Goal: Task Accomplishment & Management: Complete application form

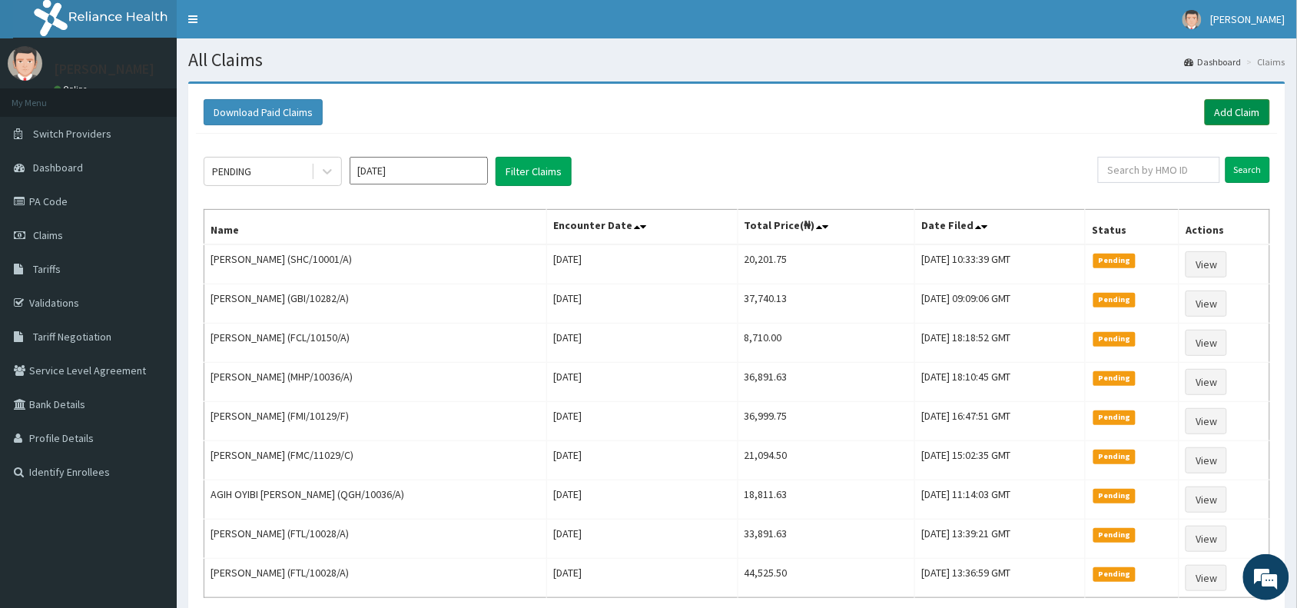
click at [1223, 111] on link "Add Claim" at bounding box center [1237, 112] width 65 height 26
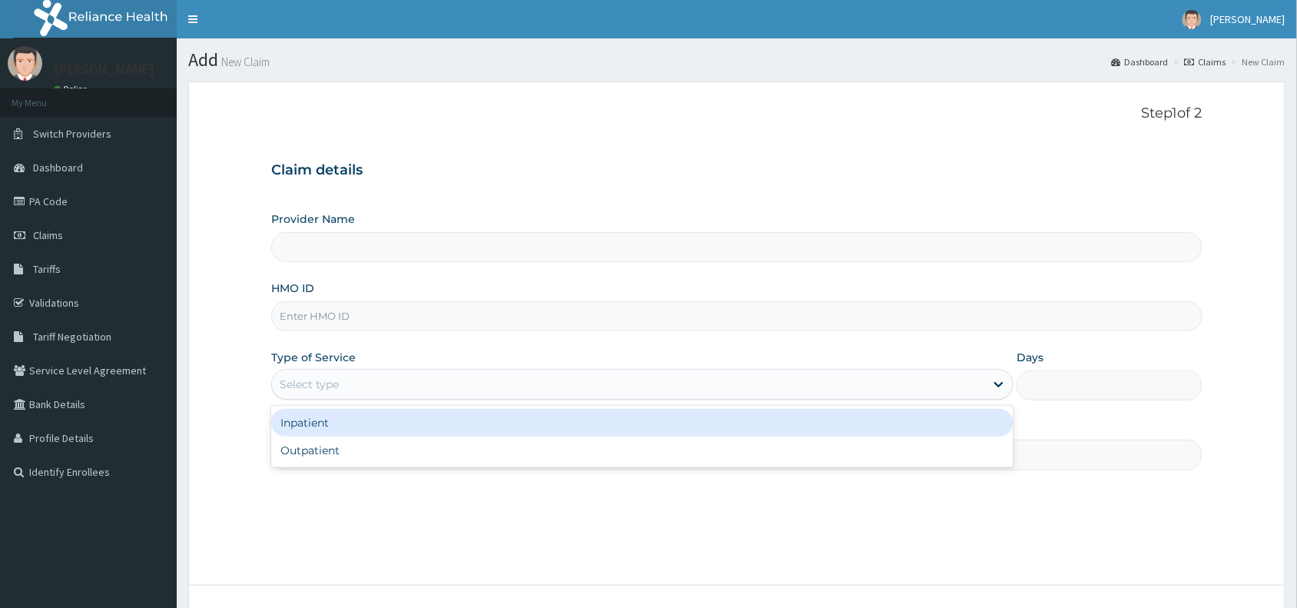
click at [307, 386] on div "Select type" at bounding box center [309, 383] width 59 height 15
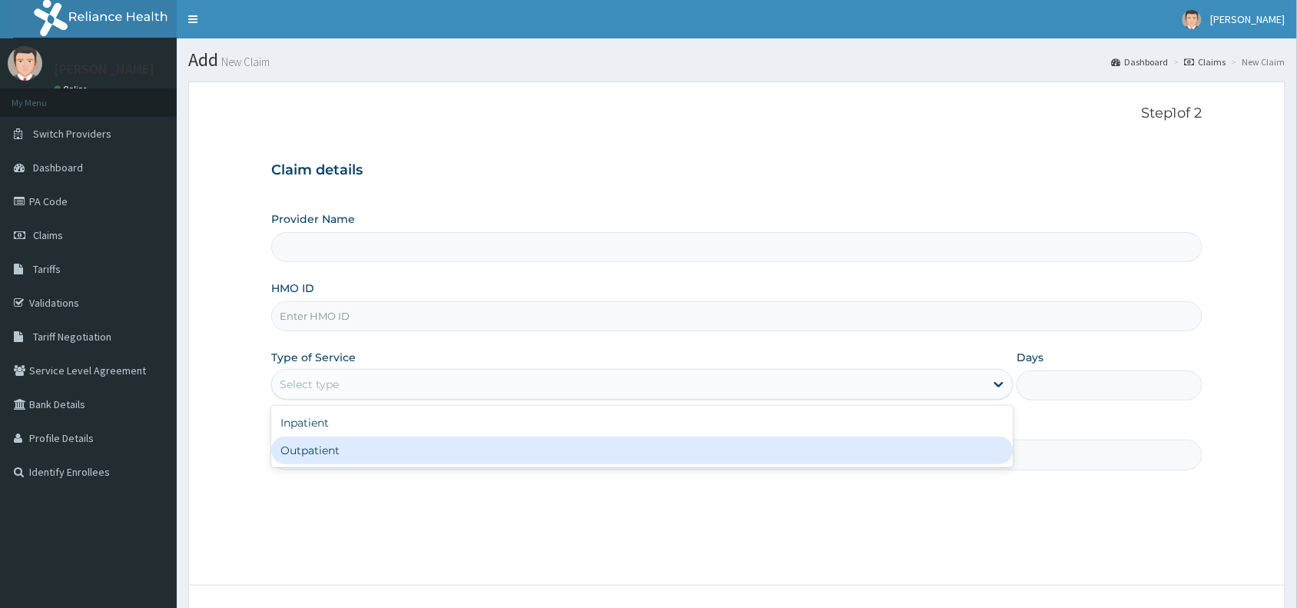
type input "Reliance Family Clinics (RFC) - Abuja"
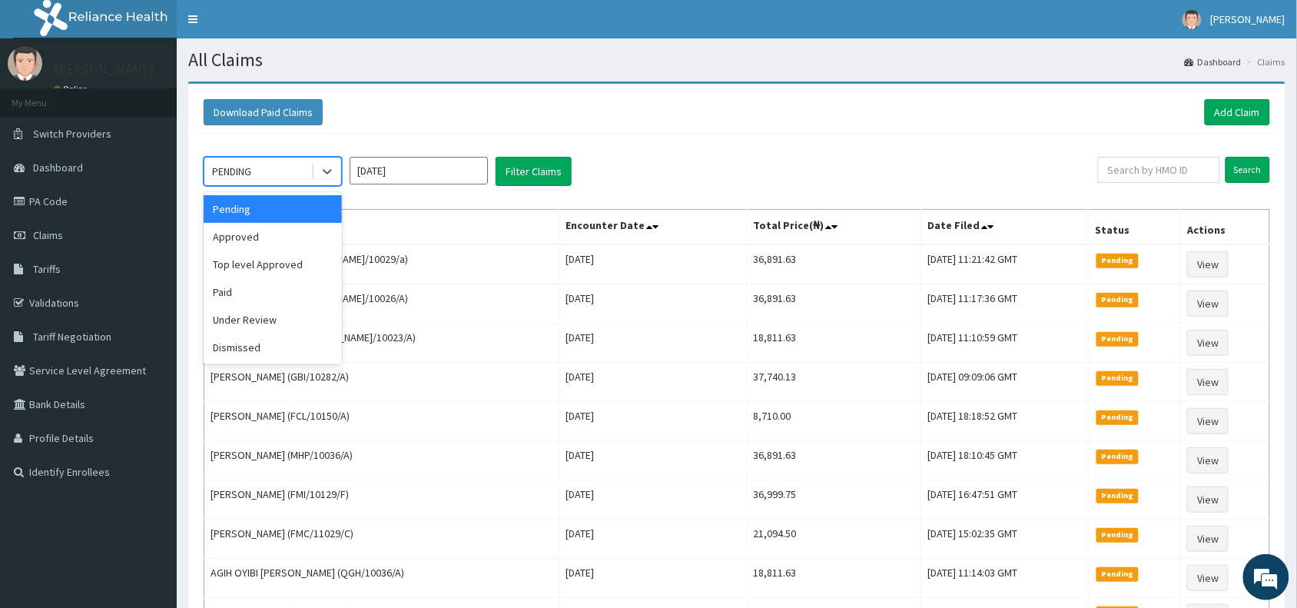
click at [263, 165] on div "PENDING" at bounding box center [257, 171] width 107 height 25
click at [235, 234] on div "Approved" at bounding box center [273, 237] width 138 height 28
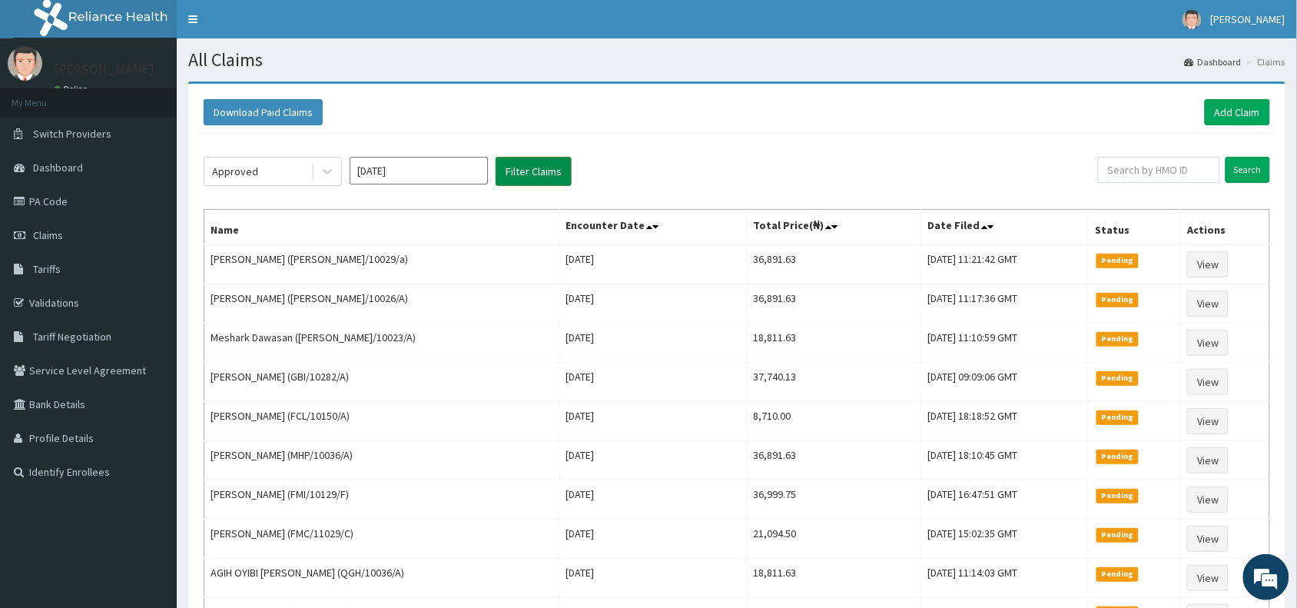
click at [538, 175] on button "Filter Claims" at bounding box center [534, 171] width 76 height 29
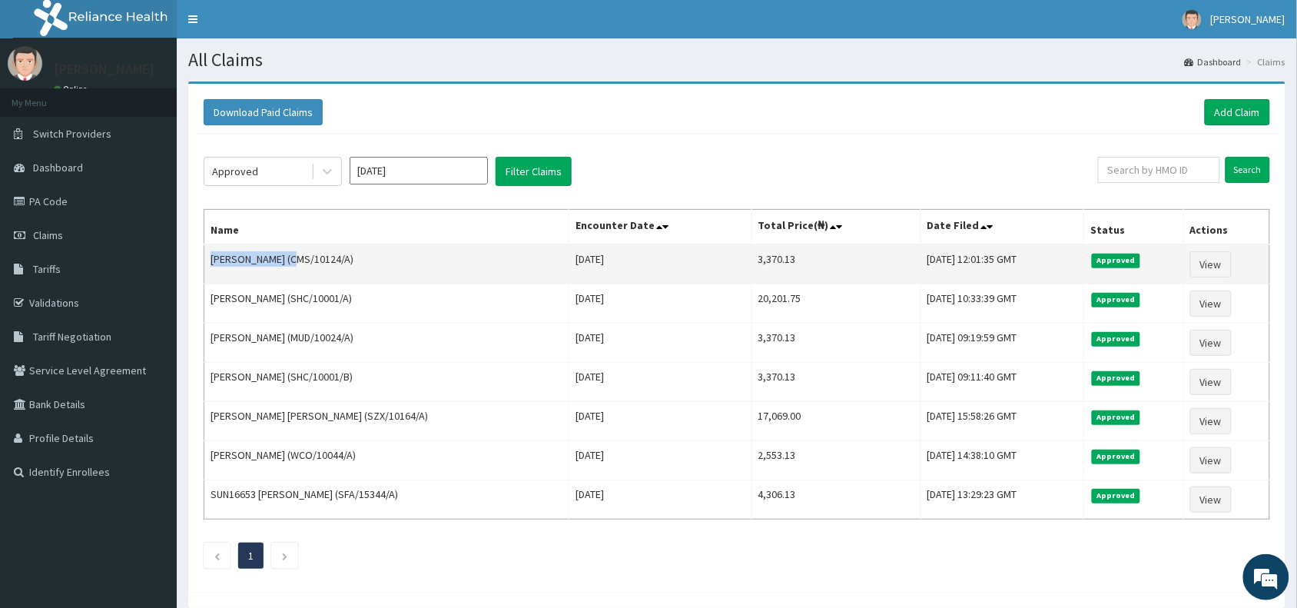
drag, startPoint x: 293, startPoint y: 260, endPoint x: 207, endPoint y: 267, distance: 85.6
click at [210, 267] on td "Jeremiah Mbabov (CMS/10124/A)" at bounding box center [386, 264] width 365 height 40
copy td "Jeremiah Mbabov"
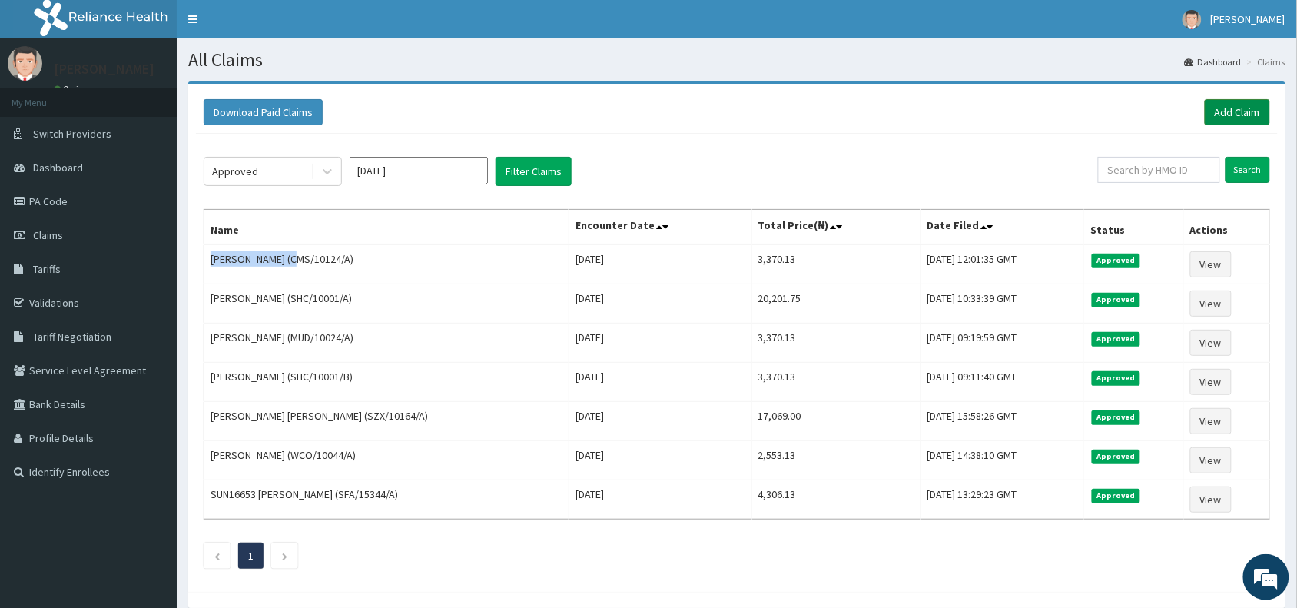
click at [1239, 101] on link "Add Claim" at bounding box center [1237, 112] width 65 height 26
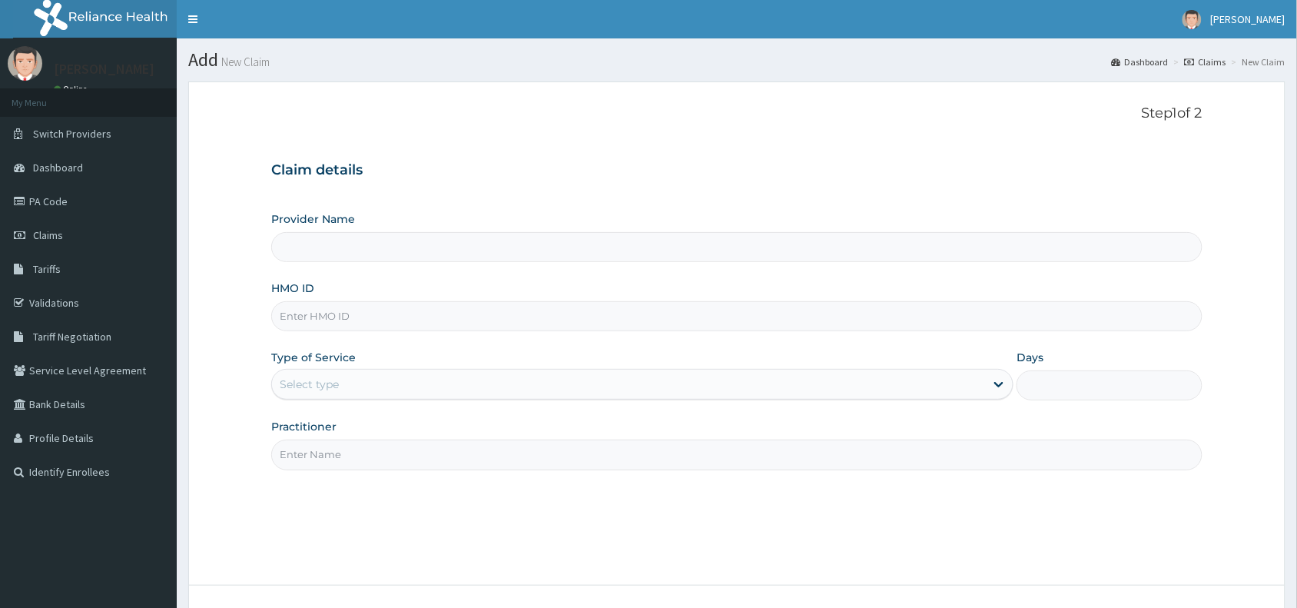
click at [305, 311] on input "HMO ID" at bounding box center [736, 316] width 931 height 30
paste input "QGH/10002/A"
type input "QGH/10002/A"
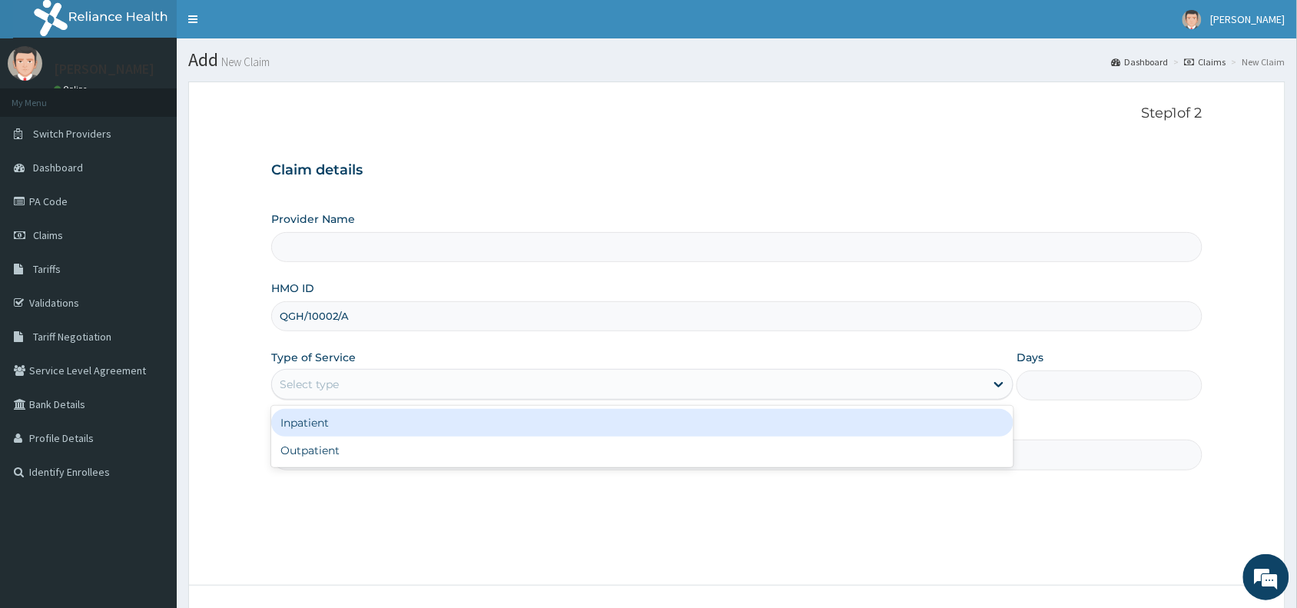
click at [309, 381] on div "Select type" at bounding box center [309, 383] width 59 height 15
type input "Reliance Family Clinics (RFC) - Abuja"
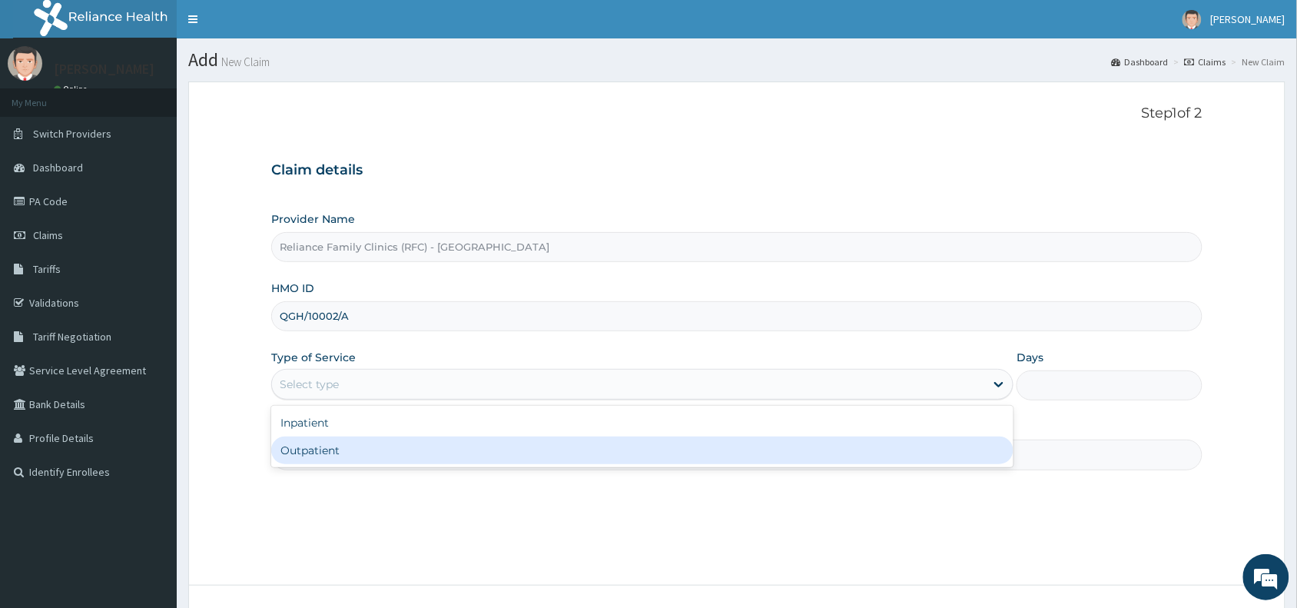
click at [309, 451] on div "Outpatient" at bounding box center [642, 450] width 742 height 28
type input "1"
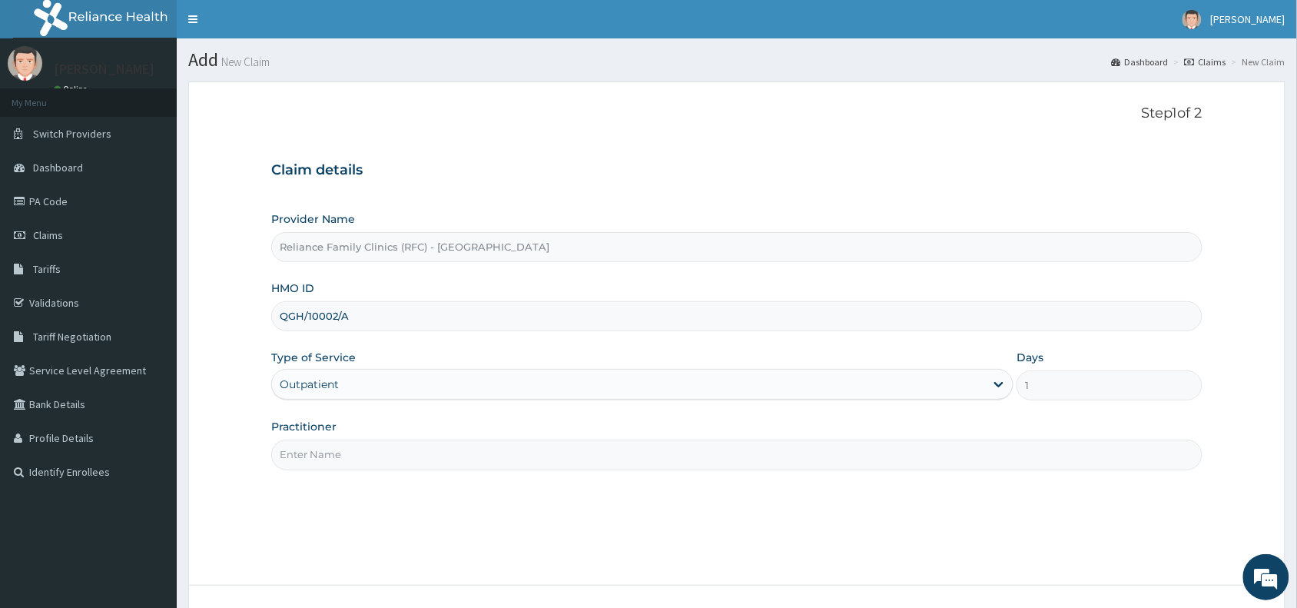
click at [307, 456] on input "Practitioner" at bounding box center [736, 454] width 931 height 30
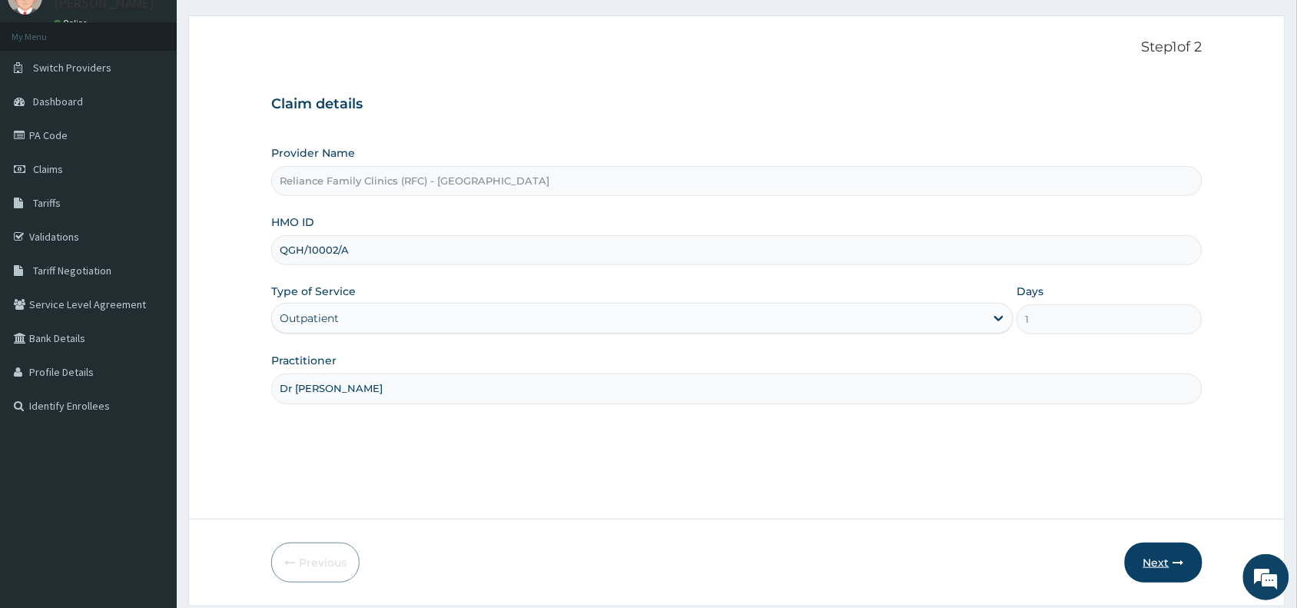
scroll to position [115, 0]
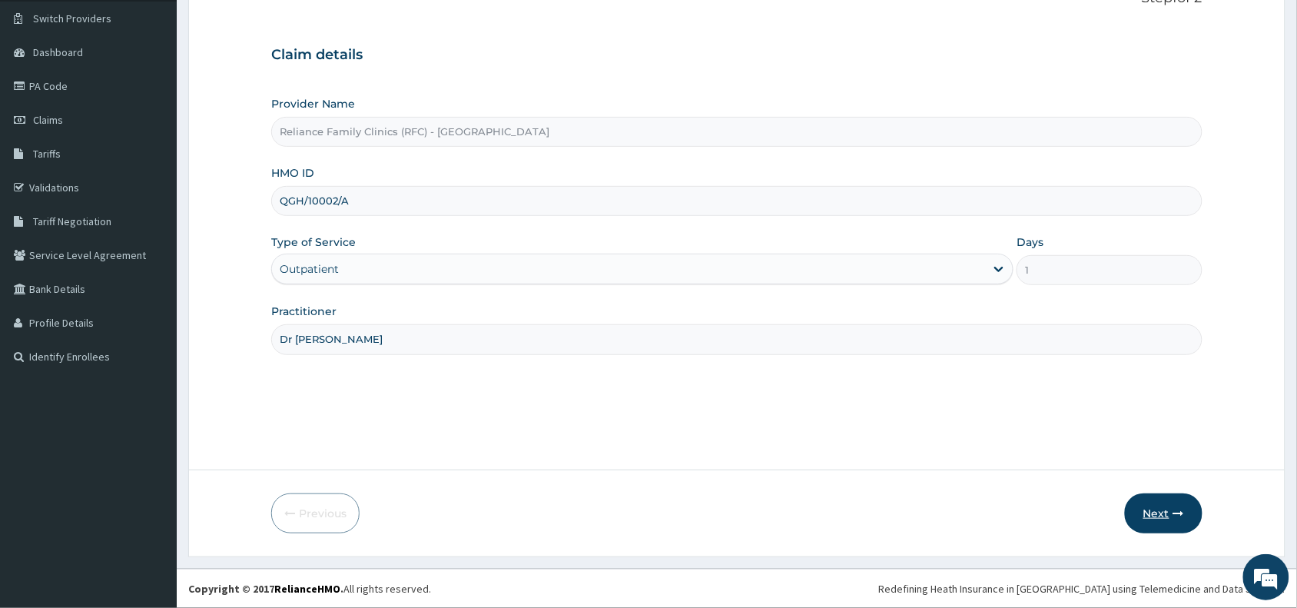
type input "Dr Wini"
click at [1157, 505] on button "Next" at bounding box center [1164, 513] width 78 height 40
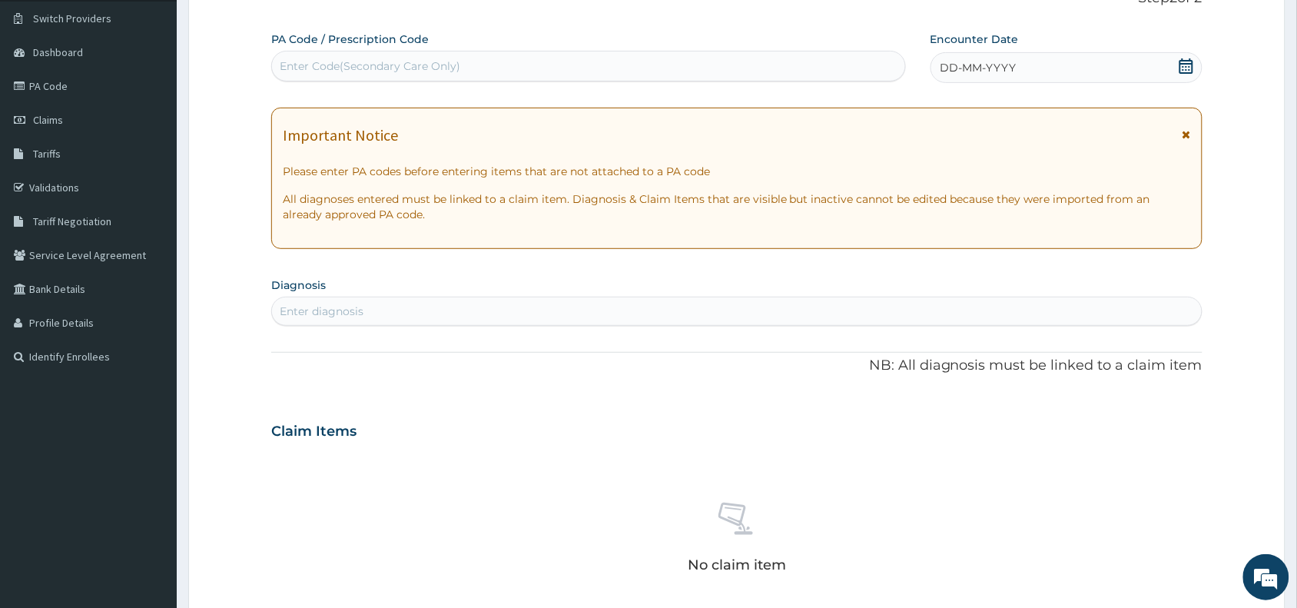
click at [970, 61] on span "DD-MM-YYYY" at bounding box center [978, 67] width 76 height 15
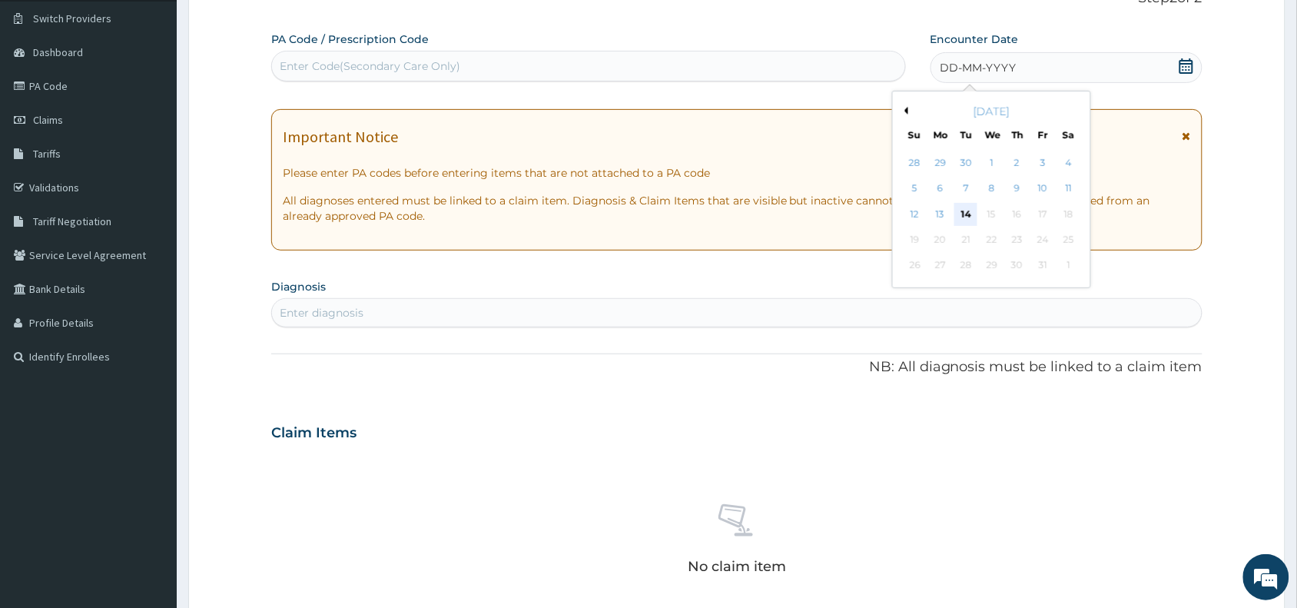
click at [970, 221] on div "14" at bounding box center [965, 214] width 23 height 23
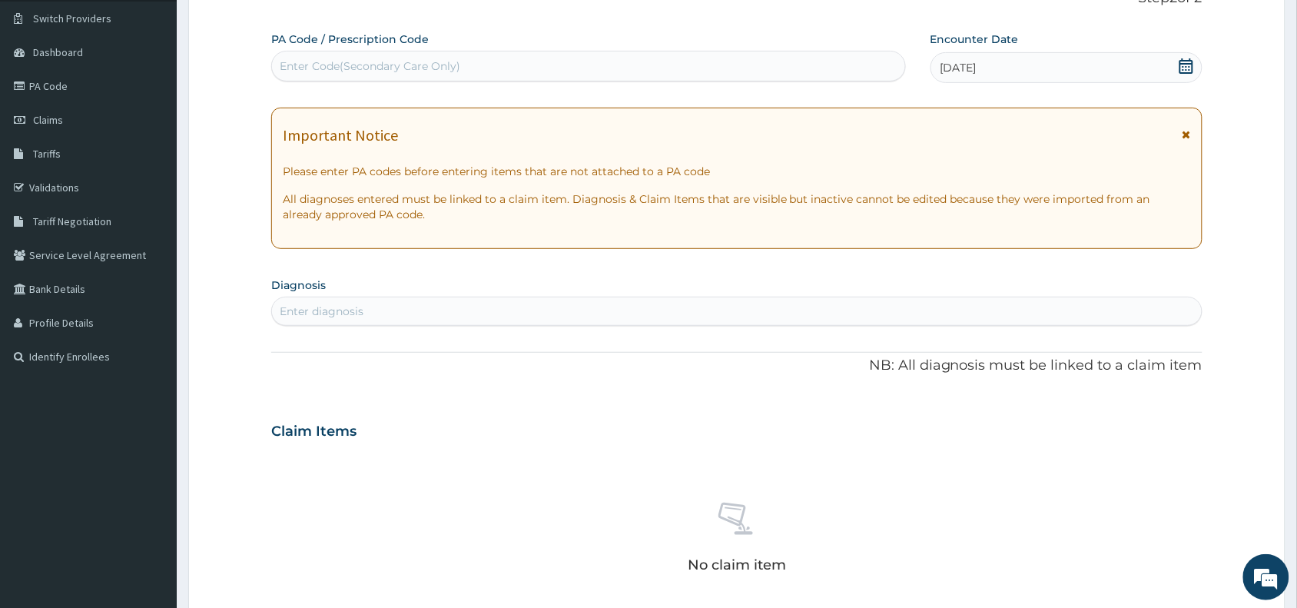
scroll to position [0, 0]
click at [359, 308] on div "Enter diagnosis" at bounding box center [322, 310] width 84 height 15
type input "knee pain"
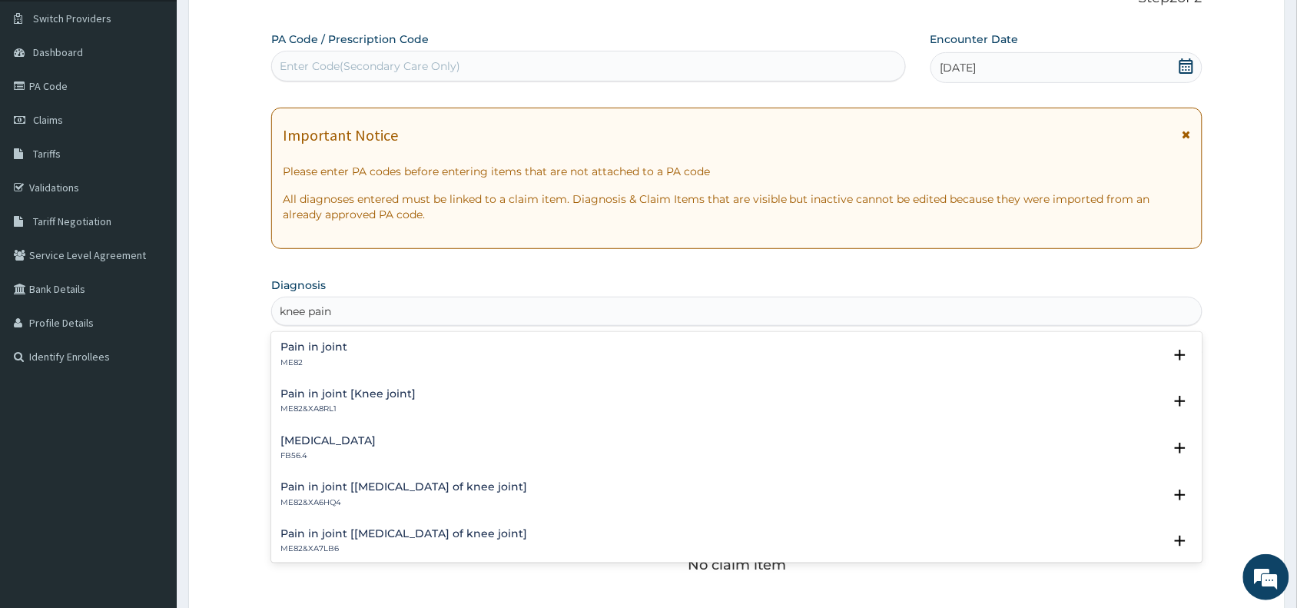
click at [324, 396] on h4 "Pain in joint [Knee joint]" at bounding box center [347, 394] width 135 height 12
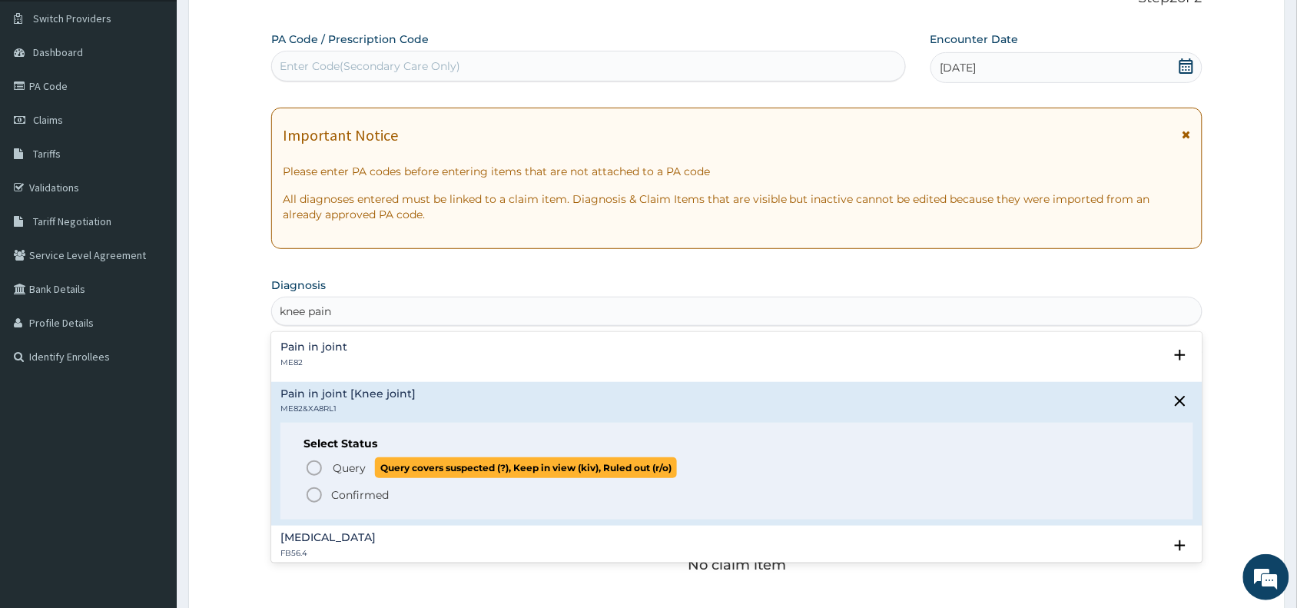
click at [315, 463] on icon "status option query" at bounding box center [314, 468] width 18 height 18
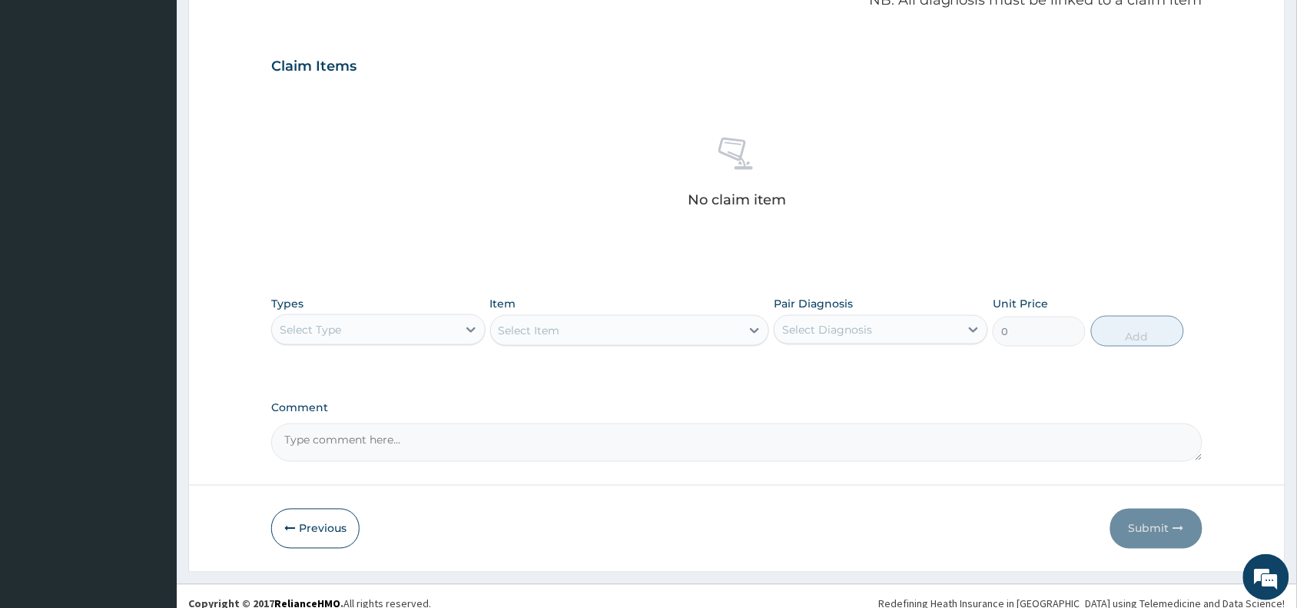
click at [1296, 478] on html "R EL Toggle navigation Franca Abalaku Franca Abalaku - franca@getreliancehealth…" at bounding box center [648, 69] width 1297 height 1108
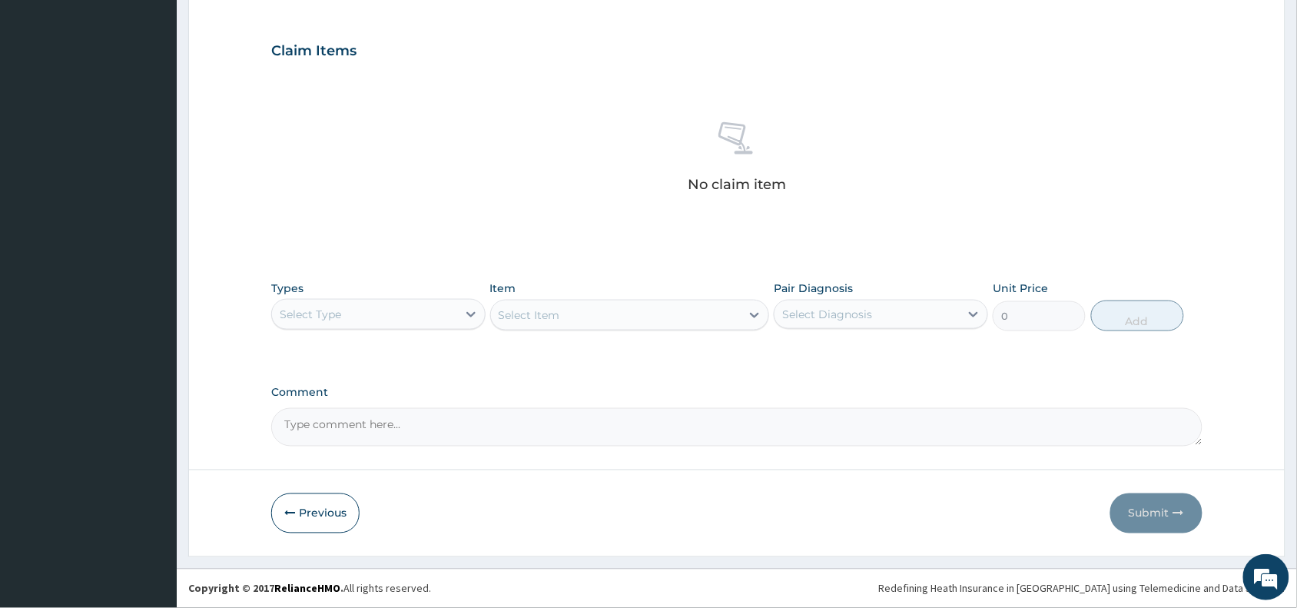
click at [380, 315] on div "Select Type" at bounding box center [364, 314] width 185 height 25
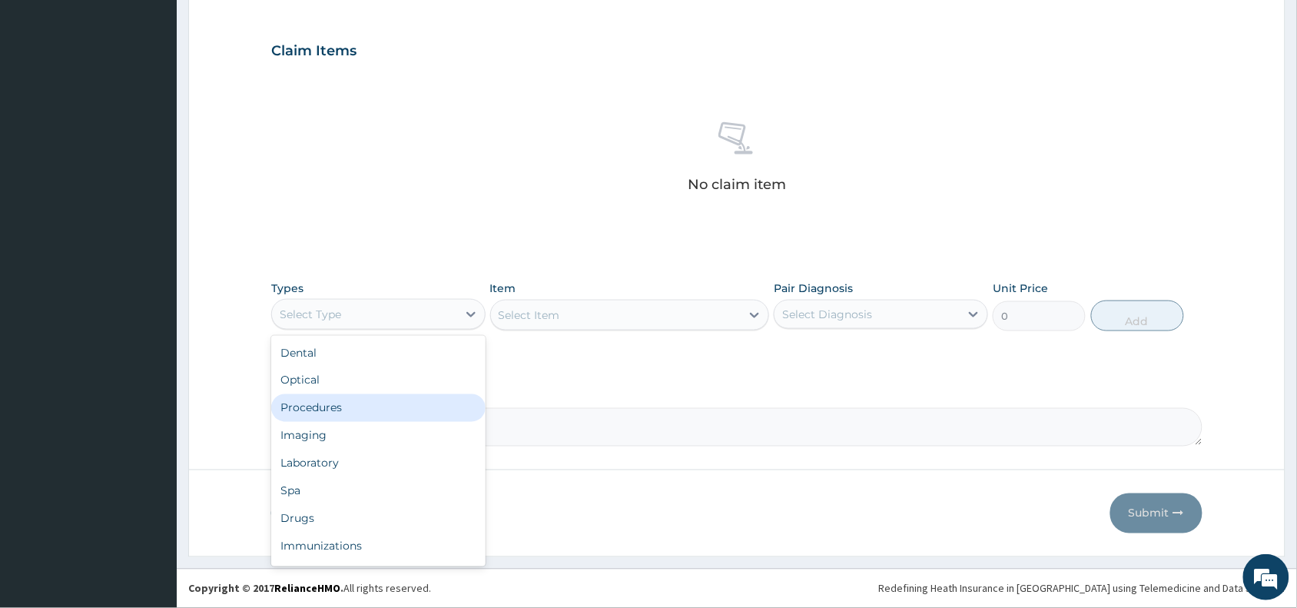
click at [328, 406] on div "Procedures" at bounding box center [378, 408] width 214 height 28
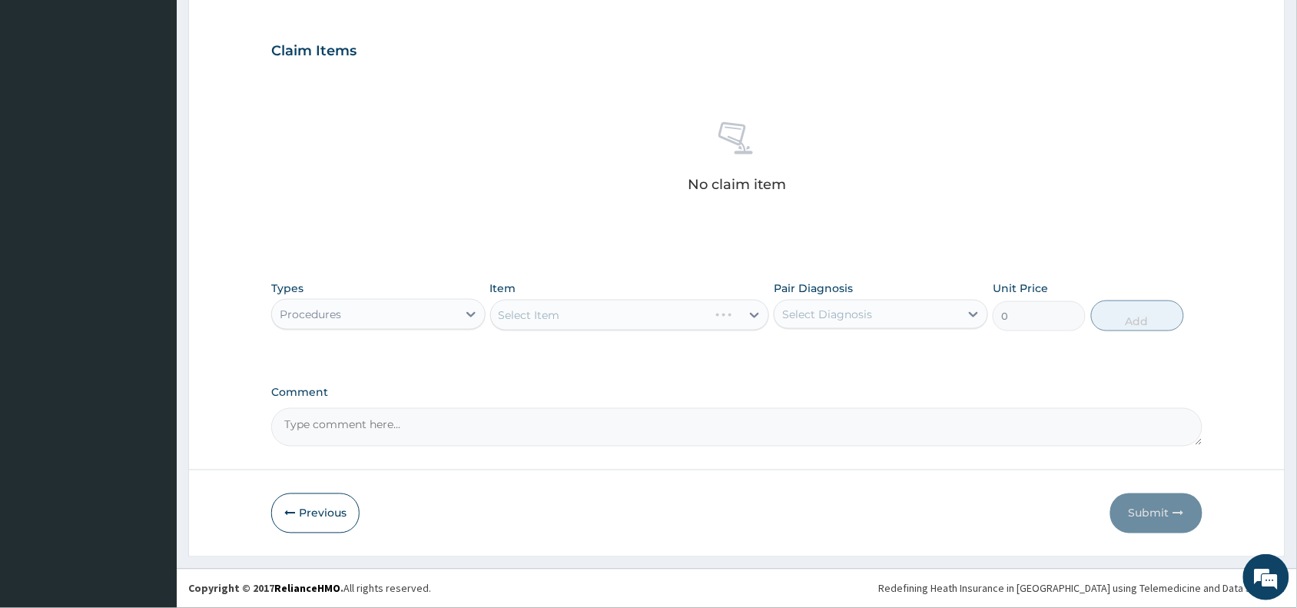
click at [547, 310] on div "Select Item" at bounding box center [630, 315] width 280 height 31
click at [549, 310] on div "Select Item" at bounding box center [630, 315] width 280 height 31
click at [592, 293] on div "Item Select Item" at bounding box center [630, 305] width 280 height 51
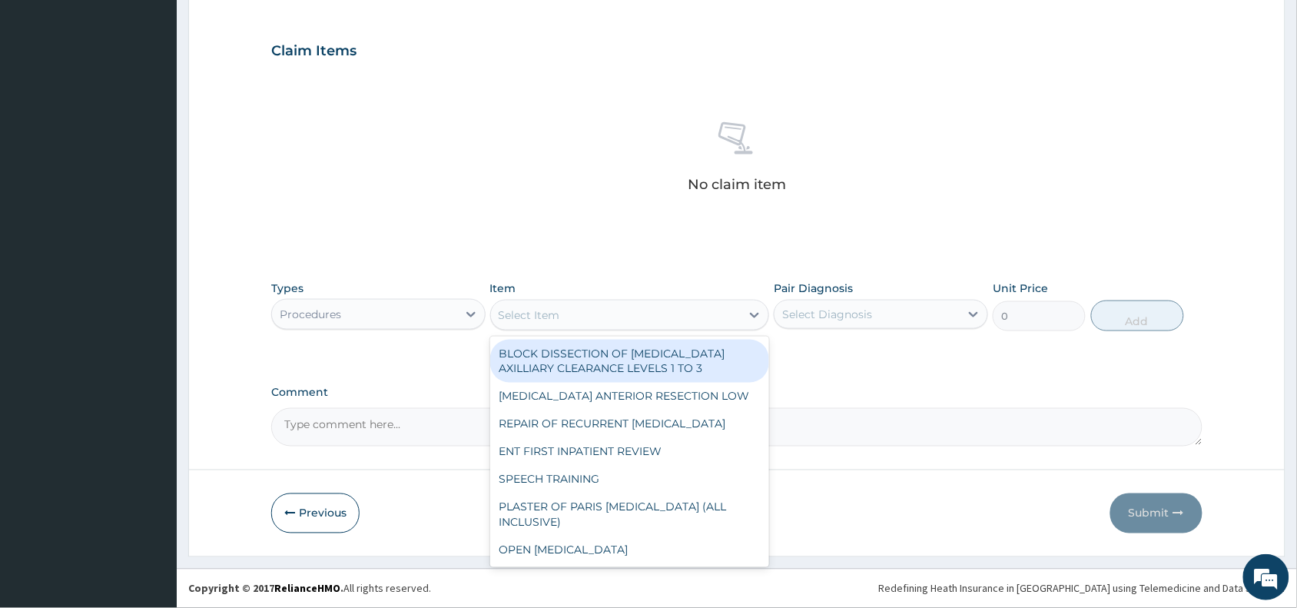
click at [588, 310] on div "Select Item" at bounding box center [616, 315] width 250 height 25
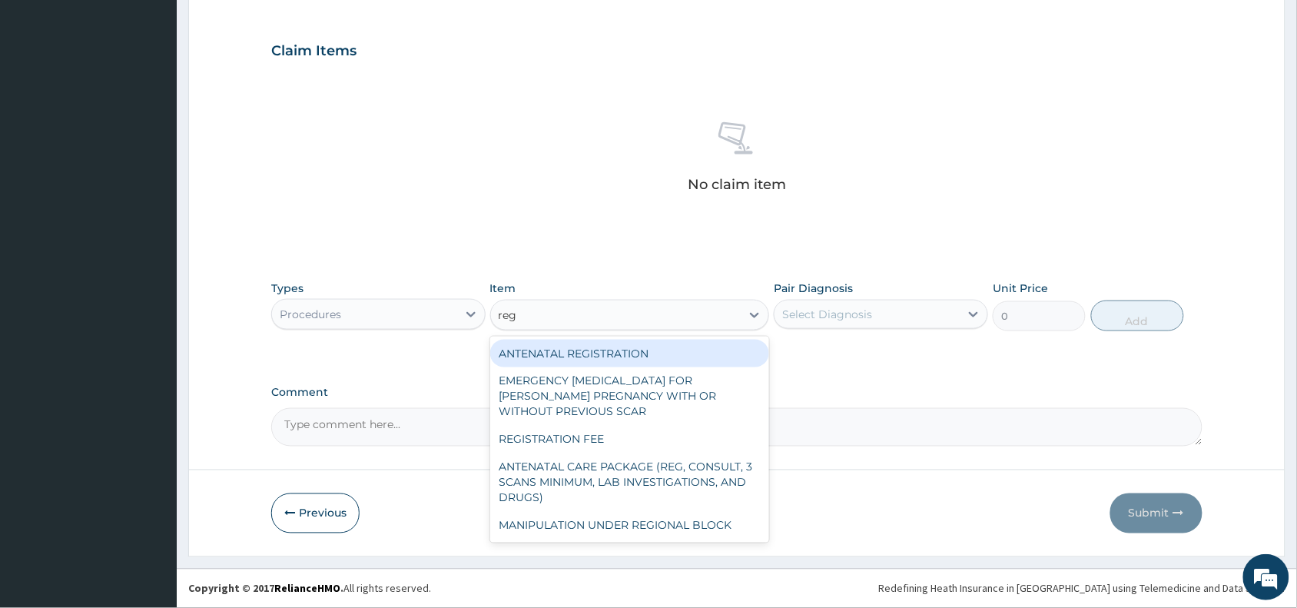
type input "regi"
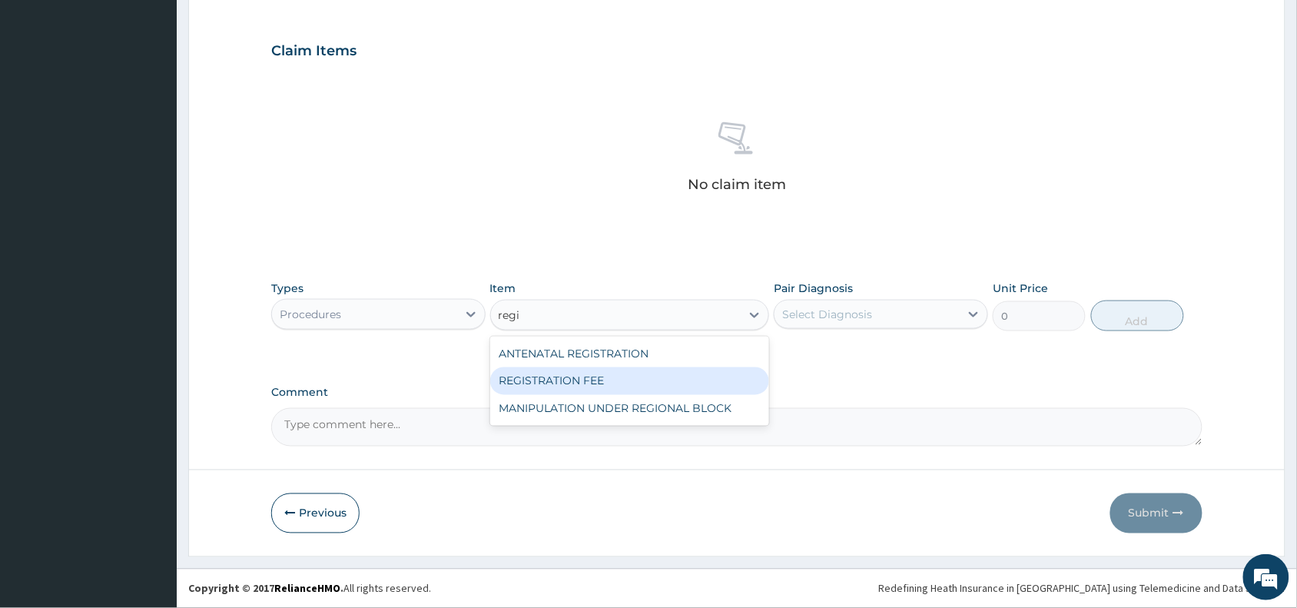
click at [621, 380] on div "REGISTRATION FEE" at bounding box center [630, 381] width 280 height 28
type input "2042.5"
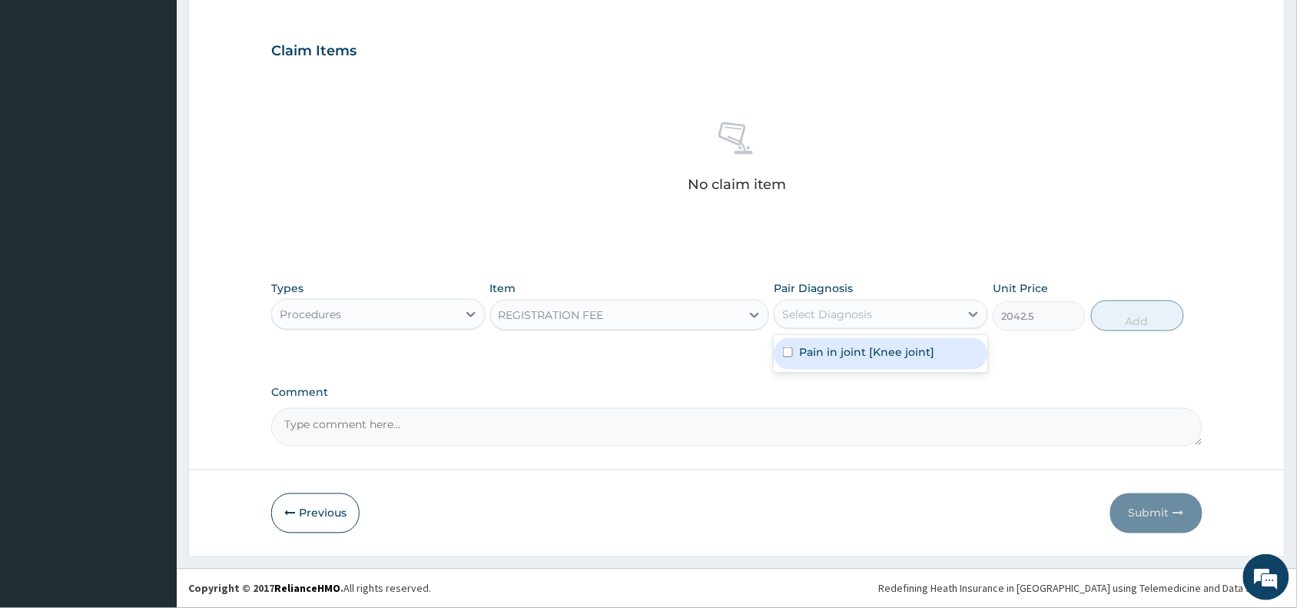
click at [801, 302] on div "Select Diagnosis" at bounding box center [866, 314] width 185 height 25
click at [804, 359] on label "Pain in joint [Knee joint]" at bounding box center [866, 351] width 135 height 15
checkbox input "true"
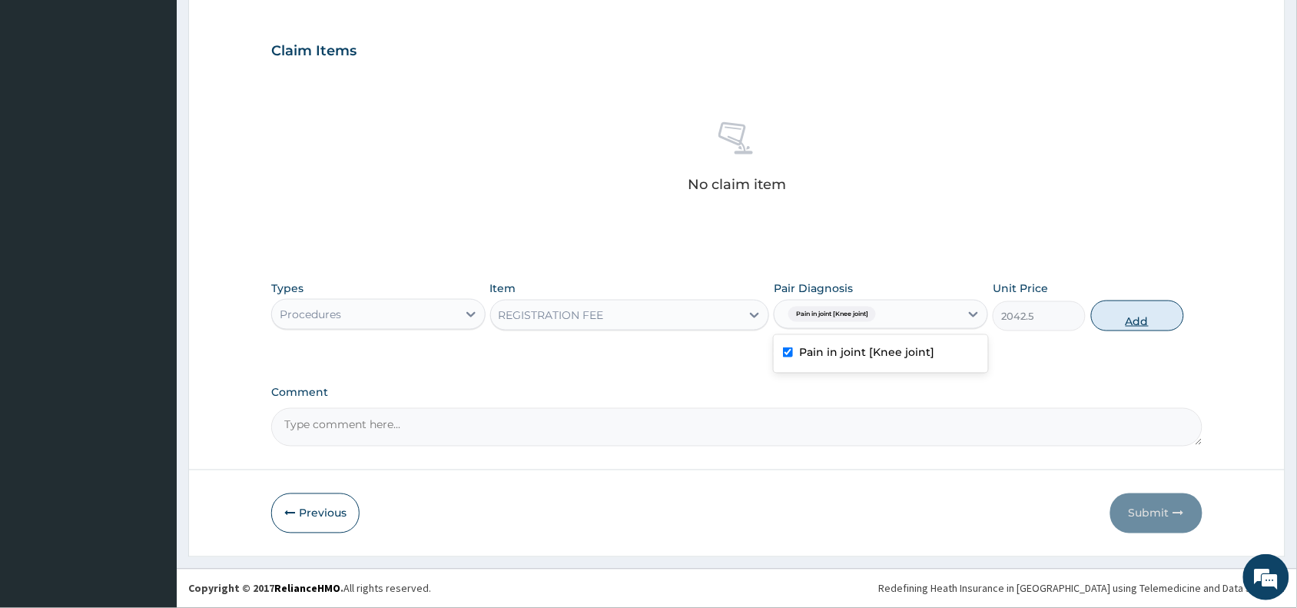
click at [1133, 317] on button "Add" at bounding box center [1137, 315] width 93 height 31
type input "0"
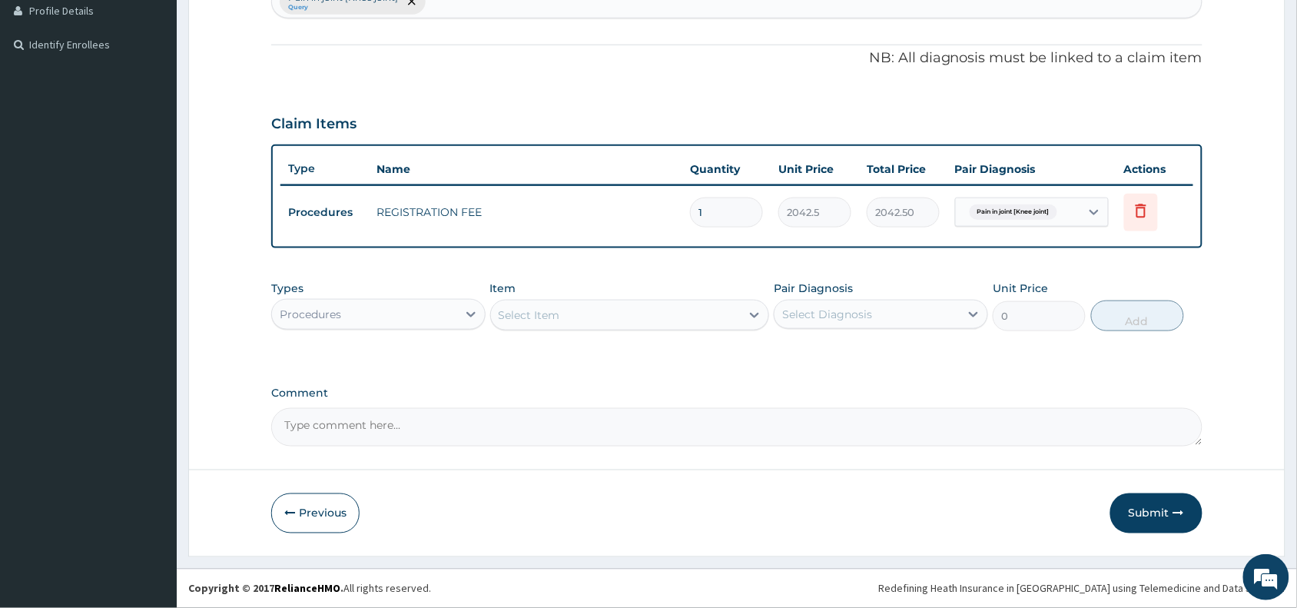
scroll to position [426, 0]
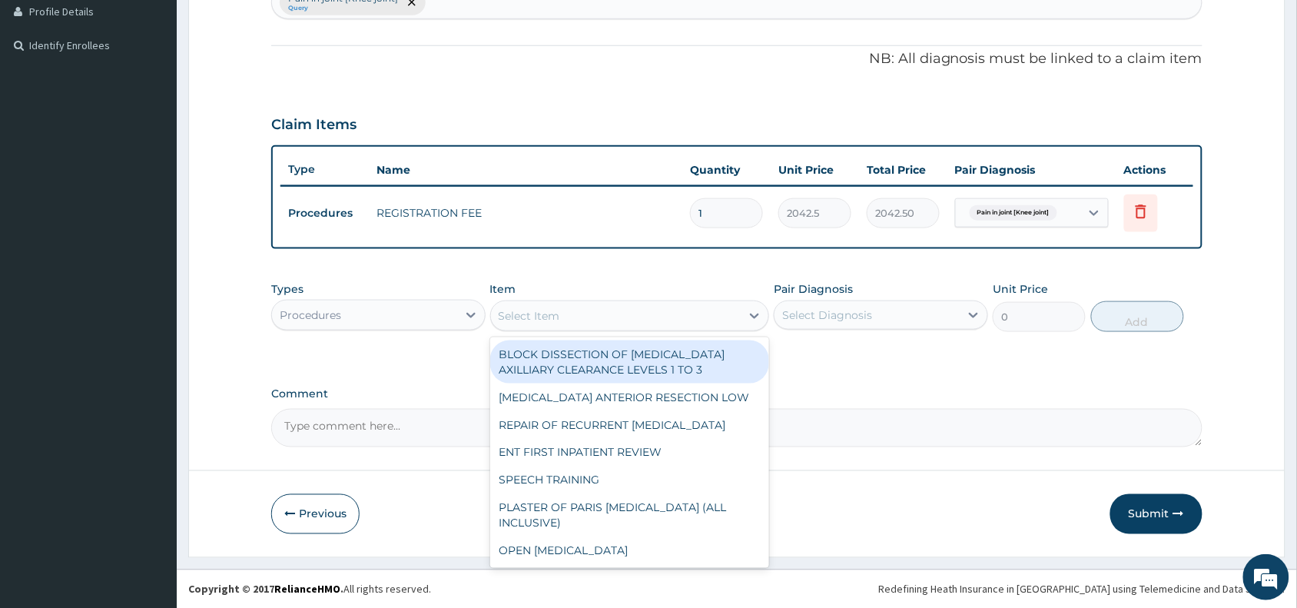
click at [551, 308] on div "Select Item" at bounding box center [529, 315] width 61 height 15
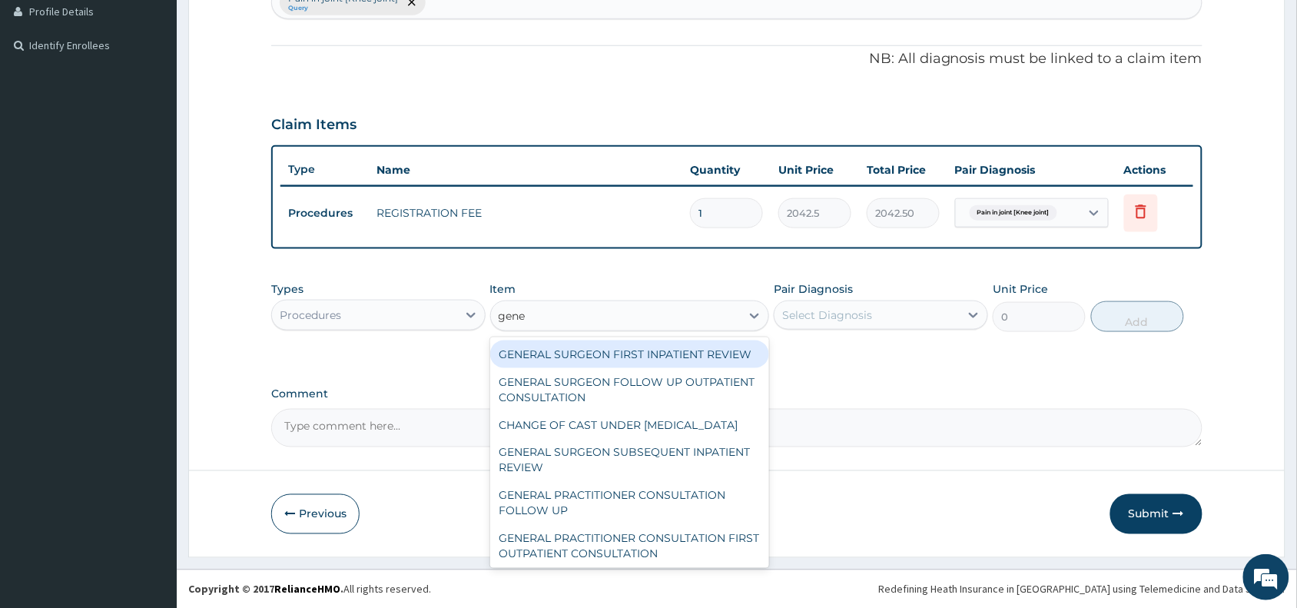
type input "gener"
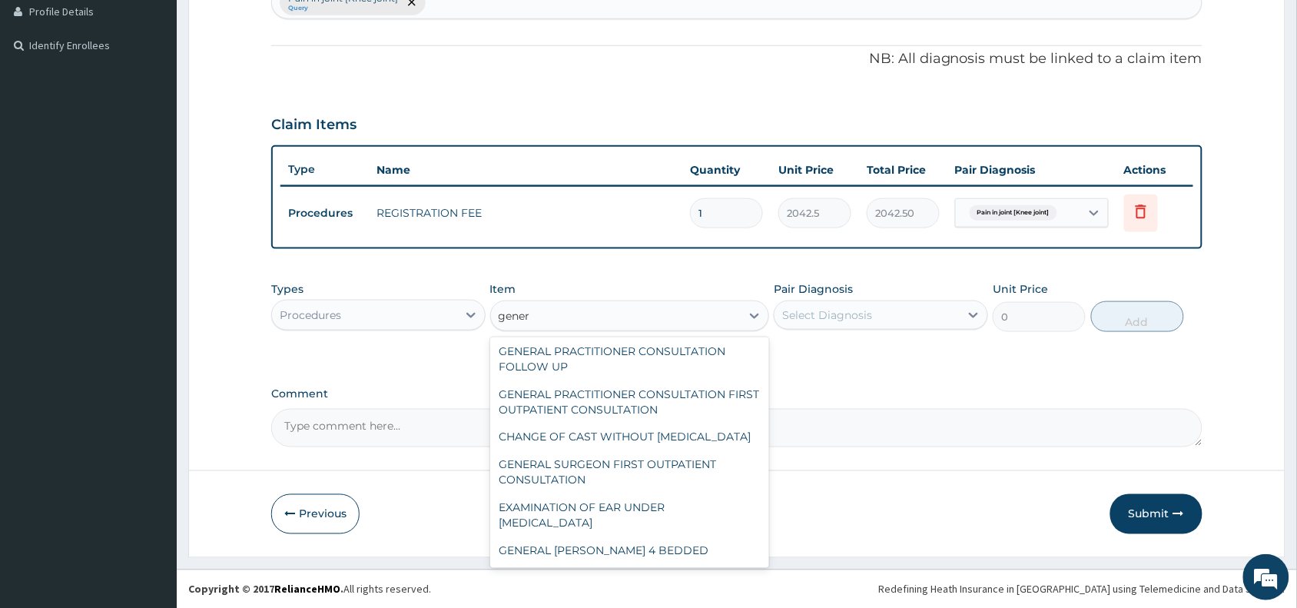
scroll to position [190, 0]
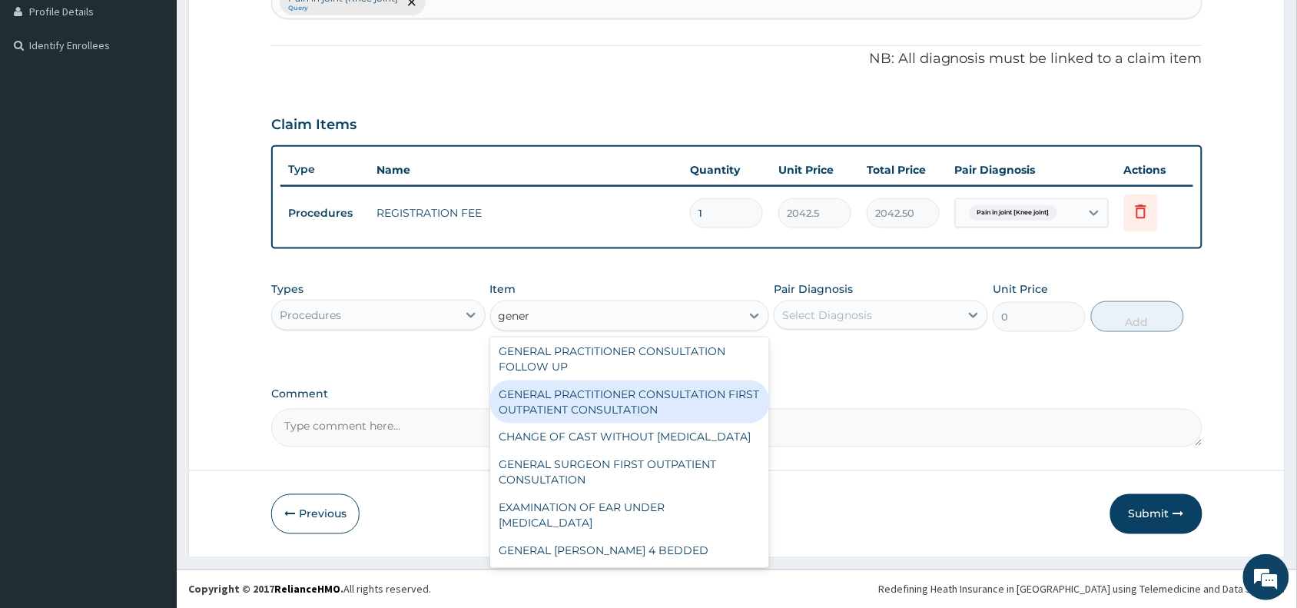
click at [619, 396] on div "GENERAL PRACTITIONER CONSULTATION FIRST OUTPATIENT CONSULTATION" at bounding box center [630, 401] width 280 height 43
type input "3370.125"
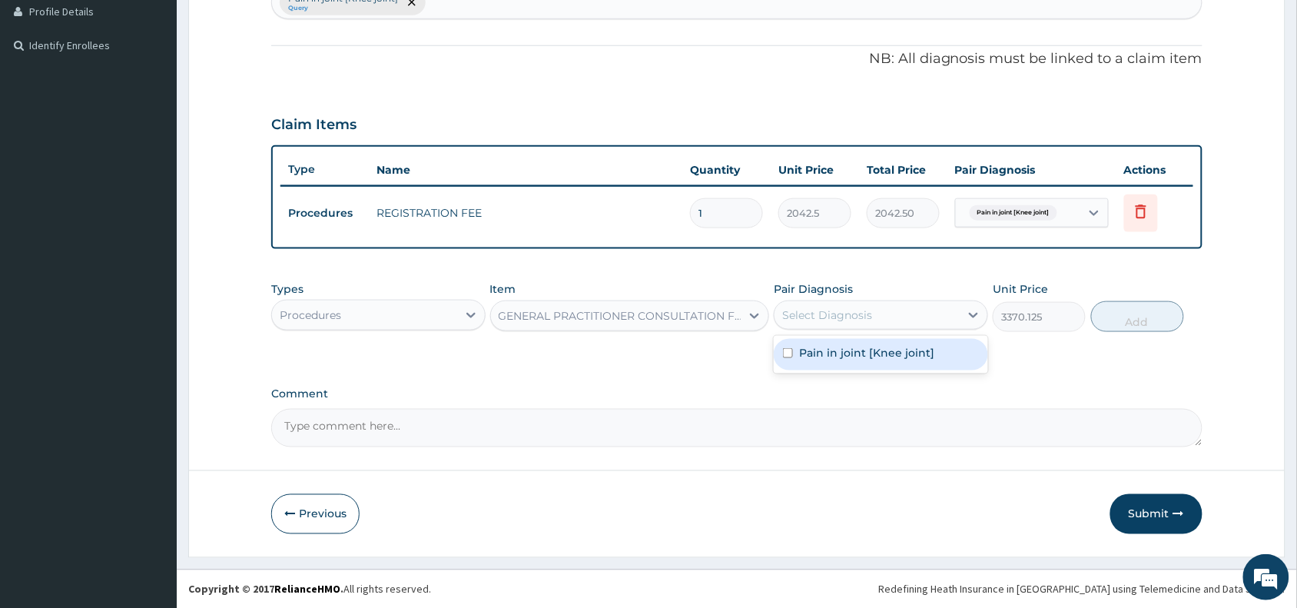
click at [857, 305] on div "Select Diagnosis" at bounding box center [866, 315] width 185 height 25
click at [868, 356] on label "Pain in joint [Knee joint]" at bounding box center [866, 352] width 135 height 15
checkbox input "true"
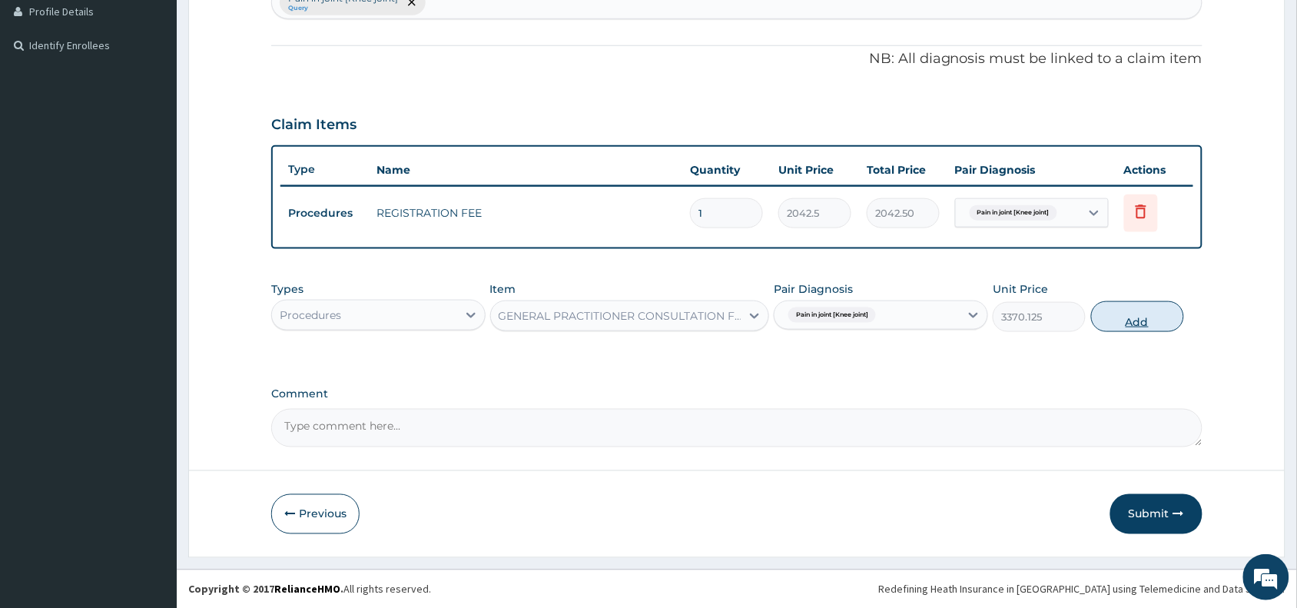
click at [1142, 315] on button "Add" at bounding box center [1137, 316] width 93 height 31
type input "0"
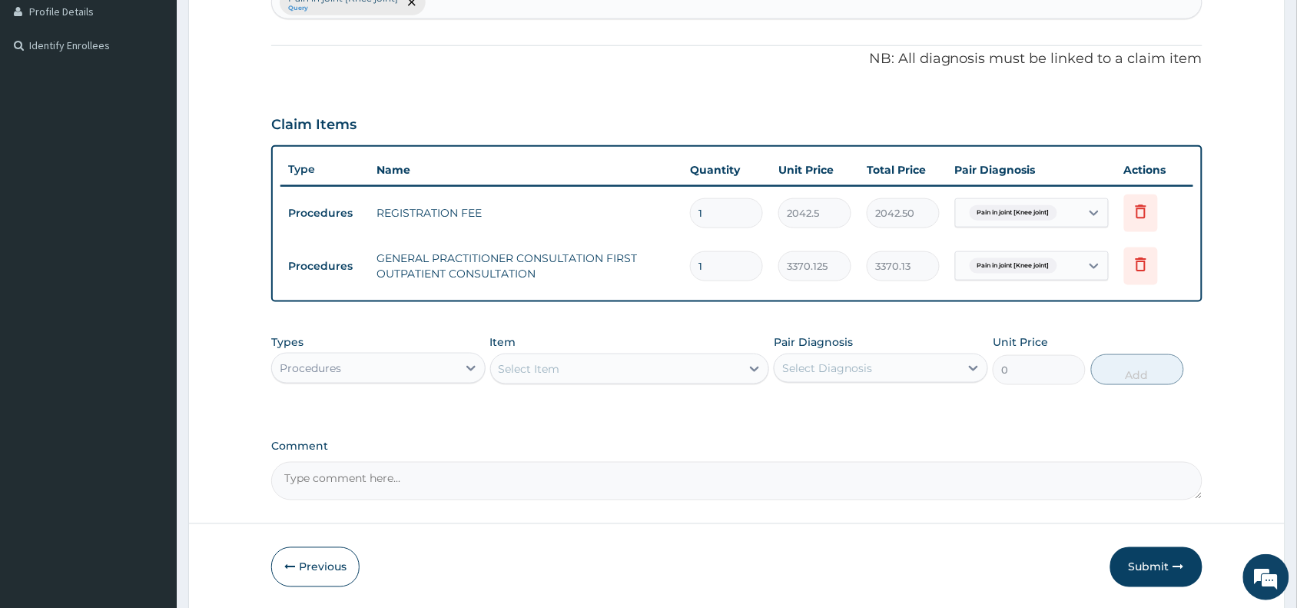
click at [383, 362] on div "Procedures" at bounding box center [364, 368] width 185 height 25
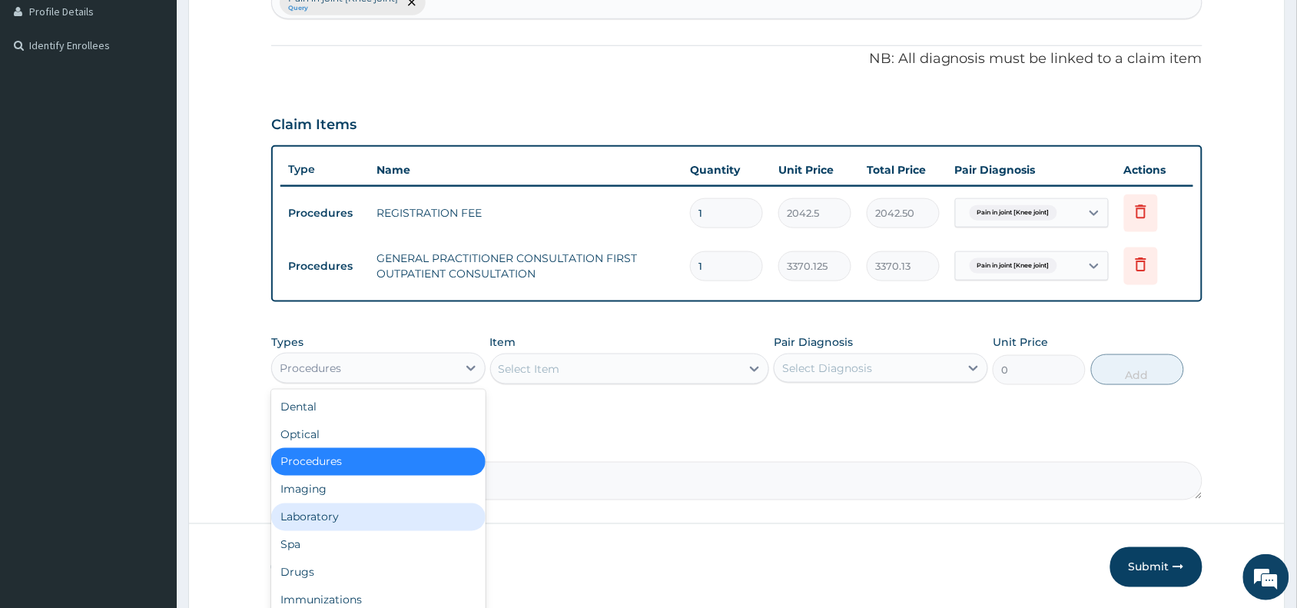
click at [323, 515] on div "Laboratory" at bounding box center [378, 517] width 214 height 28
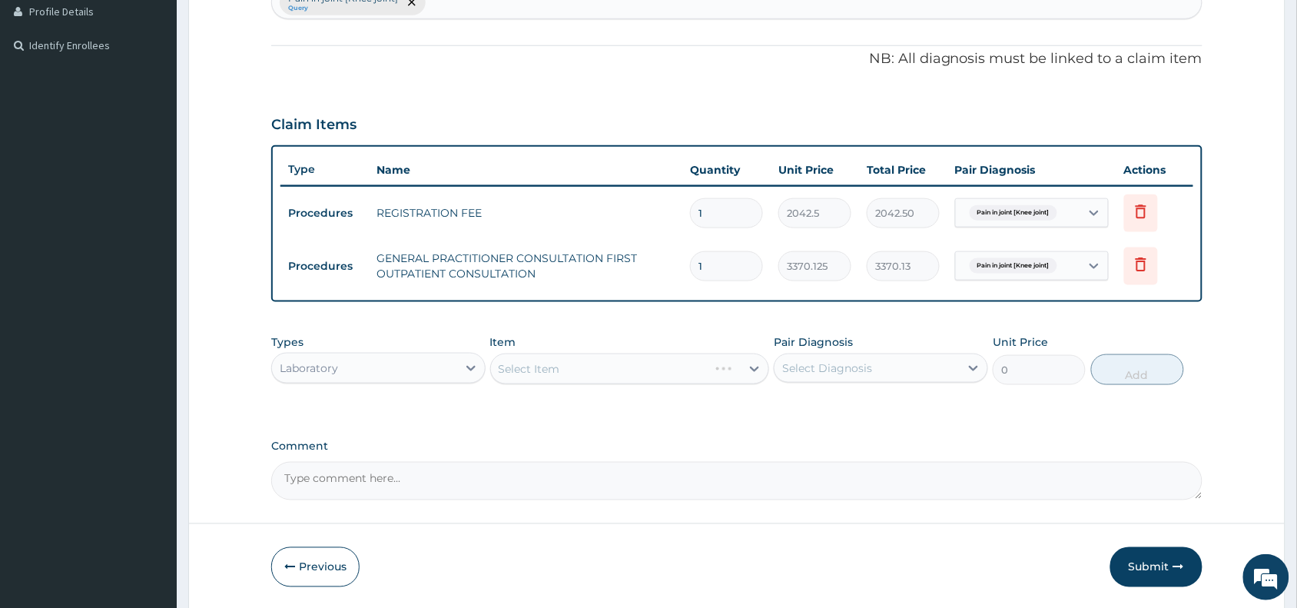
click at [405, 363] on div "Laboratory" at bounding box center [364, 368] width 185 height 25
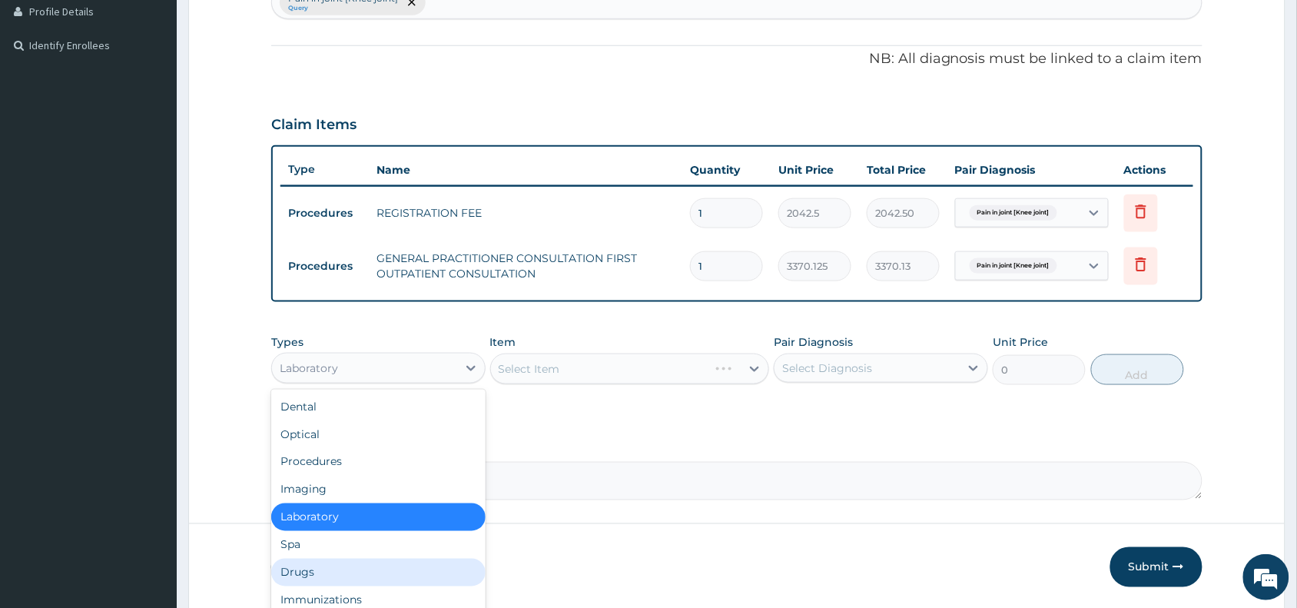
click at [352, 565] on div "Drugs" at bounding box center [378, 573] width 214 height 28
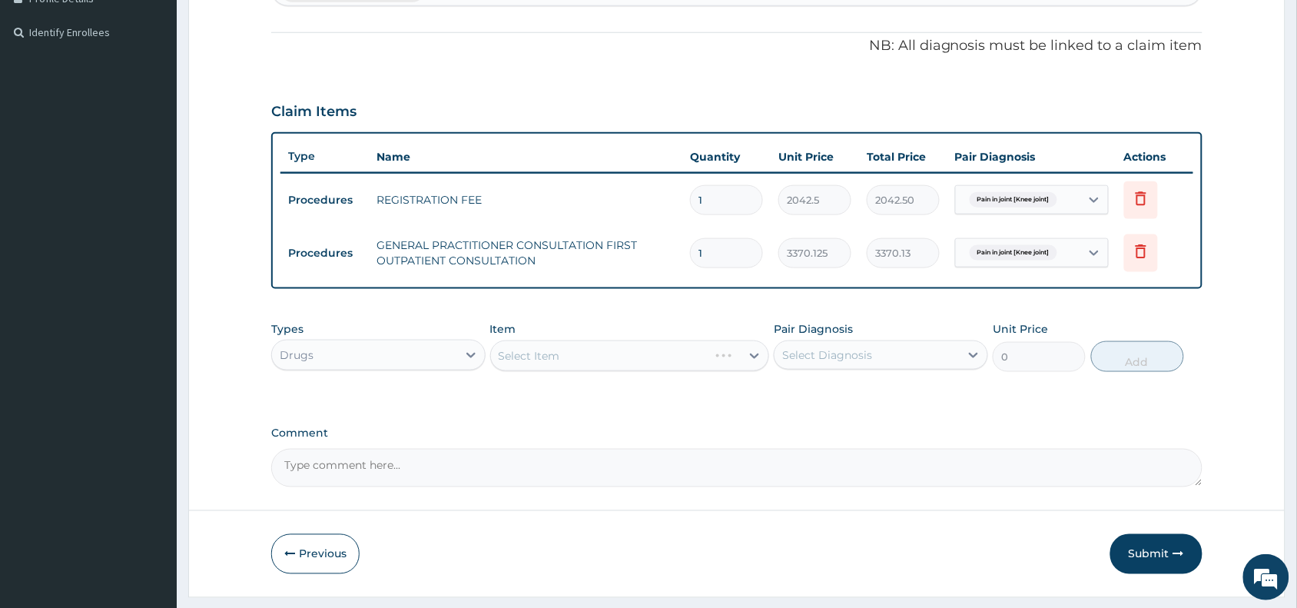
scroll to position [479, 0]
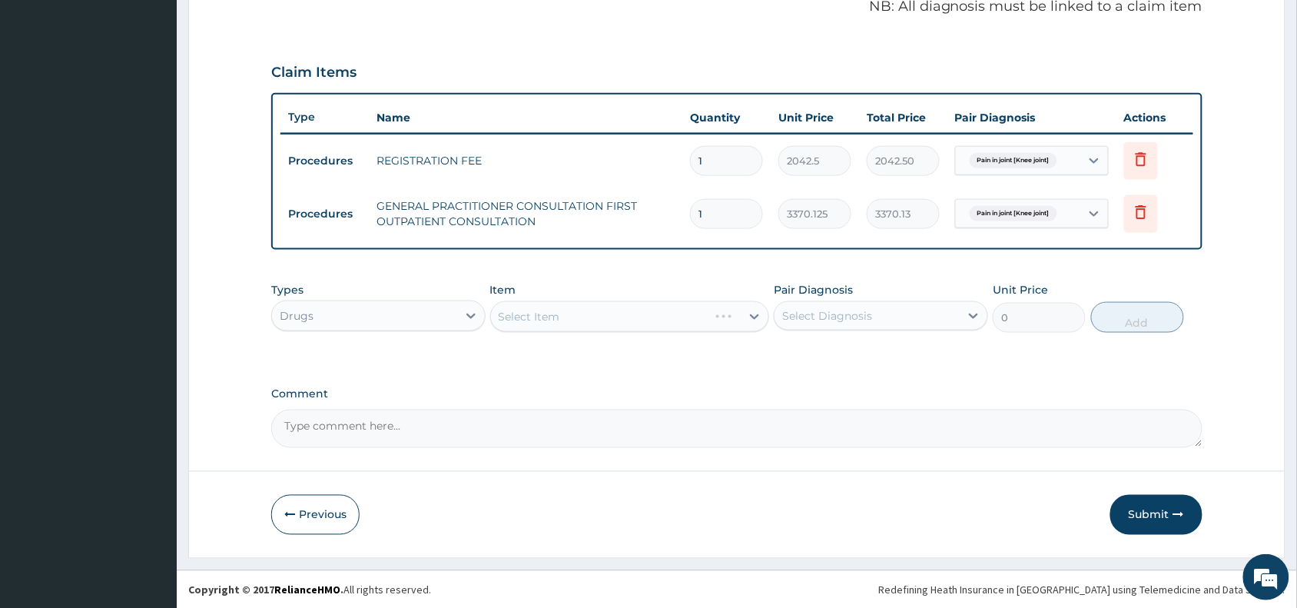
click at [548, 312] on div "Select Item" at bounding box center [630, 316] width 280 height 31
click at [548, 317] on div "Select Item" at bounding box center [630, 316] width 280 height 31
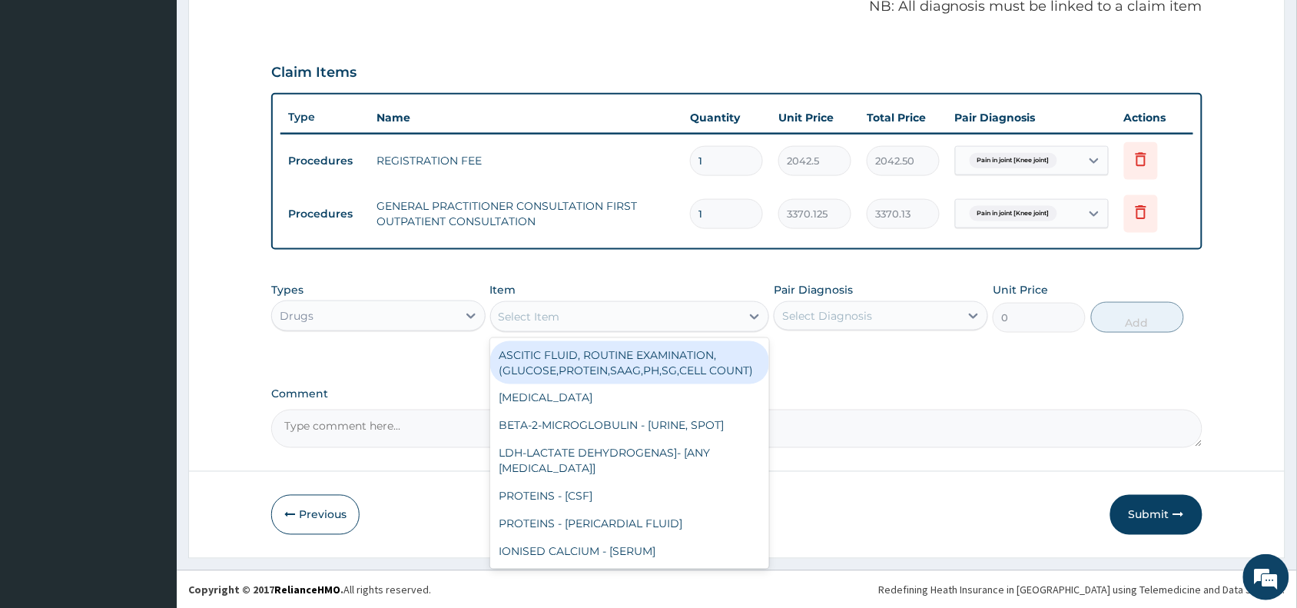
click at [548, 317] on div "Select Item" at bounding box center [529, 316] width 61 height 15
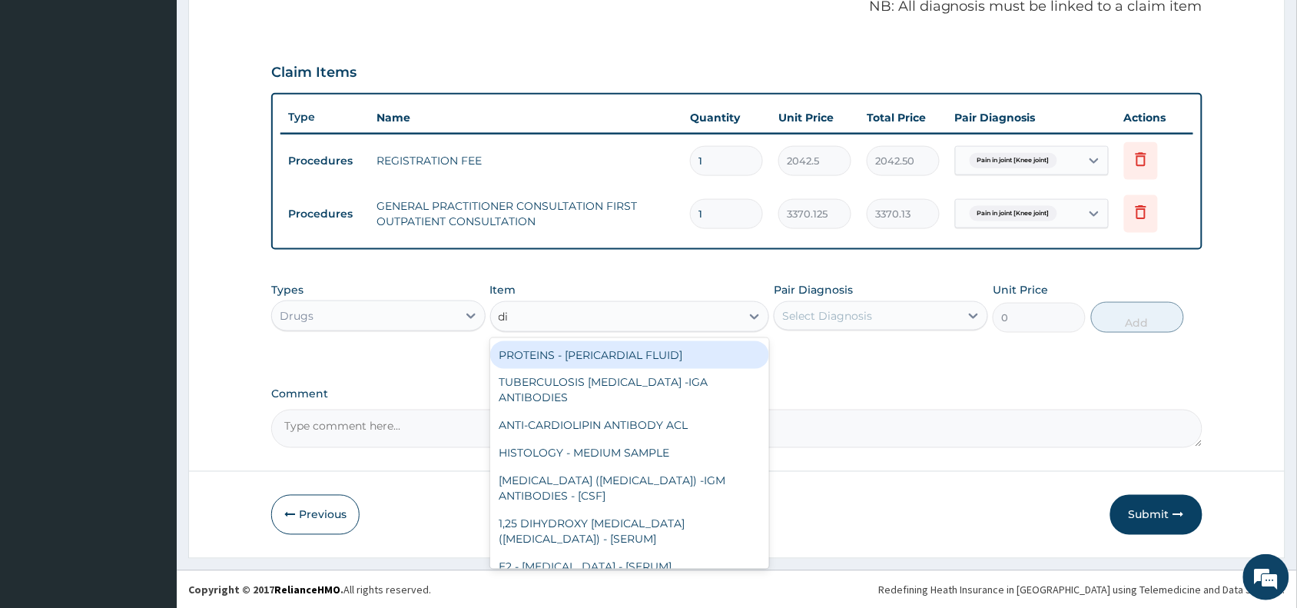
type input "dic"
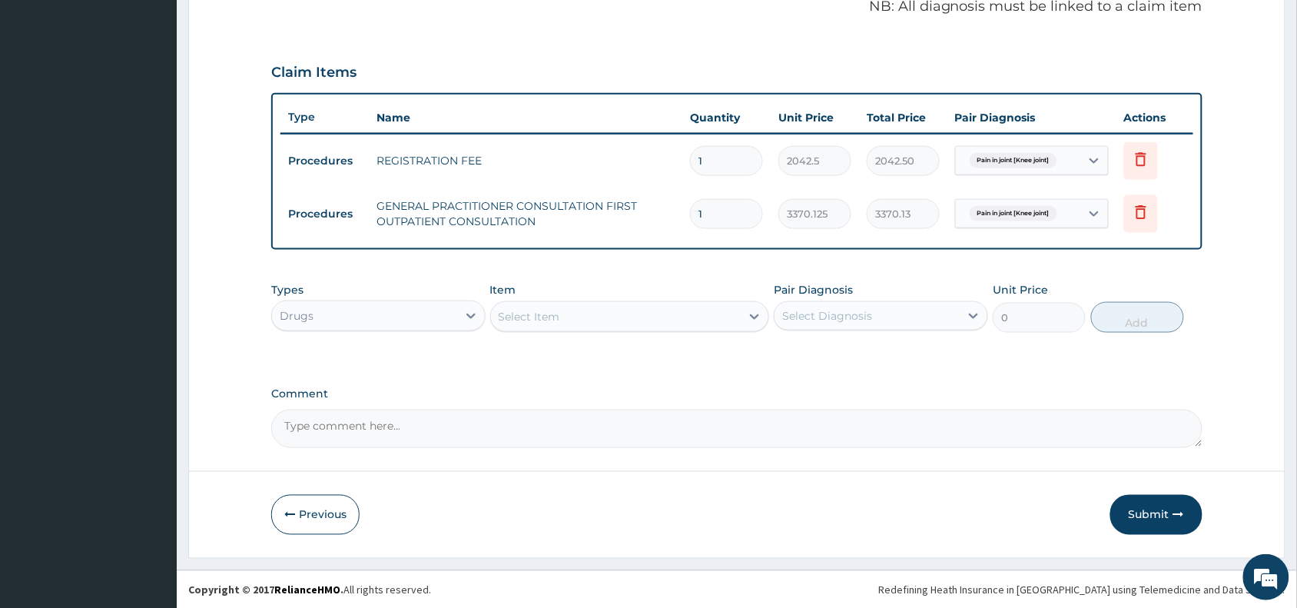
click at [548, 317] on div "Select Item" at bounding box center [616, 316] width 250 height 25
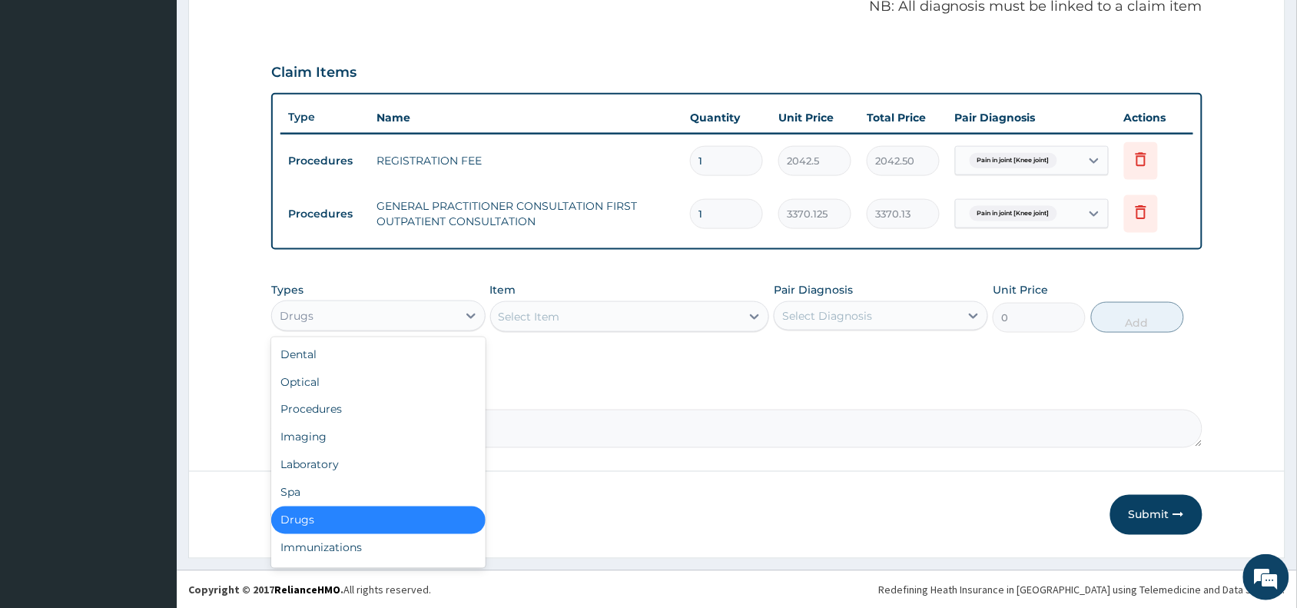
click at [336, 308] on div "Drugs" at bounding box center [364, 315] width 185 height 25
click at [319, 410] on div "Procedures" at bounding box center [378, 410] width 214 height 28
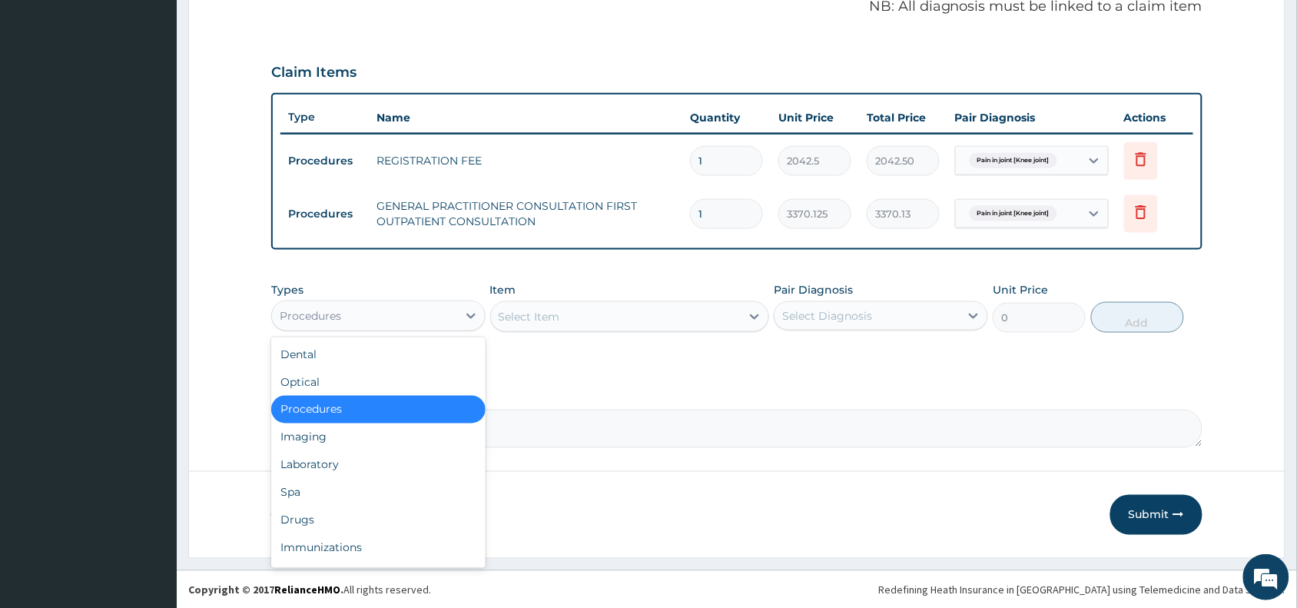
click at [393, 310] on div "Procedures" at bounding box center [364, 315] width 185 height 25
click at [325, 516] on div "Drugs" at bounding box center [378, 520] width 214 height 28
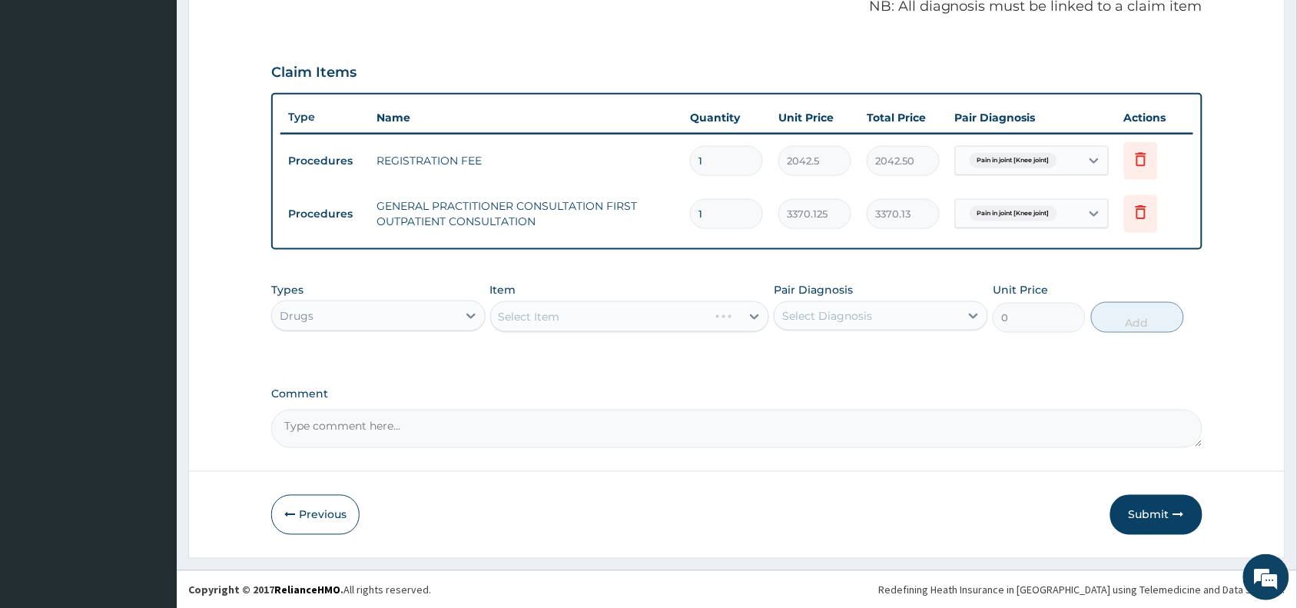
click at [558, 313] on div "Select Item" at bounding box center [630, 316] width 280 height 31
click at [557, 313] on div "Select Item" at bounding box center [630, 316] width 280 height 31
click at [555, 313] on div "Select Item" at bounding box center [630, 316] width 280 height 31
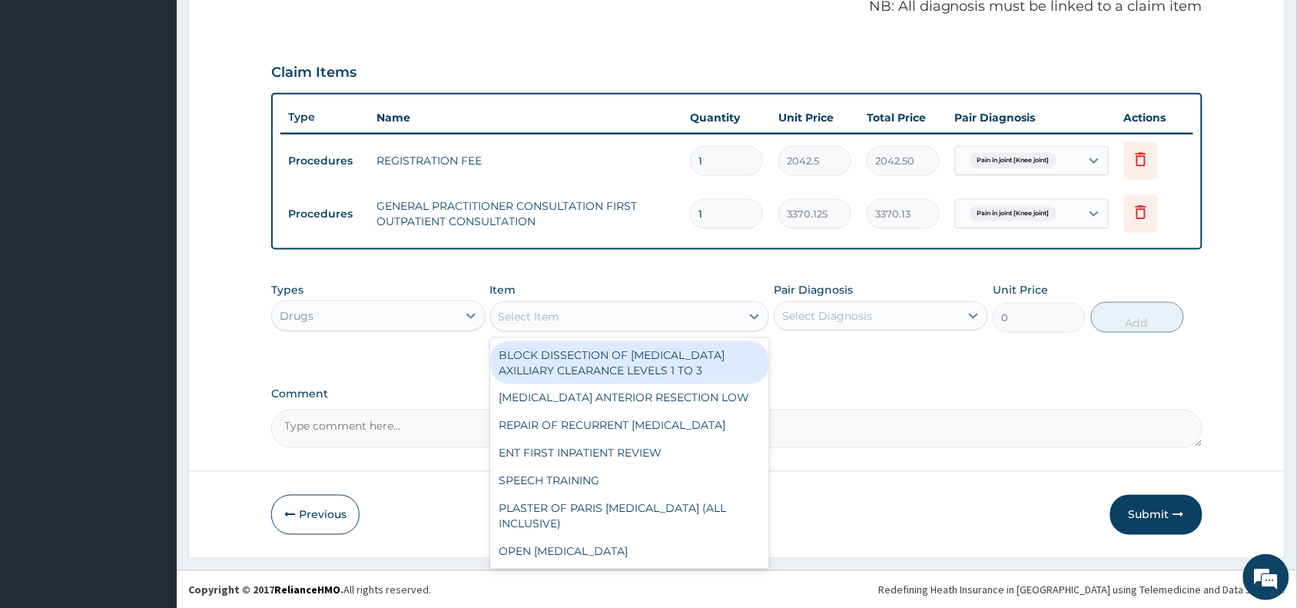
click at [555, 313] on div "Select Item" at bounding box center [529, 316] width 61 height 15
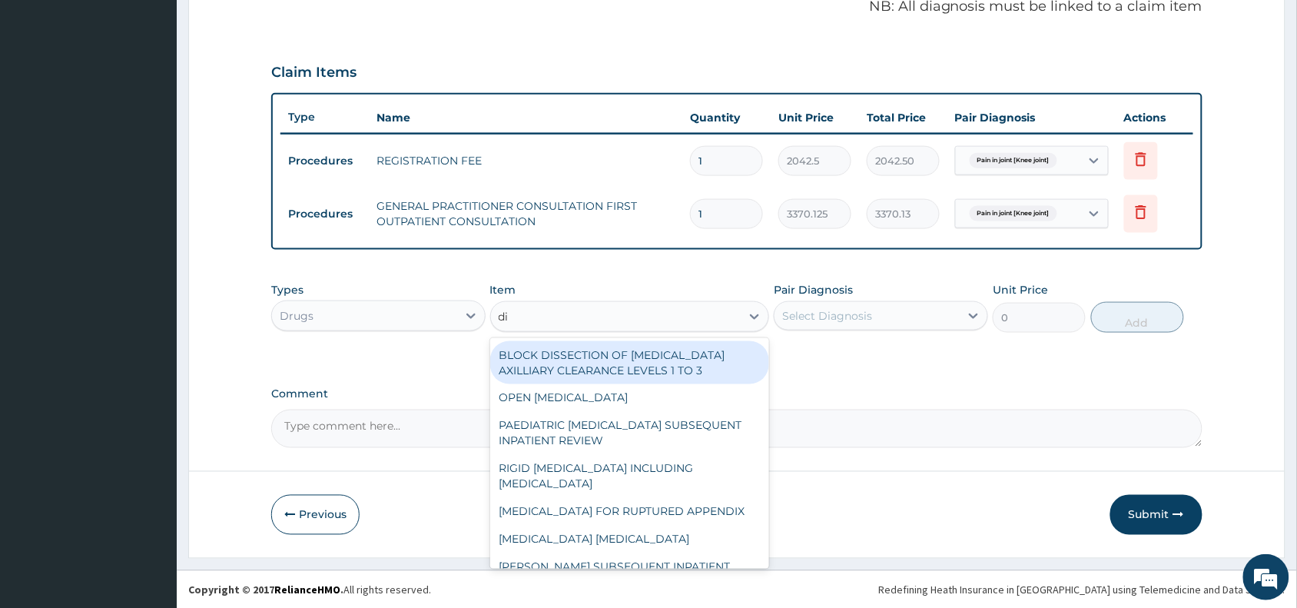
type input "dic"
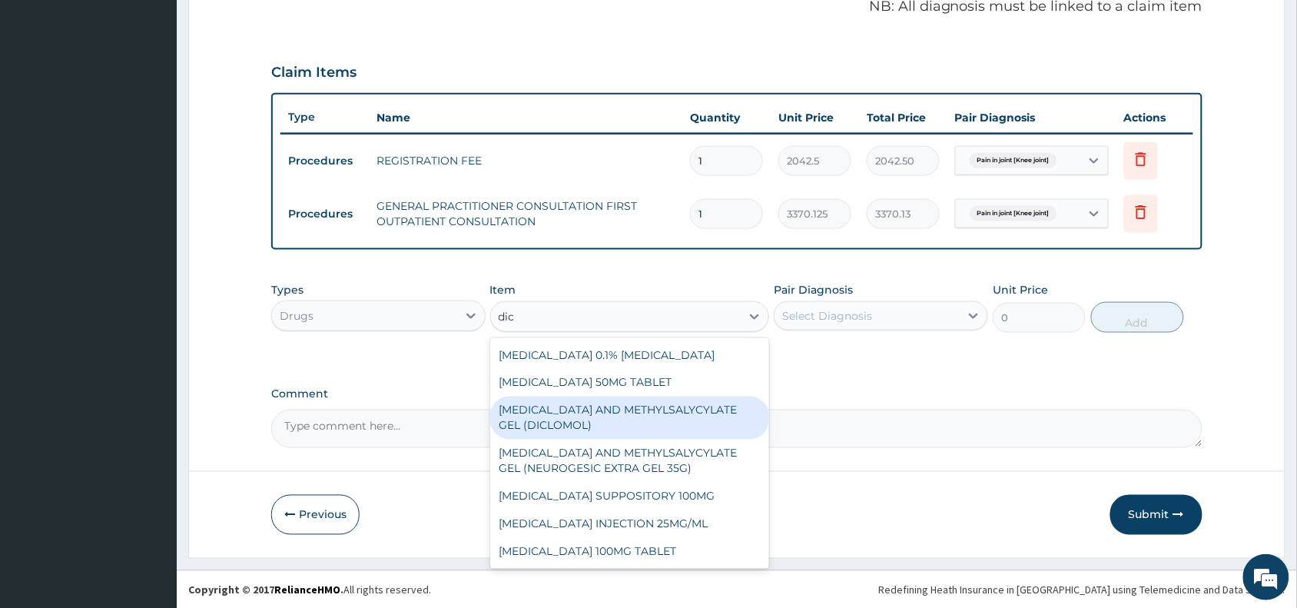
drag, startPoint x: 592, startPoint y: 420, endPoint x: 742, endPoint y: 376, distance: 156.1
click at [592, 419] on div "DICLOFENAC AND METHYLSALYCYLATE GEL (DICLOMOL)" at bounding box center [630, 417] width 280 height 43
type input "1437.5"
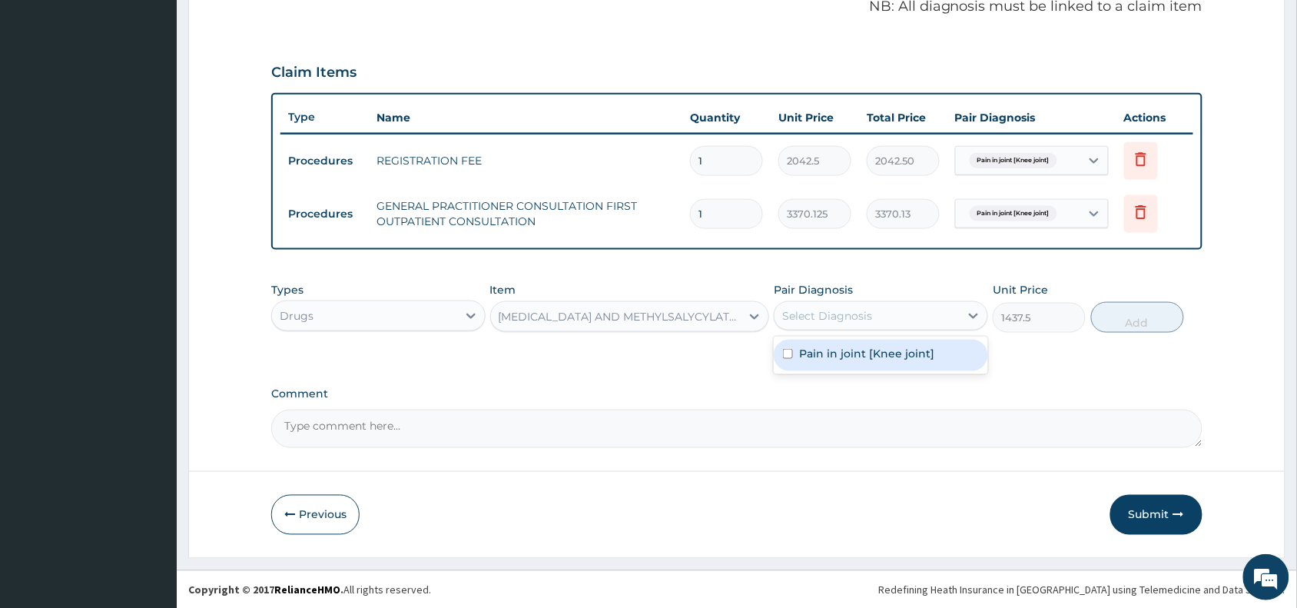
click at [838, 313] on div "Select Diagnosis" at bounding box center [827, 315] width 90 height 15
click at [849, 347] on label "Pain in joint [Knee joint]" at bounding box center [866, 353] width 135 height 15
checkbox input "true"
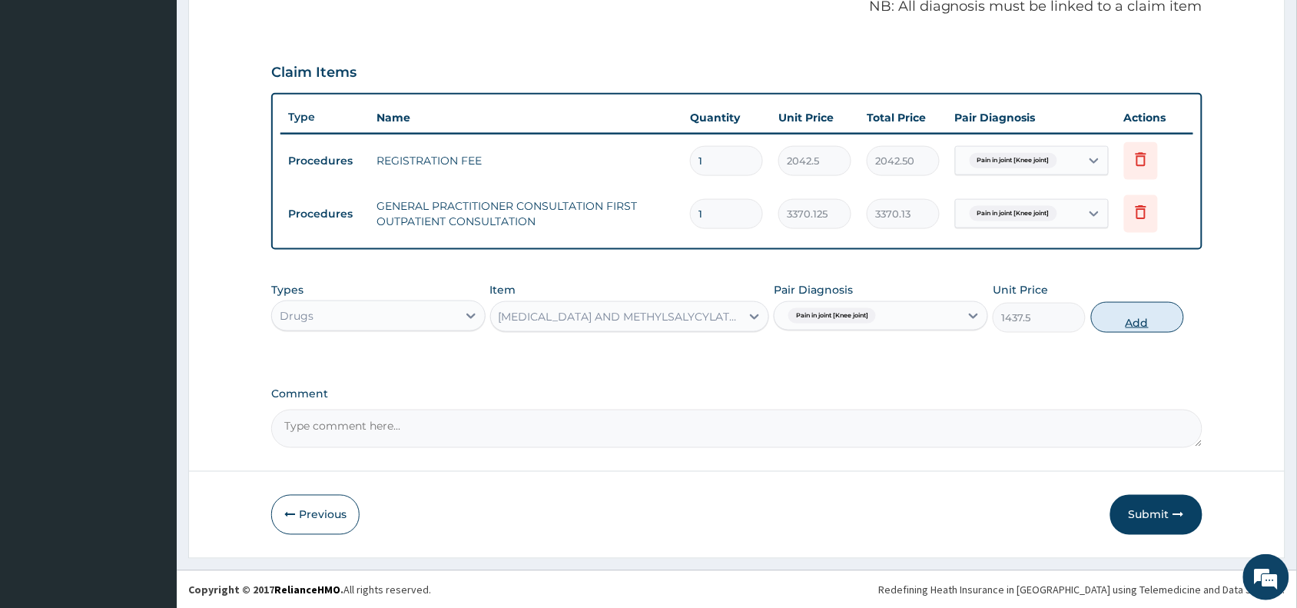
click at [1124, 313] on button "Add" at bounding box center [1137, 317] width 93 height 31
type input "0"
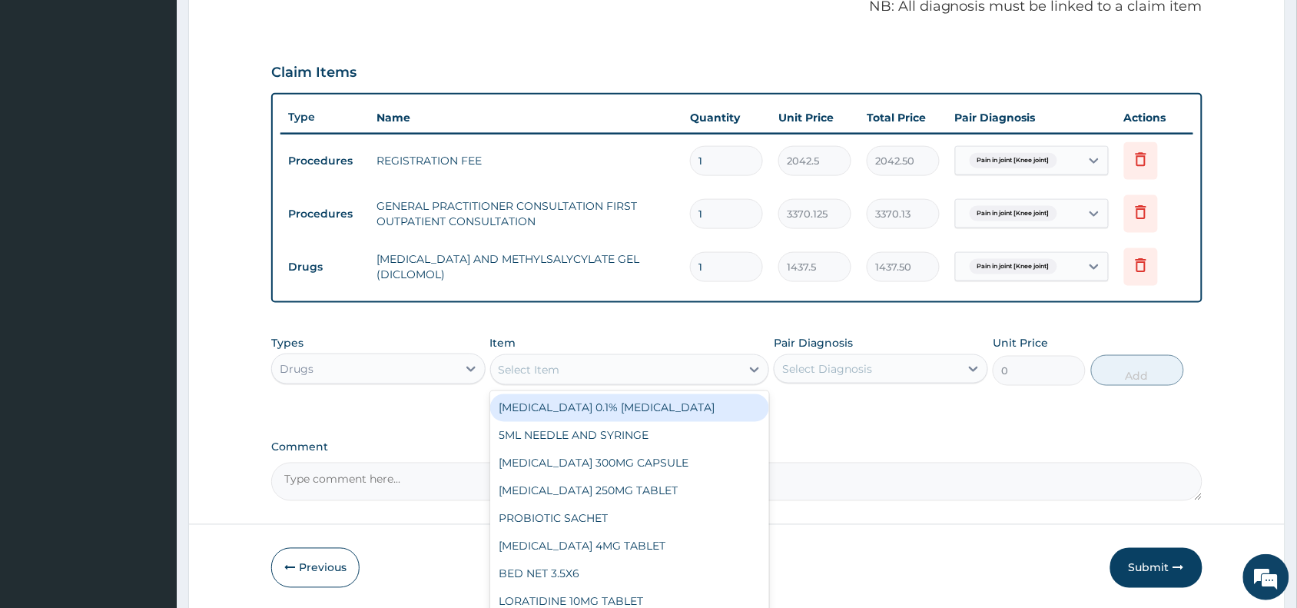
click at [523, 370] on div "Select Item" at bounding box center [529, 369] width 61 height 15
paste input "Cerebrex"
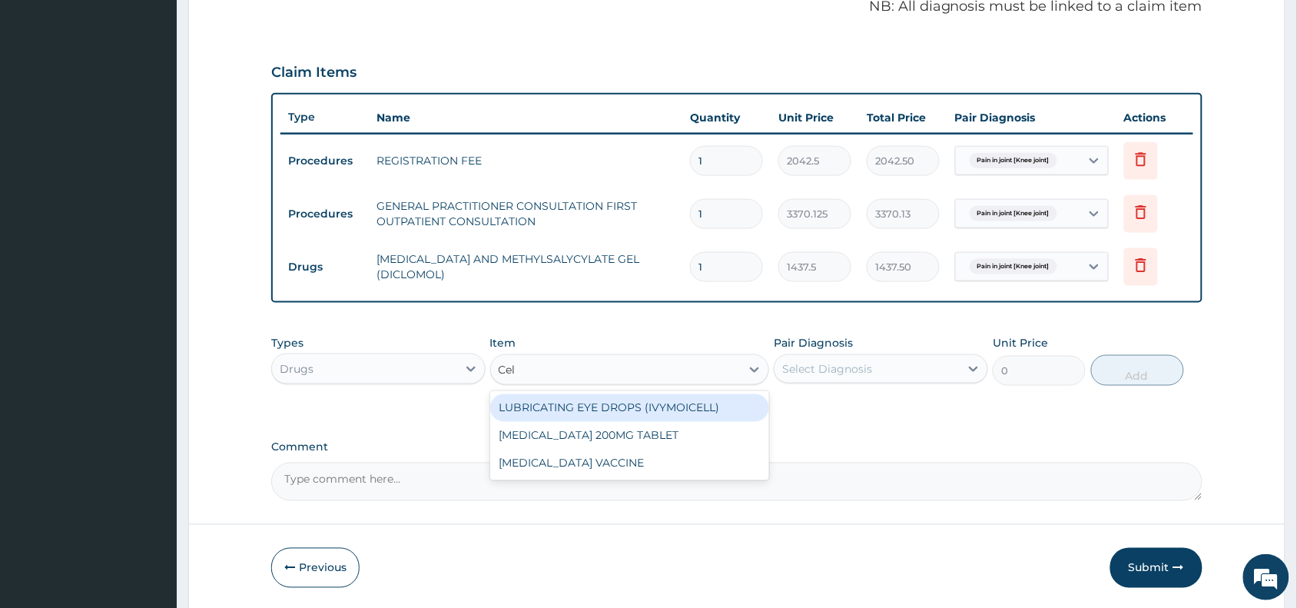
type input "Cele"
click at [578, 403] on div "CELECOXIB 200MG TABLET" at bounding box center [630, 408] width 280 height 28
type input "270"
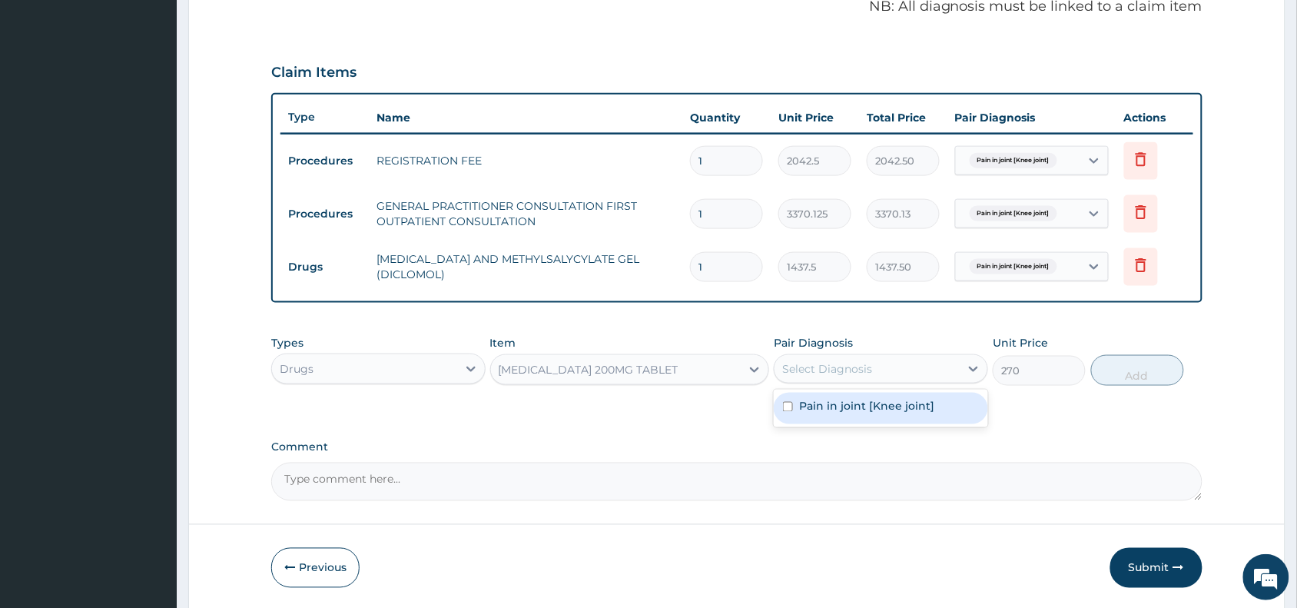
click at [846, 369] on div "Select Diagnosis" at bounding box center [827, 368] width 90 height 15
click at [844, 400] on label "Pain in joint [Knee joint]" at bounding box center [866, 406] width 135 height 15
checkbox input "true"
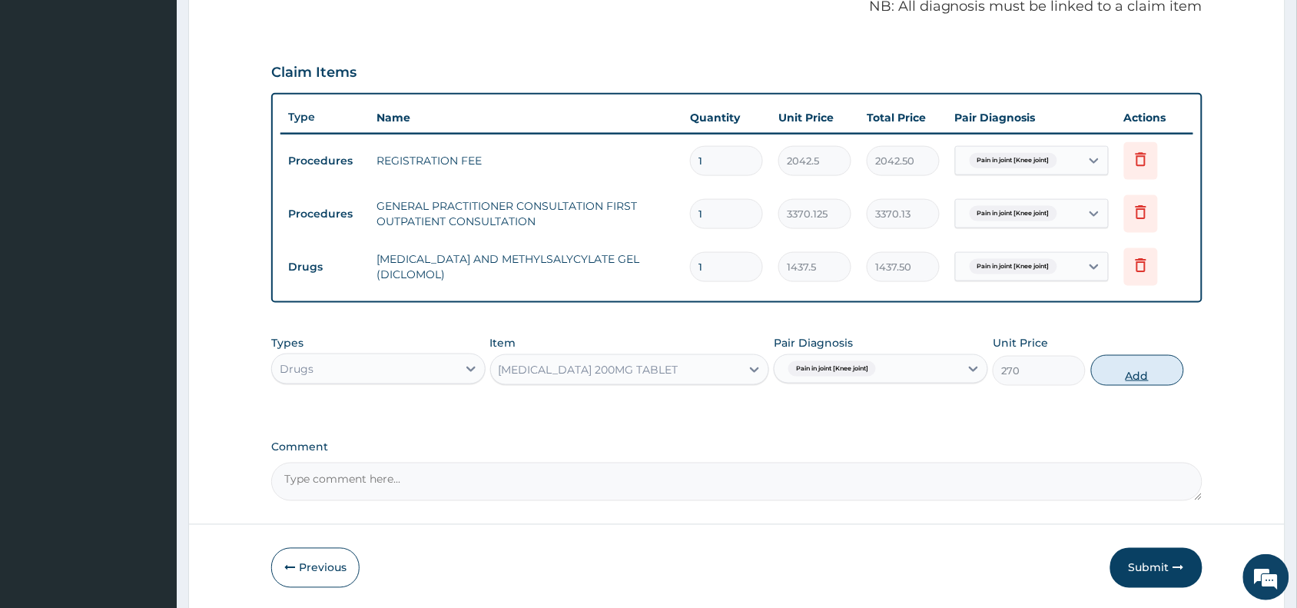
click at [1135, 371] on button "Add" at bounding box center [1137, 370] width 93 height 31
type input "0"
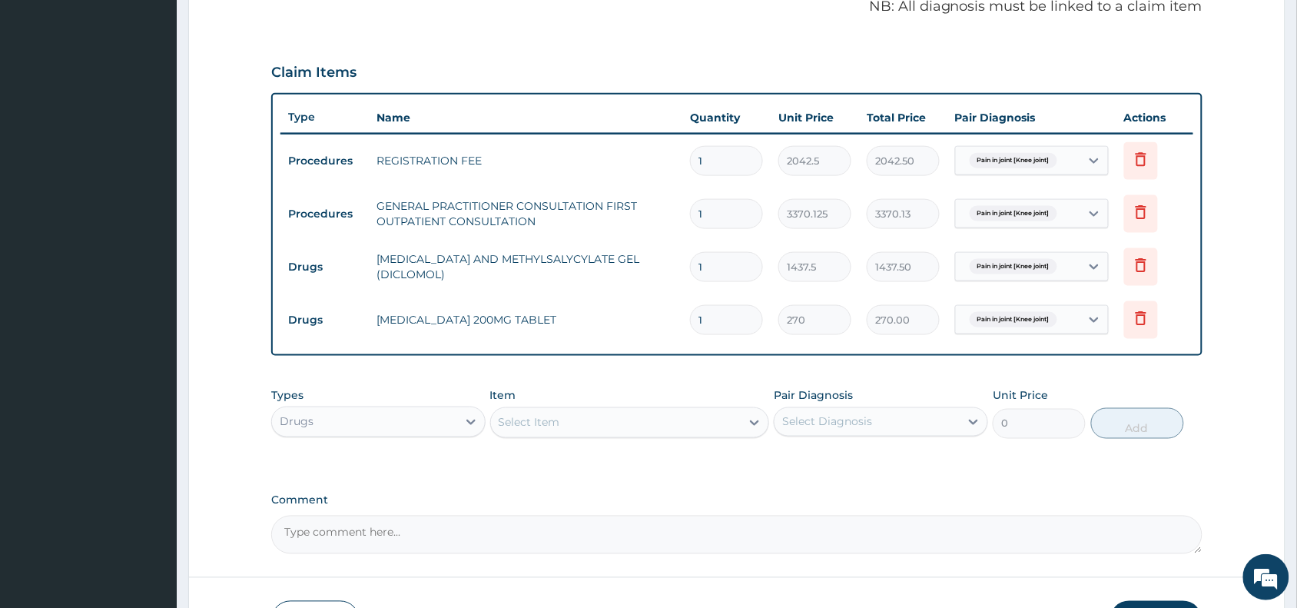
drag, startPoint x: 717, startPoint y: 316, endPoint x: 730, endPoint y: 290, distance: 28.5
click at [730, 294] on tr "Drugs CELECOXIB 200MG TABLET 1 270 270.00 Pain in joint [Knee joint] Delete" at bounding box center [736, 319] width 913 height 53
type input "10"
type input "2700.00"
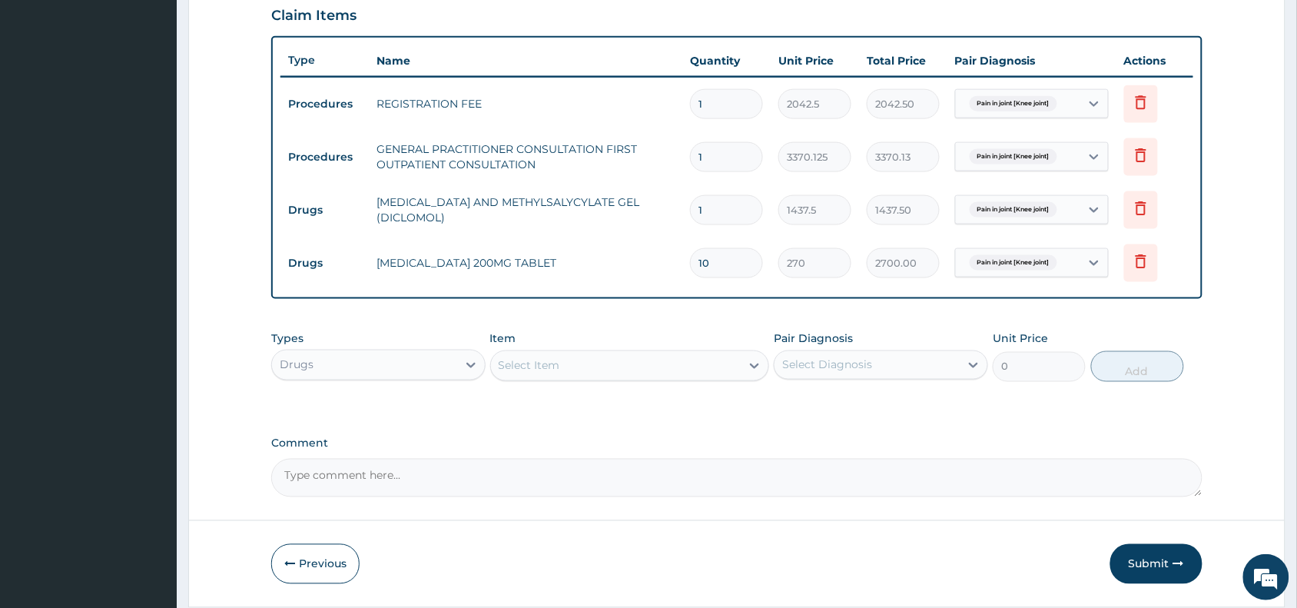
scroll to position [585, 0]
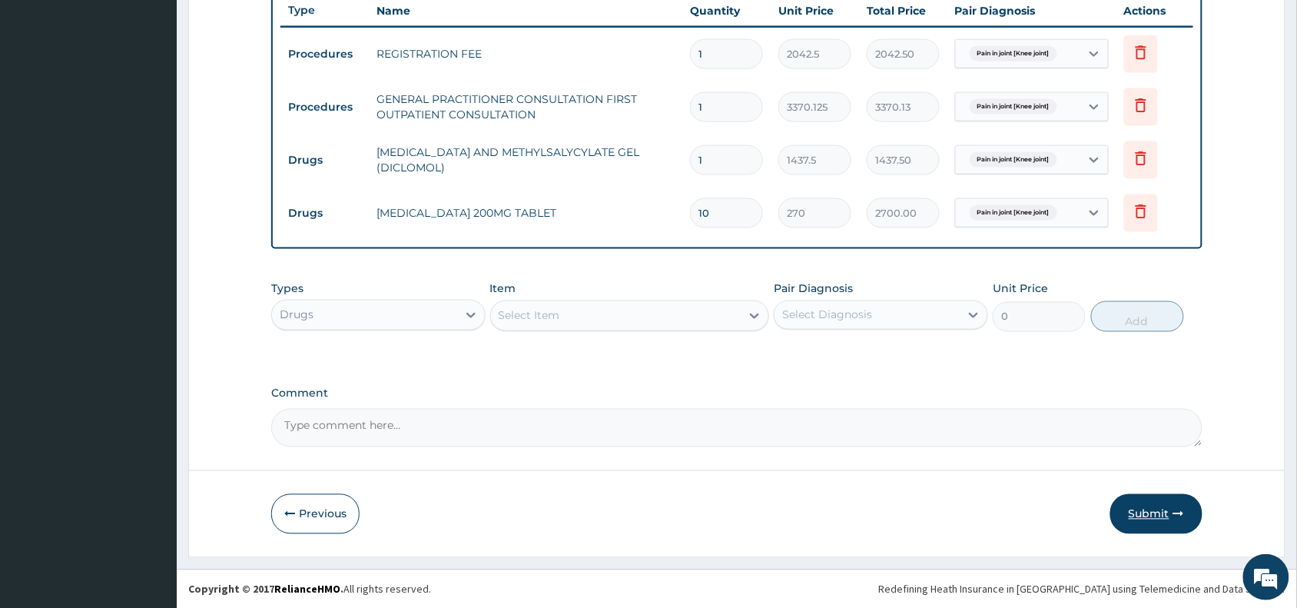
type input "10"
click at [1146, 512] on button "Submit" at bounding box center [1156, 514] width 92 height 40
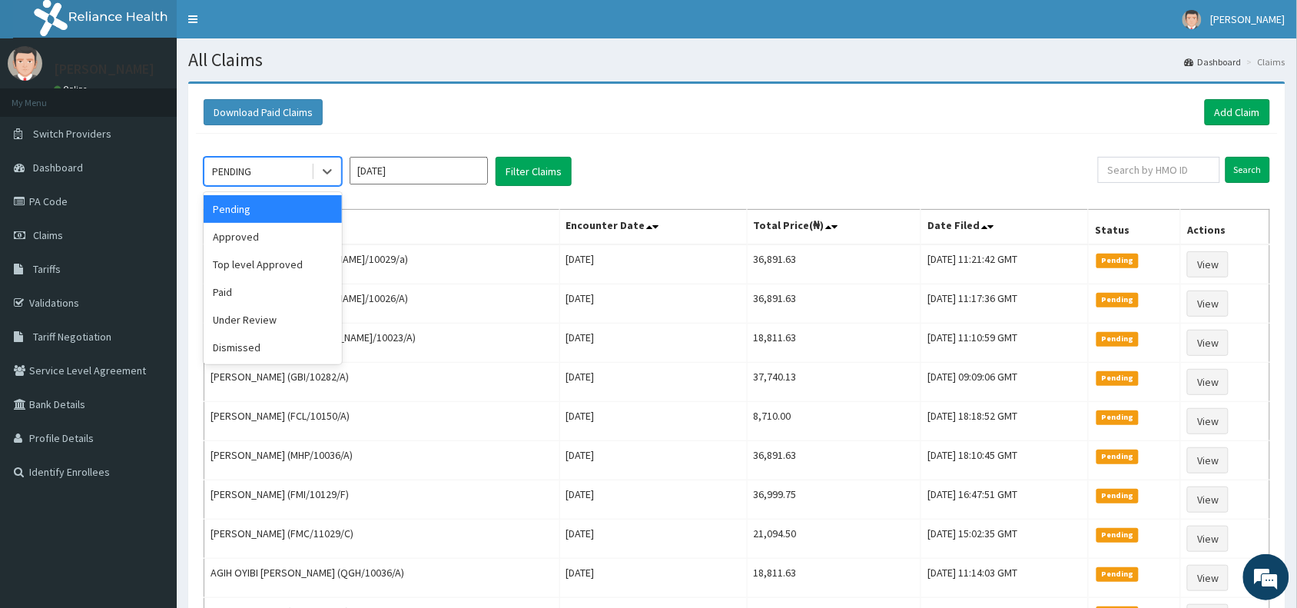
click at [269, 174] on div "PENDING" at bounding box center [257, 171] width 107 height 25
click at [260, 233] on div "Approved" at bounding box center [273, 237] width 138 height 28
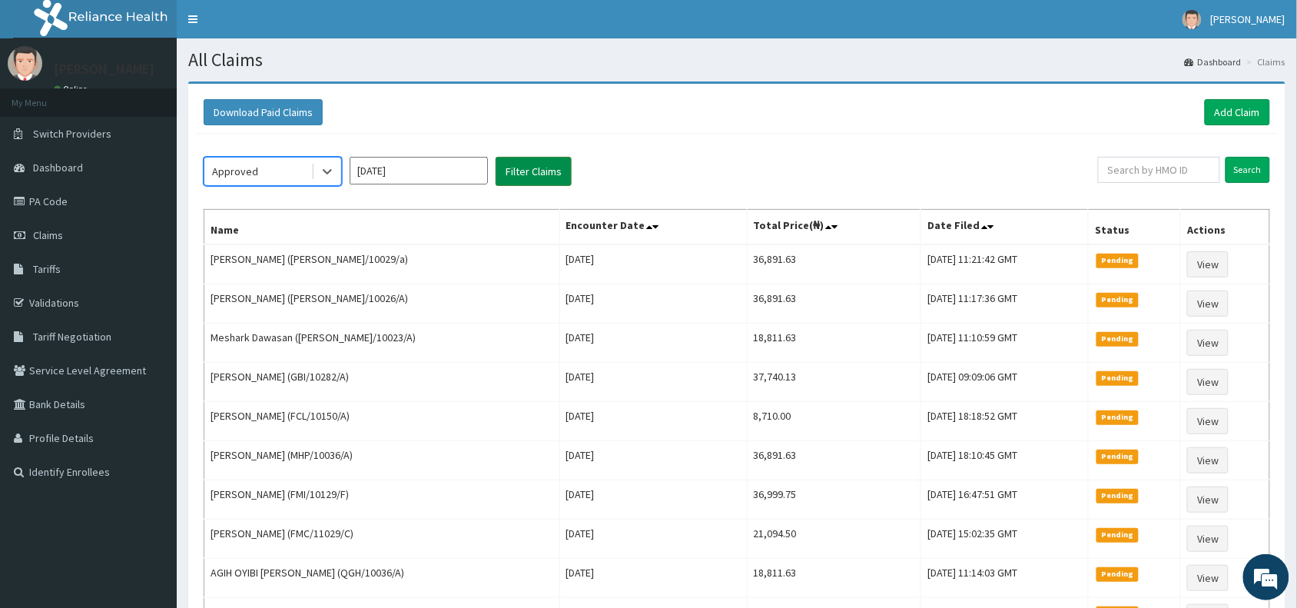
click at [546, 169] on button "Filter Claims" at bounding box center [534, 171] width 76 height 29
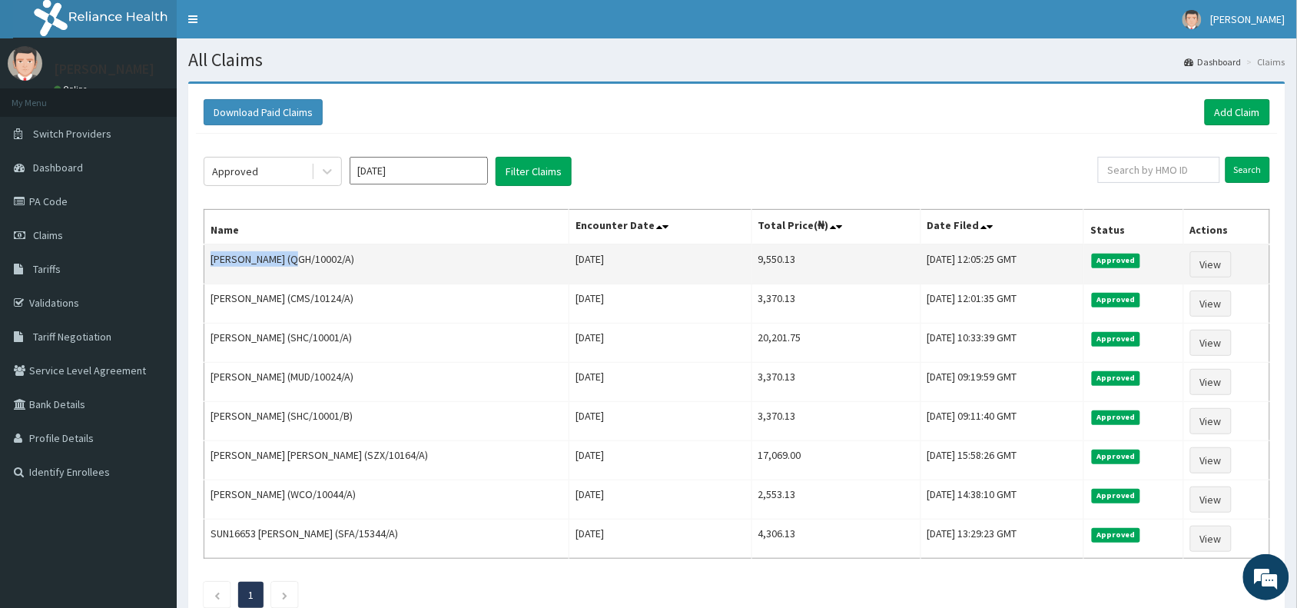
drag, startPoint x: 297, startPoint y: 262, endPoint x: 207, endPoint y: 270, distance: 89.5
click at [208, 270] on td "MURITALA SAHEED (QGH/10002/A)" at bounding box center [386, 264] width 365 height 40
copy td "MURITALA SAHEED"
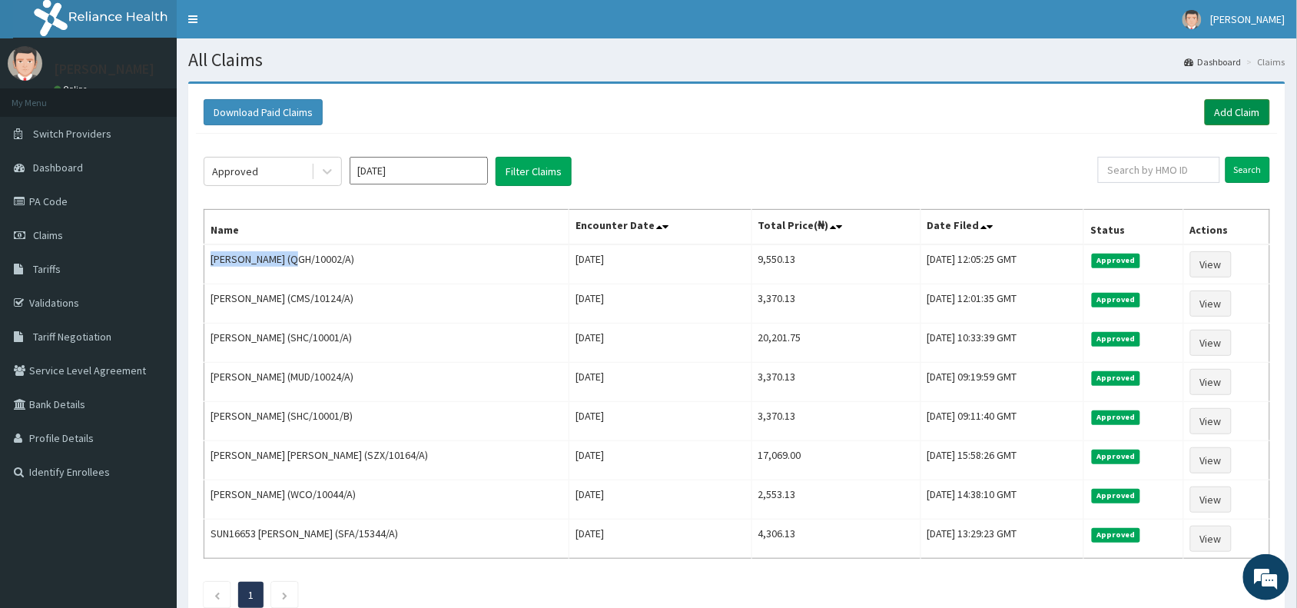
click at [1231, 121] on link "Add Claim" at bounding box center [1237, 112] width 65 height 26
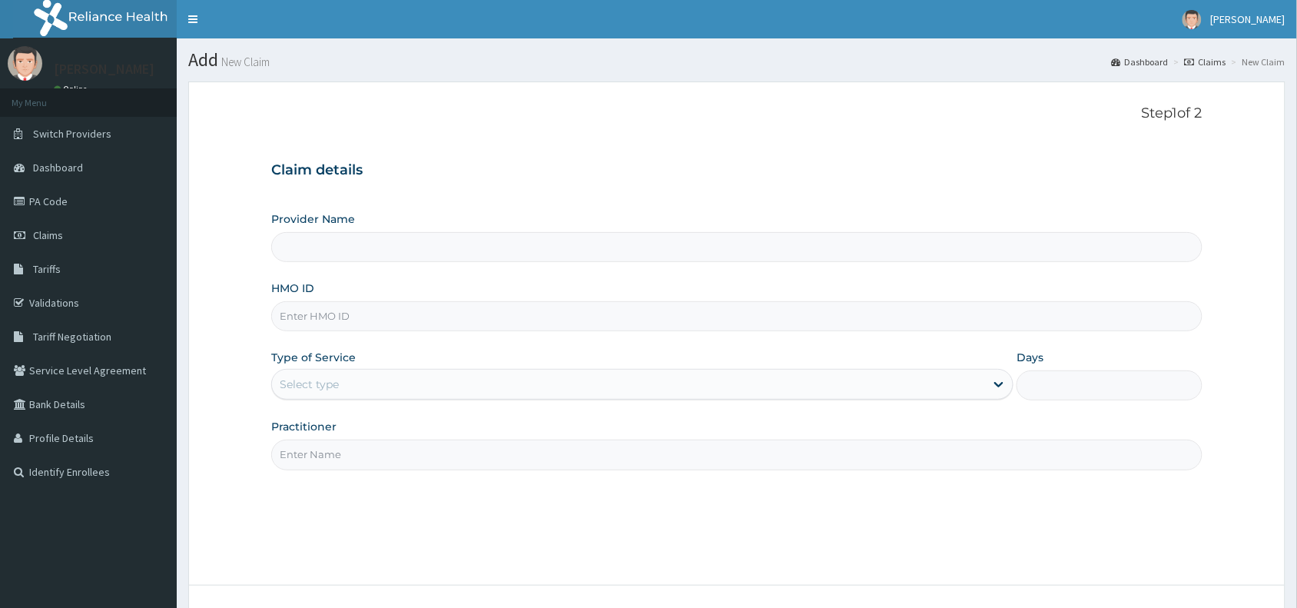
click at [320, 324] on input "HMO ID" at bounding box center [736, 316] width 931 height 30
paste input "QGH/10049/A"
type input "QGH/10049/A"
type input "Reliance Family Clinics (RFC) - [GEOGRAPHIC_DATA]"
type input "QGH/10049/A"
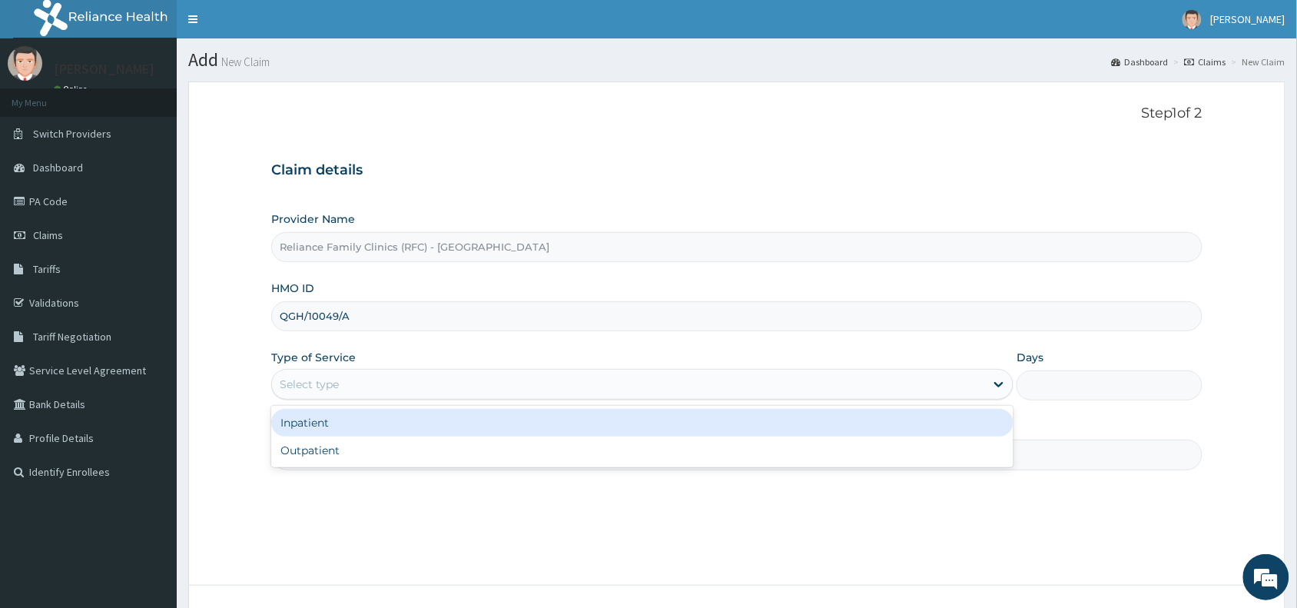
click at [316, 384] on div "Select type" at bounding box center [309, 383] width 59 height 15
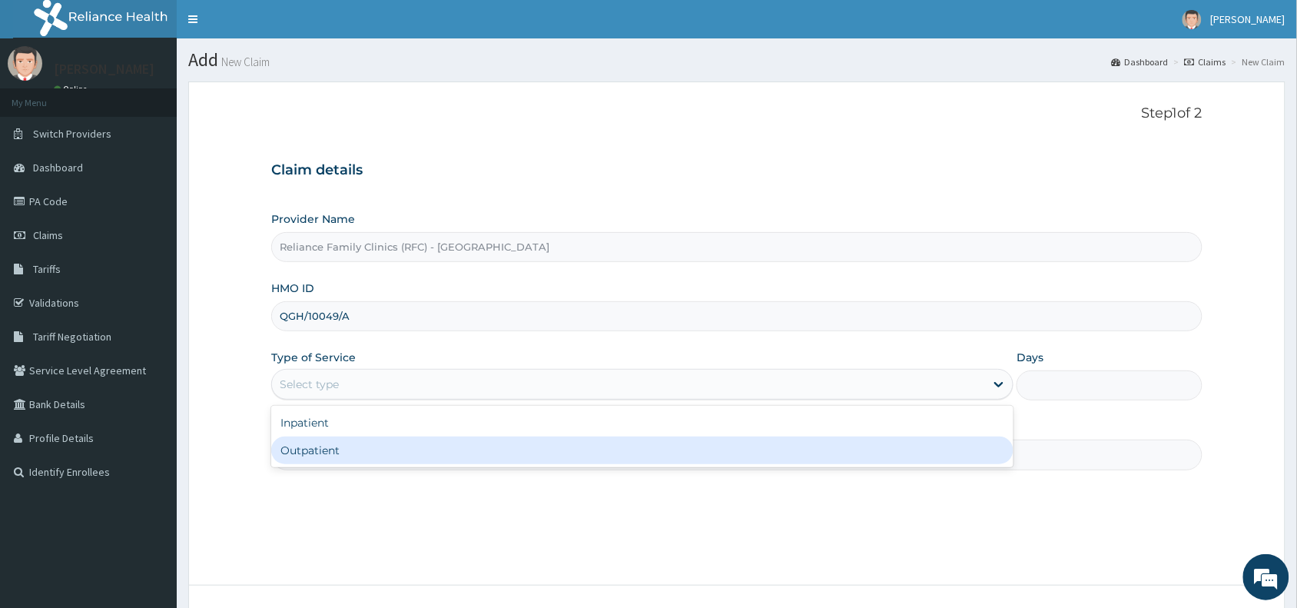
click at [320, 457] on div "Outpatient" at bounding box center [642, 450] width 742 height 28
type input "1"
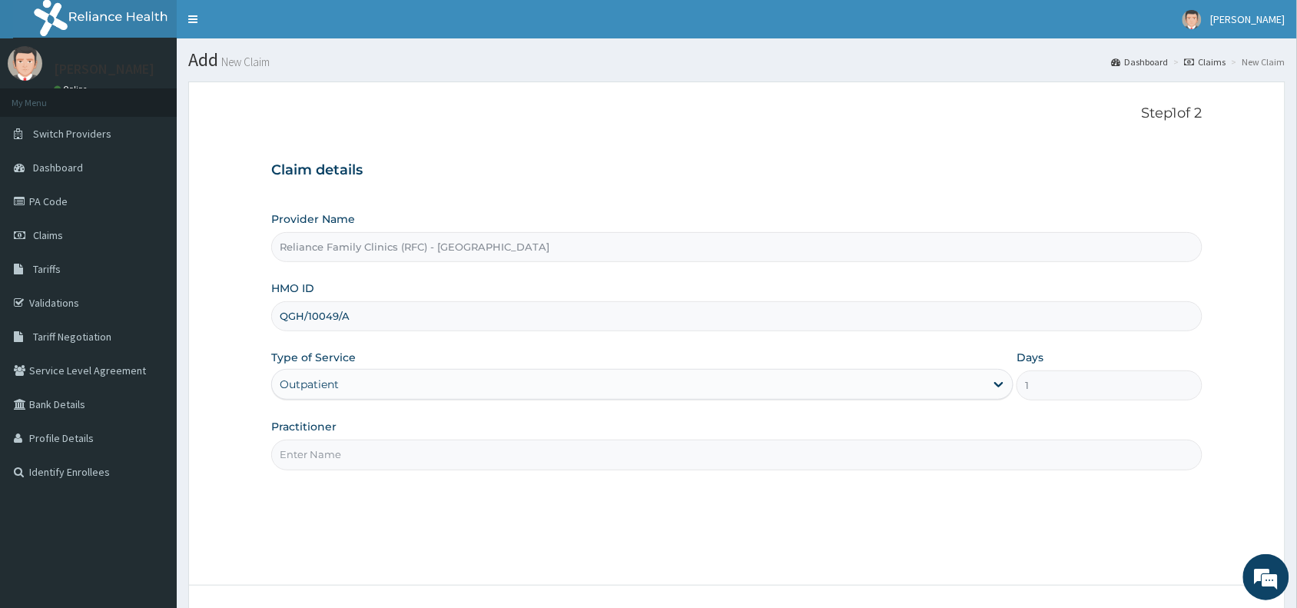
click at [320, 457] on input "Practitioner" at bounding box center [736, 454] width 931 height 30
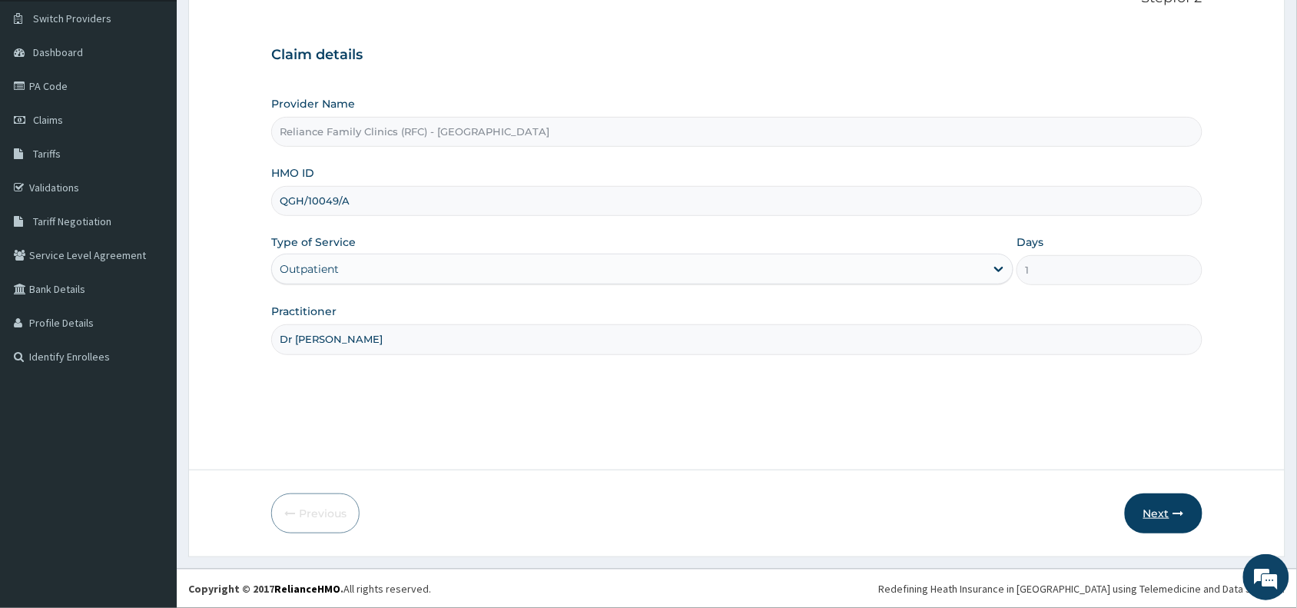
type input "Dr Wini"
click at [1169, 509] on button "Next" at bounding box center [1164, 513] width 78 height 40
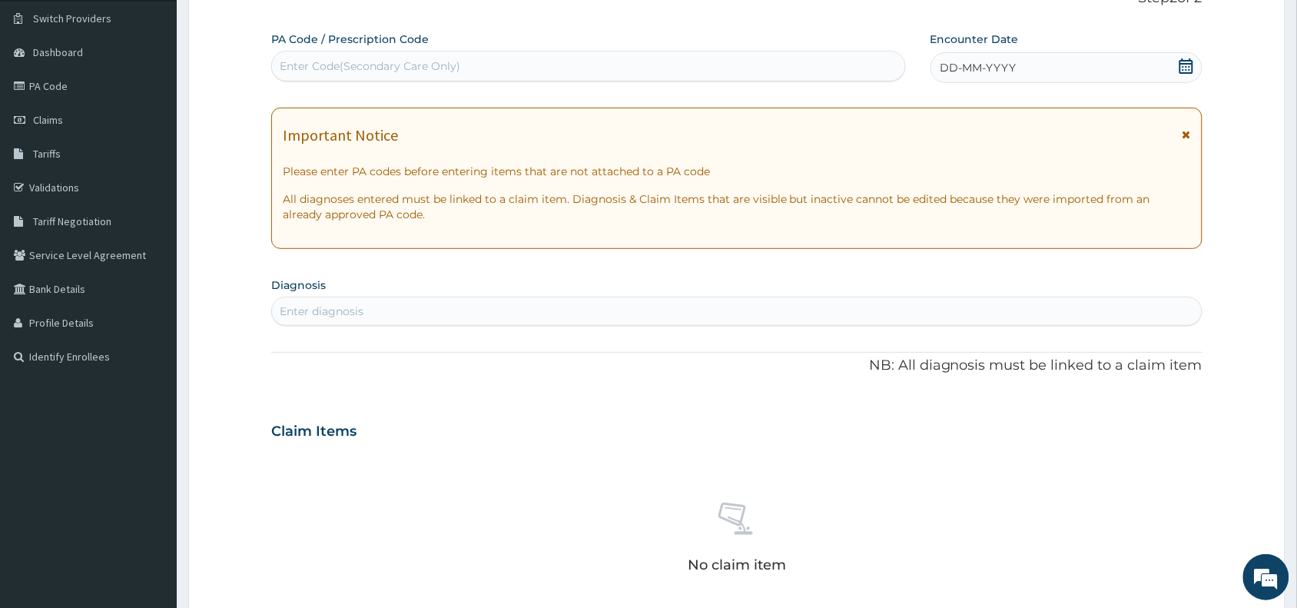
click at [990, 60] on span "DD-MM-YYYY" at bounding box center [978, 67] width 76 height 15
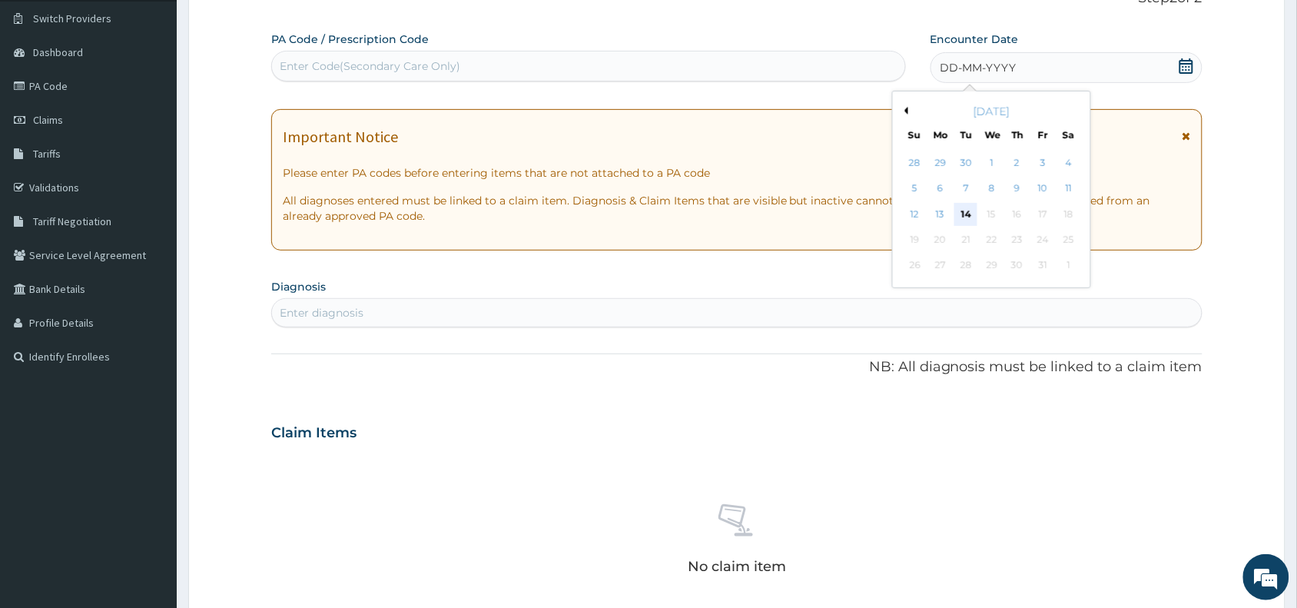
scroll to position [0, 0]
click at [966, 217] on div "14" at bounding box center [965, 214] width 23 height 23
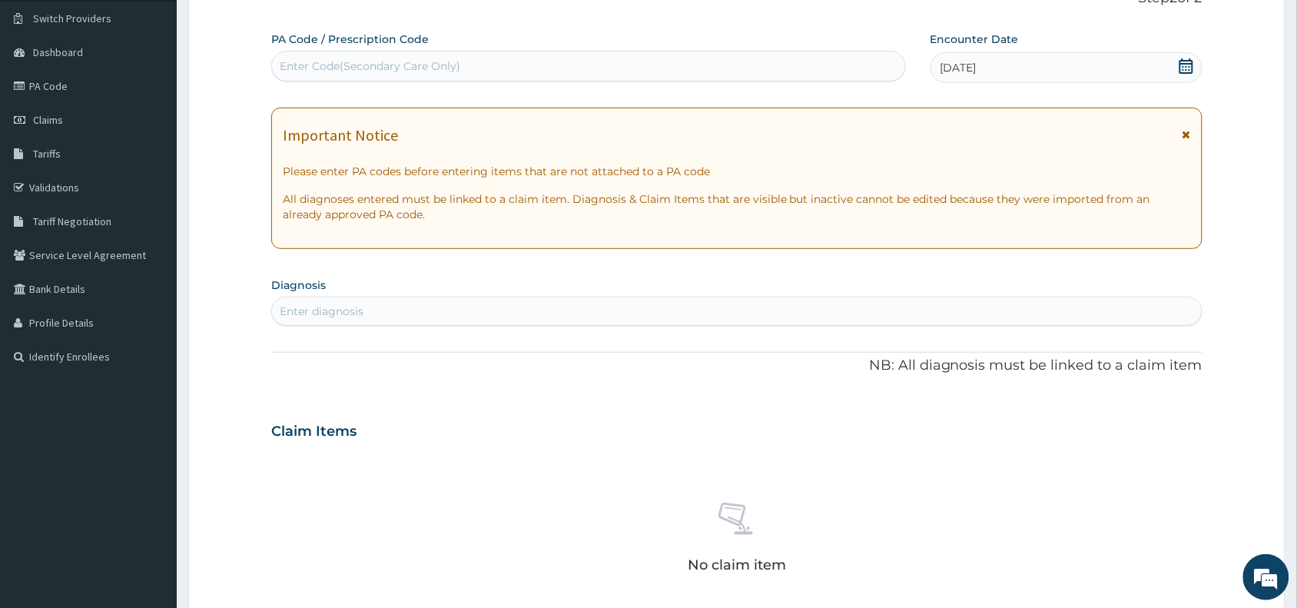
click at [343, 313] on div "Enter diagnosis" at bounding box center [322, 310] width 84 height 15
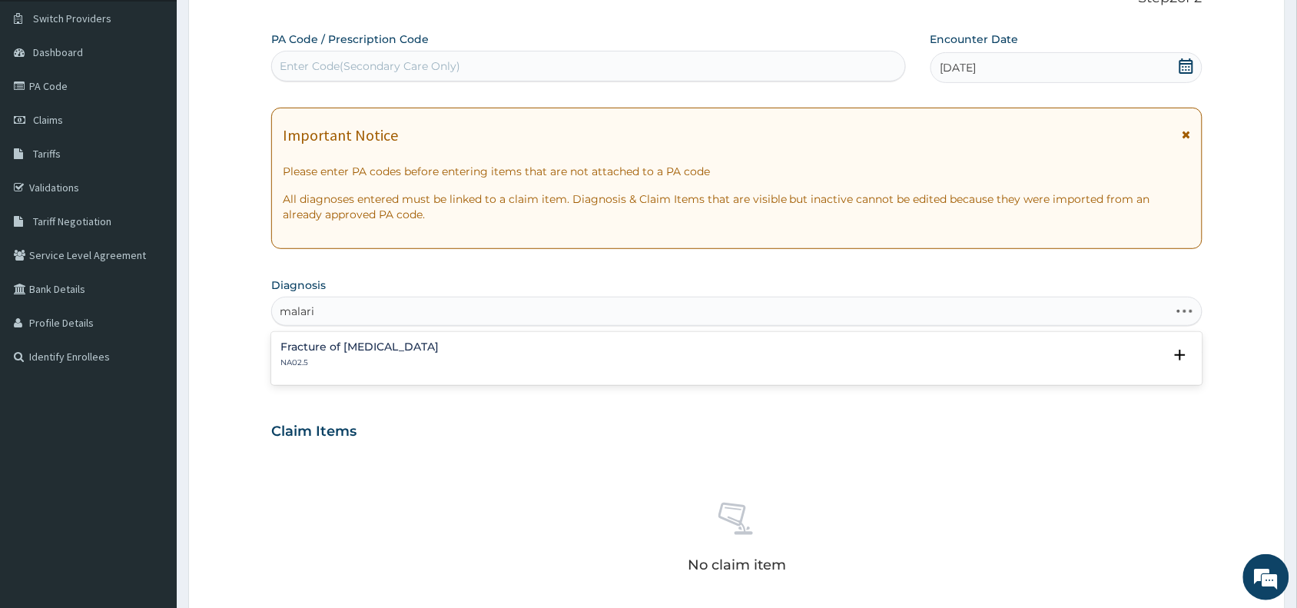
type input "malaria"
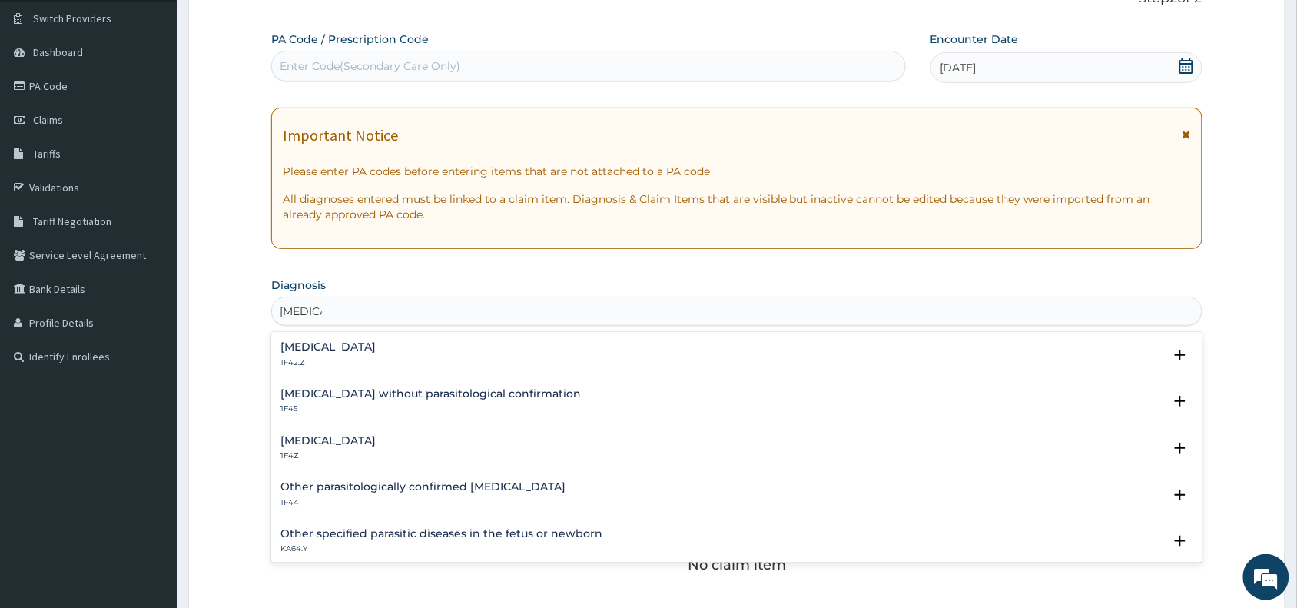
click at [296, 442] on h4 "[MEDICAL_DATA]" at bounding box center [327, 441] width 95 height 12
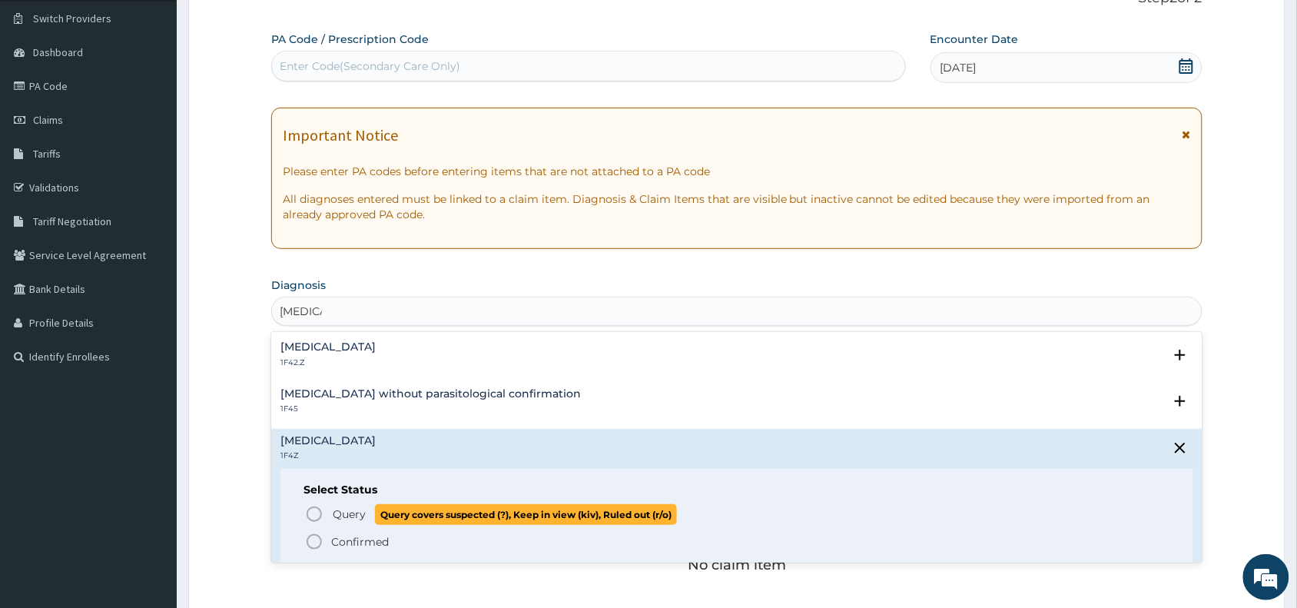
click at [315, 516] on icon "status option query" at bounding box center [314, 514] width 18 height 18
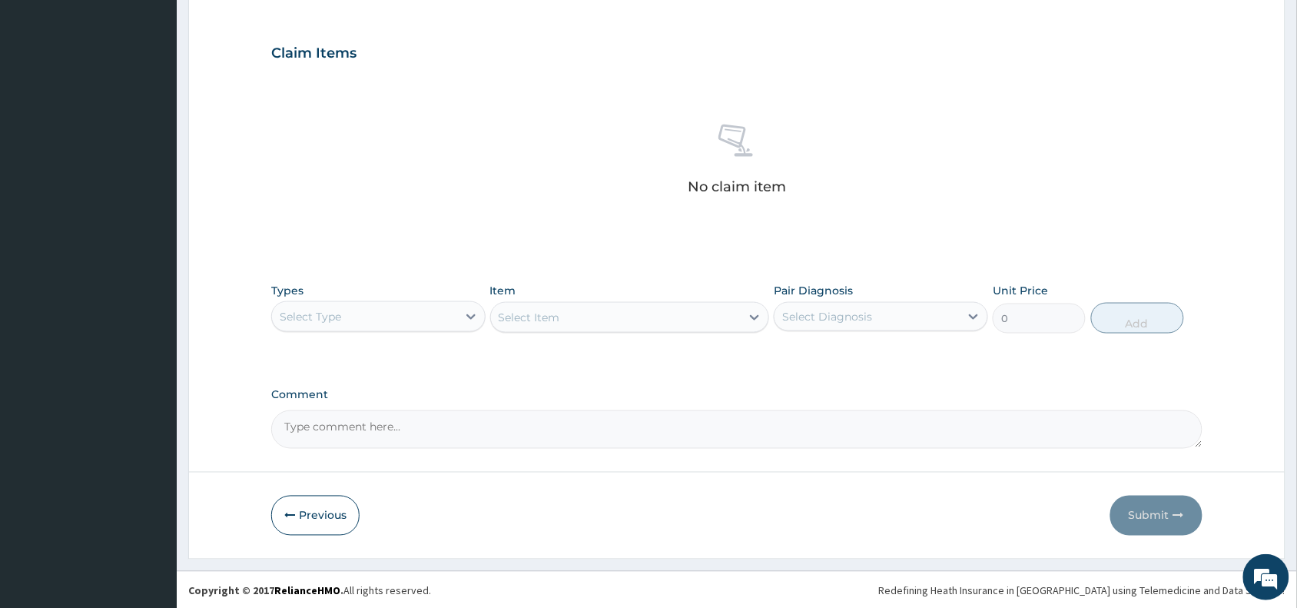
scroll to position [501, 0]
click at [375, 303] on div "Select Type" at bounding box center [364, 314] width 185 height 25
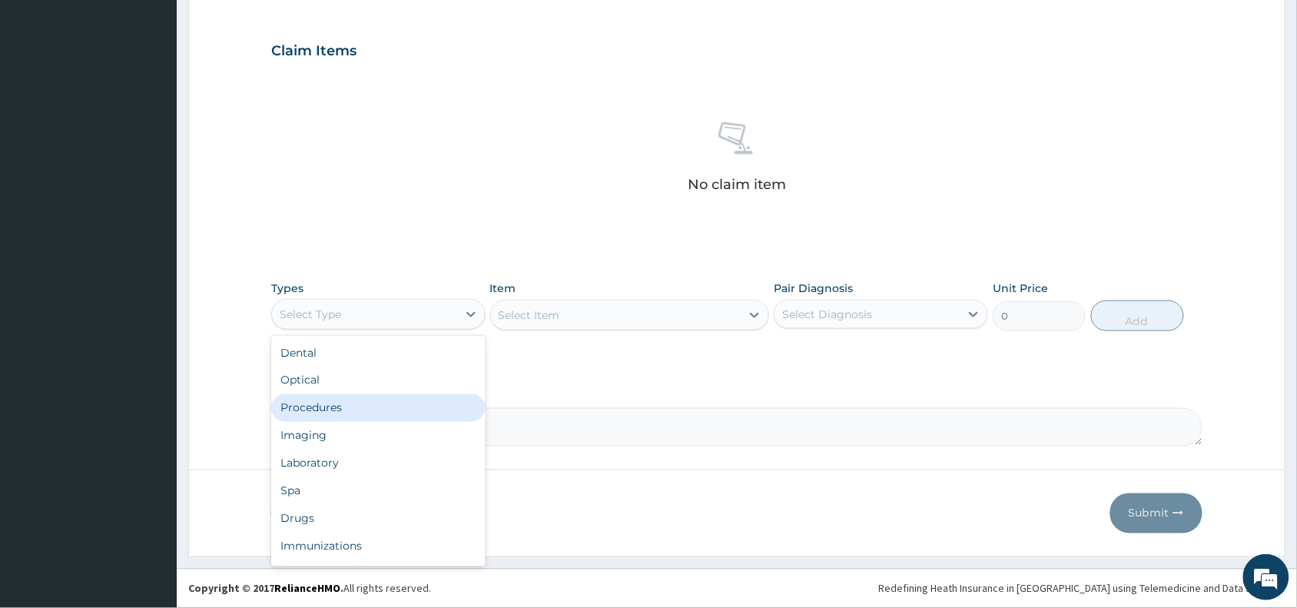
click at [324, 407] on div "Procedures" at bounding box center [378, 408] width 214 height 28
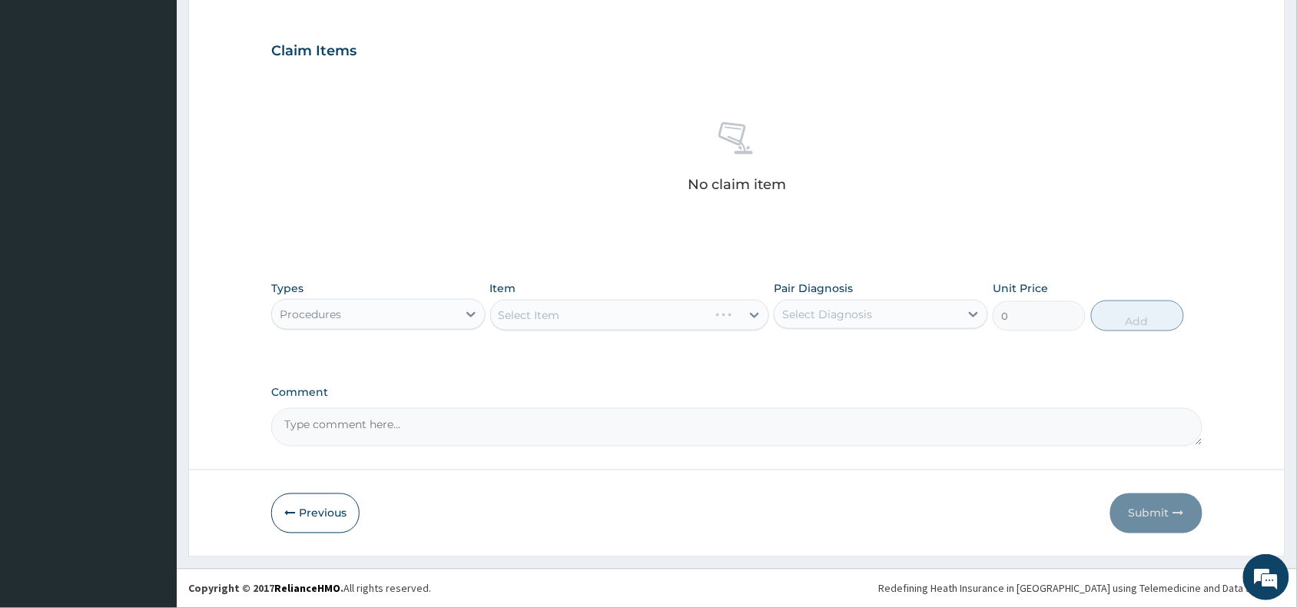
click at [589, 317] on div "Select Item" at bounding box center [630, 315] width 280 height 31
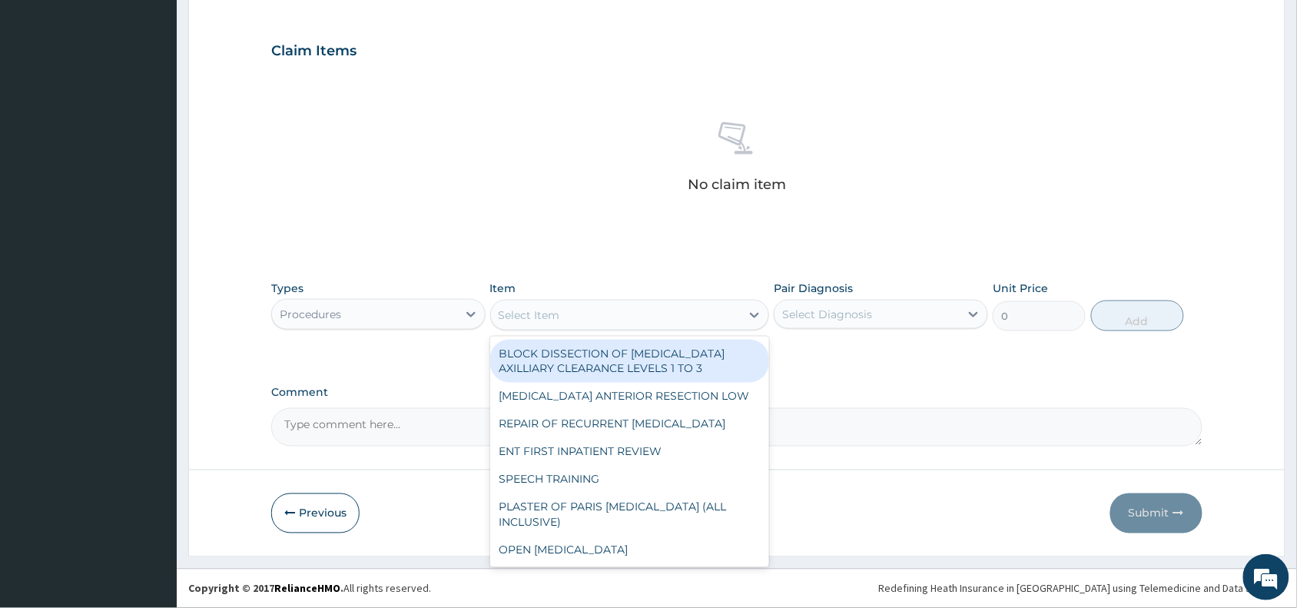
click at [589, 317] on div "Select Item" at bounding box center [616, 315] width 250 height 25
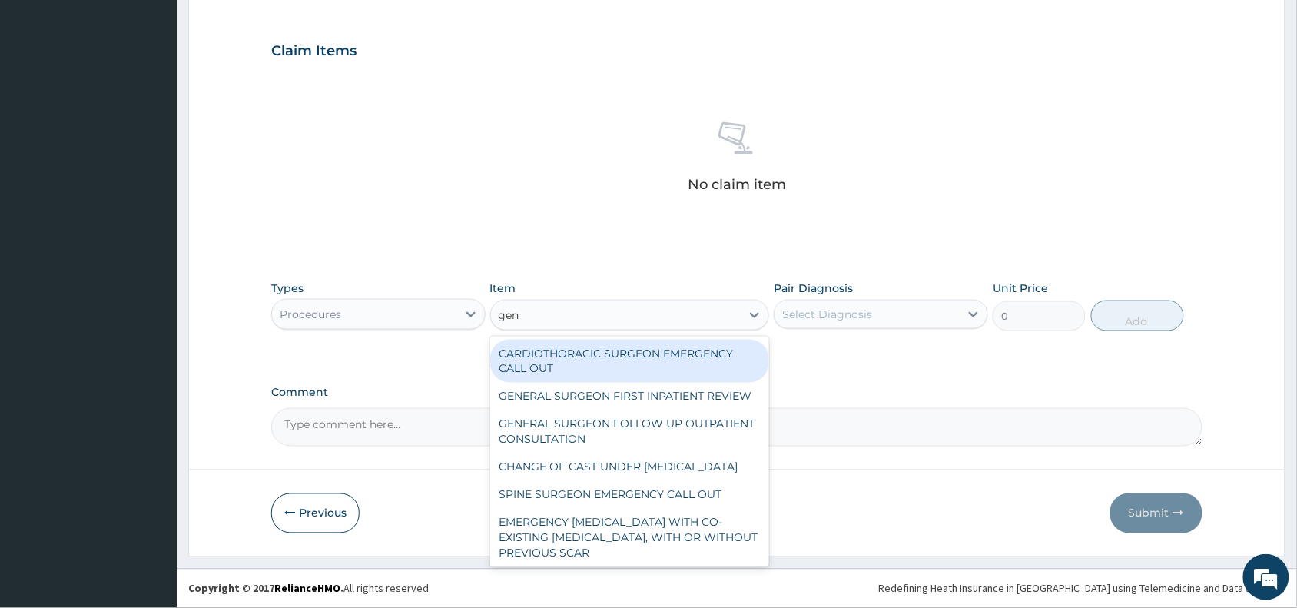
type input "gene"
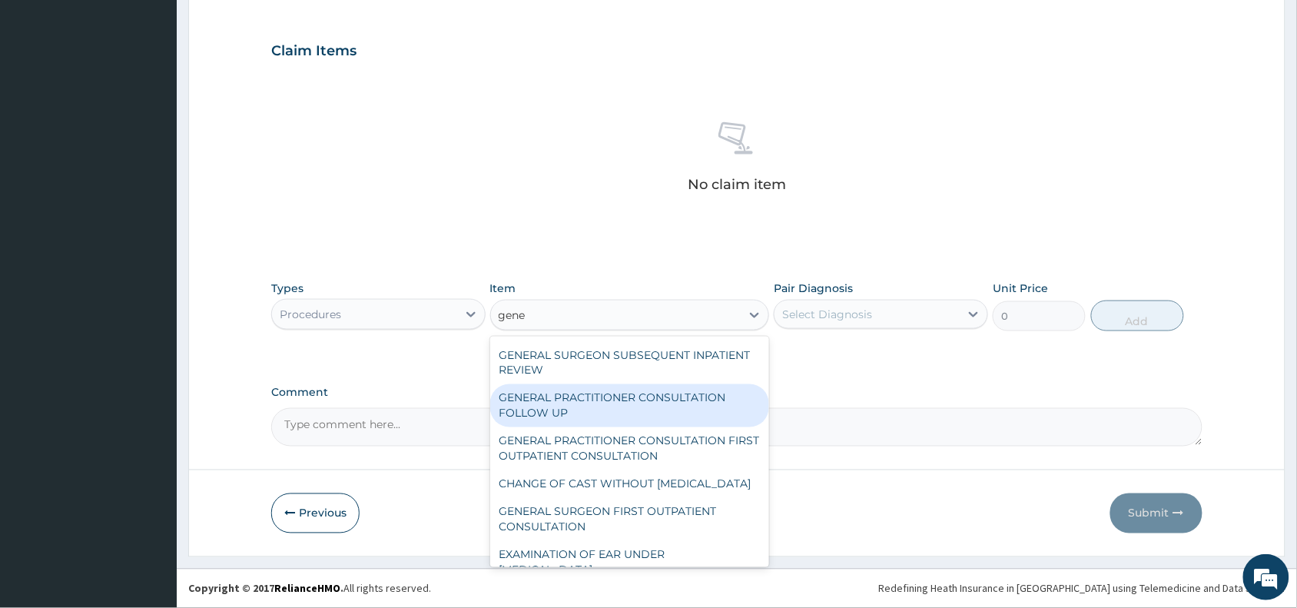
scroll to position [115, 0]
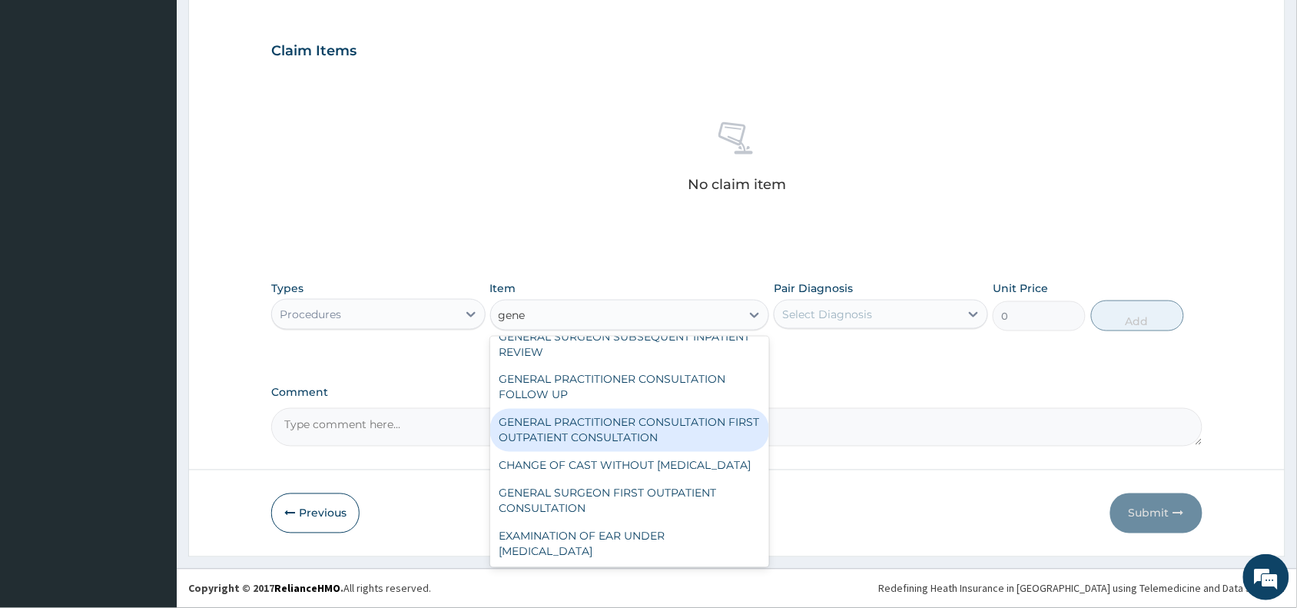
click at [578, 452] on div "GENERAL PRACTITIONER CONSULTATION FIRST OUTPATIENT CONSULTATION" at bounding box center [630, 430] width 280 height 43
type input "3370.125"
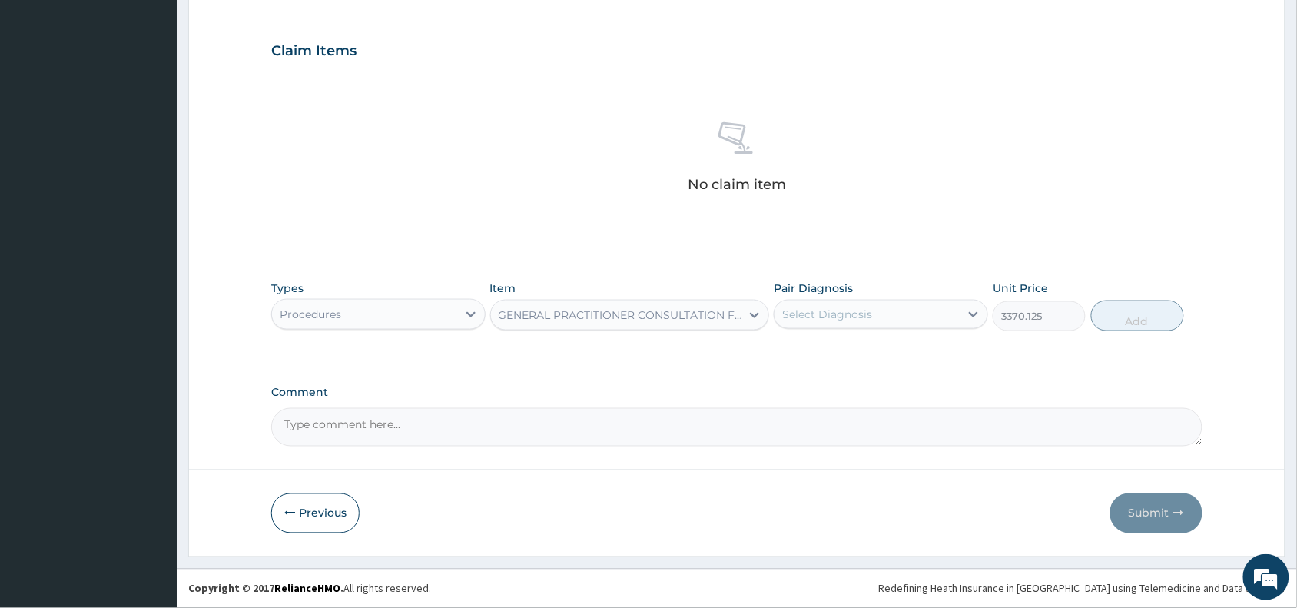
click at [814, 311] on div "Select Diagnosis" at bounding box center [827, 314] width 90 height 15
click at [844, 352] on label "[MEDICAL_DATA]" at bounding box center [846, 351] width 95 height 15
checkbox input "true"
click at [1123, 313] on button "Add" at bounding box center [1137, 315] width 93 height 31
type input "0"
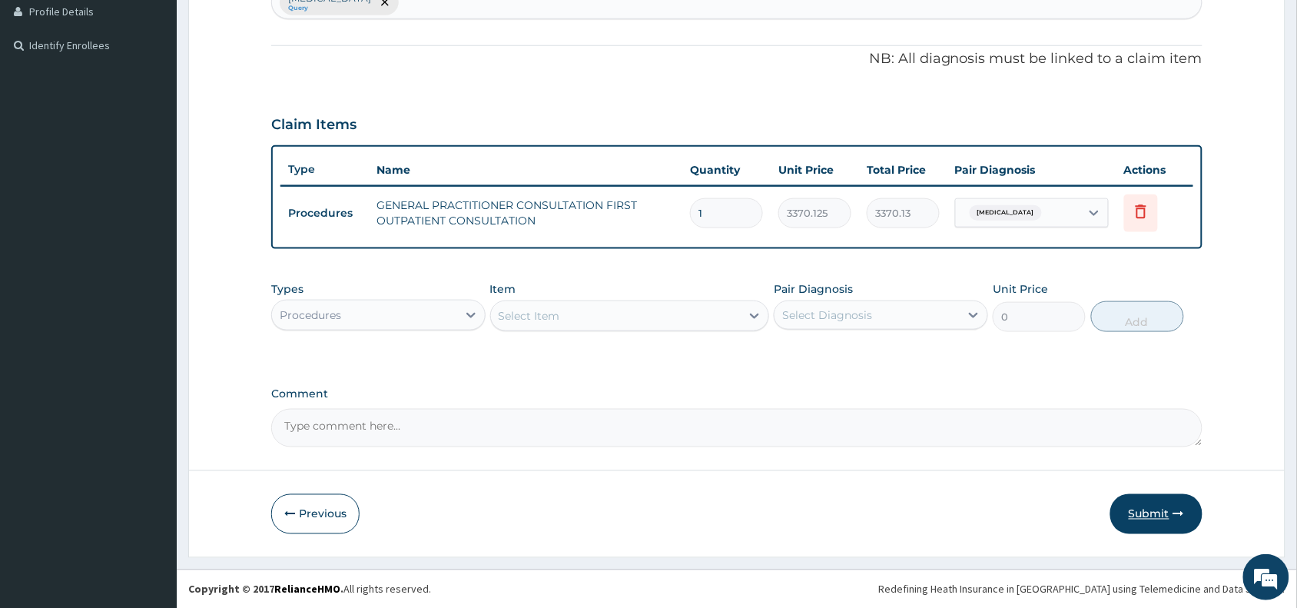
click at [1154, 513] on button "Submit" at bounding box center [1156, 514] width 92 height 40
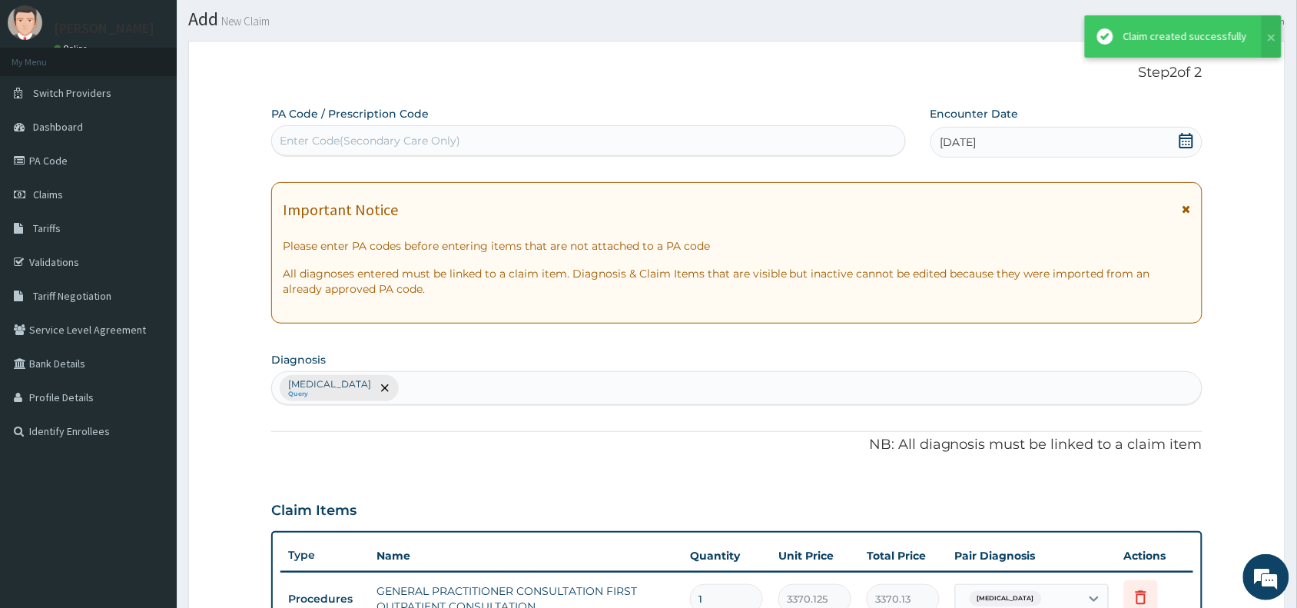
scroll to position [426, 0]
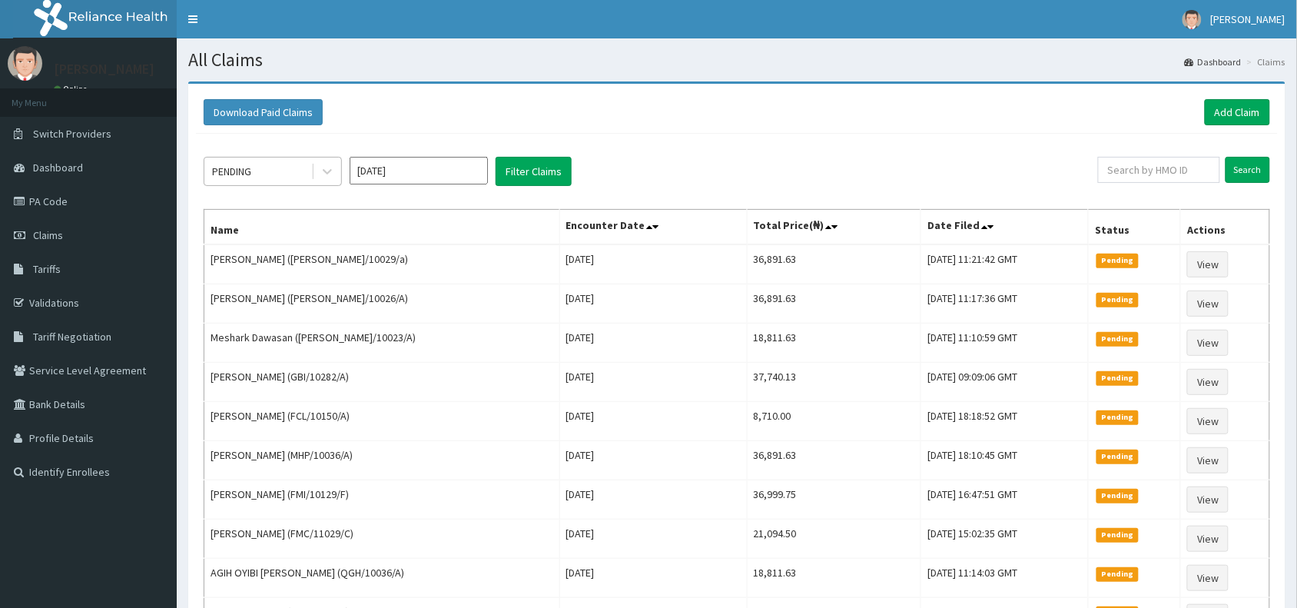
click at [262, 167] on div "PENDING" at bounding box center [257, 171] width 107 height 25
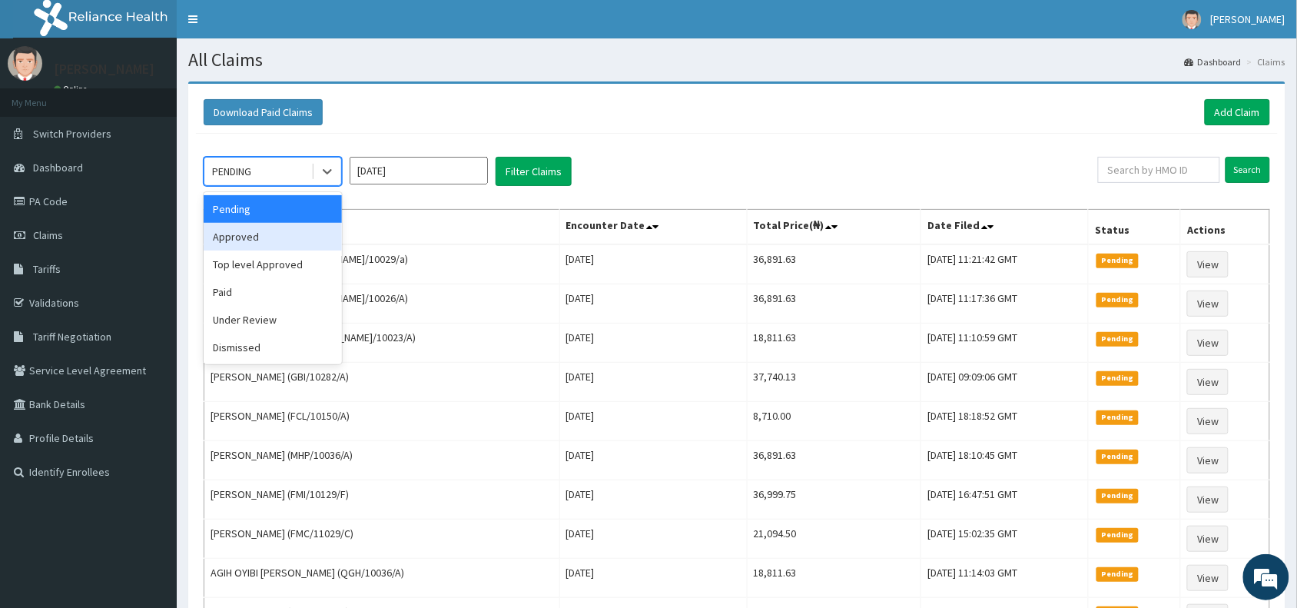
click at [254, 234] on div "Approved" at bounding box center [273, 237] width 138 height 28
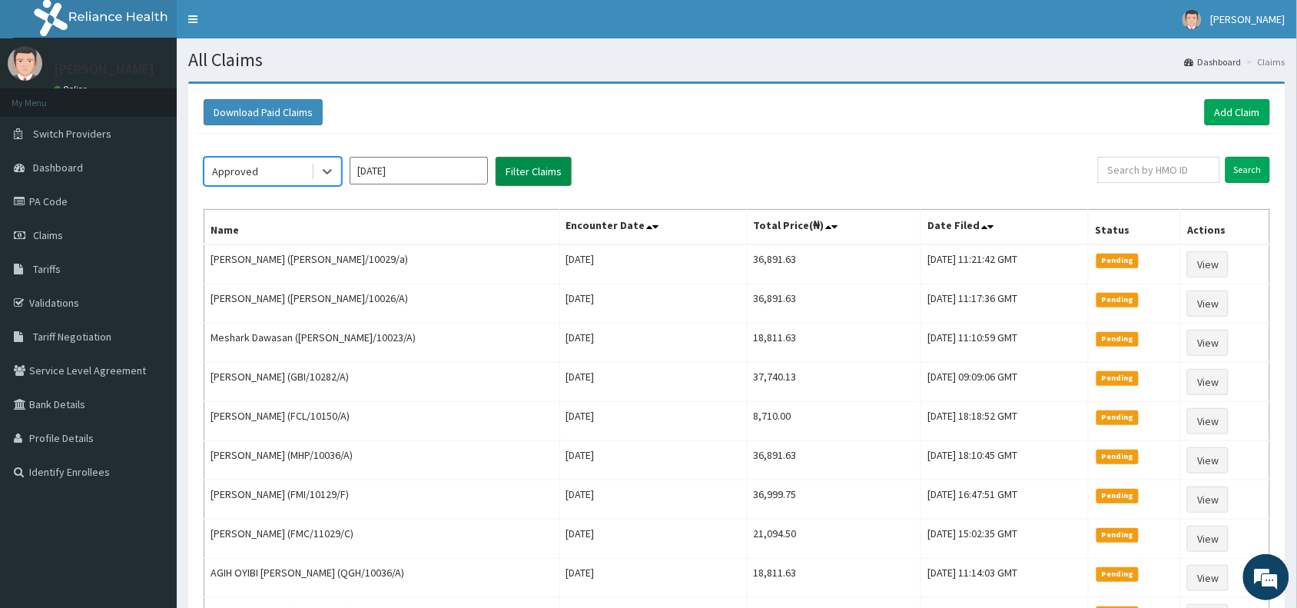
click at [553, 174] on button "Filter Claims" at bounding box center [534, 171] width 76 height 29
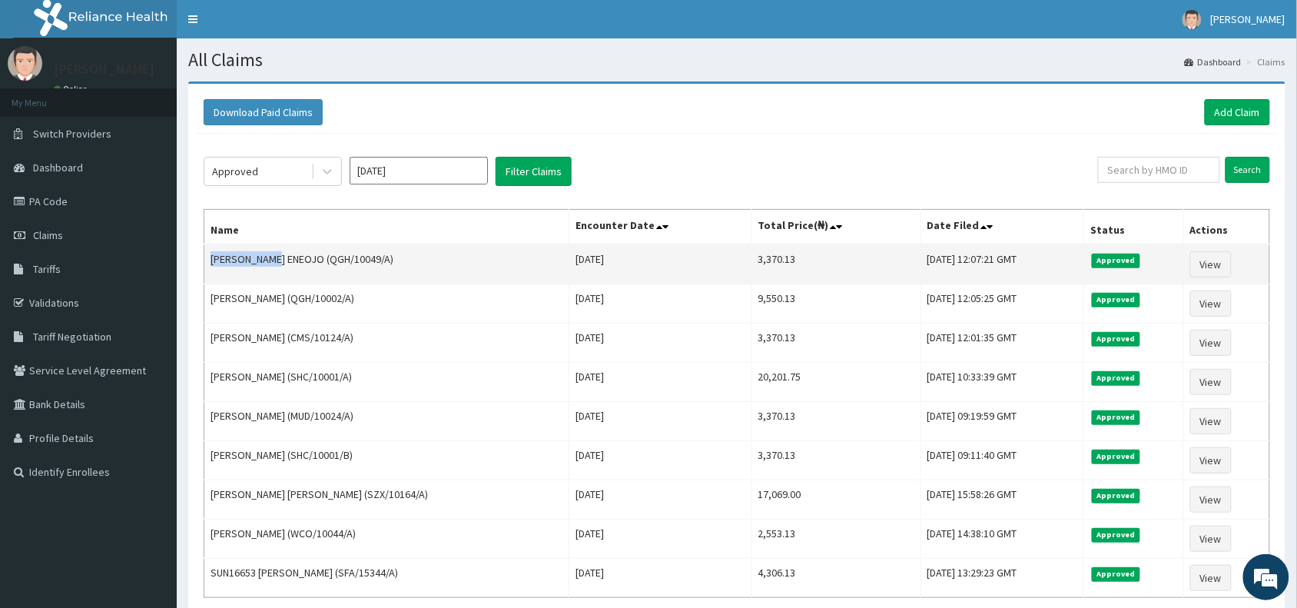
drag, startPoint x: 282, startPoint y: 260, endPoint x: 207, endPoint y: 259, distance: 74.5
click at [207, 259] on td "ADAMS ENEOJO (QGH/10049/A)" at bounding box center [386, 264] width 365 height 40
copy td "ADAMS ENEOJO"
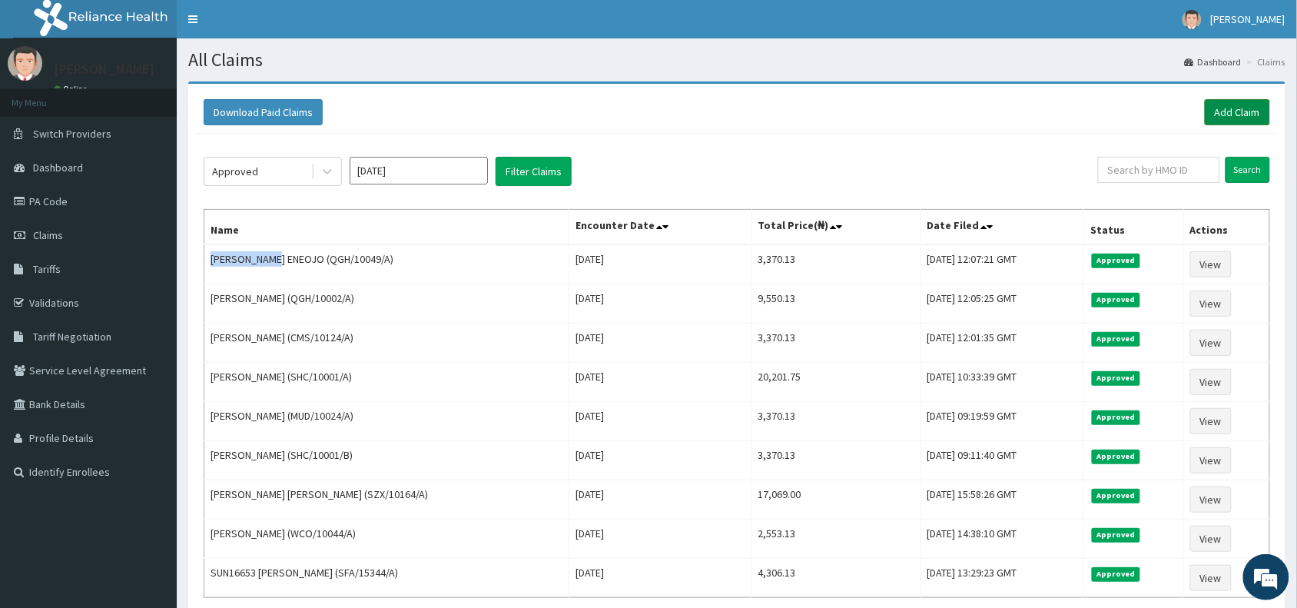
click at [1243, 112] on link "Add Claim" at bounding box center [1237, 112] width 65 height 26
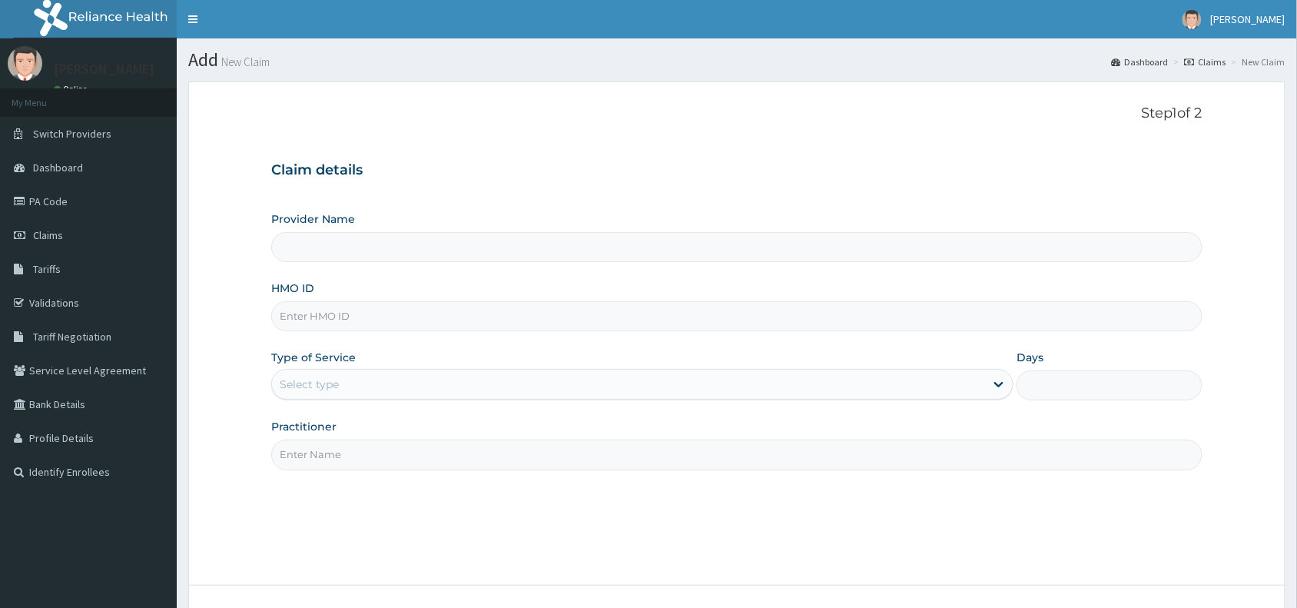
click at [338, 323] on input "HMO ID" at bounding box center [736, 316] width 931 height 30
paste input "JSI/10013/A"
type input "JSI/10013/A"
type input "Reliance Family Clinics (RFC) - [GEOGRAPHIC_DATA]"
type input "JSI/10013/A"
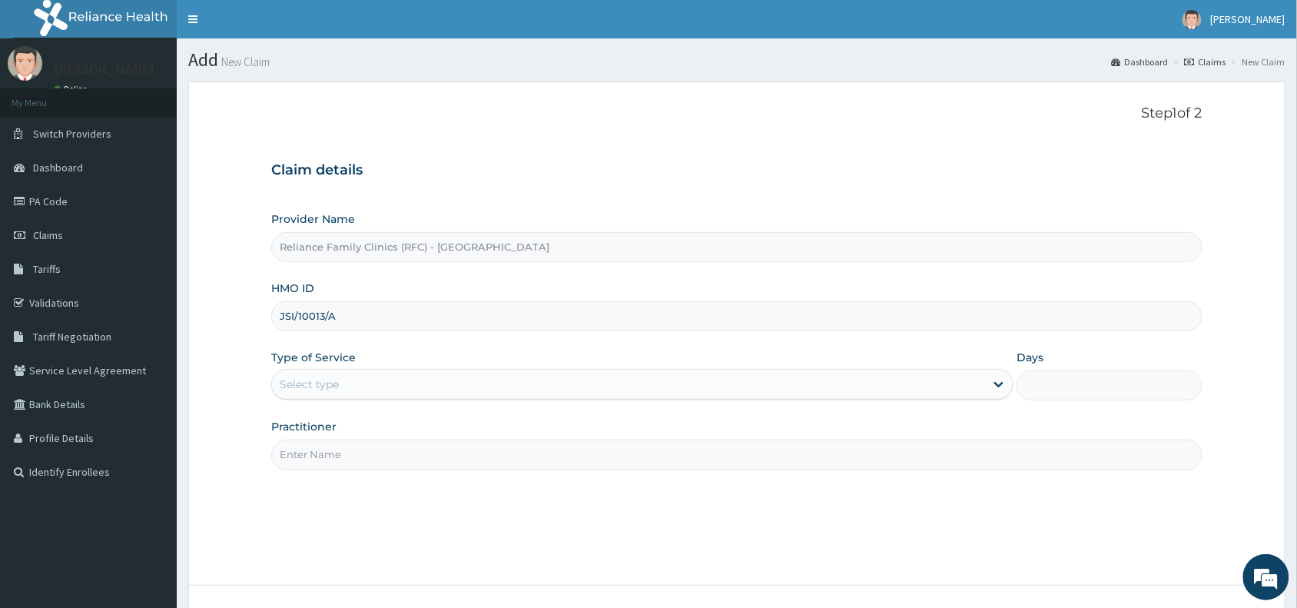
click at [312, 385] on div "Select type" at bounding box center [309, 383] width 59 height 15
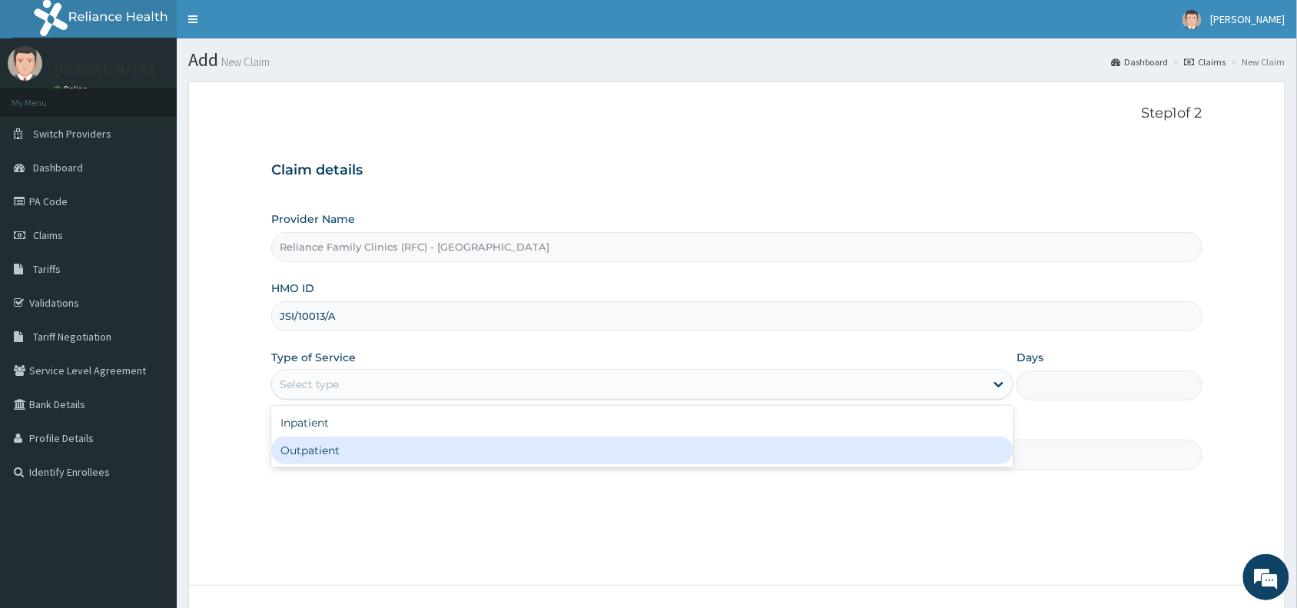
click at [305, 451] on div "Outpatient" at bounding box center [642, 450] width 742 height 28
type input "1"
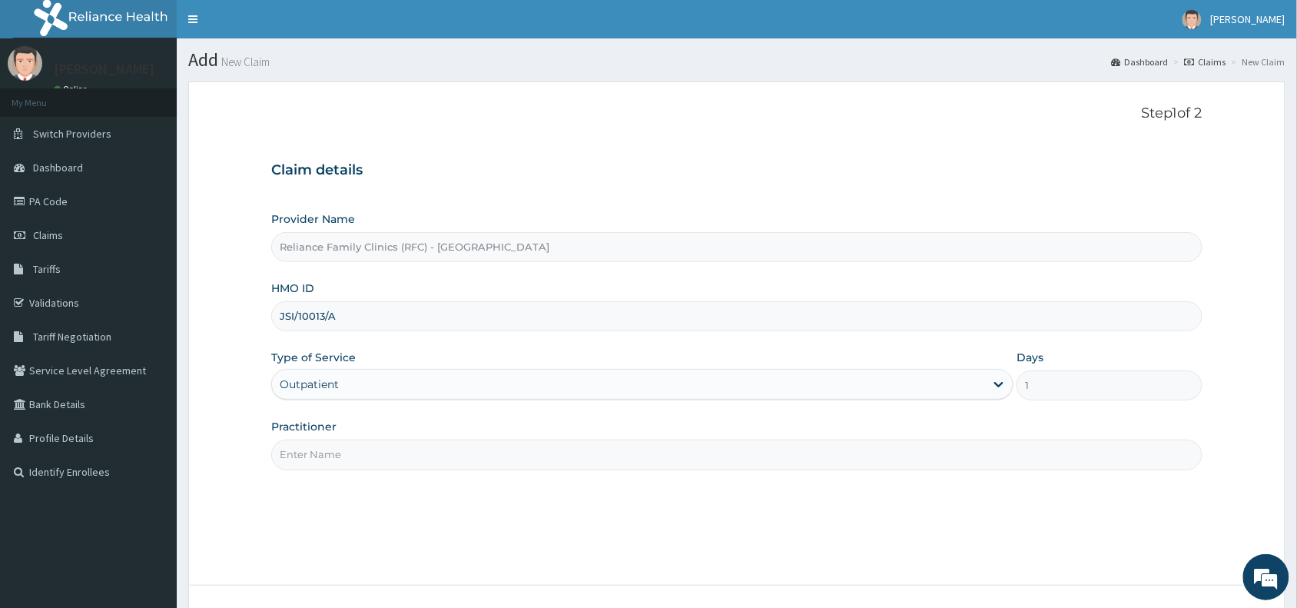
click at [306, 465] on input "Practitioner" at bounding box center [736, 454] width 931 height 30
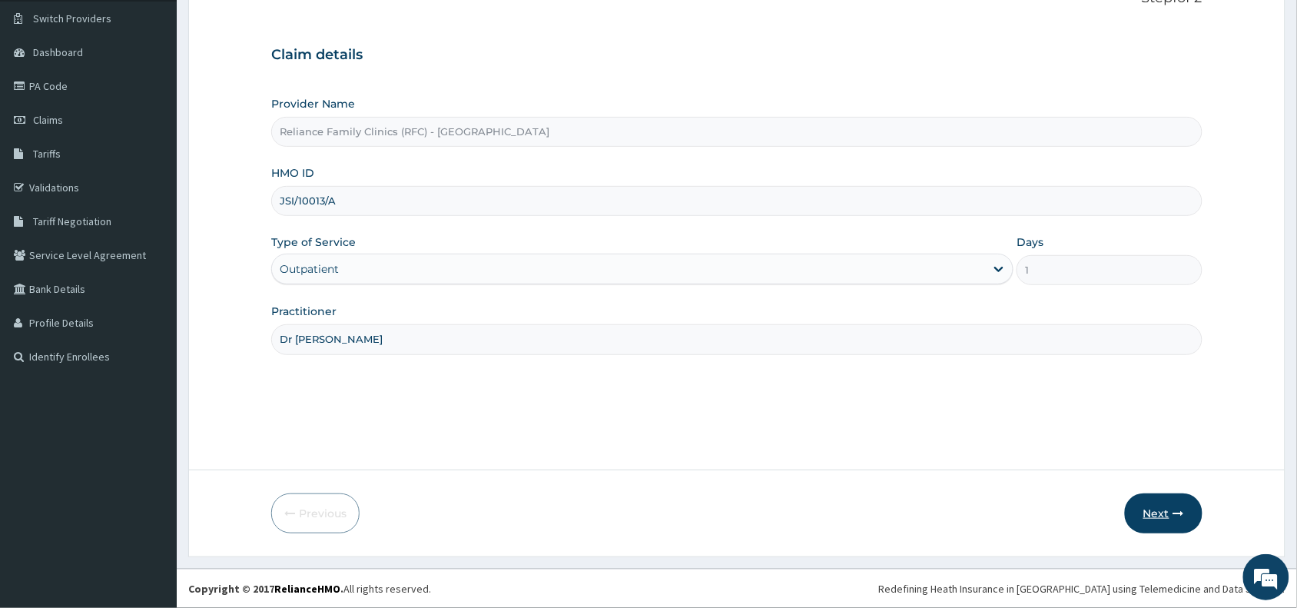
type input "Dr Wini"
click at [1154, 519] on button "Next" at bounding box center [1164, 513] width 78 height 40
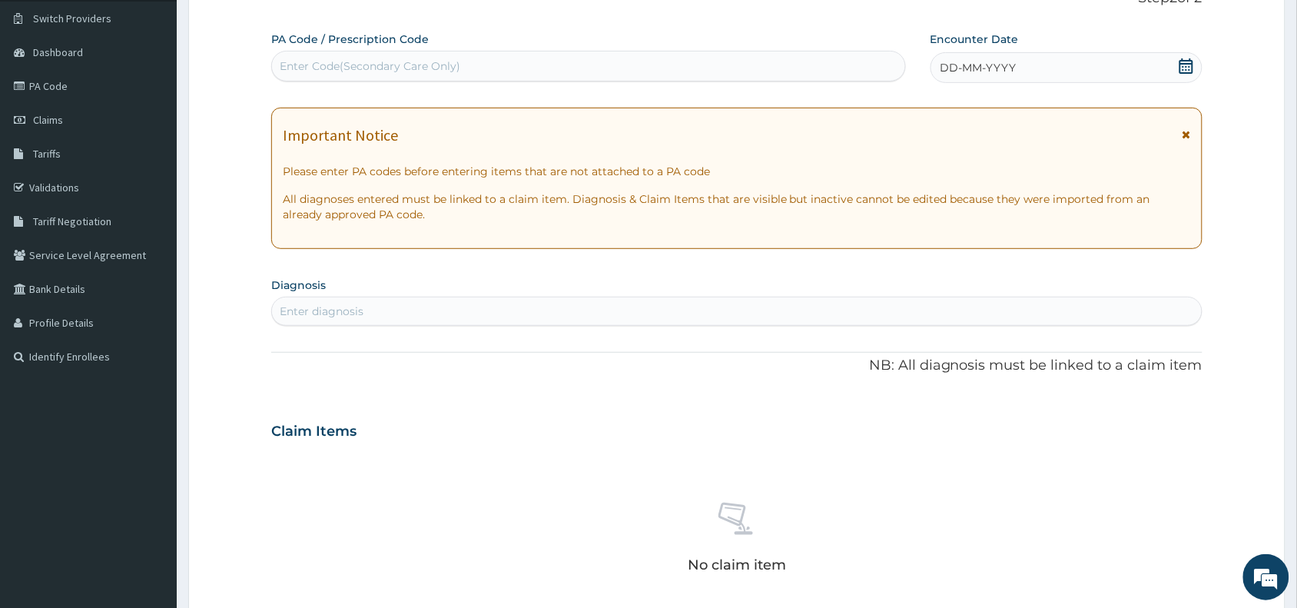
click at [1064, 58] on div "DD-MM-YYYY" at bounding box center [1066, 67] width 272 height 31
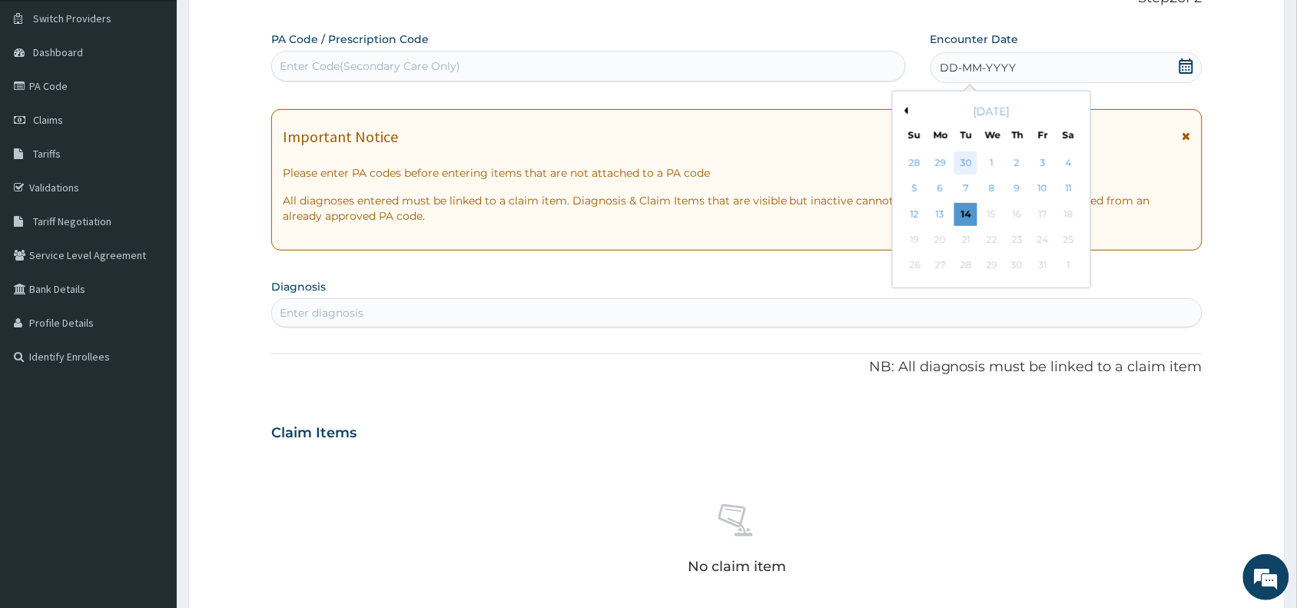
scroll to position [0, 0]
click at [963, 210] on div "14" at bounding box center [965, 214] width 23 height 23
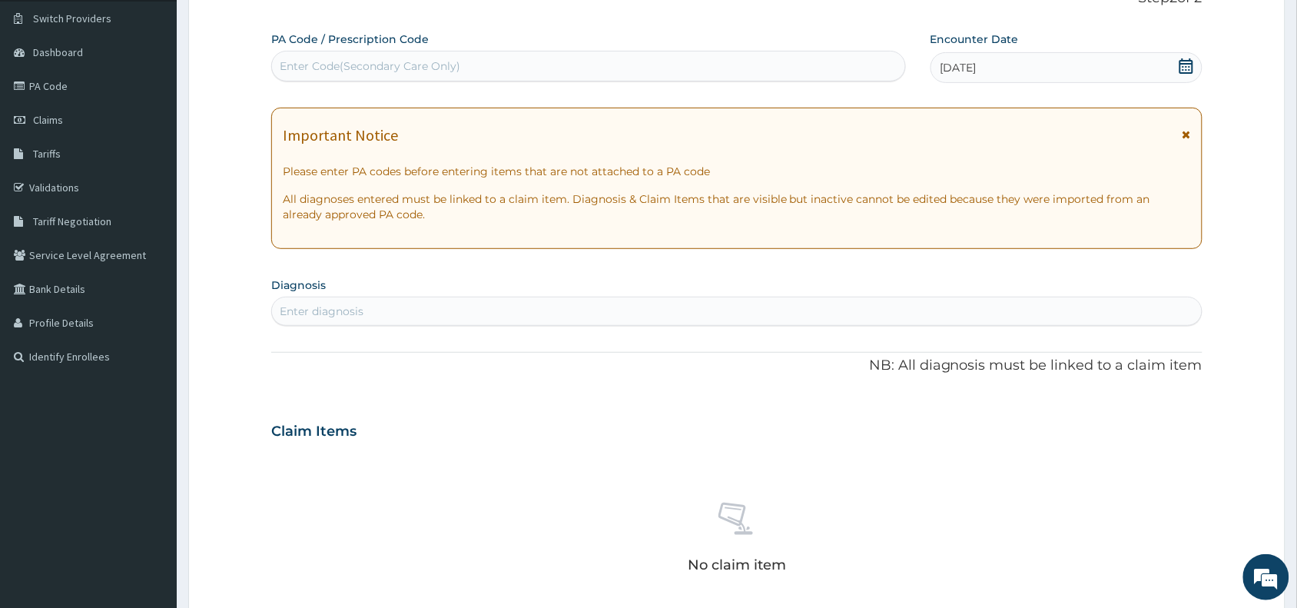
click at [300, 317] on div "Enter diagnosis" at bounding box center [322, 310] width 84 height 15
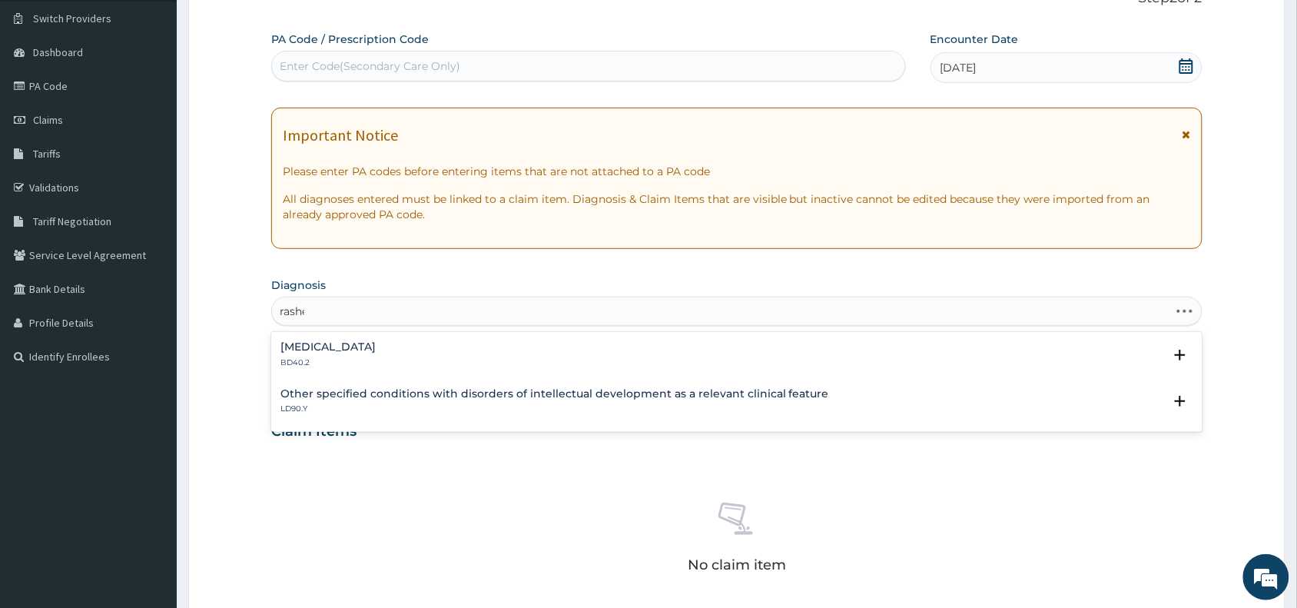
type input "rashes"
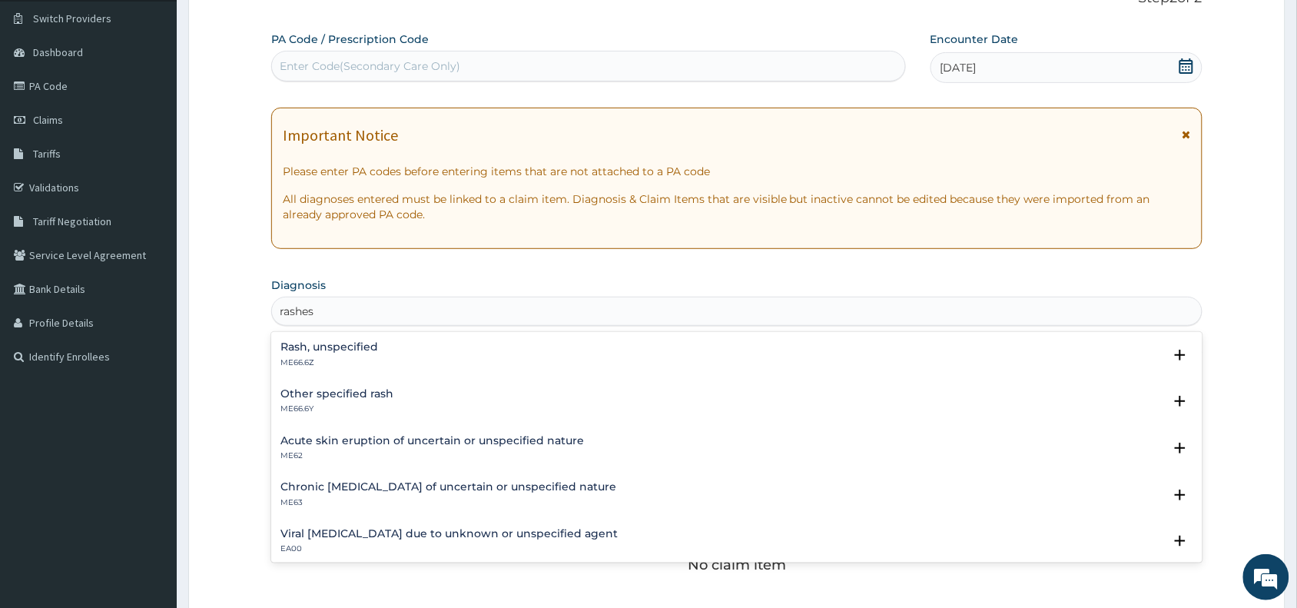
click at [297, 350] on h4 "Rash, unspecified" at bounding box center [329, 347] width 98 height 12
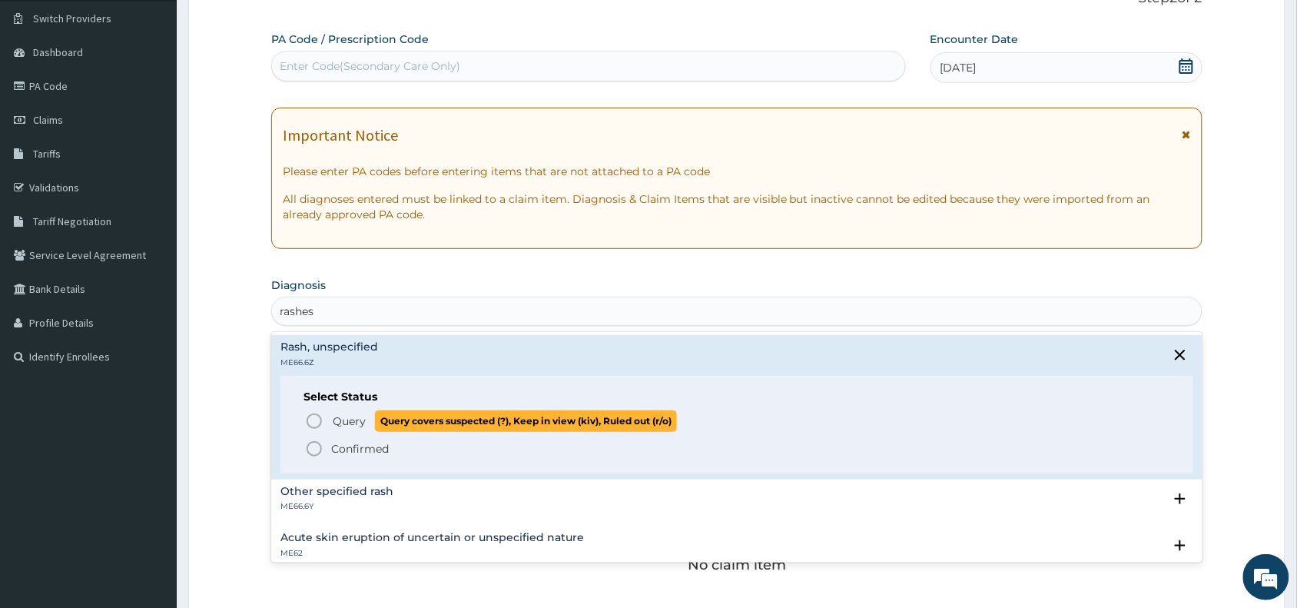
click at [309, 423] on icon "status option query" at bounding box center [314, 421] width 18 height 18
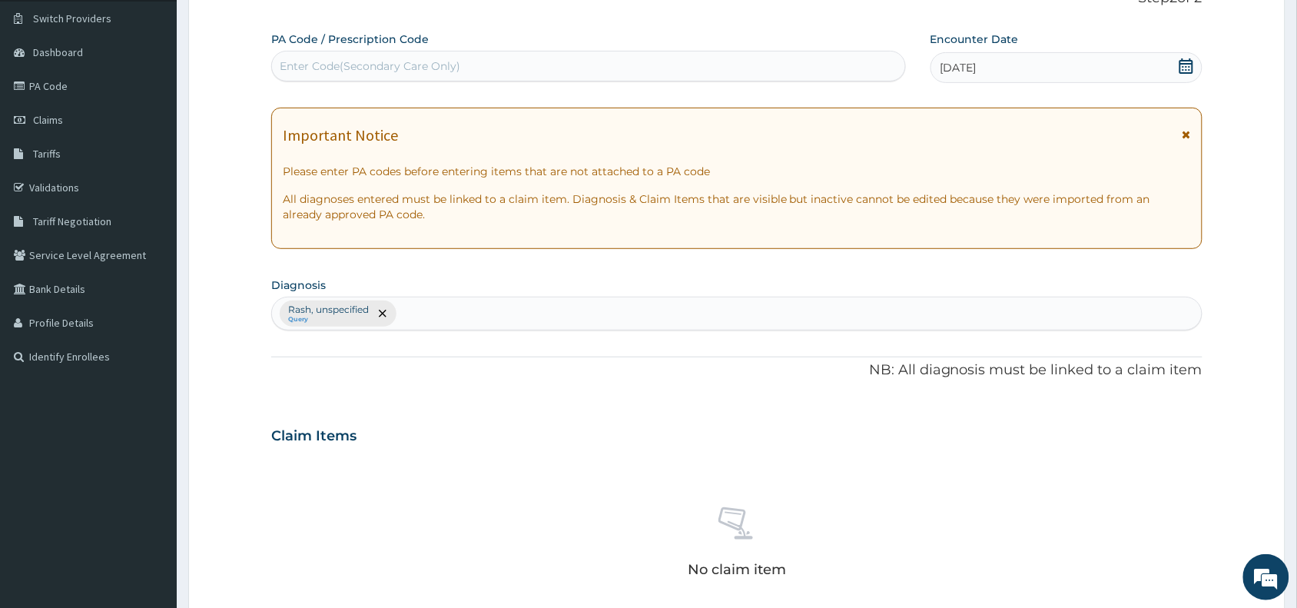
scroll to position [501, 0]
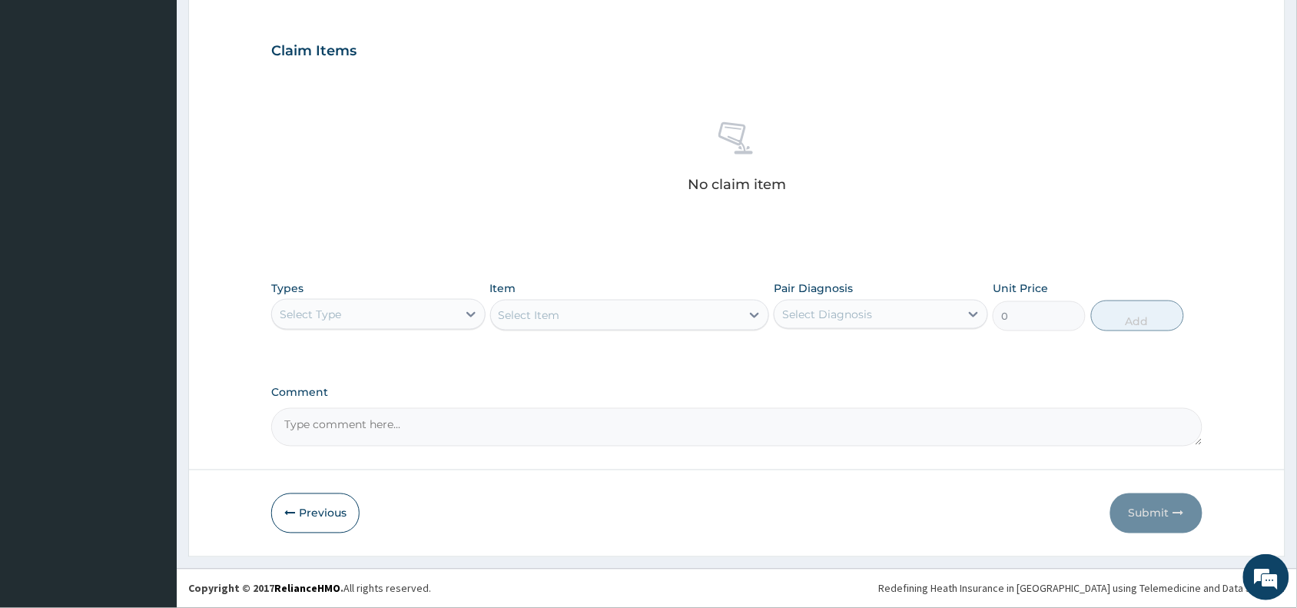
click at [358, 307] on div "Select Type" at bounding box center [364, 314] width 185 height 25
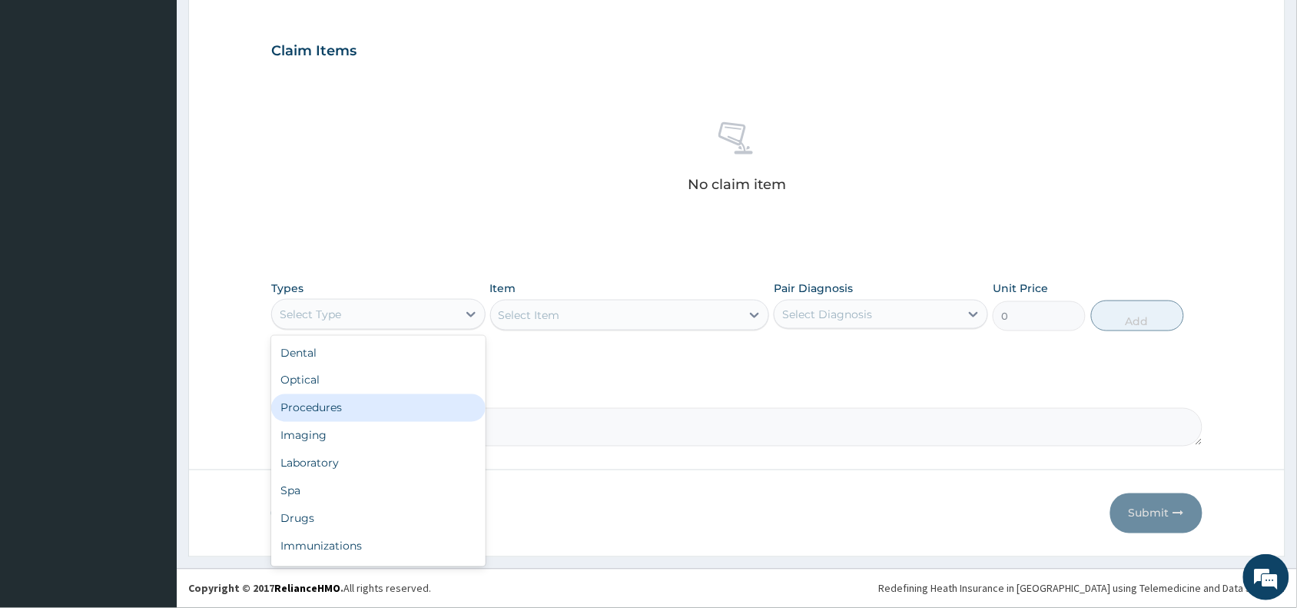
click at [338, 411] on div "Procedures" at bounding box center [378, 408] width 214 height 28
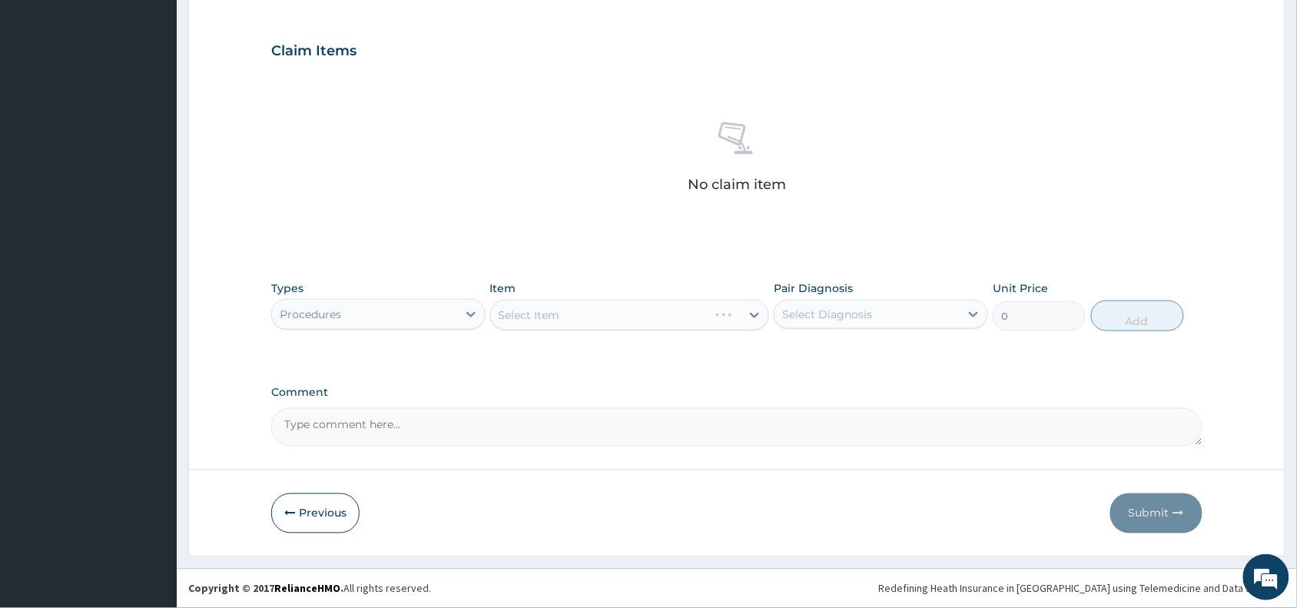
click at [545, 308] on div "Select Item" at bounding box center [630, 315] width 280 height 31
click at [548, 308] on div "Select Item" at bounding box center [630, 315] width 280 height 31
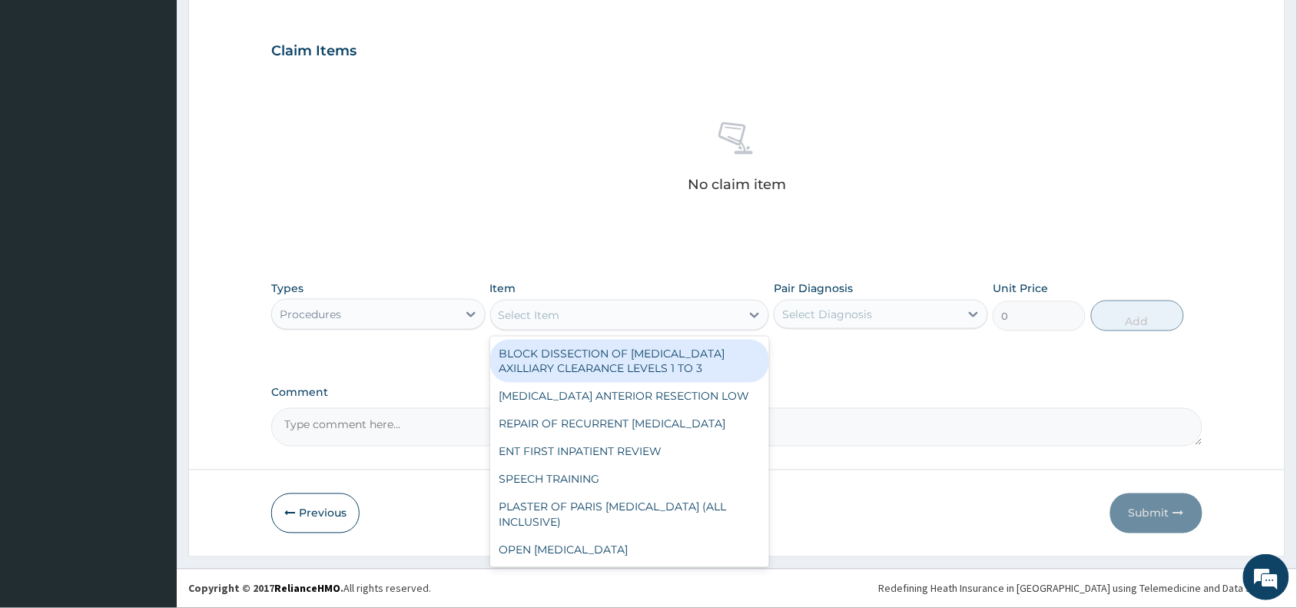
click at [548, 308] on div "Select Item" at bounding box center [529, 314] width 61 height 15
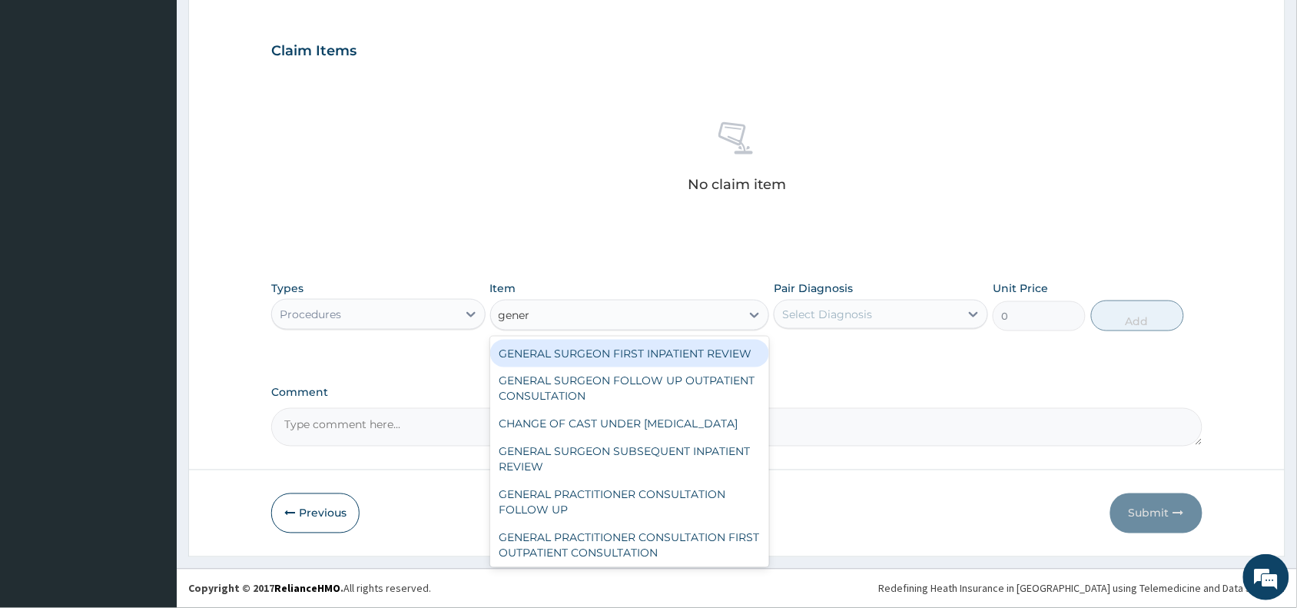
type input "genera"
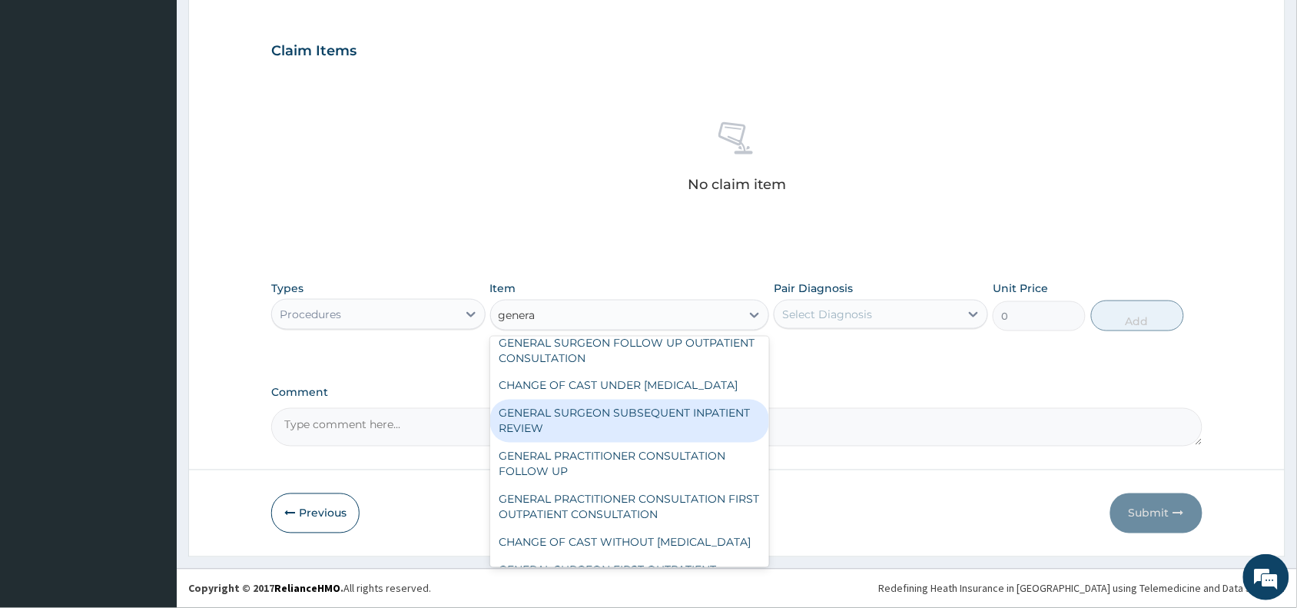
scroll to position [77, 0]
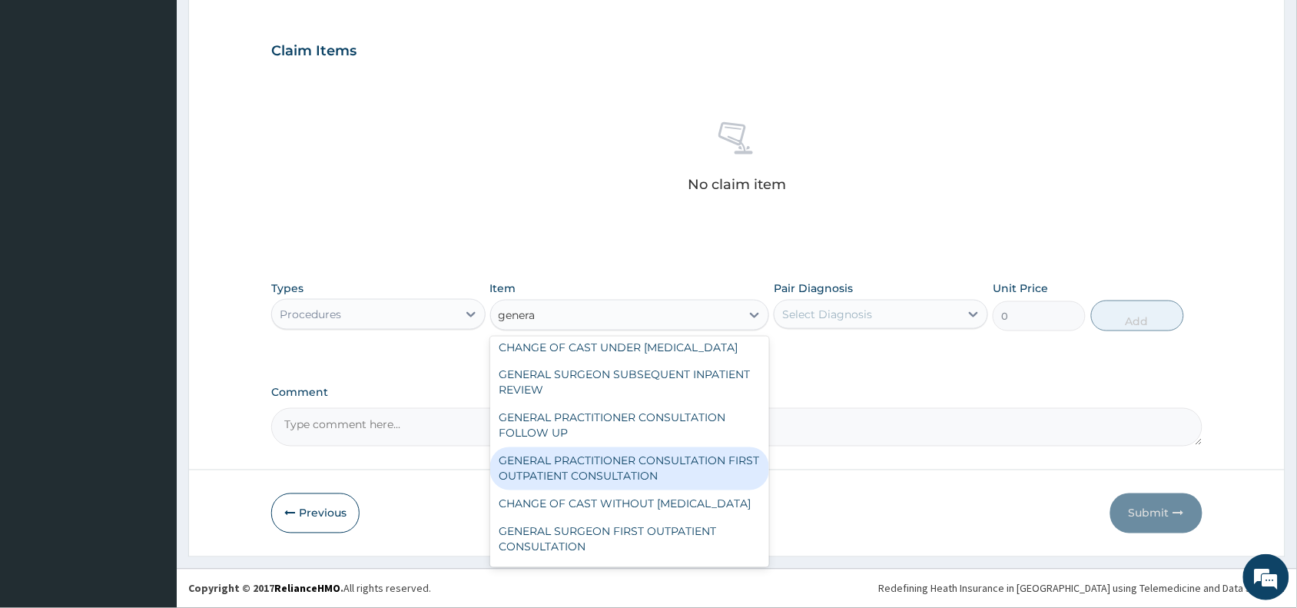
click at [627, 490] on div "GENERAL PRACTITIONER CONSULTATION FIRST OUTPATIENT CONSULTATION" at bounding box center [630, 468] width 280 height 43
type input "3370.125"
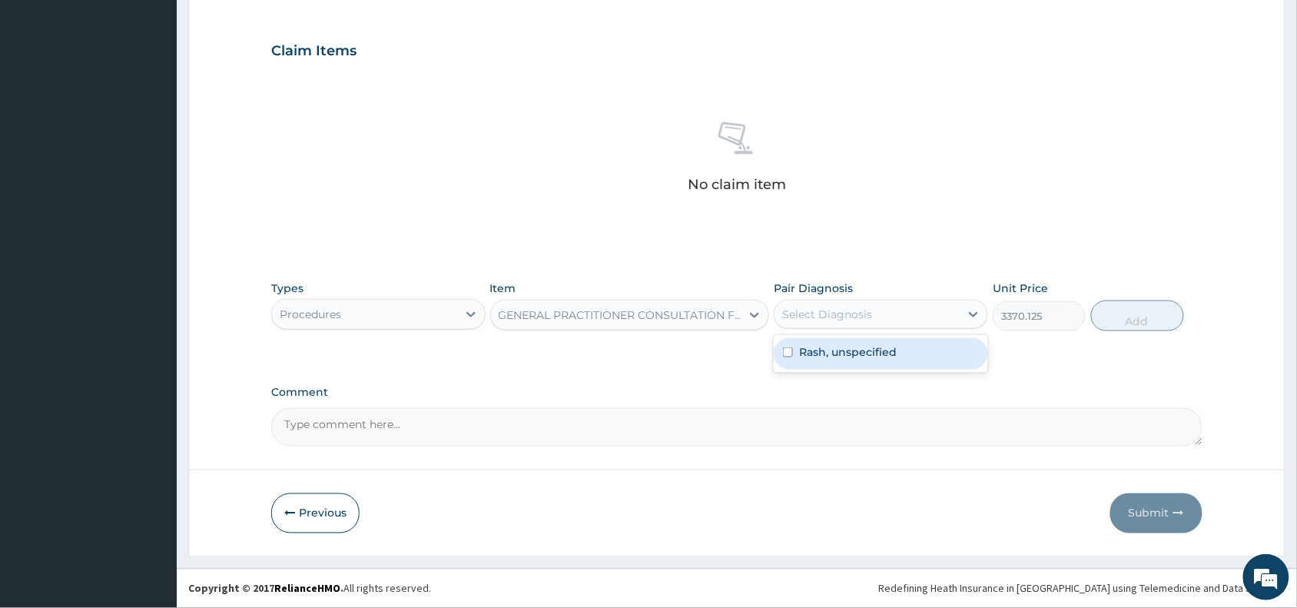
click at [824, 313] on div "Select Diagnosis" at bounding box center [827, 314] width 90 height 15
click at [837, 354] on label "Rash, unspecified" at bounding box center [848, 351] width 98 height 15
checkbox input "true"
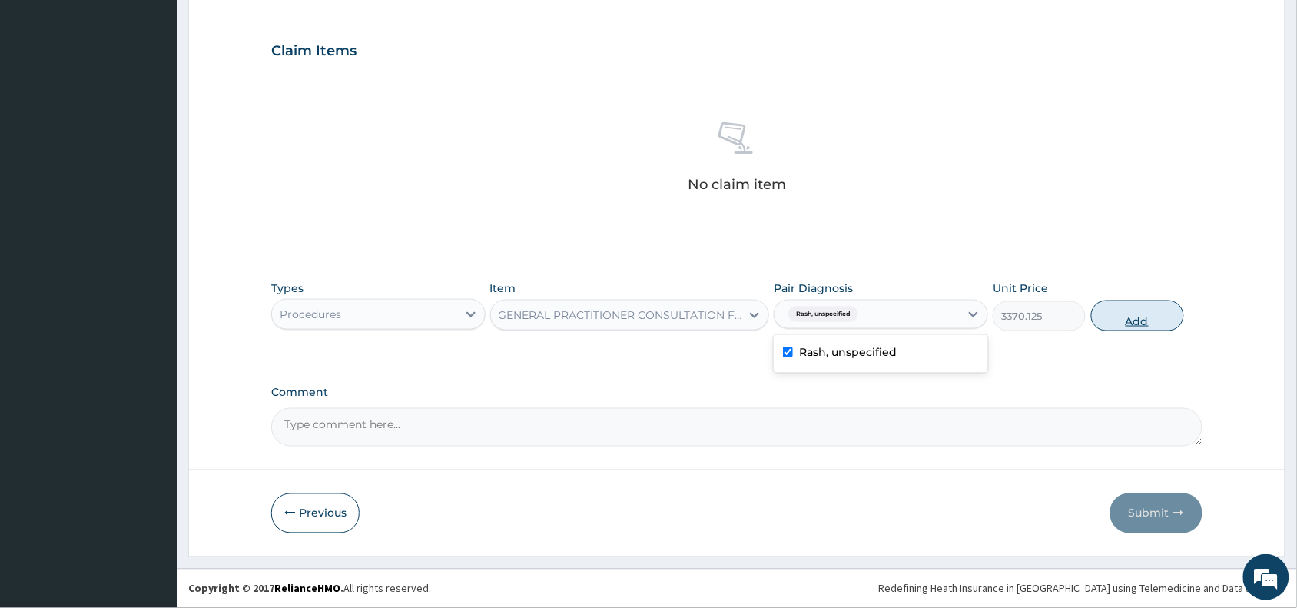
click at [1142, 323] on button "Add" at bounding box center [1137, 315] width 93 height 31
type input "0"
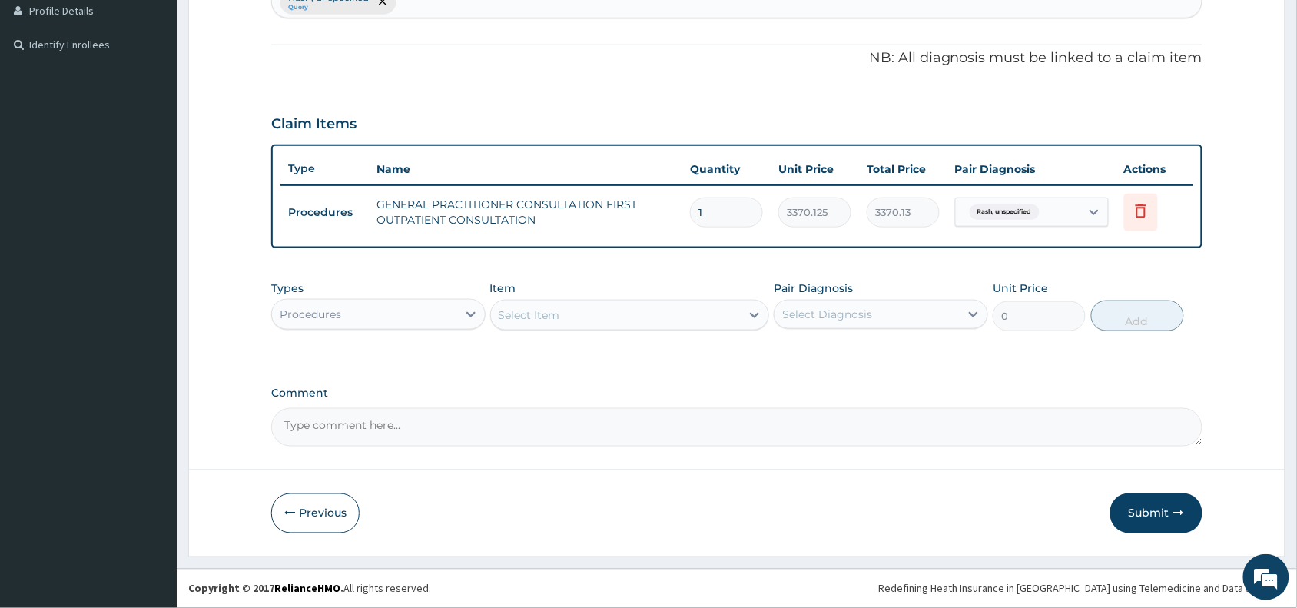
scroll to position [426, 0]
click at [356, 312] on div "Procedures" at bounding box center [364, 315] width 185 height 25
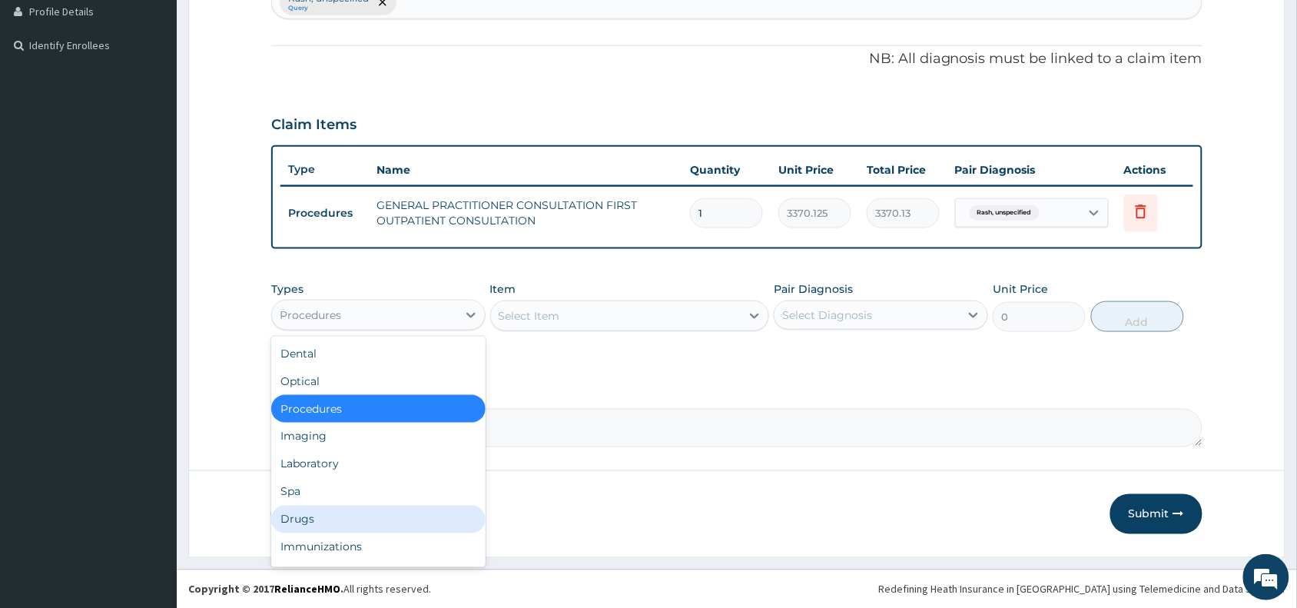
click at [296, 523] on div "Drugs" at bounding box center [378, 520] width 214 height 28
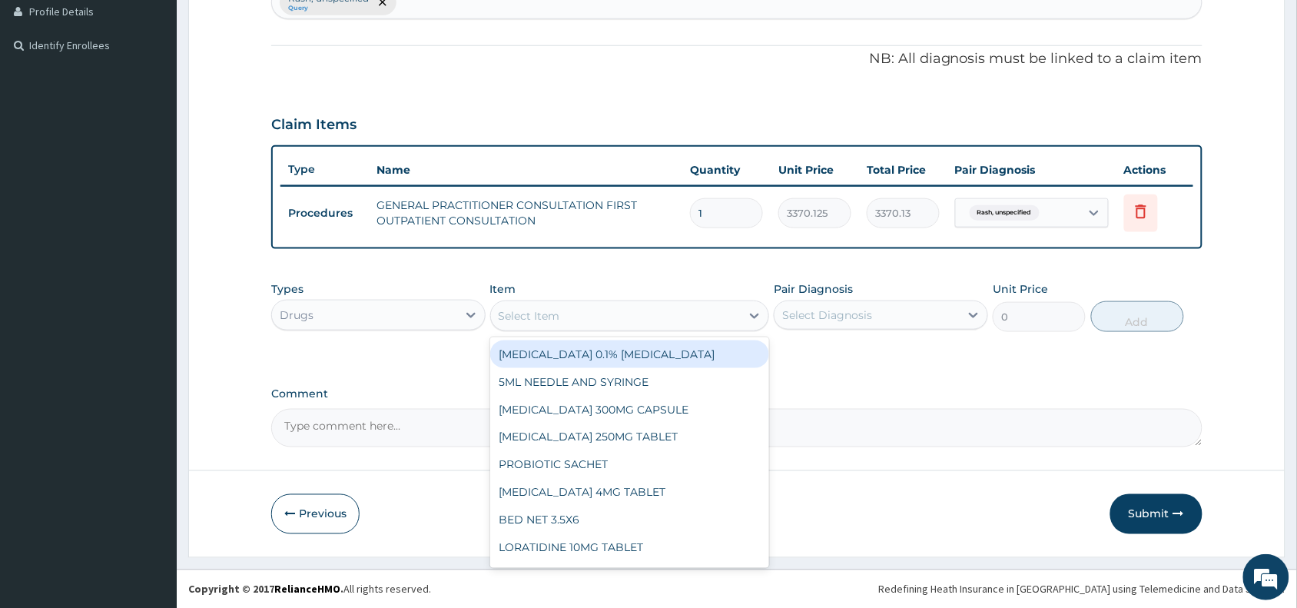
click at [530, 312] on div "Select Item" at bounding box center [529, 315] width 61 height 15
paste input "Cetrizine"
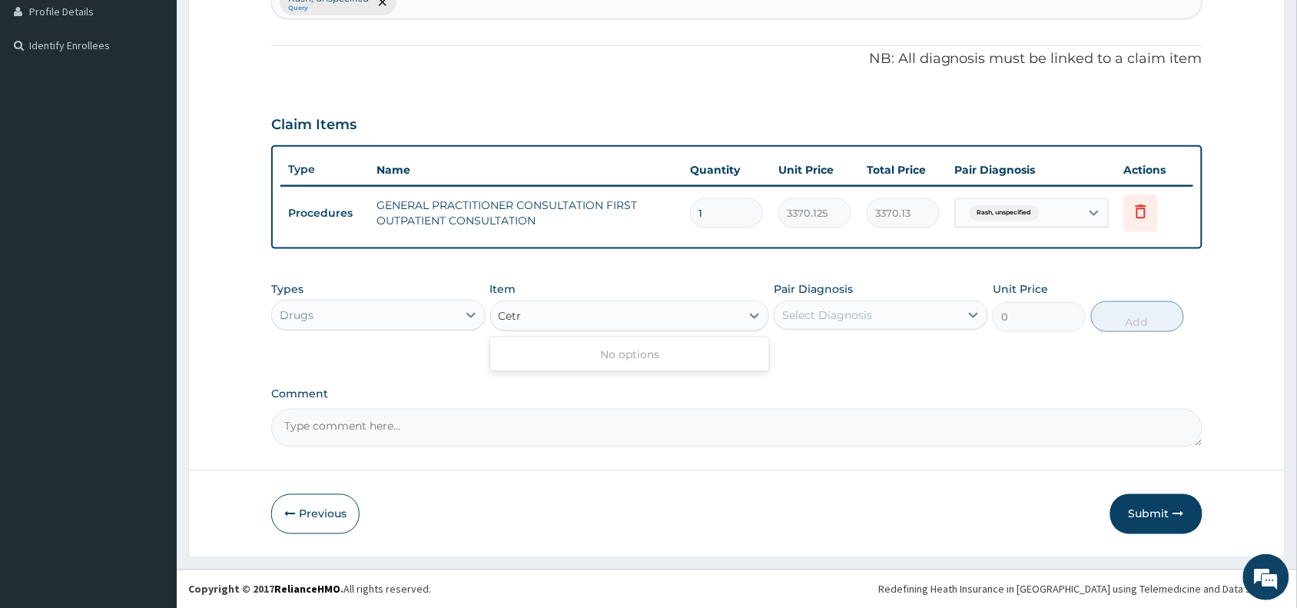
type input "Cet"
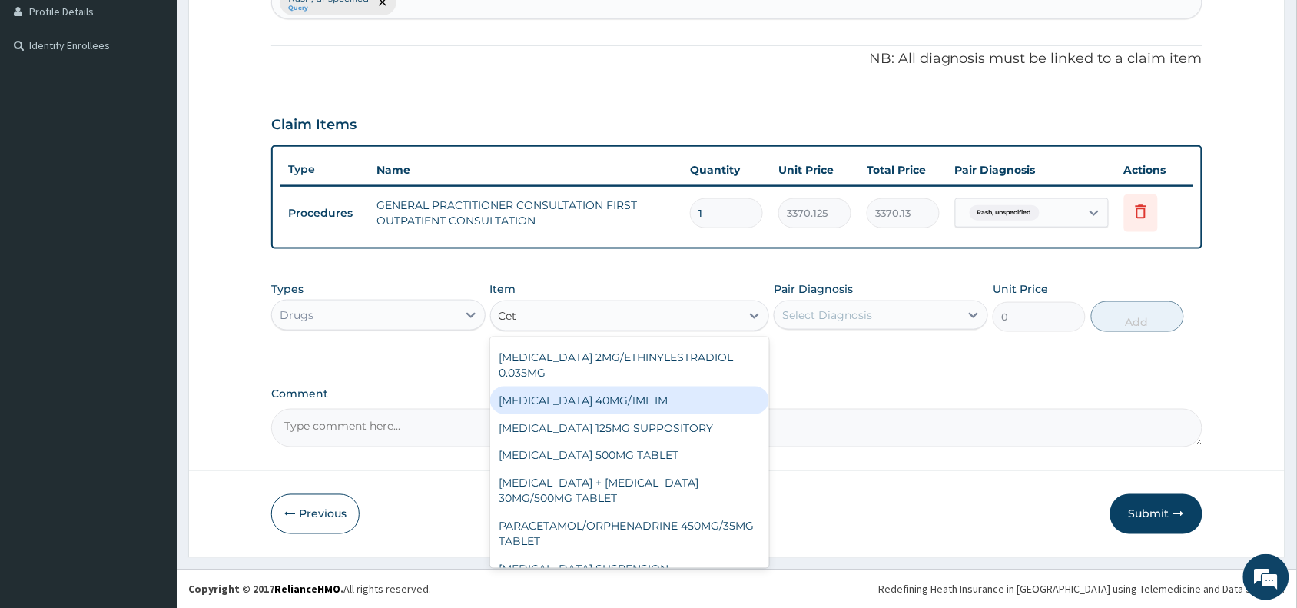
scroll to position [227, 0]
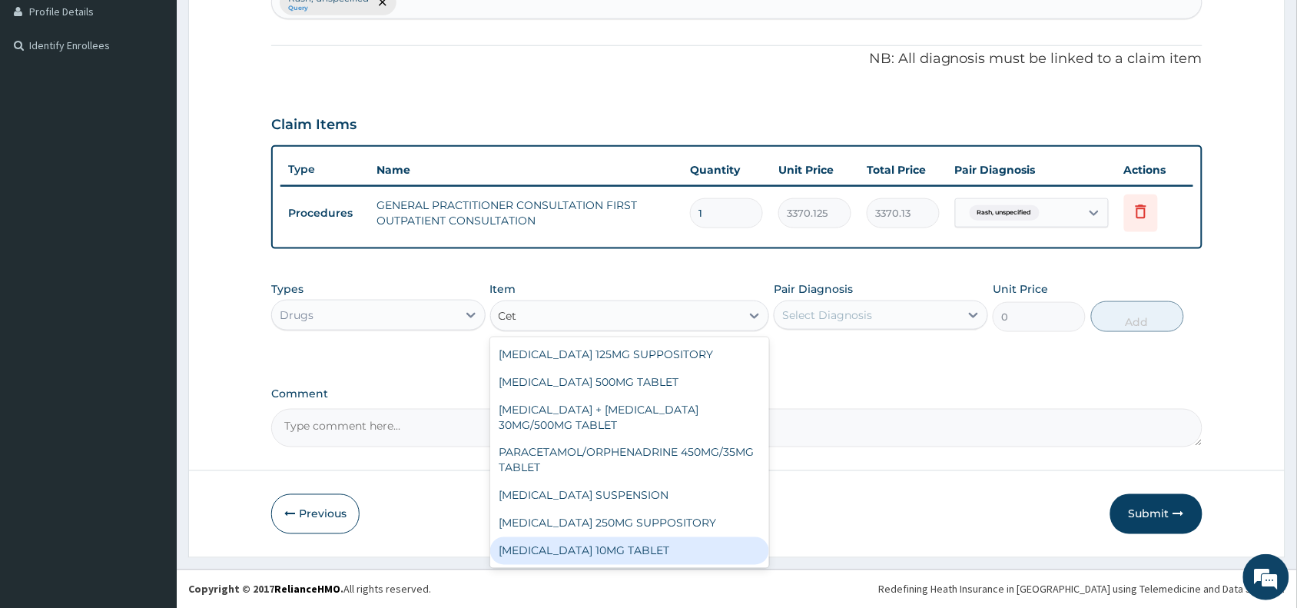
drag, startPoint x: 615, startPoint y: 547, endPoint x: 642, endPoint y: 539, distance: 28.2
click at [615, 546] on div "CETIRIZINE 10MG TABLET" at bounding box center [630, 551] width 280 height 28
type input "115"
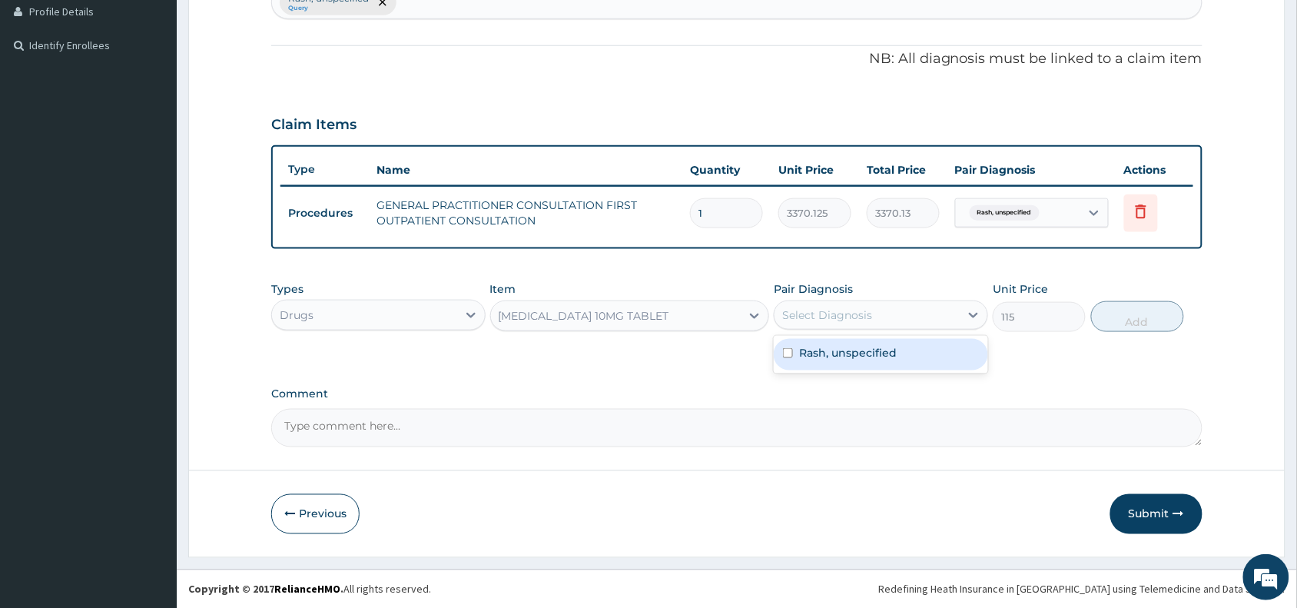
click at [827, 317] on div "Select Diagnosis" at bounding box center [827, 314] width 90 height 15
click at [832, 350] on label "Rash, unspecified" at bounding box center [848, 352] width 98 height 15
checkbox input "true"
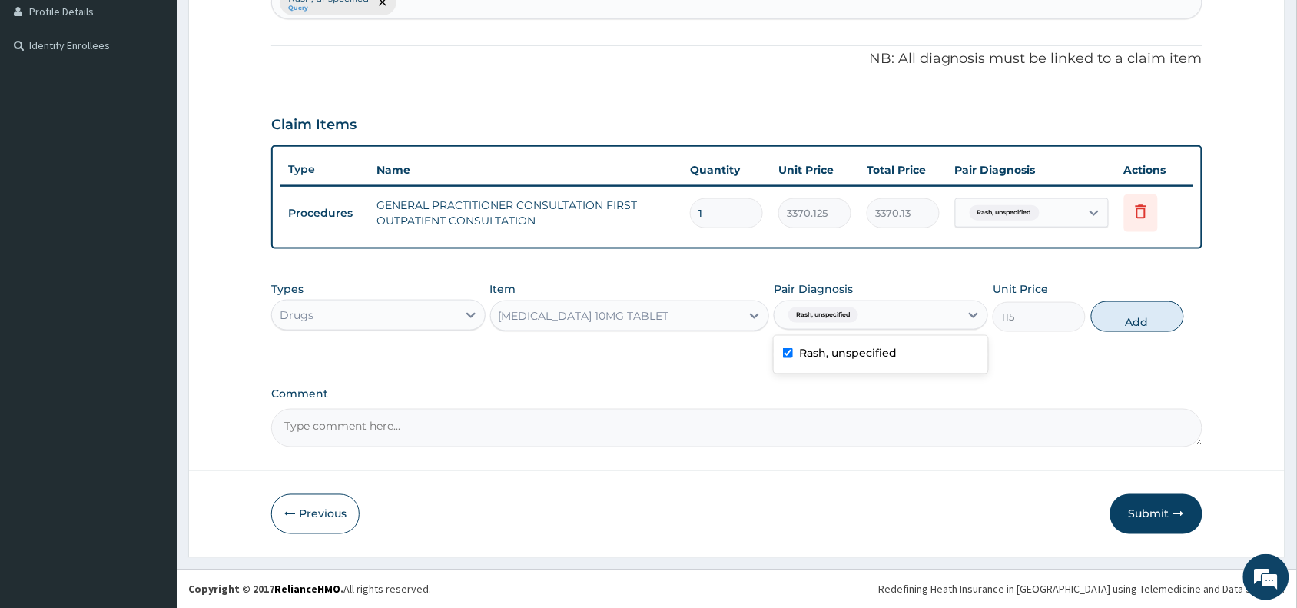
click at [1130, 317] on button "Add" at bounding box center [1137, 316] width 93 height 31
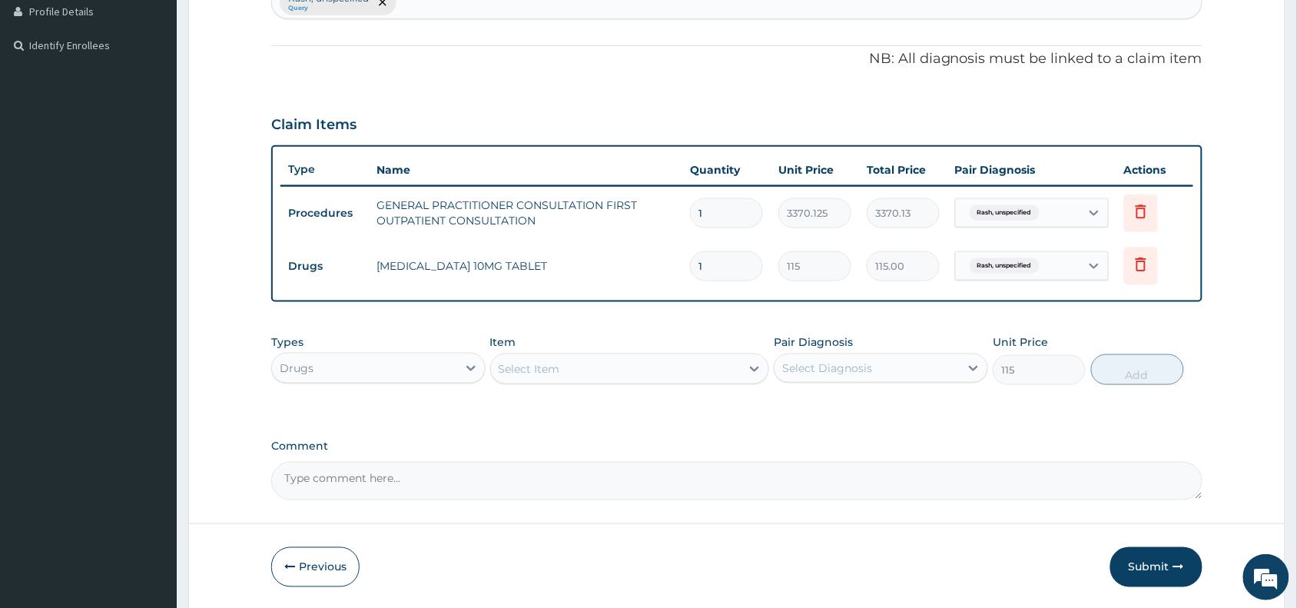
type input "0"
click at [519, 363] on div "Select Item" at bounding box center [529, 368] width 61 height 15
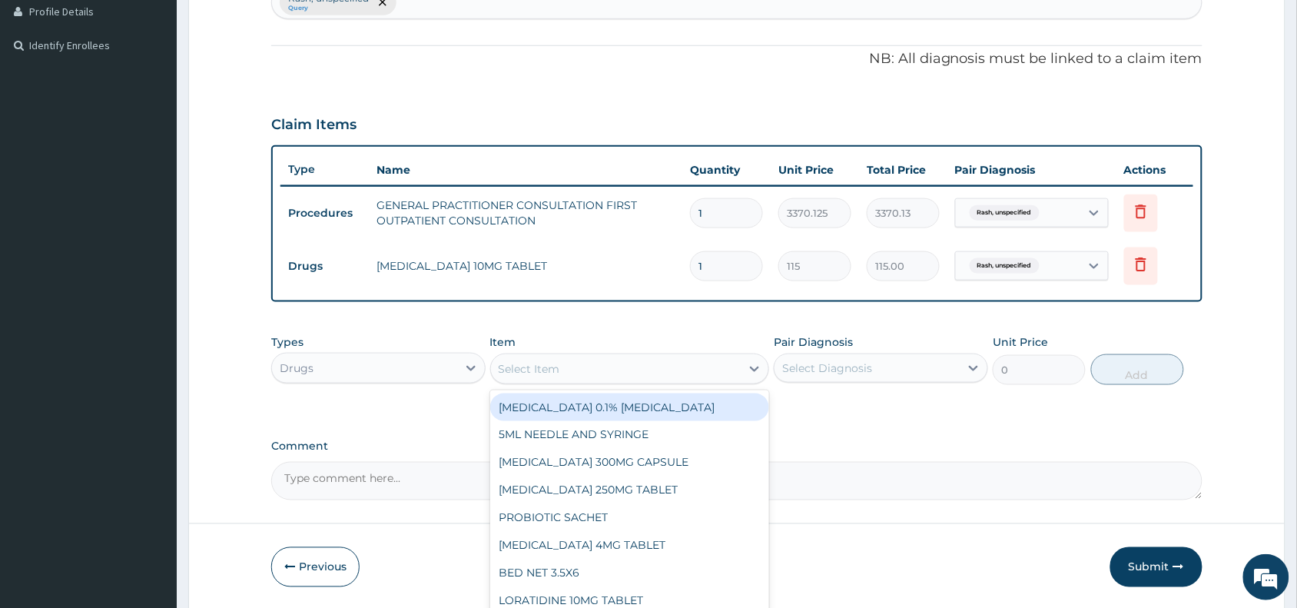
paste input "Permethrim"
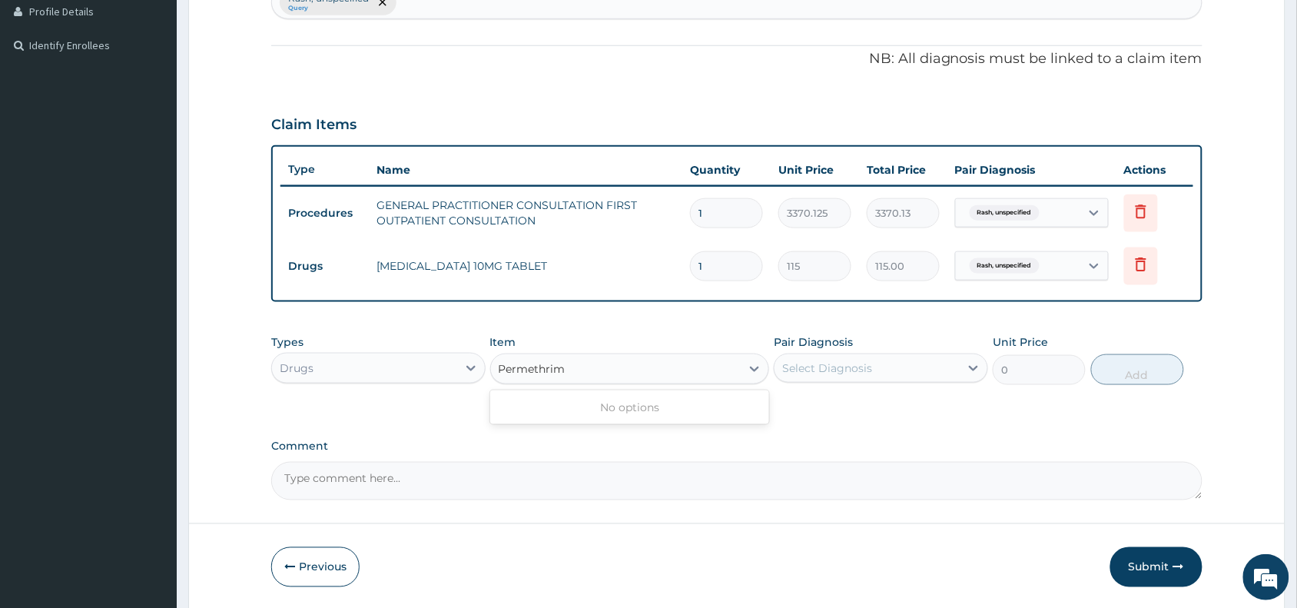
type input "Permethrim"
click at [717, 267] on input "1" at bounding box center [726, 266] width 73 height 30
type input "0.00"
type input "7"
type input "805.00"
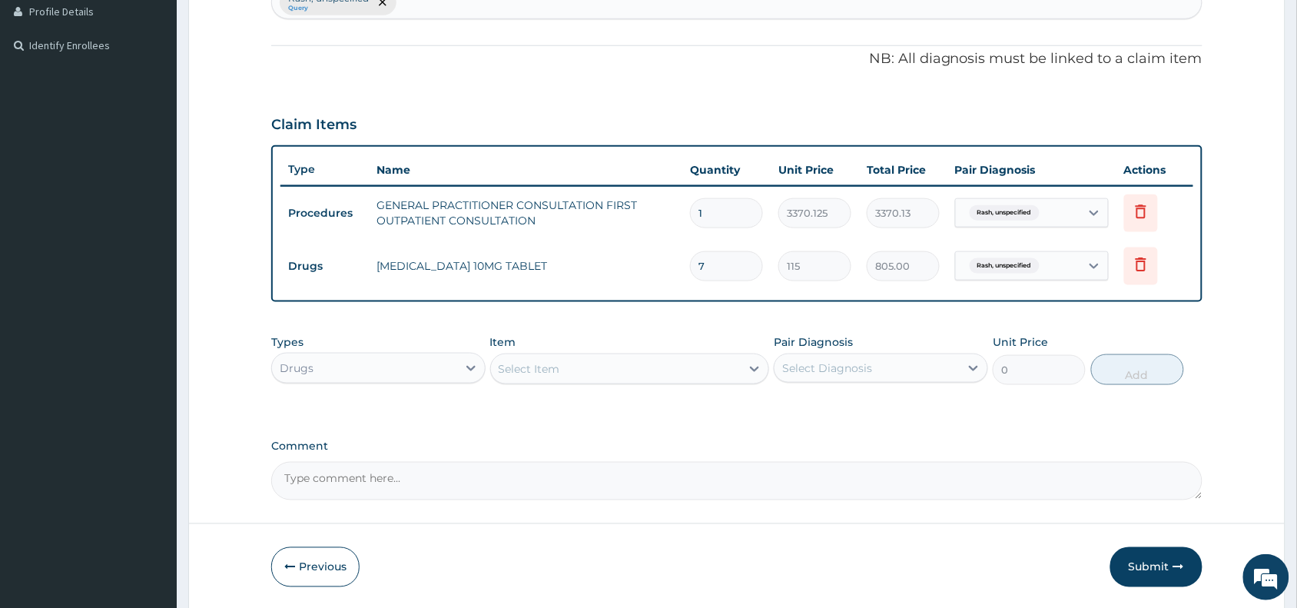
type input "7"
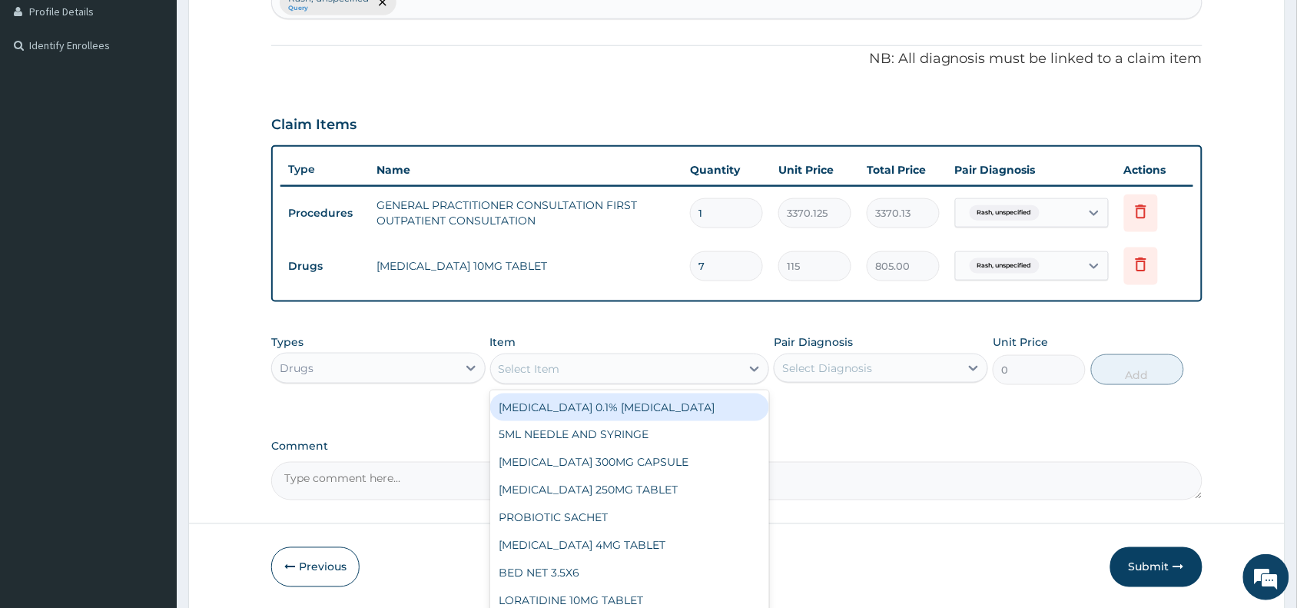
click at [555, 362] on div "Select Item" at bounding box center [529, 368] width 61 height 15
paste input "Permethrim"
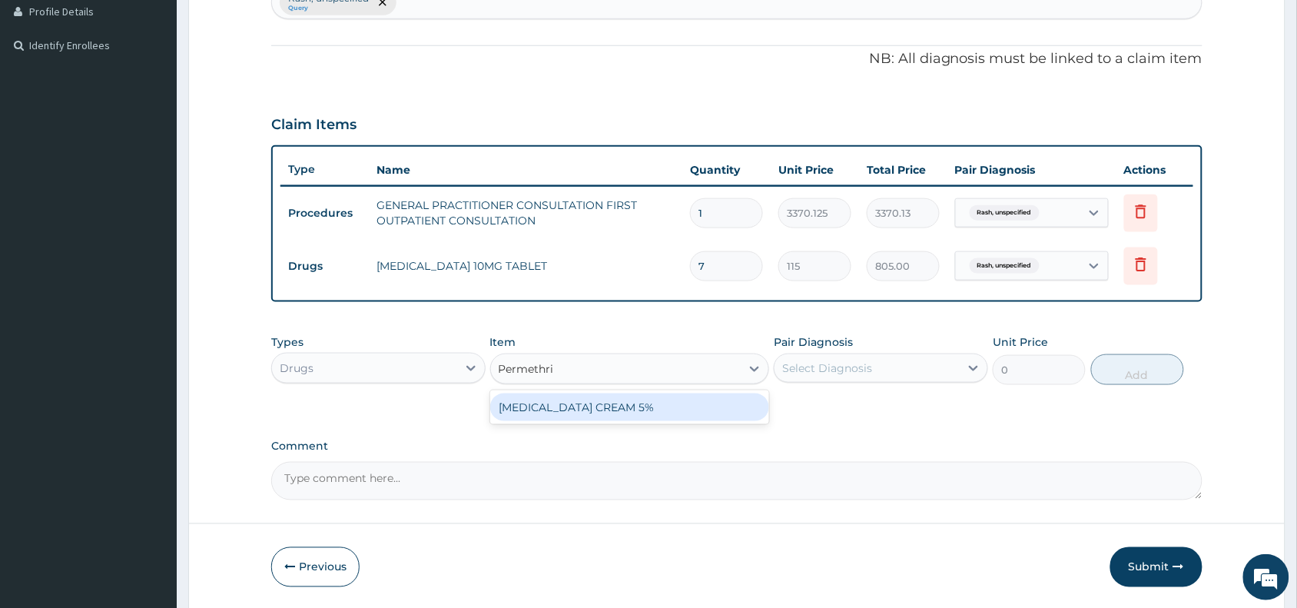
type input "Permethr"
click at [567, 408] on div "PERMETHRIN CREAM 5%" at bounding box center [630, 407] width 280 height 28
type input "2880"
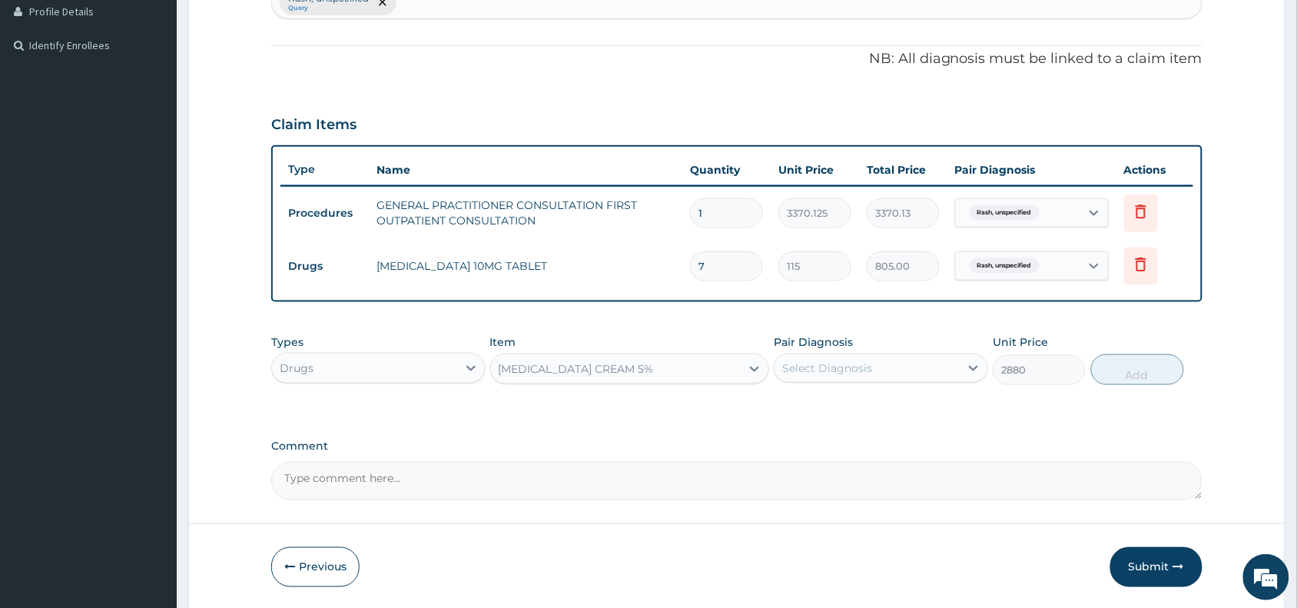
click at [834, 363] on div "Select Diagnosis" at bounding box center [827, 367] width 90 height 15
drag, startPoint x: 842, startPoint y: 407, endPoint x: 973, endPoint y: 408, distance: 130.6
click at [843, 407] on label "Rash, unspecified" at bounding box center [848, 405] width 98 height 15
checkbox input "true"
click at [1126, 374] on button "Add" at bounding box center [1137, 369] width 93 height 31
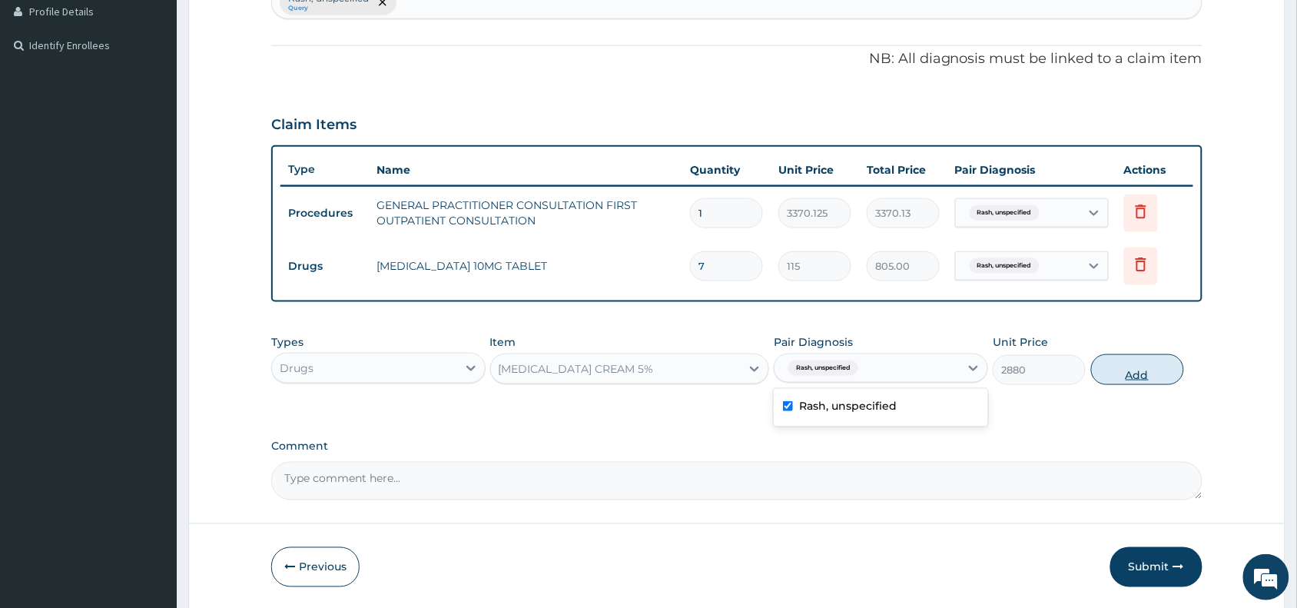
type input "0"
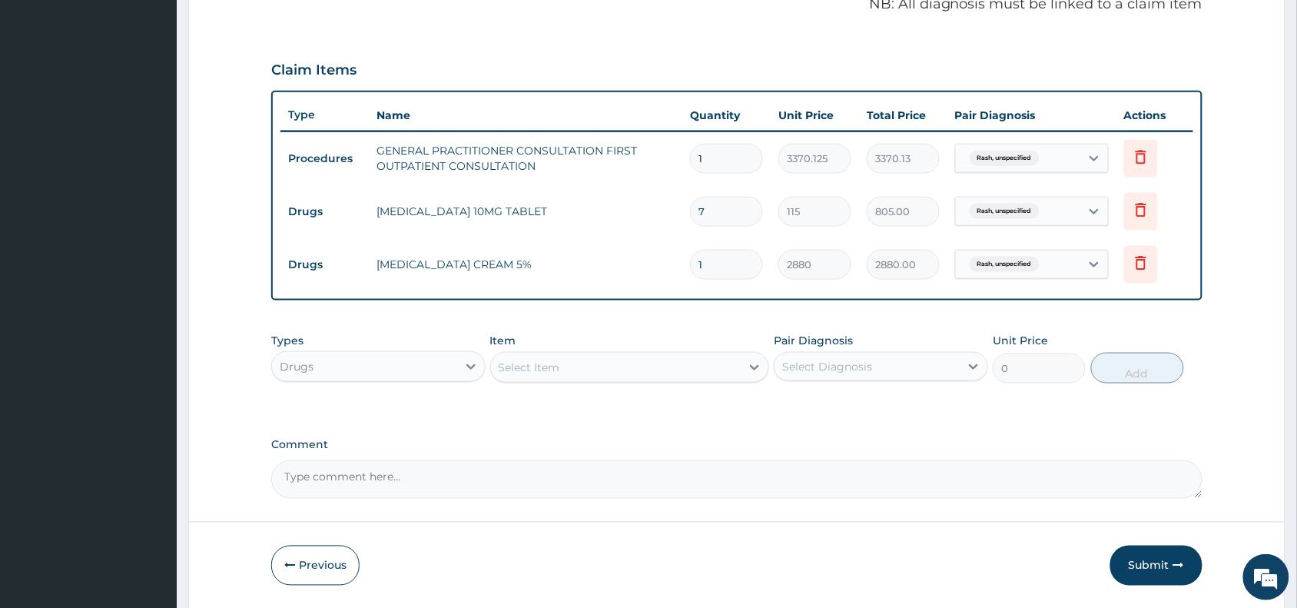
scroll to position [532, 0]
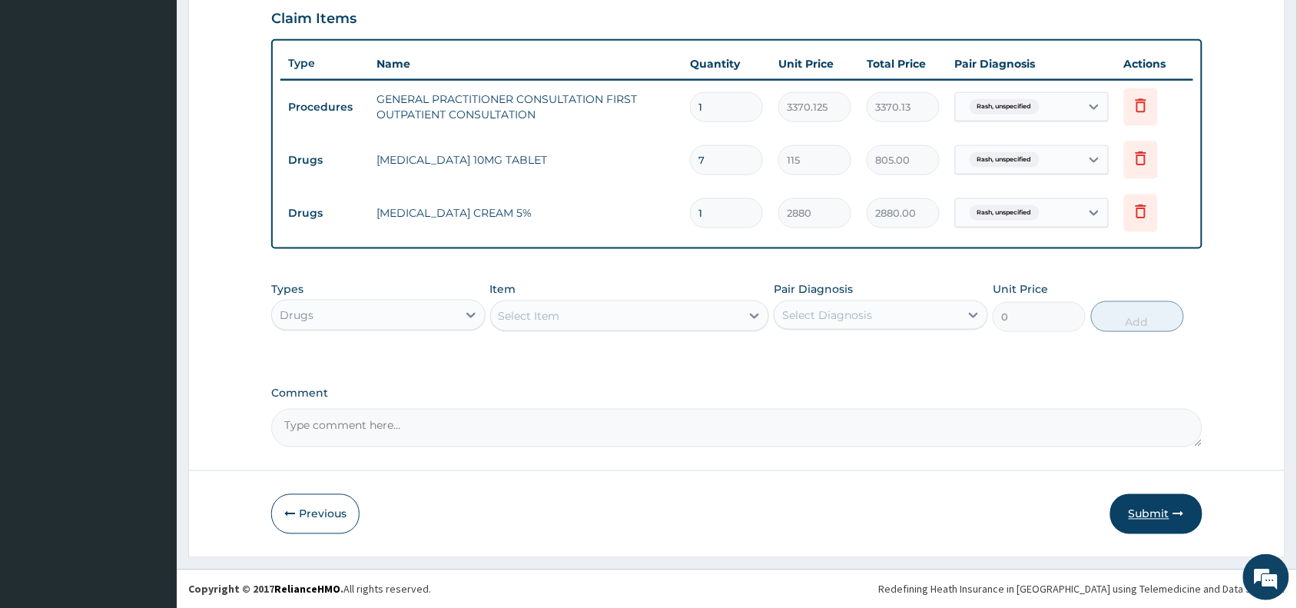
click at [1151, 516] on button "Submit" at bounding box center [1156, 514] width 92 height 40
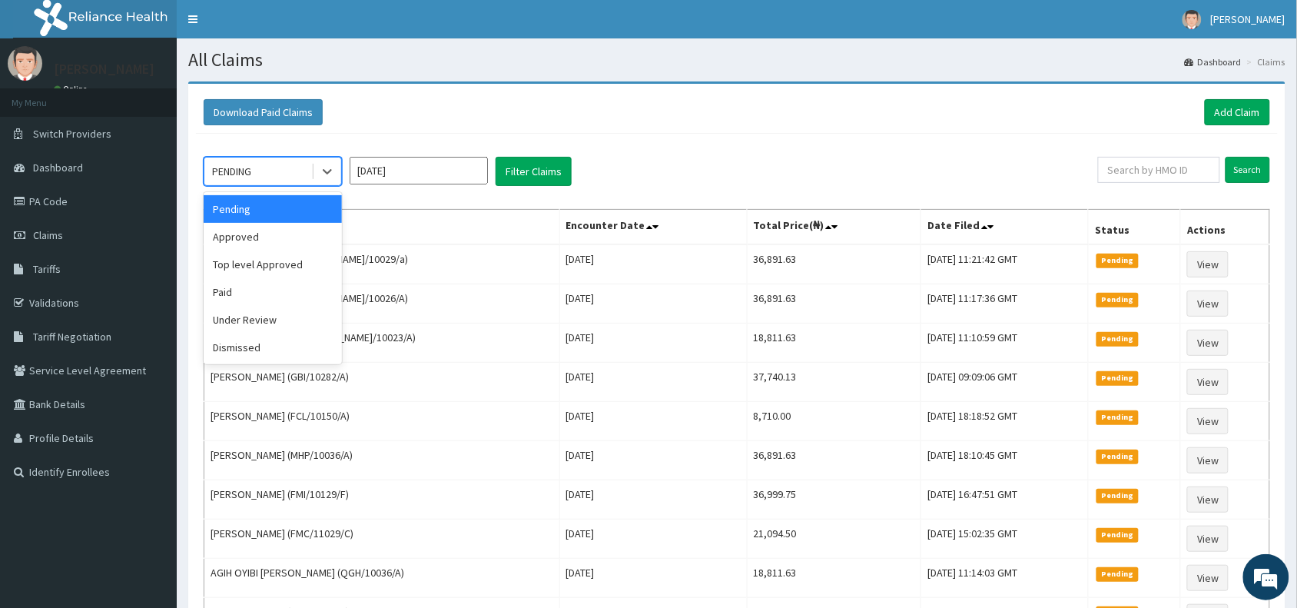
click at [258, 164] on div "PENDING" at bounding box center [257, 171] width 107 height 25
click at [247, 237] on div "Approved" at bounding box center [273, 237] width 138 height 28
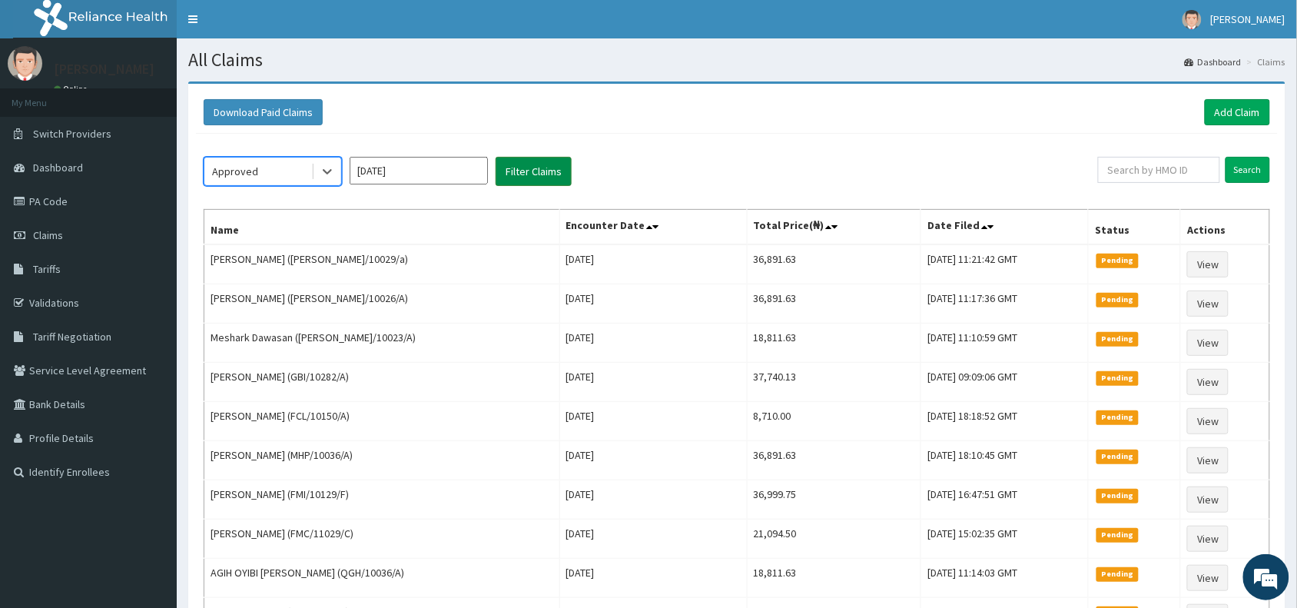
click at [555, 171] on button "Filter Claims" at bounding box center [534, 171] width 76 height 29
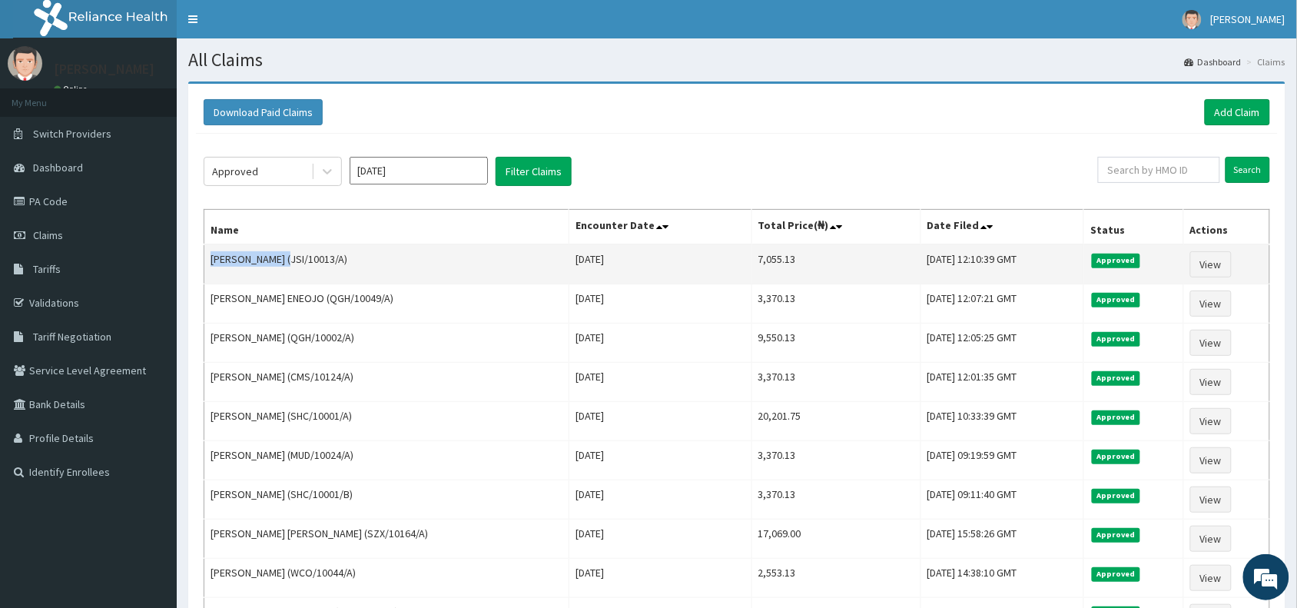
drag, startPoint x: 285, startPoint y: 260, endPoint x: 212, endPoint y: 265, distance: 73.2
click at [212, 265] on td "[PERSON_NAME] (JSI/10013/A)" at bounding box center [386, 264] width 365 height 40
copy td "[PERSON_NAME]"
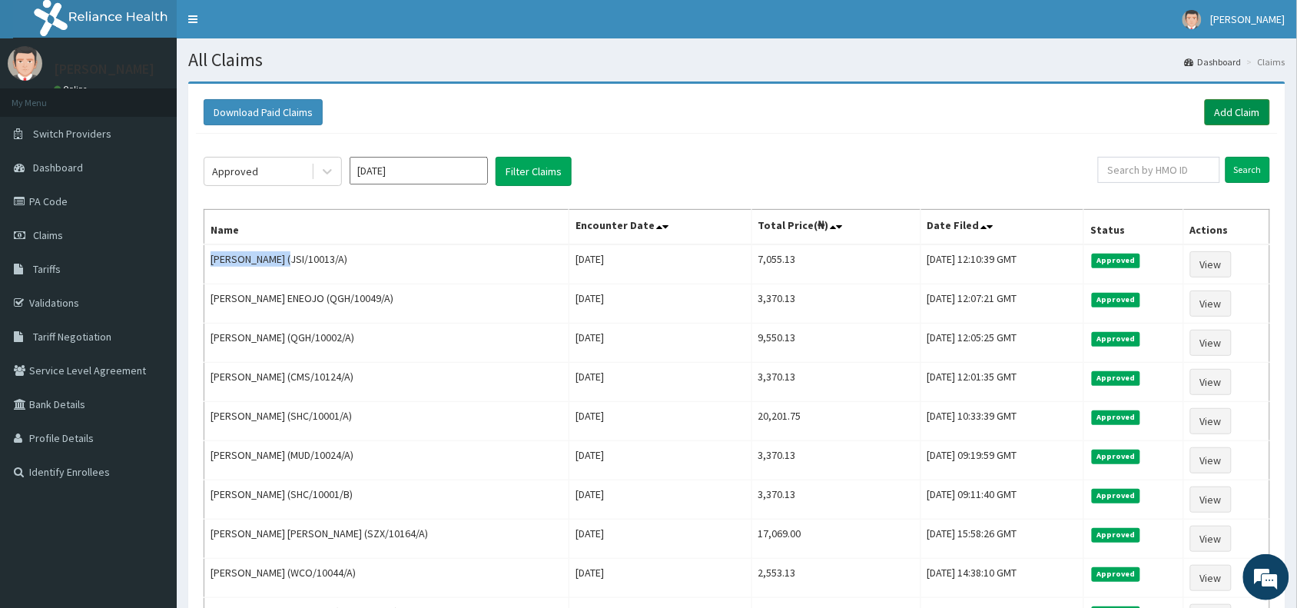
click at [1224, 108] on link "Add Claim" at bounding box center [1237, 112] width 65 height 26
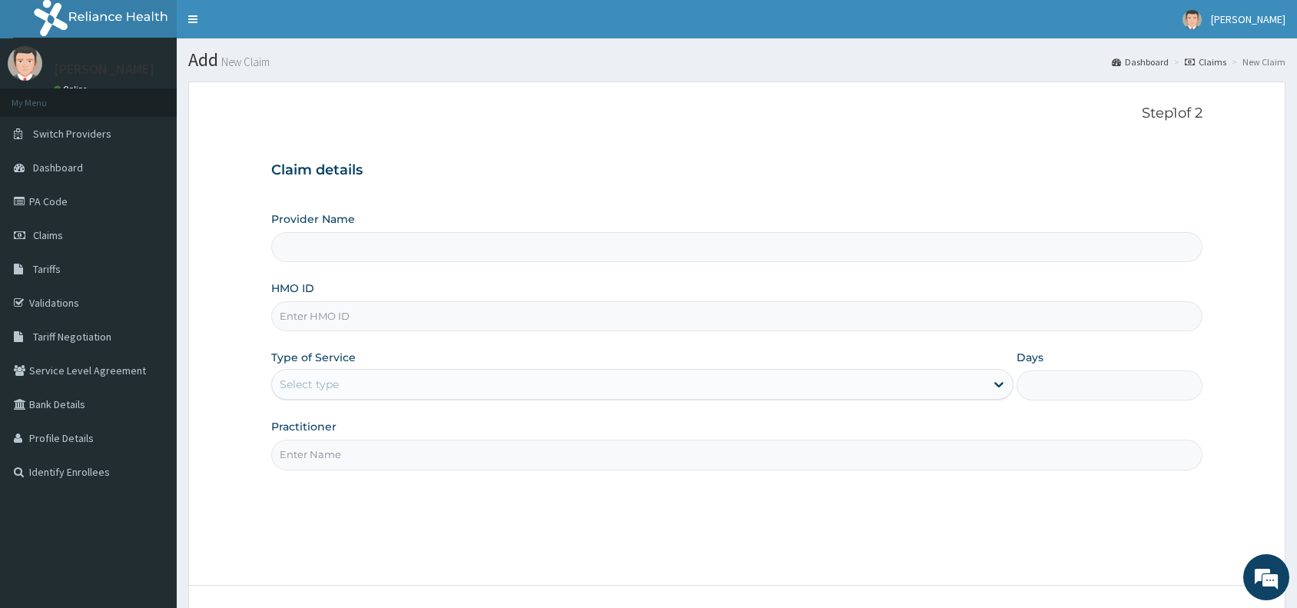
type input "Reliance Family Clinics (RFC) - [GEOGRAPHIC_DATA]"
click at [323, 324] on input "HMO ID" at bounding box center [736, 316] width 931 height 30
paste input "SHC/10015/B"
type input "SHC/10015/B"
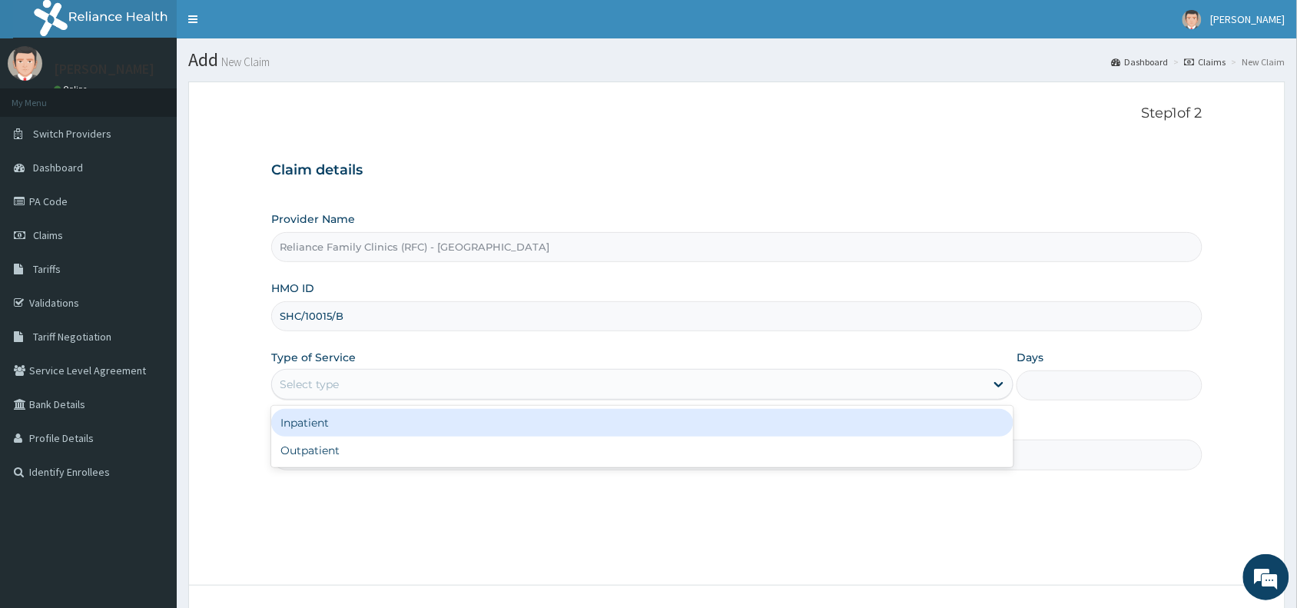
click at [351, 380] on div "Select type" at bounding box center [628, 384] width 713 height 25
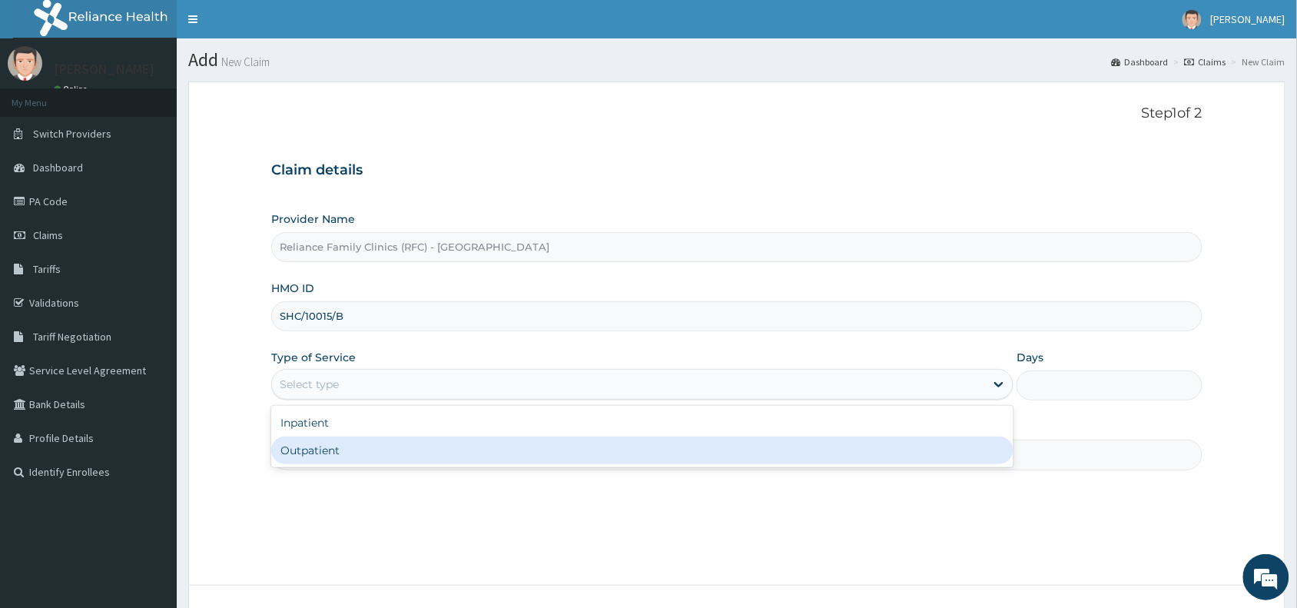
click at [334, 449] on div "Outpatient" at bounding box center [642, 450] width 742 height 28
type input "1"
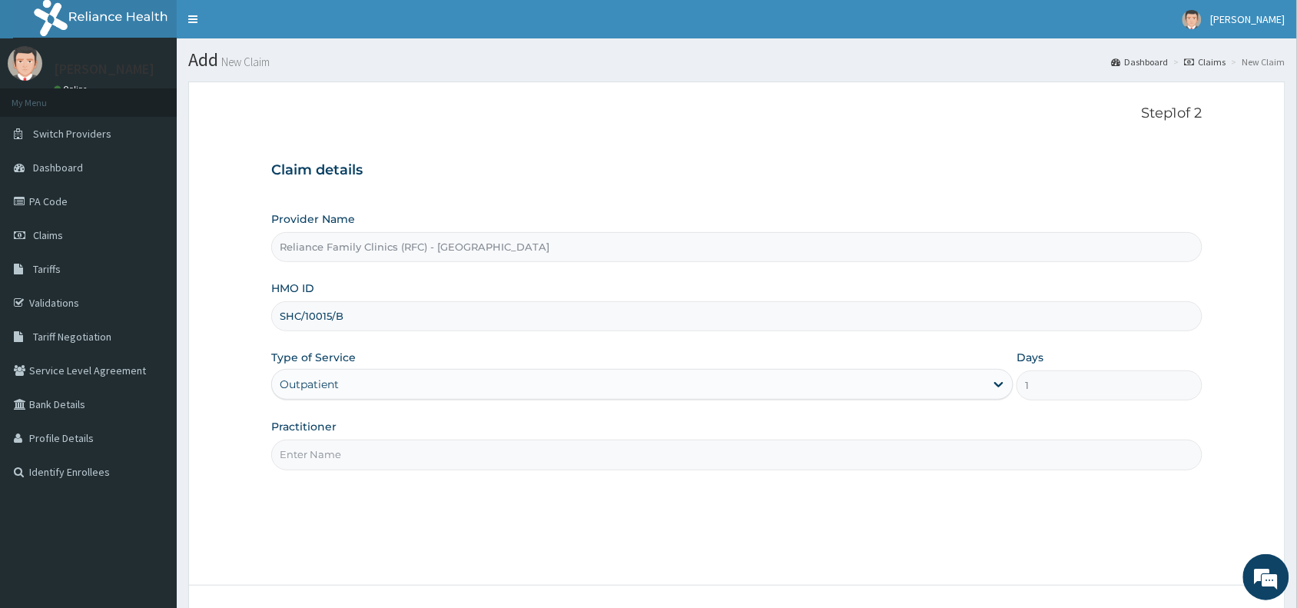
click at [320, 452] on input "Practitioner" at bounding box center [736, 454] width 931 height 30
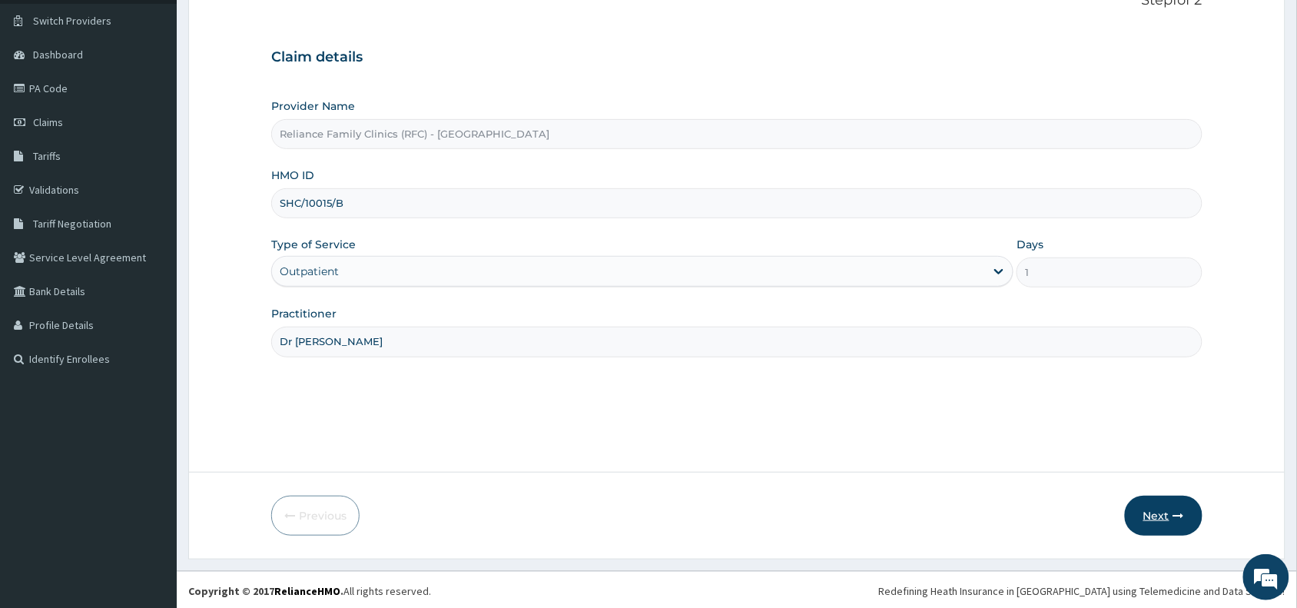
scroll to position [115, 0]
type input "Dr [PERSON_NAME]"
click at [1176, 508] on icon "button" at bounding box center [1178, 513] width 11 height 11
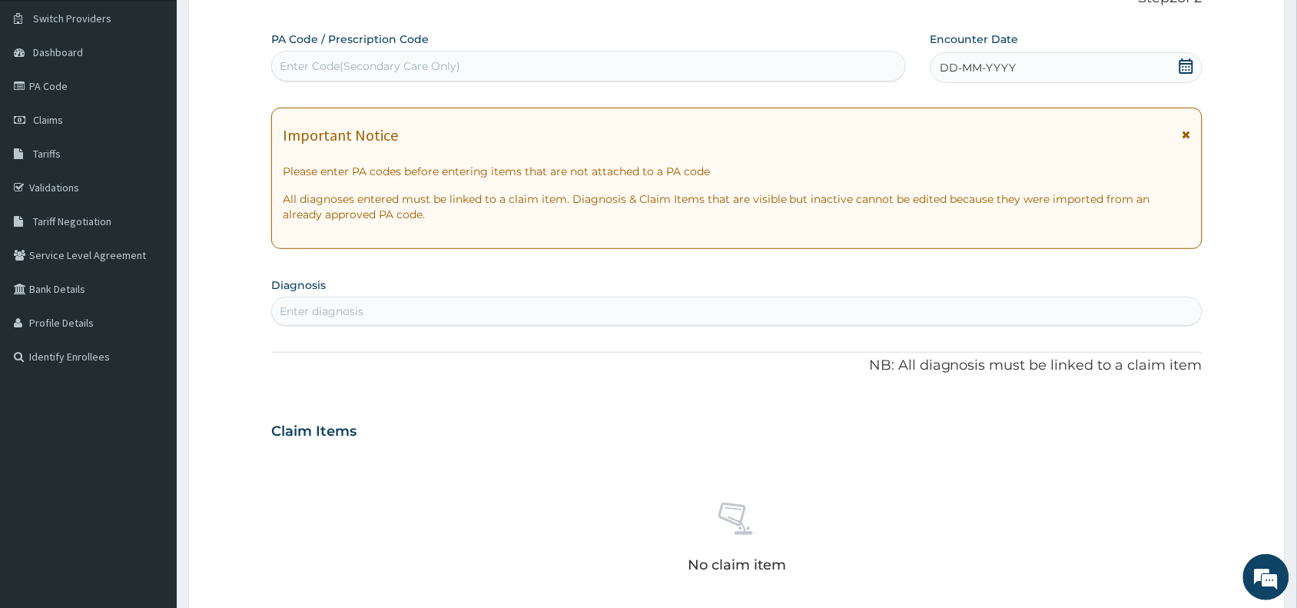
click at [408, 67] on div "Enter Code(Secondary Care Only)" at bounding box center [370, 65] width 181 height 15
paste input "PA/E4F425"
type input "PA/E4F425"
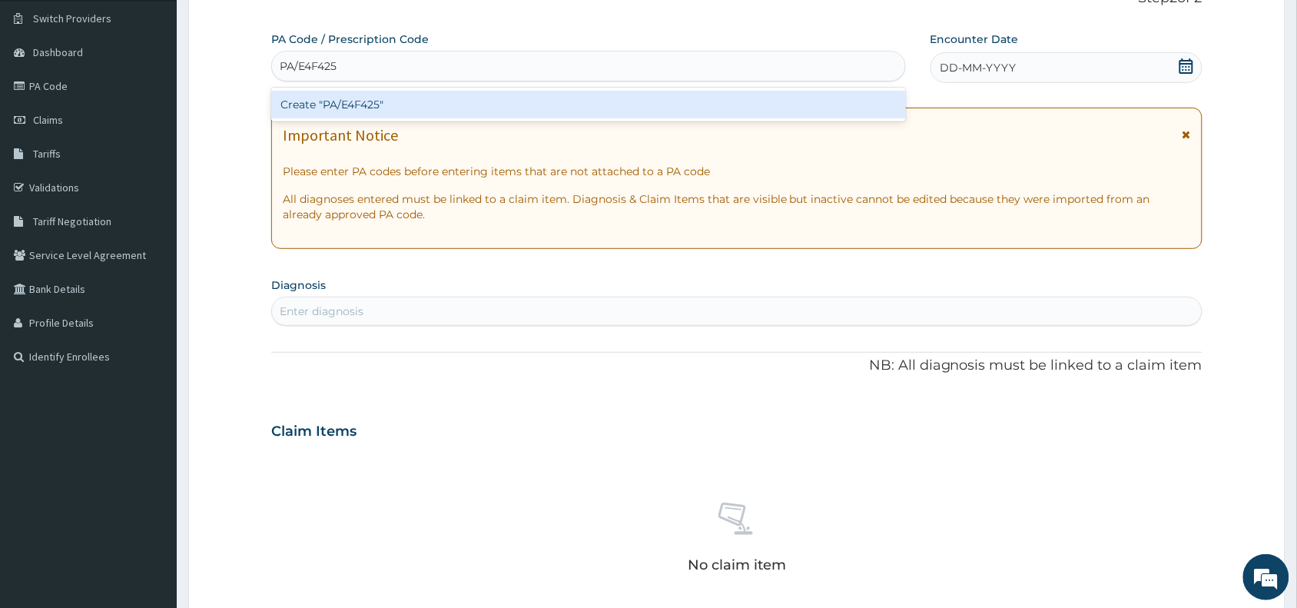
click at [388, 98] on div "Create "PA/E4F425"" at bounding box center [588, 105] width 635 height 28
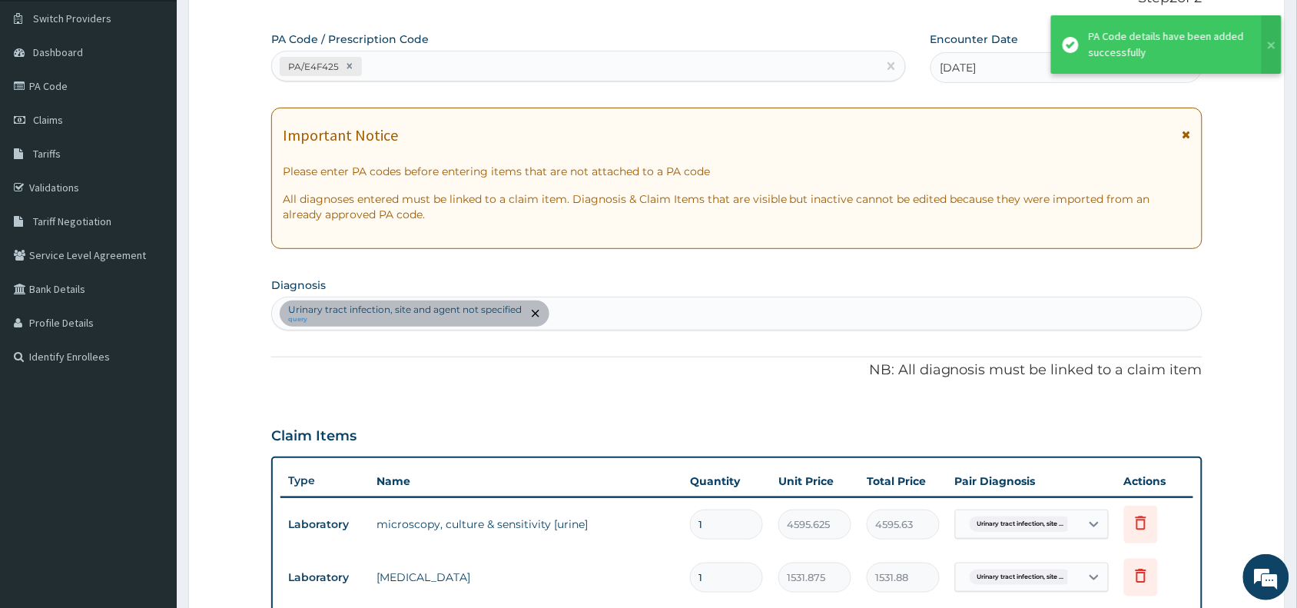
scroll to position [479, 0]
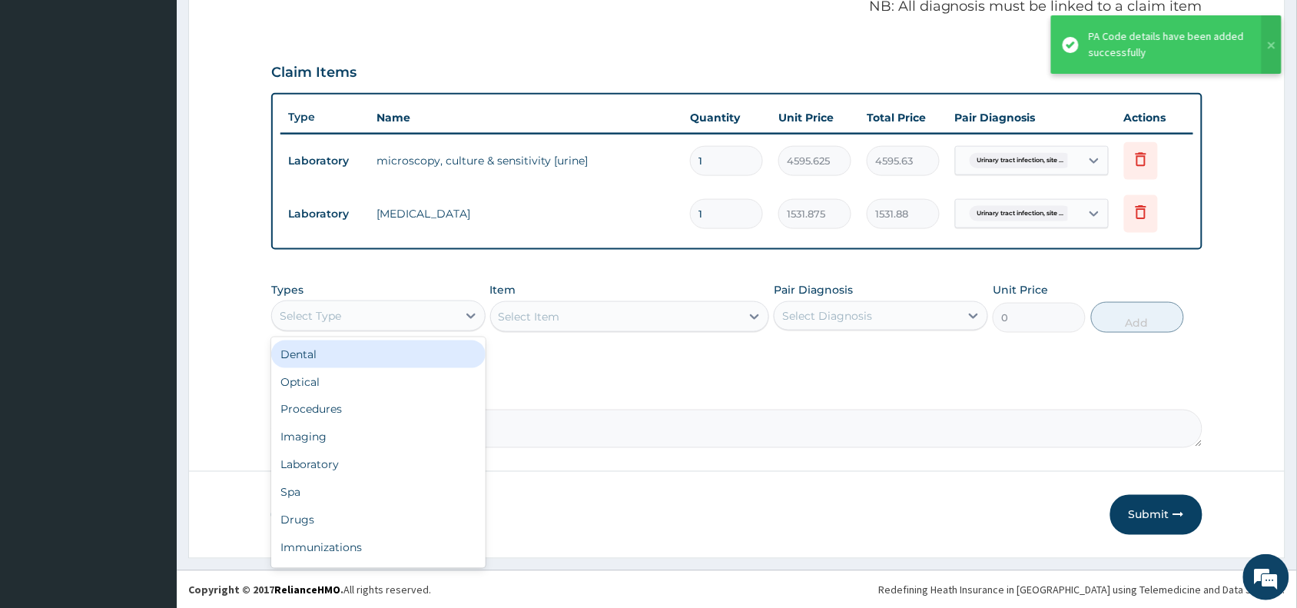
click at [378, 307] on div "Select Type" at bounding box center [364, 315] width 185 height 25
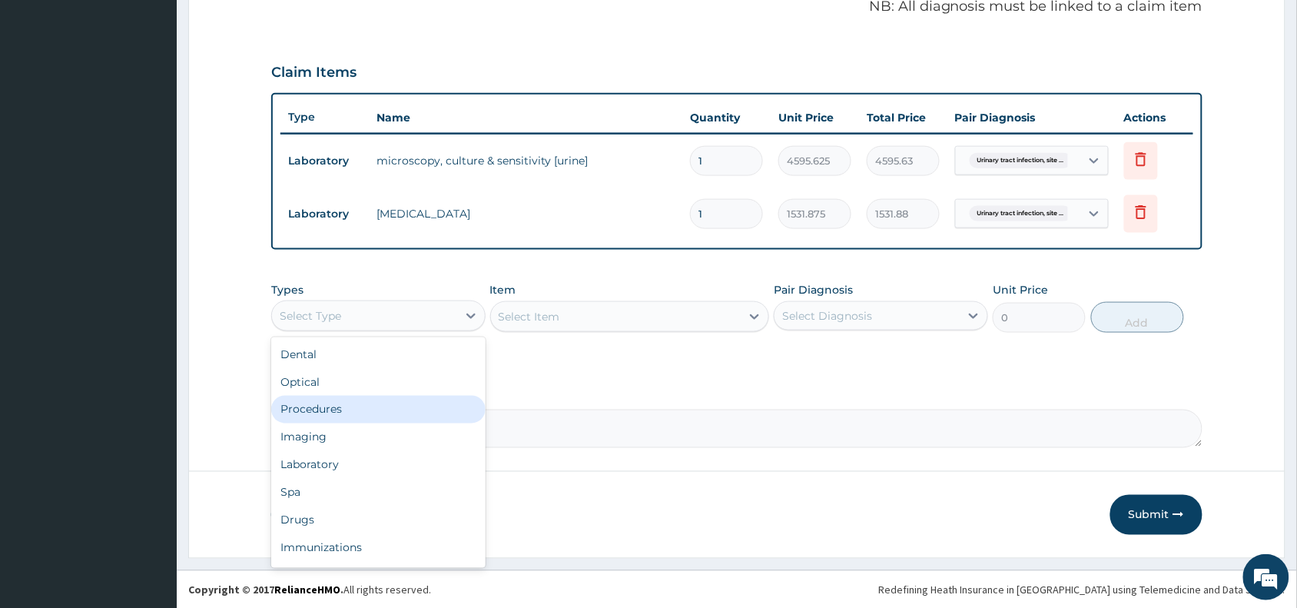
drag, startPoint x: 337, startPoint y: 404, endPoint x: 353, endPoint y: 396, distance: 18.9
click at [339, 400] on div "Procedures" at bounding box center [378, 410] width 214 height 28
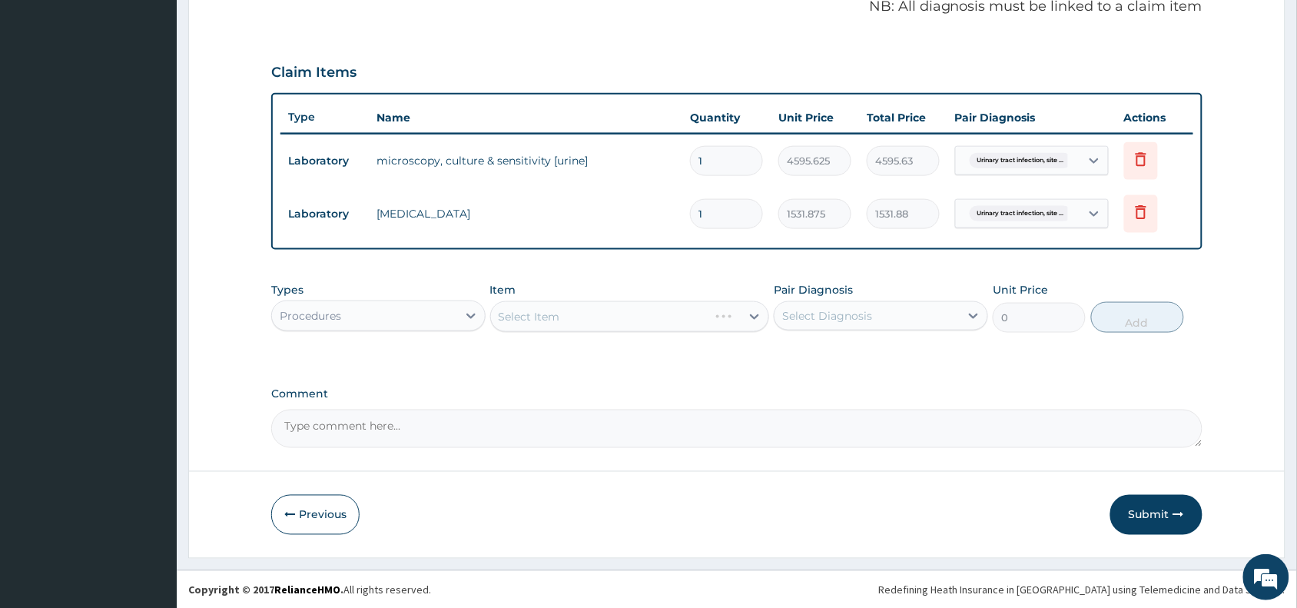
click at [562, 316] on div "Select Item" at bounding box center [630, 316] width 280 height 31
click at [572, 306] on div "Select Item" at bounding box center [630, 316] width 280 height 31
click at [592, 315] on div "Select Item" at bounding box center [630, 316] width 280 height 31
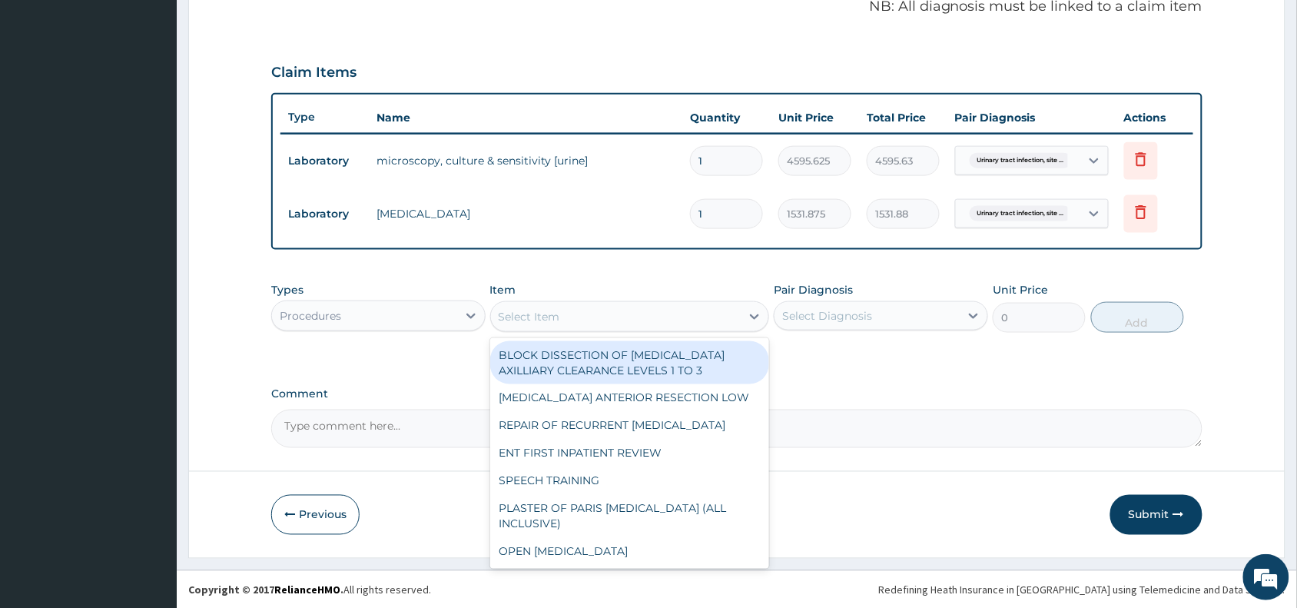
click at [592, 315] on div "Select Item" at bounding box center [616, 316] width 250 height 25
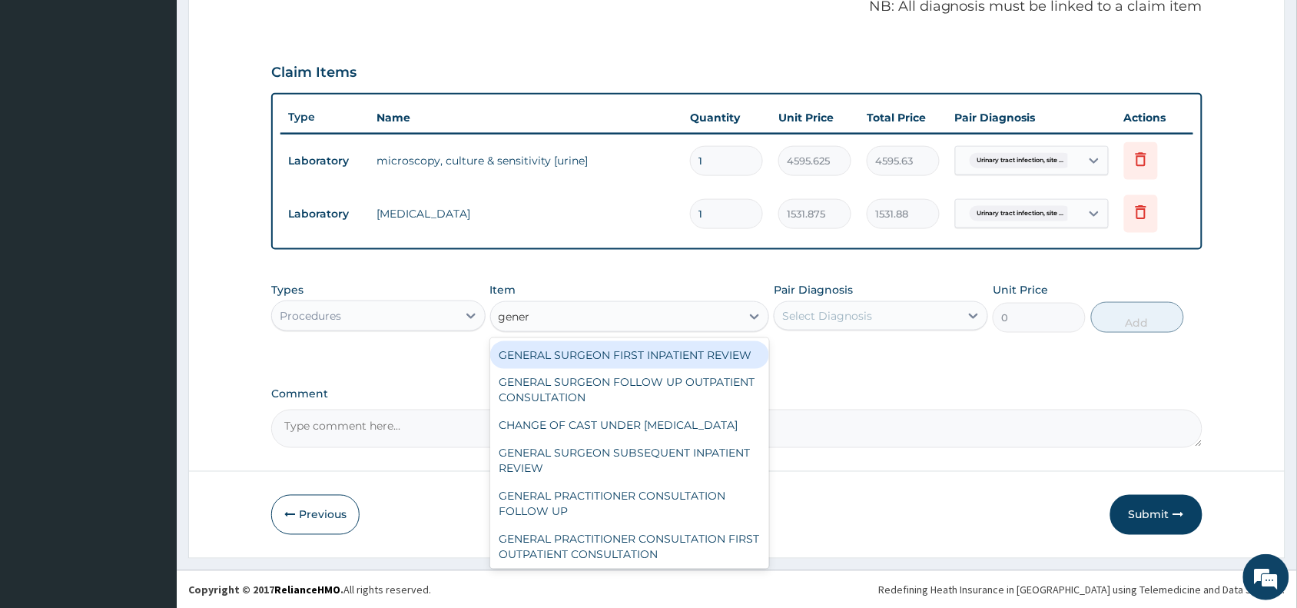
type input "genera"
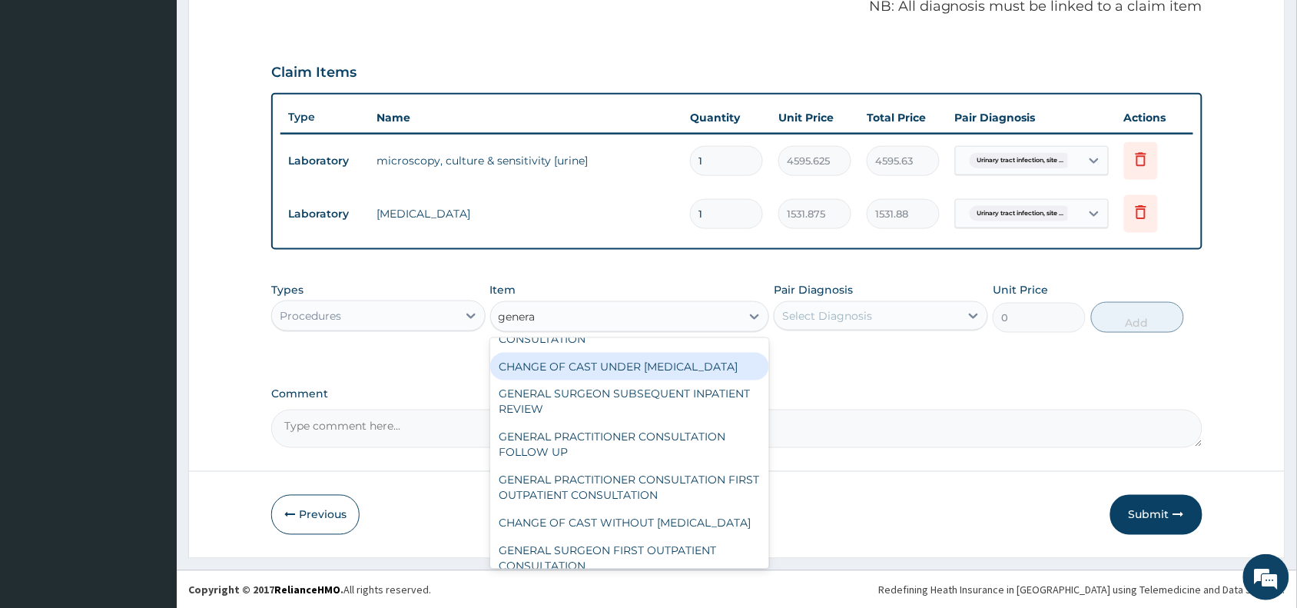
scroll to position [77, 0]
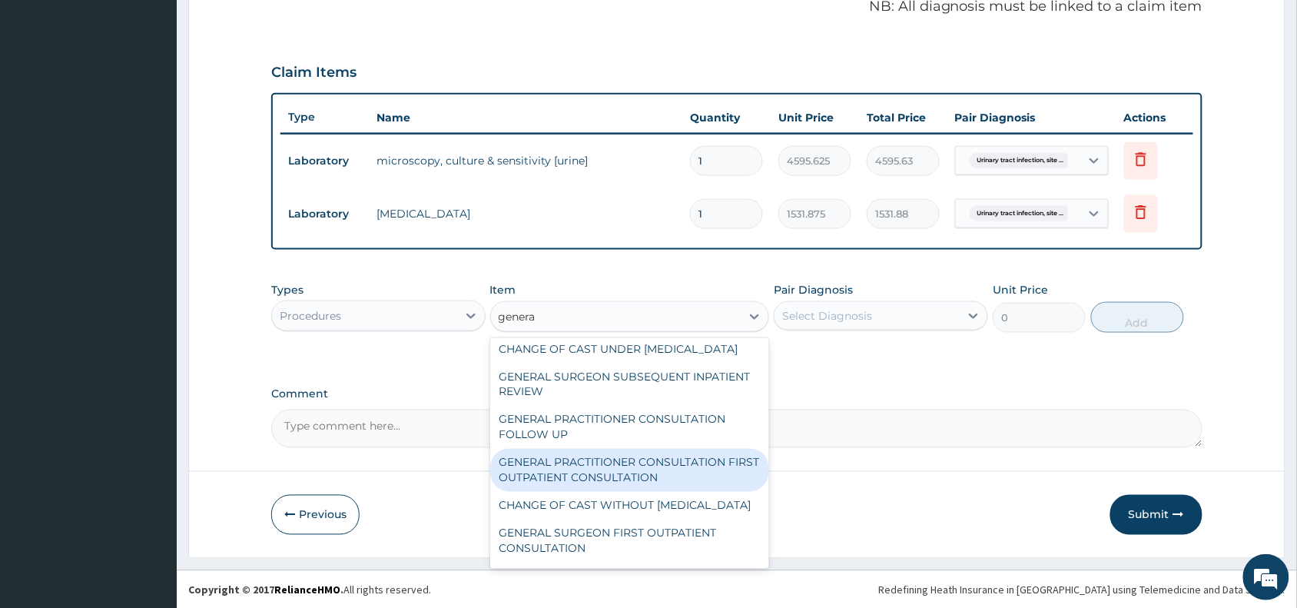
click at [572, 492] on div "GENERAL PRACTITIONER CONSULTATION FIRST OUTPATIENT CONSULTATION" at bounding box center [630, 470] width 280 height 43
type input "3370.125"
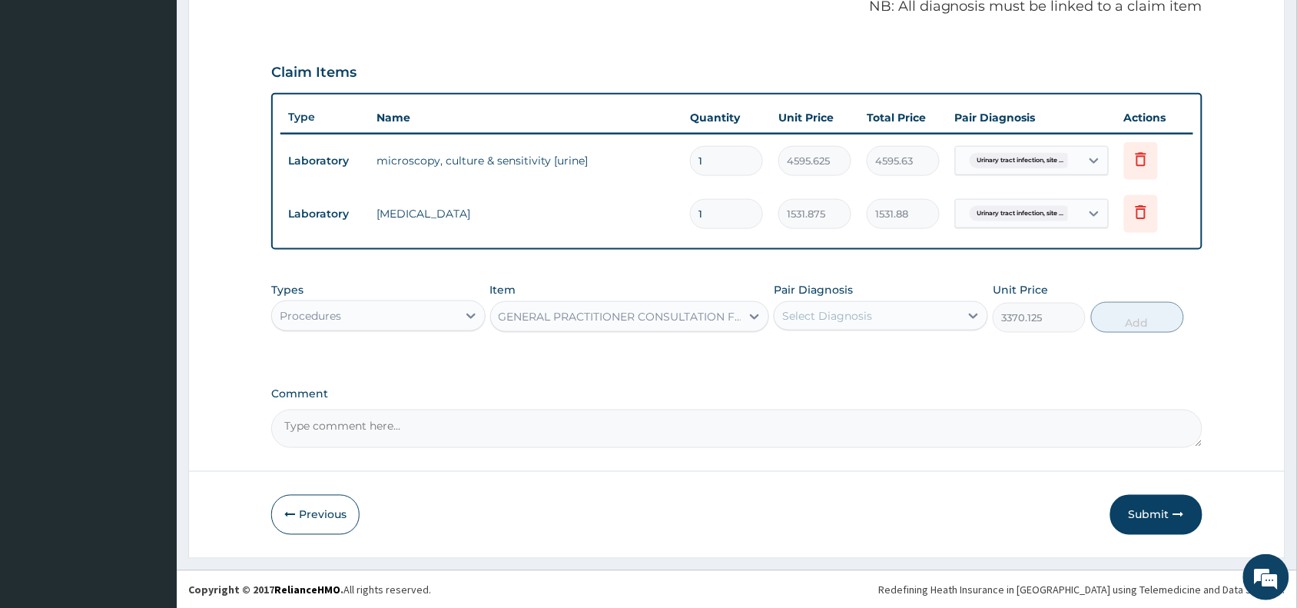
click at [797, 313] on div "Select Diagnosis" at bounding box center [827, 315] width 90 height 15
click at [805, 365] on label "Urinary tract infection, site and agent not specified" at bounding box center [889, 361] width 180 height 31
checkbox input "true"
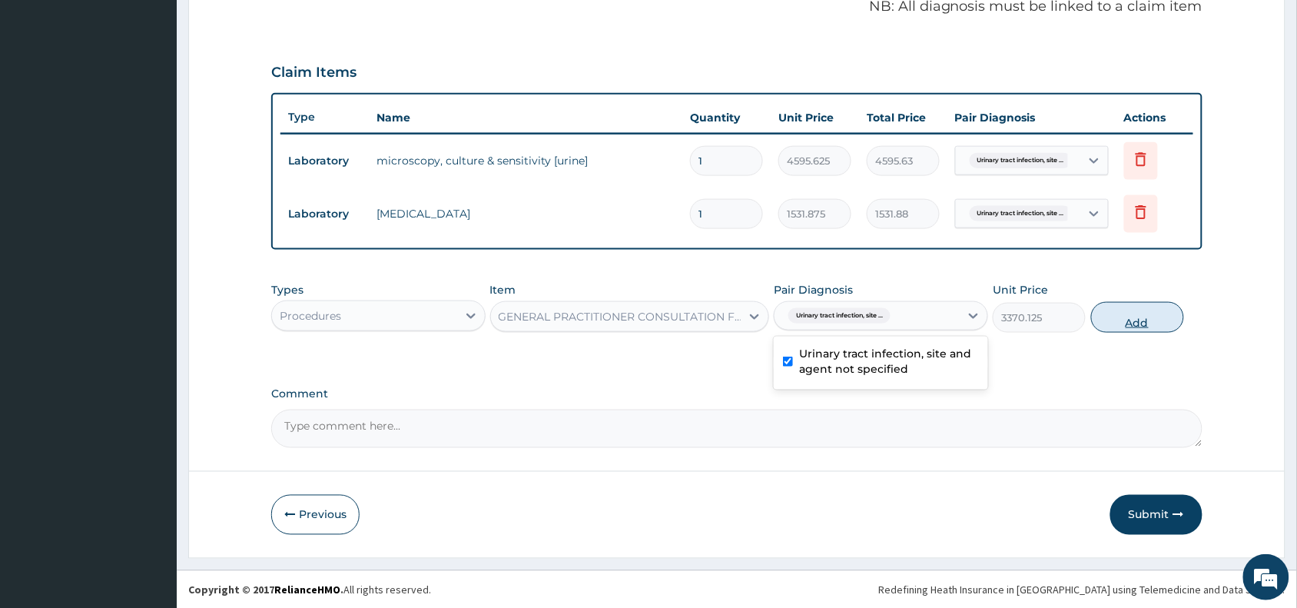
click at [1128, 313] on button "Add" at bounding box center [1137, 317] width 93 height 31
type input "0"
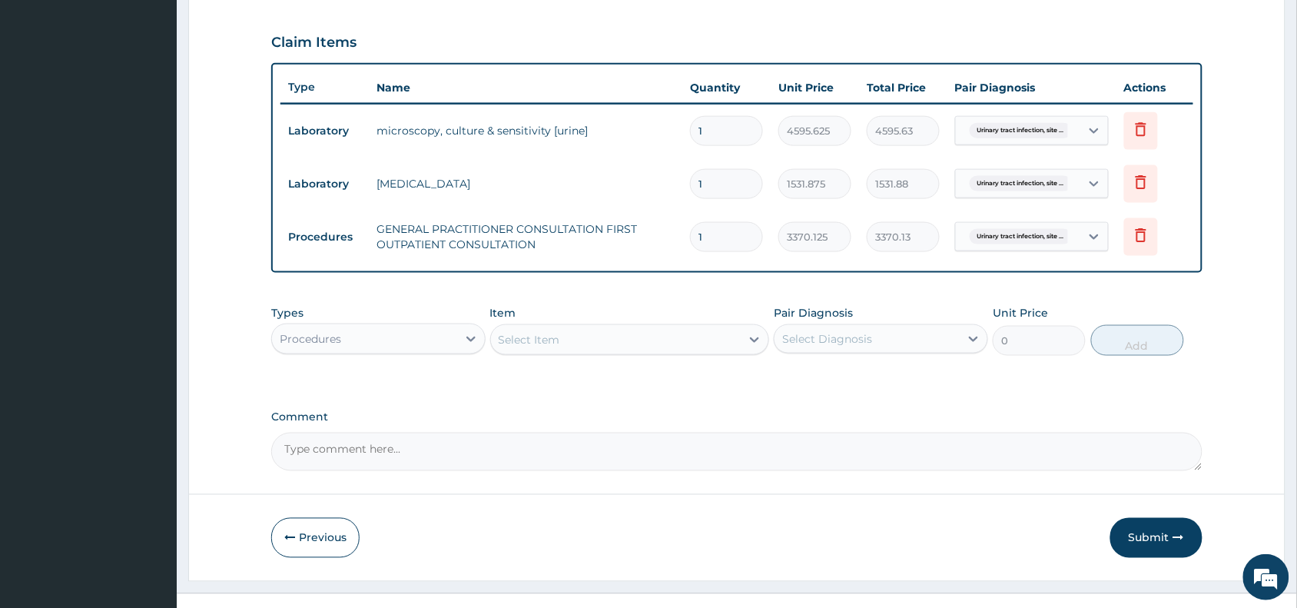
scroll to position [532, 0]
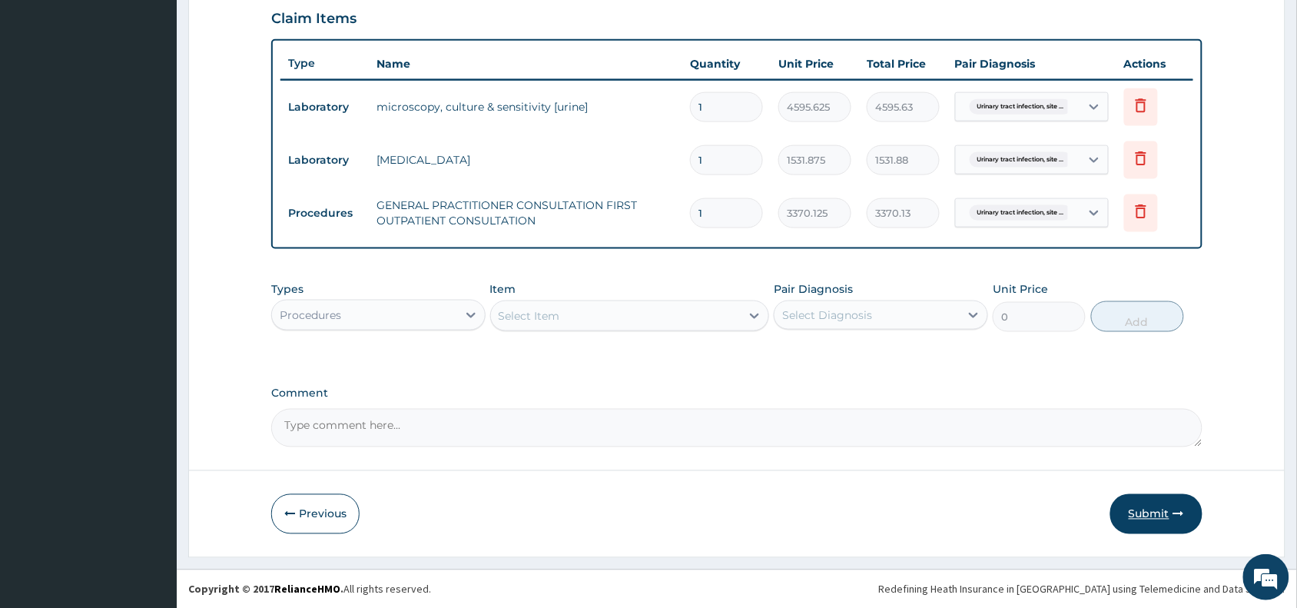
click at [1154, 507] on button "Submit" at bounding box center [1156, 514] width 92 height 40
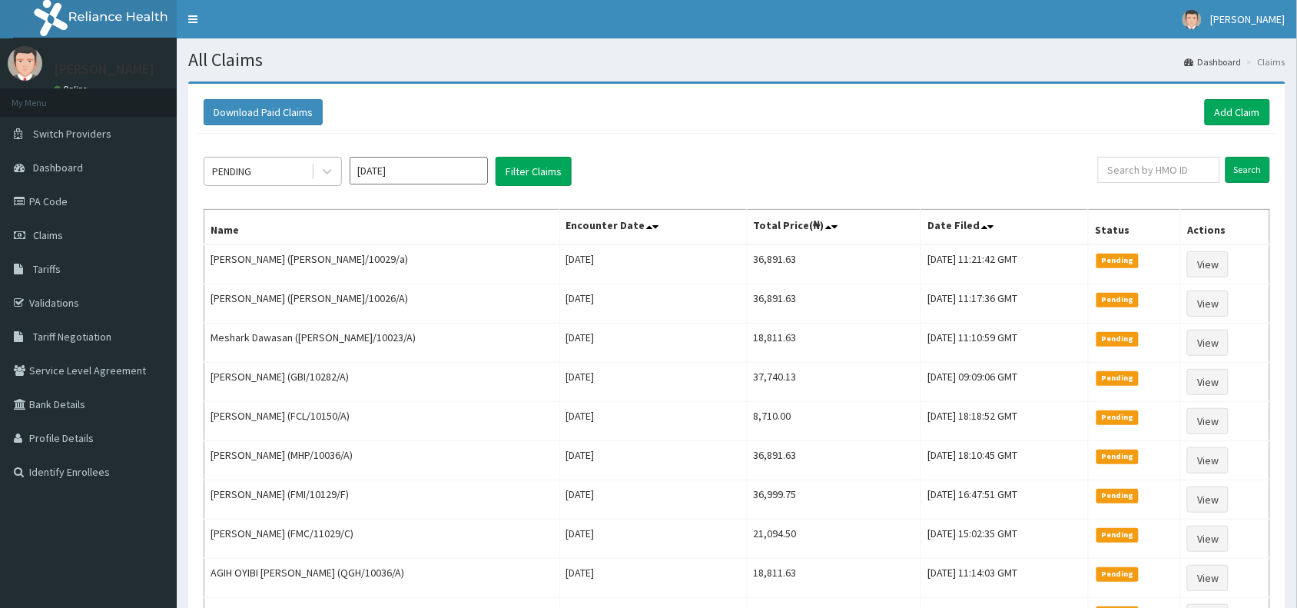
click at [286, 171] on div "PENDING" at bounding box center [257, 171] width 107 height 25
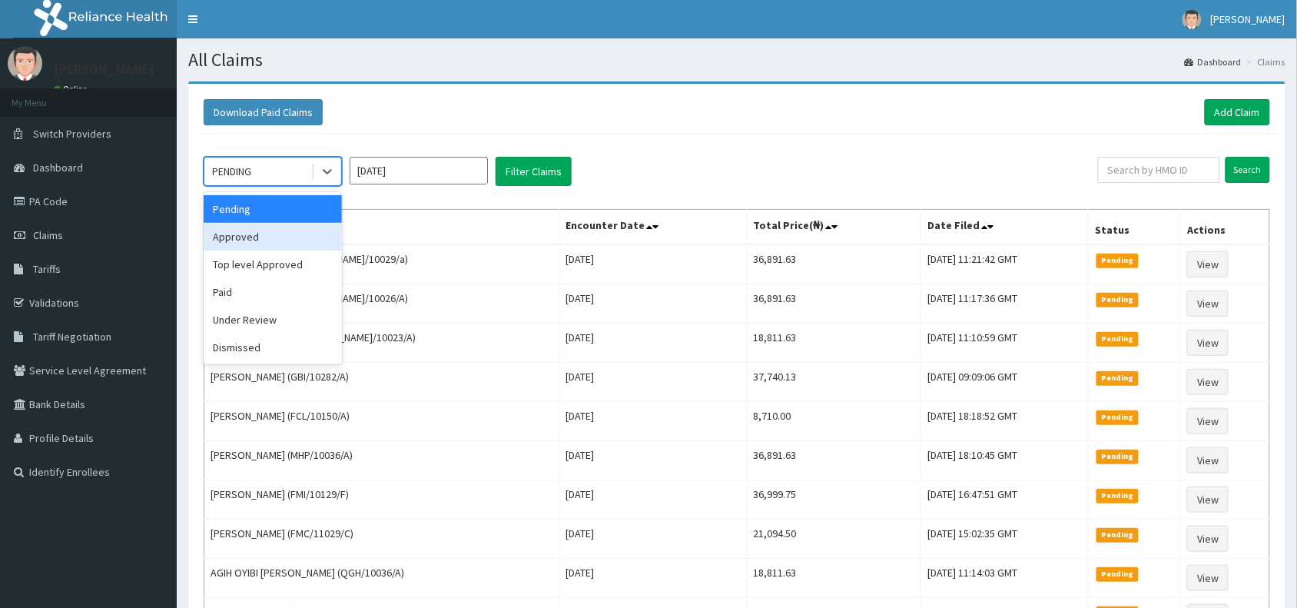
click at [285, 240] on div "Approved" at bounding box center [273, 237] width 138 height 28
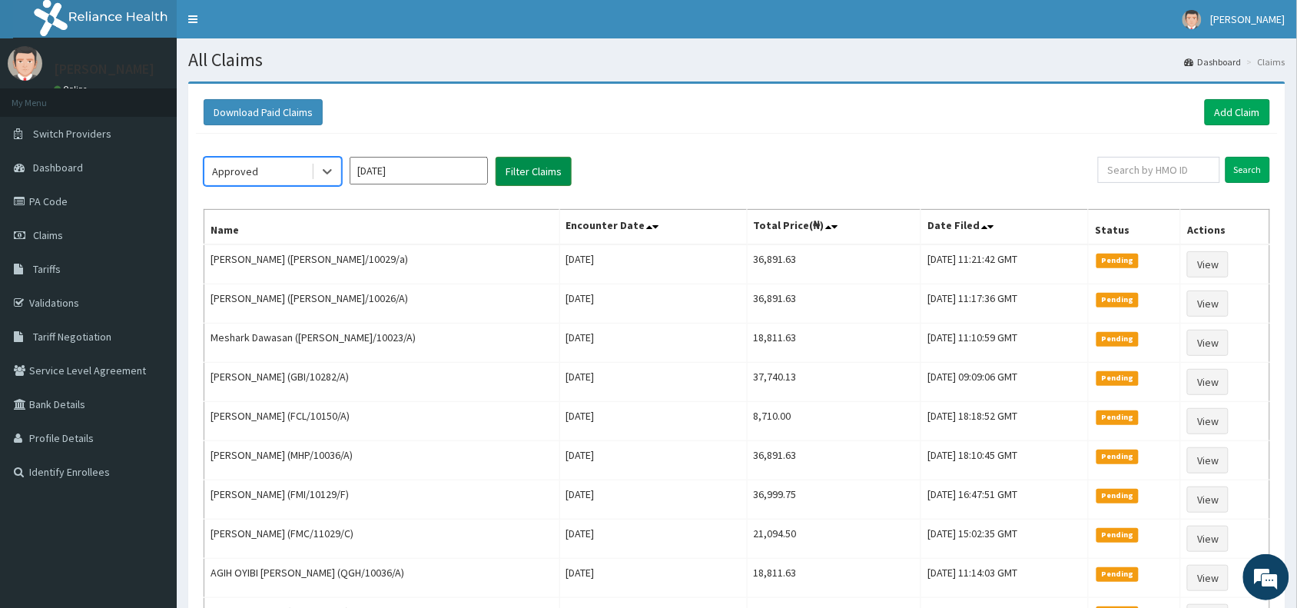
click at [515, 164] on button "Filter Claims" at bounding box center [534, 171] width 76 height 29
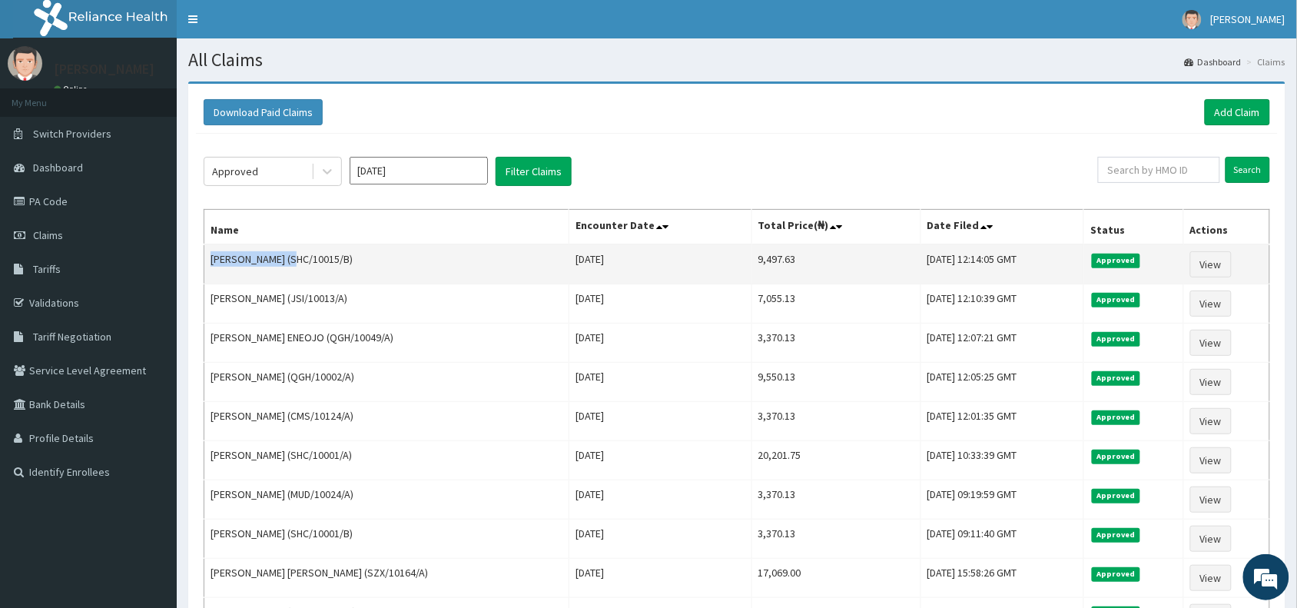
drag, startPoint x: 293, startPoint y: 260, endPoint x: 206, endPoint y: 261, distance: 86.8
click at [204, 261] on td "HELEN H. DENNIS (SHC/10015/B)" at bounding box center [386, 264] width 365 height 40
copy td "HELEN H. DENNIS"
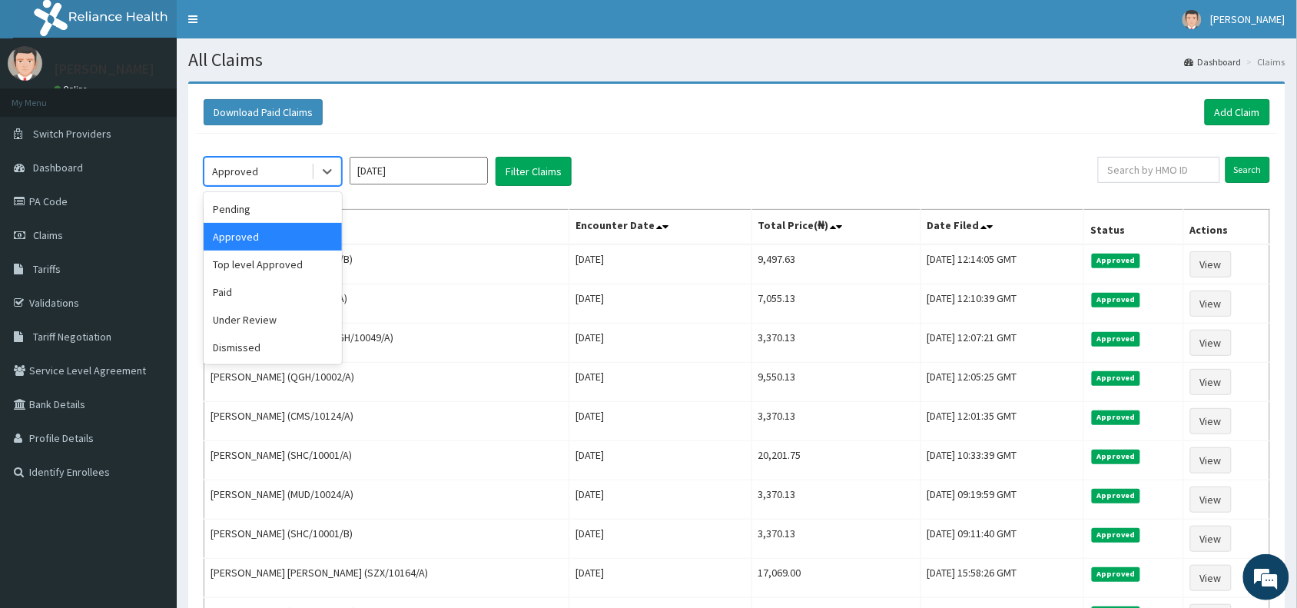
click at [284, 164] on div "Approved" at bounding box center [257, 171] width 107 height 25
click at [246, 297] on div "Paid" at bounding box center [273, 292] width 138 height 28
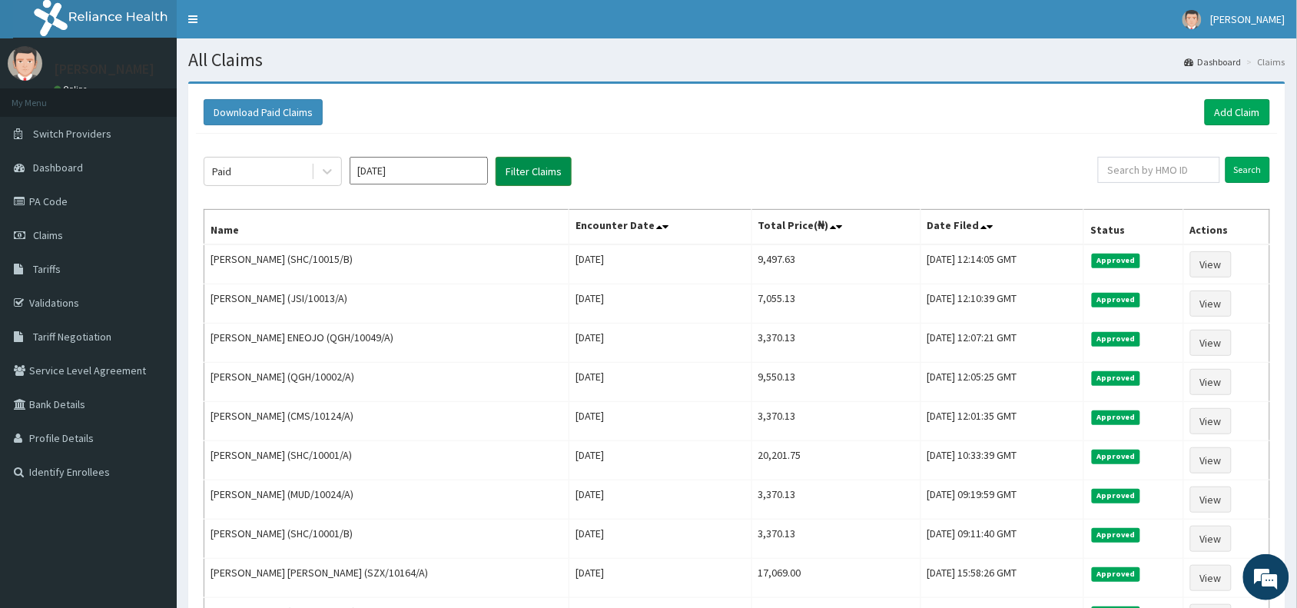
click at [544, 169] on button "Filter Claims" at bounding box center [534, 171] width 76 height 29
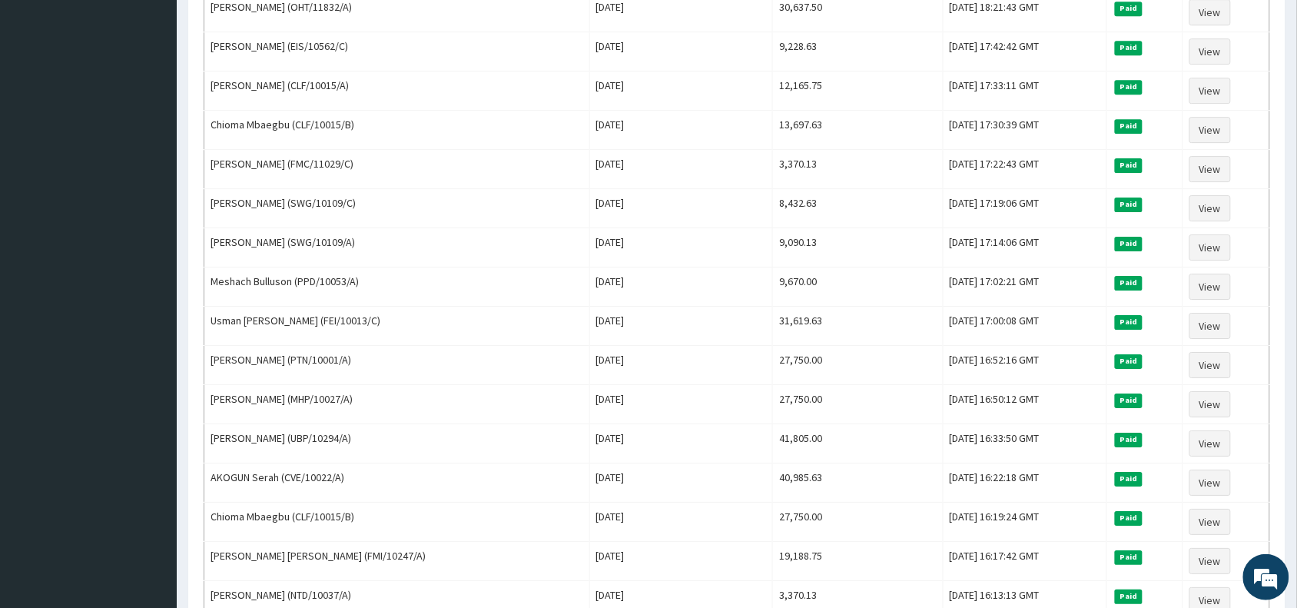
scroll to position [1395, 0]
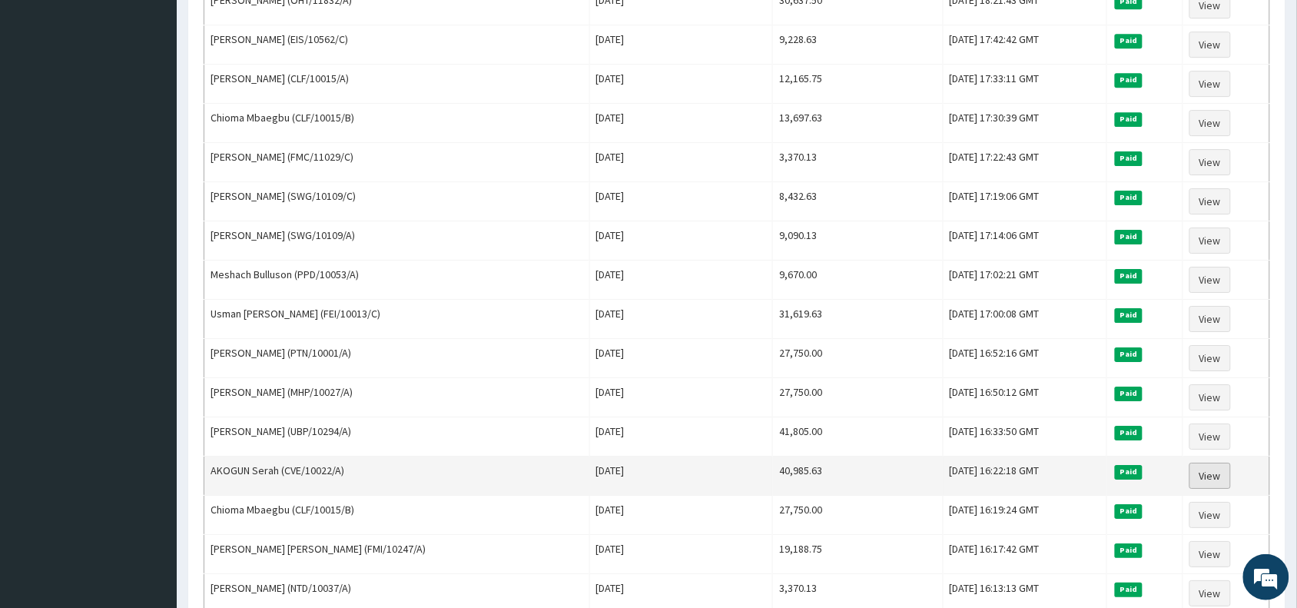
click at [1210, 489] on link "View" at bounding box center [1209, 476] width 41 height 26
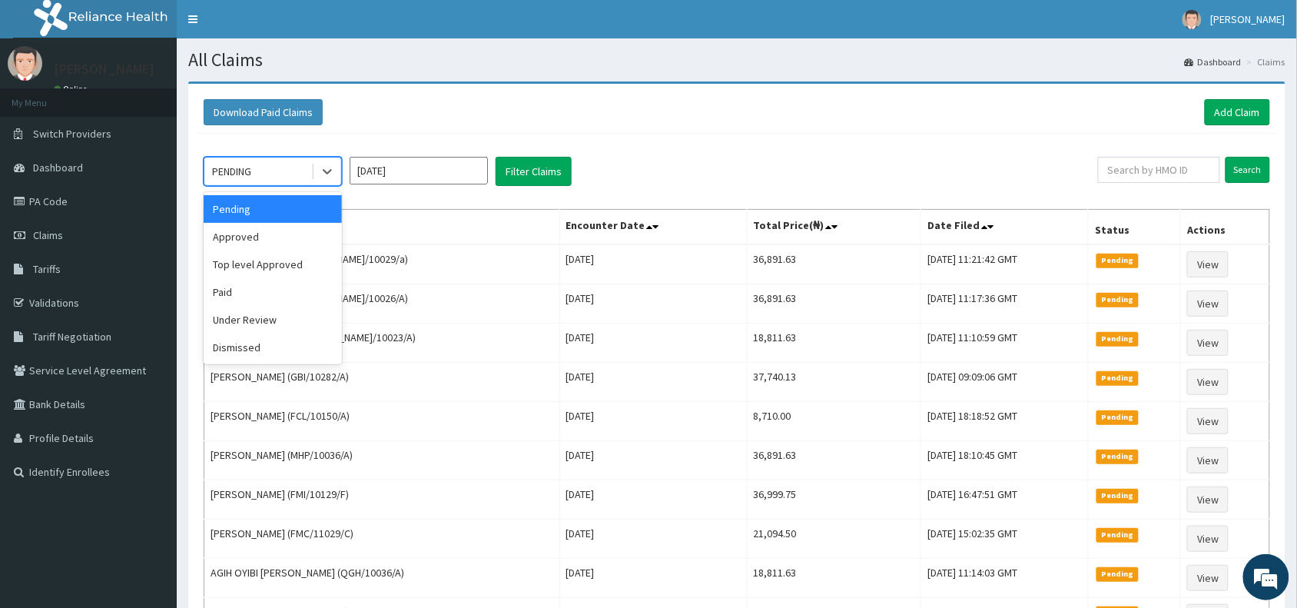
click at [260, 175] on div "PENDING" at bounding box center [257, 171] width 107 height 25
click at [254, 320] on div "Under Review" at bounding box center [273, 320] width 138 height 28
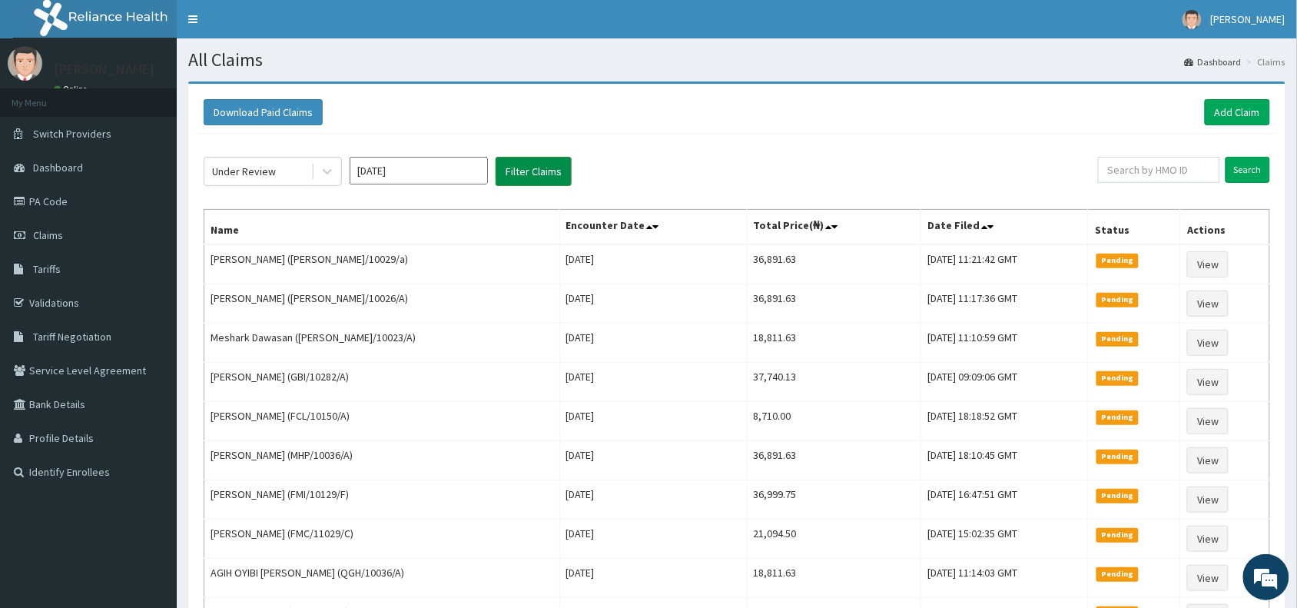
click at [530, 173] on button "Filter Claims" at bounding box center [534, 171] width 76 height 29
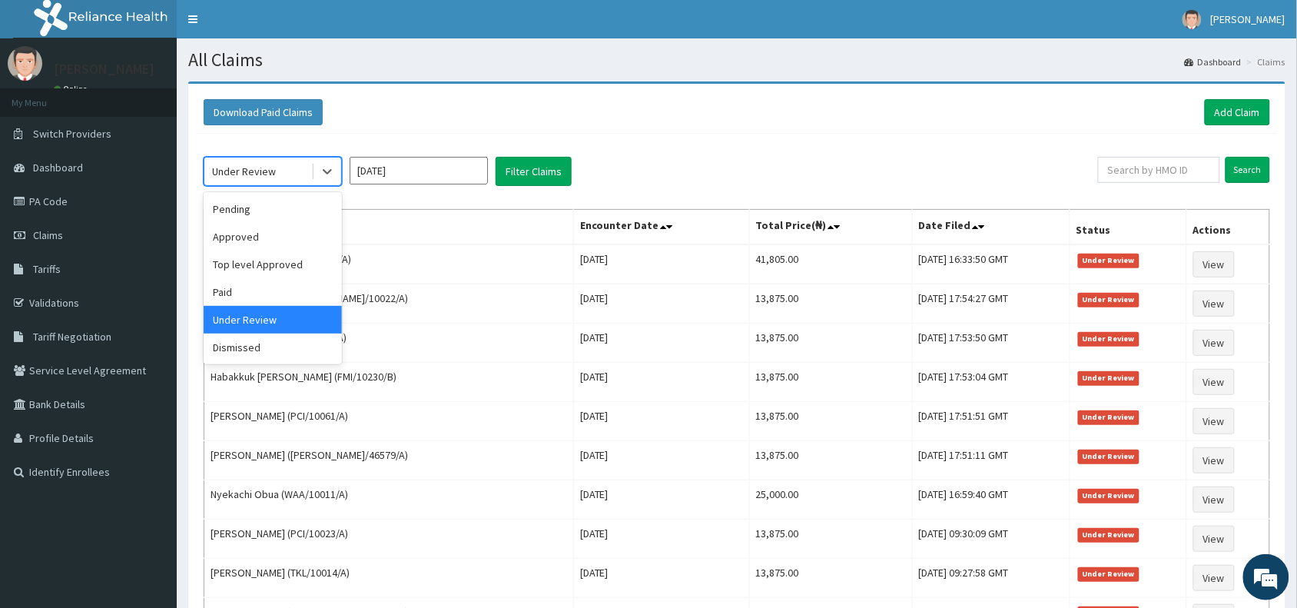
click at [247, 164] on div "Under Review" at bounding box center [244, 171] width 64 height 15
click at [223, 293] on div "Paid" at bounding box center [273, 292] width 138 height 28
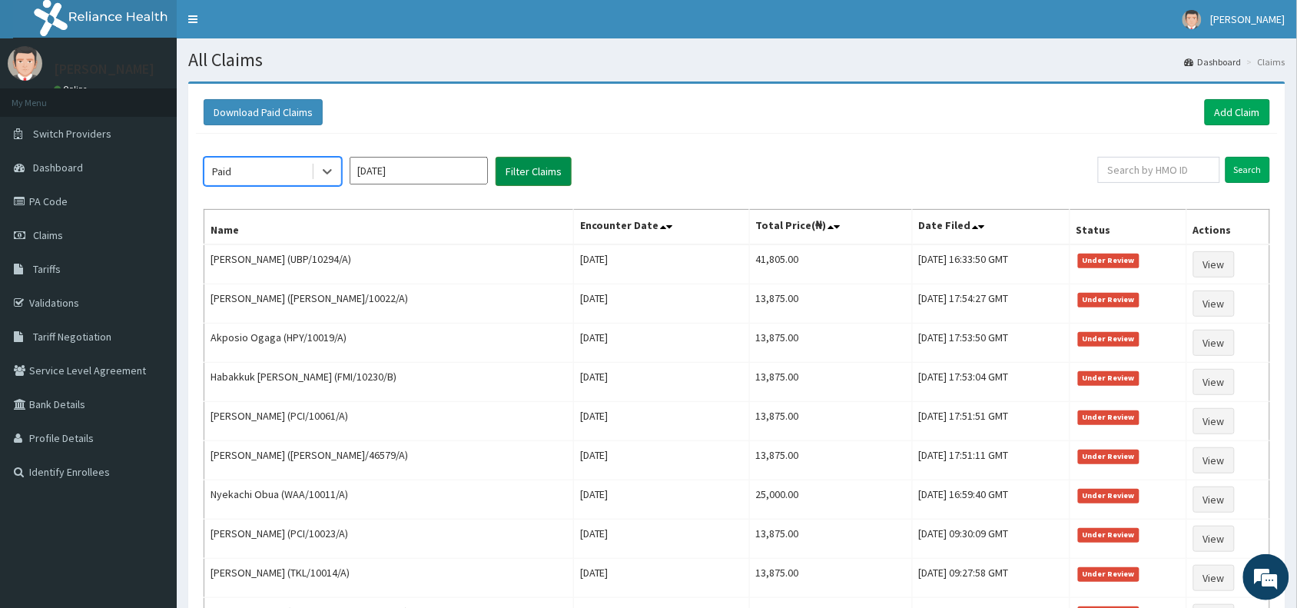
click at [552, 174] on button "Filter Claims" at bounding box center [534, 171] width 76 height 29
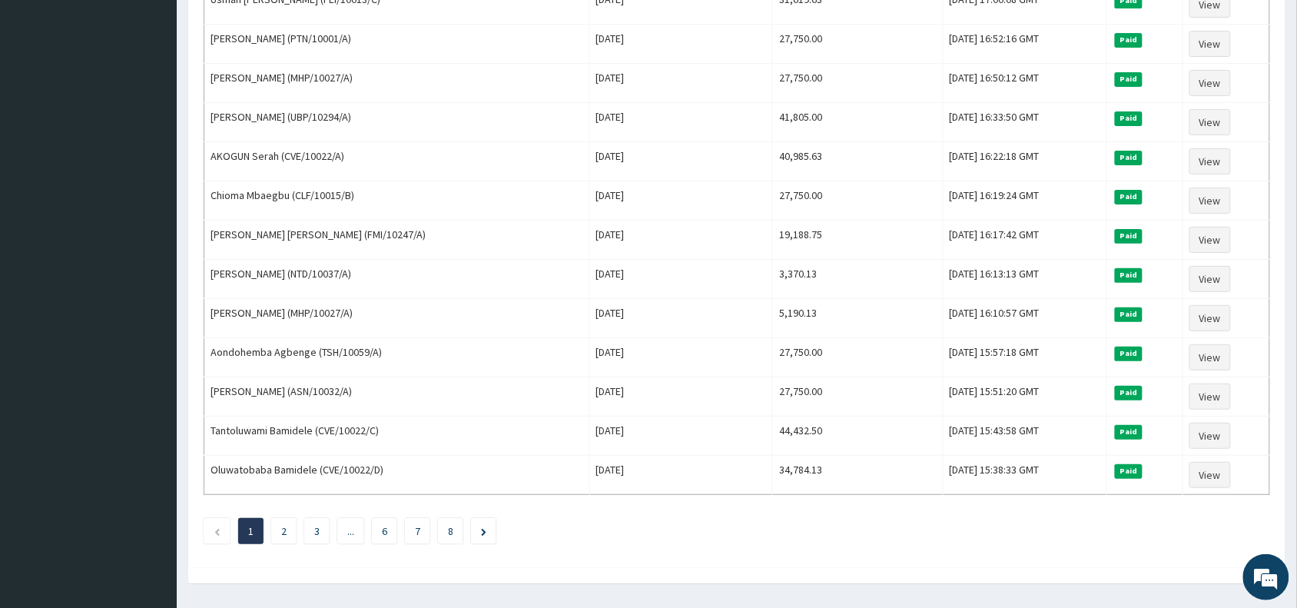
scroll to position [1779, 0]
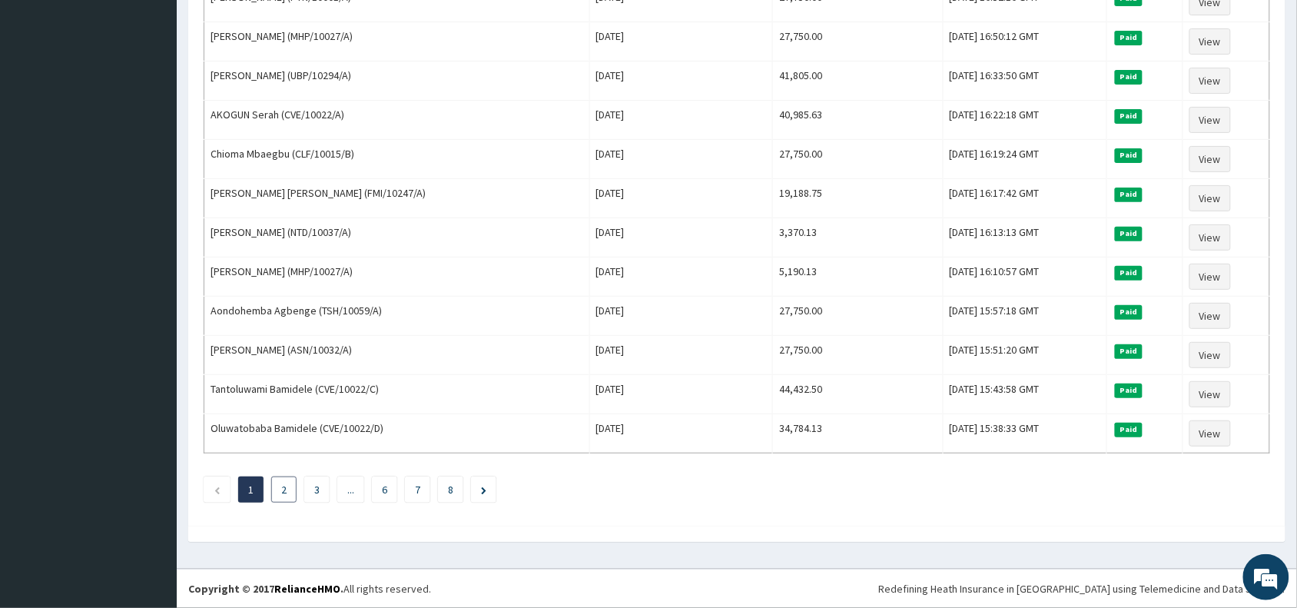
click at [279, 486] on li "2" at bounding box center [283, 489] width 25 height 26
click at [286, 482] on link "2" at bounding box center [283, 489] width 5 height 14
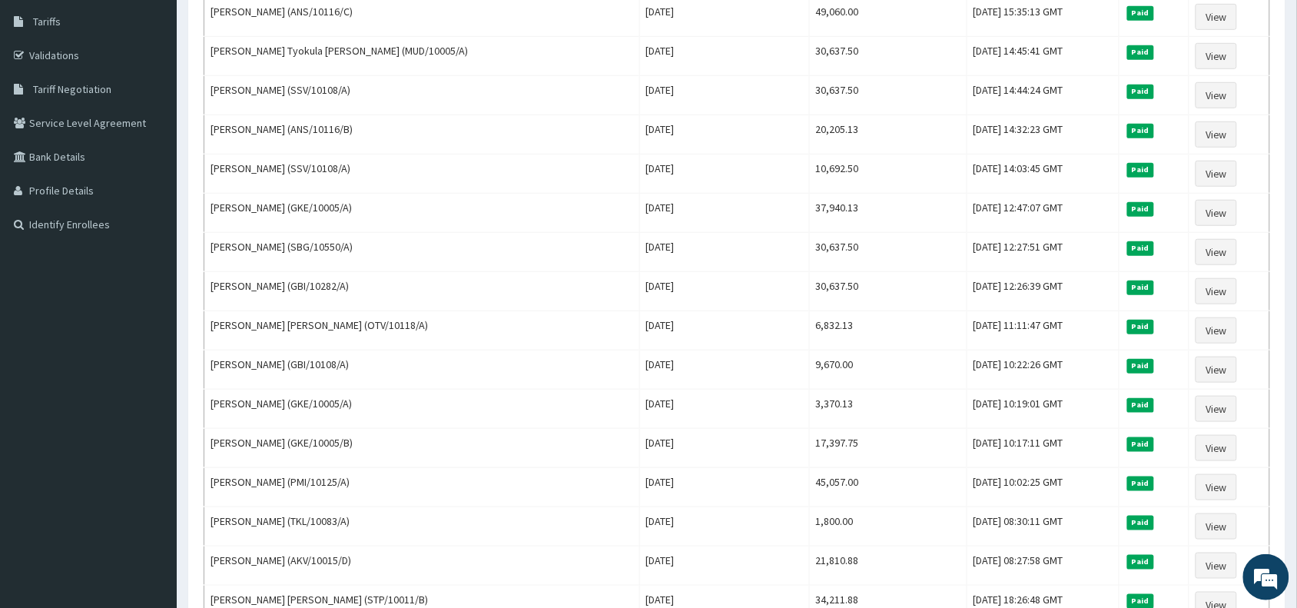
scroll to position [230, 0]
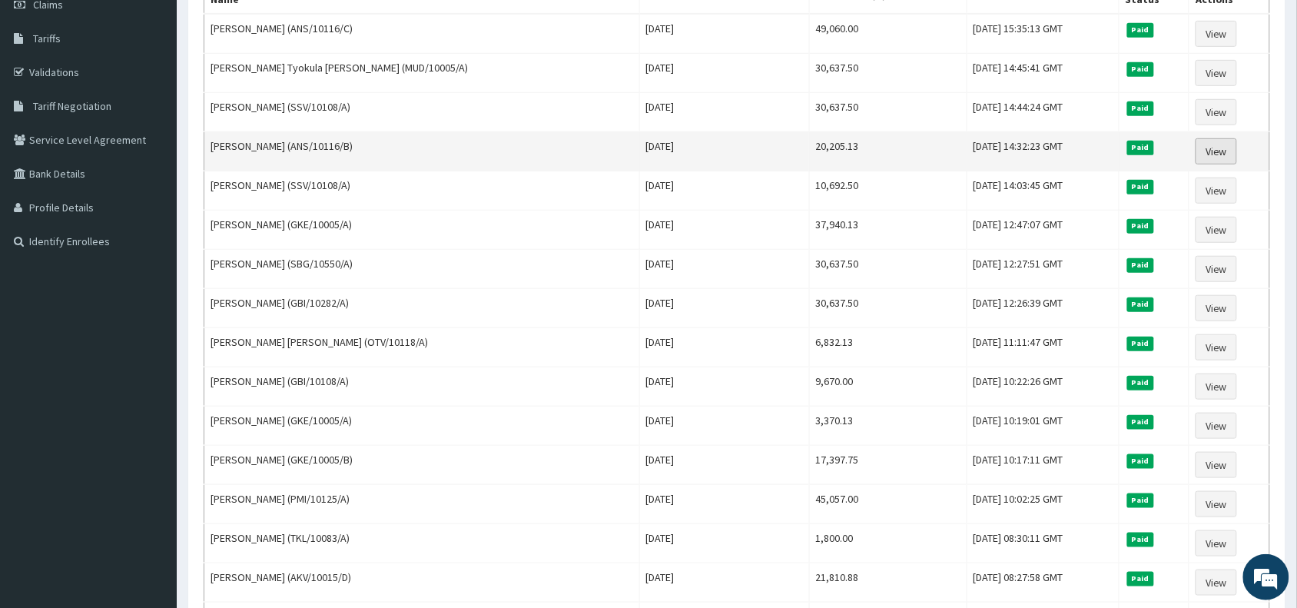
click at [1209, 151] on link "View" at bounding box center [1215, 151] width 41 height 26
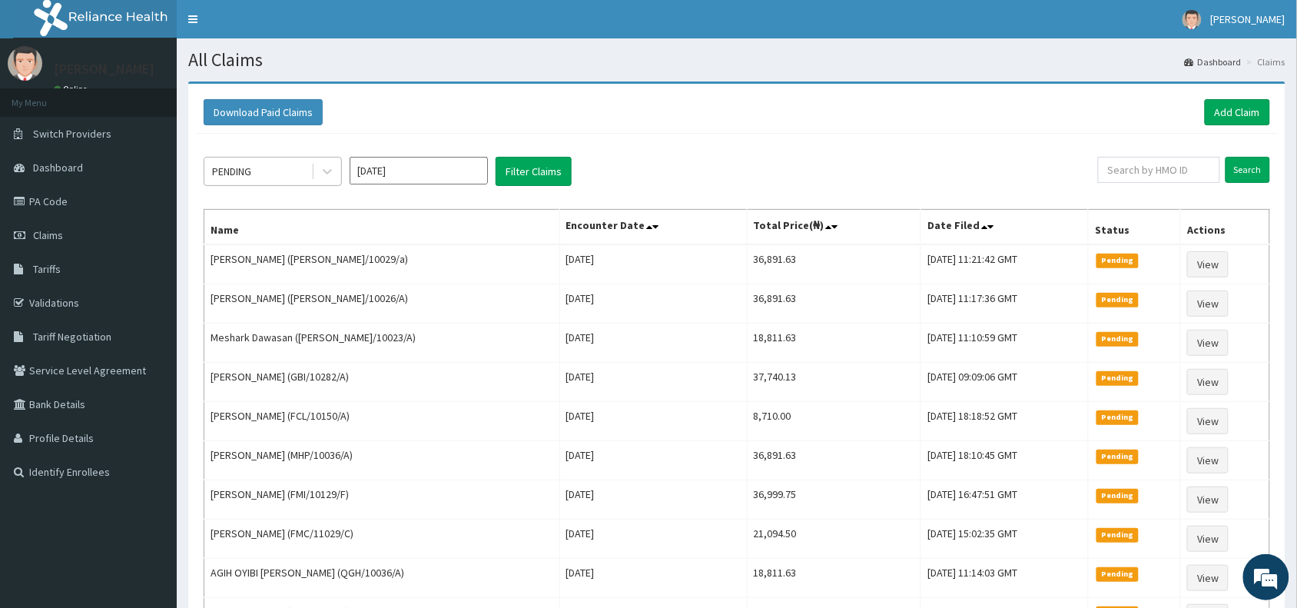
click at [269, 164] on div "PENDING" at bounding box center [257, 171] width 107 height 25
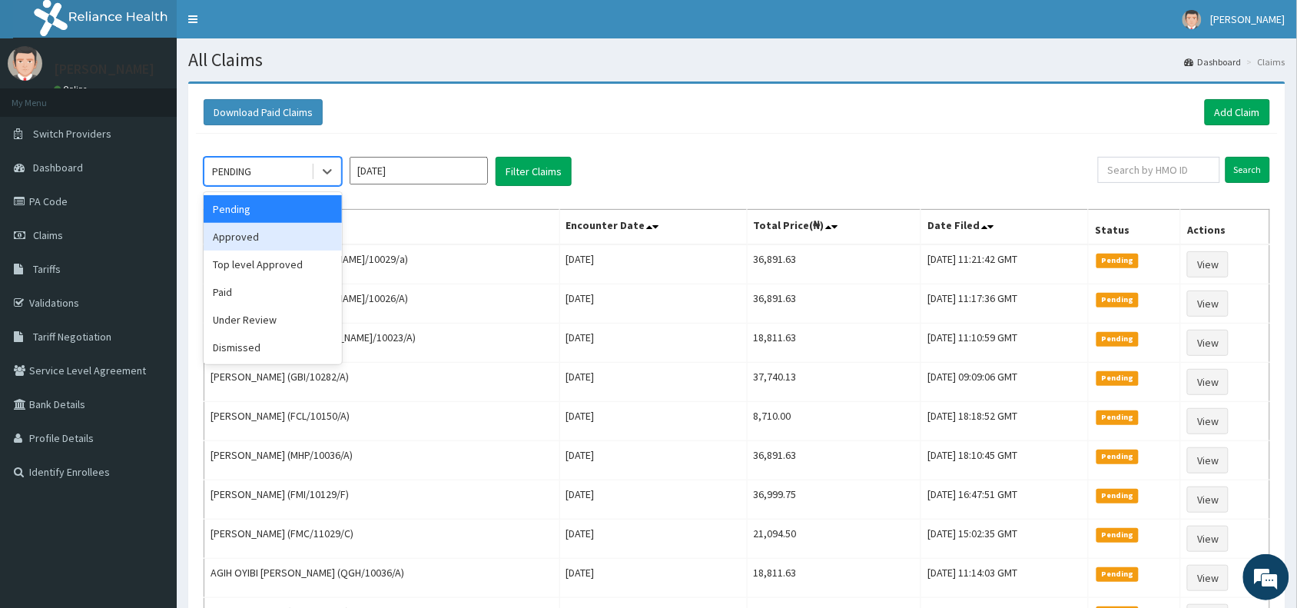
click at [244, 240] on div "Approved" at bounding box center [273, 237] width 138 height 28
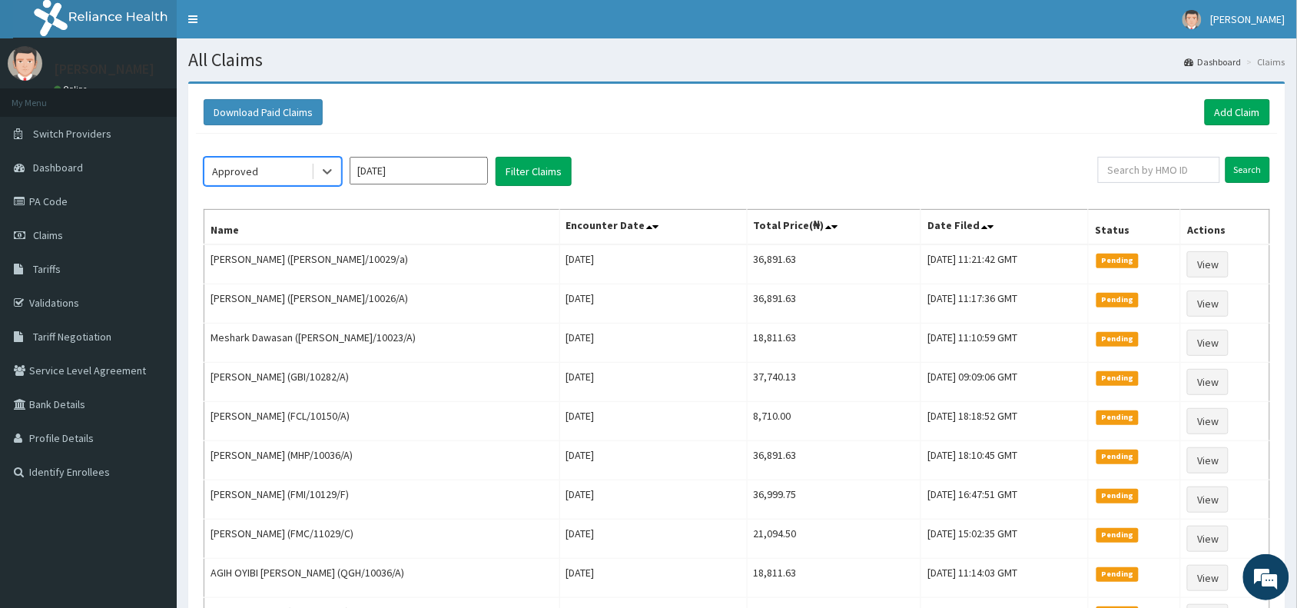
click at [254, 167] on div "Approved" at bounding box center [235, 171] width 46 height 15
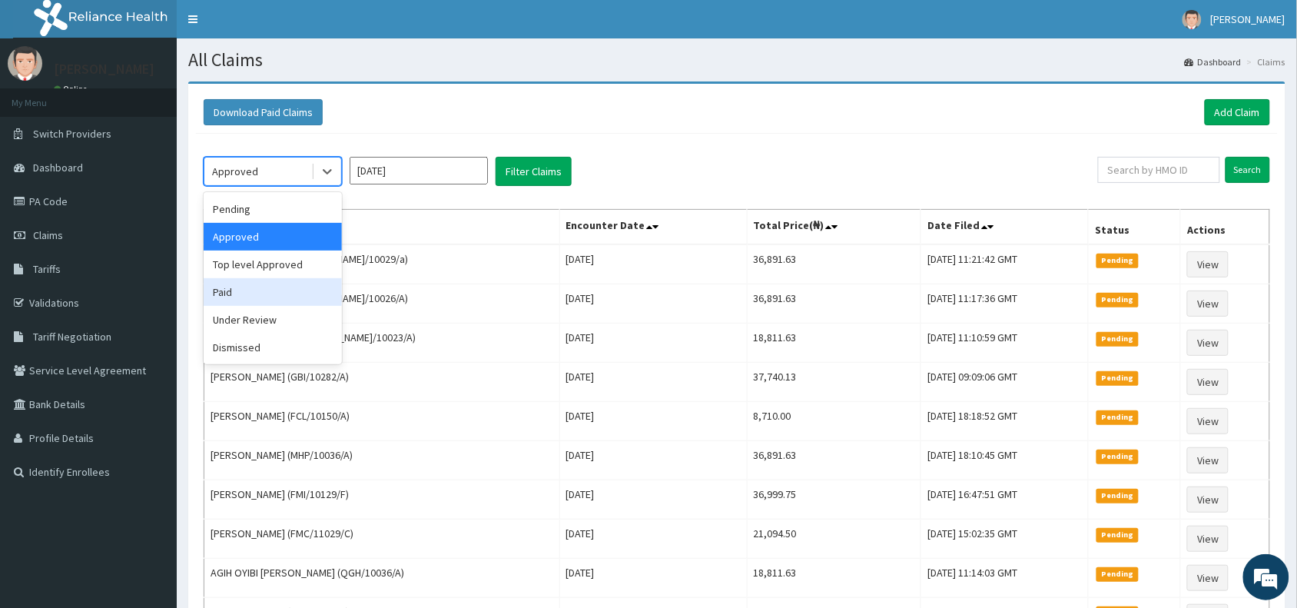
click at [234, 298] on div "Paid" at bounding box center [273, 292] width 138 height 28
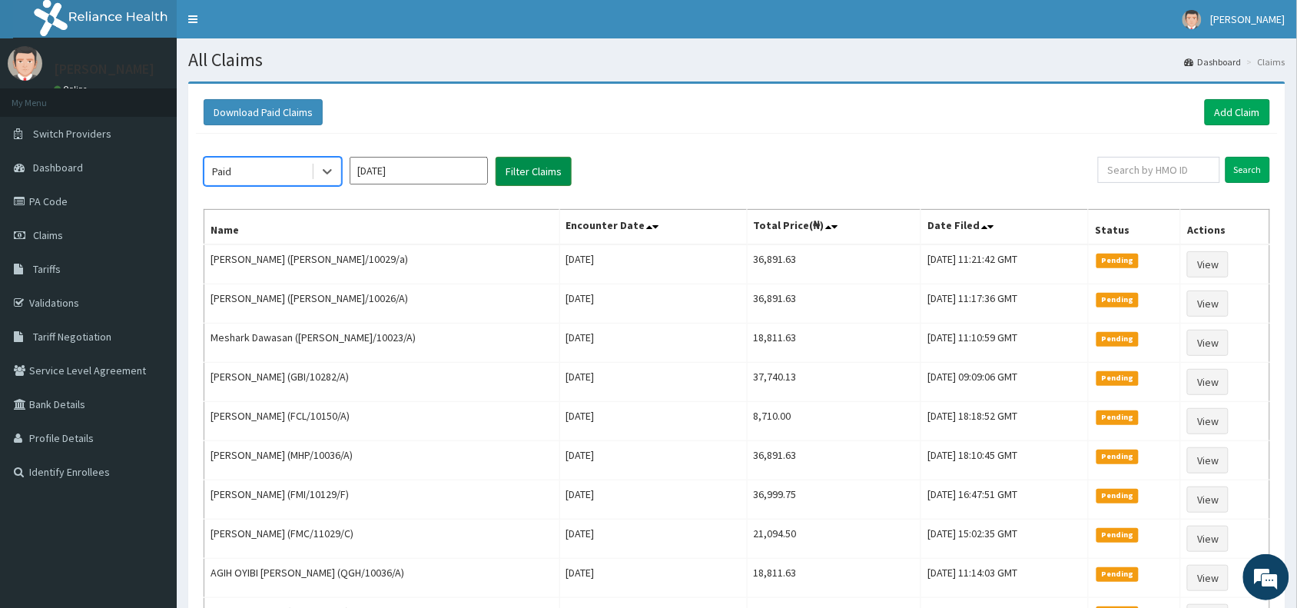
click at [529, 170] on button "Filter Claims" at bounding box center [534, 171] width 76 height 29
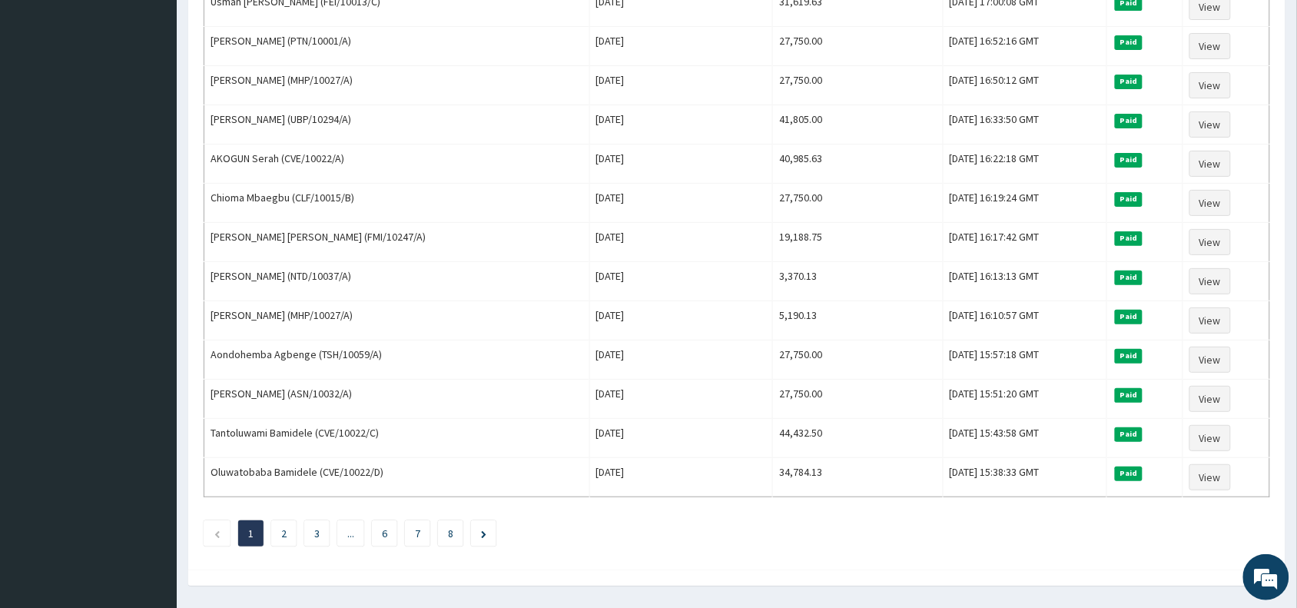
scroll to position [1779, 0]
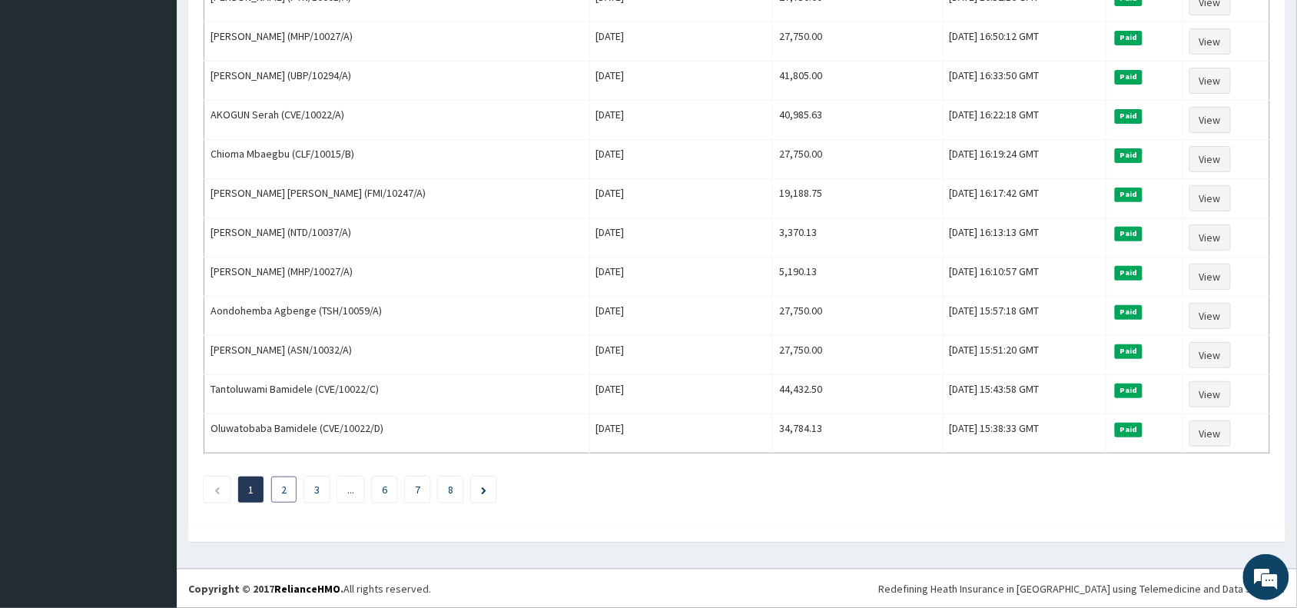
click at [284, 489] on link "2" at bounding box center [283, 489] width 5 height 14
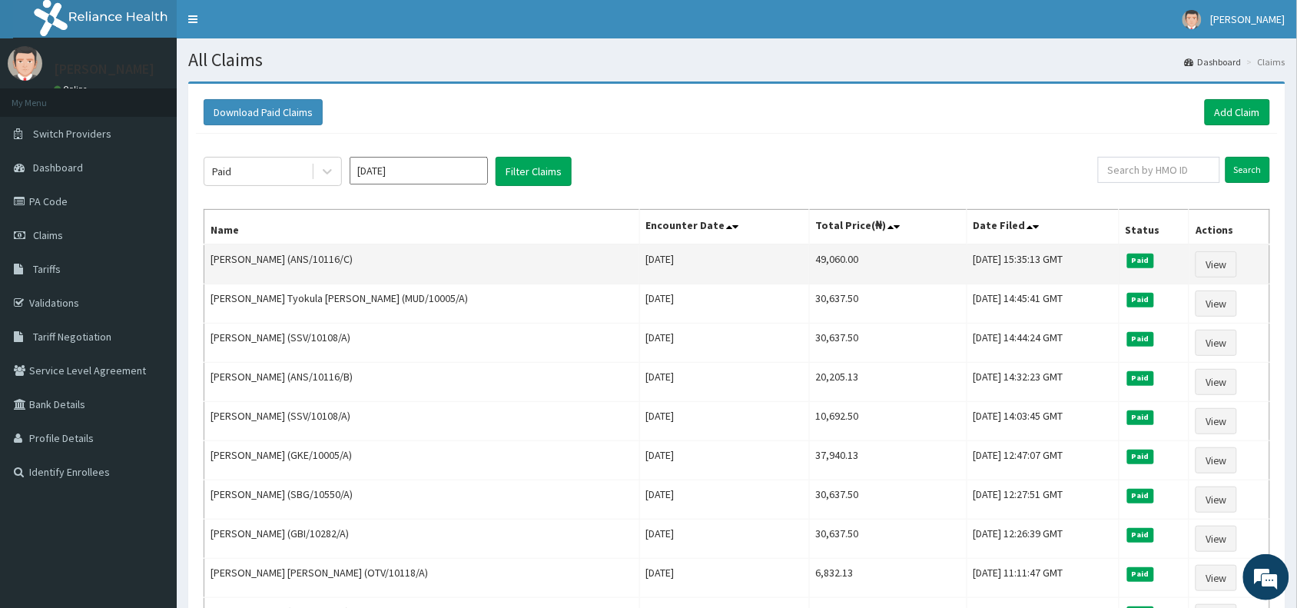
click at [290, 261] on td "Jason Jokthan-Suleiman (ANS/10116/C)" at bounding box center [422, 264] width 436 height 40
click at [230, 266] on td "Jason Jokthan-Suleiman (ANS/10116/C)" at bounding box center [422, 264] width 436 height 40
click at [259, 261] on td "Jason Jokthan-Suleiman (ANS/10116/C)" at bounding box center [422, 264] width 436 height 40
click at [1220, 266] on link "View" at bounding box center [1215, 264] width 41 height 26
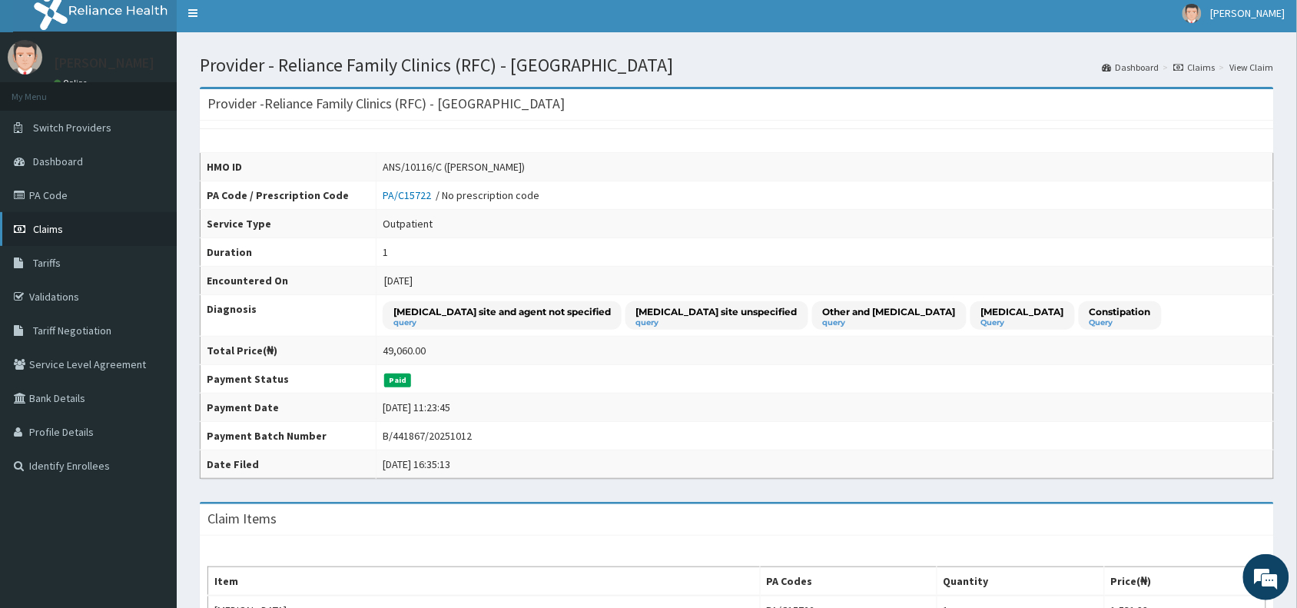
click at [44, 224] on span "Claims" at bounding box center [48, 229] width 30 height 14
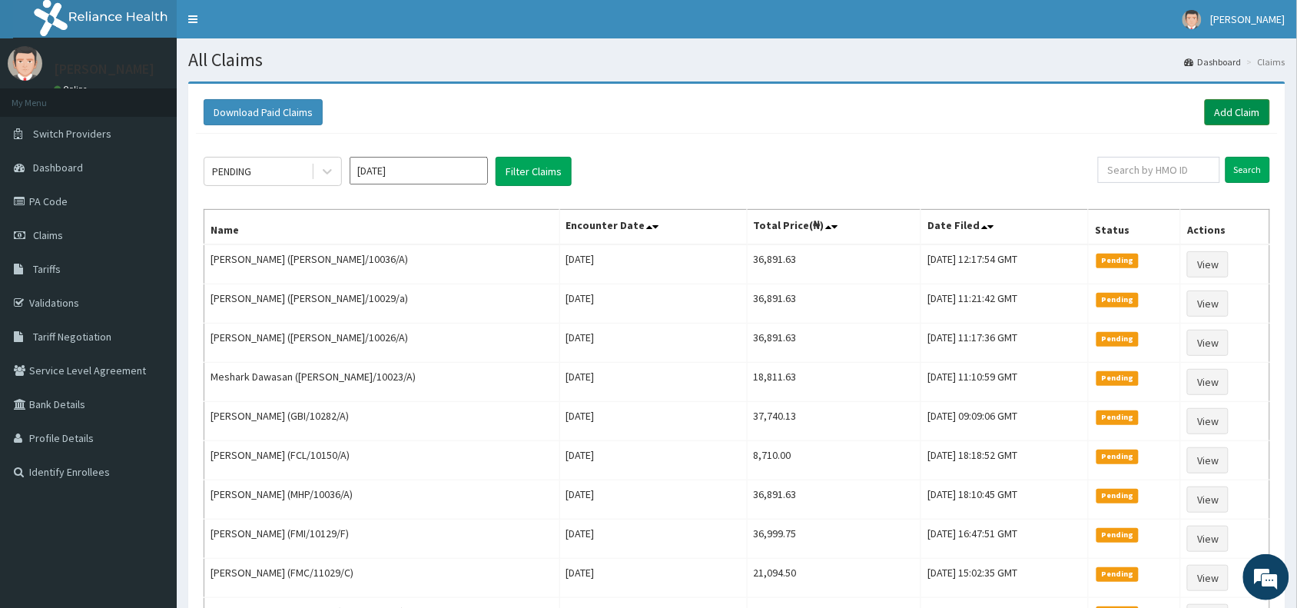
click at [1248, 114] on link "Add Claim" at bounding box center [1237, 112] width 65 height 26
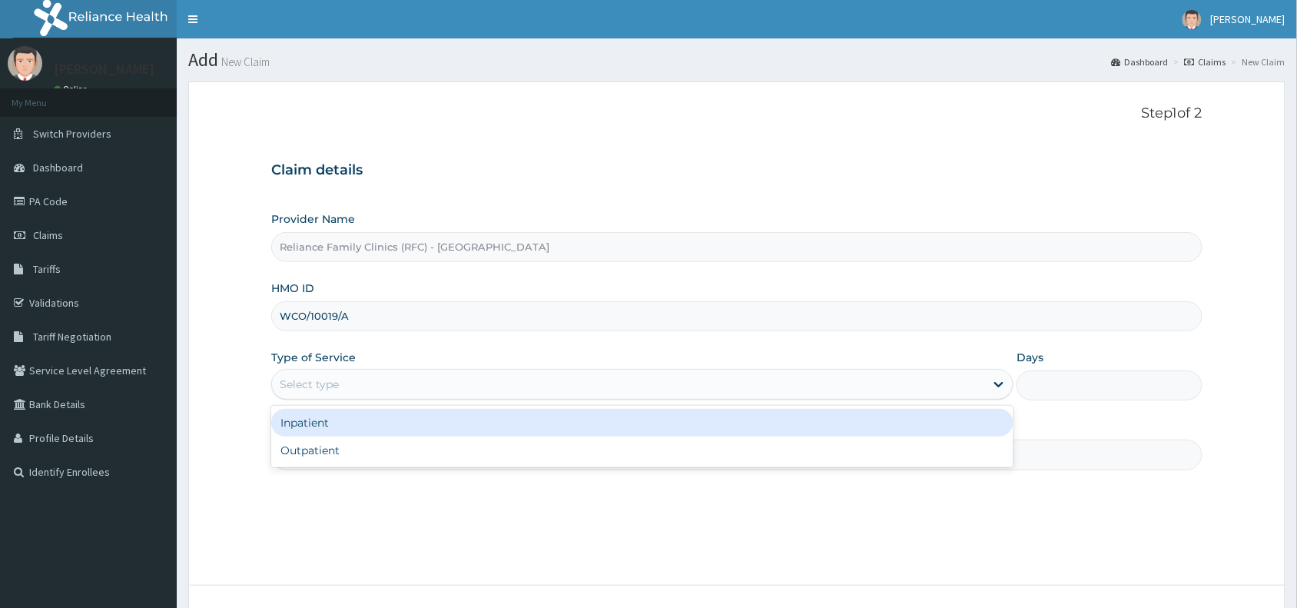
click at [334, 383] on div "Select type" at bounding box center [309, 383] width 59 height 15
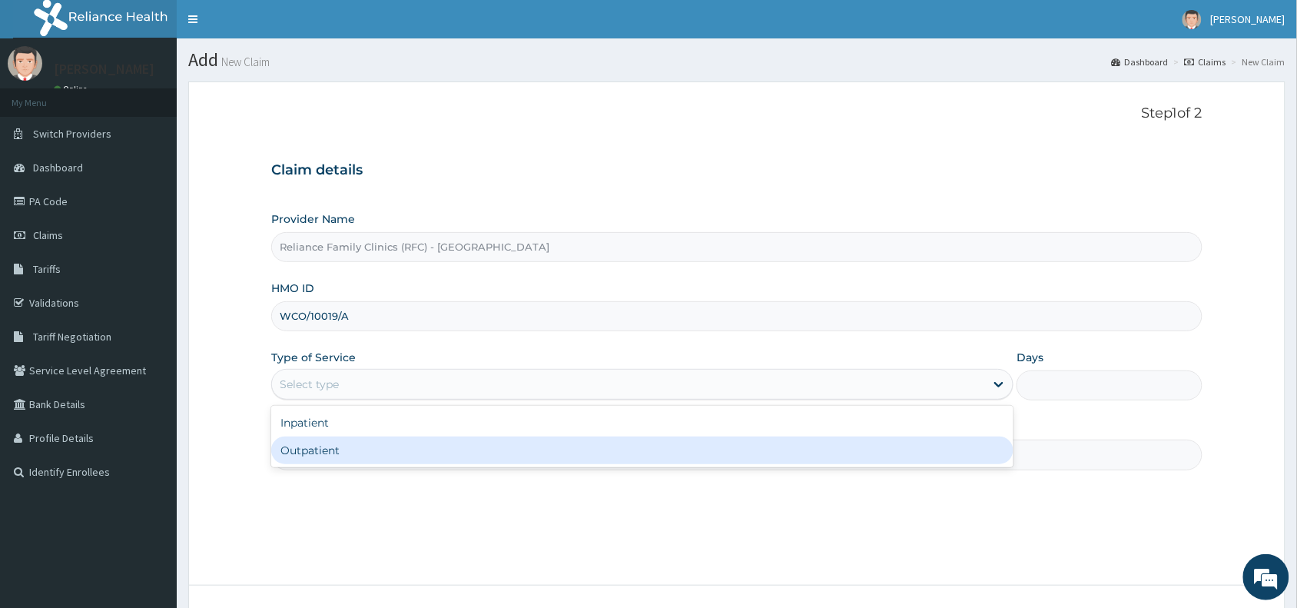
click at [311, 450] on div "Outpatient" at bounding box center [642, 450] width 742 height 28
type input "1"
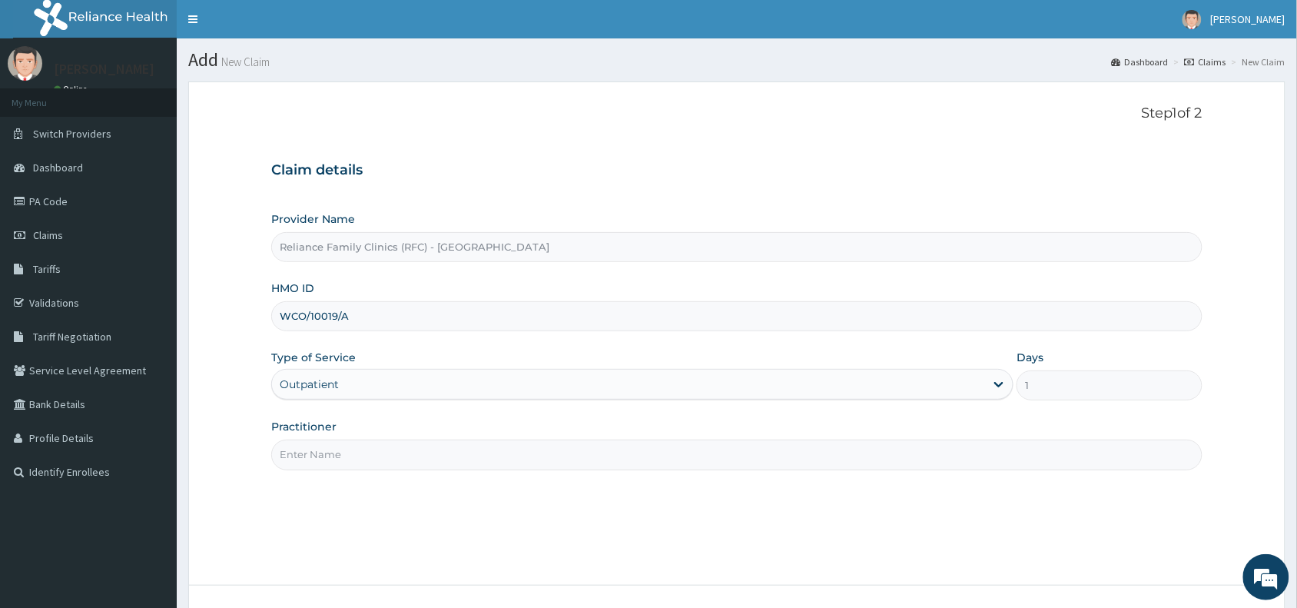
click at [297, 457] on input "Practitioner" at bounding box center [736, 454] width 931 height 30
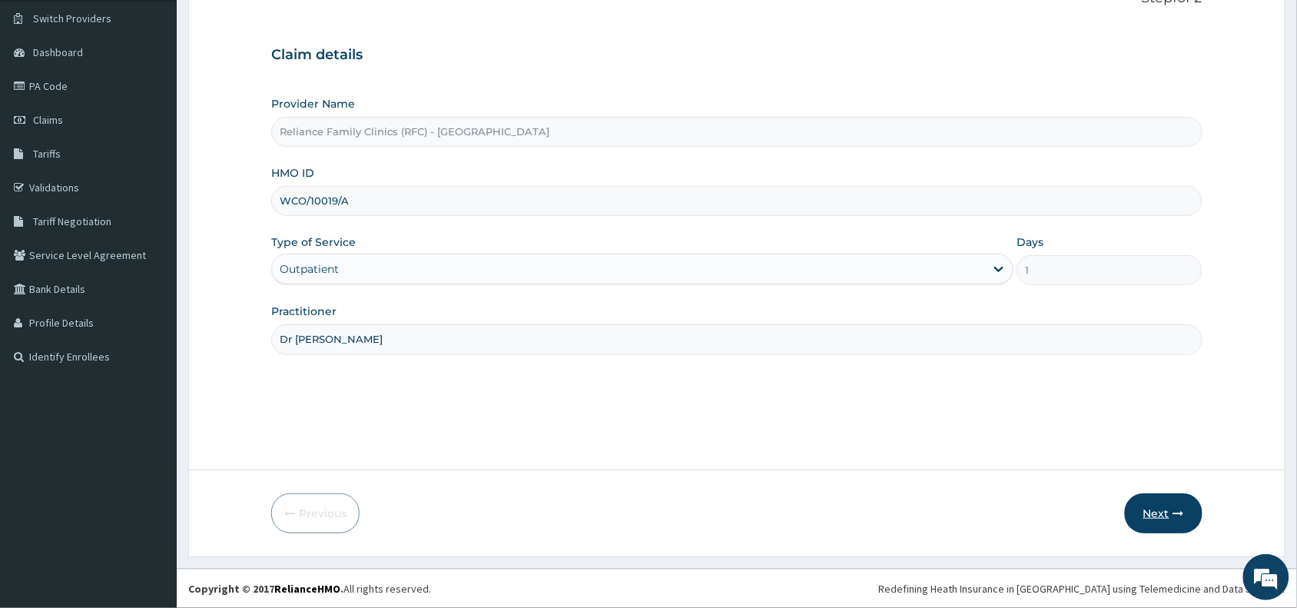
type input "Dr Wini"
click at [1155, 516] on button "Next" at bounding box center [1164, 513] width 78 height 40
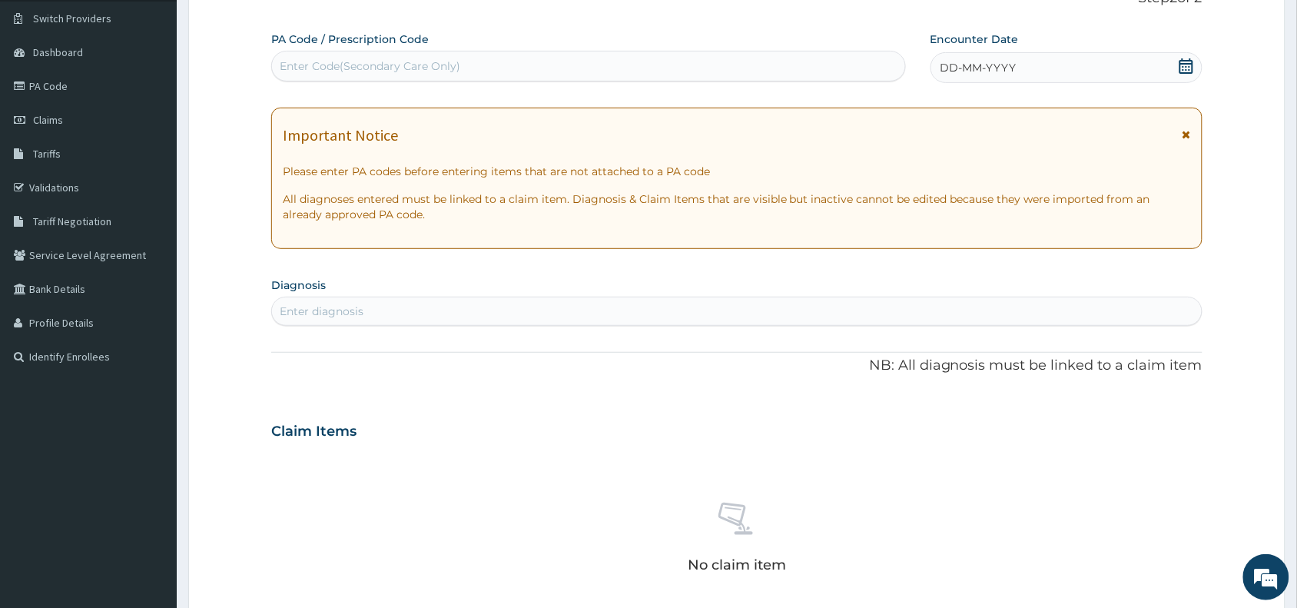
scroll to position [0, 0]
click at [1000, 75] on div "DD-MM-YYYY" at bounding box center [1066, 67] width 272 height 31
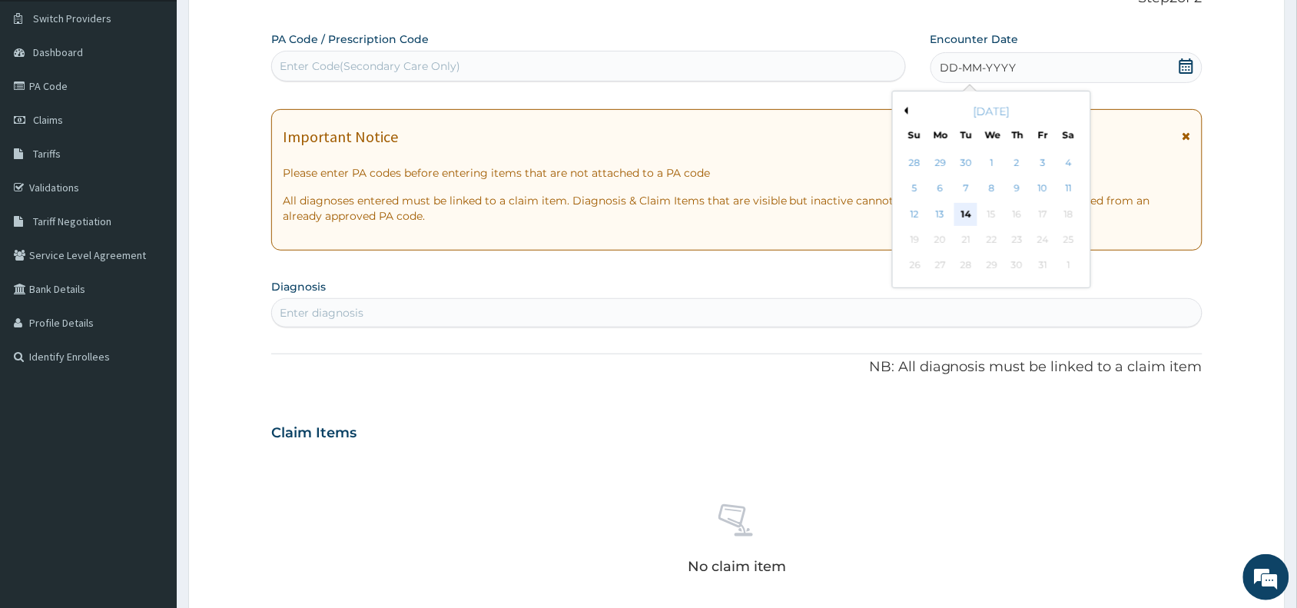
click at [965, 215] on div "14" at bounding box center [965, 214] width 23 height 23
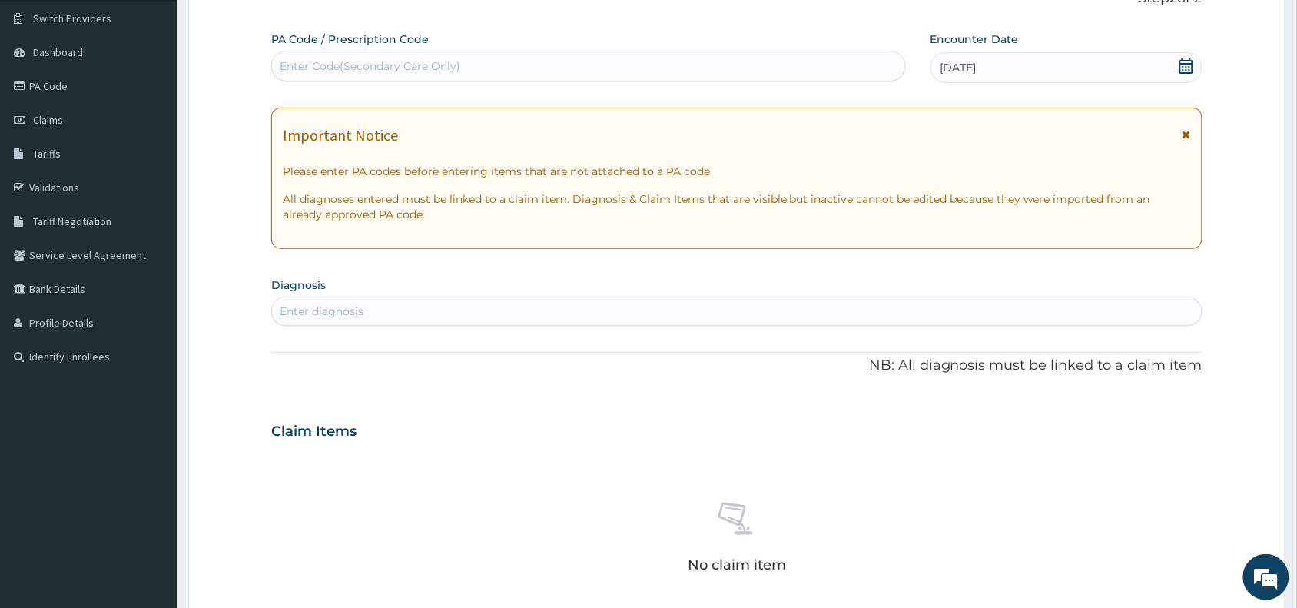
click at [324, 312] on div "Enter diagnosis" at bounding box center [322, 310] width 84 height 15
type input "malaria"
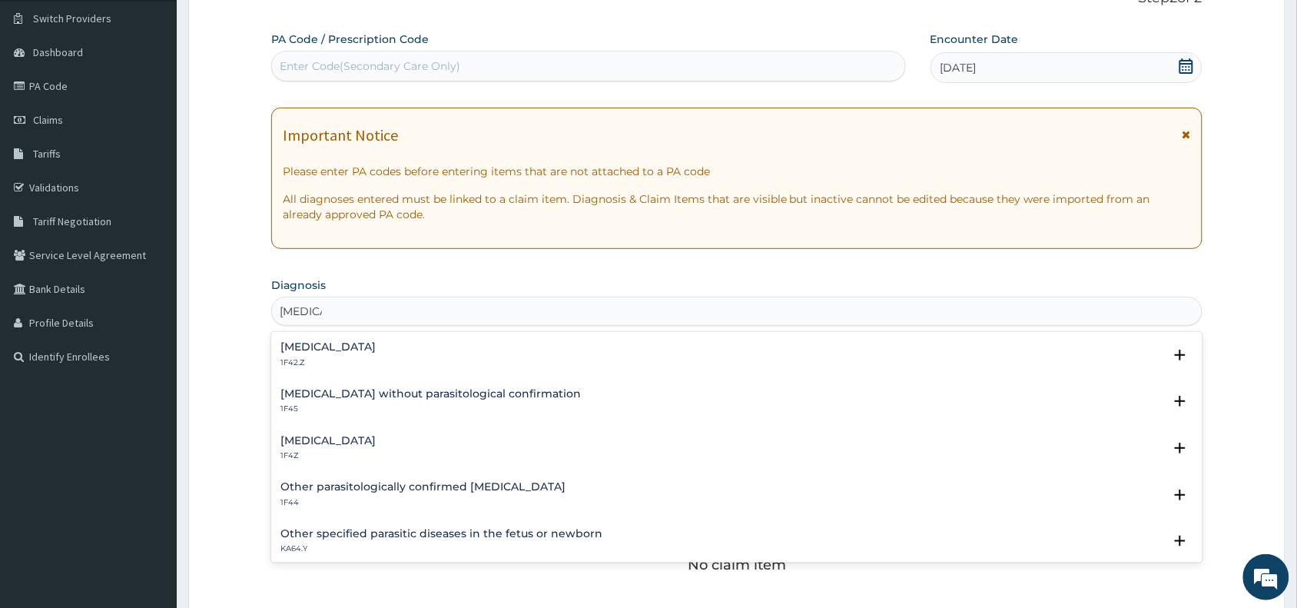
click at [305, 440] on h4 "Malaria, unspecified" at bounding box center [327, 441] width 95 height 12
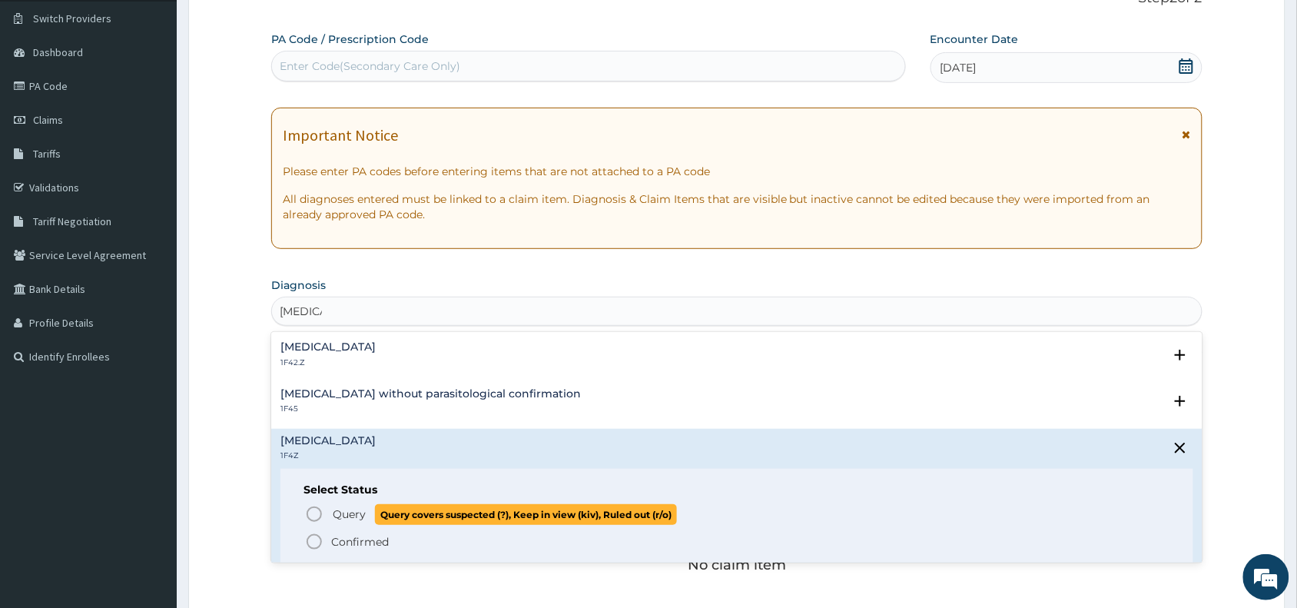
click at [315, 509] on icon "status option query" at bounding box center [314, 514] width 18 height 18
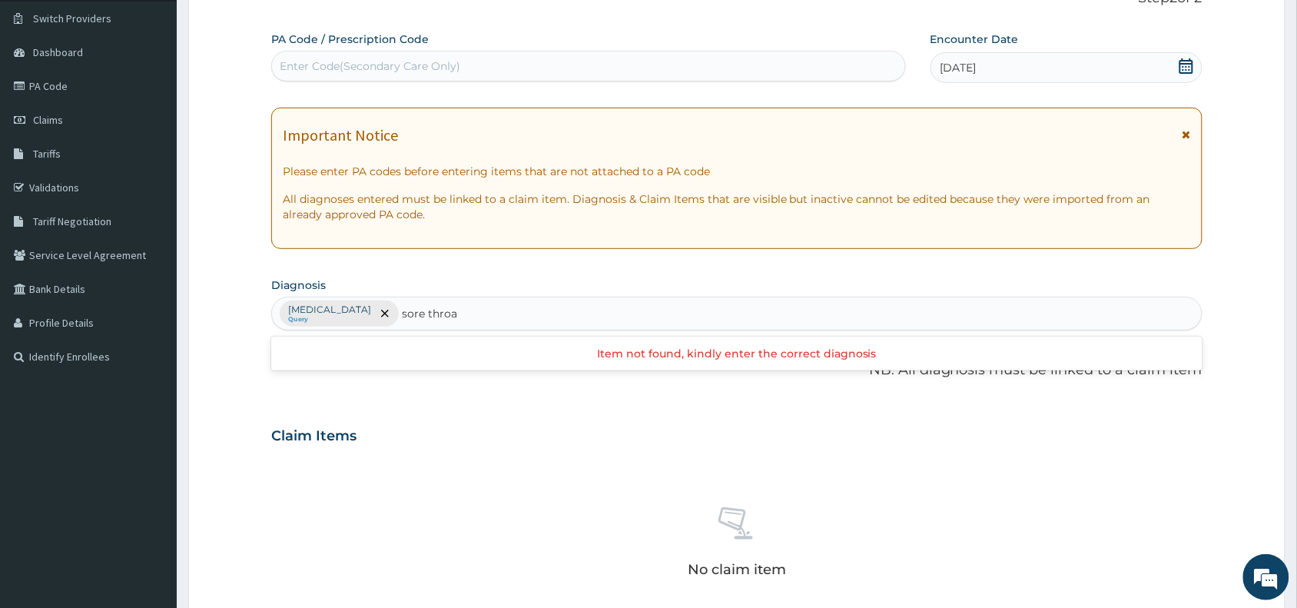
type input "sore throat"
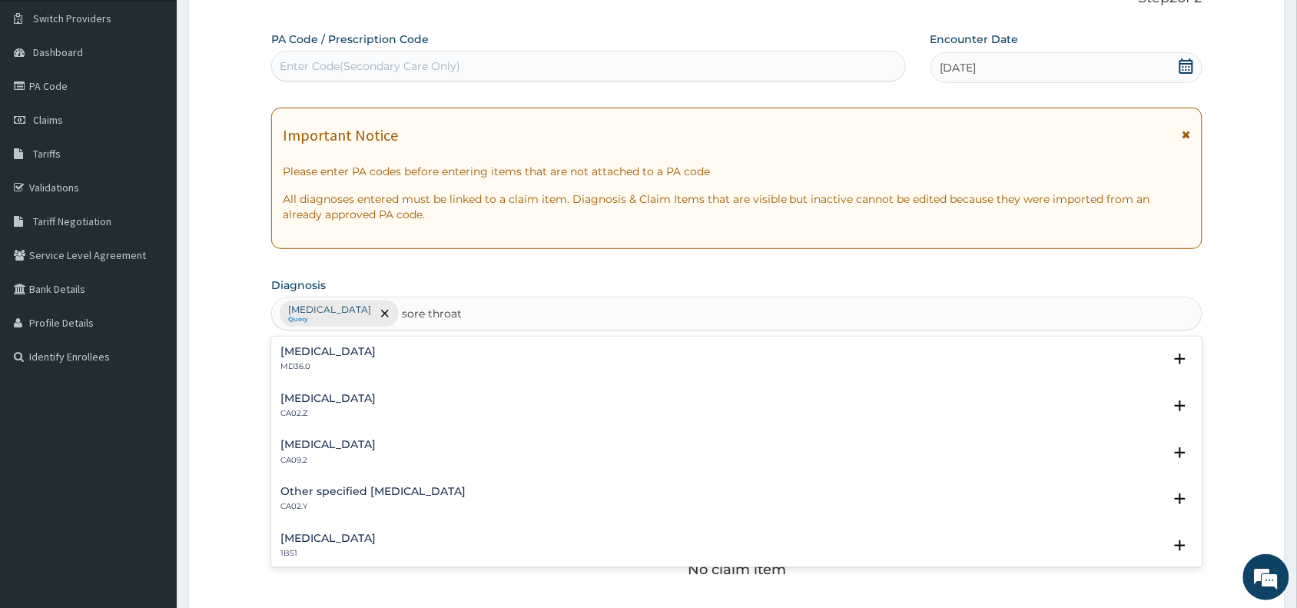
click at [332, 356] on h4 "Pain in throat" at bounding box center [327, 352] width 95 height 12
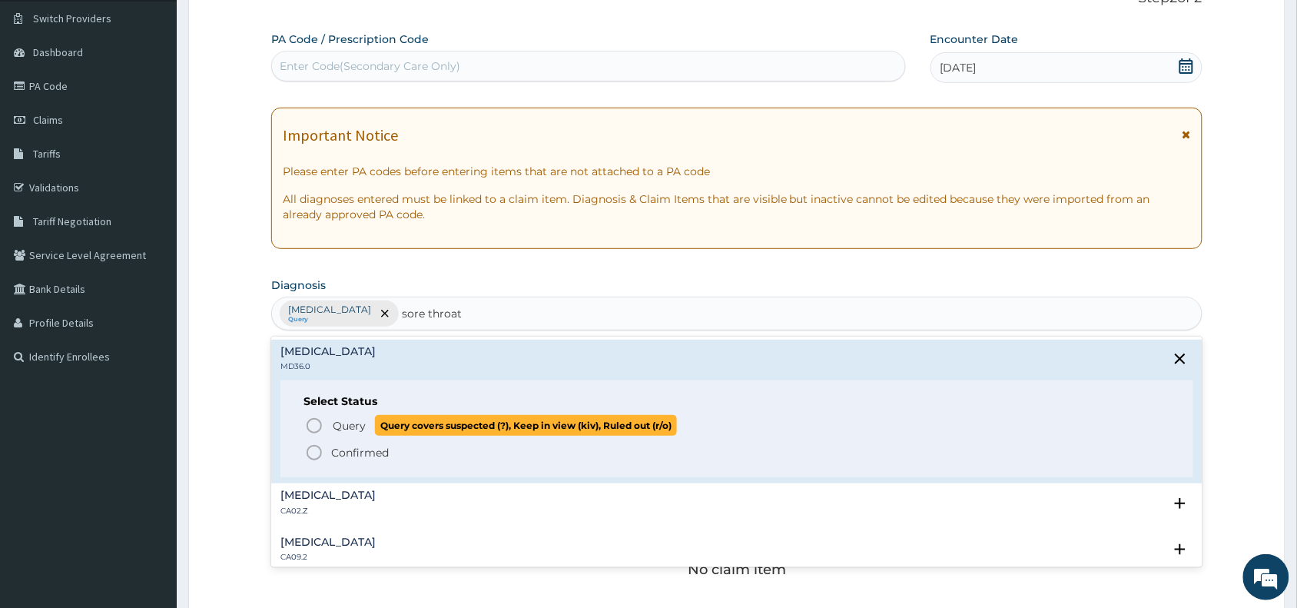
click at [308, 423] on circle "status option query" at bounding box center [314, 426] width 14 height 14
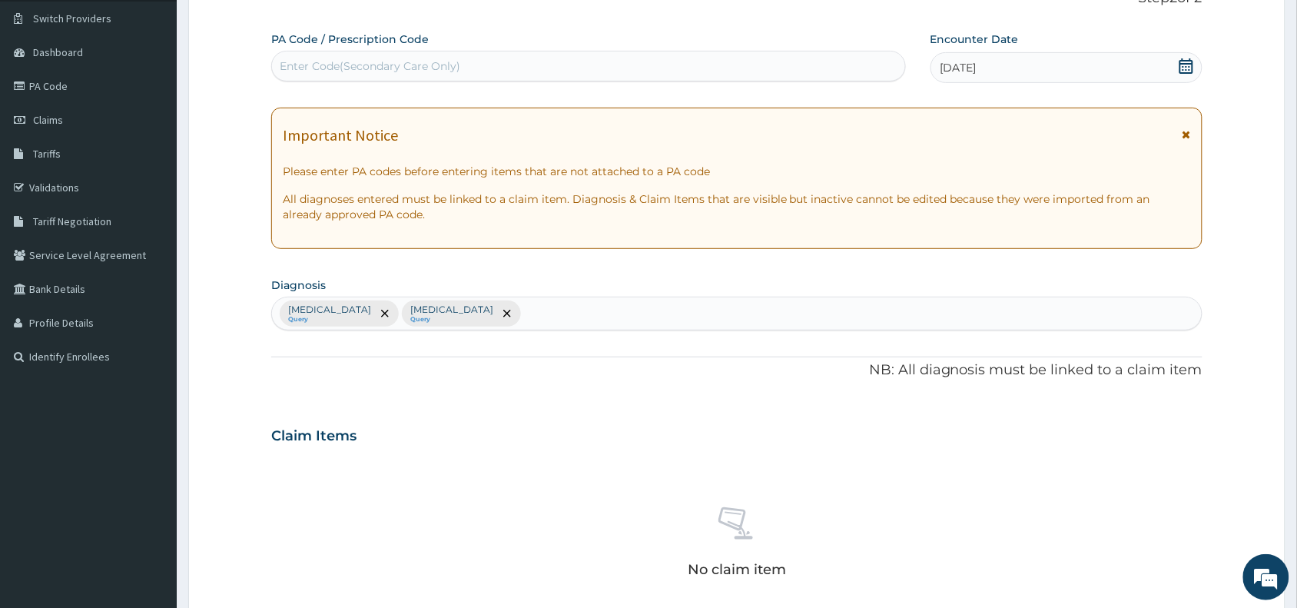
click at [545, 310] on div "Malaria, unspecified Query Pain in throat Query" at bounding box center [737, 313] width 930 height 32
type input "headache"
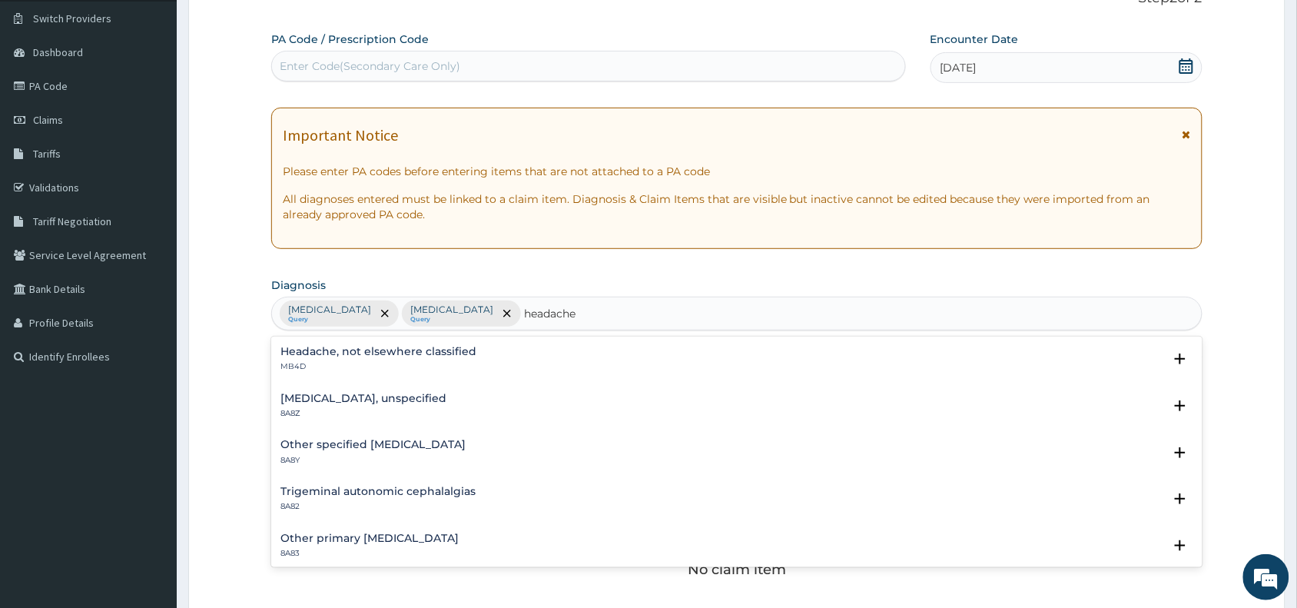
click at [300, 359] on div "Headache, not elsewhere classified MB4D" at bounding box center [378, 359] width 196 height 27
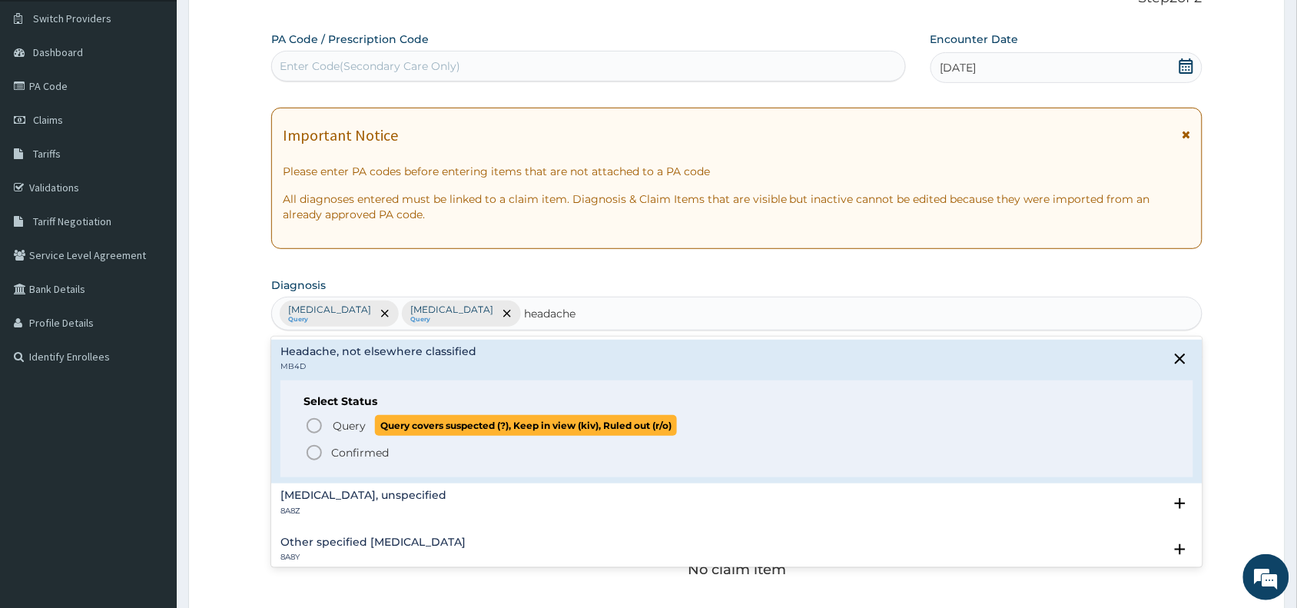
drag, startPoint x: 311, startPoint y: 426, endPoint x: 504, endPoint y: 353, distance: 206.2
click at [319, 424] on icon "status option query" at bounding box center [314, 425] width 18 height 18
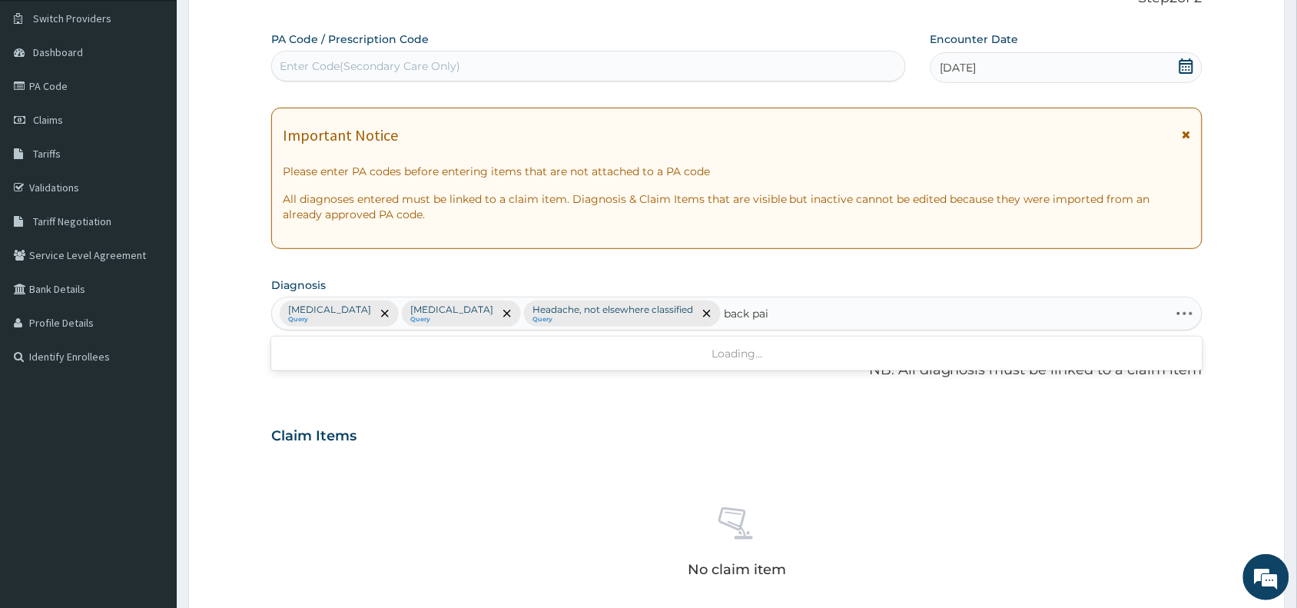
type input "back pain"
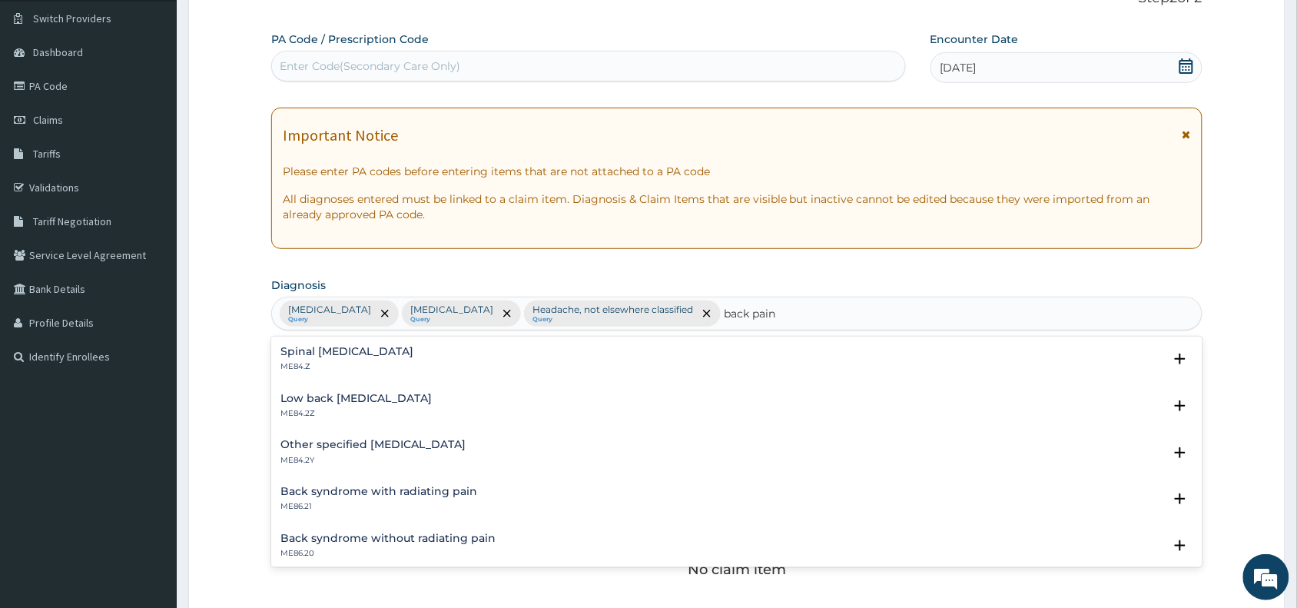
click at [327, 404] on h4 "Low back pain, unspecified" at bounding box center [355, 399] width 151 height 12
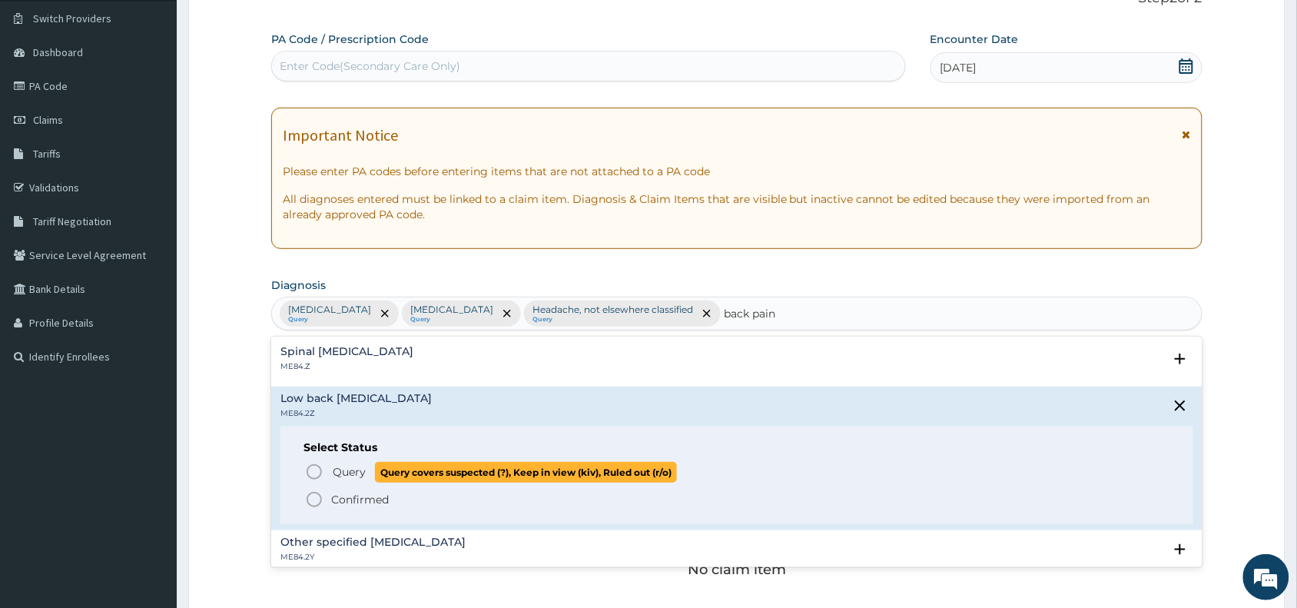
click at [313, 470] on icon "status option query" at bounding box center [314, 472] width 18 height 18
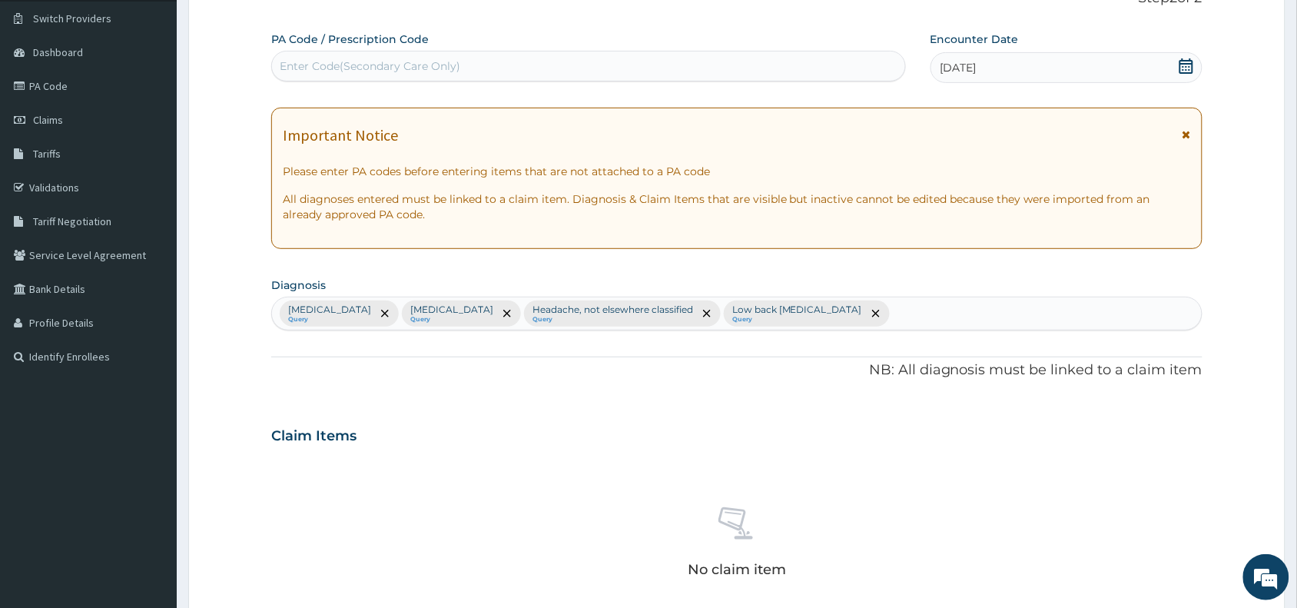
scroll to position [501, 0]
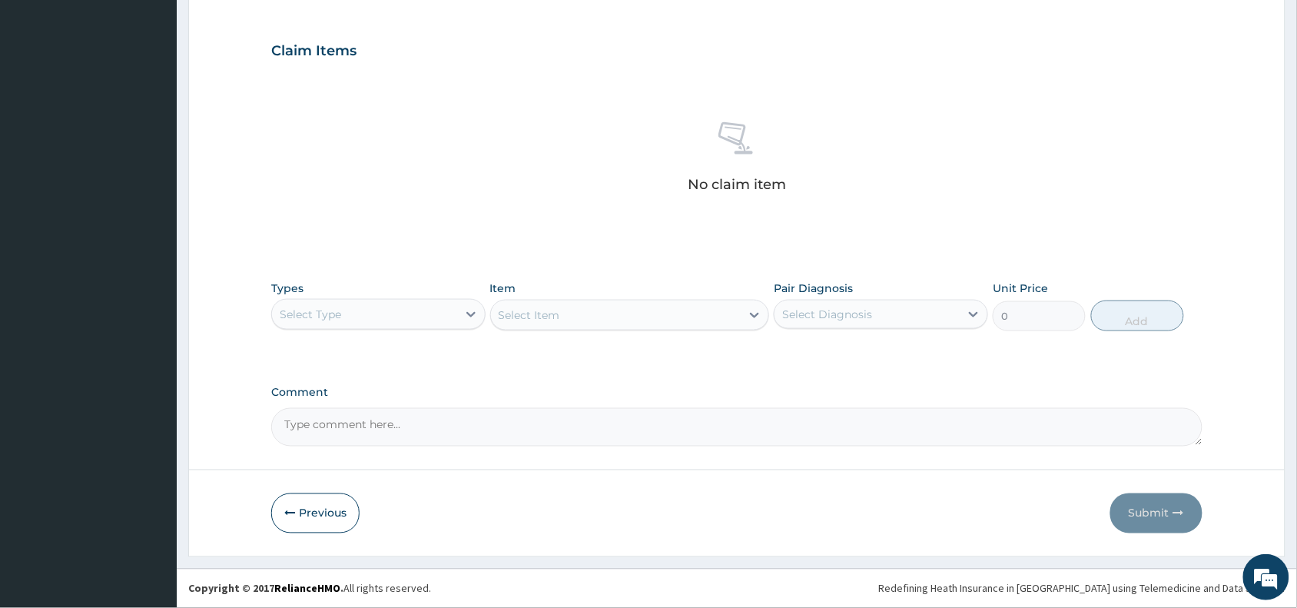
click at [328, 308] on div "Select Type" at bounding box center [310, 314] width 61 height 15
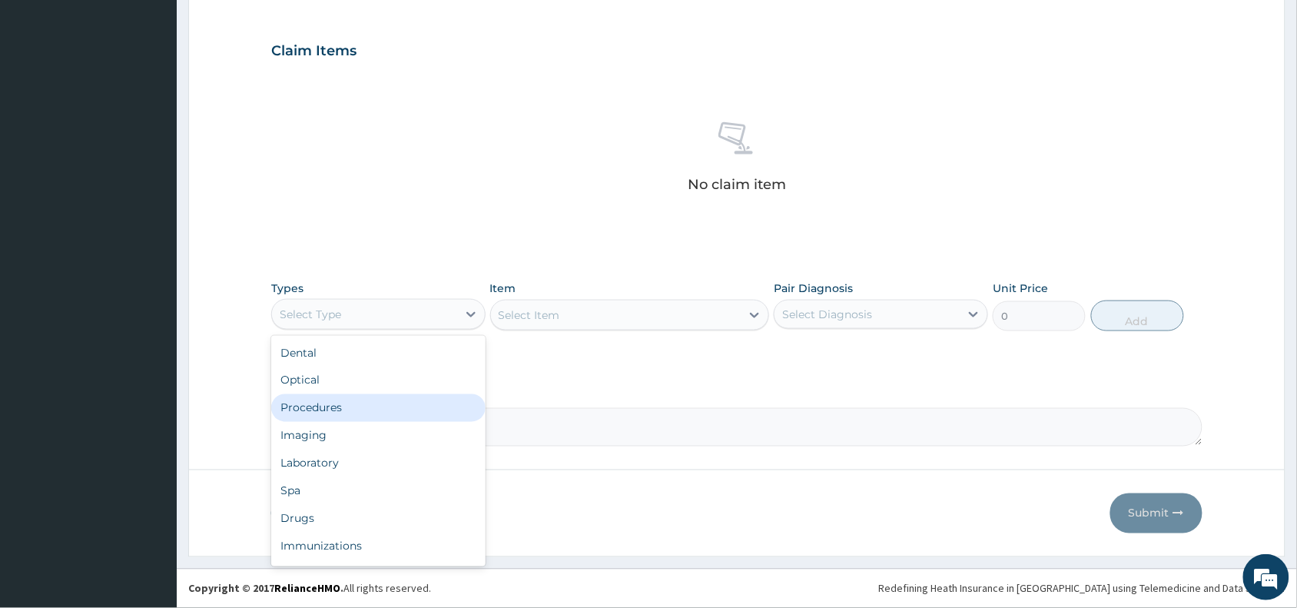
click at [338, 408] on div "Procedures" at bounding box center [378, 408] width 214 height 28
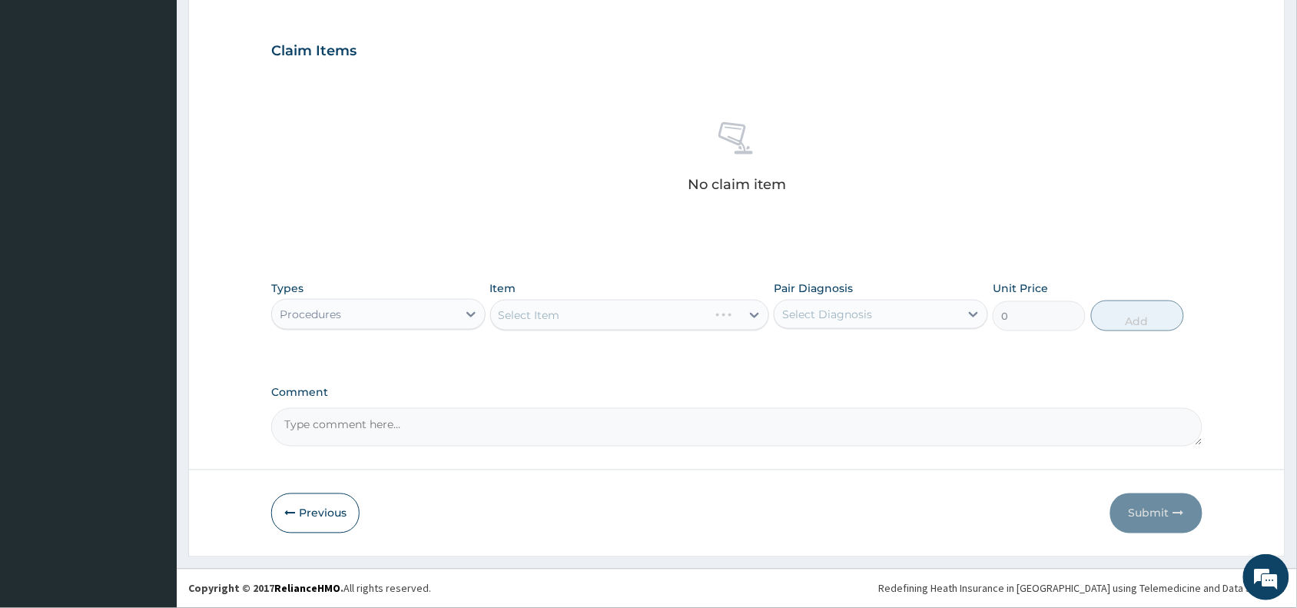
click at [619, 313] on div "Select Item" at bounding box center [630, 315] width 280 height 31
click at [619, 313] on div "Select Item" at bounding box center [616, 315] width 250 height 25
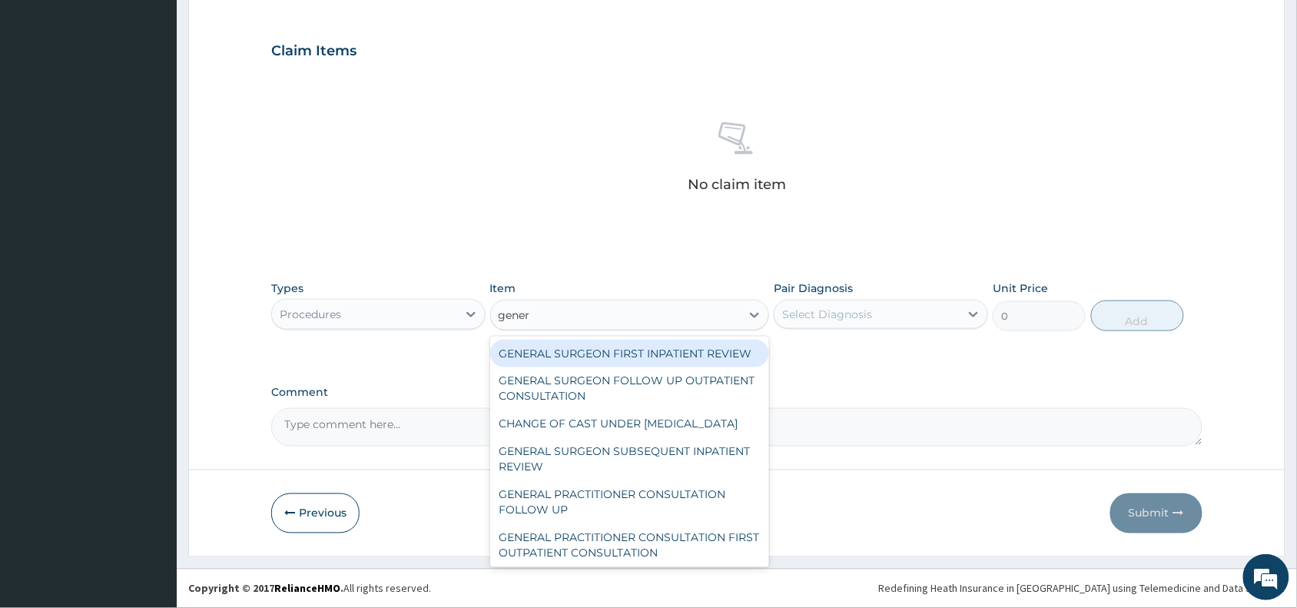
type input "genera"
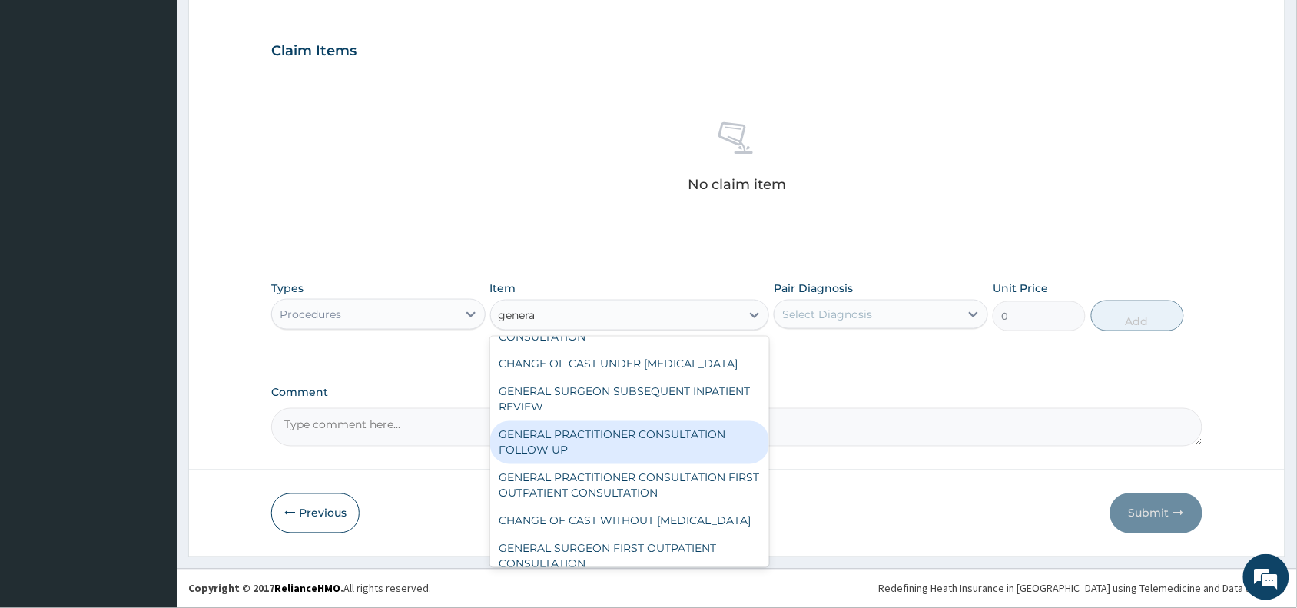
scroll to position [77, 0]
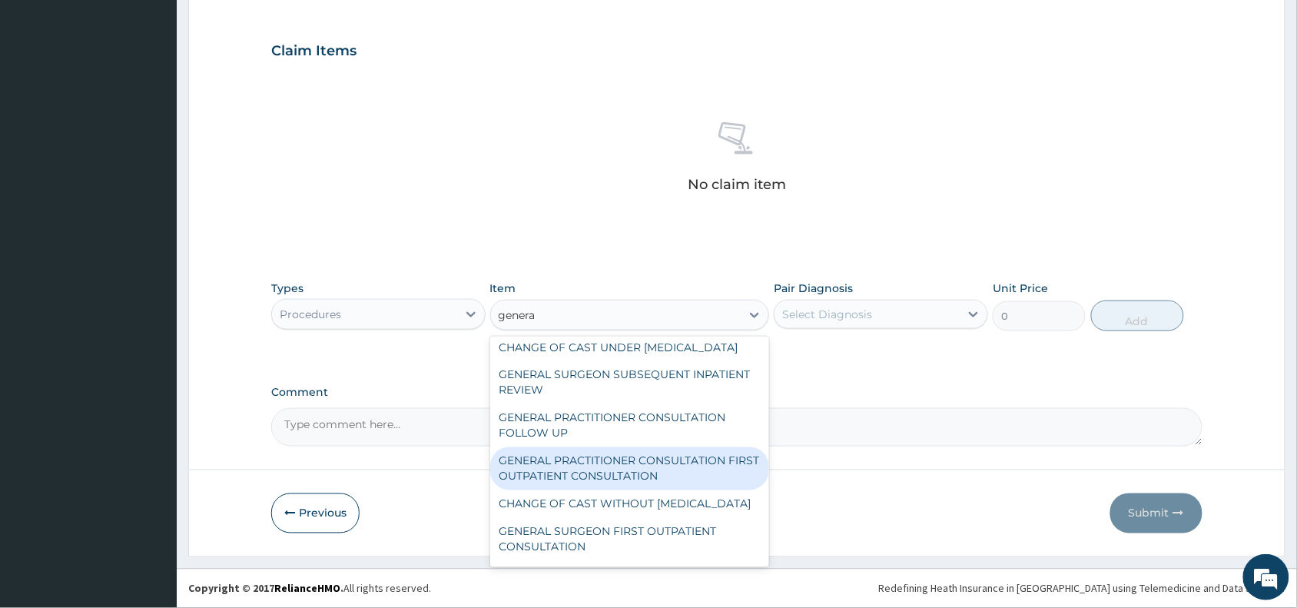
click at [593, 490] on div "GENERAL PRACTITIONER CONSULTATION FIRST OUTPATIENT CONSULTATION" at bounding box center [630, 468] width 280 height 43
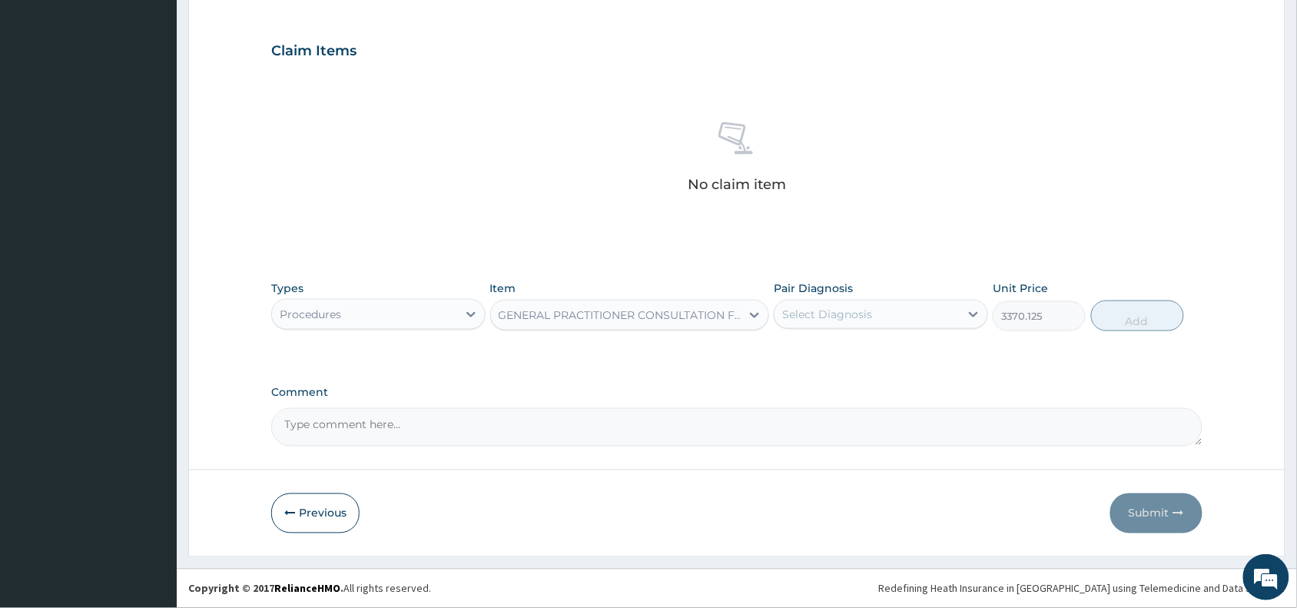
type input "3370.125"
click at [839, 309] on div "Select Diagnosis" at bounding box center [827, 314] width 90 height 15
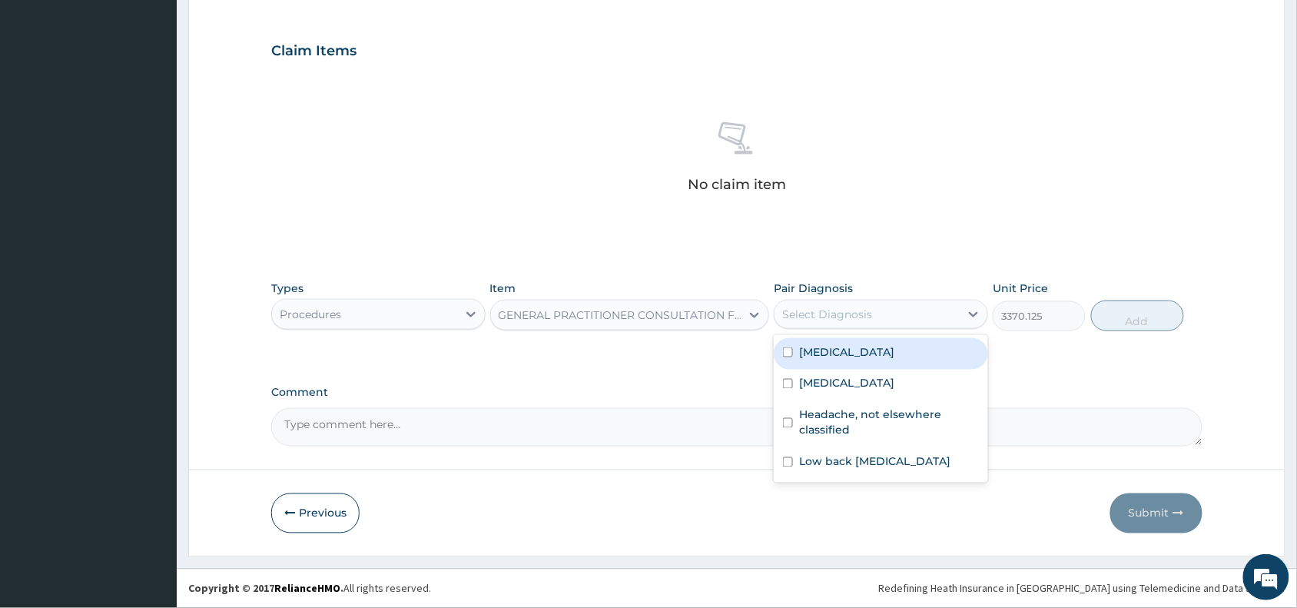
click at [851, 351] on label "[MEDICAL_DATA]" at bounding box center [846, 351] width 95 height 15
checkbox input "true"
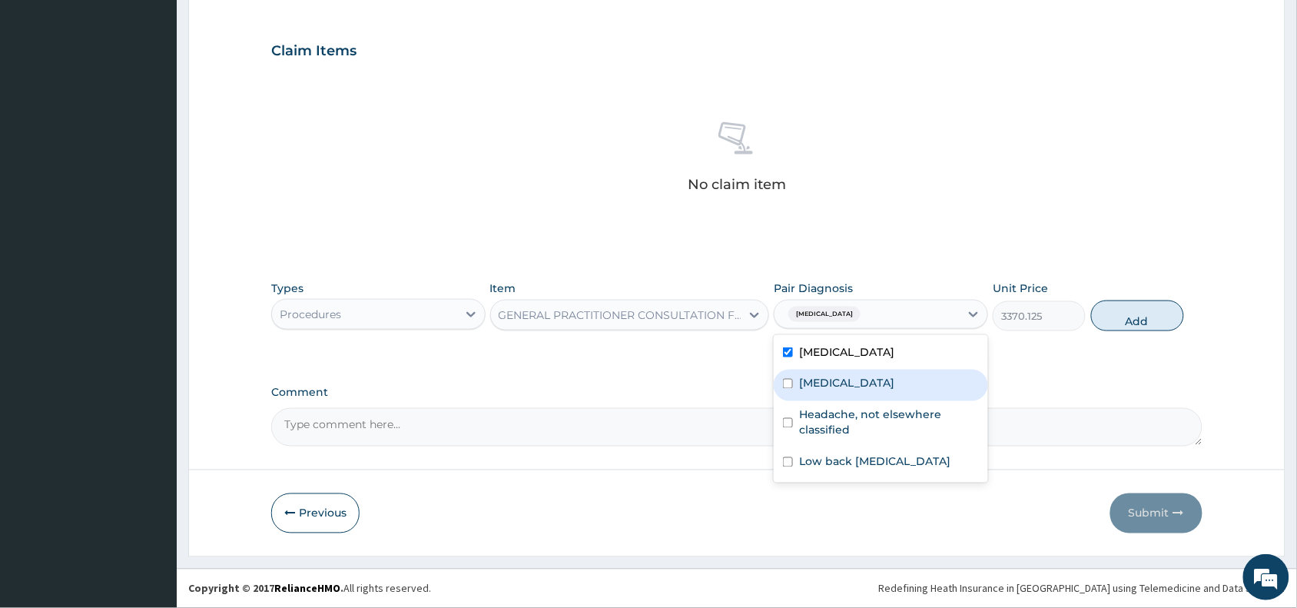
click at [845, 376] on label "Pain in throat" at bounding box center [846, 383] width 95 height 15
checkbox input "true"
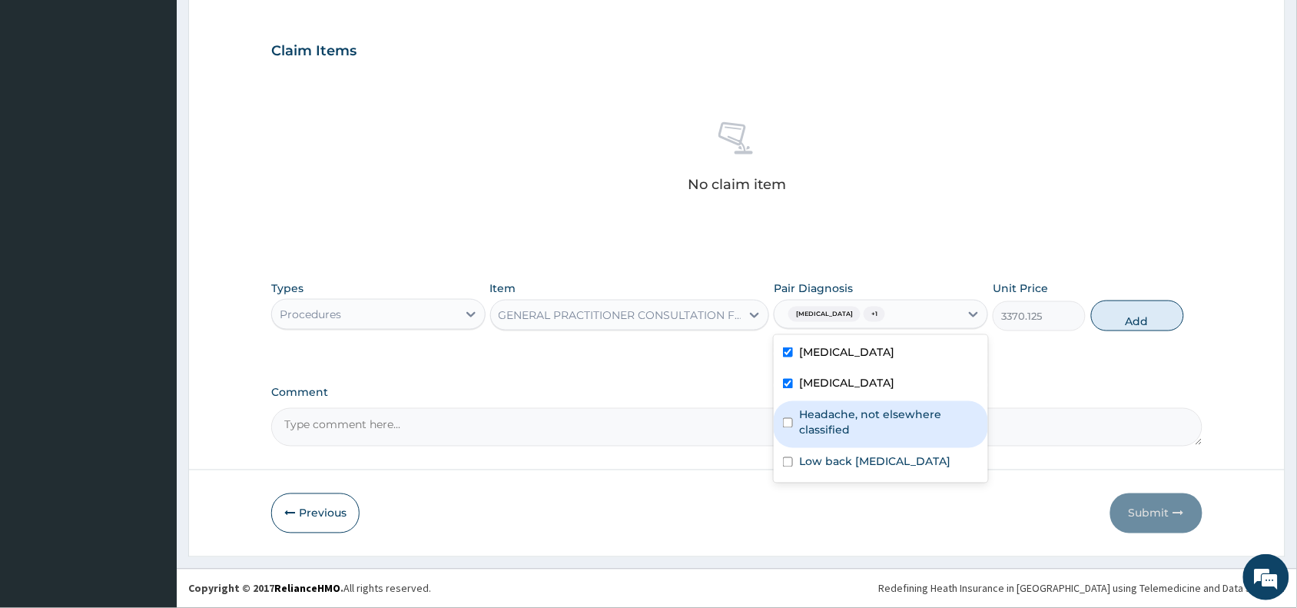
click at [870, 417] on label "Headache, not elsewhere classified" at bounding box center [889, 422] width 180 height 31
checkbox input "true"
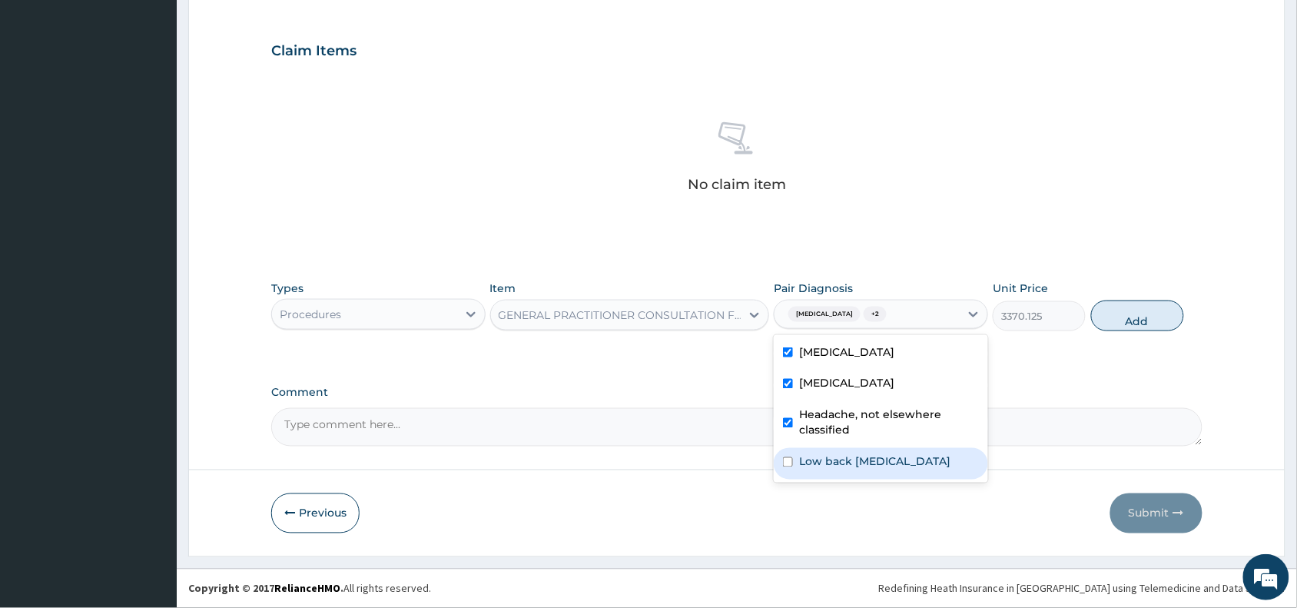
drag, startPoint x: 870, startPoint y: 456, endPoint x: 962, endPoint y: 447, distance: 91.8
click at [886, 454] on label "Low back pain, unspecified" at bounding box center [874, 461] width 151 height 15
checkbox input "true"
click at [1130, 320] on button "Add" at bounding box center [1137, 315] width 93 height 31
type input "0"
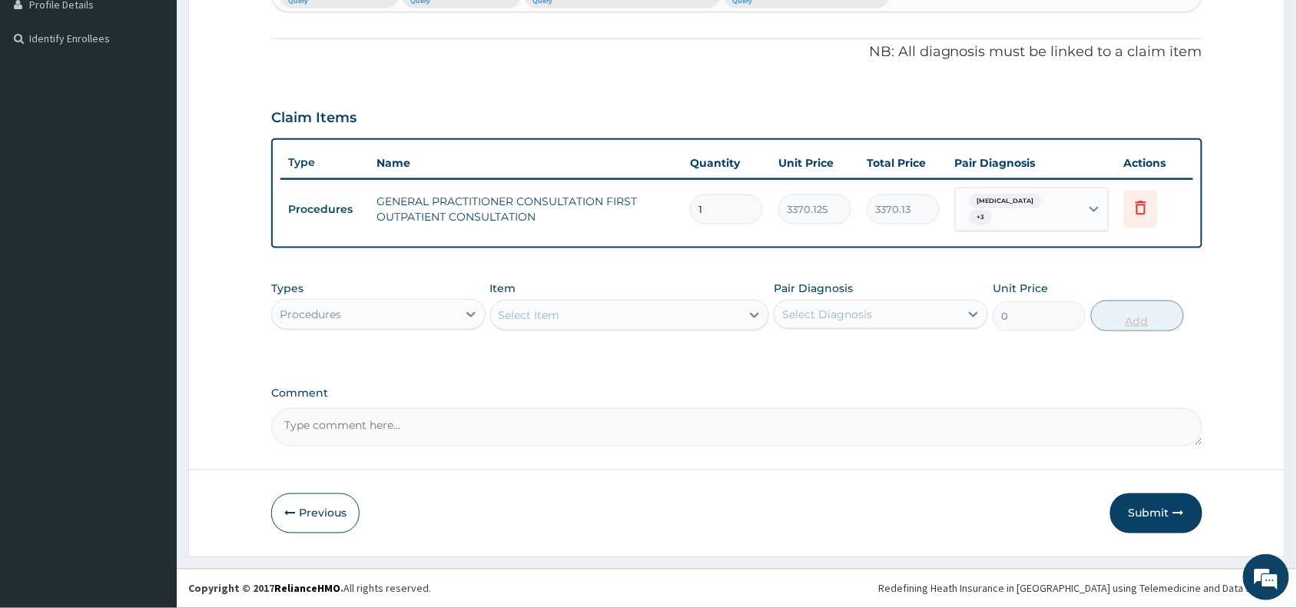
scroll to position [433, 0]
click at [379, 303] on div "Procedures" at bounding box center [364, 315] width 185 height 25
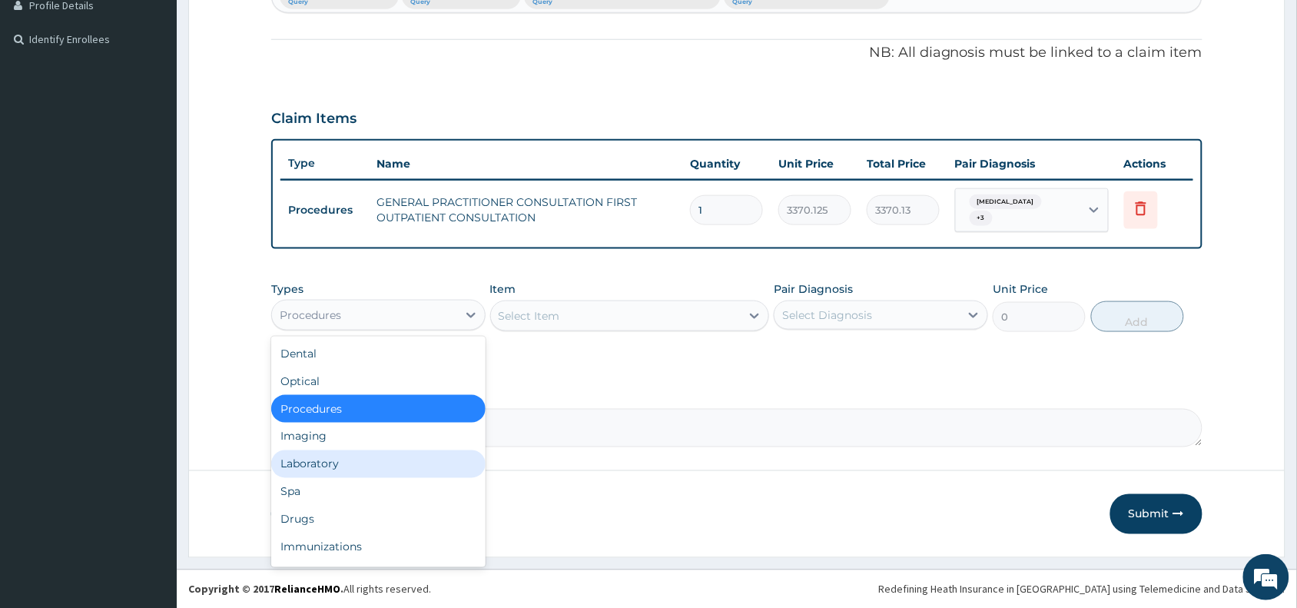
click at [329, 456] on div "Laboratory" at bounding box center [378, 464] width 214 height 28
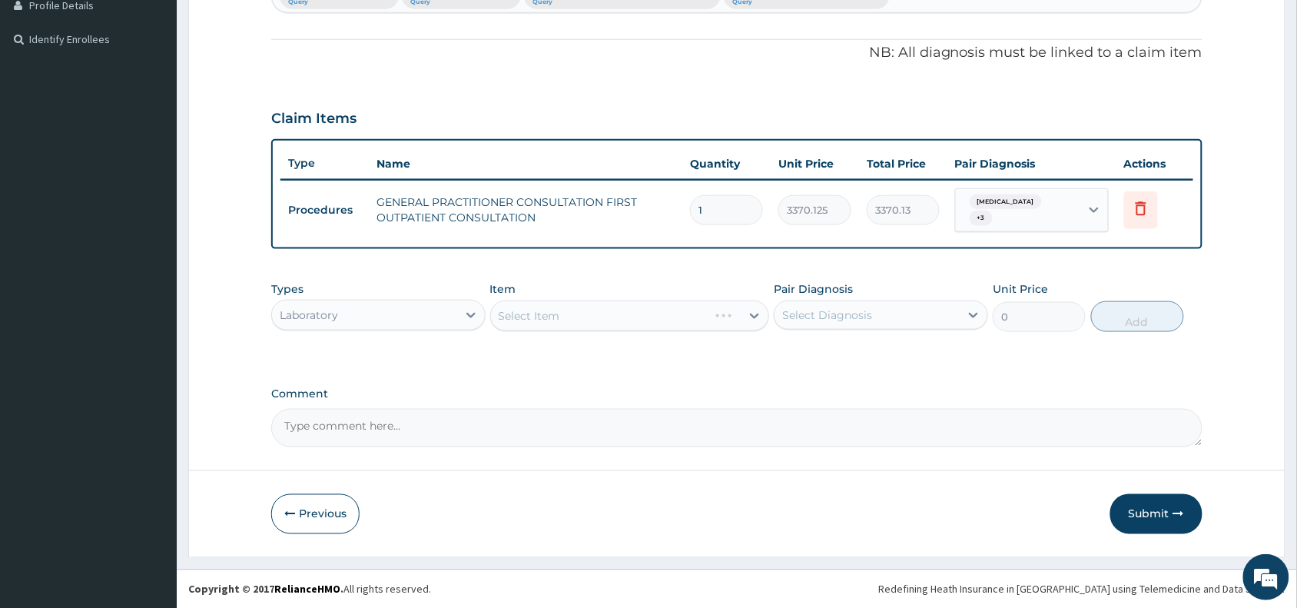
click at [644, 313] on div "Select Item" at bounding box center [630, 315] width 280 height 31
click at [638, 308] on div "Select Item" at bounding box center [616, 315] width 250 height 25
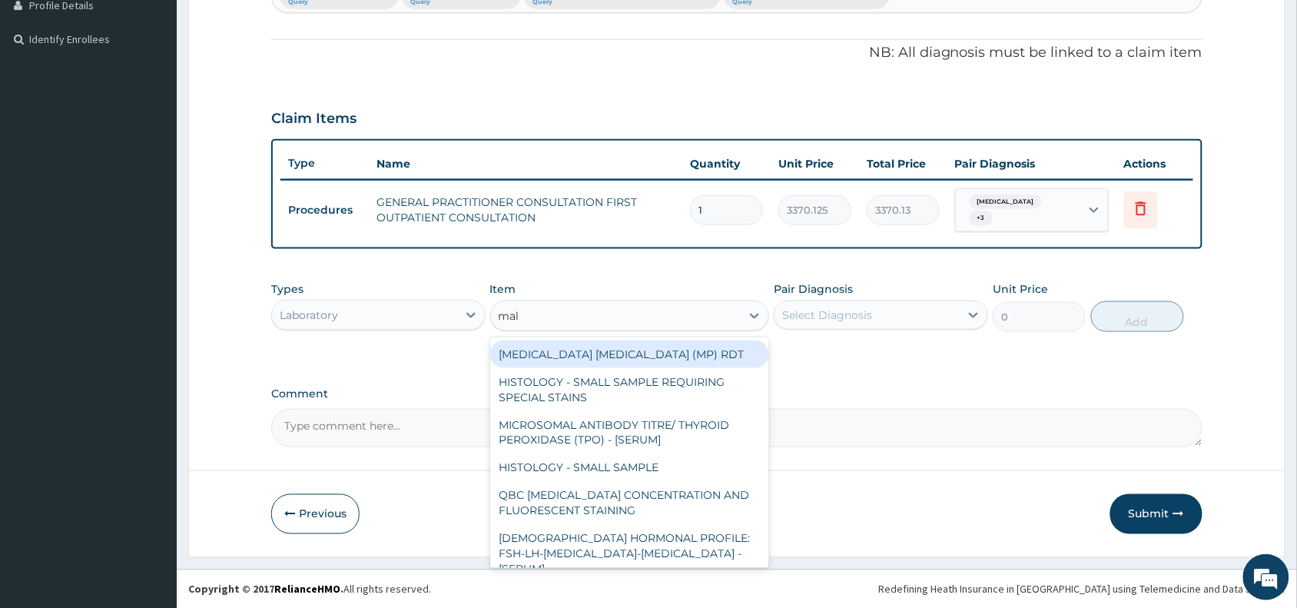
type input "mala"
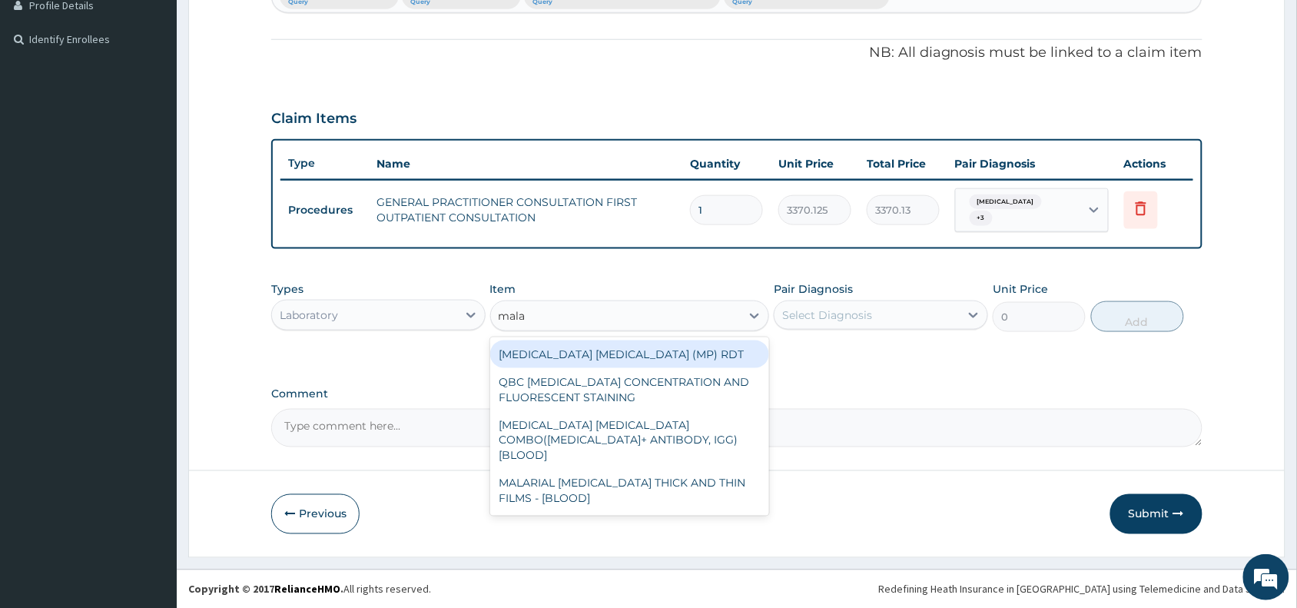
click at [628, 347] on div "[MEDICAL_DATA] [MEDICAL_DATA] (MP) RDT" at bounding box center [630, 354] width 280 height 28
type input "1531.875"
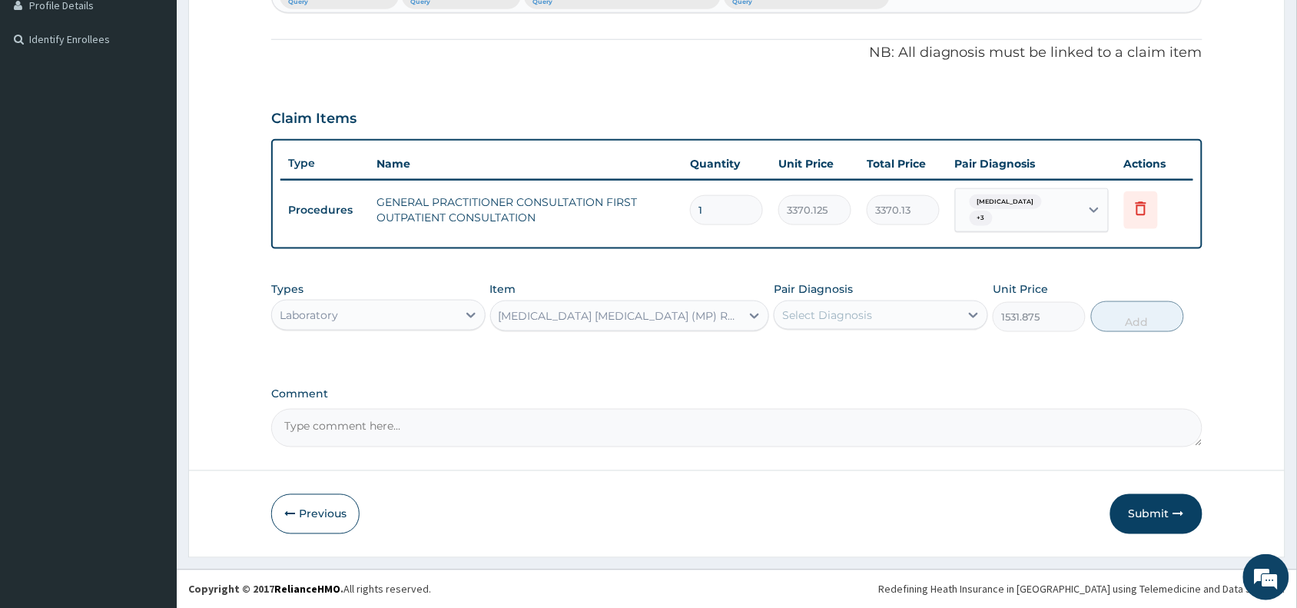
click at [858, 310] on div "Select Diagnosis" at bounding box center [827, 314] width 90 height 15
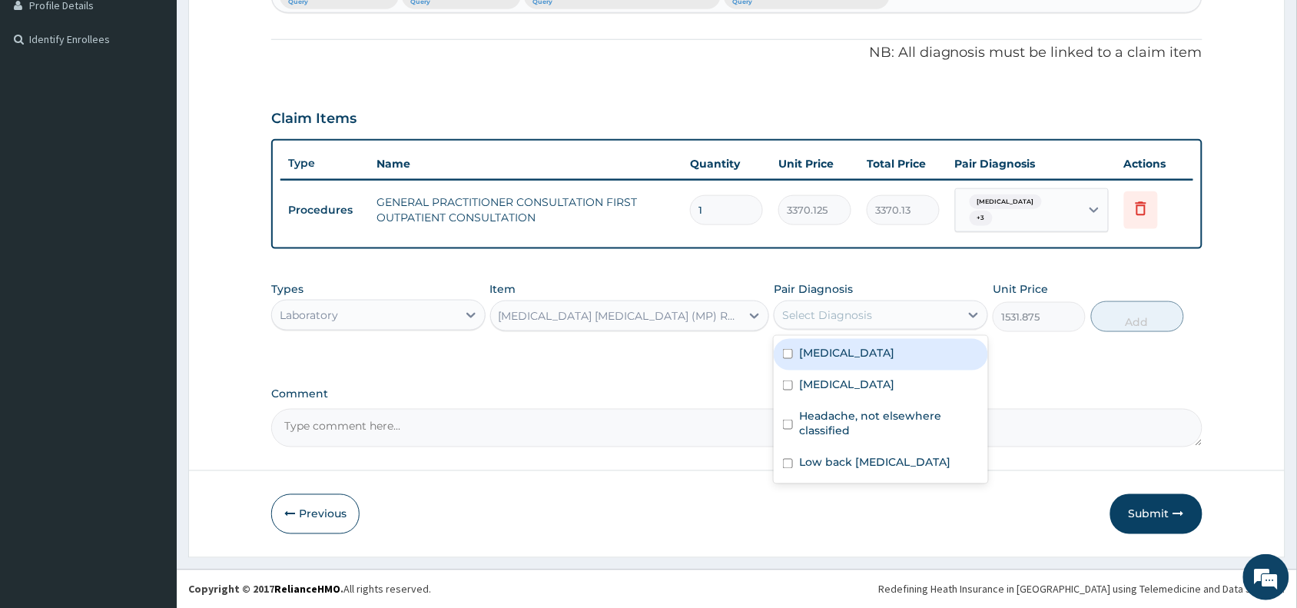
click at [861, 346] on label "[MEDICAL_DATA]" at bounding box center [846, 352] width 95 height 15
checkbox input "true"
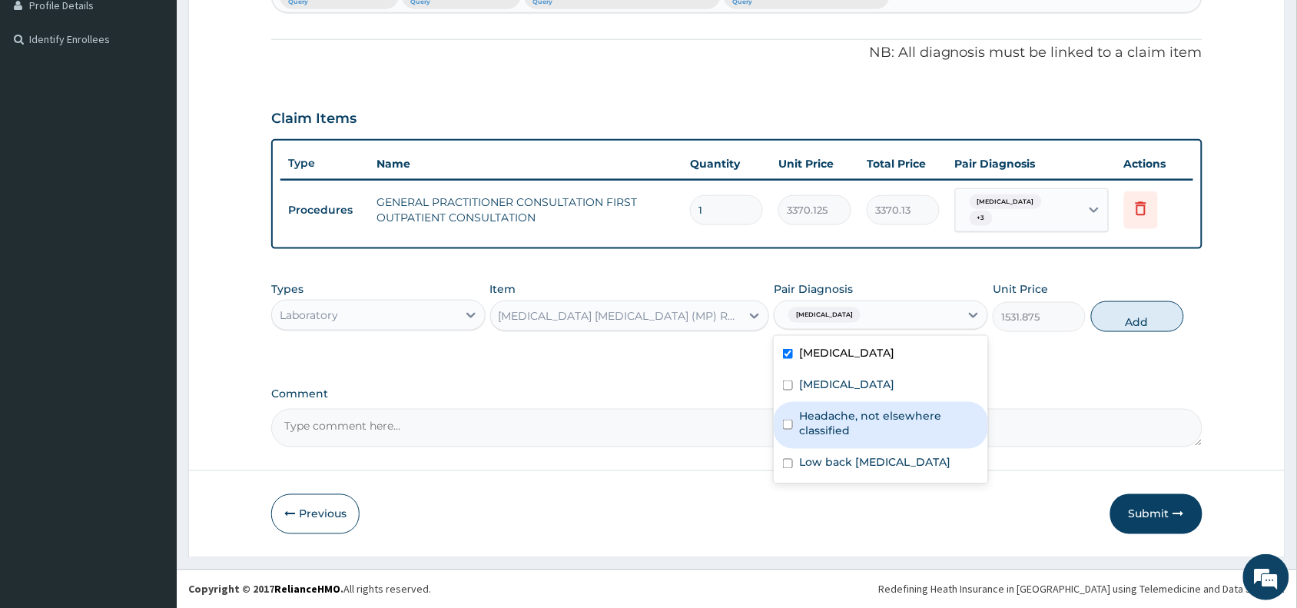
click at [859, 429] on label "Headache, not elsewhere classified" at bounding box center [889, 423] width 180 height 31
checkbox input "true"
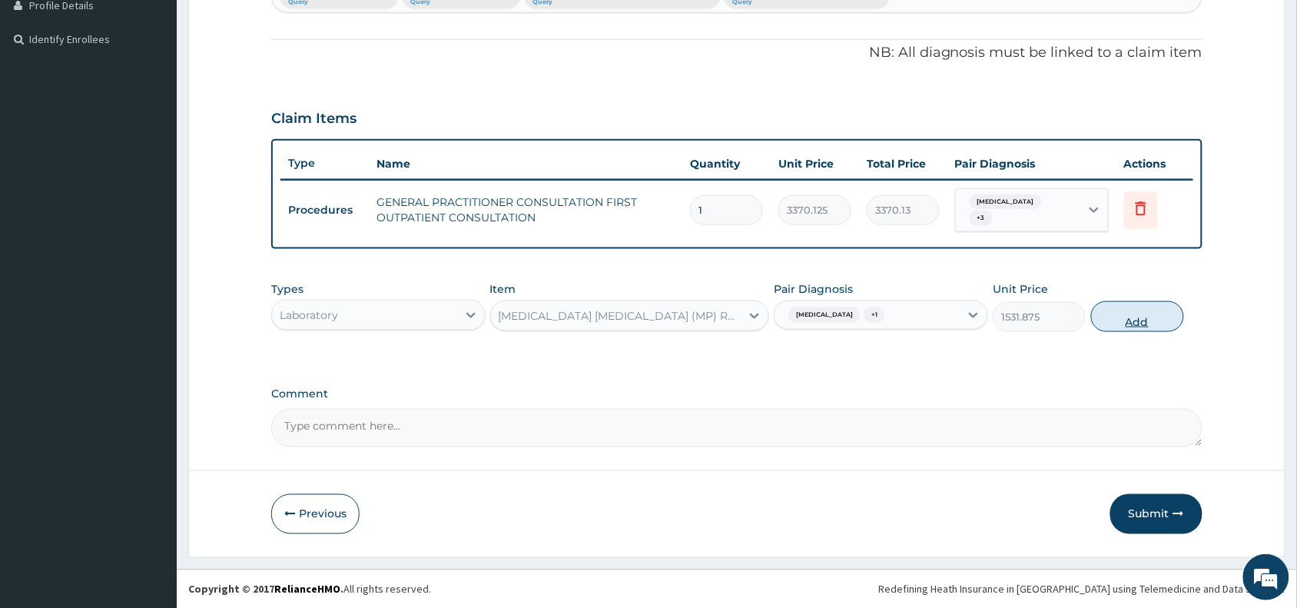
click at [1123, 313] on button "Add" at bounding box center [1137, 316] width 93 height 31
type input "0"
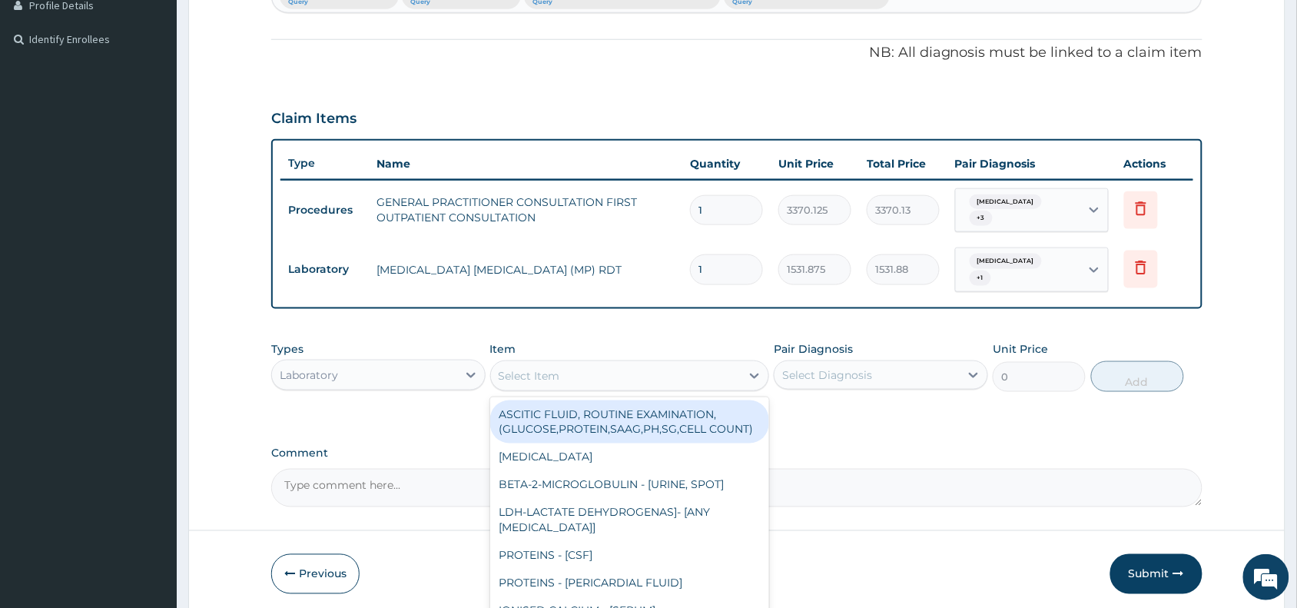
click at [527, 370] on div "Select Item" at bounding box center [529, 375] width 61 height 15
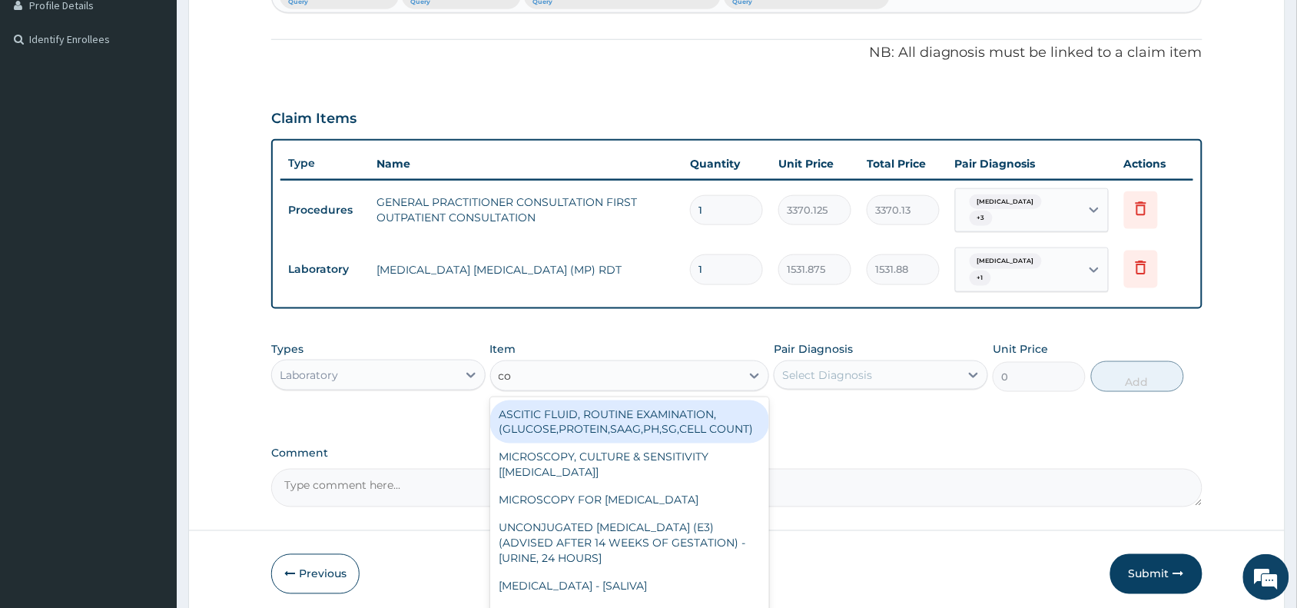
type input "com"
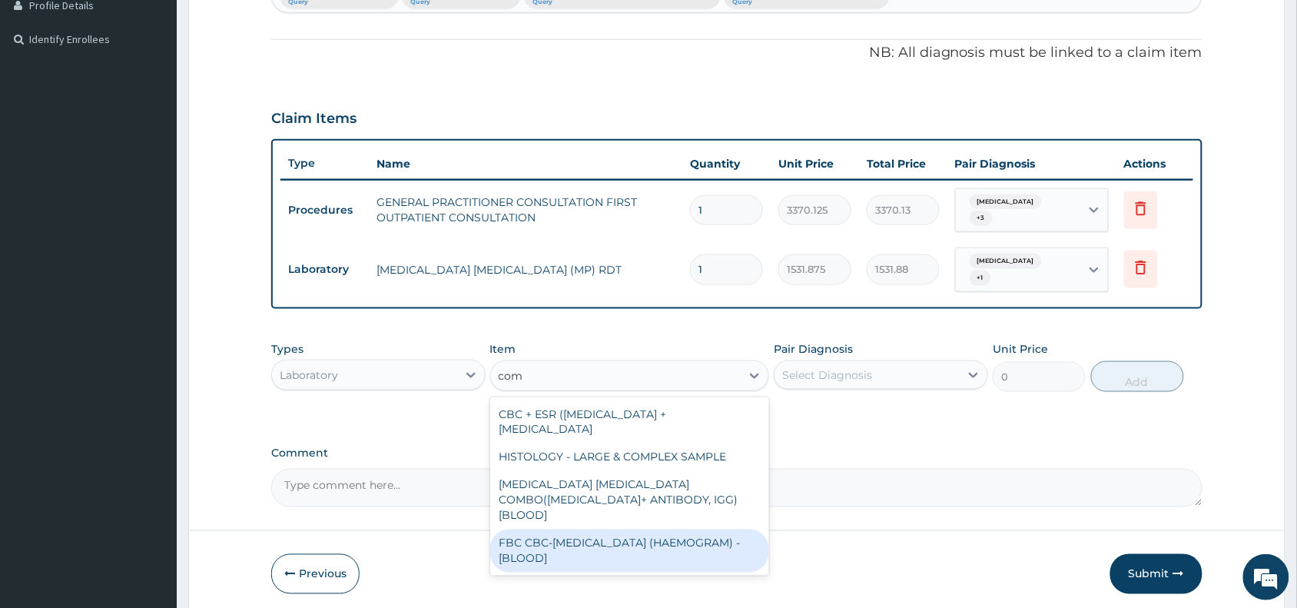
click at [576, 532] on div "FBC CBC-[MEDICAL_DATA] (HAEMOGRAM) - [BLOOD]" at bounding box center [630, 550] width 280 height 43
type input "4085"
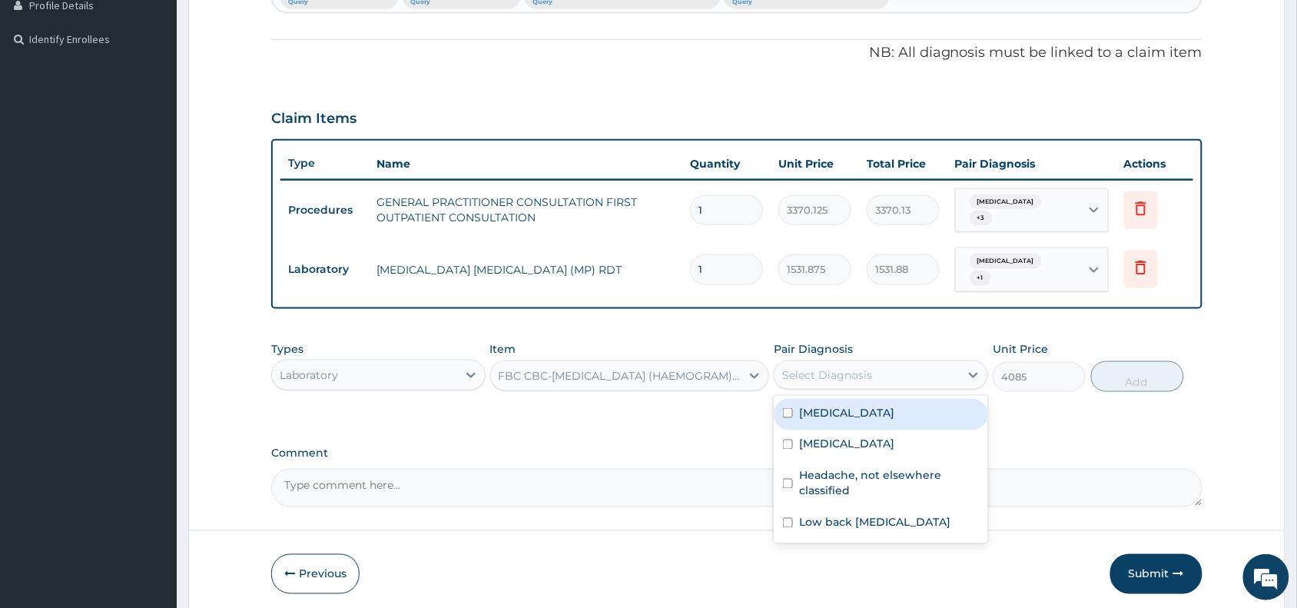
click at [831, 376] on div "Select Diagnosis" at bounding box center [827, 374] width 90 height 15
click at [844, 416] on label "[MEDICAL_DATA]" at bounding box center [846, 412] width 95 height 15
checkbox input "true"
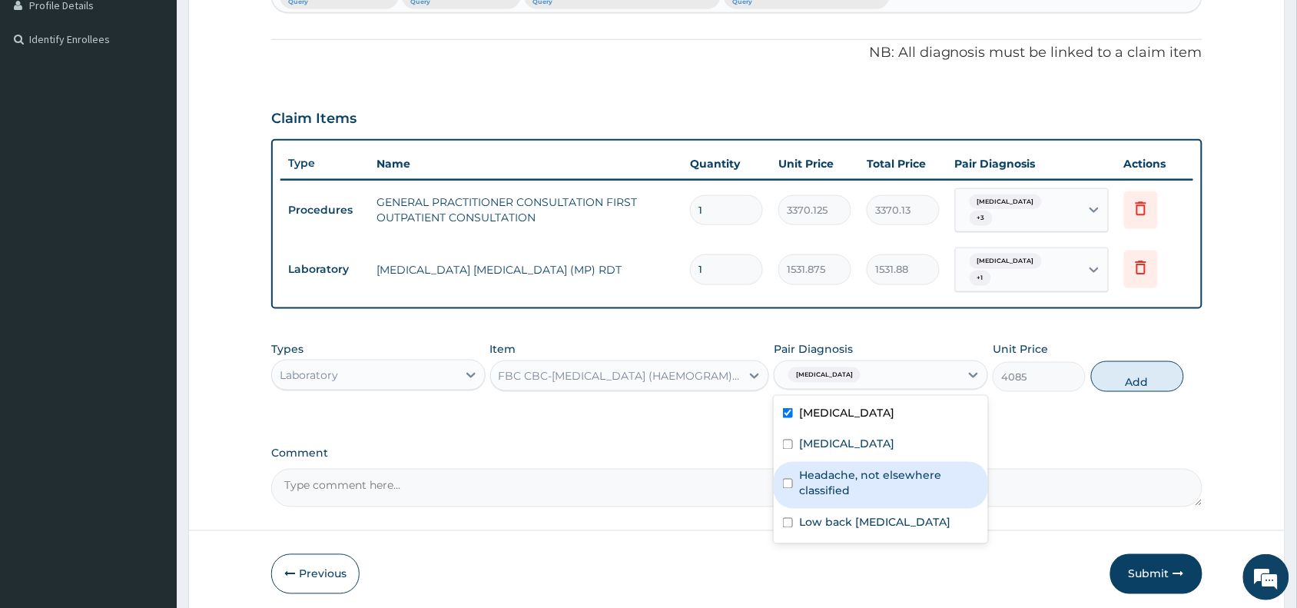
click at [846, 485] on label "Headache, not elsewhere classified" at bounding box center [889, 483] width 180 height 31
checkbox input "true"
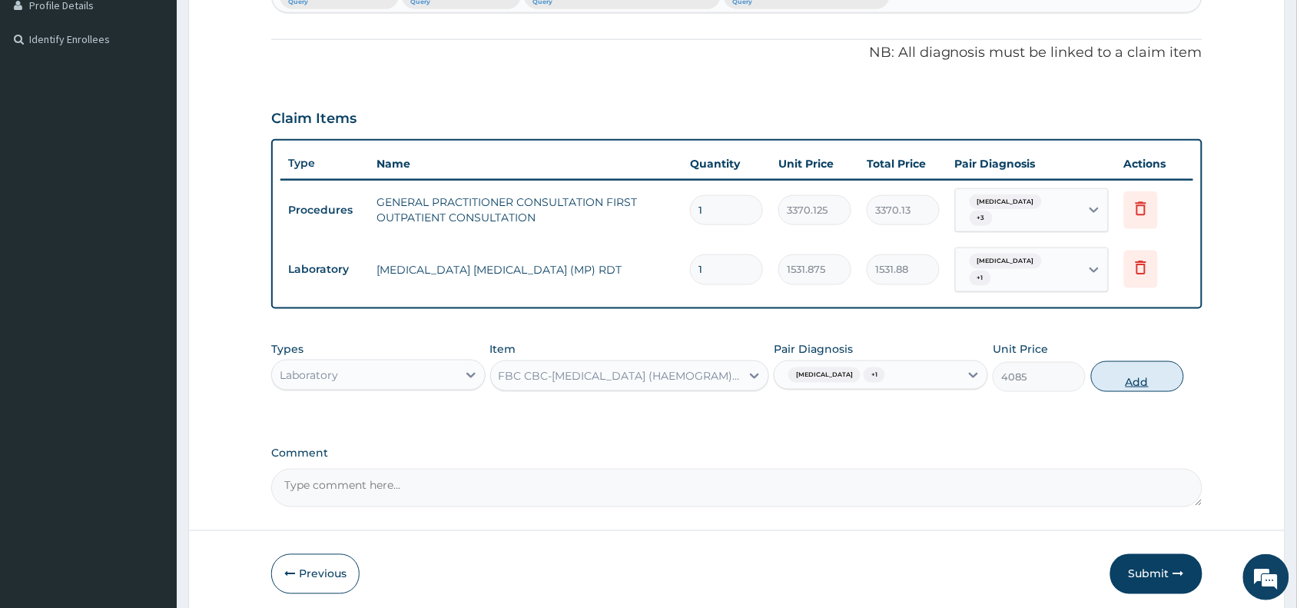
click at [1129, 371] on button "Add" at bounding box center [1137, 376] width 93 height 31
type input "0"
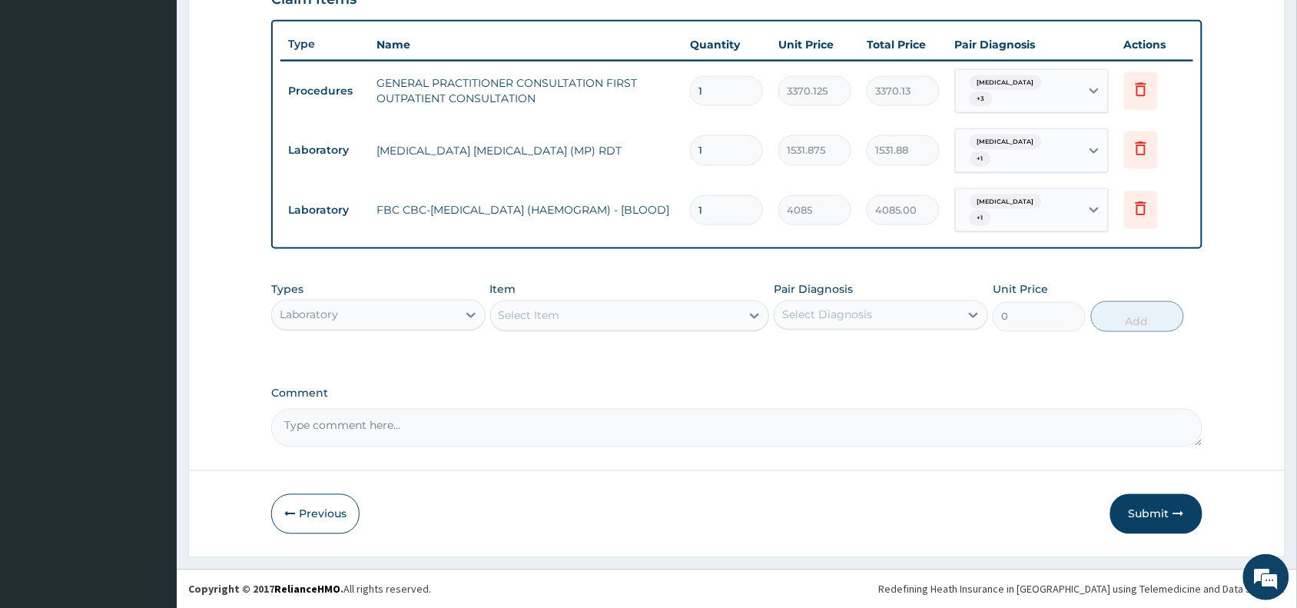
scroll to position [553, 0]
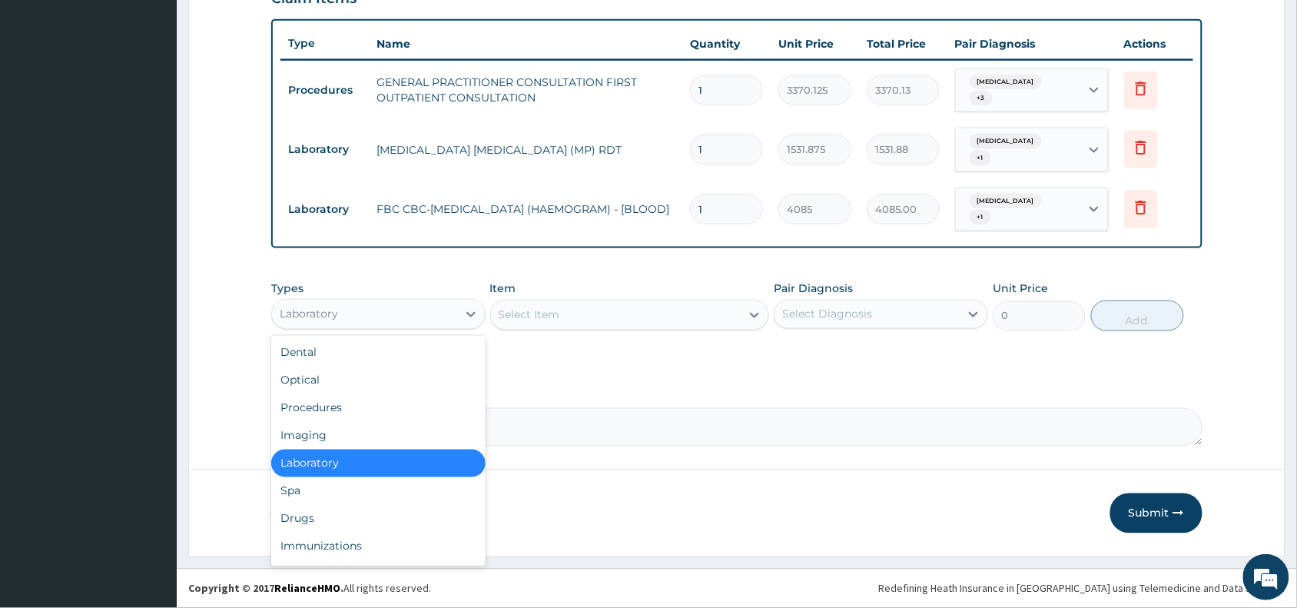
click at [384, 317] on div "Laboratory" at bounding box center [364, 314] width 185 height 25
click at [331, 516] on div "Drugs" at bounding box center [378, 519] width 214 height 28
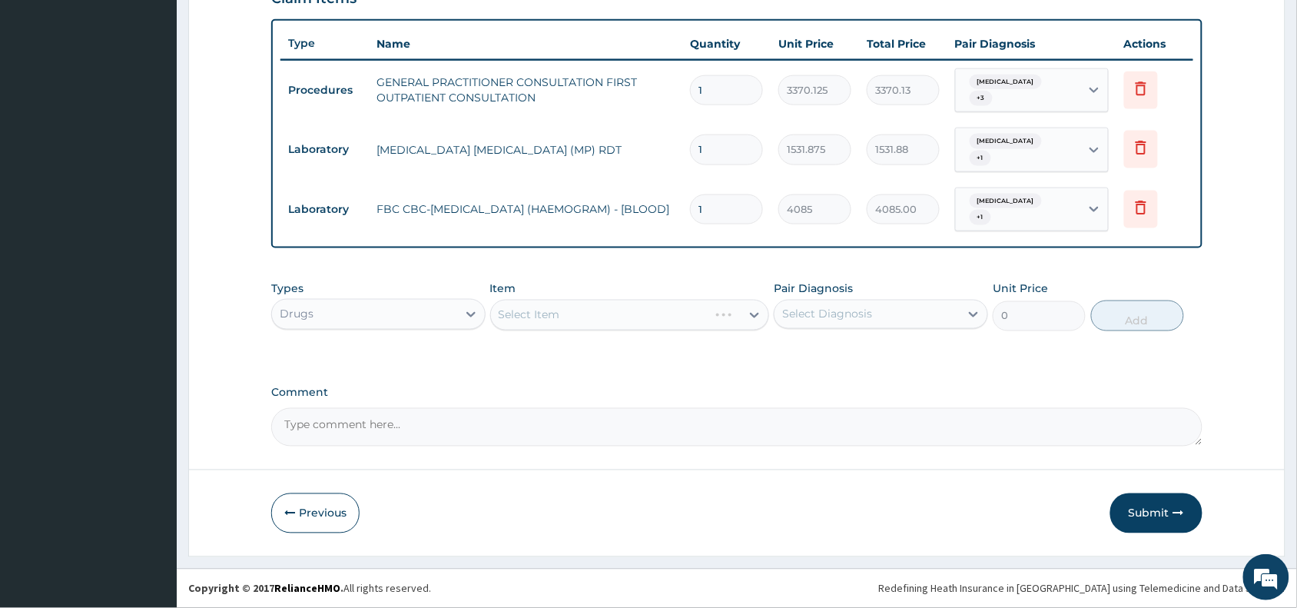
click at [559, 315] on div "Select Item" at bounding box center [630, 315] width 280 height 31
click at [588, 309] on div "Select Item" at bounding box center [630, 315] width 280 height 31
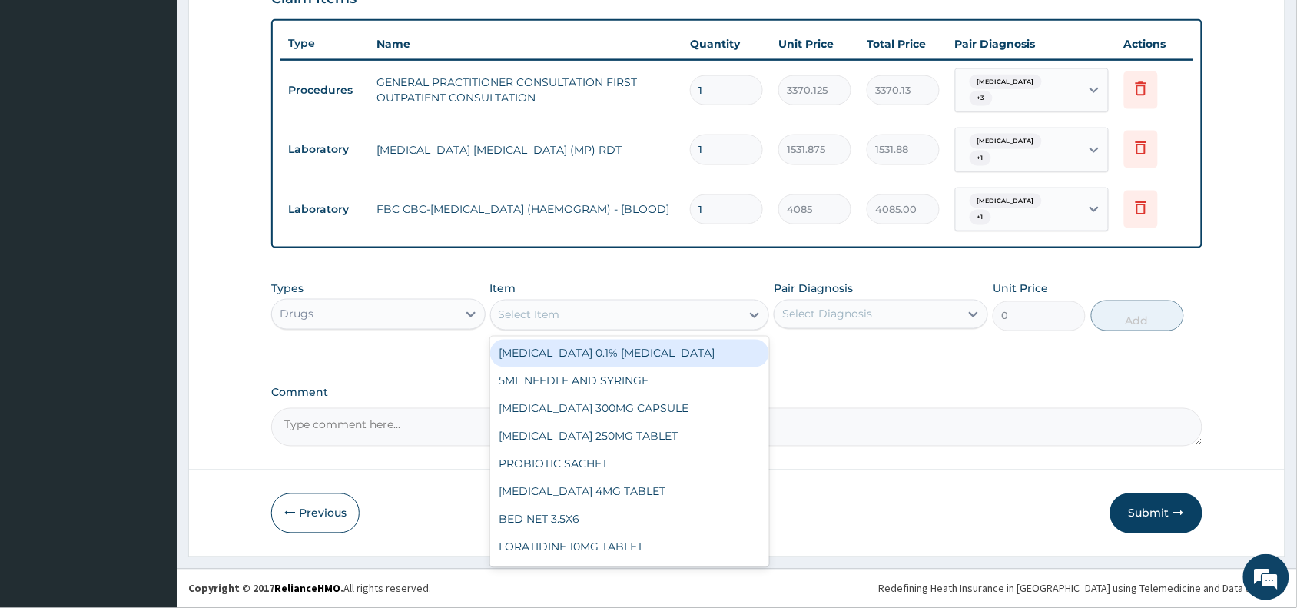
click at [599, 308] on div "Select Item" at bounding box center [616, 315] width 250 height 25
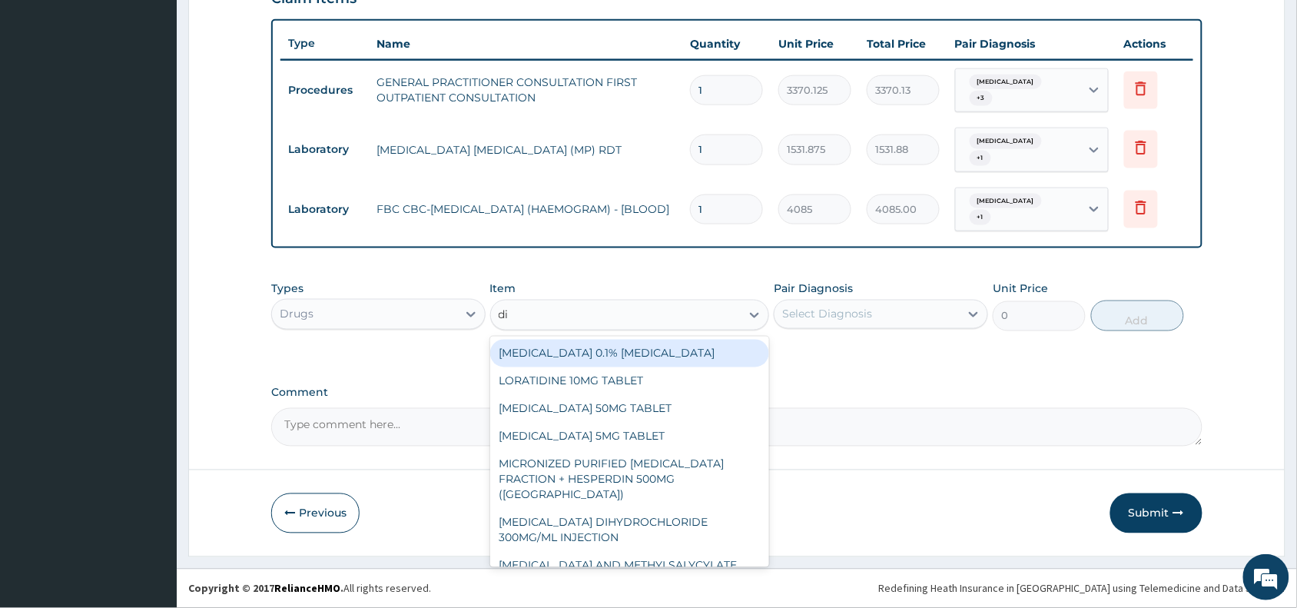
type input "dic"
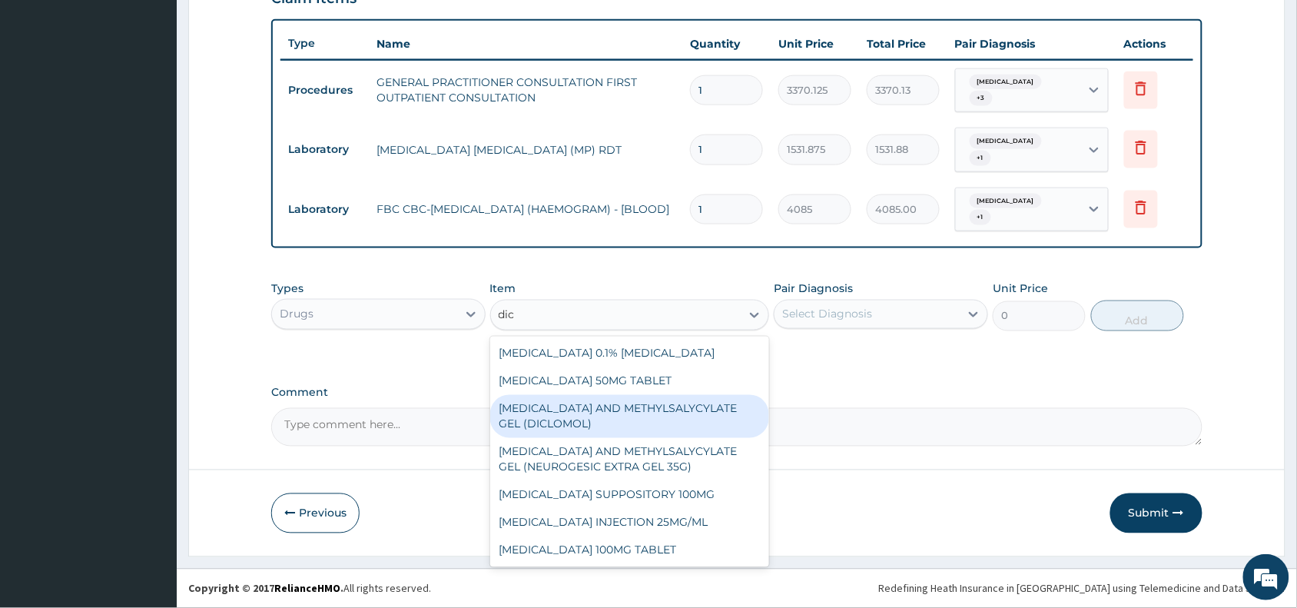
click at [631, 407] on div "[MEDICAL_DATA] AND METHYLSALYCYLATE GEL (DICLOMOL)" at bounding box center [630, 416] width 280 height 43
type input "1437.5"
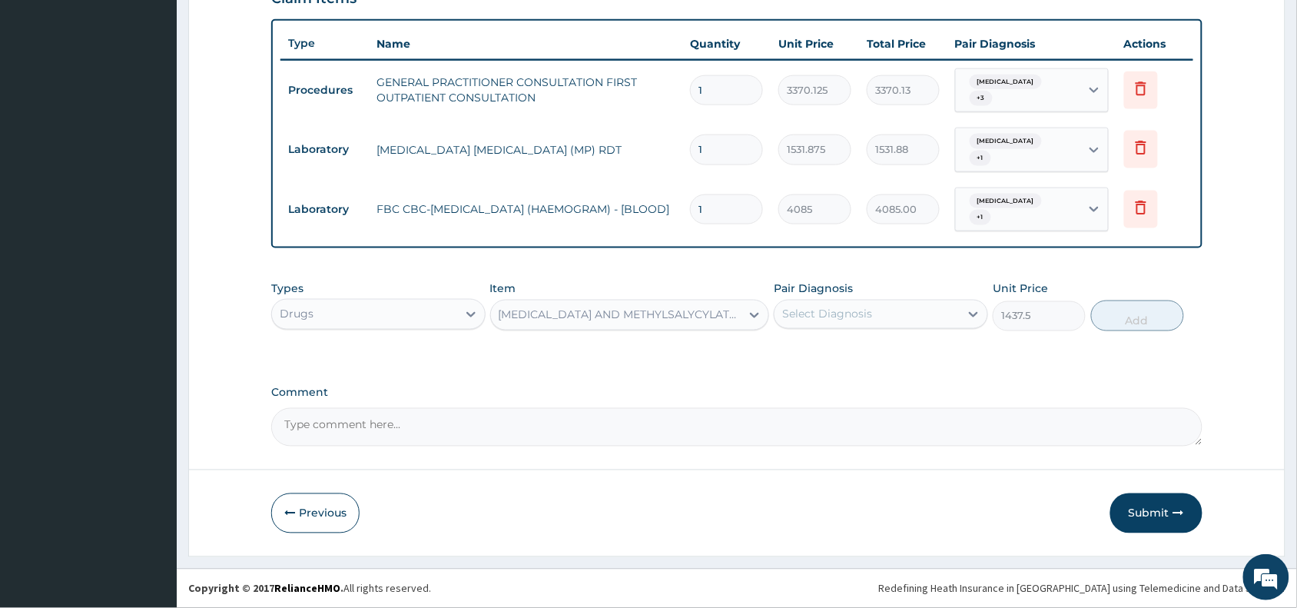
click at [840, 313] on div "Select Diagnosis" at bounding box center [827, 314] width 90 height 15
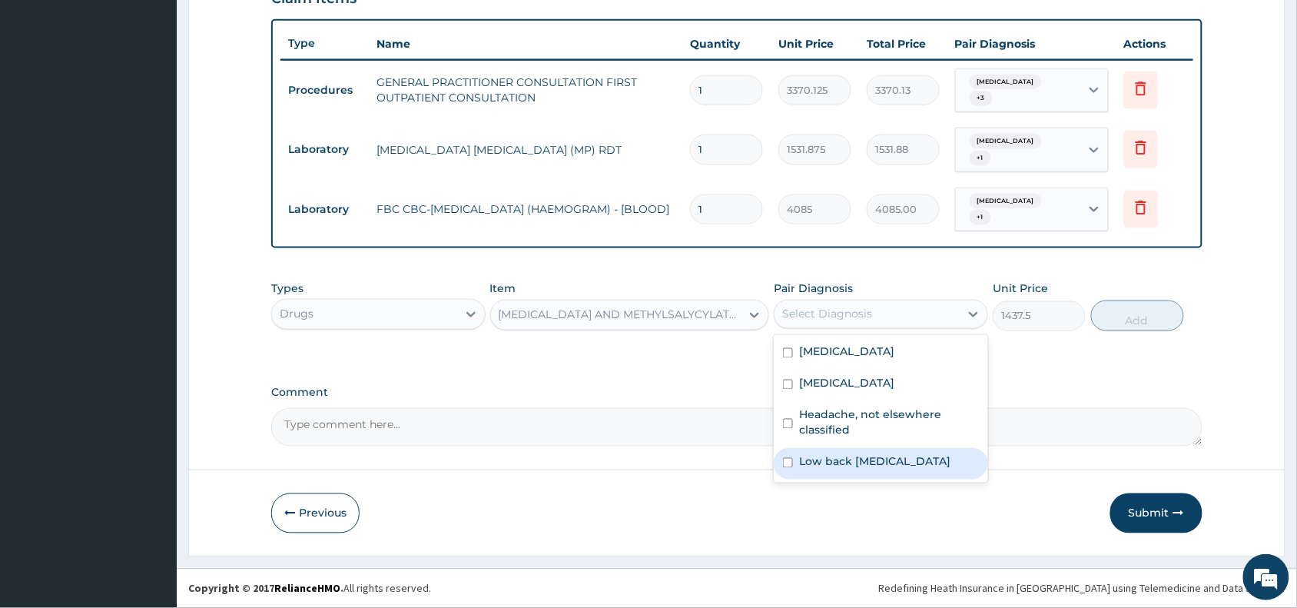
click at [842, 471] on div "Low back pain, unspecified" at bounding box center [881, 464] width 214 height 32
checkbox input "true"
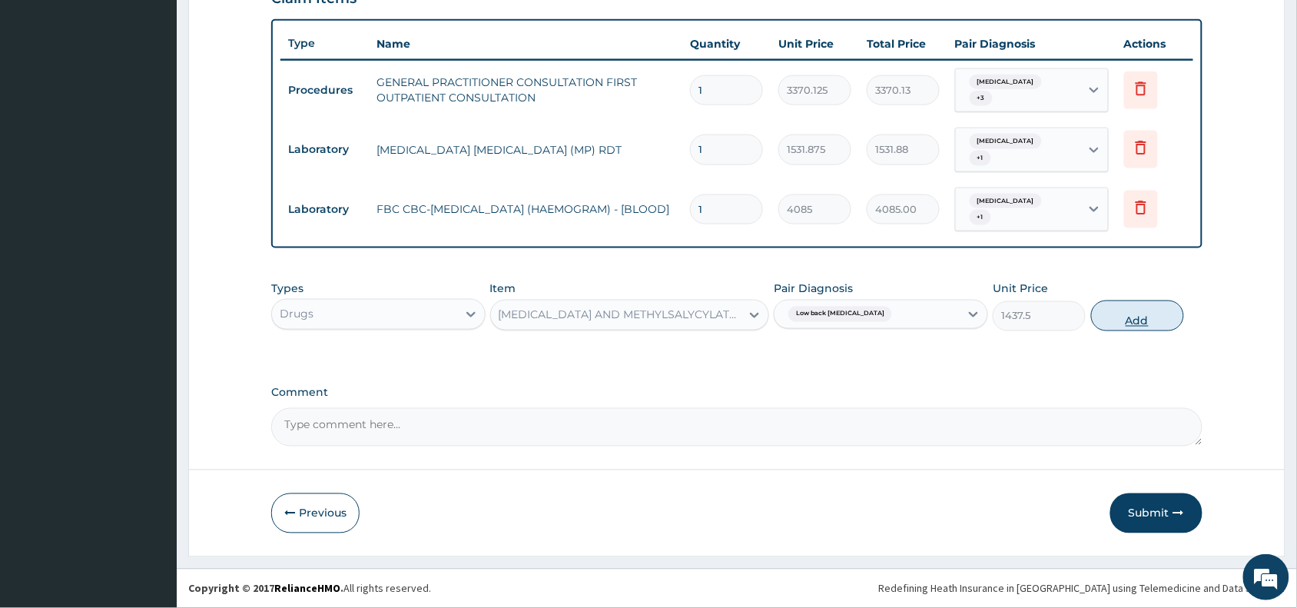
click at [1116, 323] on button "Add" at bounding box center [1137, 315] width 93 height 31
type input "0"
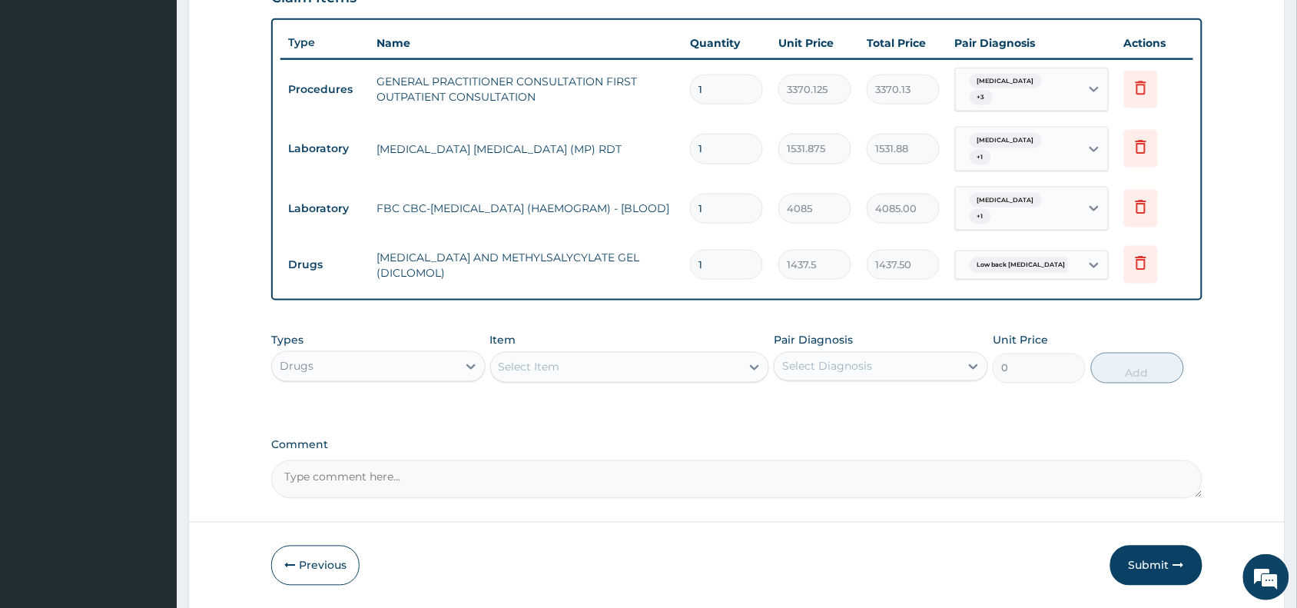
click at [544, 365] on div "Select Item" at bounding box center [529, 367] width 61 height 15
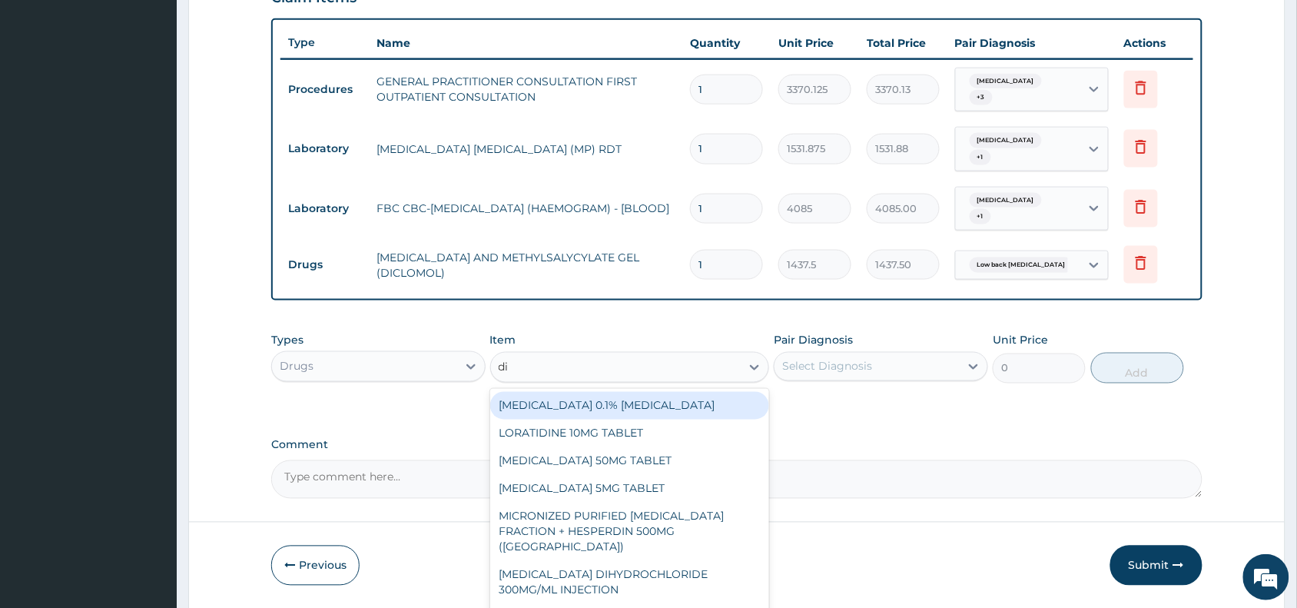
type input "dic"
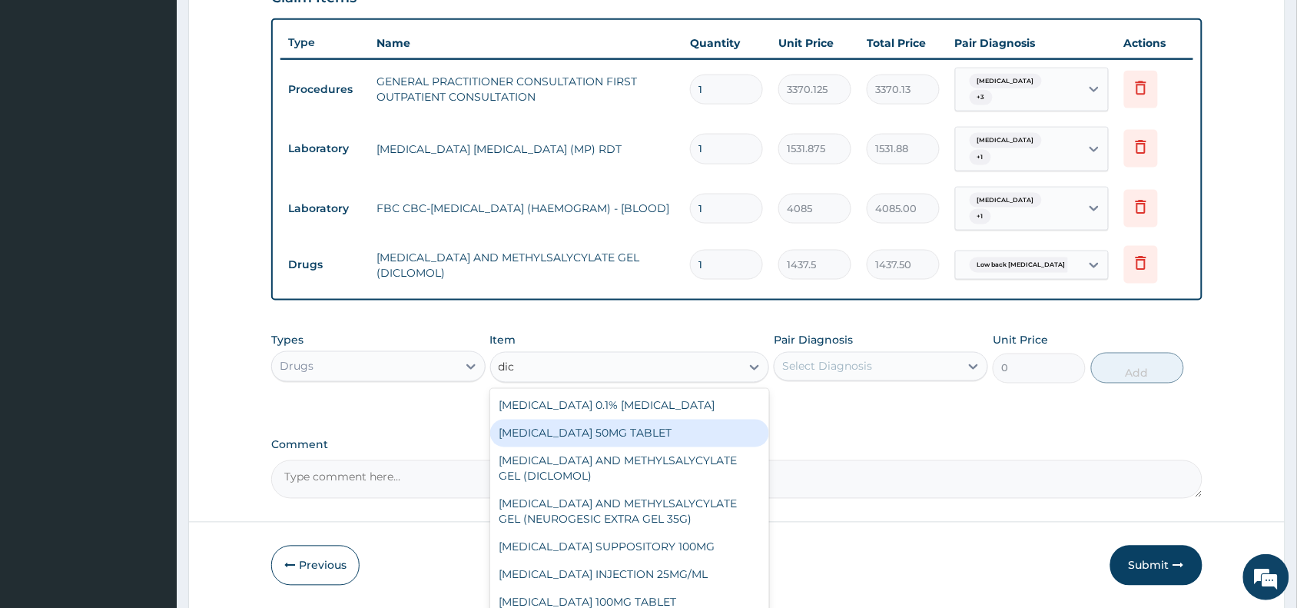
drag, startPoint x: 601, startPoint y: 436, endPoint x: 685, endPoint y: 431, distance: 83.9
click at [601, 436] on div "[MEDICAL_DATA] 50MG TABLET" at bounding box center [630, 433] width 280 height 28
type input "80"
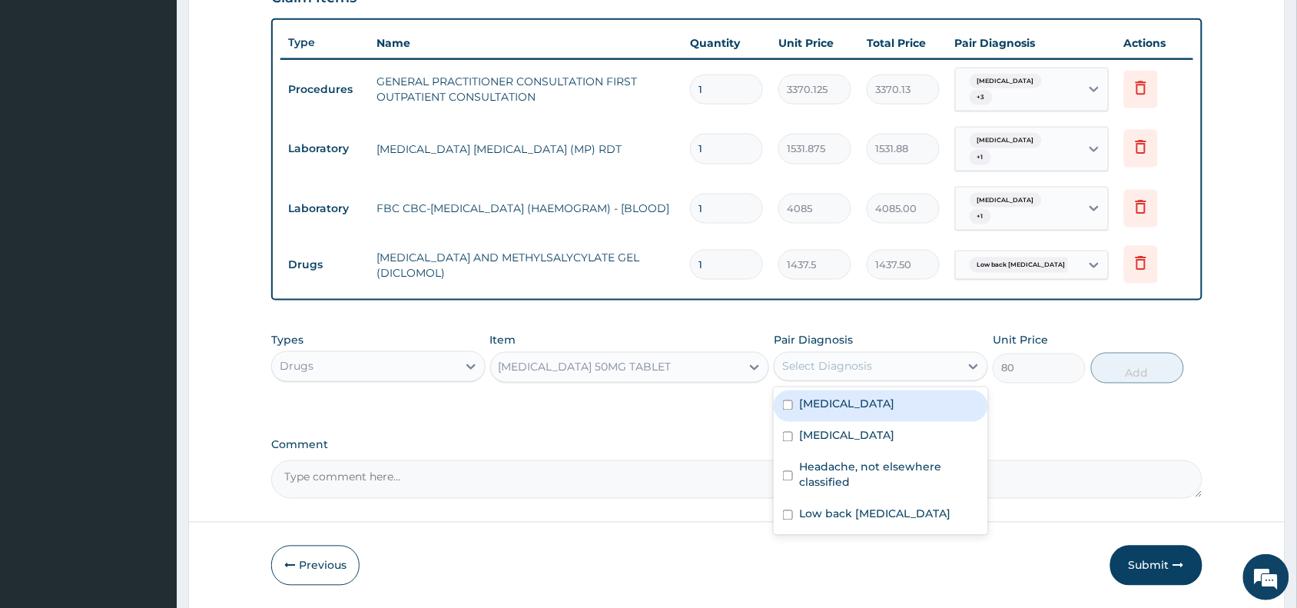
click at [882, 362] on div "Select Diagnosis" at bounding box center [866, 366] width 185 height 25
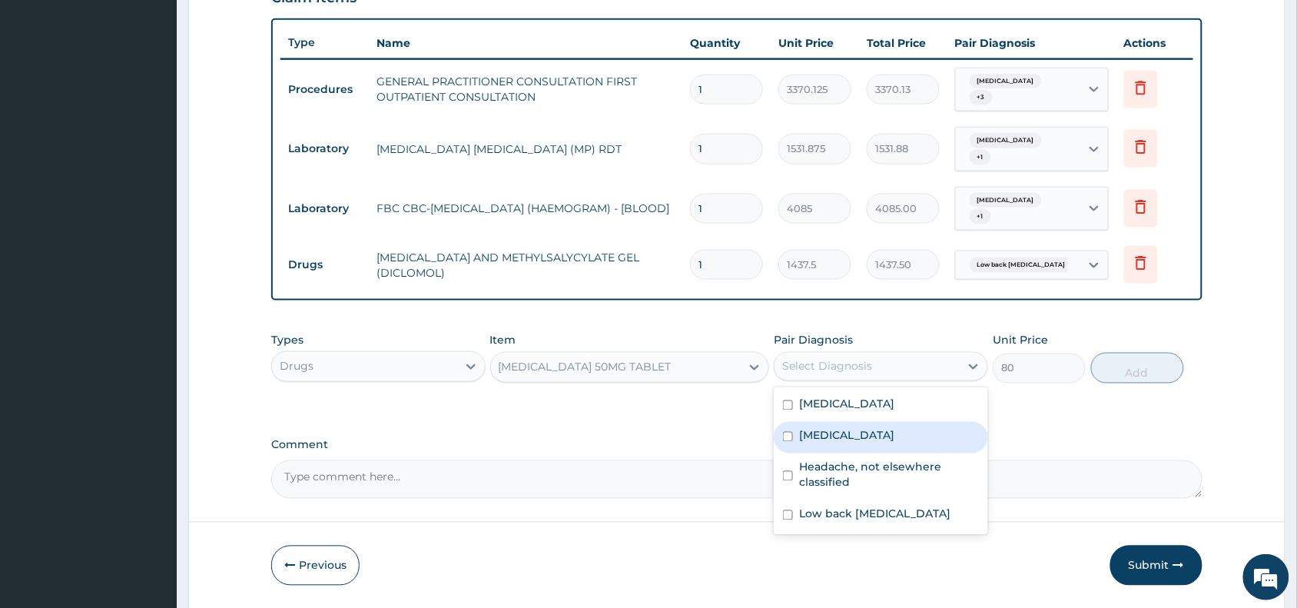
click at [894, 434] on div "Pain in throat" at bounding box center [881, 438] width 214 height 32
checkbox input "true"
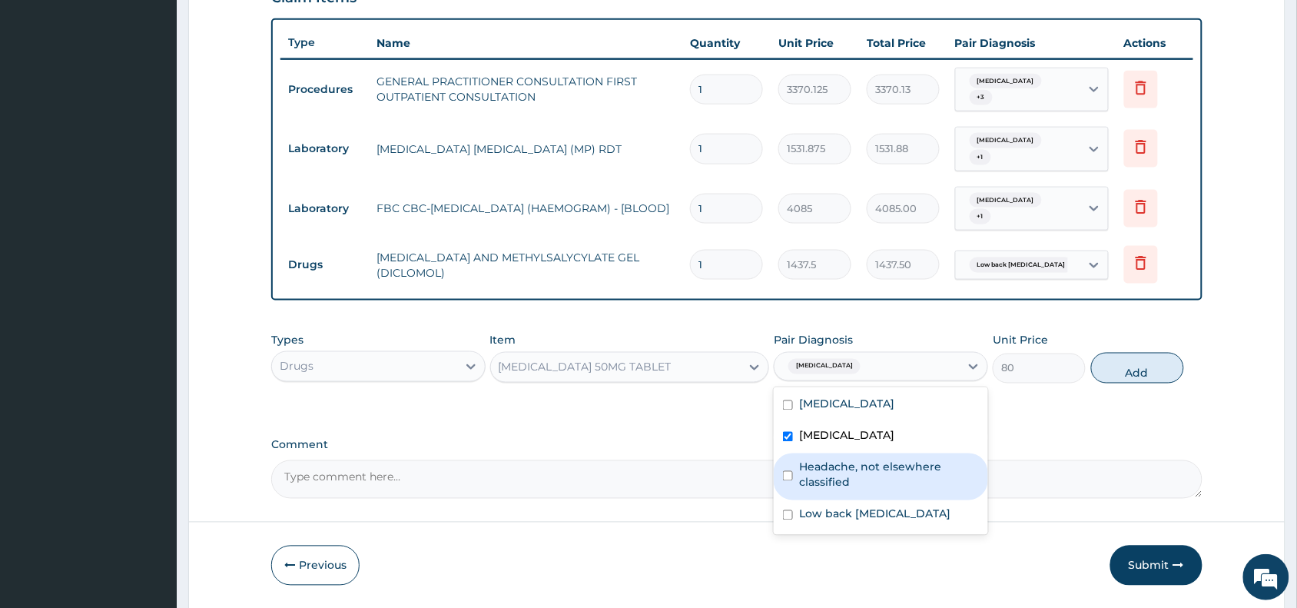
click at [865, 484] on label "Headache, not elsewhere classified" at bounding box center [889, 474] width 180 height 31
checkbox input "true"
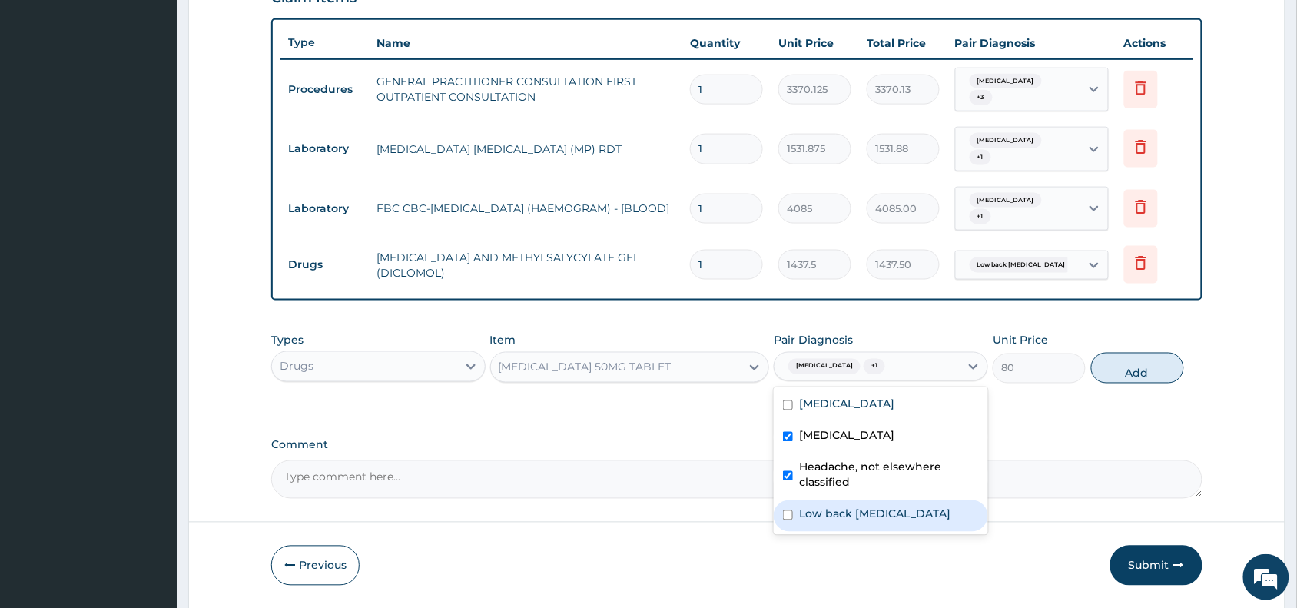
click at [880, 519] on label "Low back pain, unspecified" at bounding box center [874, 513] width 151 height 15
checkbox input "true"
click at [870, 436] on label "Pain in throat" at bounding box center [846, 435] width 95 height 15
checkbox input "false"
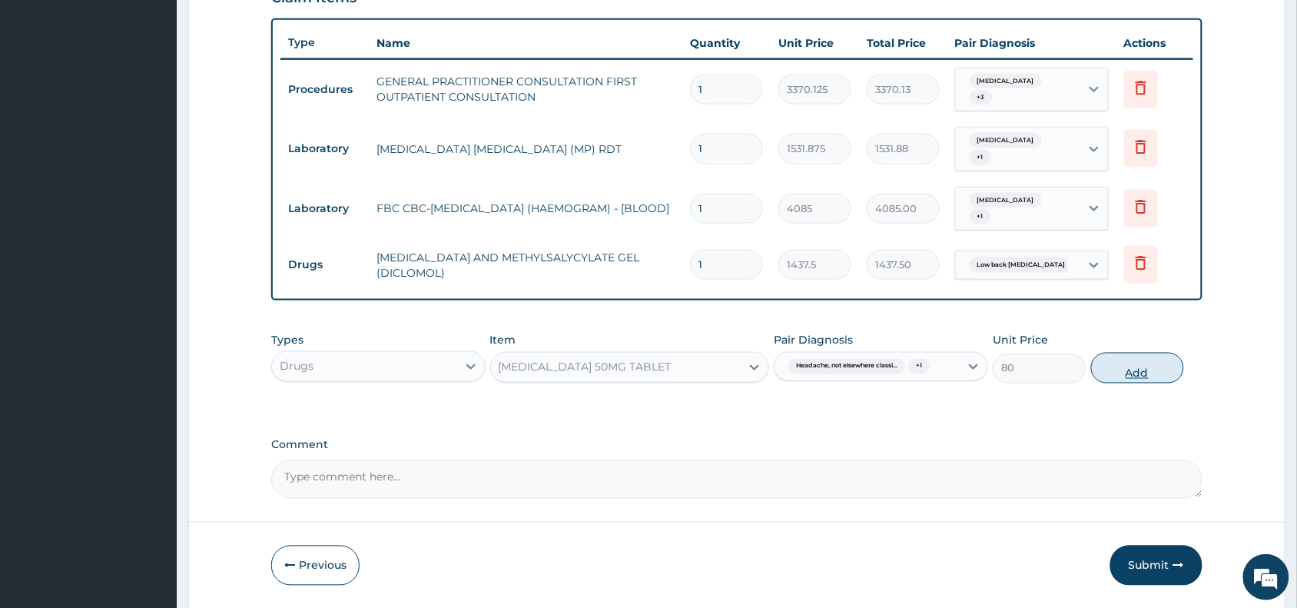
click at [1112, 369] on button "Add" at bounding box center [1137, 368] width 93 height 31
type input "0"
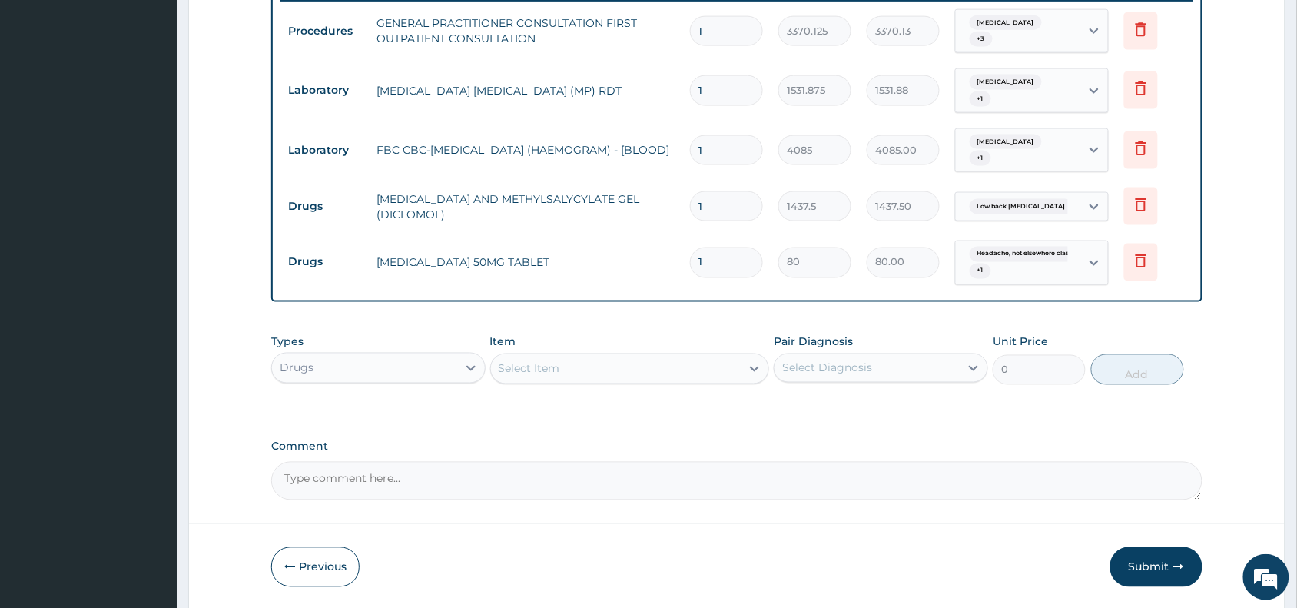
scroll to position [666, 0]
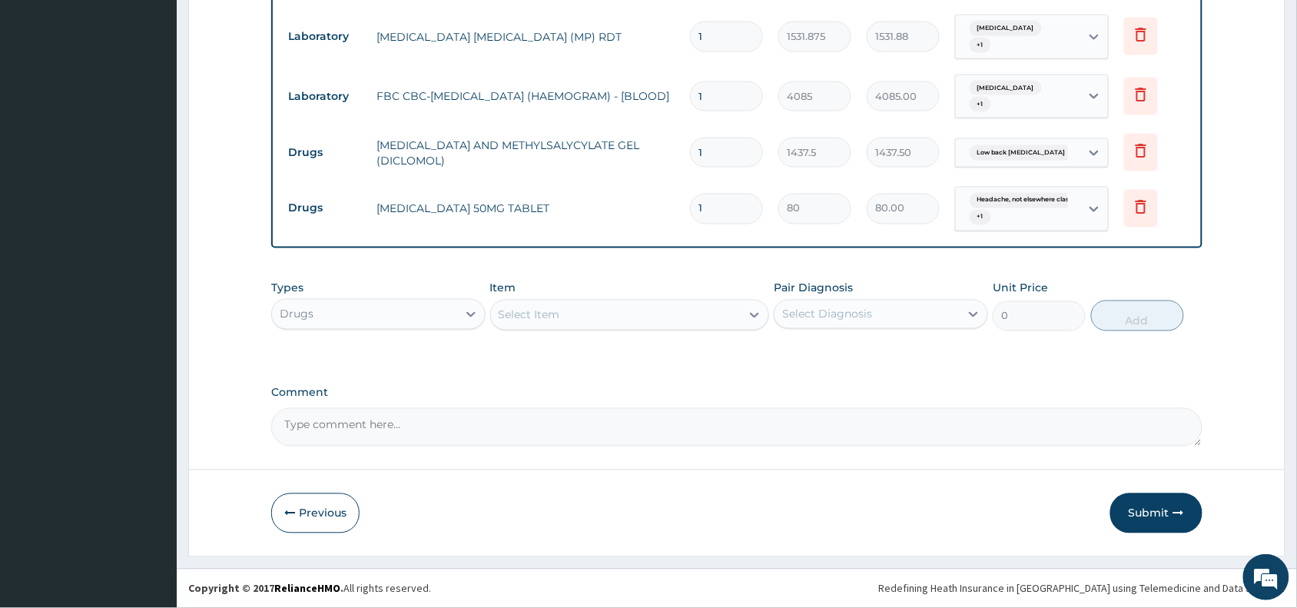
click at [538, 317] on div "Select Item" at bounding box center [529, 314] width 61 height 15
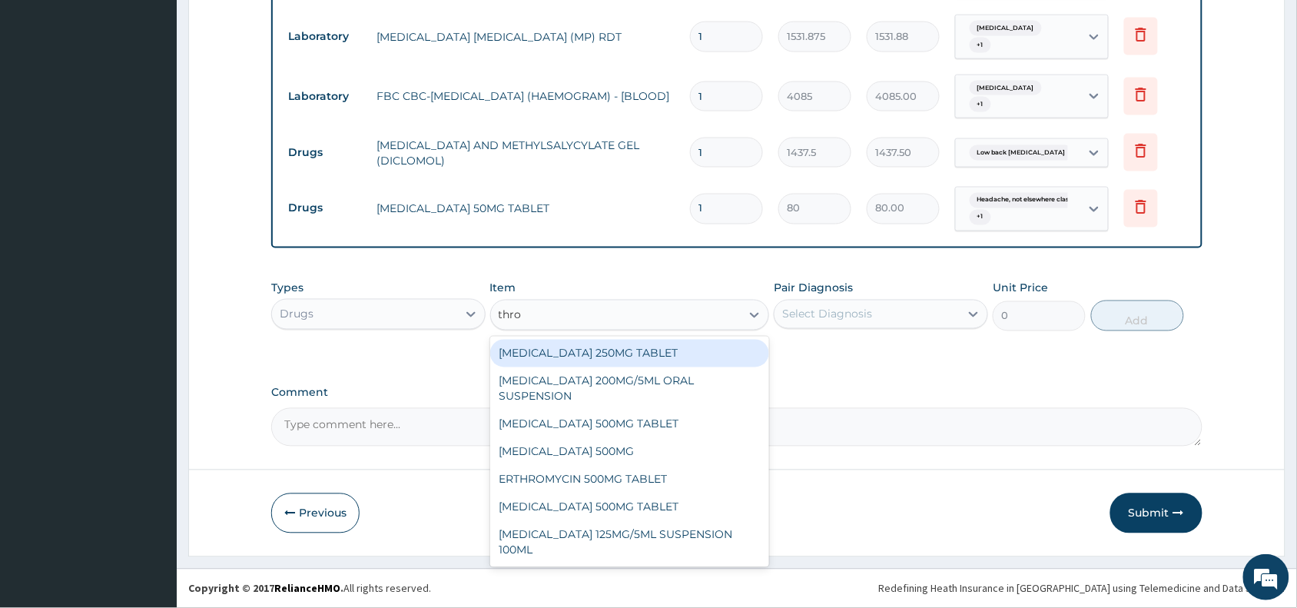
type input "throa"
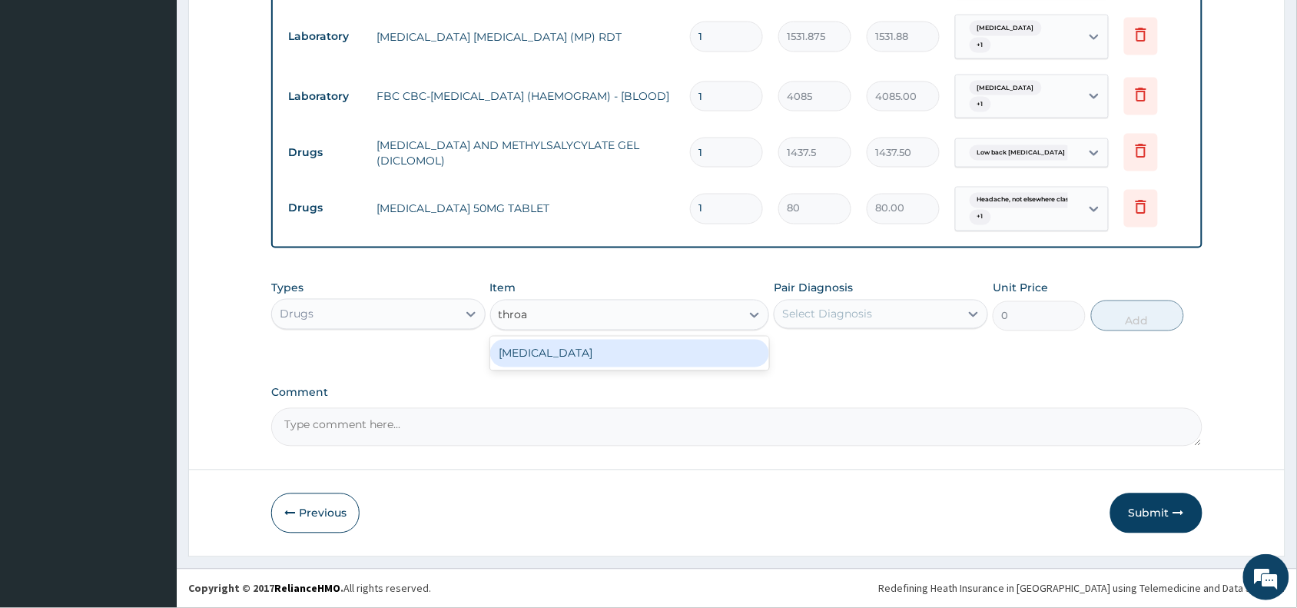
click at [599, 354] on div "[MEDICAL_DATA]" at bounding box center [630, 354] width 280 height 28
type input "96"
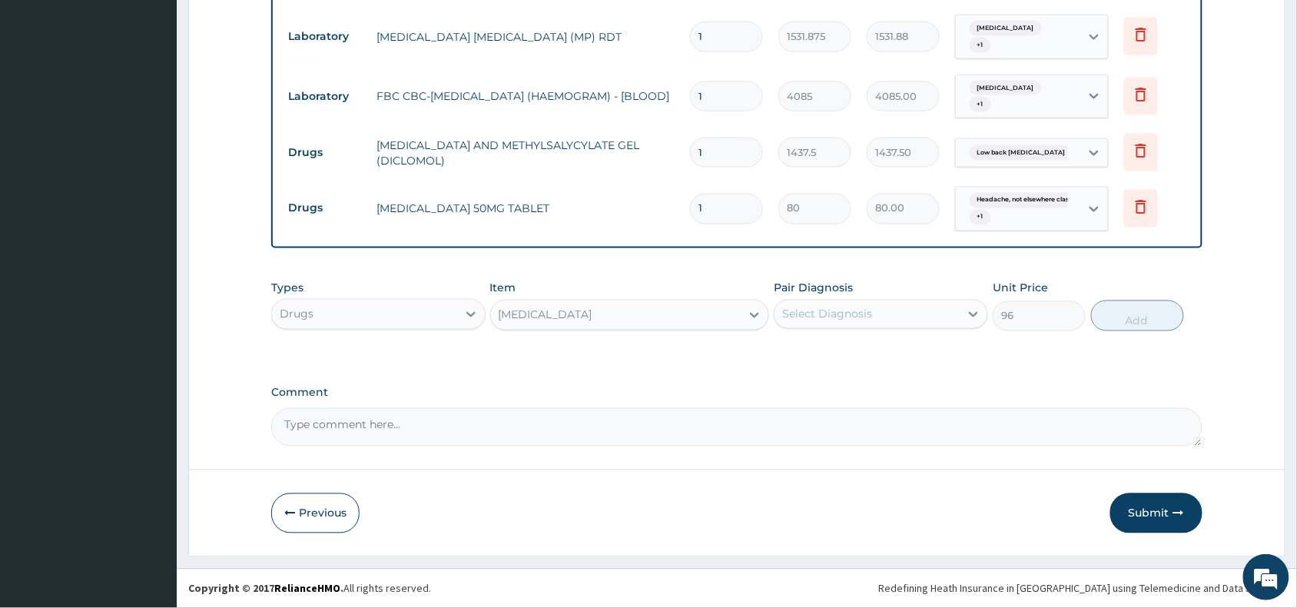
click at [804, 310] on div "Select Diagnosis" at bounding box center [827, 314] width 90 height 15
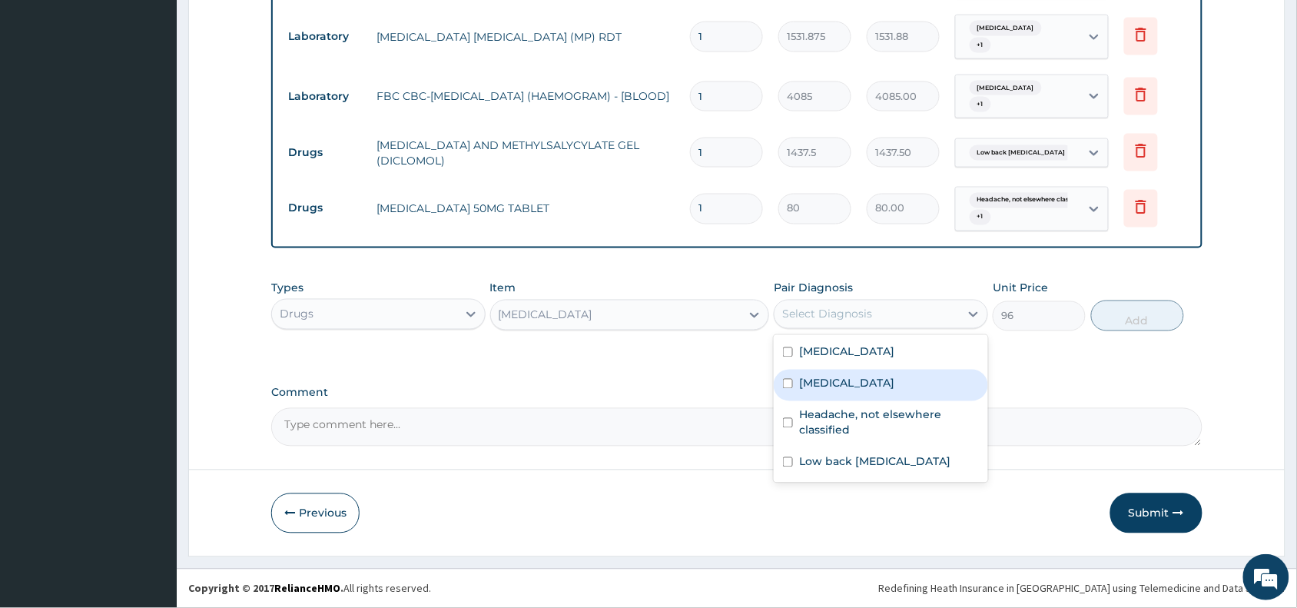
click at [847, 382] on label "Pain in throat" at bounding box center [846, 383] width 95 height 15
checkbox input "true"
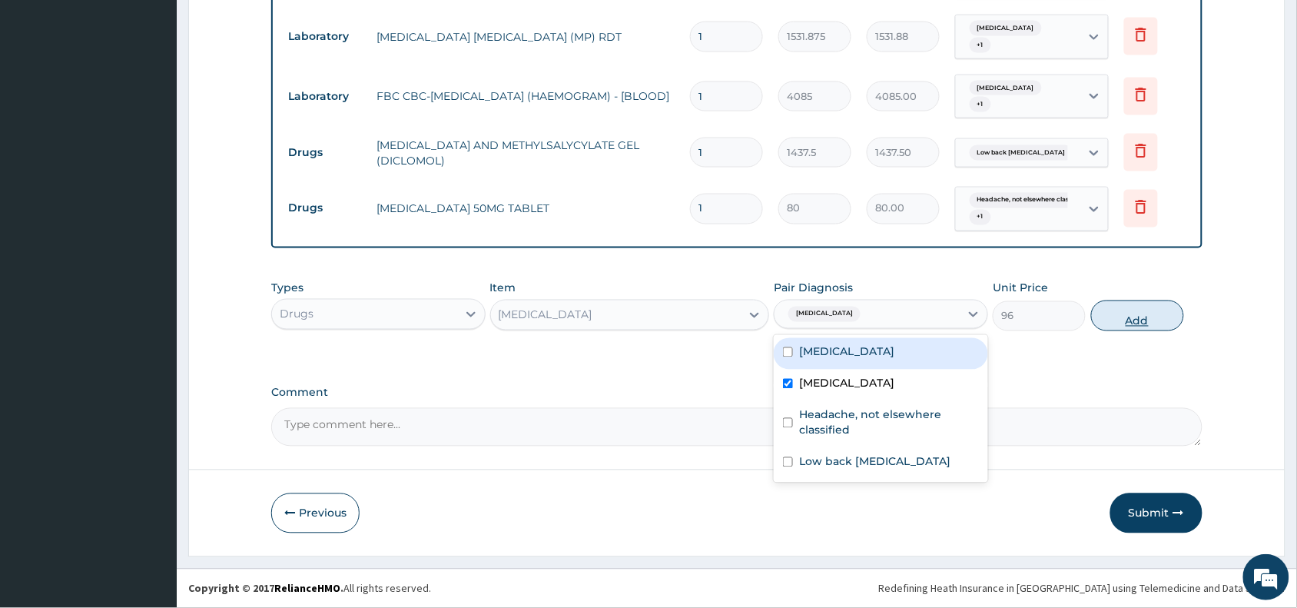
click at [1146, 323] on button "Add" at bounding box center [1137, 315] width 93 height 31
type input "0"
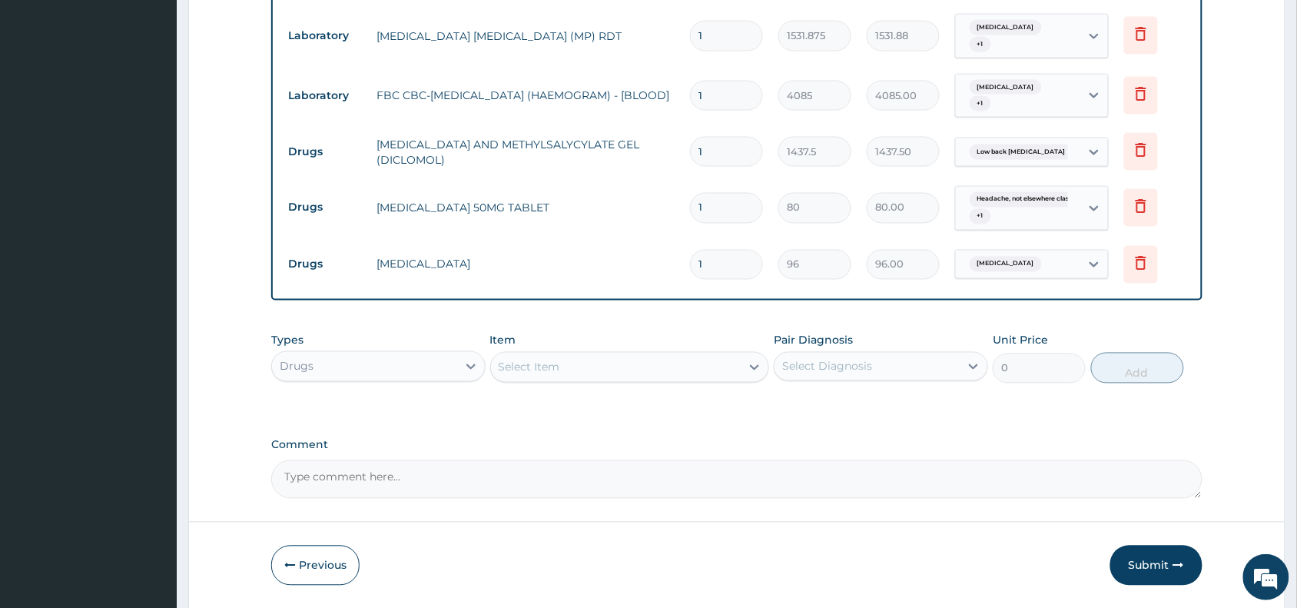
type input "0.00"
type input "6"
type input "576.00"
type input "6"
click at [711, 201] on input "1" at bounding box center [726, 208] width 73 height 30
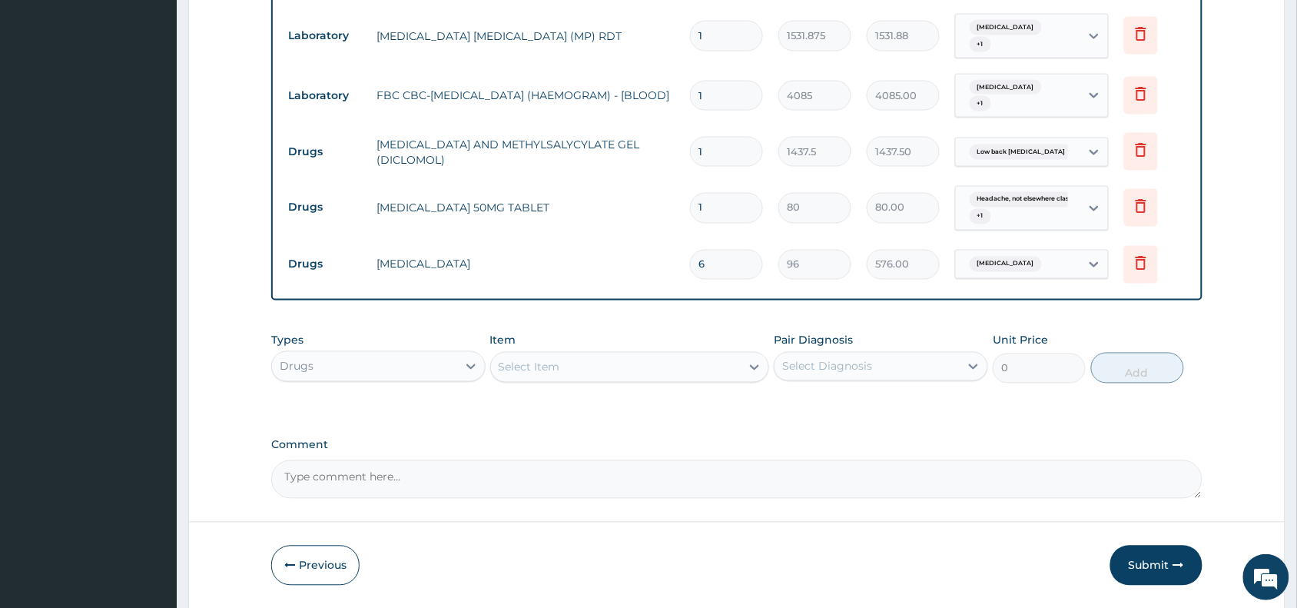
type input "0.00"
type input "6"
type input "480.00"
type input "6"
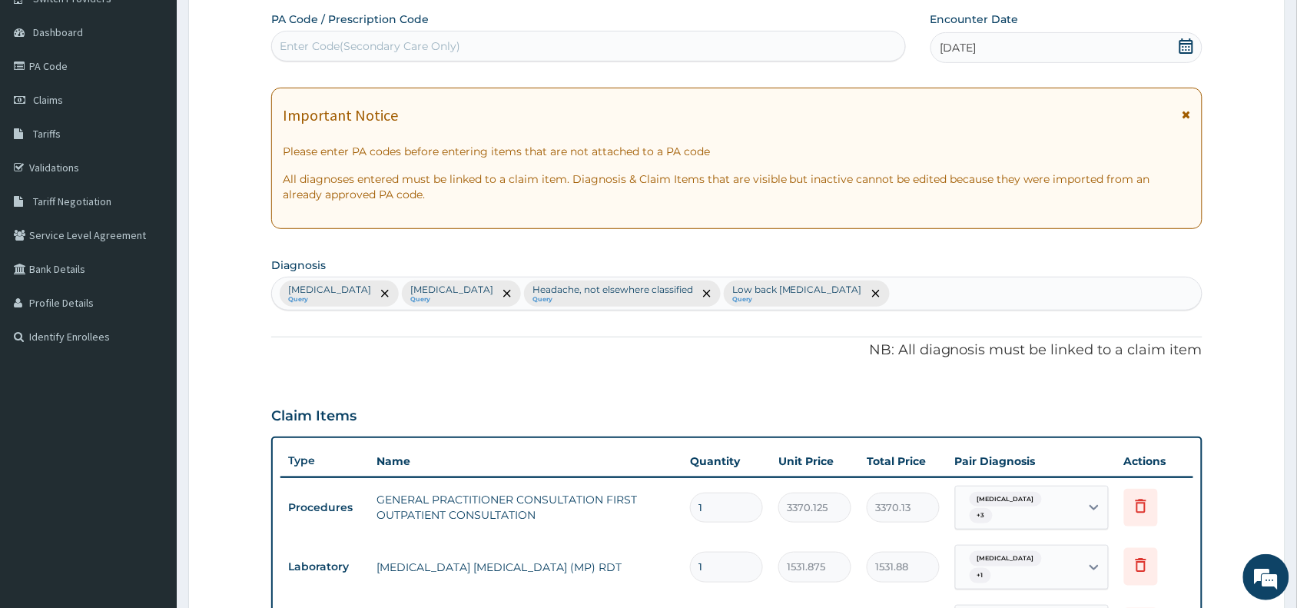
click at [897, 293] on div "Malaria, unspecified Query Pain in throat Query Headache, not elsewhere classif…" at bounding box center [737, 293] width 930 height 32
type input "cough"
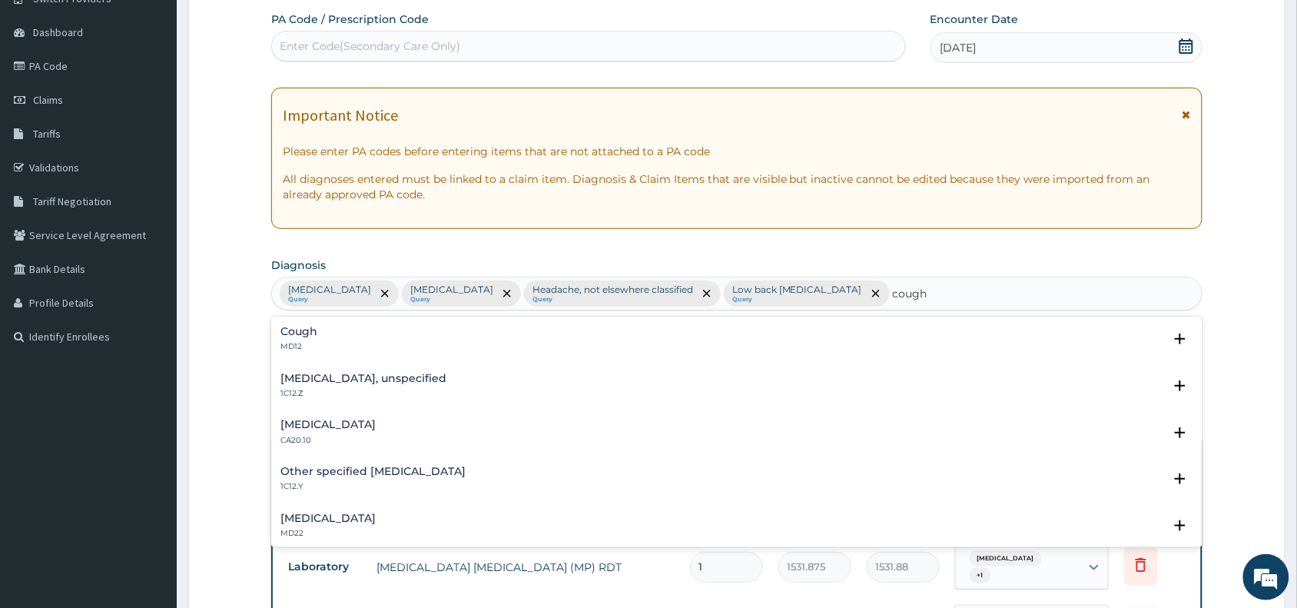
click at [296, 330] on h4 "Cough" at bounding box center [298, 332] width 37 height 12
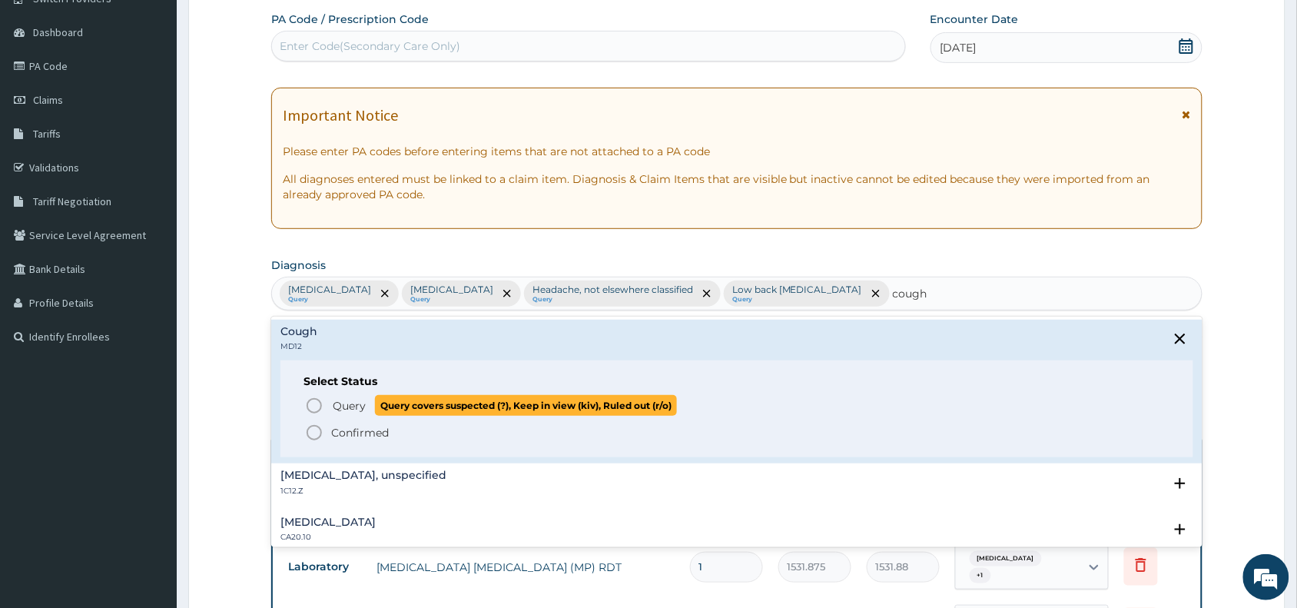
click at [312, 406] on icon "status option query" at bounding box center [314, 405] width 18 height 18
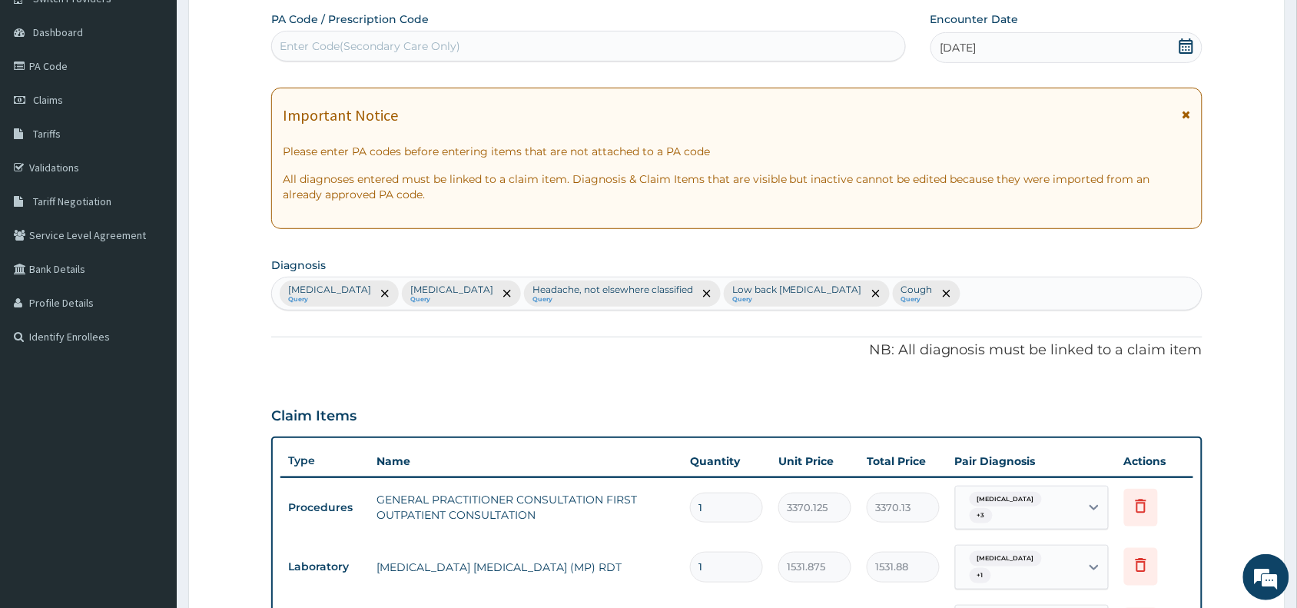
scroll to position [666, 0]
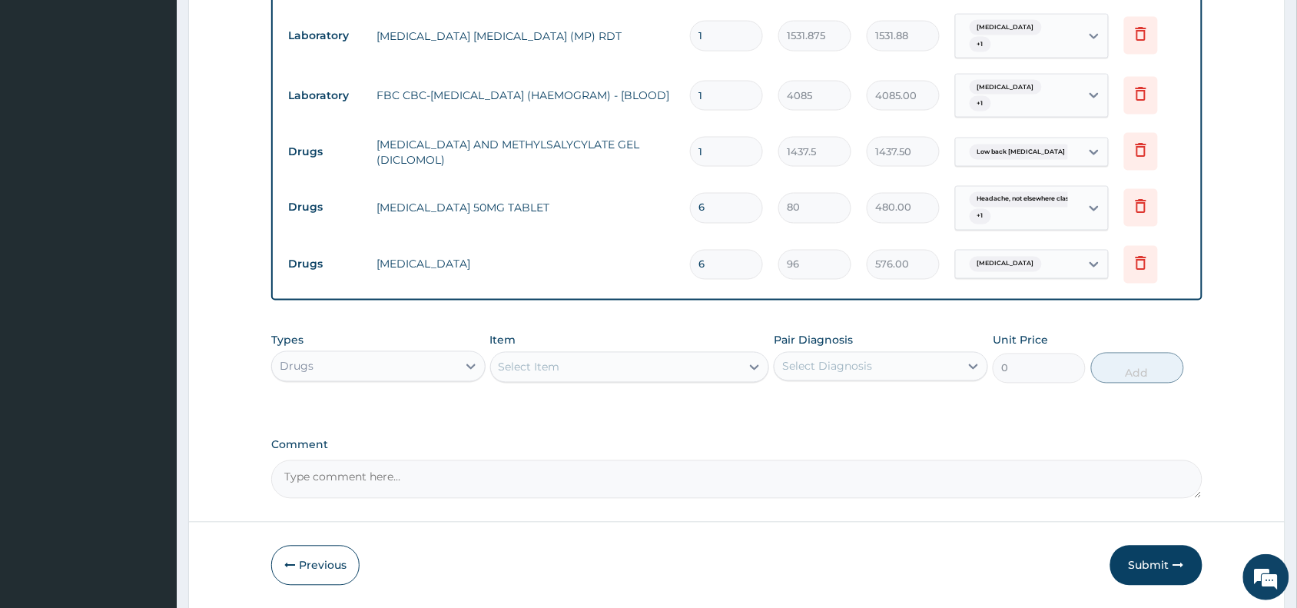
click at [561, 363] on div "Select Item" at bounding box center [616, 367] width 250 height 25
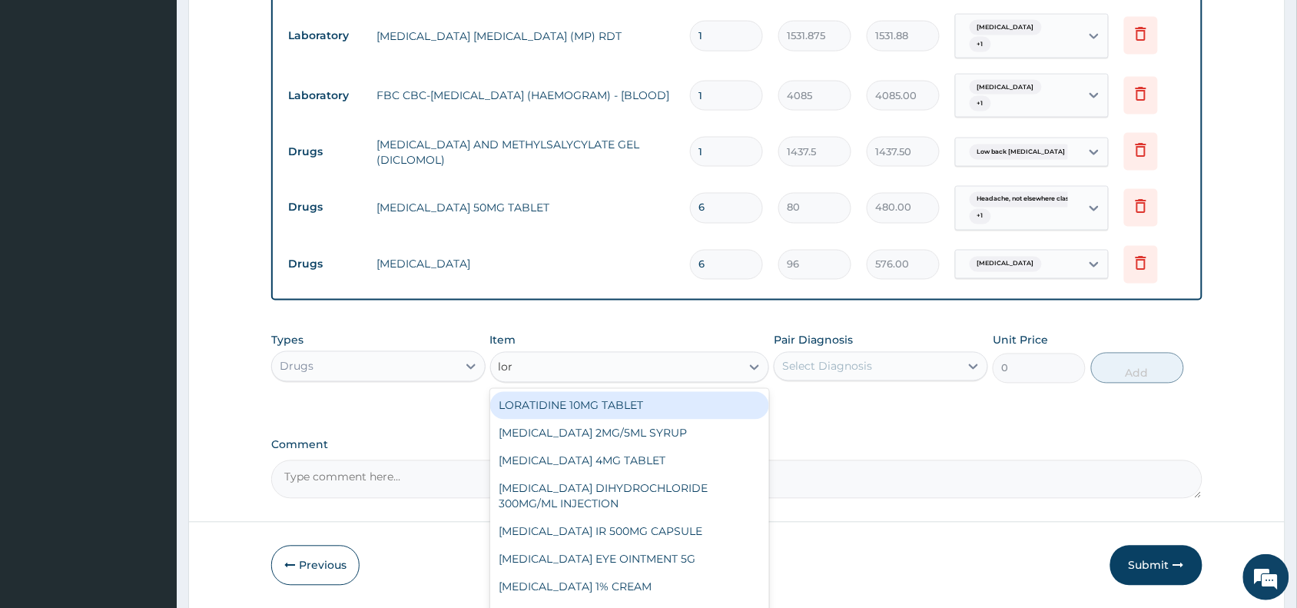
type input "lora"
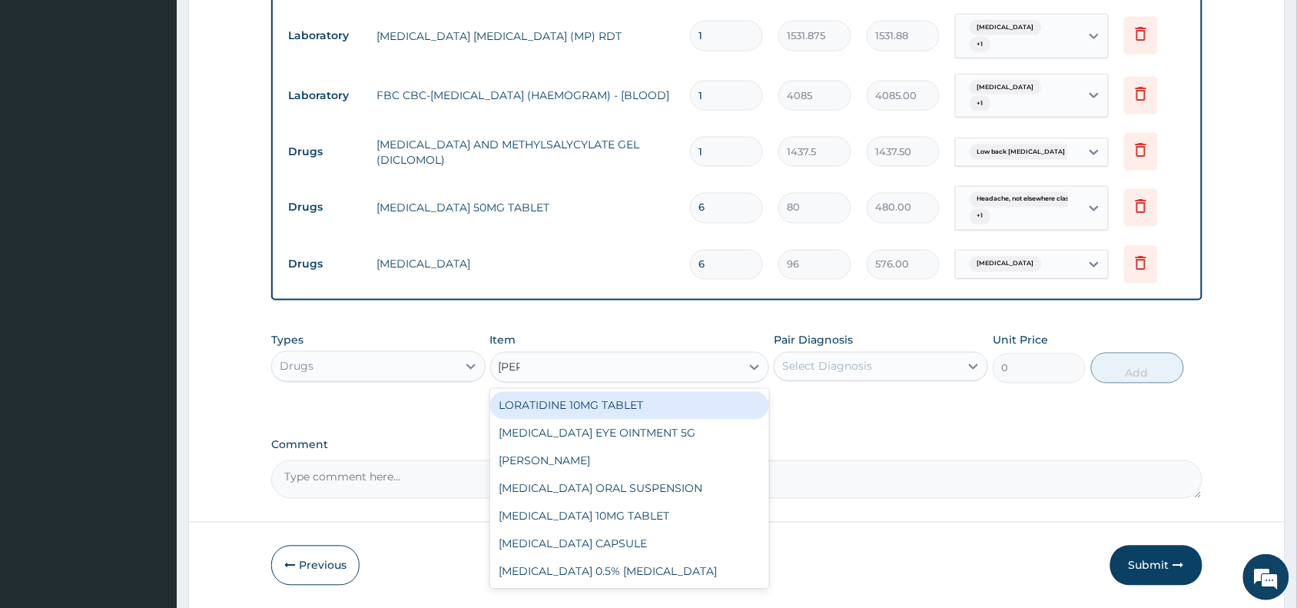
click at [628, 398] on div "LORATIDINE 10MG TABLET" at bounding box center [630, 406] width 280 height 28
type input "96"
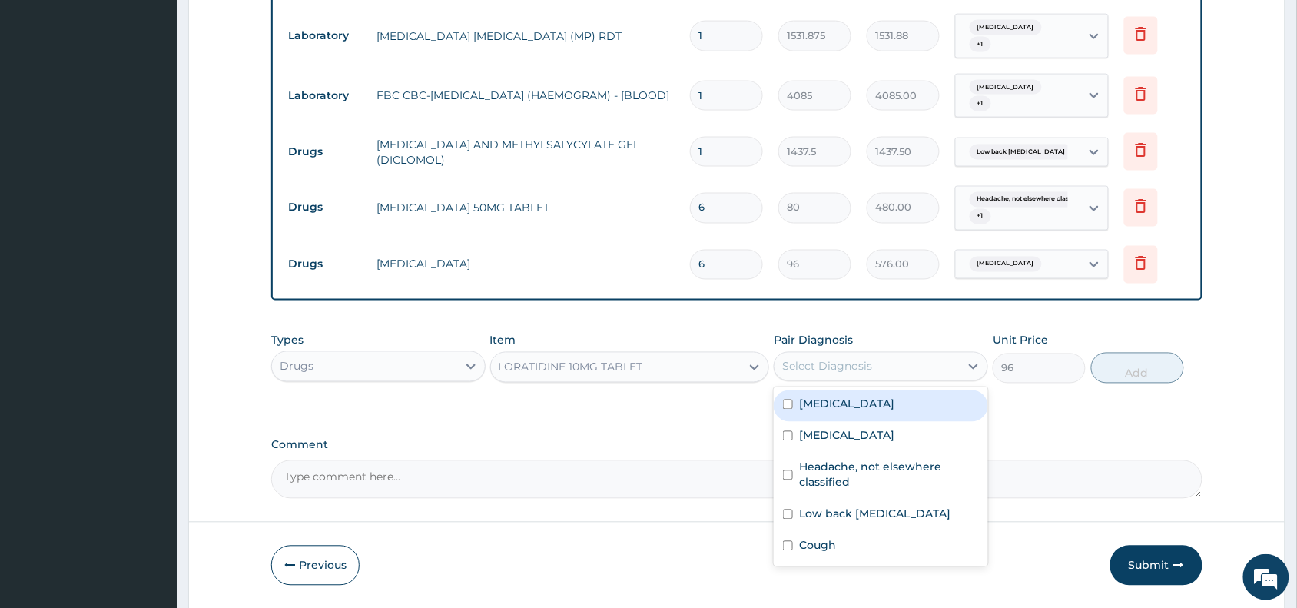
click at [819, 363] on div "Select Diagnosis" at bounding box center [827, 366] width 90 height 15
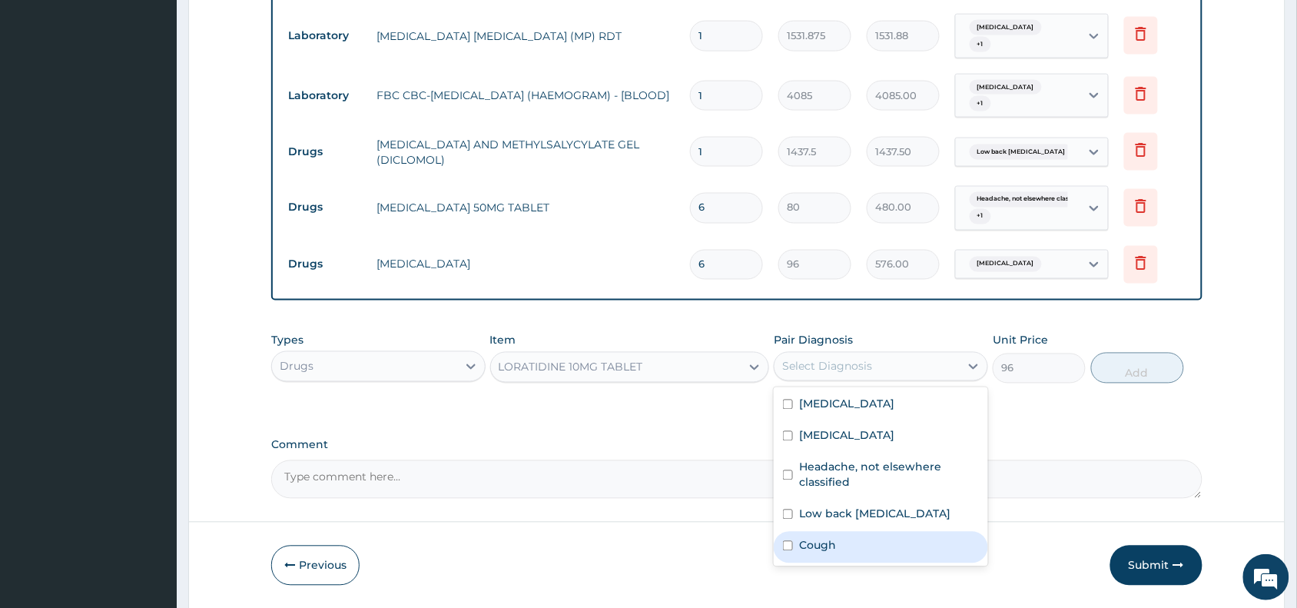
click at [832, 546] on label "Cough" at bounding box center [817, 545] width 37 height 15
checkbox input "true"
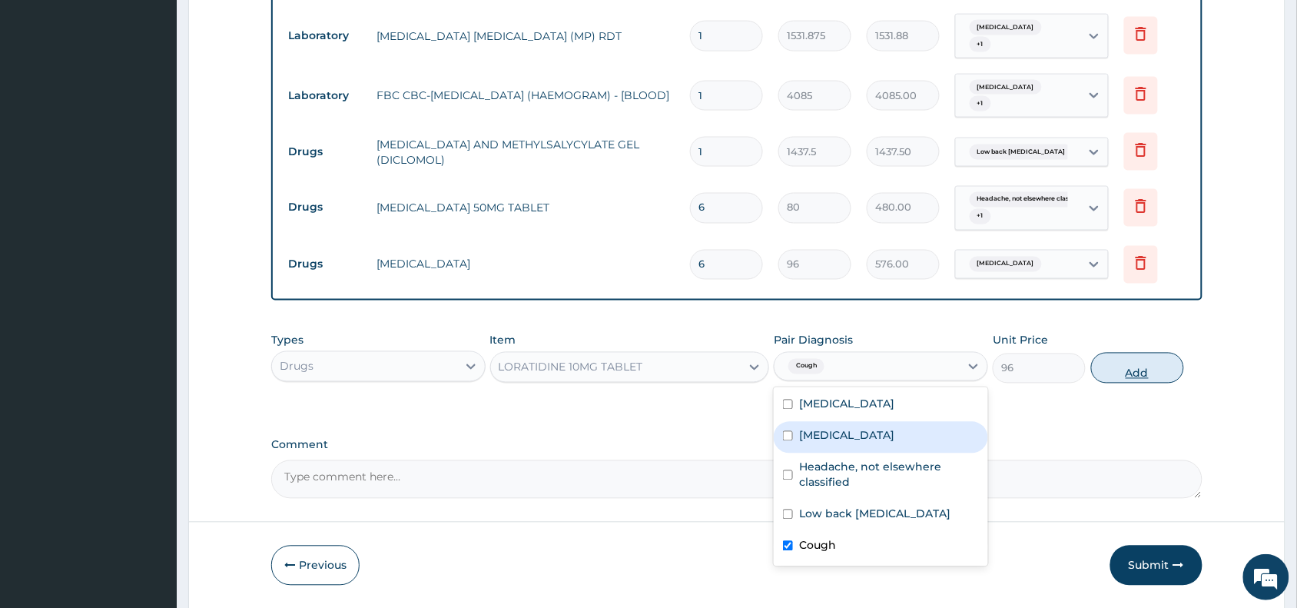
click at [1153, 363] on button "Add" at bounding box center [1137, 368] width 93 height 31
type input "0"
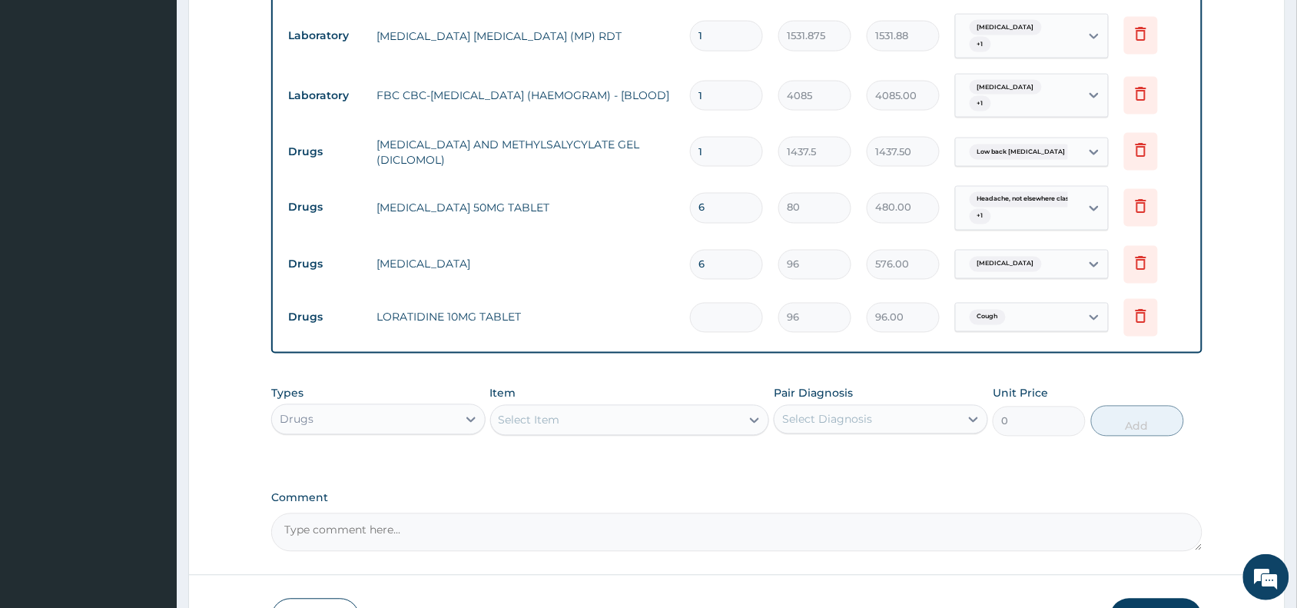
type input "0.00"
type input "5"
type input "480.00"
type input "5"
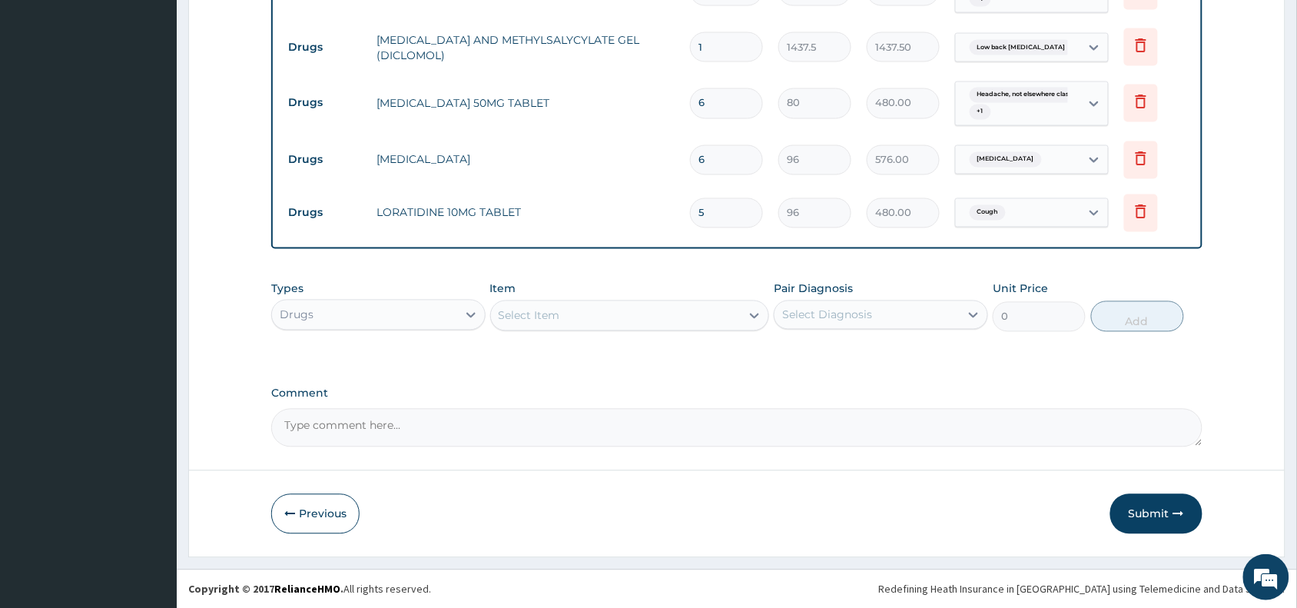
scroll to position [772, 0]
click at [1156, 512] on button "Submit" at bounding box center [1156, 513] width 92 height 40
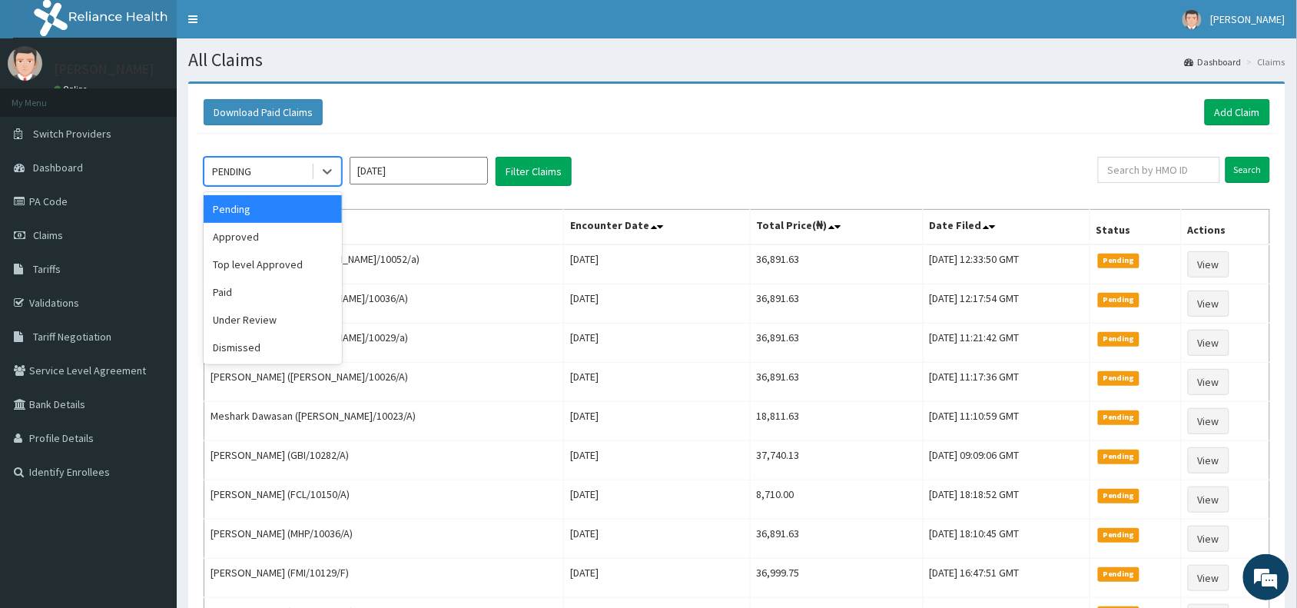
click at [277, 170] on div "PENDING" at bounding box center [257, 171] width 107 height 25
click at [250, 238] on div "Approved" at bounding box center [273, 237] width 138 height 28
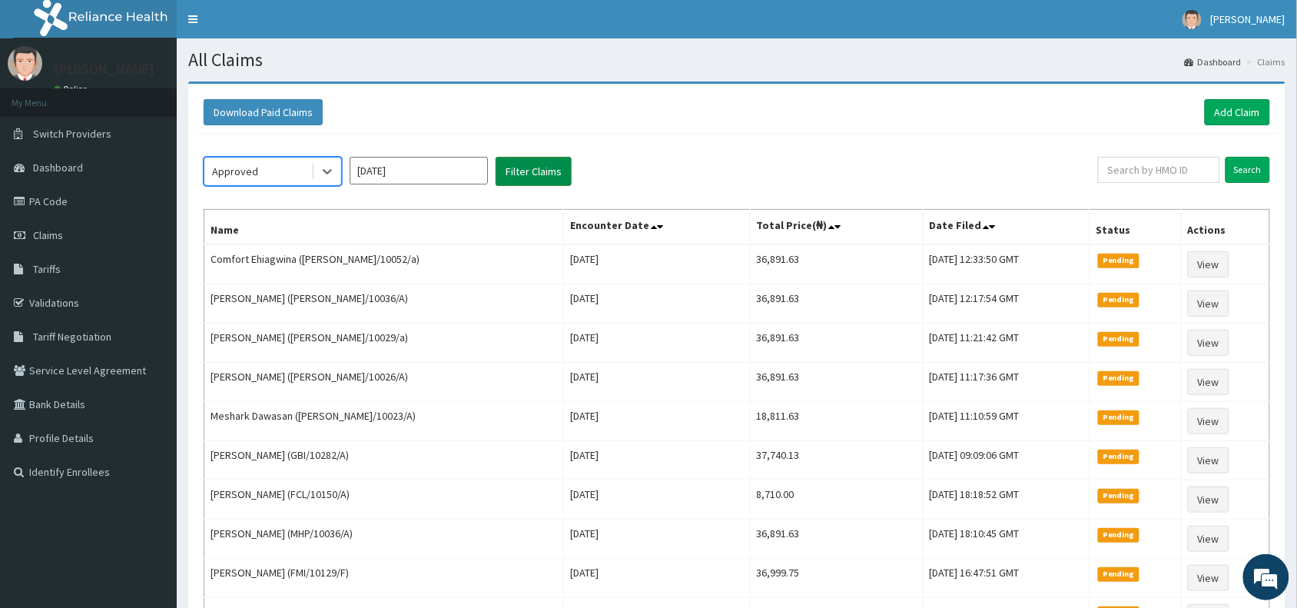
click at [529, 167] on button "Filter Claims" at bounding box center [534, 171] width 76 height 29
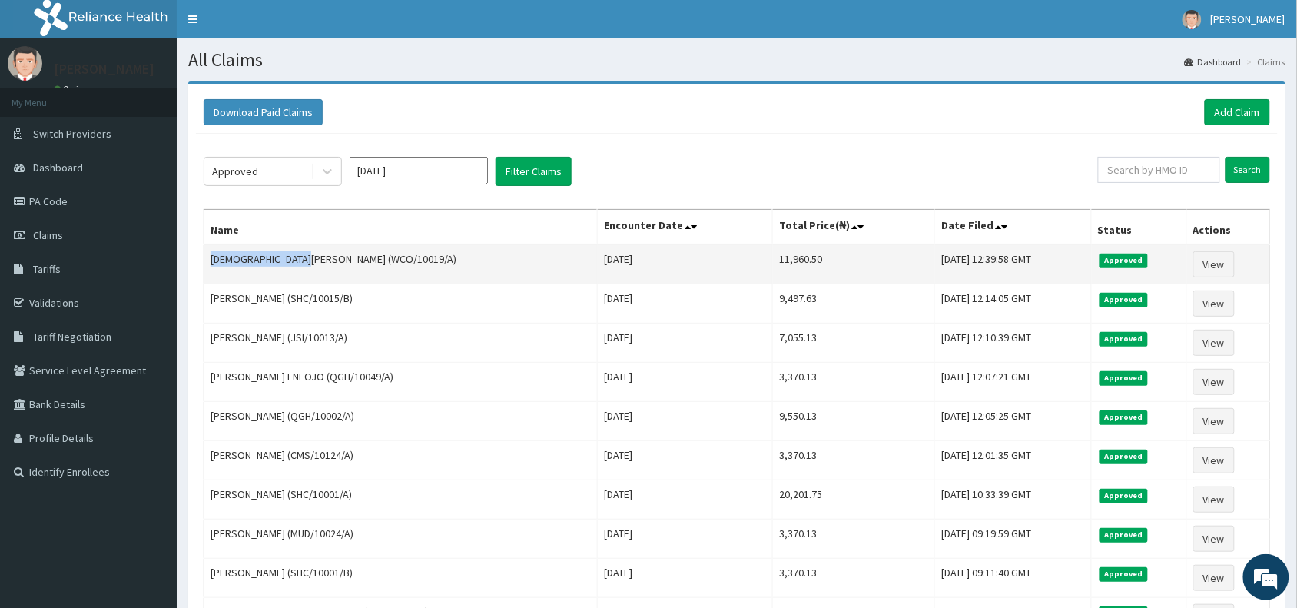
drag, startPoint x: 310, startPoint y: 257, endPoint x: 205, endPoint y: 265, distance: 104.8
click at [205, 265] on td "[DEMOGRAPHIC_DATA][PERSON_NAME] (WCO/10019/A)" at bounding box center [400, 264] width 393 height 40
copy td "[DEMOGRAPHIC_DATA][PERSON_NAME]"
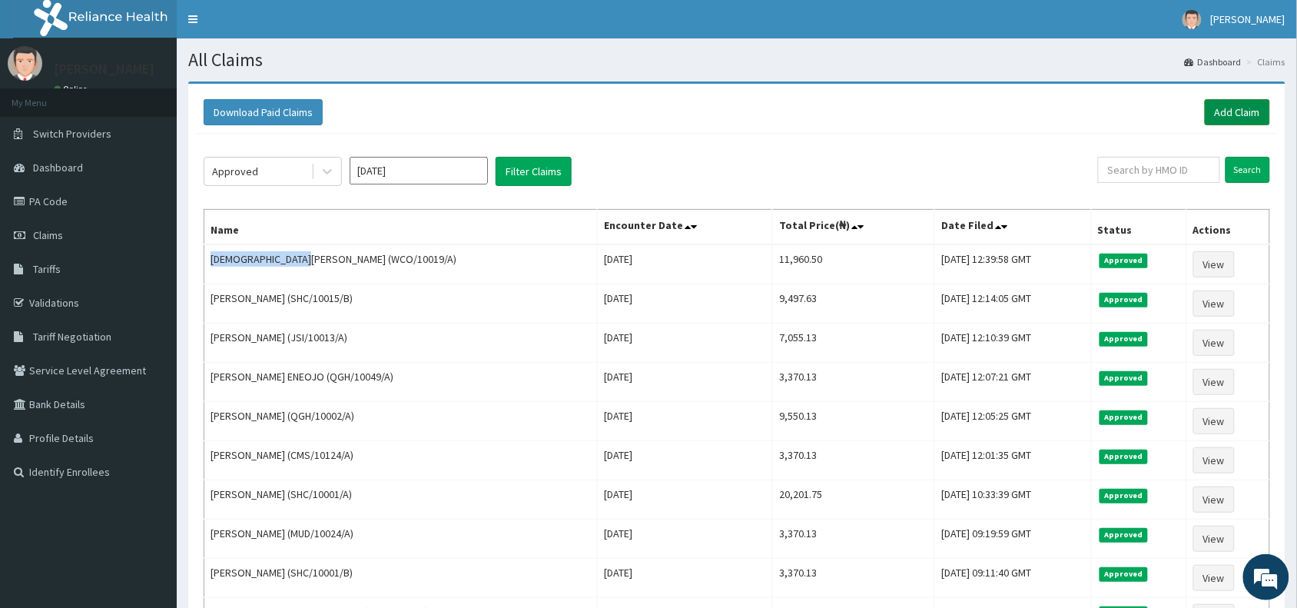
click at [1249, 109] on link "Add Claim" at bounding box center [1237, 112] width 65 height 26
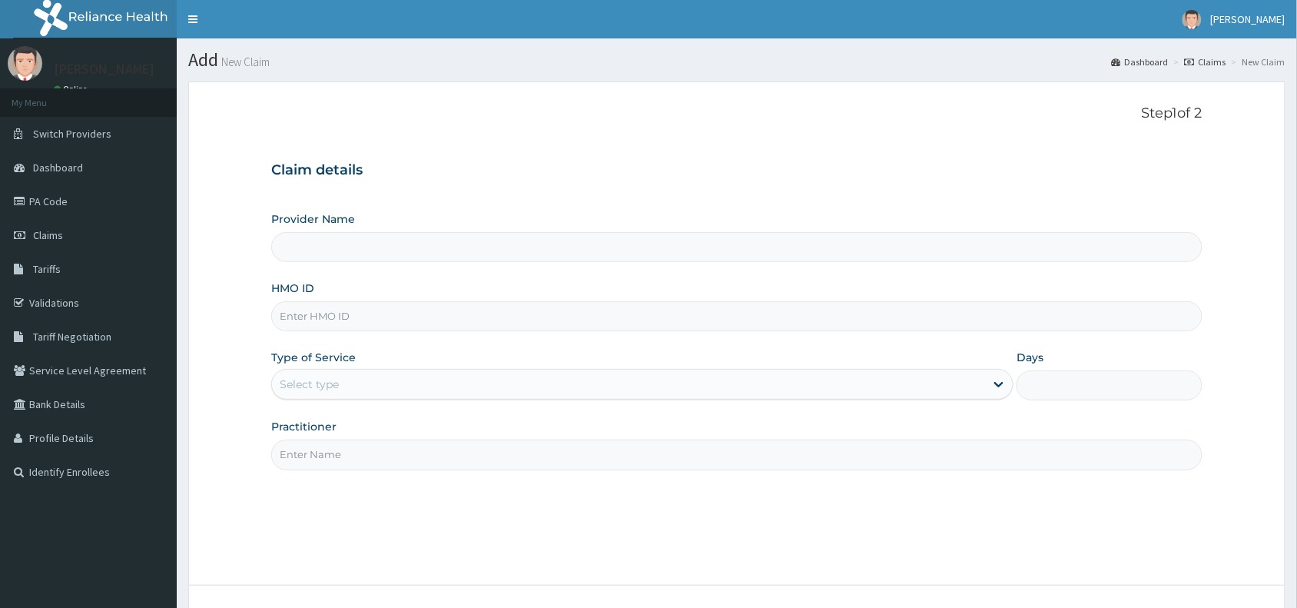
click at [312, 320] on input "HMO ID" at bounding box center [736, 316] width 931 height 30
paste input "SHC/10015/E"
type input "SHC/10015/E"
type input "Reliance Family Clinics (RFC) - [GEOGRAPHIC_DATA]"
type input "SHC/10015/E"
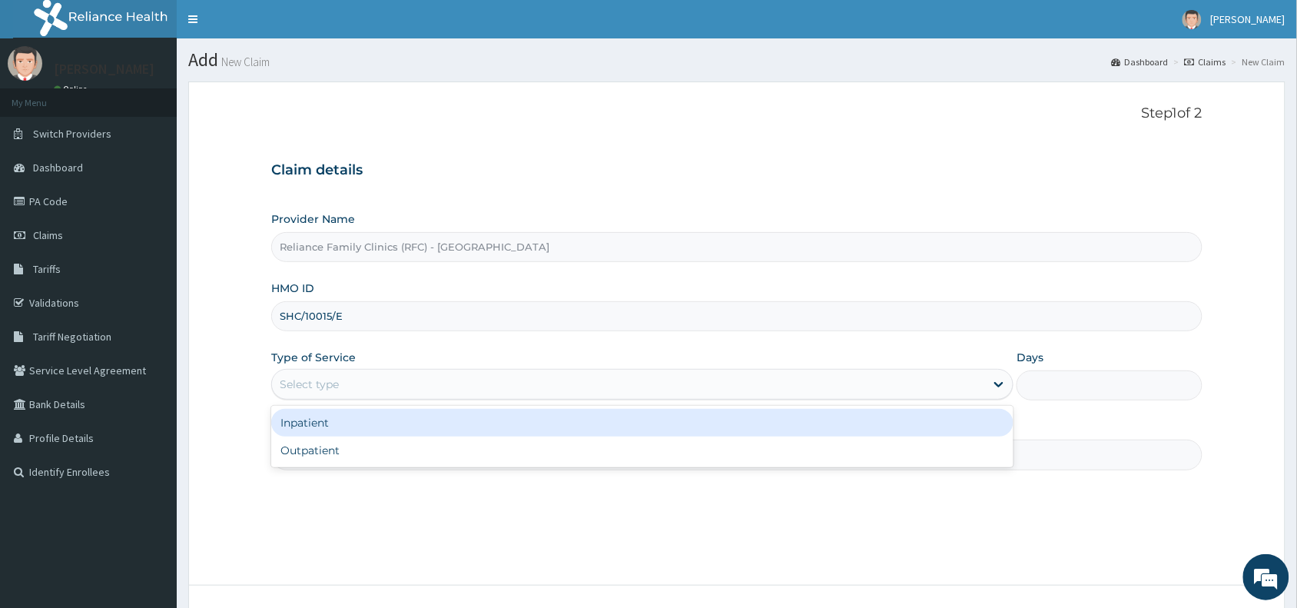
click at [327, 379] on div "Select type" at bounding box center [309, 383] width 59 height 15
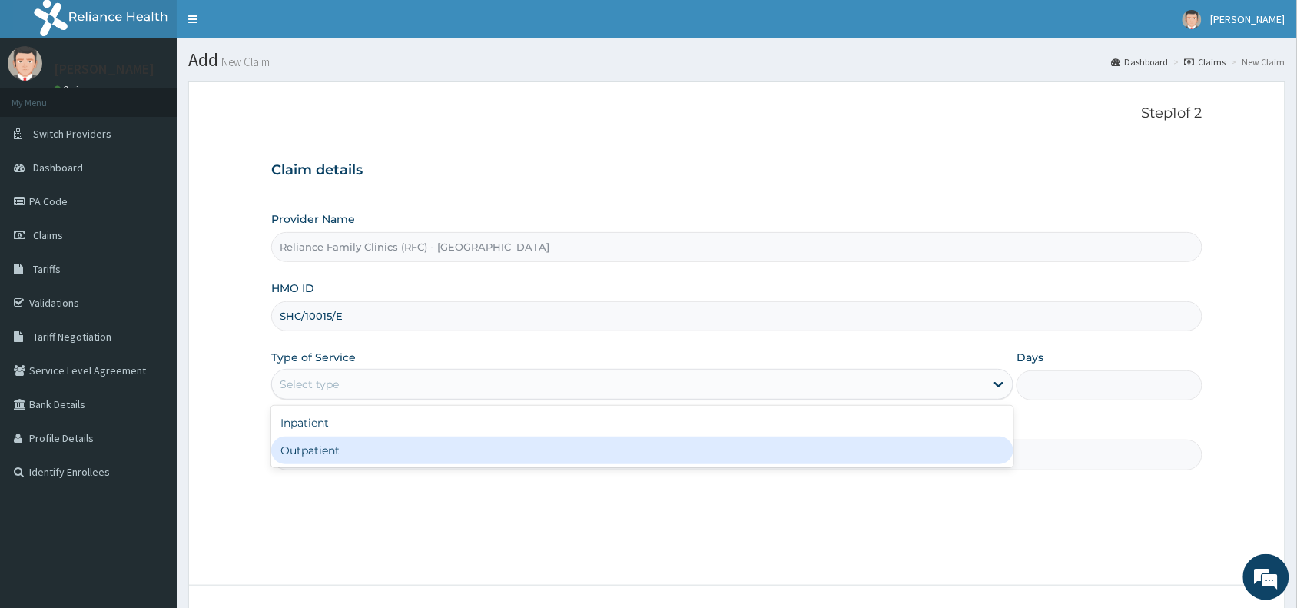
click at [320, 452] on div "Outpatient" at bounding box center [642, 450] width 742 height 28
type input "1"
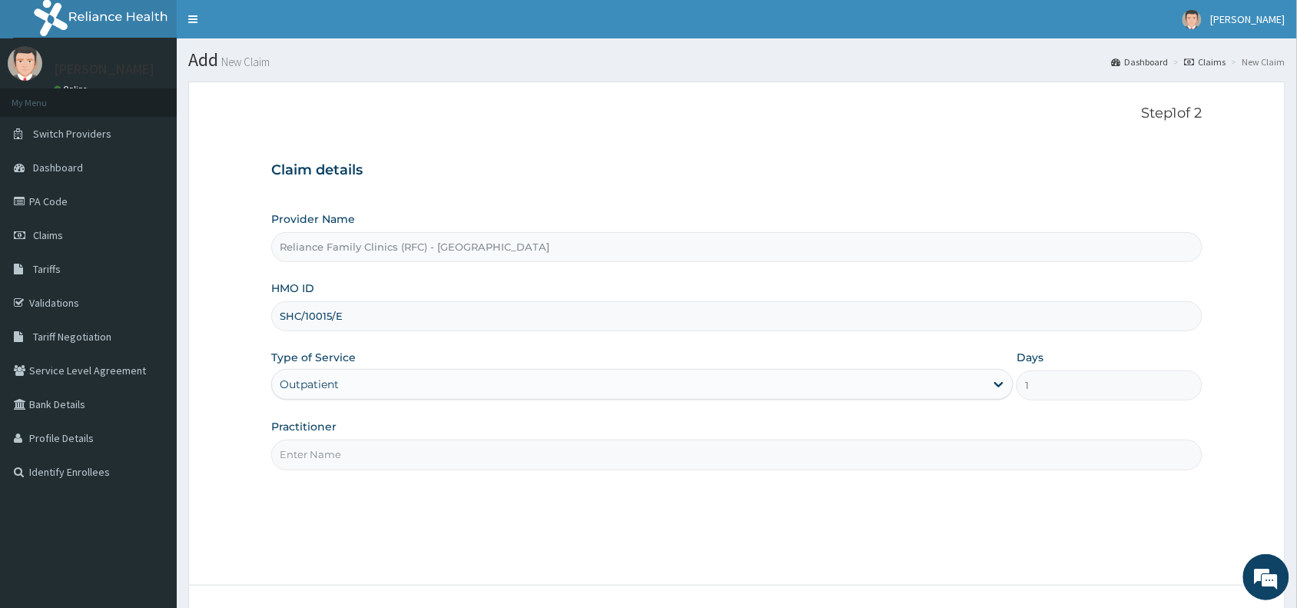
click at [311, 458] on input "Practitioner" at bounding box center [736, 454] width 931 height 30
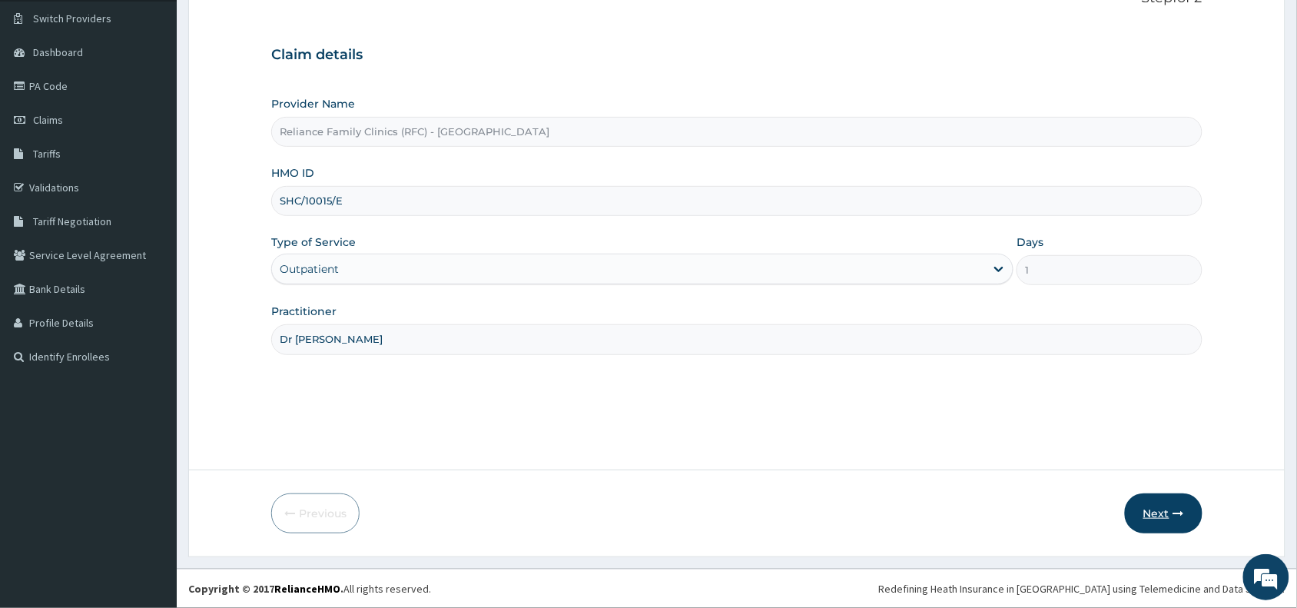
type input "Dr [PERSON_NAME]"
click at [1176, 508] on icon "button" at bounding box center [1178, 513] width 11 height 11
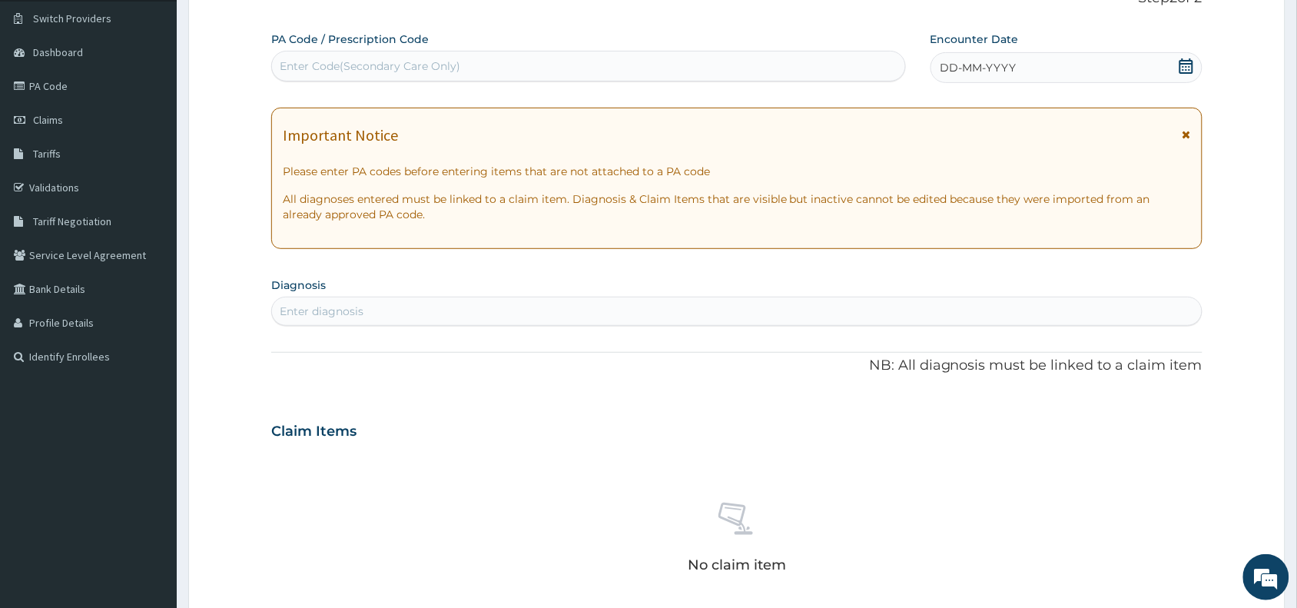
click at [359, 58] on div "Enter Code(Secondary Care Only)" at bounding box center [588, 66] width 633 height 25
paste input "PA/CB0471"
type input "PA/CB0471"
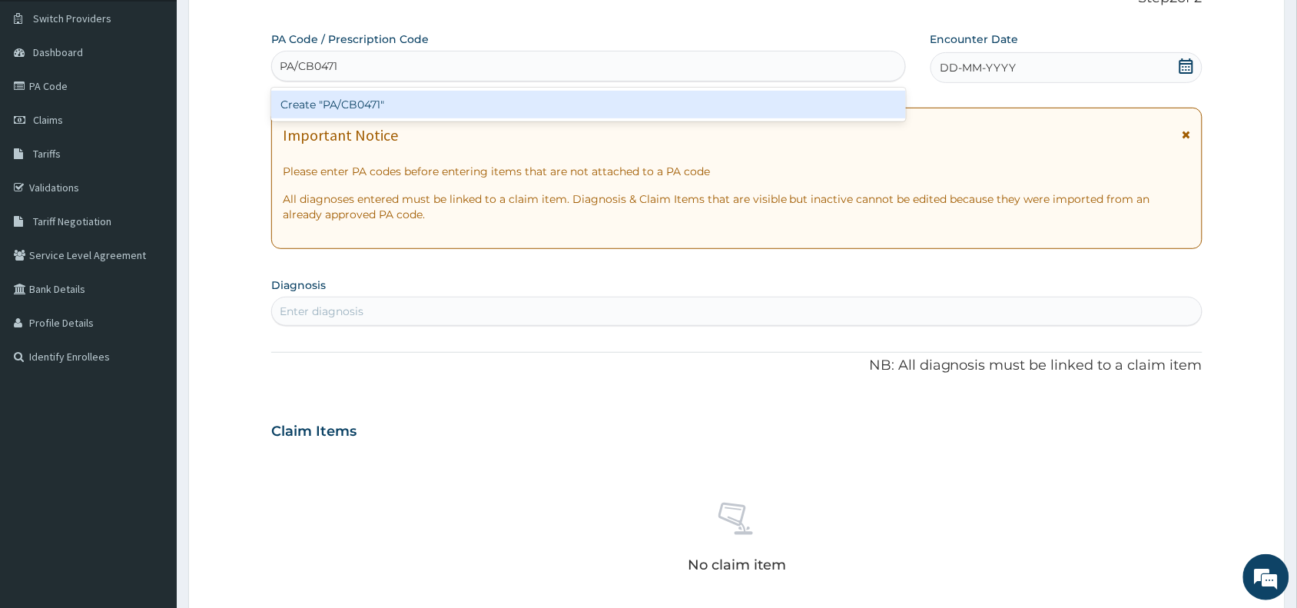
click at [384, 105] on div "Create "PA/CB0471"" at bounding box center [588, 105] width 635 height 28
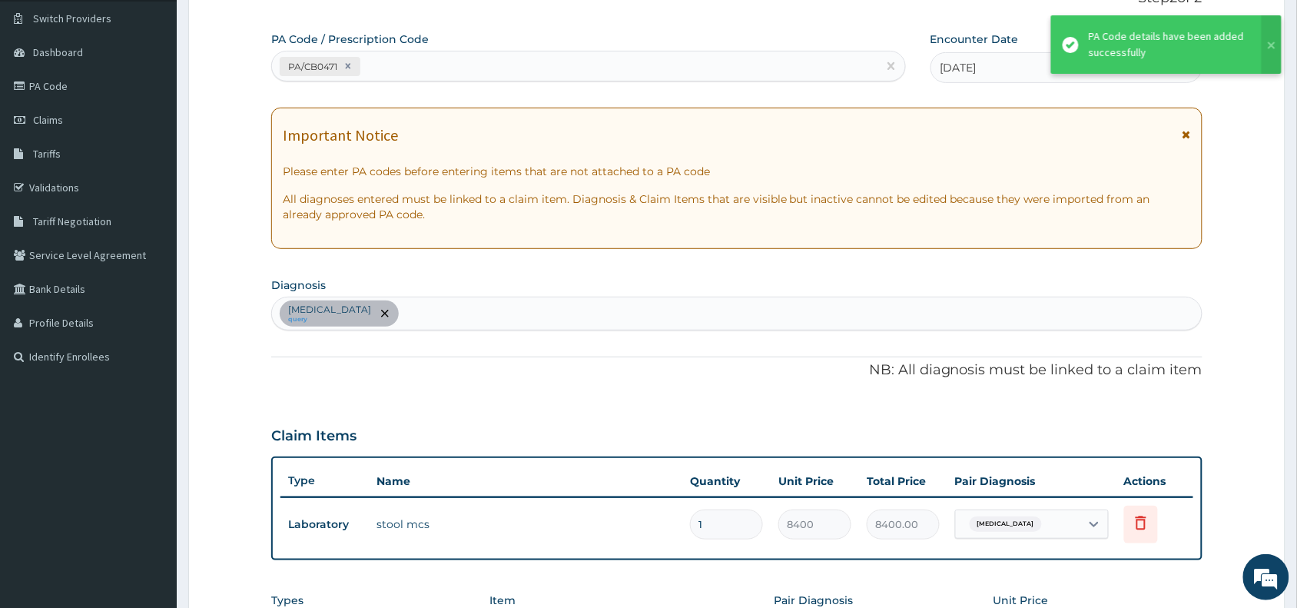
click at [474, 305] on div "[MEDICAL_DATA] query" at bounding box center [737, 313] width 930 height 32
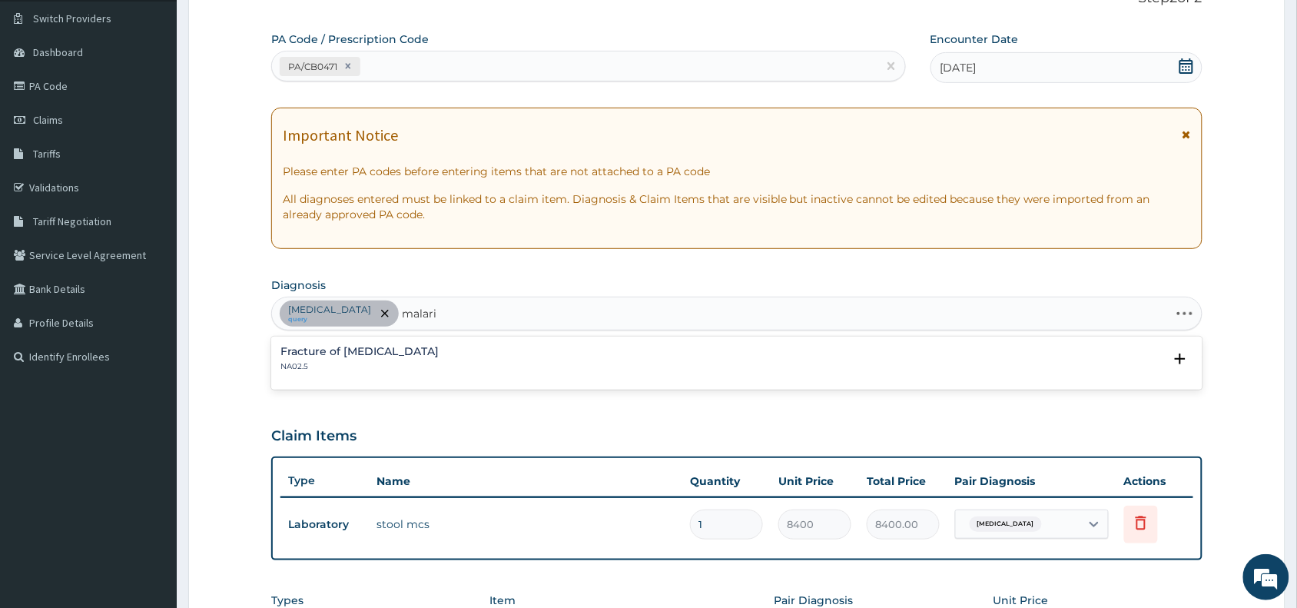
type input "[MEDICAL_DATA]"
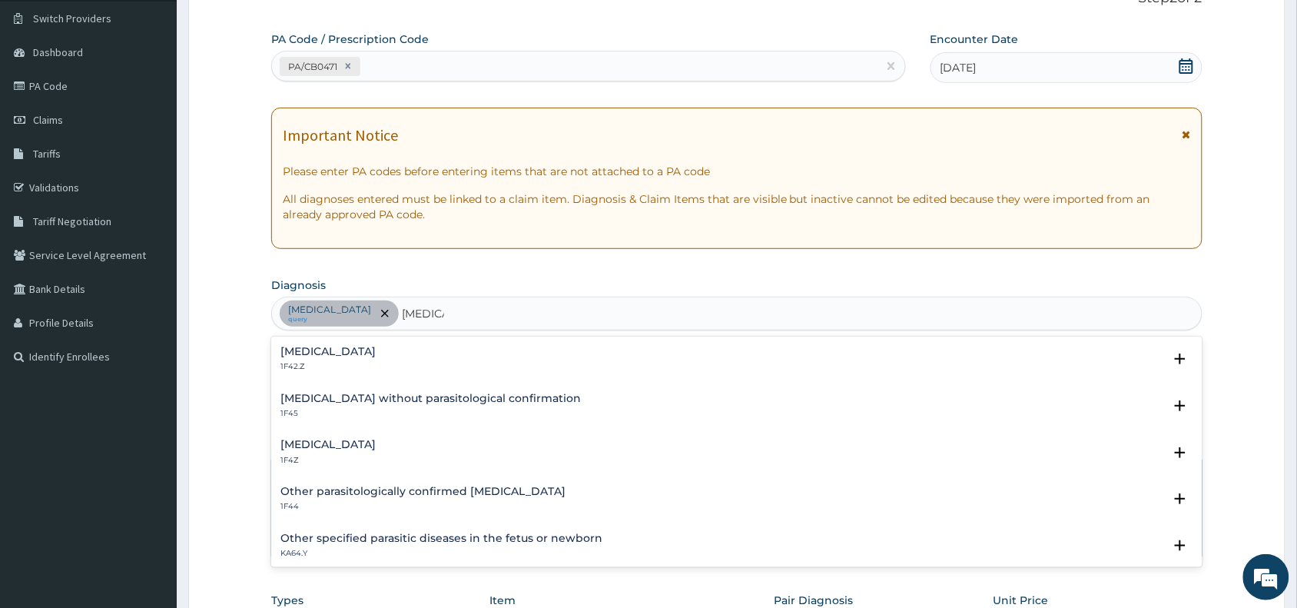
click at [320, 449] on h4 "[MEDICAL_DATA]" at bounding box center [327, 445] width 95 height 12
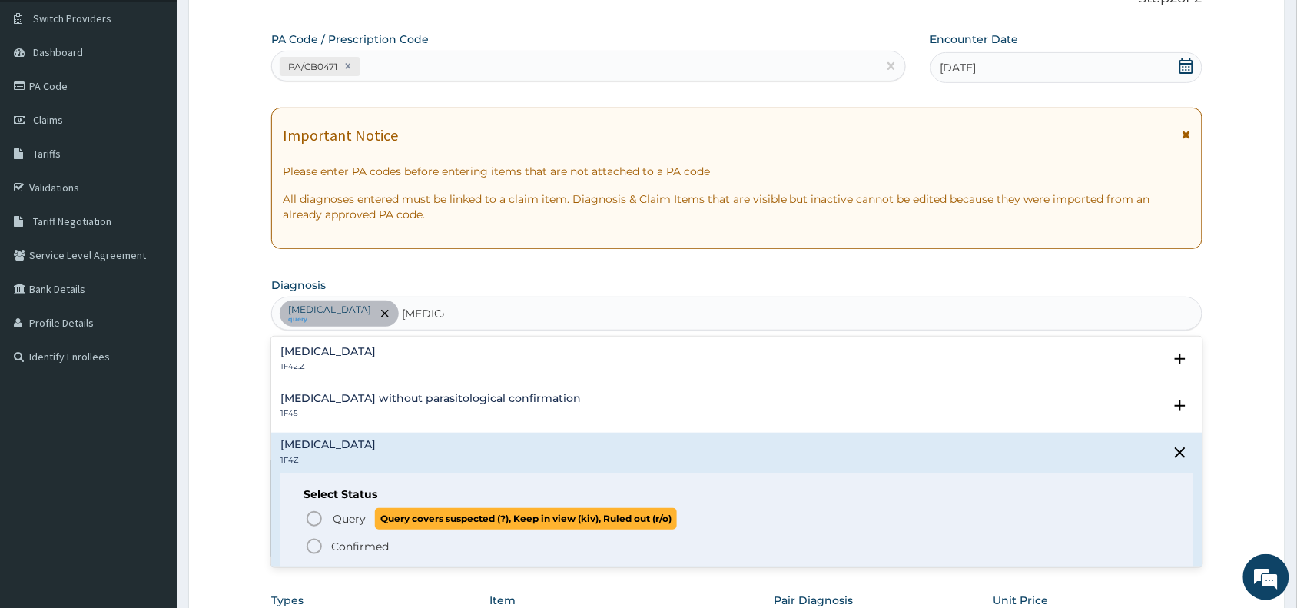
click at [319, 519] on icon "status option query" at bounding box center [314, 518] width 18 height 18
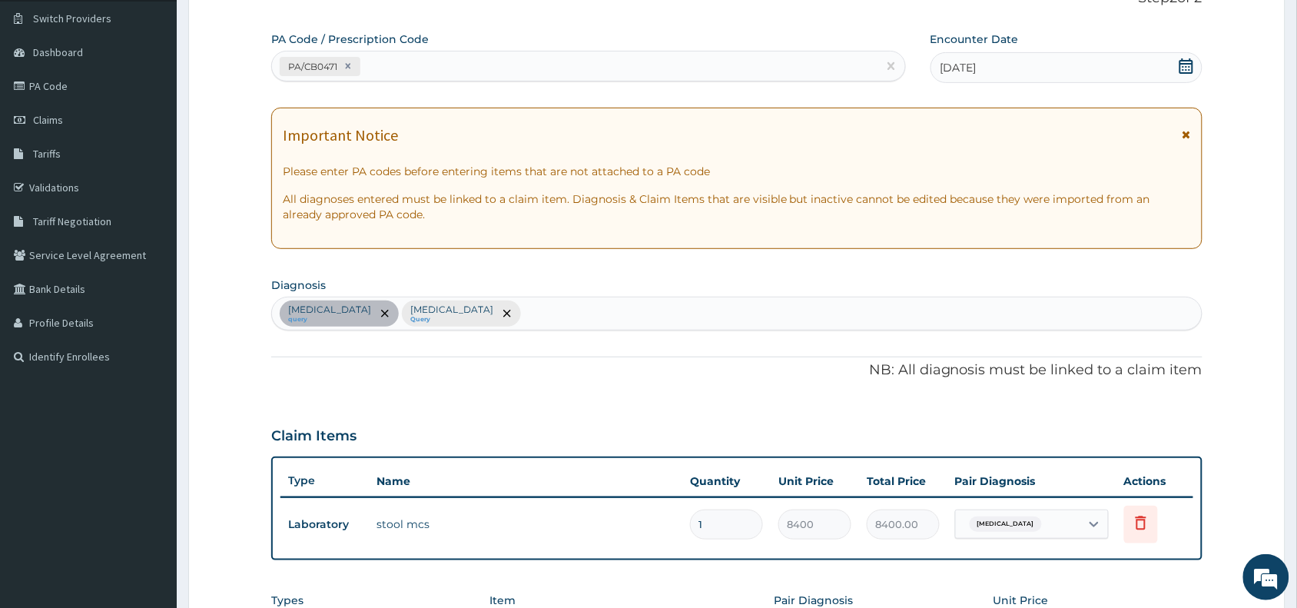
click at [612, 317] on div "[MEDICAL_DATA] query [MEDICAL_DATA] Query" at bounding box center [737, 313] width 930 height 32
type input "costip"
click at [613, 317] on div "[MEDICAL_DATA] query [MEDICAL_DATA] Query" at bounding box center [737, 313] width 930 height 32
type input "constipation"
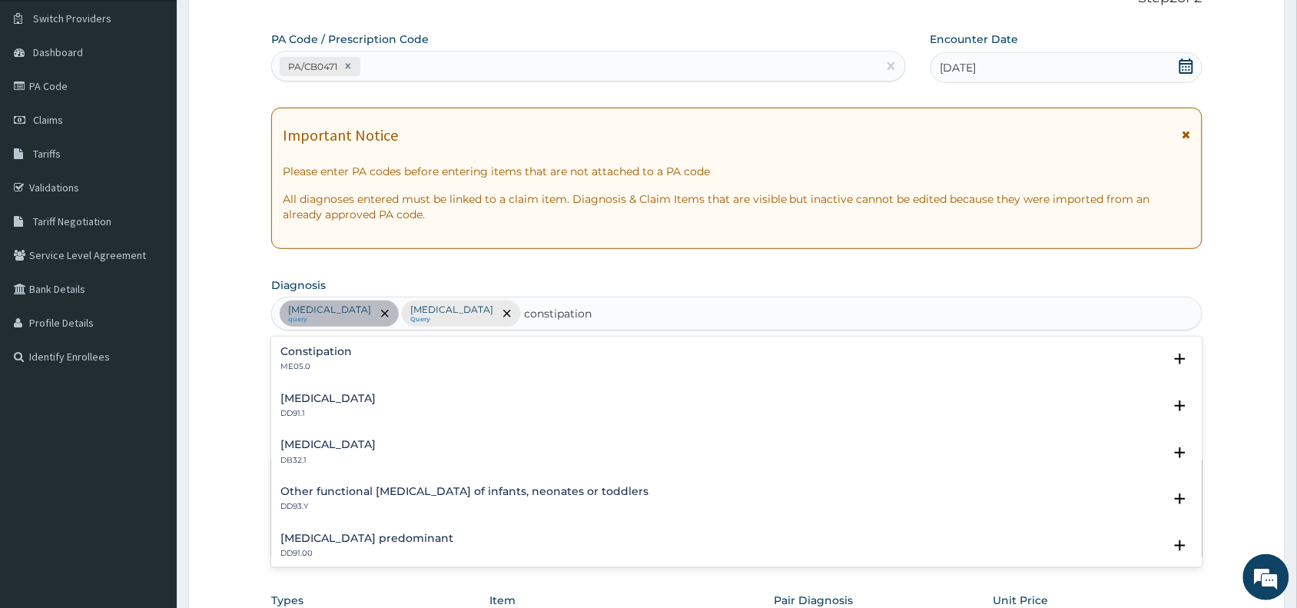
click at [297, 352] on h4 "Constipation" at bounding box center [315, 352] width 71 height 12
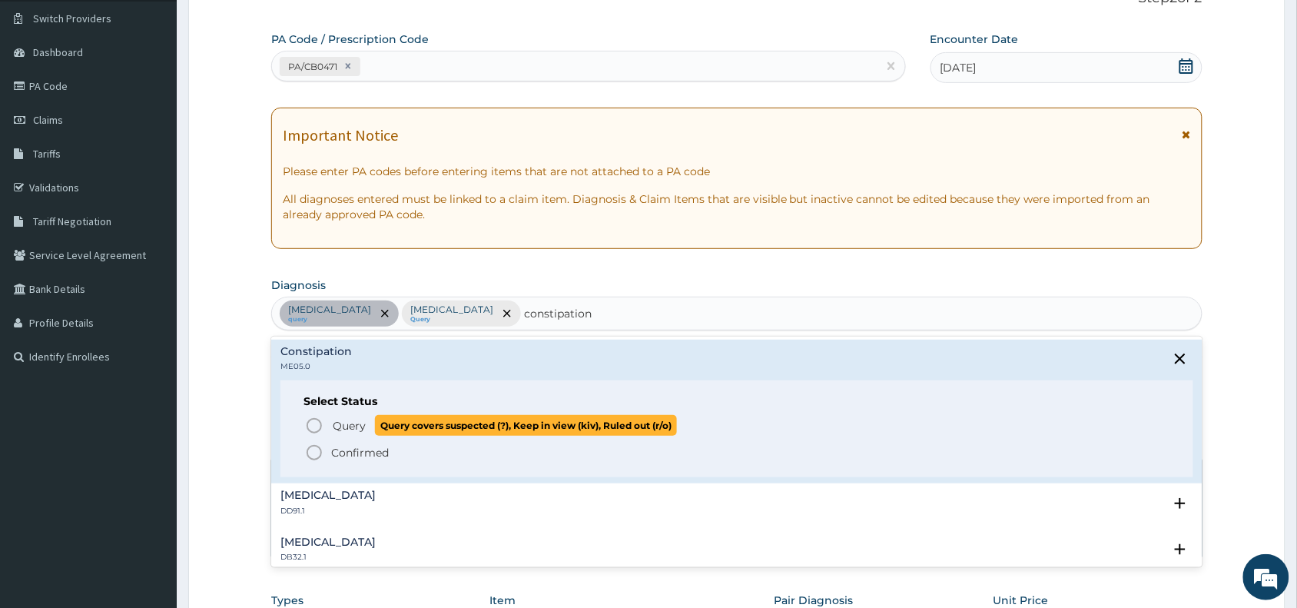
click at [311, 423] on icon "status option query" at bounding box center [314, 425] width 18 height 18
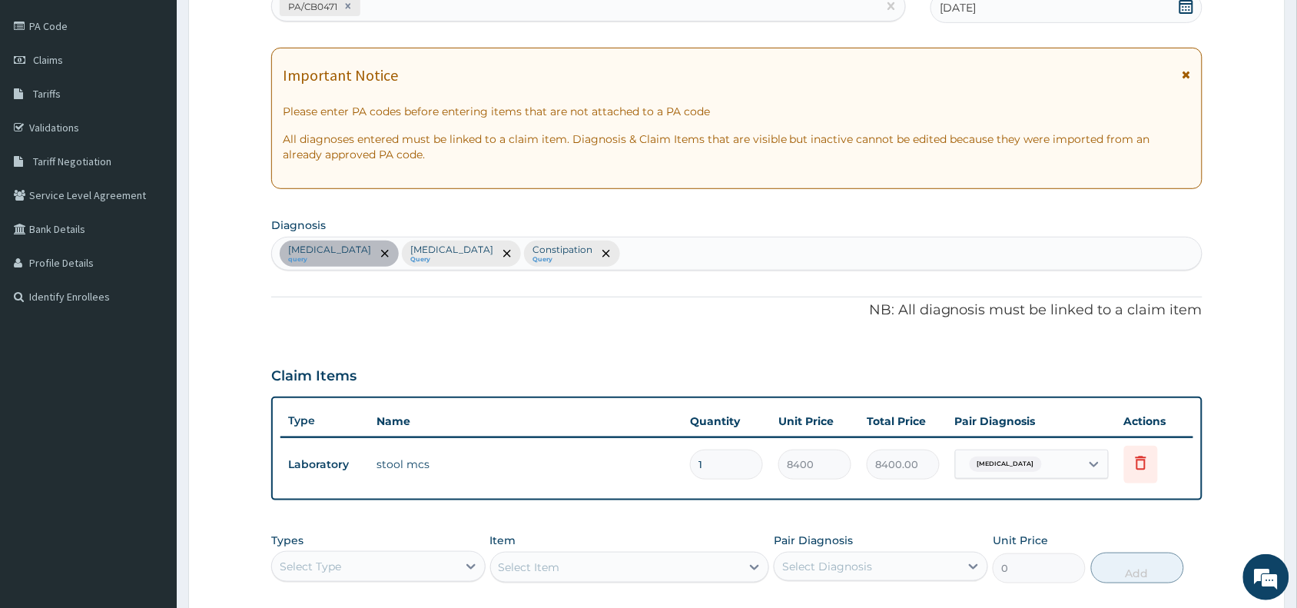
scroll to position [192, 0]
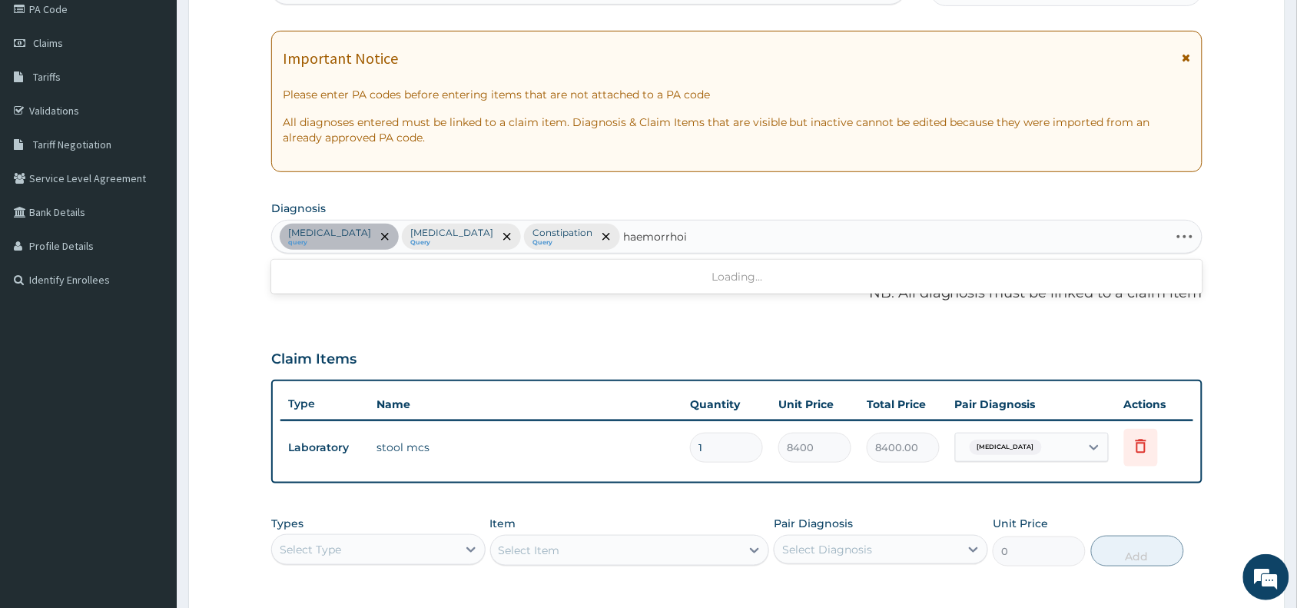
type input "haemorrhoid"
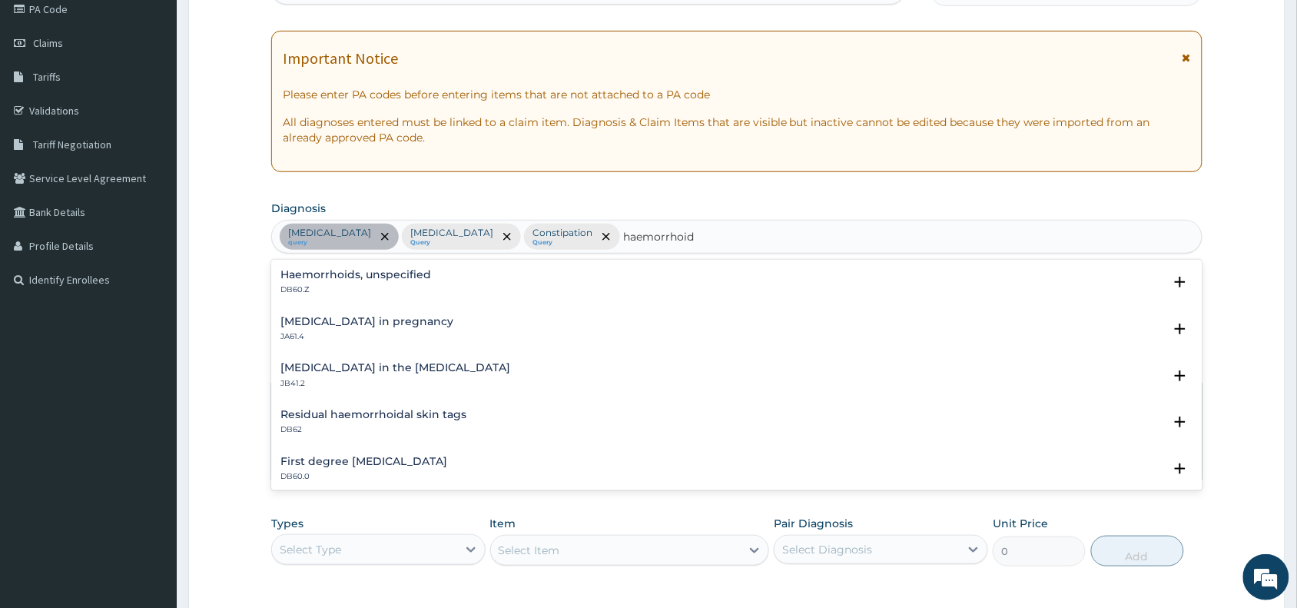
click at [323, 278] on h4 "Haemorrhoids, unspecified" at bounding box center [355, 275] width 151 height 12
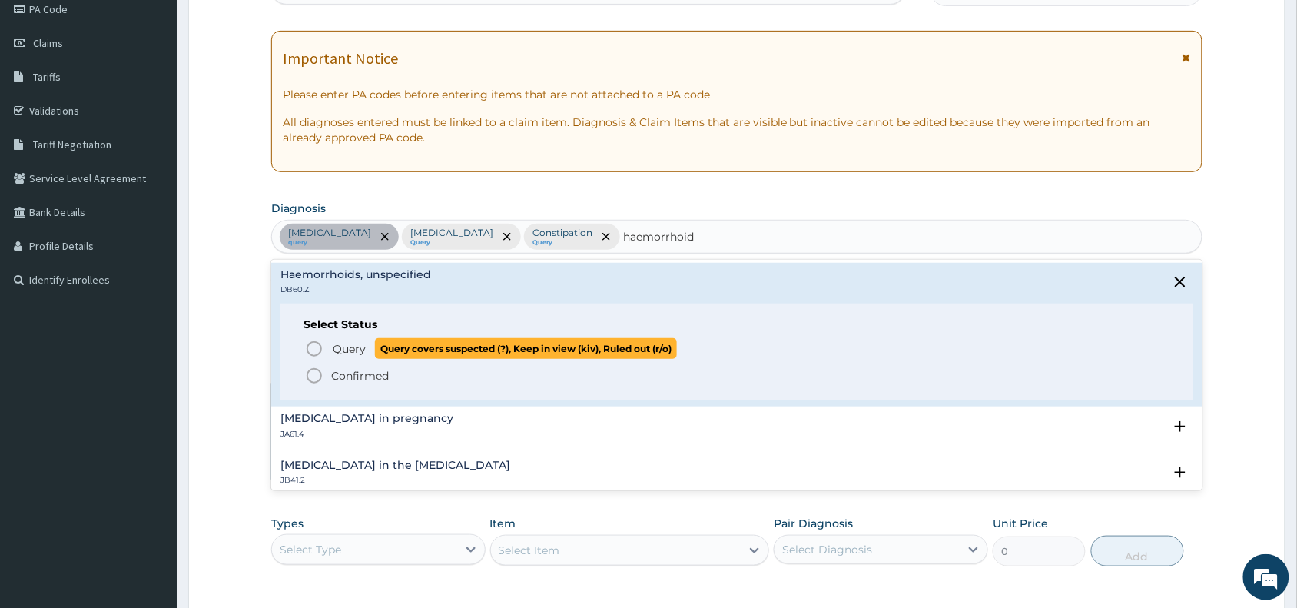
click at [313, 353] on icon "status option query" at bounding box center [314, 349] width 18 height 18
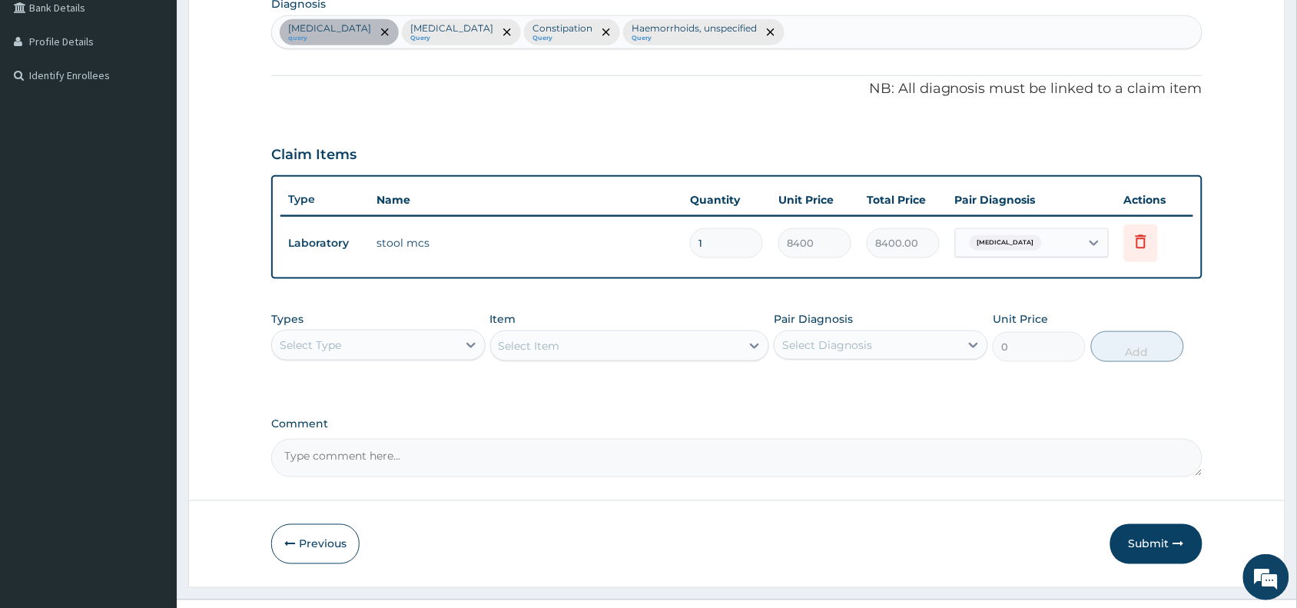
scroll to position [426, 0]
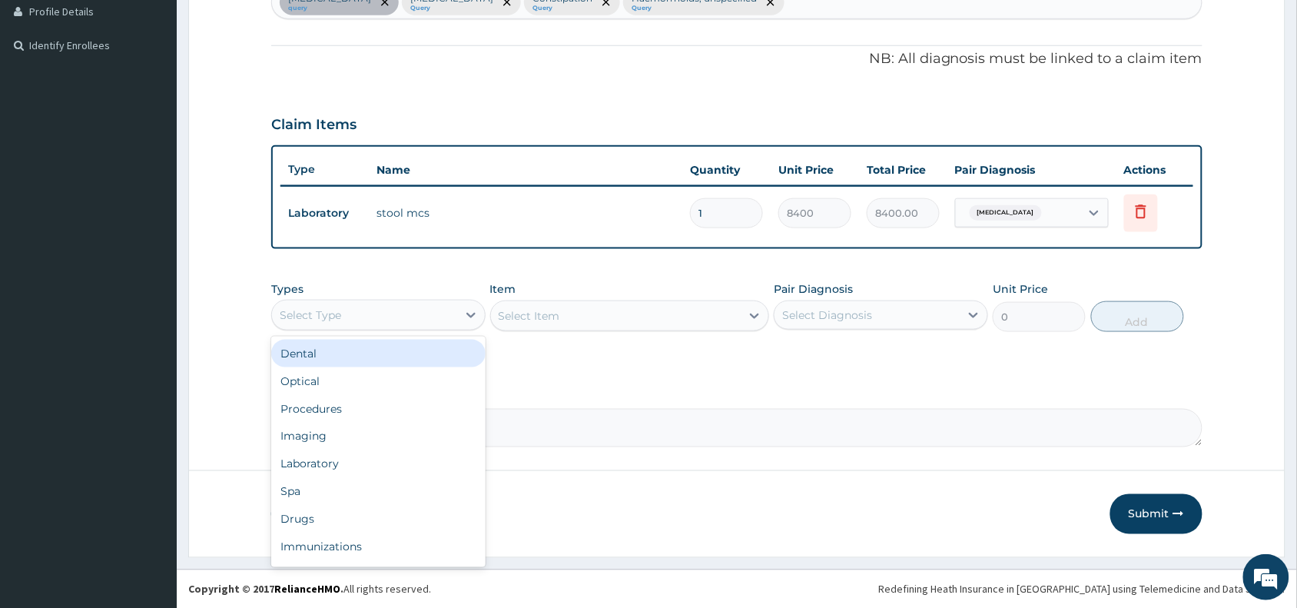
click at [373, 306] on div "Select Type" at bounding box center [364, 315] width 185 height 25
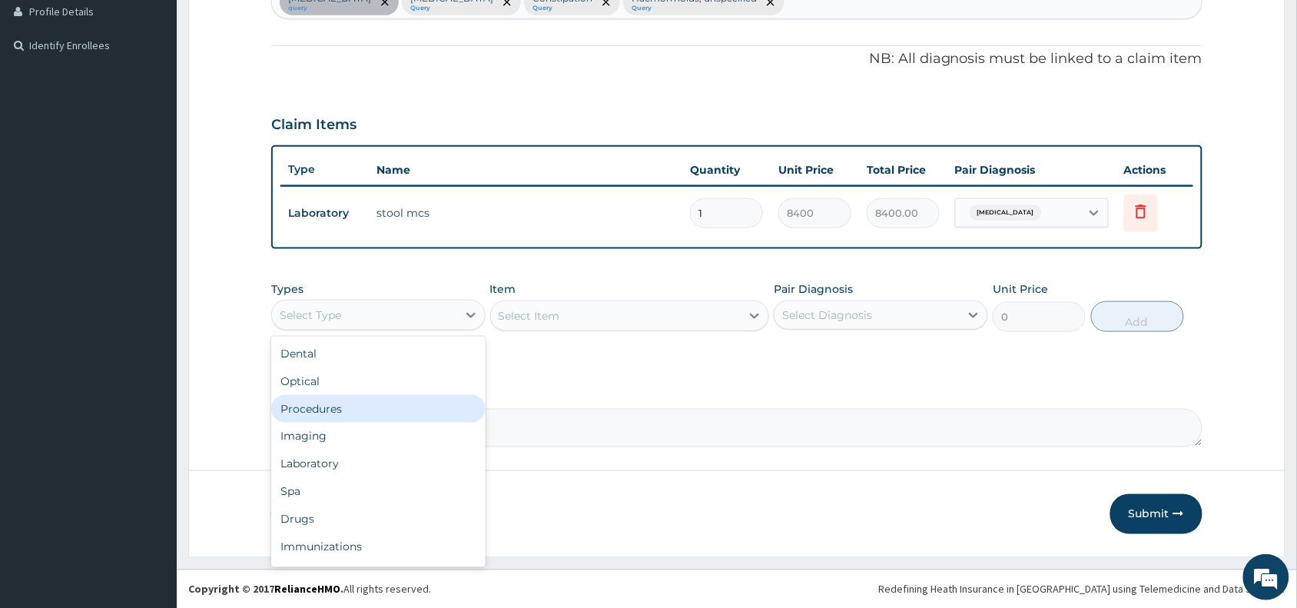
click at [316, 410] on div "Procedures" at bounding box center [378, 409] width 214 height 28
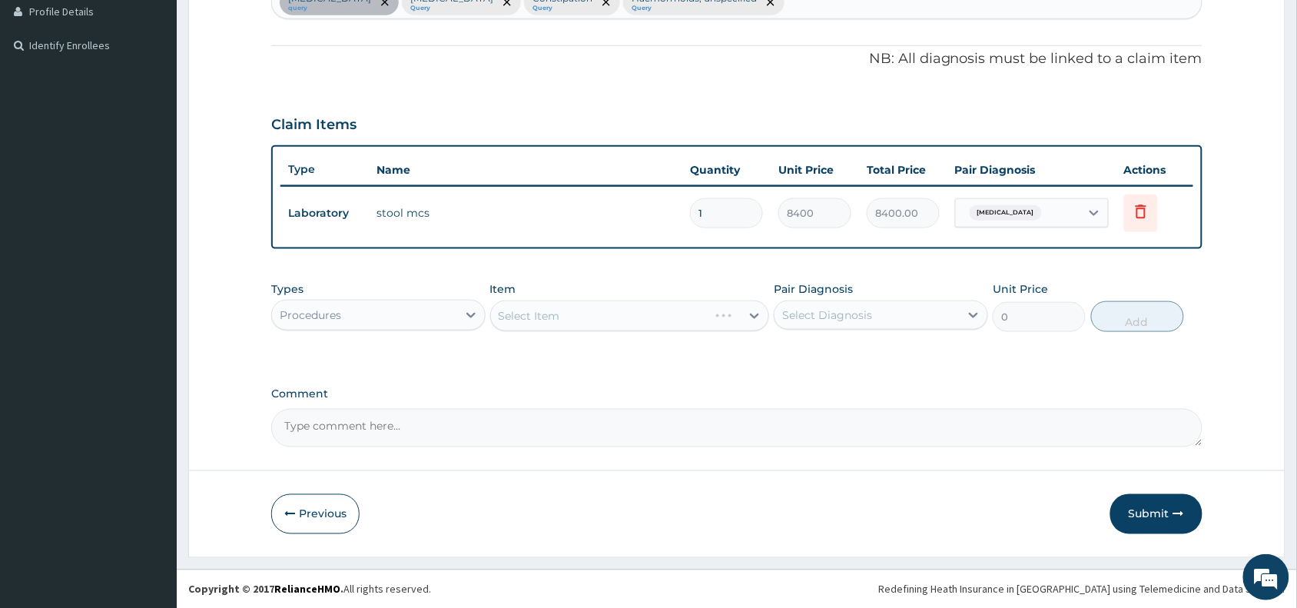
click at [534, 313] on div "Select Item" at bounding box center [630, 315] width 280 height 31
click at [547, 309] on div "Select Item" at bounding box center [630, 315] width 280 height 31
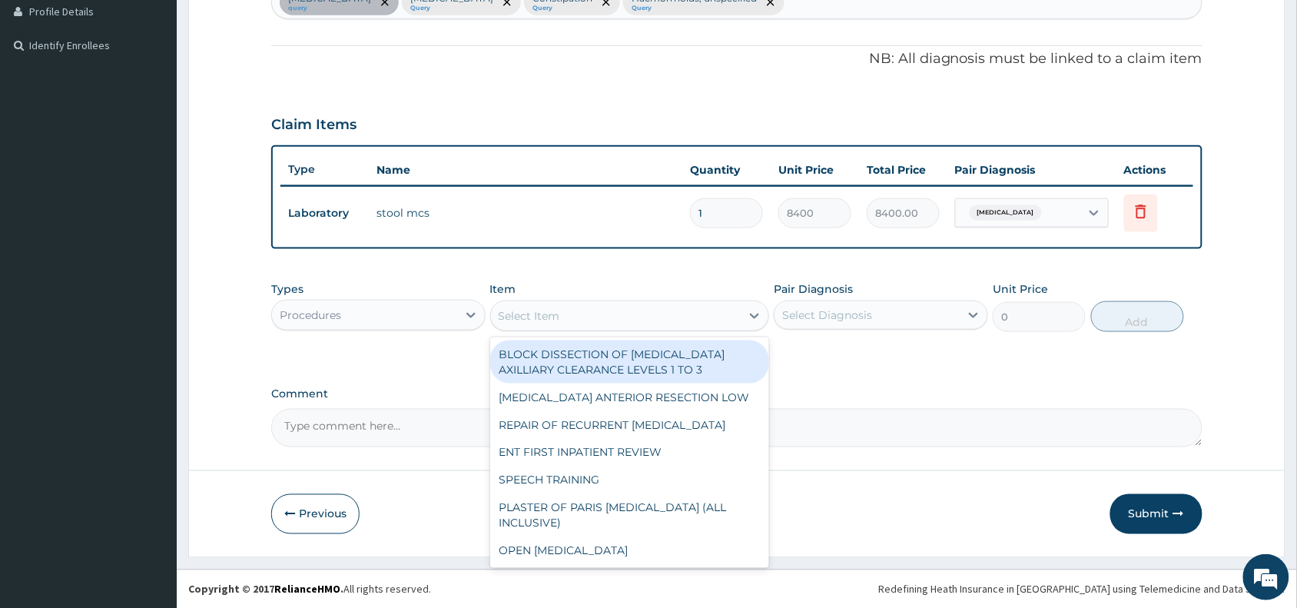
click at [547, 309] on div "Select Item" at bounding box center [529, 315] width 61 height 15
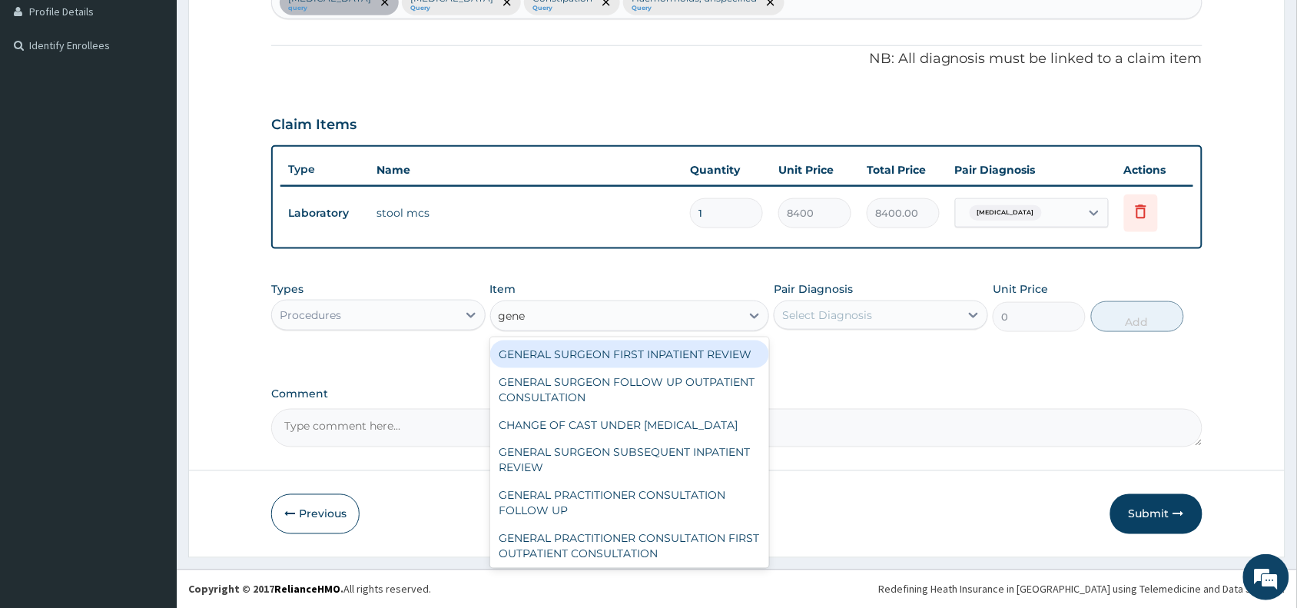
type input "gener"
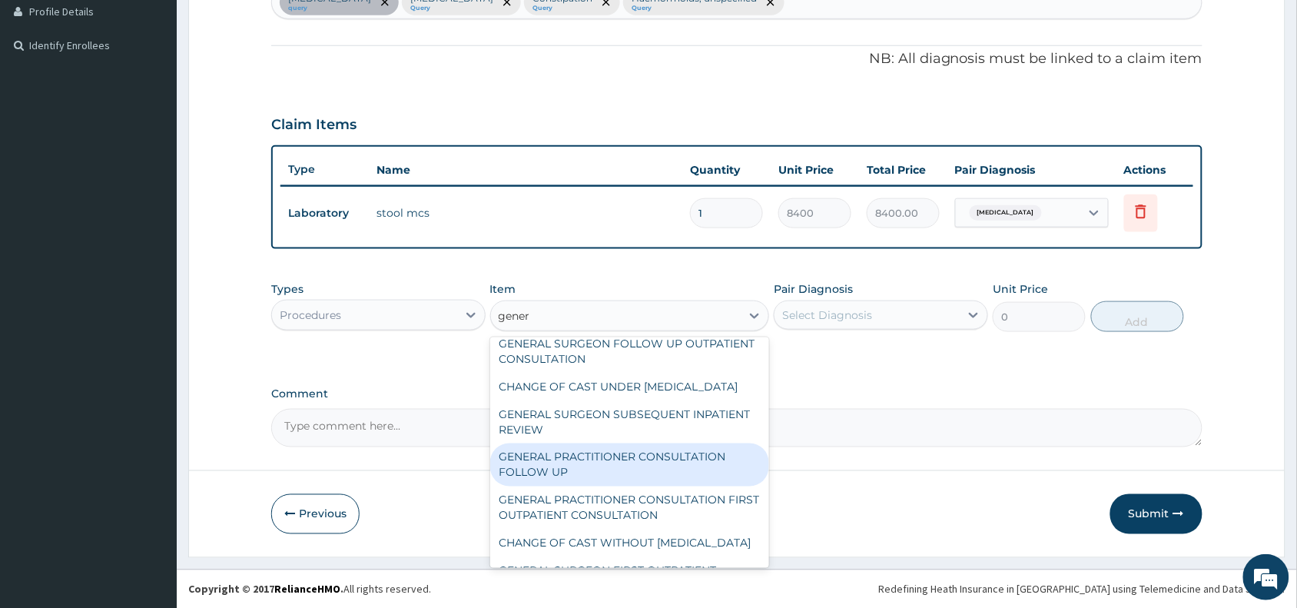
scroll to position [77, 0]
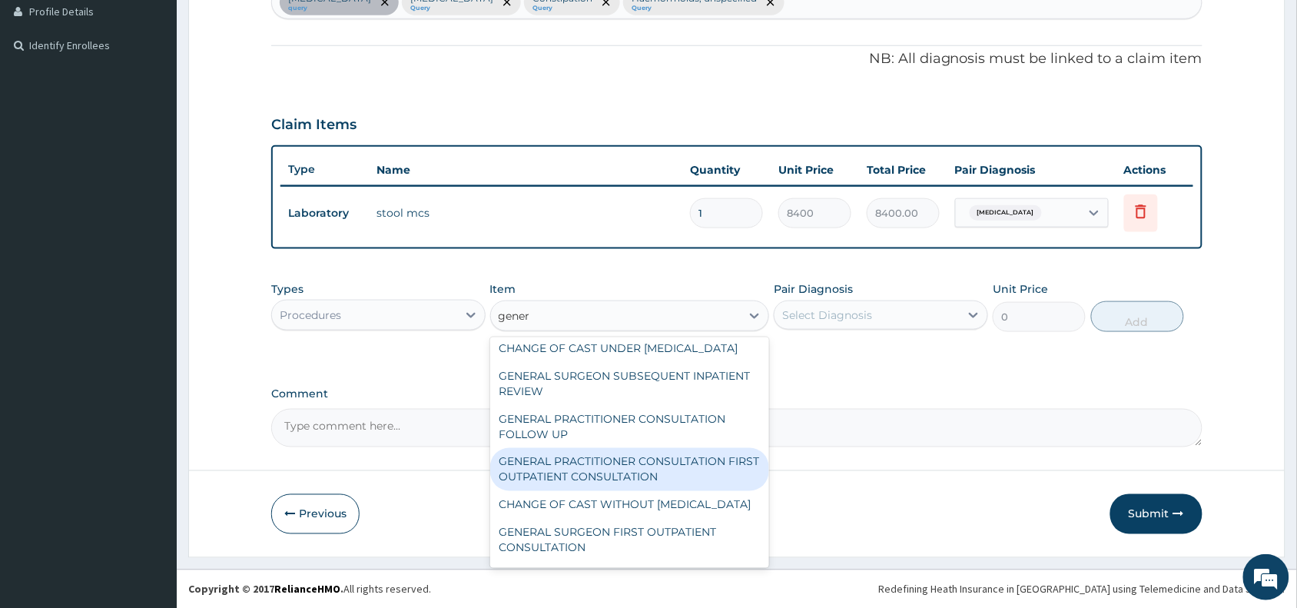
click at [636, 491] on div "GENERAL PRACTITIONER CONSULTATION FIRST OUTPATIENT CONSULTATION" at bounding box center [630, 469] width 280 height 43
type input "3370.125"
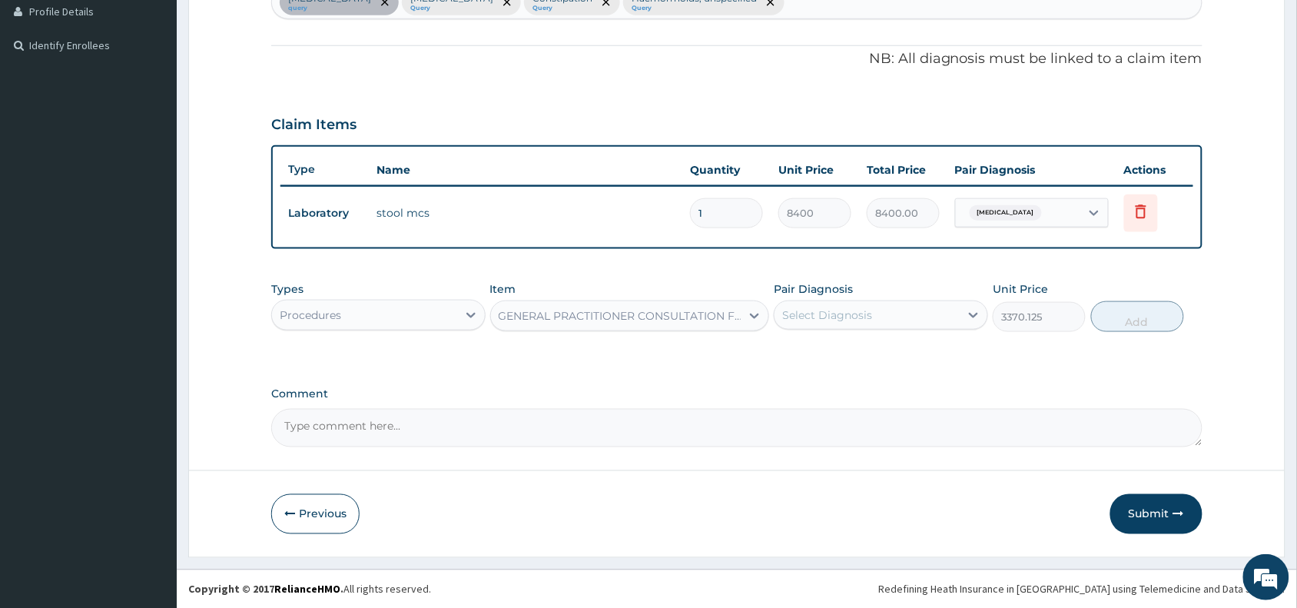
click at [820, 313] on div "Select Diagnosis" at bounding box center [827, 314] width 90 height 15
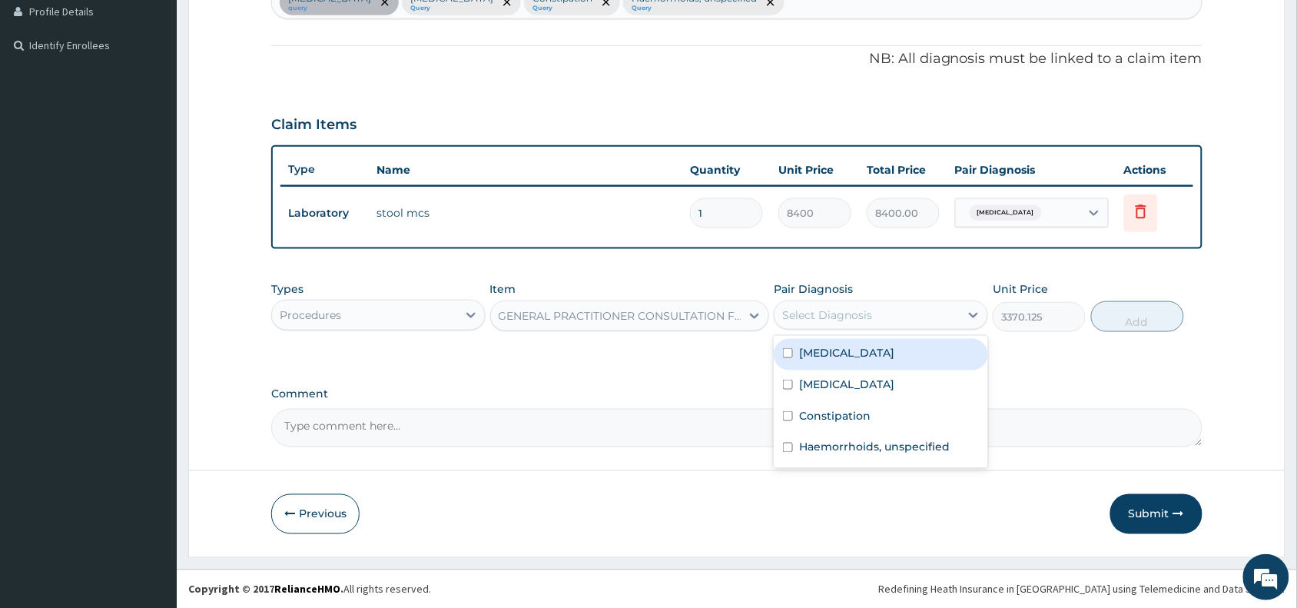
click at [846, 351] on label "[MEDICAL_DATA]" at bounding box center [846, 352] width 95 height 15
checkbox input "true"
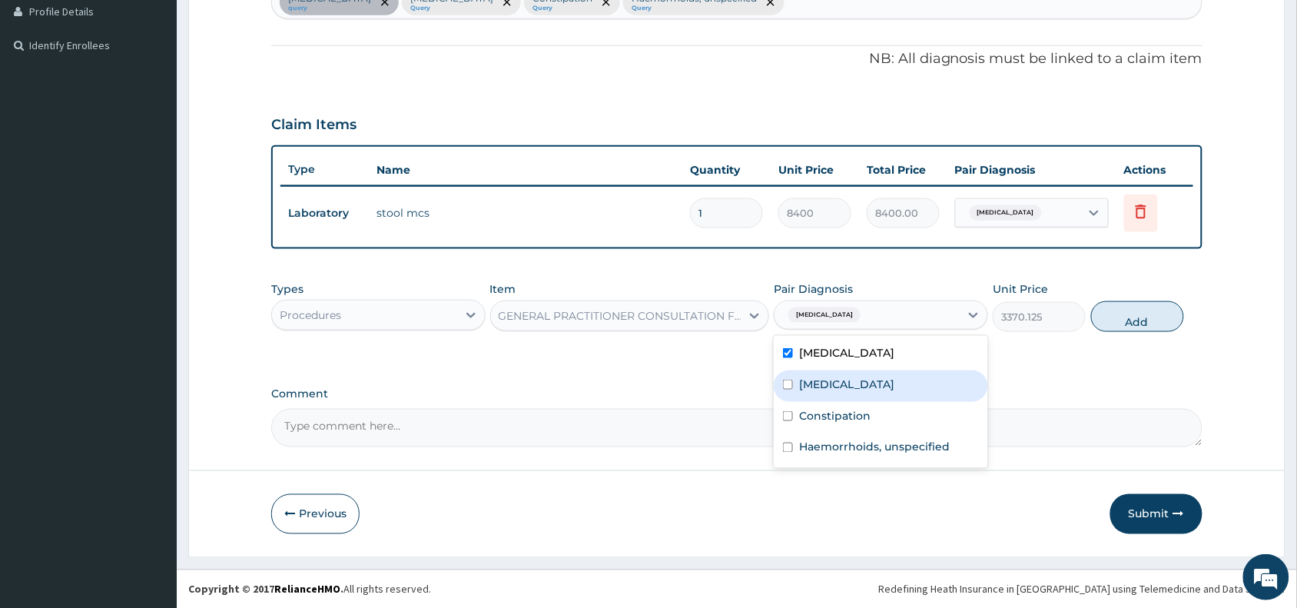
click at [835, 380] on label "[MEDICAL_DATA]" at bounding box center [846, 383] width 95 height 15
checkbox input "true"
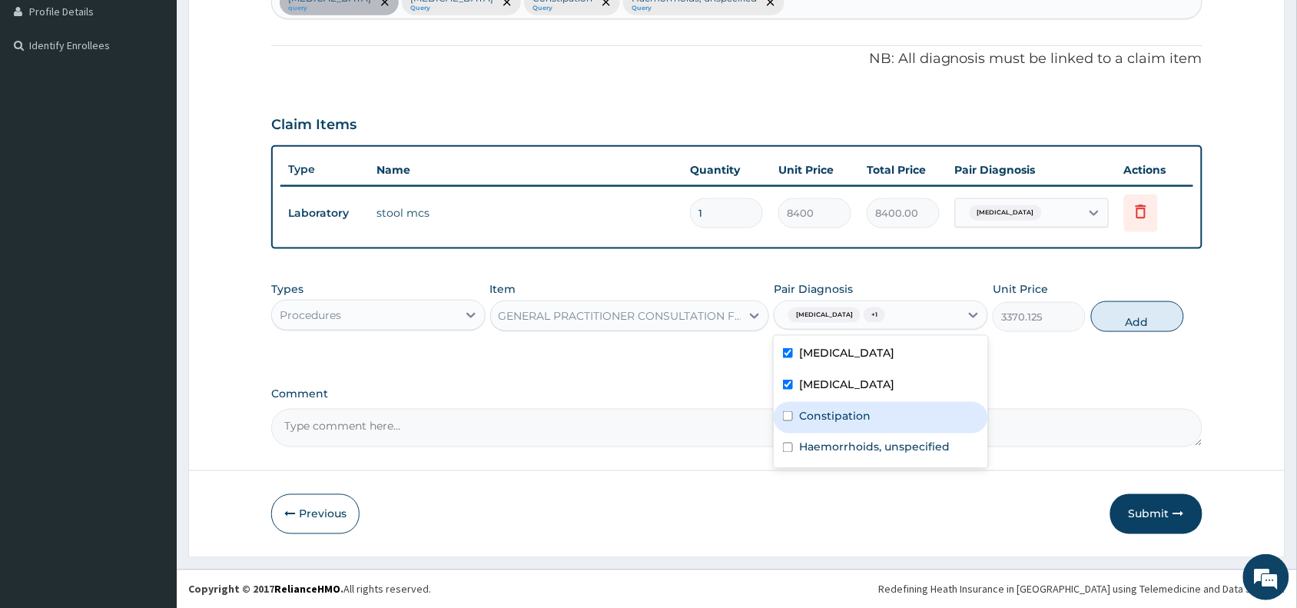
click at [840, 416] on label "Constipation" at bounding box center [834, 415] width 71 height 15
checkbox input "true"
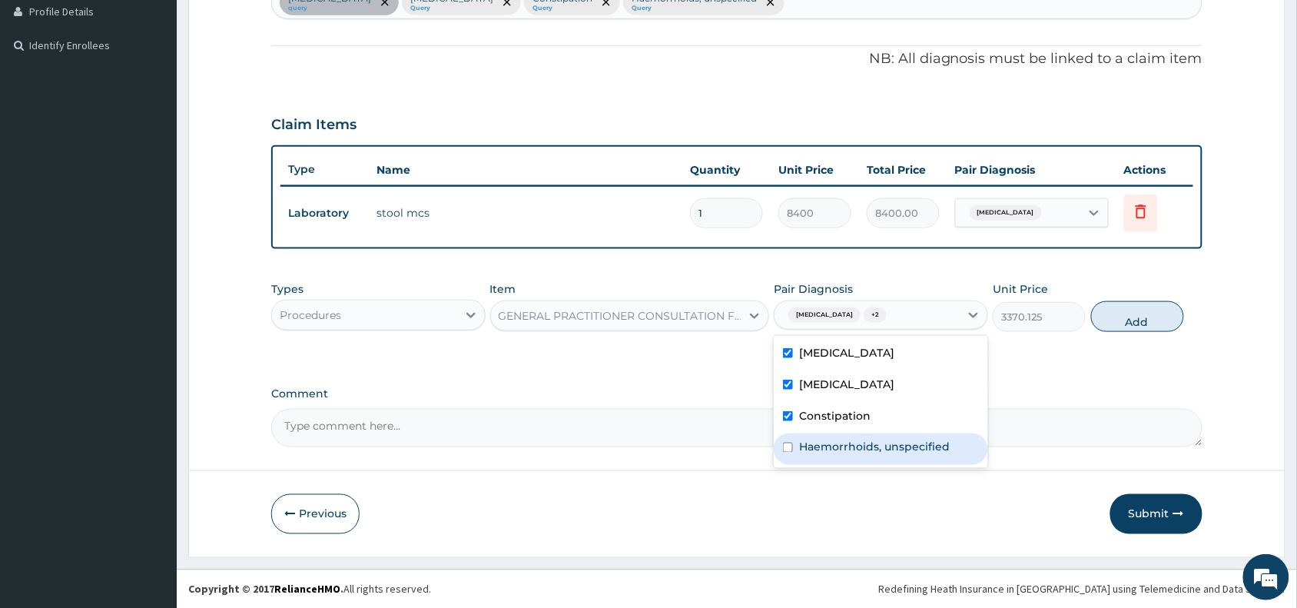
click at [859, 455] on div "Haemorrhoids, unspecified" at bounding box center [881, 449] width 214 height 32
checkbox input "true"
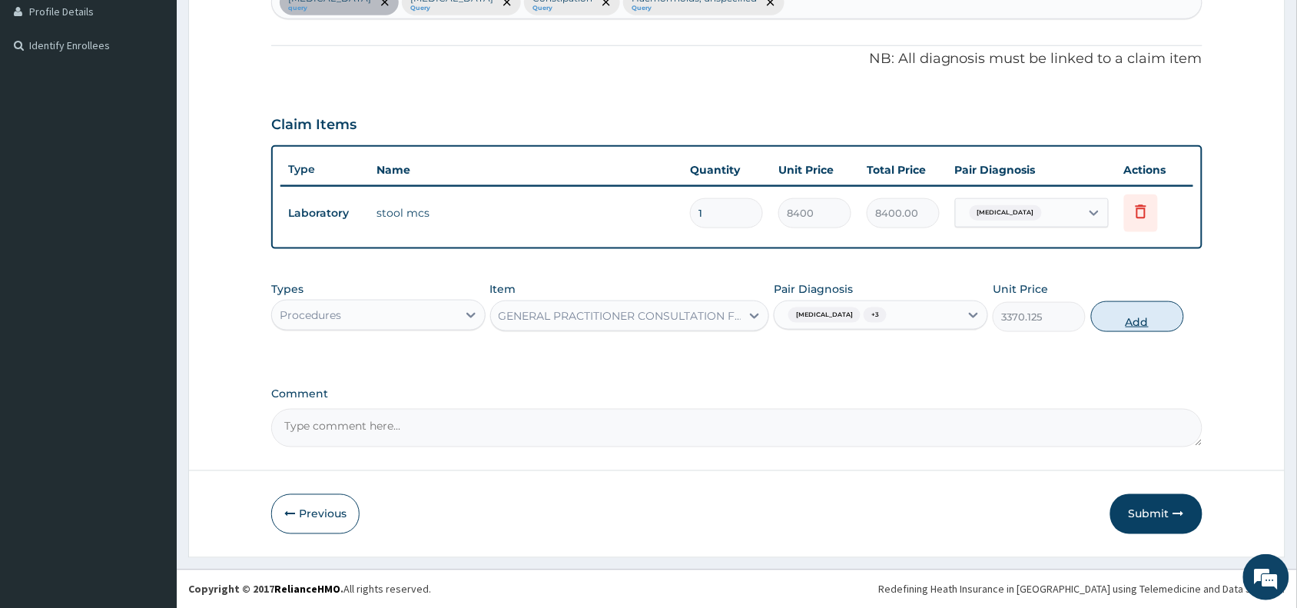
click at [1126, 321] on button "Add" at bounding box center [1137, 316] width 93 height 31
type input "0"
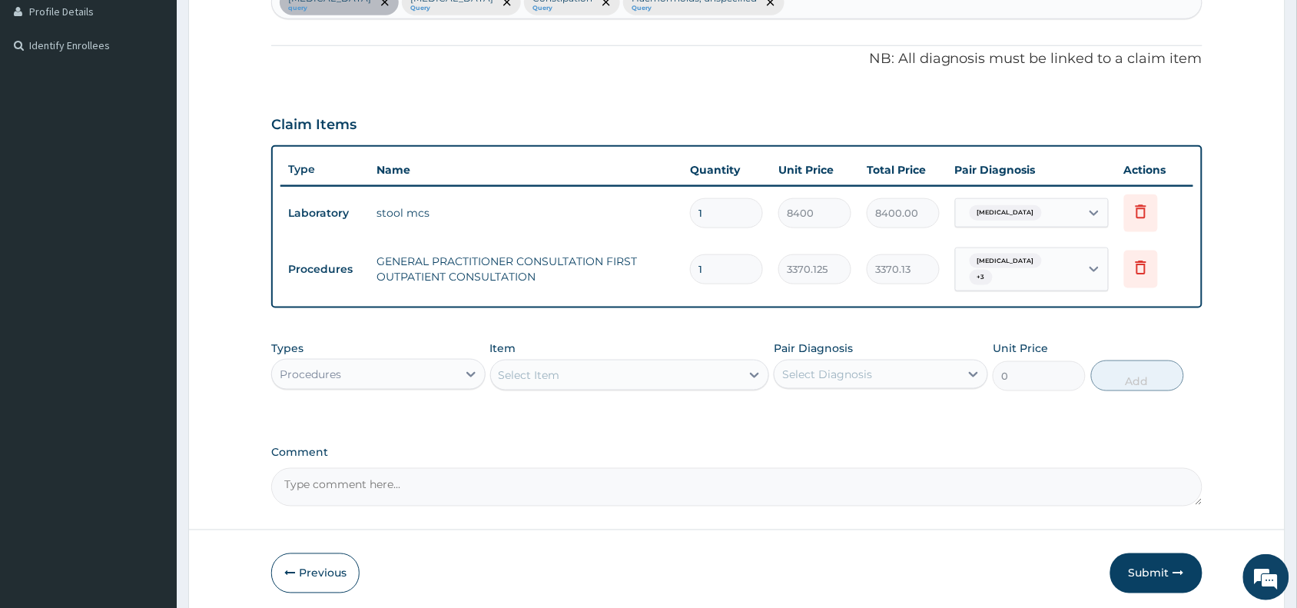
scroll to position [486, 0]
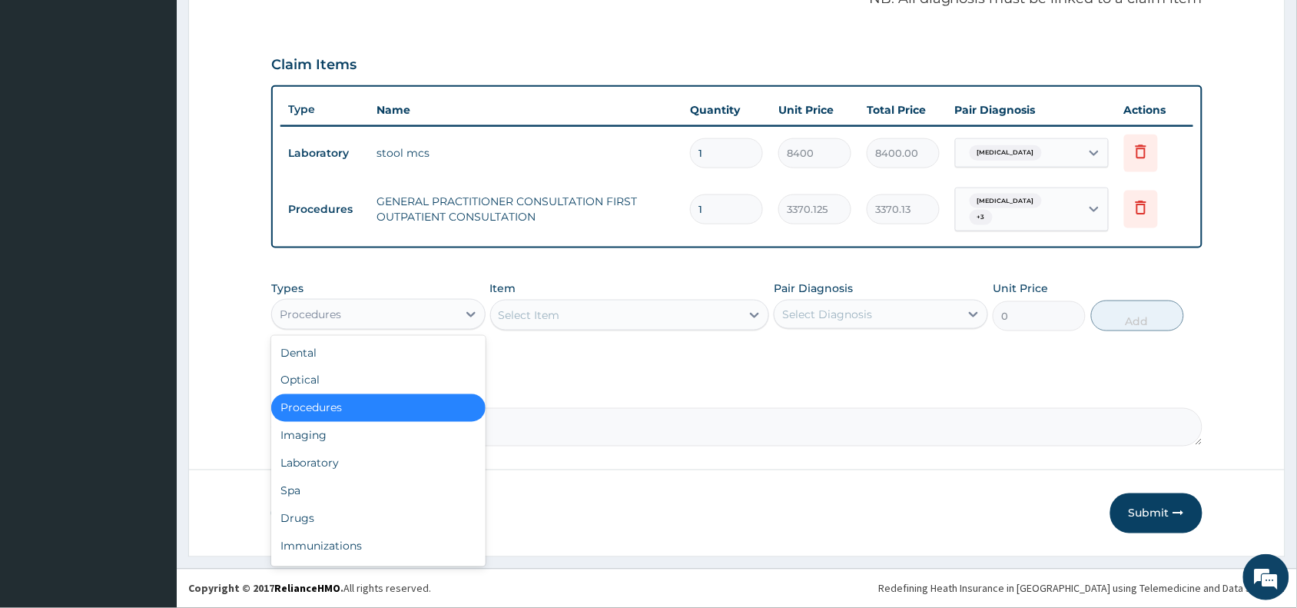
click at [366, 308] on div "Procedures" at bounding box center [364, 314] width 185 height 25
click at [320, 463] on div "Laboratory" at bounding box center [378, 463] width 214 height 28
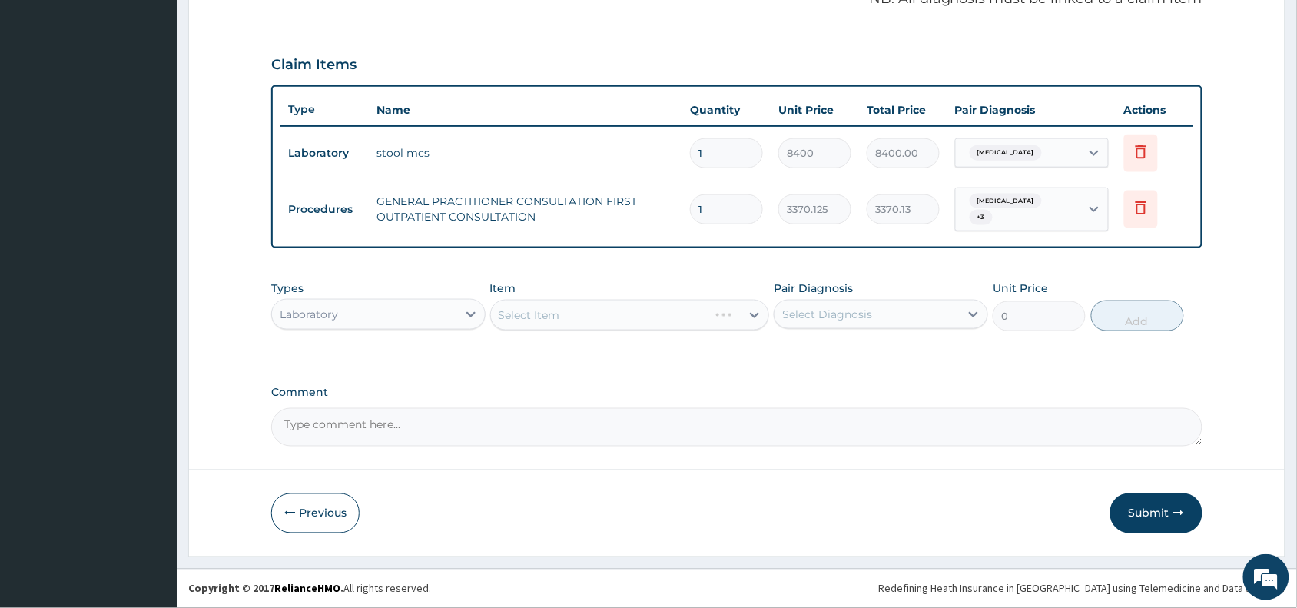
click at [563, 308] on div "Select Item" at bounding box center [630, 315] width 280 height 31
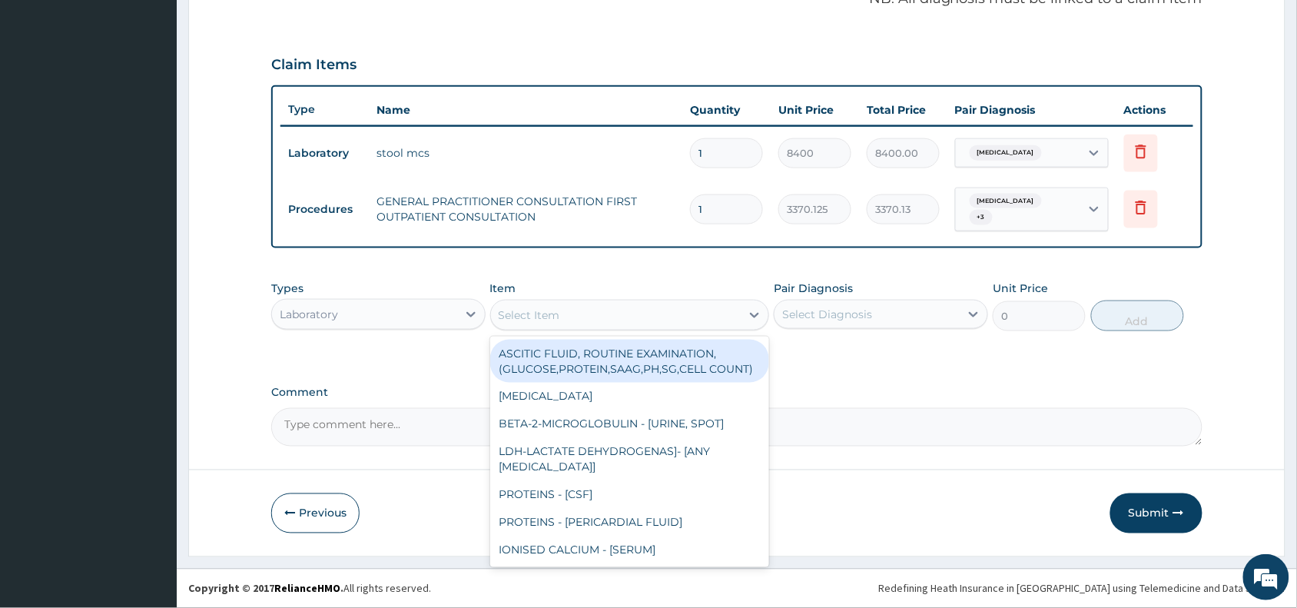
click at [565, 300] on div "Select Item" at bounding box center [630, 315] width 280 height 31
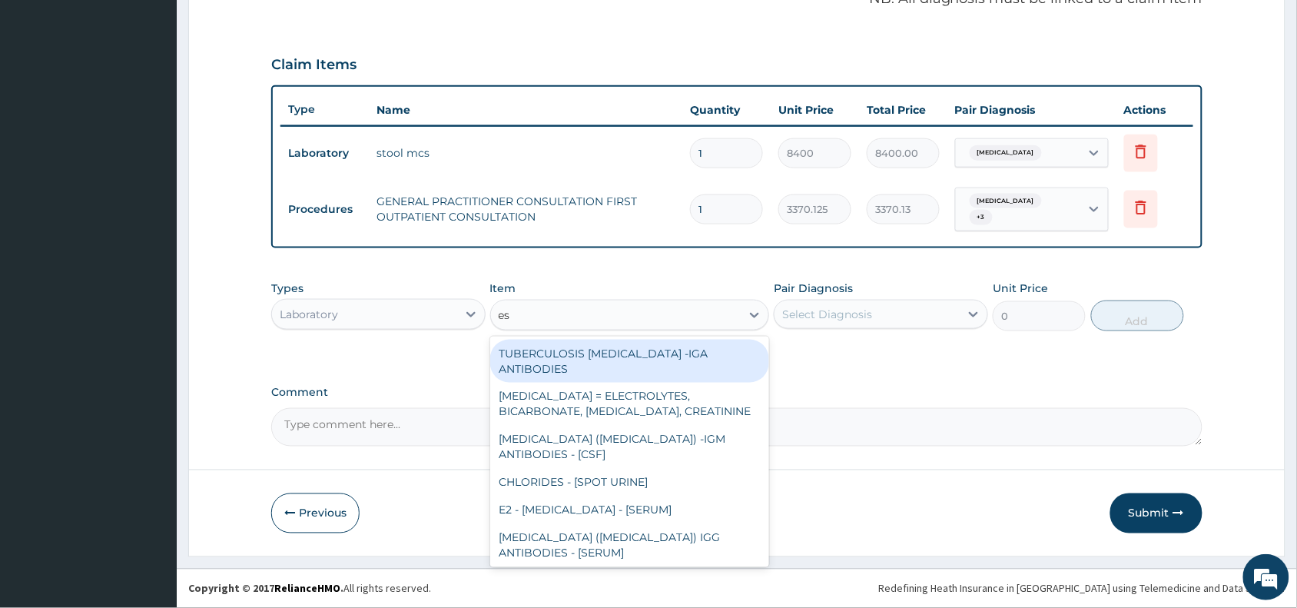
type input "esr"
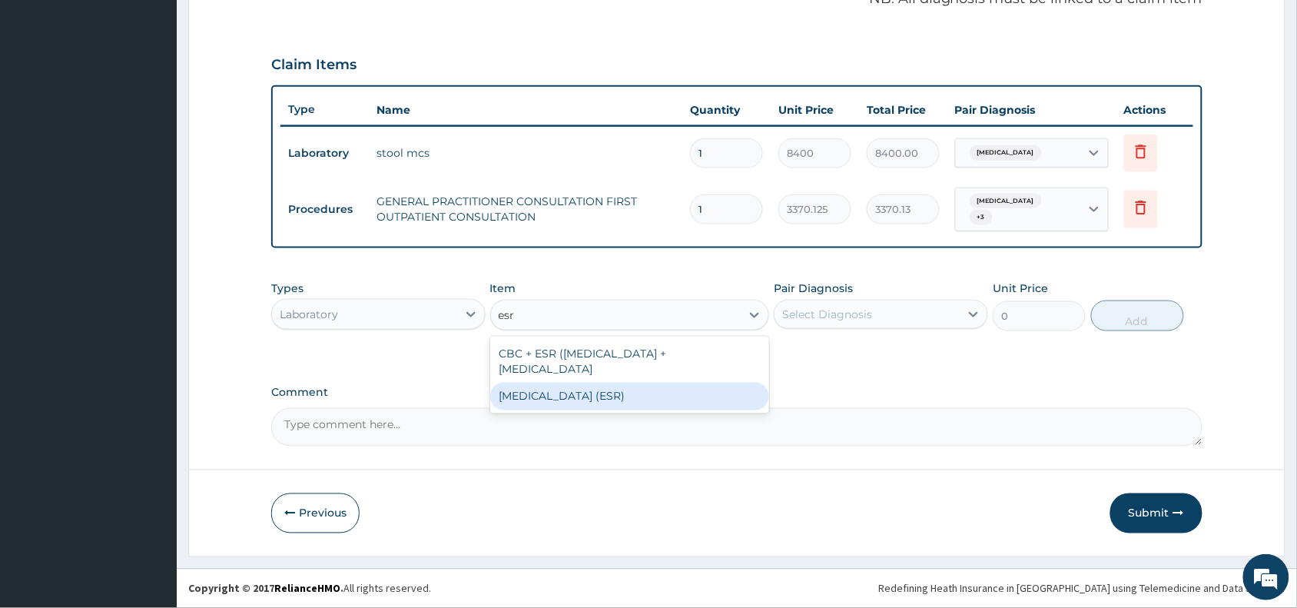
click at [588, 390] on div "[MEDICAL_DATA] (ESR)" at bounding box center [630, 397] width 280 height 28
type input "2553.125"
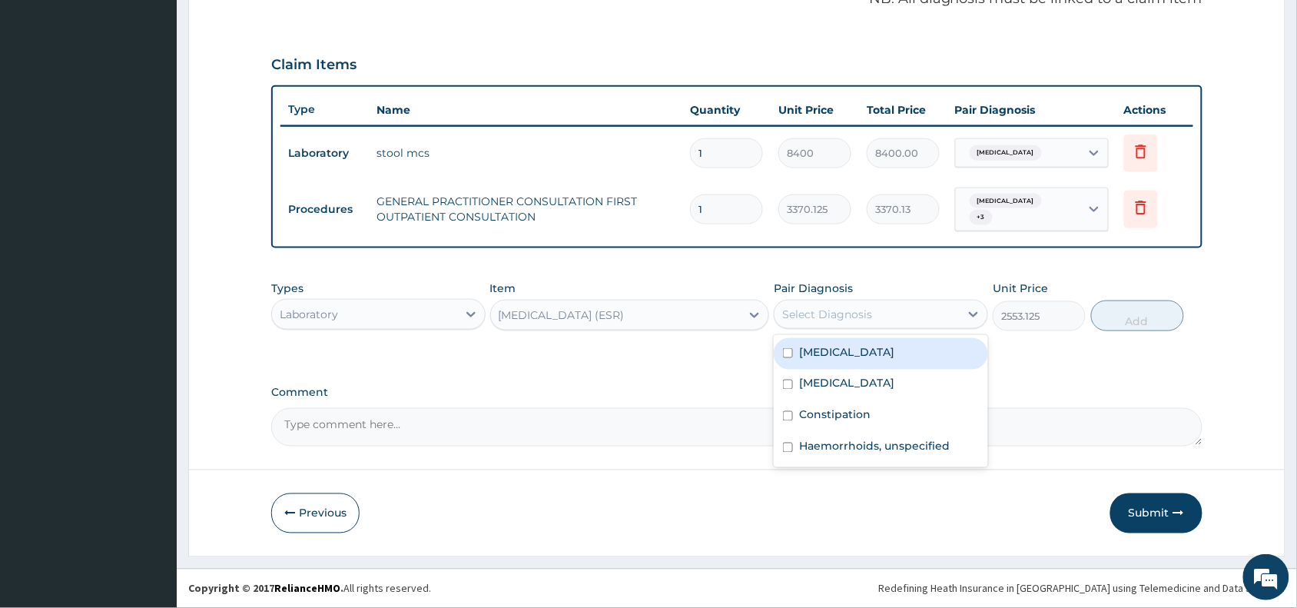
click at [847, 310] on div "Select Diagnosis" at bounding box center [827, 314] width 90 height 15
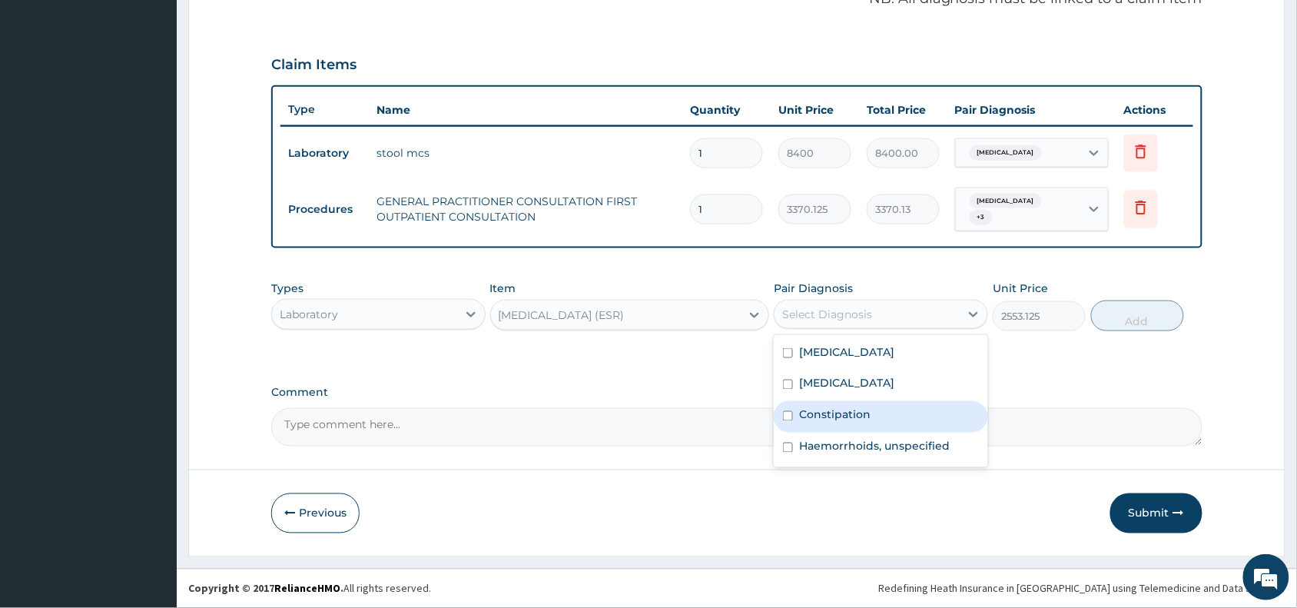
click at [849, 410] on label "Constipation" at bounding box center [834, 414] width 71 height 15
checkbox input "true"
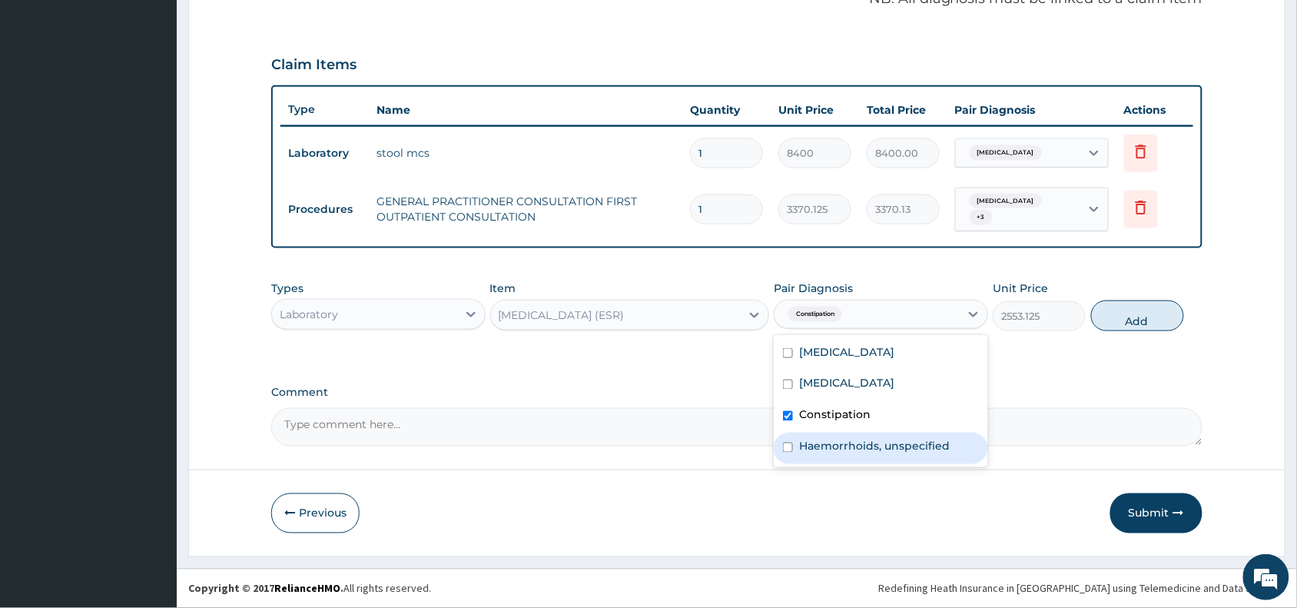
drag, startPoint x: 846, startPoint y: 442, endPoint x: 869, endPoint y: 439, distance: 23.3
click at [846, 443] on label "Haemorrhoids, unspecified" at bounding box center [874, 446] width 151 height 15
checkbox input "true"
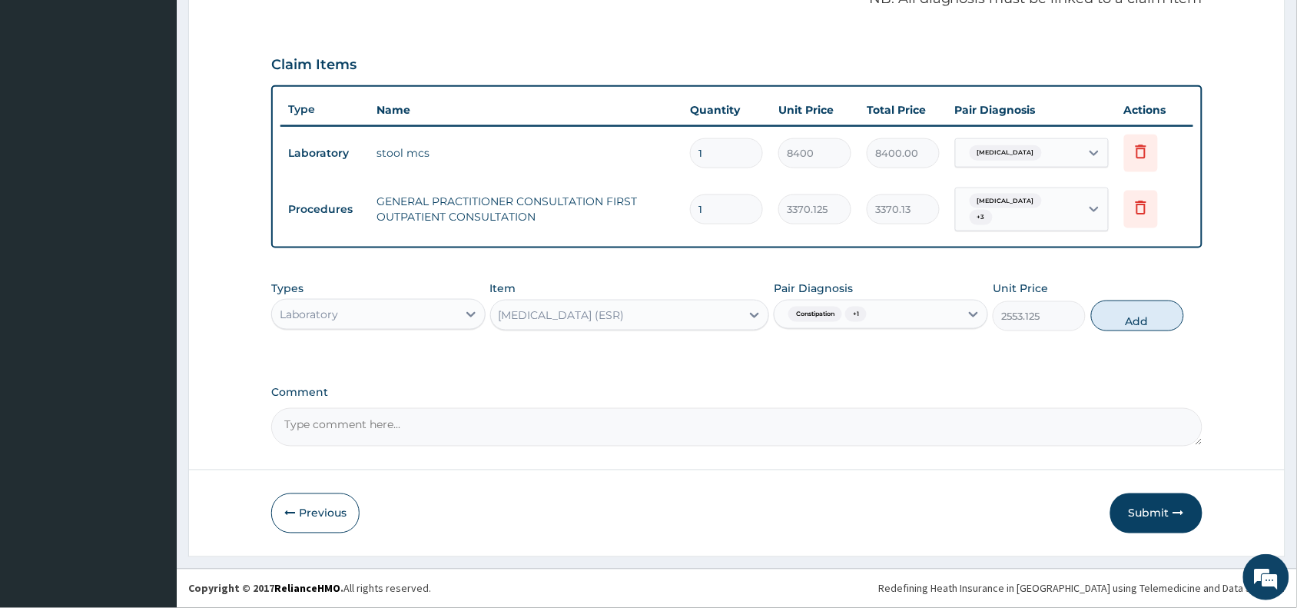
drag, startPoint x: 1158, startPoint y: 323, endPoint x: 691, endPoint y: 330, distance: 466.4
click at [1157, 324] on button "Add" at bounding box center [1137, 315] width 93 height 31
type input "0"
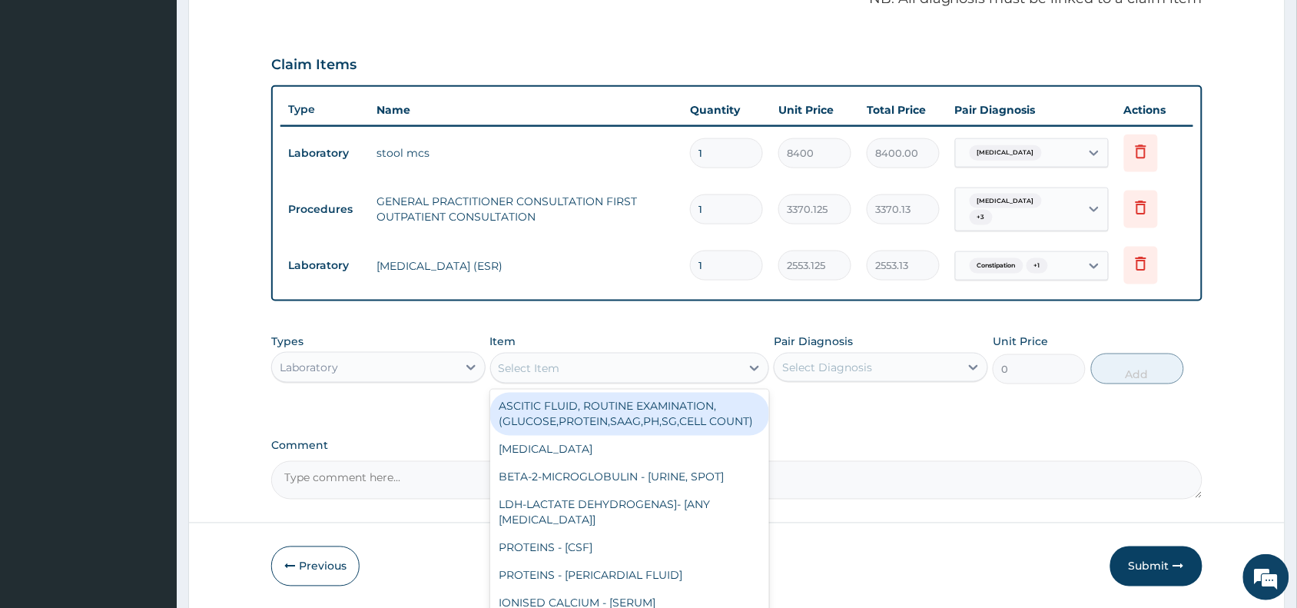
click at [535, 366] on div "Select Item" at bounding box center [529, 367] width 61 height 15
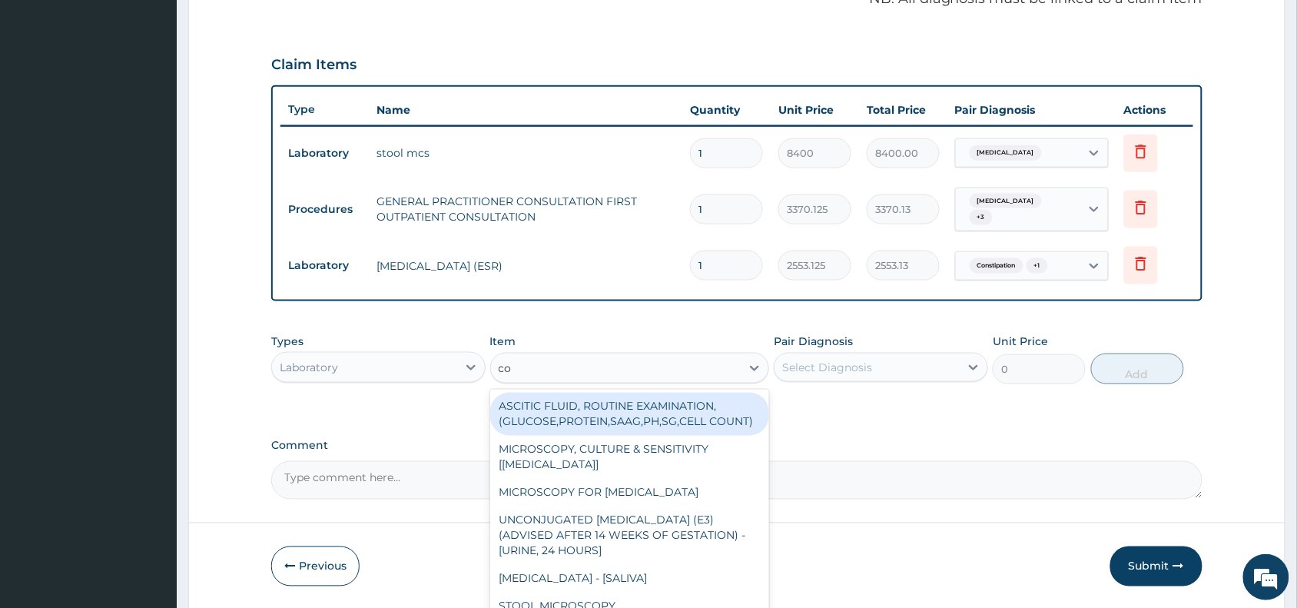
type input "com"
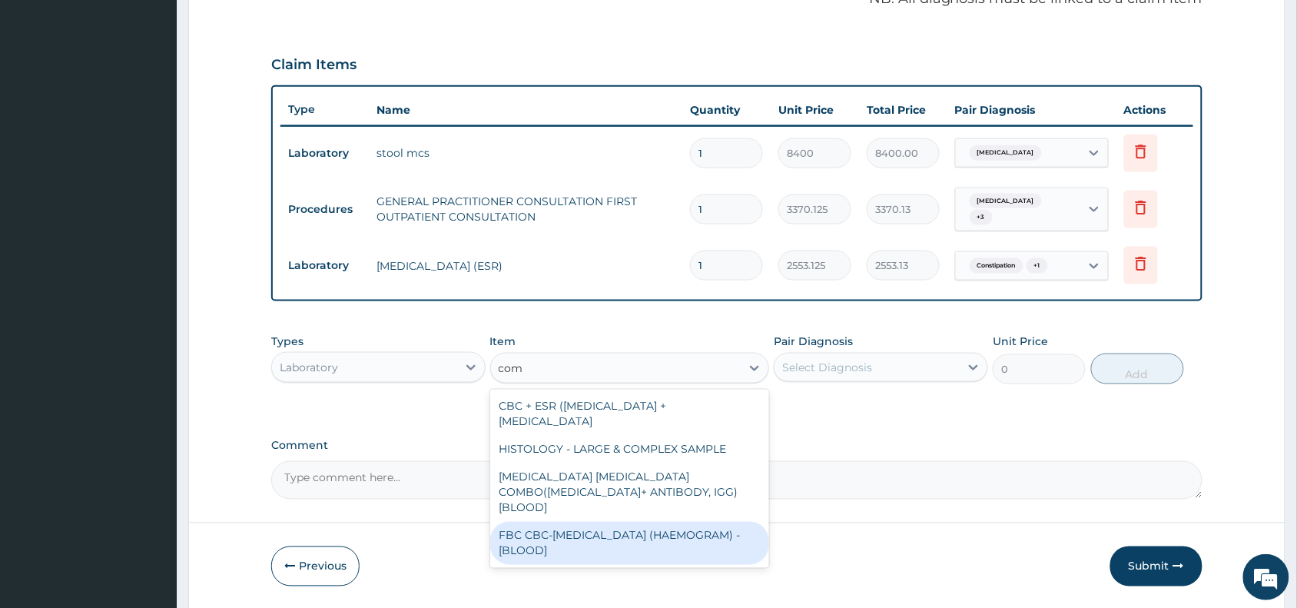
drag, startPoint x: 609, startPoint y: 538, endPoint x: 762, endPoint y: 484, distance: 162.1
click at [615, 532] on div "FBC CBC-[MEDICAL_DATA] (HAEMOGRAM) - [BLOOD]" at bounding box center [630, 543] width 280 height 43
type input "4085"
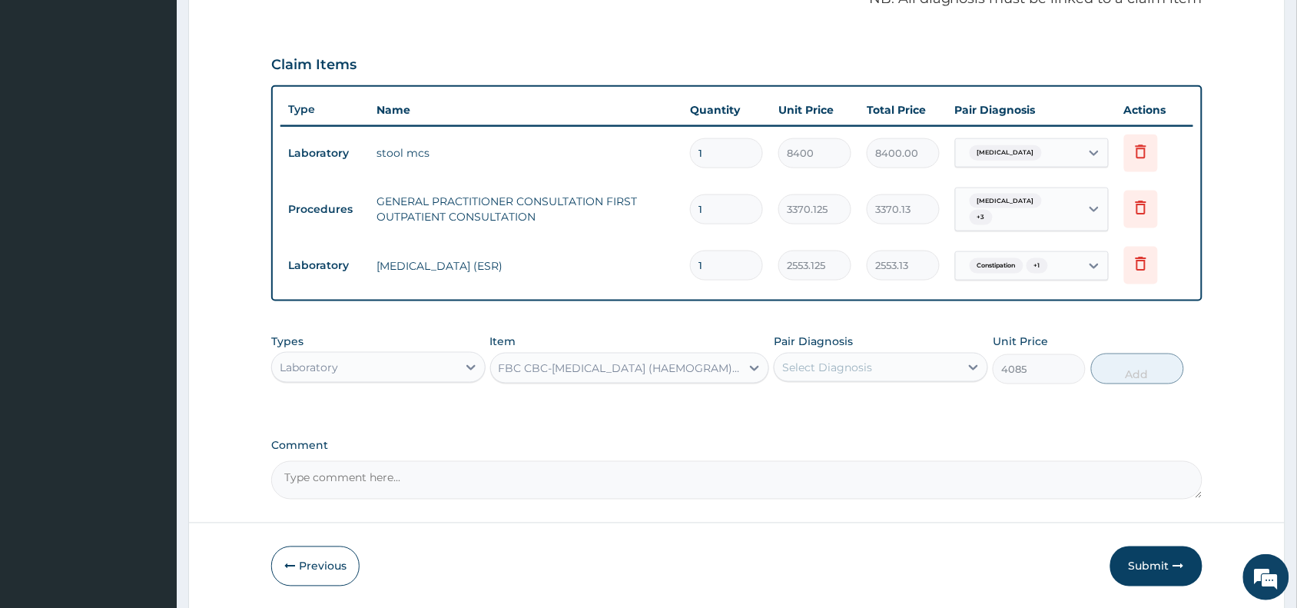
click at [904, 373] on div "Select Diagnosis" at bounding box center [866, 367] width 185 height 25
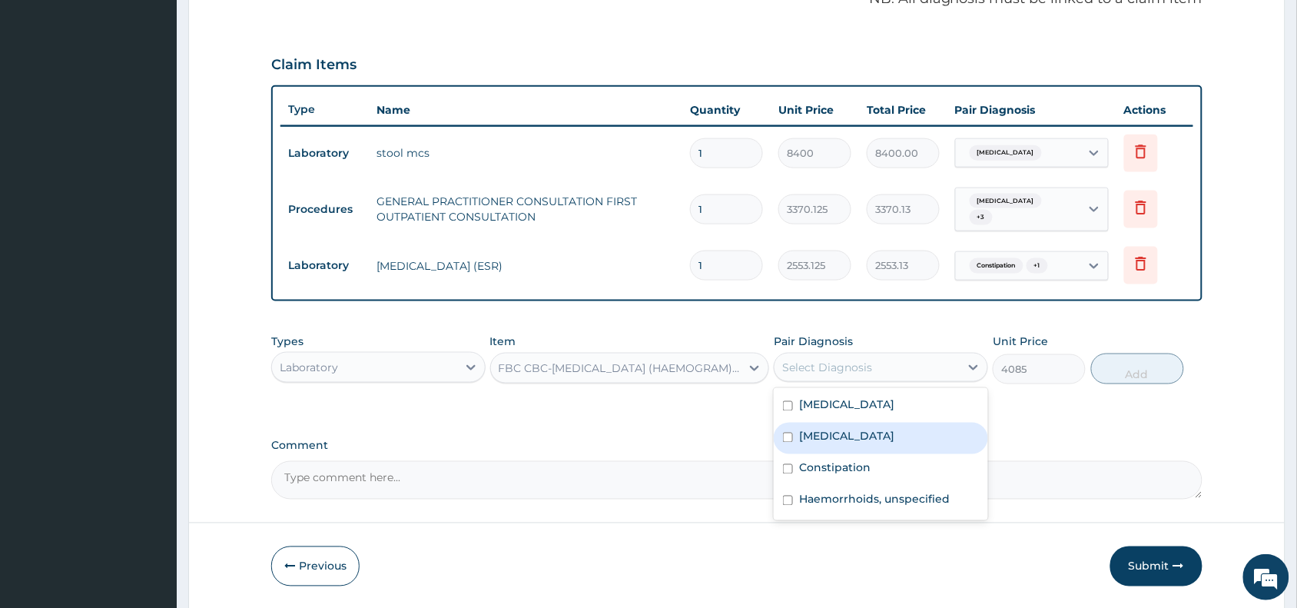
click at [885, 439] on label "[MEDICAL_DATA]" at bounding box center [846, 436] width 95 height 15
checkbox input "true"
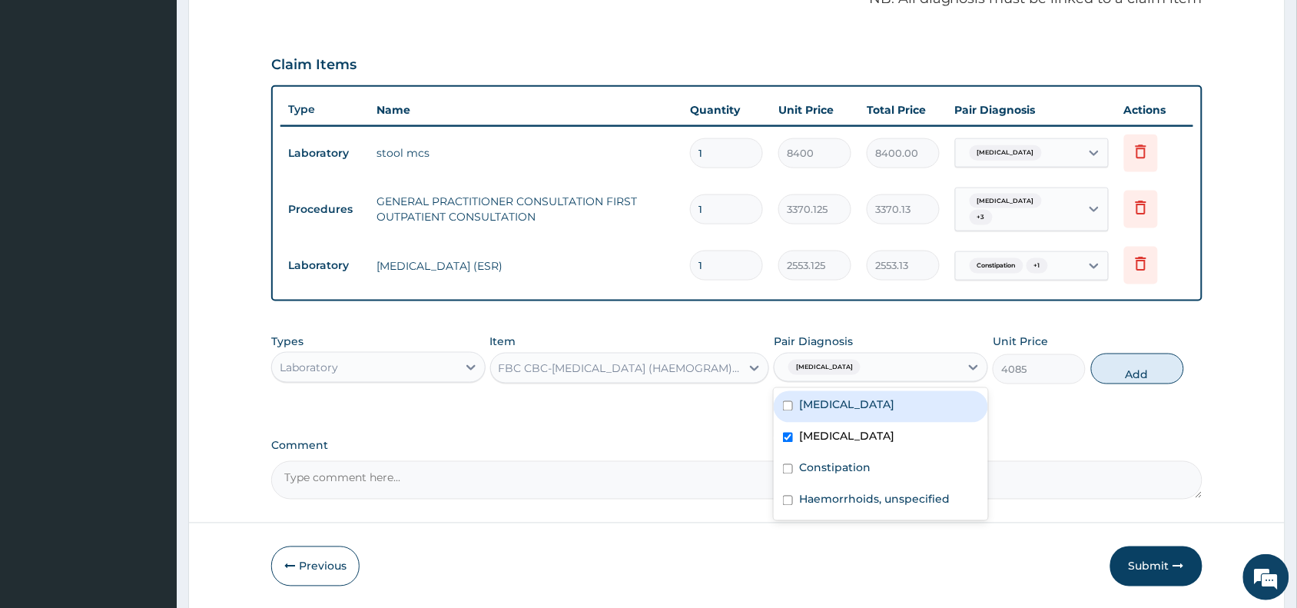
click at [878, 404] on label "[MEDICAL_DATA]" at bounding box center [846, 404] width 95 height 15
checkbox input "true"
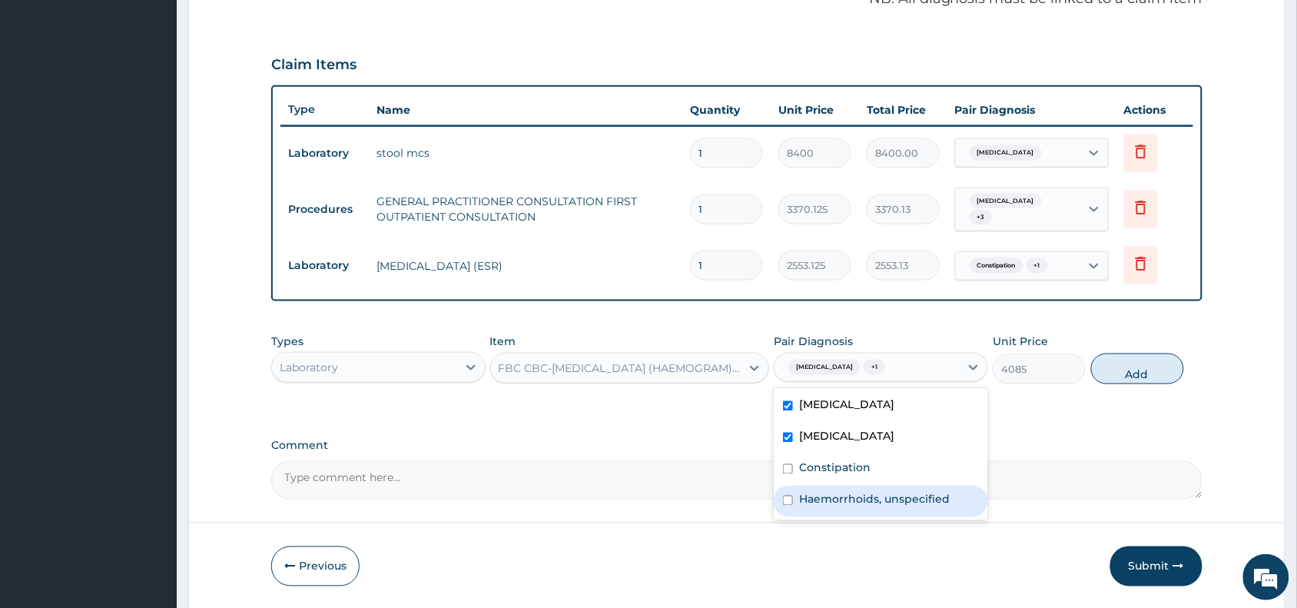
click at [905, 496] on label "Haemorrhoids, unspecified" at bounding box center [874, 499] width 151 height 15
checkbox input "true"
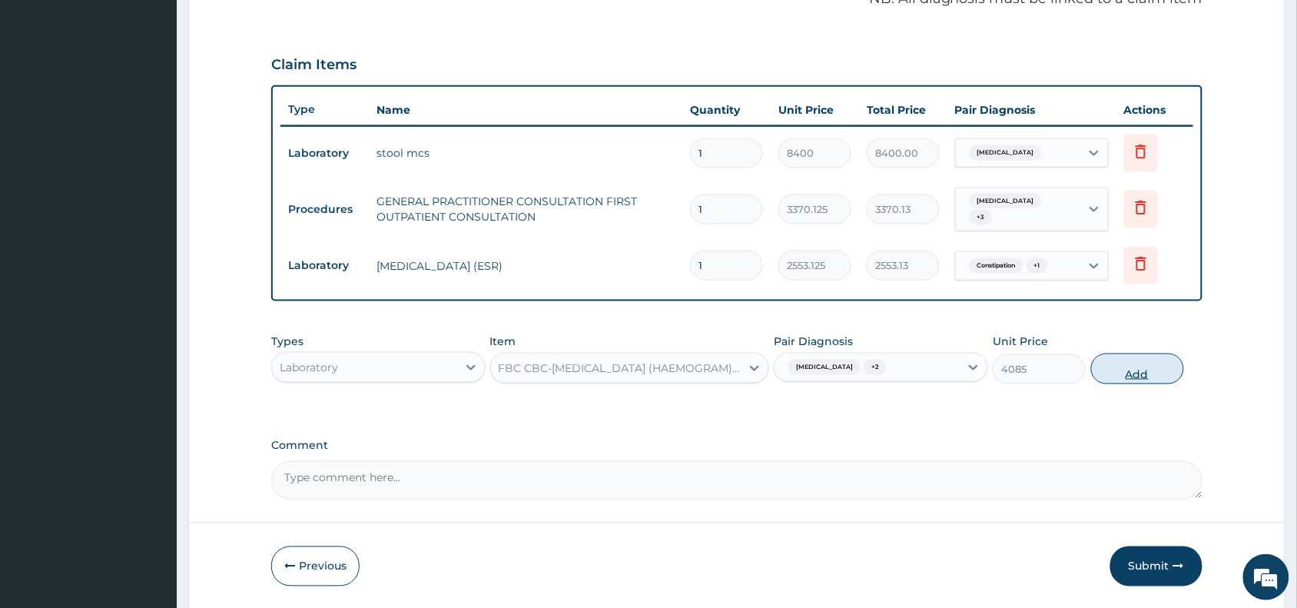
click at [1139, 366] on button "Add" at bounding box center [1137, 368] width 93 height 31
type input "0"
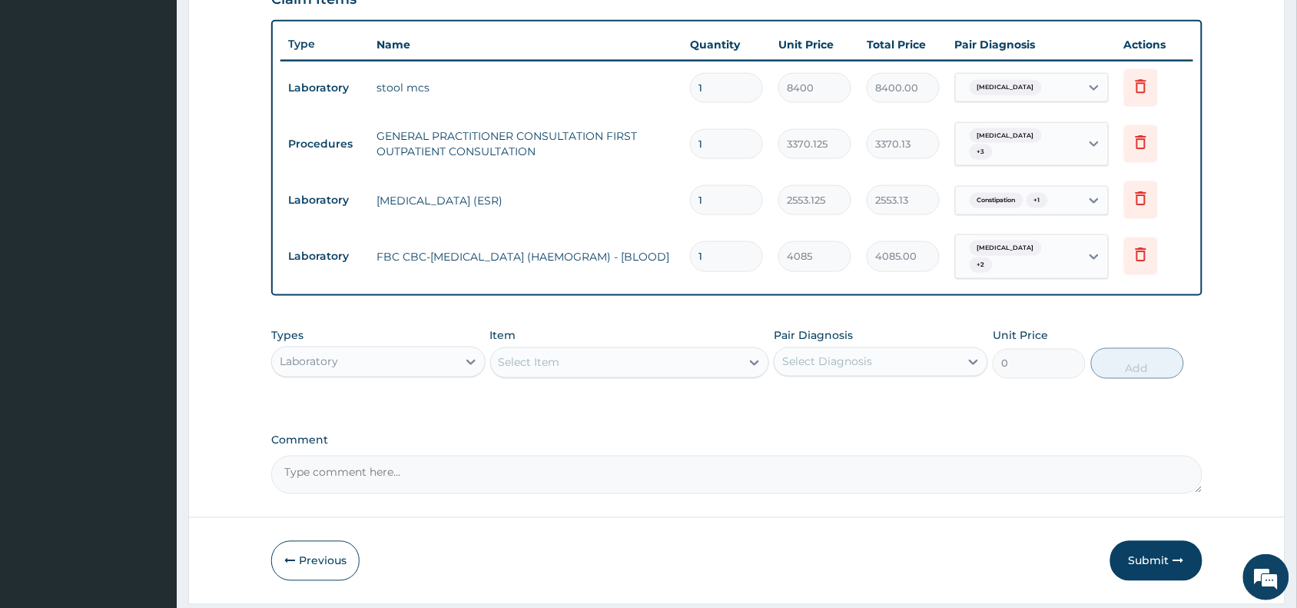
scroll to position [599, 0]
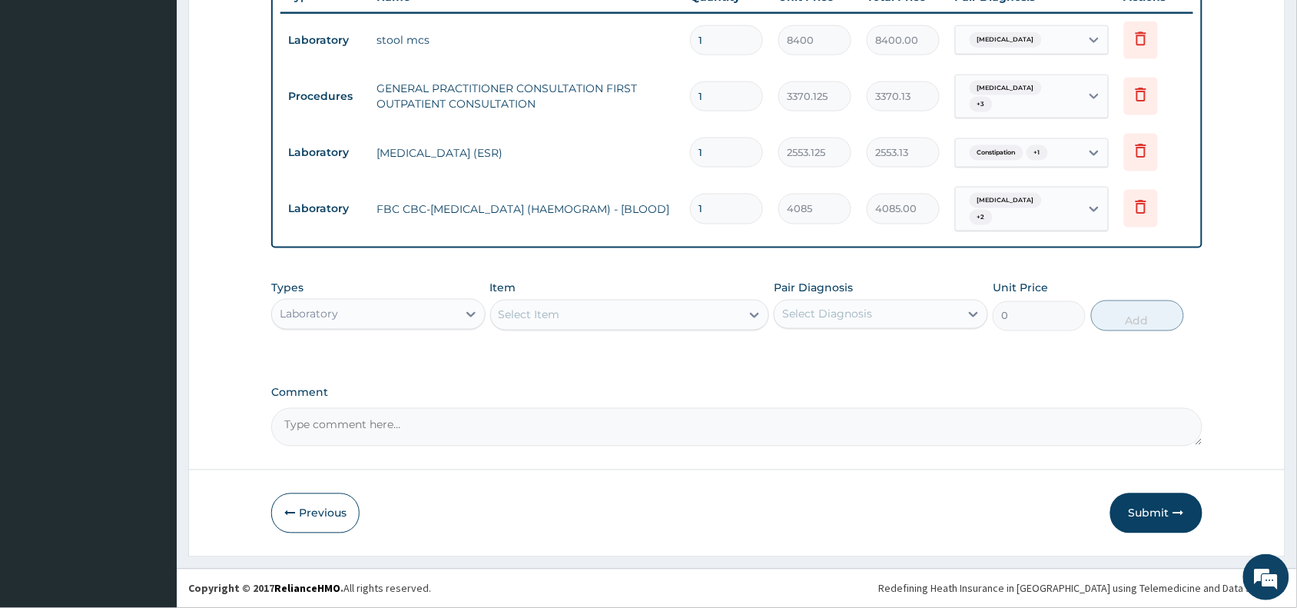
click at [363, 309] on div "Laboratory" at bounding box center [364, 314] width 185 height 25
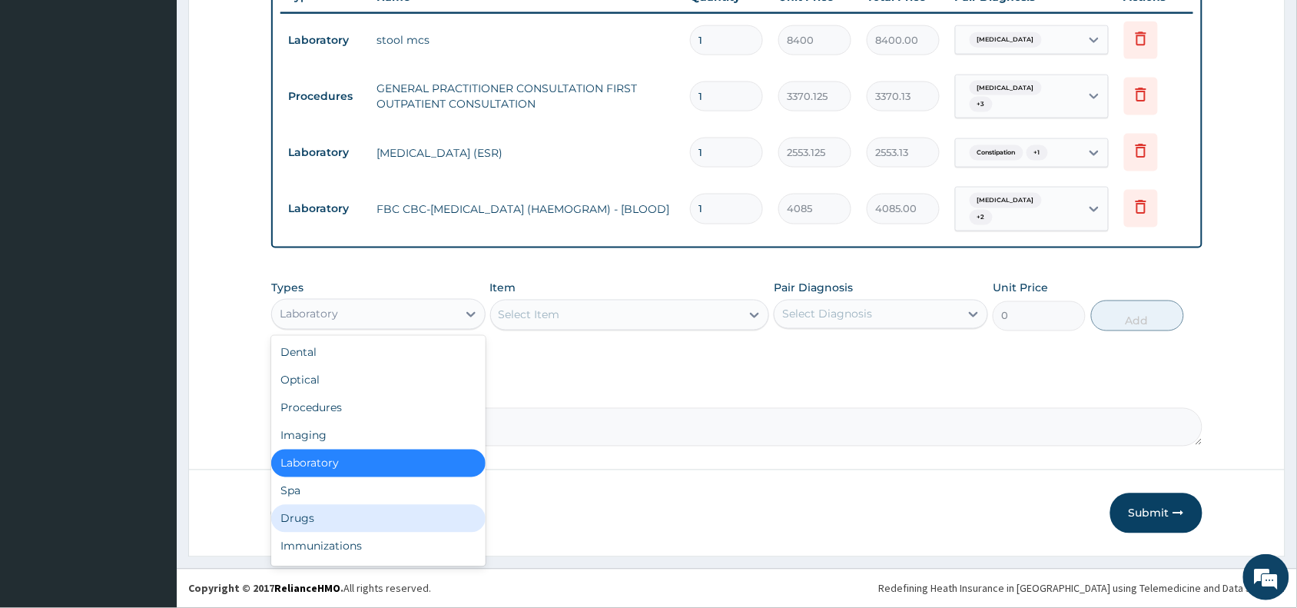
click at [305, 516] on div "Drugs" at bounding box center [378, 519] width 214 height 28
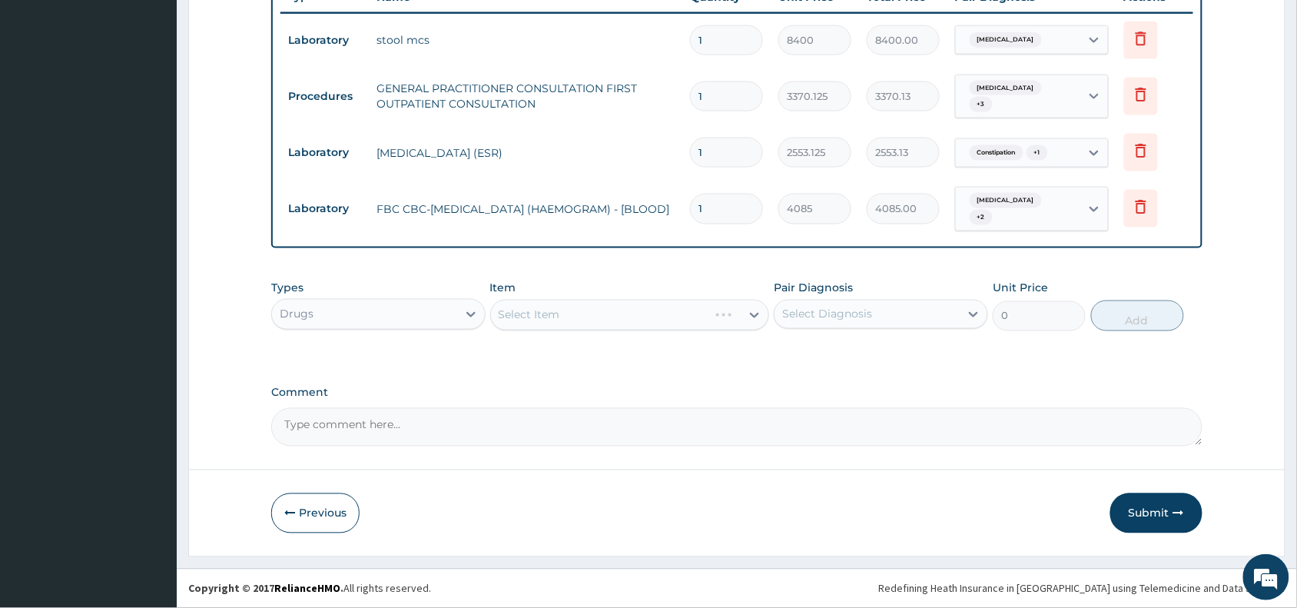
click at [545, 305] on div "Select Item" at bounding box center [630, 315] width 280 height 31
click at [545, 306] on div "Select Item" at bounding box center [630, 315] width 280 height 31
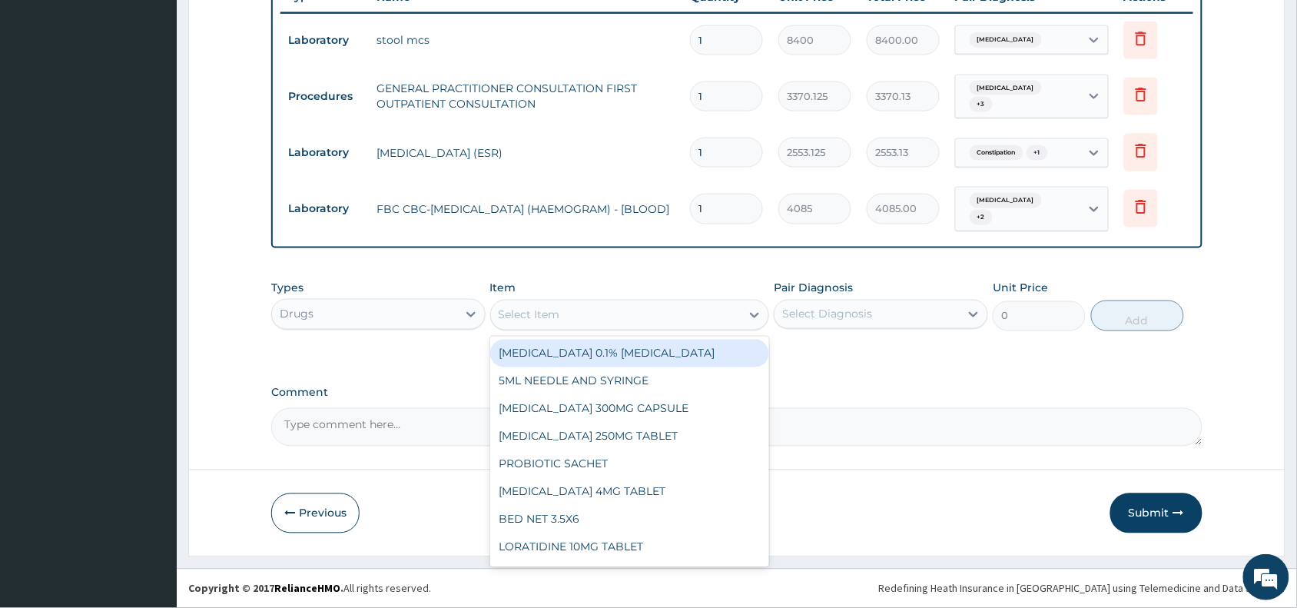
click at [612, 317] on div "Select Item" at bounding box center [616, 315] width 250 height 25
paste input "[MEDICAL_DATA]"
type input "[MEDICAL_DATA]"
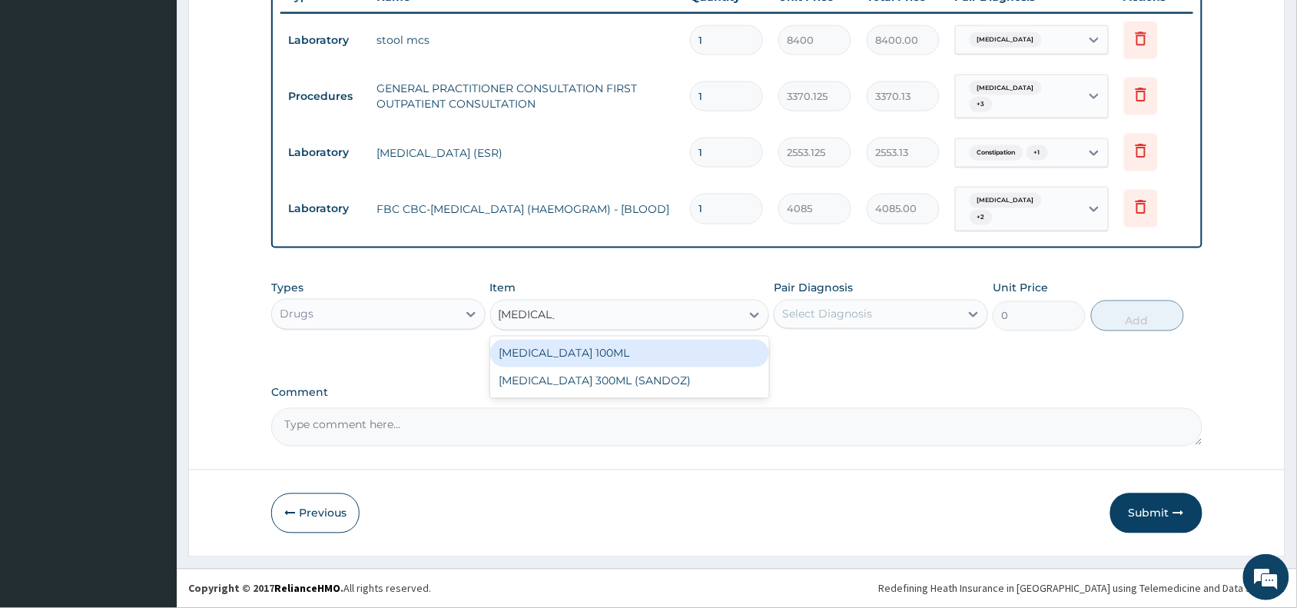
click at [602, 354] on div "[MEDICAL_DATA] 100ML" at bounding box center [630, 354] width 280 height 28
type input "2508"
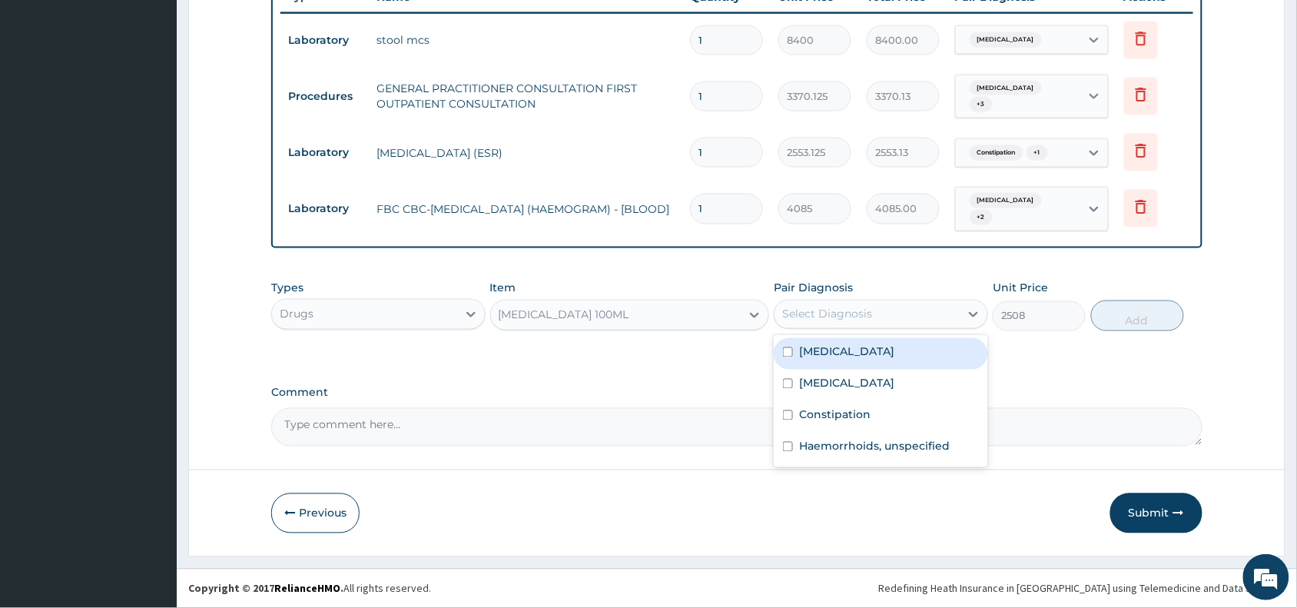
click at [834, 313] on div "Select Diagnosis" at bounding box center [827, 314] width 90 height 15
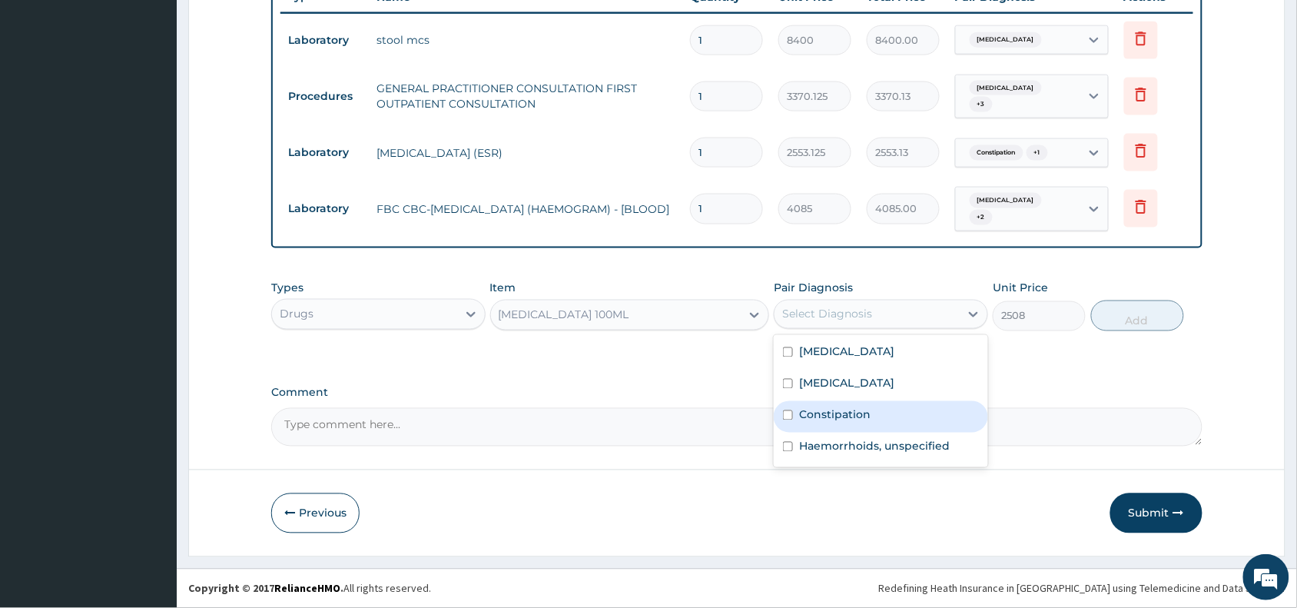
click at [840, 408] on label "Constipation" at bounding box center [834, 414] width 71 height 15
checkbox input "true"
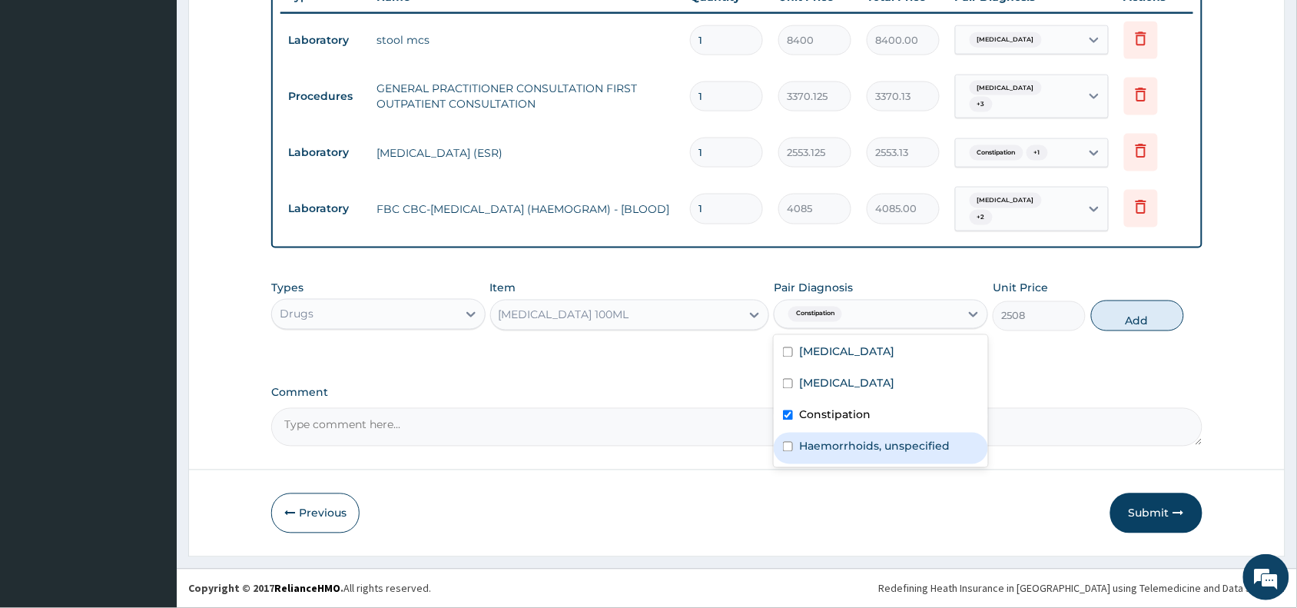
click at [838, 451] on label "Haemorrhoids, unspecified" at bounding box center [874, 446] width 151 height 15
checkbox input "true"
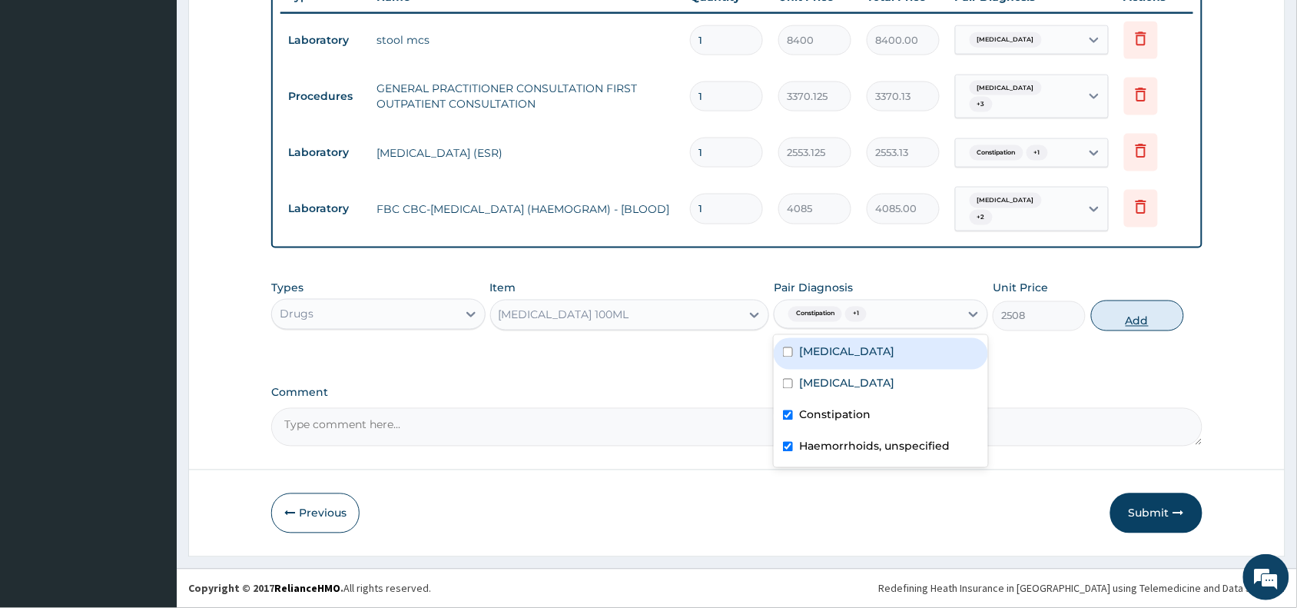
click at [1116, 316] on button "Add" at bounding box center [1137, 315] width 93 height 31
type input "0"
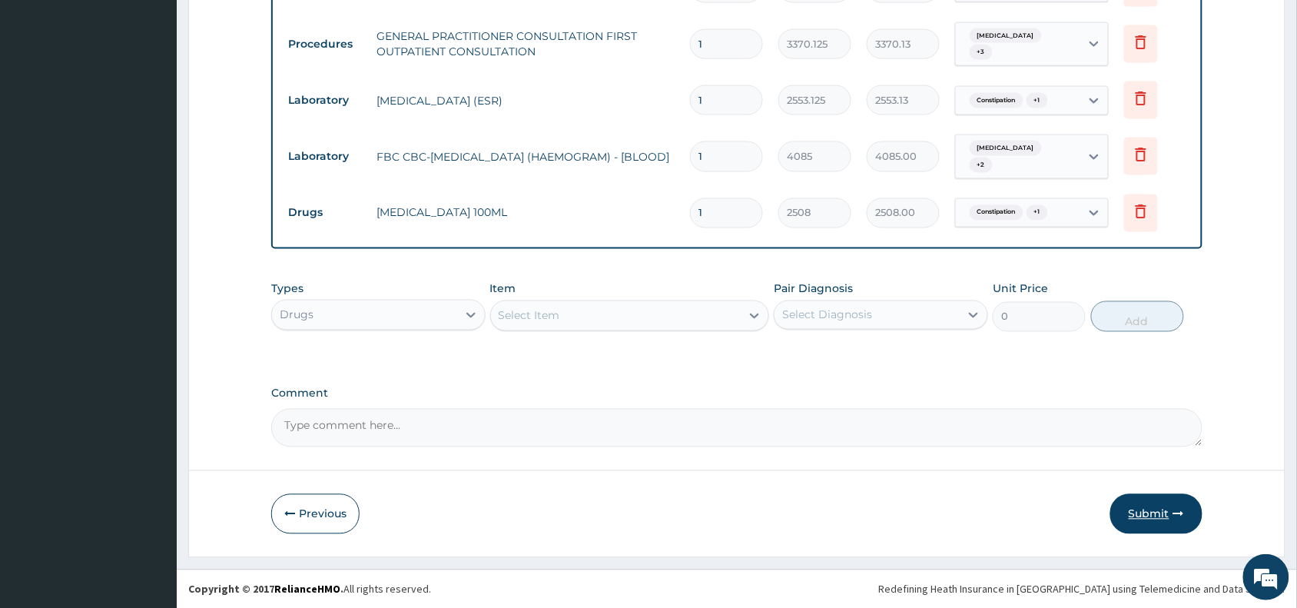
click at [1146, 513] on button "Submit" at bounding box center [1156, 514] width 92 height 40
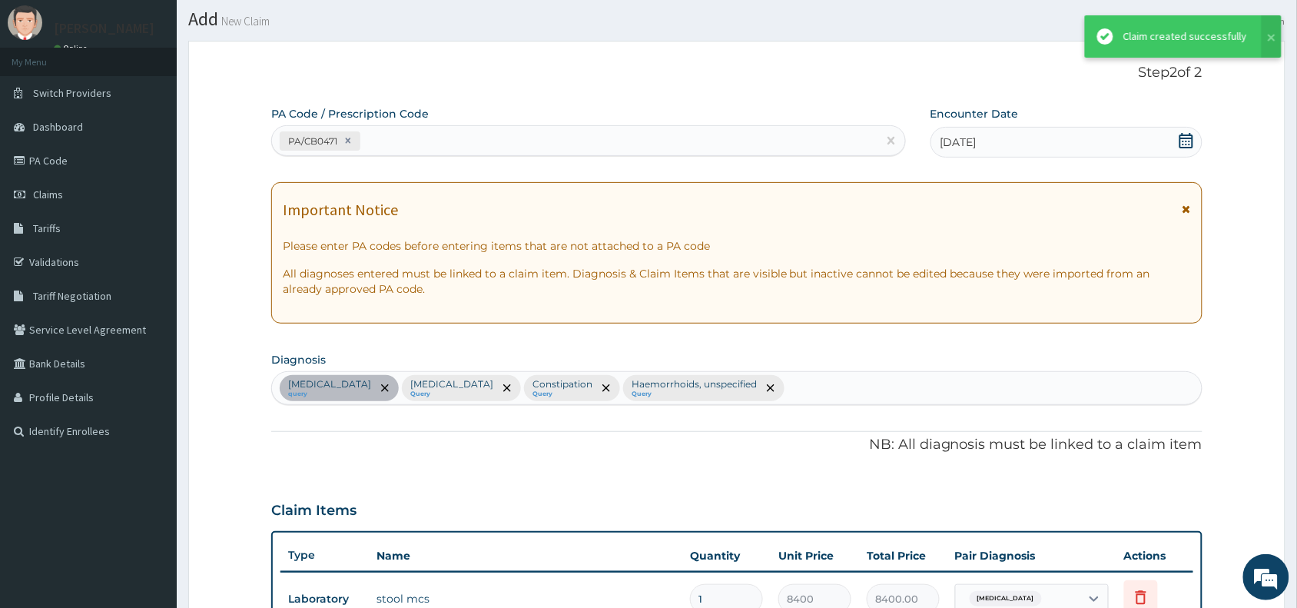
scroll to position [652, 0]
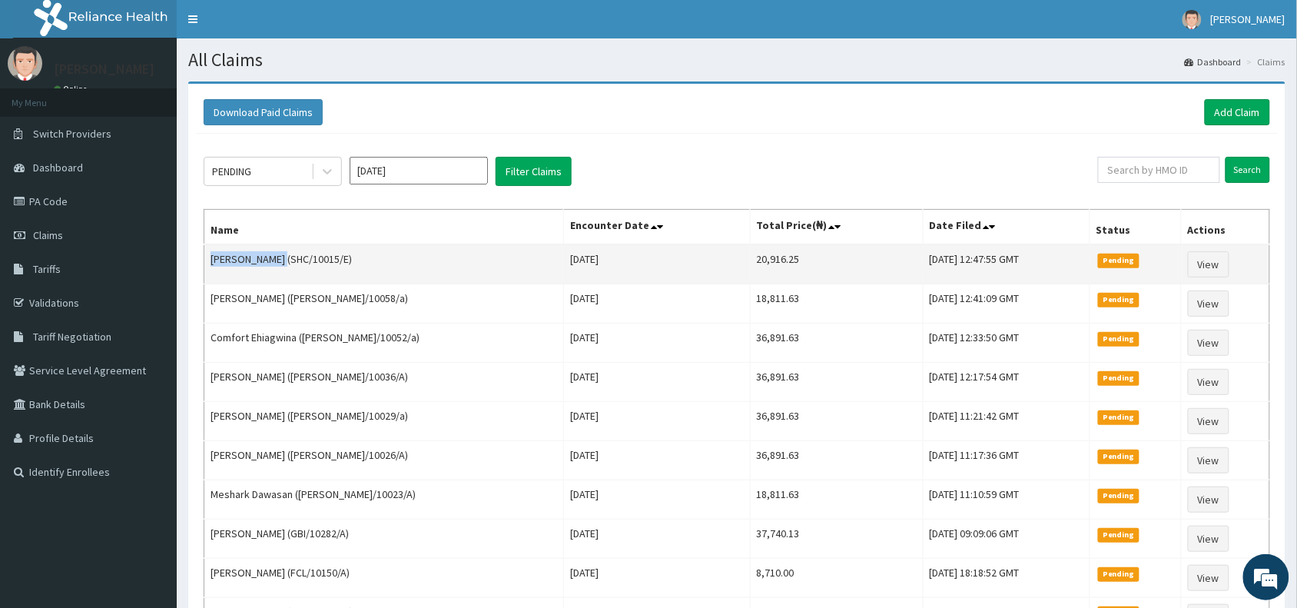
drag, startPoint x: 288, startPoint y: 258, endPoint x: 212, endPoint y: 267, distance: 76.6
click at [212, 267] on td "DORCAS DENNIS (SHC/10015/E)" at bounding box center [384, 264] width 360 height 40
copy td "DORCAS DENNIS"
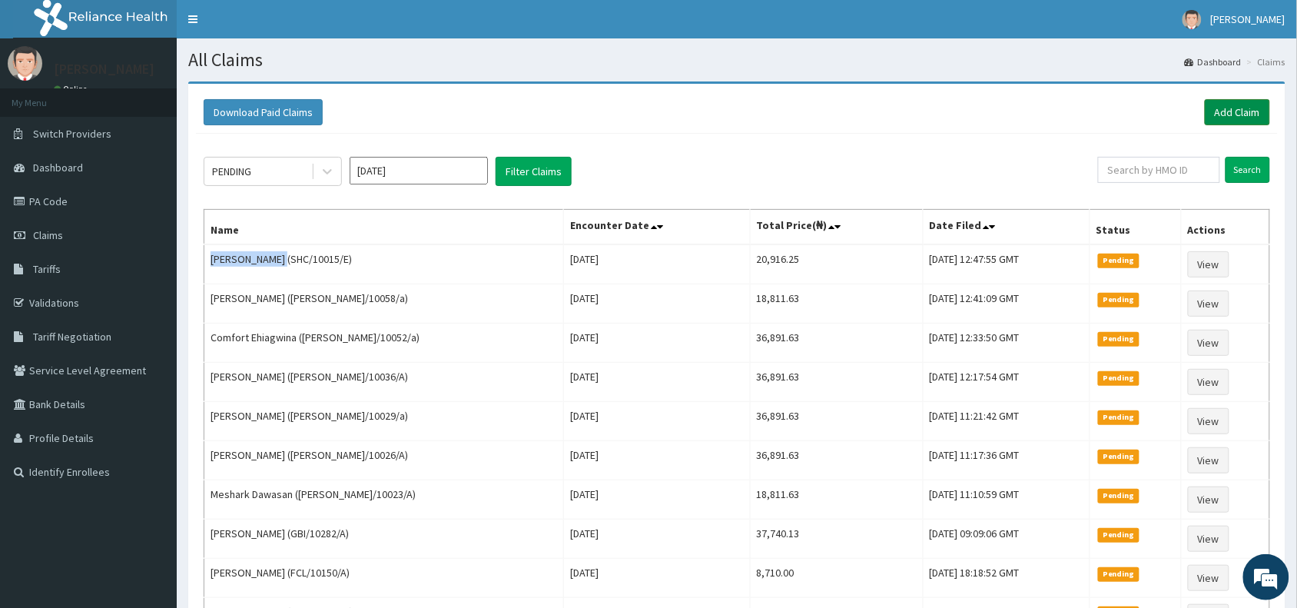
click at [1234, 110] on link "Add Claim" at bounding box center [1237, 112] width 65 height 26
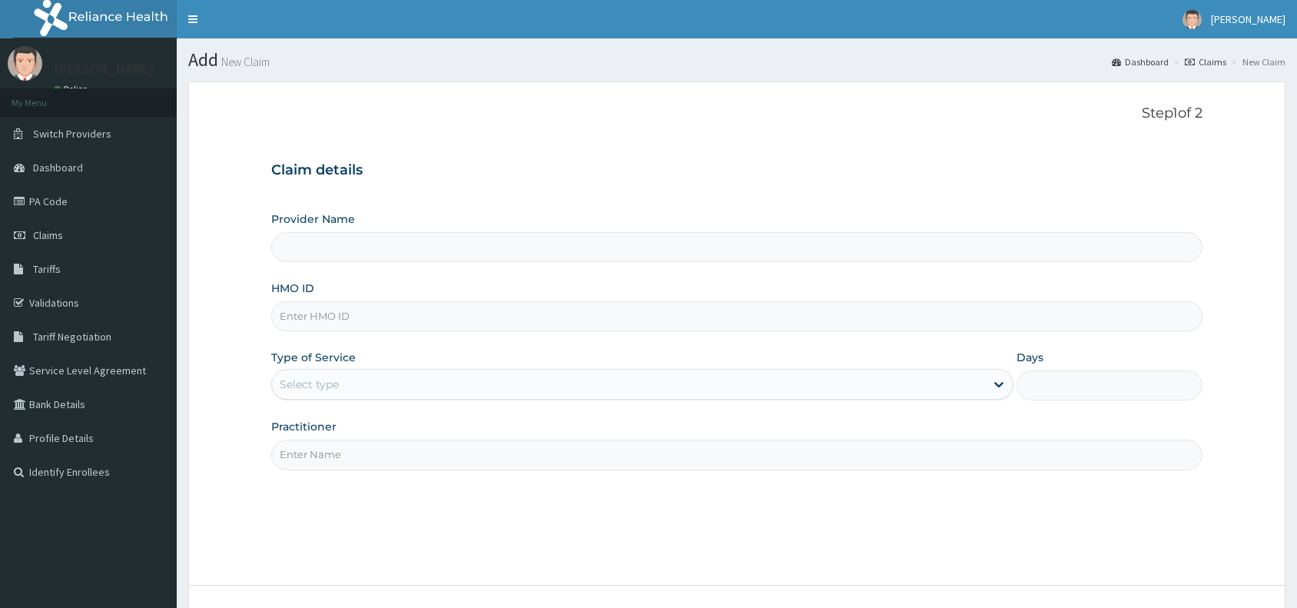
type input "Reliance Family Clinics (RFC) - [GEOGRAPHIC_DATA]"
click at [306, 316] on input "HMO ID" at bounding box center [736, 316] width 931 height 30
paste input "TDN/10025/C"
type input "TDN/10025/C"
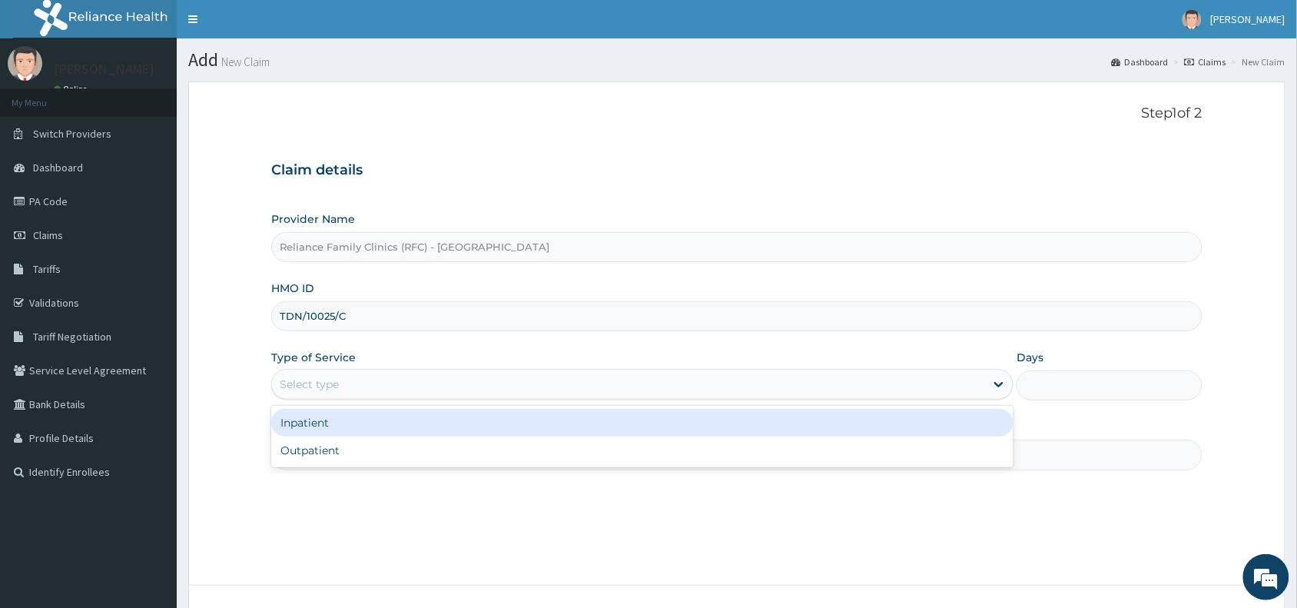
click at [294, 389] on div "Select type" at bounding box center [309, 383] width 59 height 15
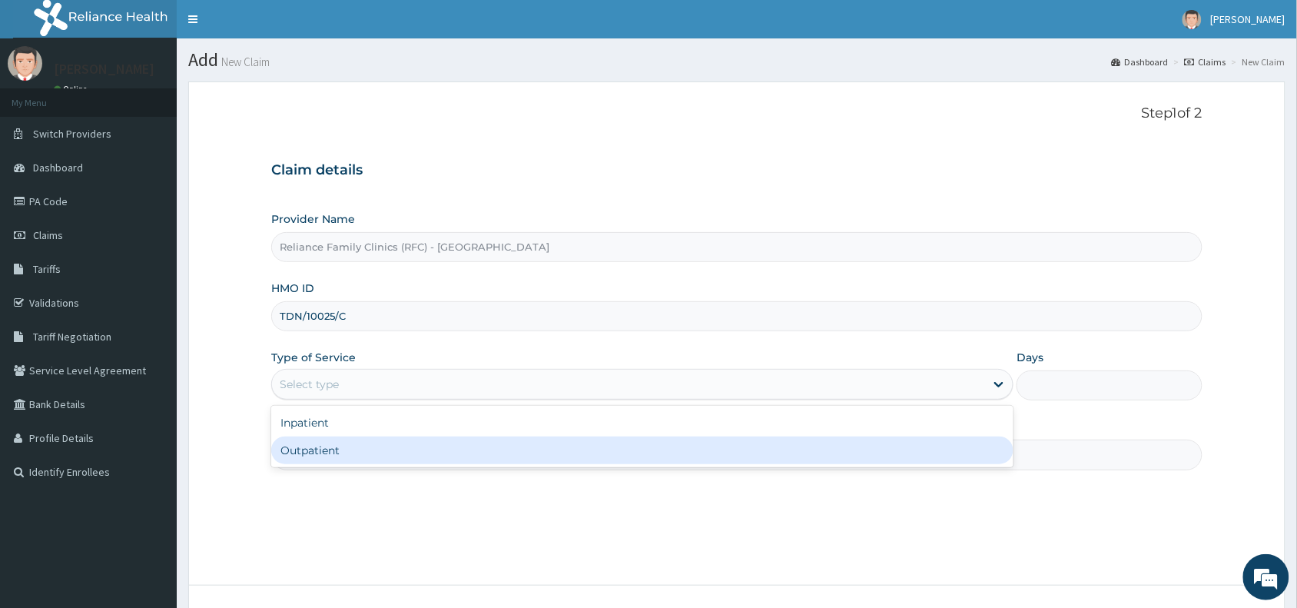
click at [301, 455] on div "Outpatient" at bounding box center [642, 450] width 742 height 28
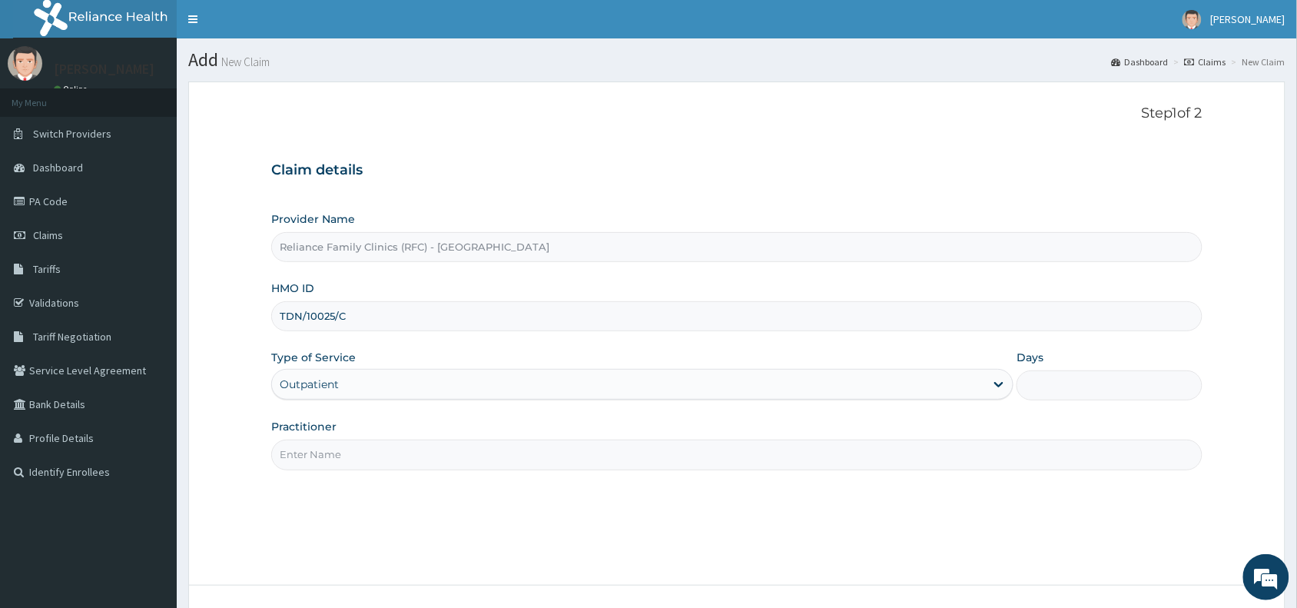
type input "1"
click at [301, 455] on input "Practitioner" at bounding box center [736, 454] width 931 height 30
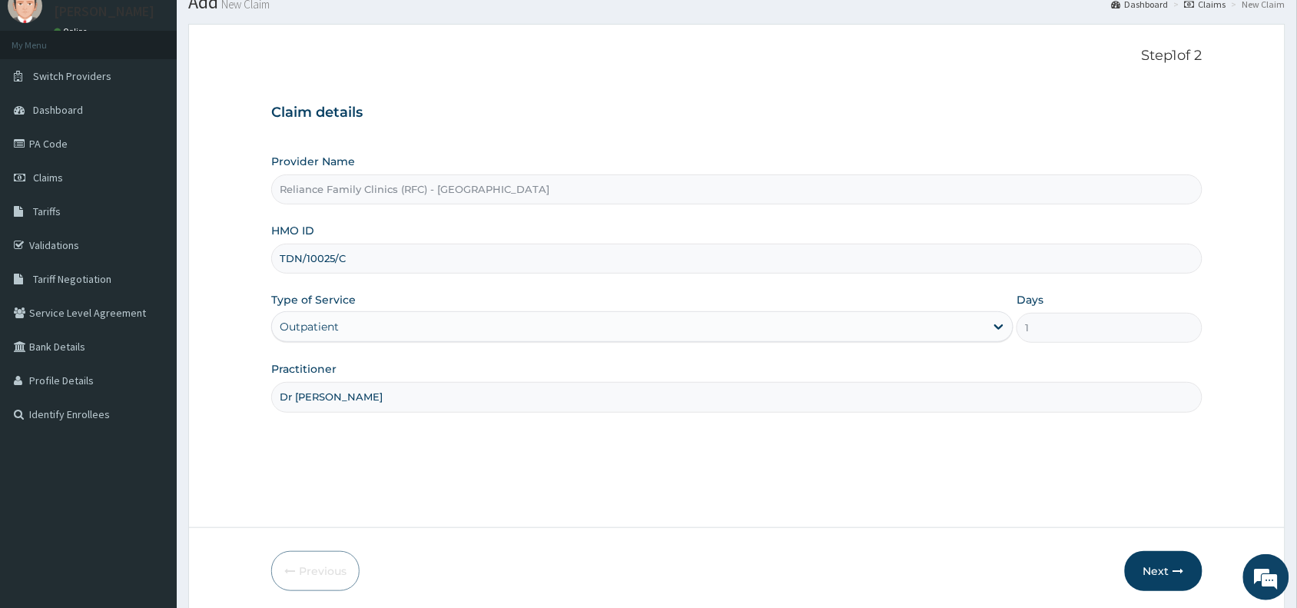
scroll to position [115, 0]
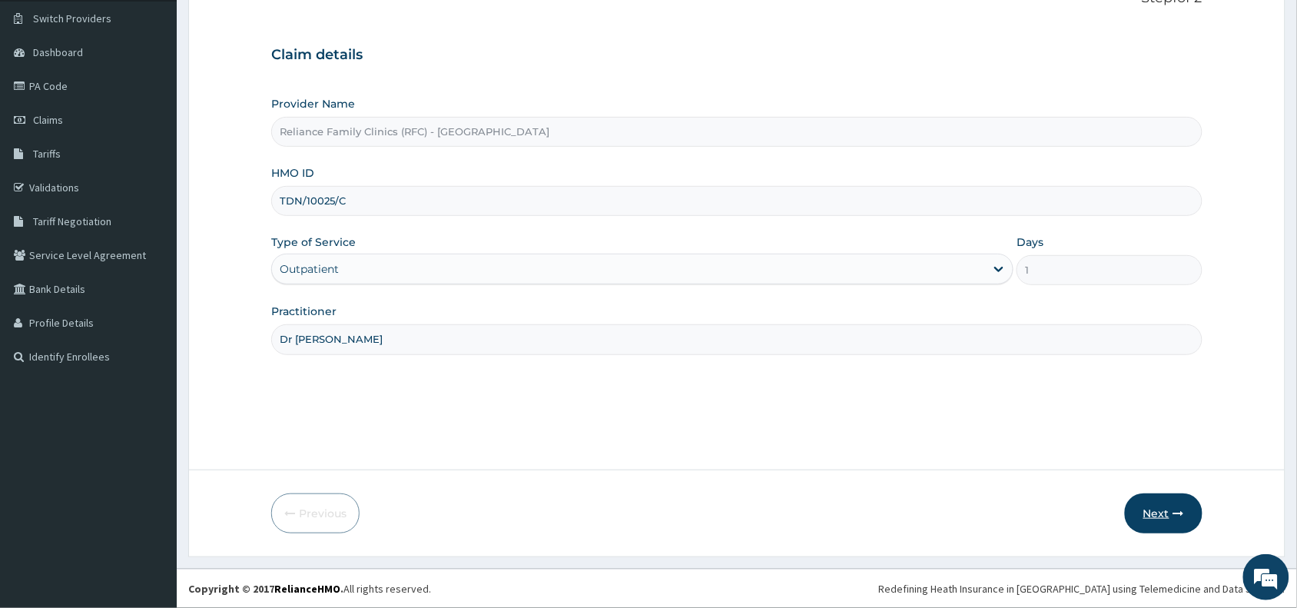
type input "Dr [PERSON_NAME]"
click at [1161, 511] on button "Next" at bounding box center [1164, 513] width 78 height 40
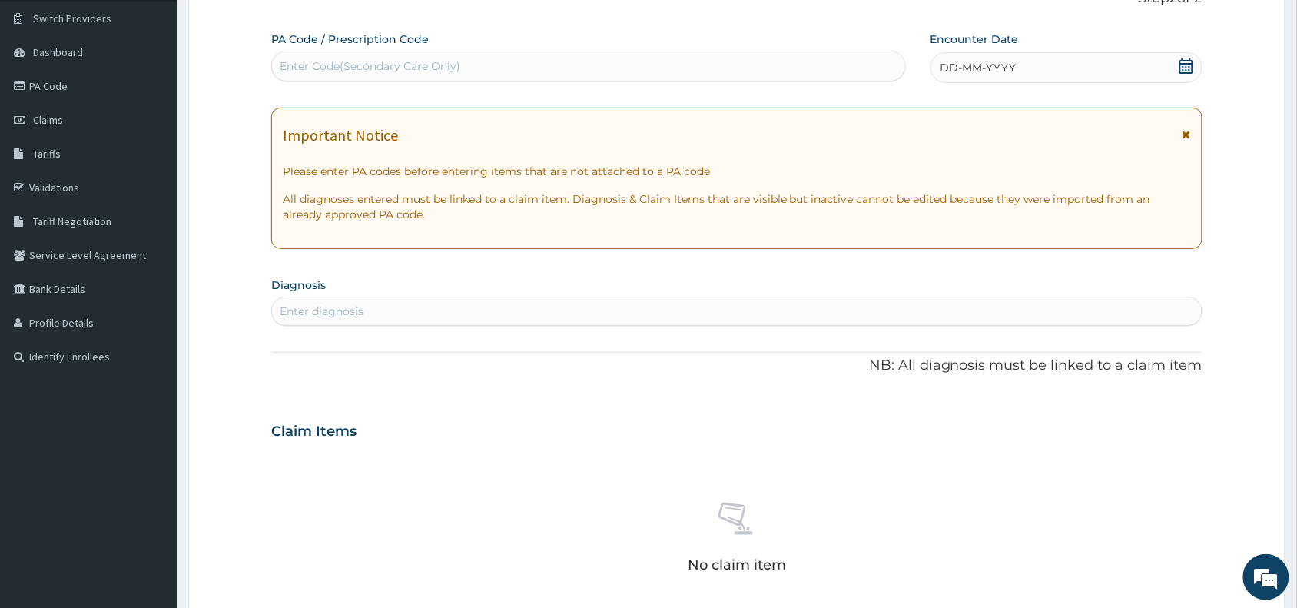
click at [394, 61] on div "Enter Code(Secondary Care Only)" at bounding box center [370, 65] width 181 height 15
paste input "PA/1D6B2C"
type input "PA/1D6B2C"
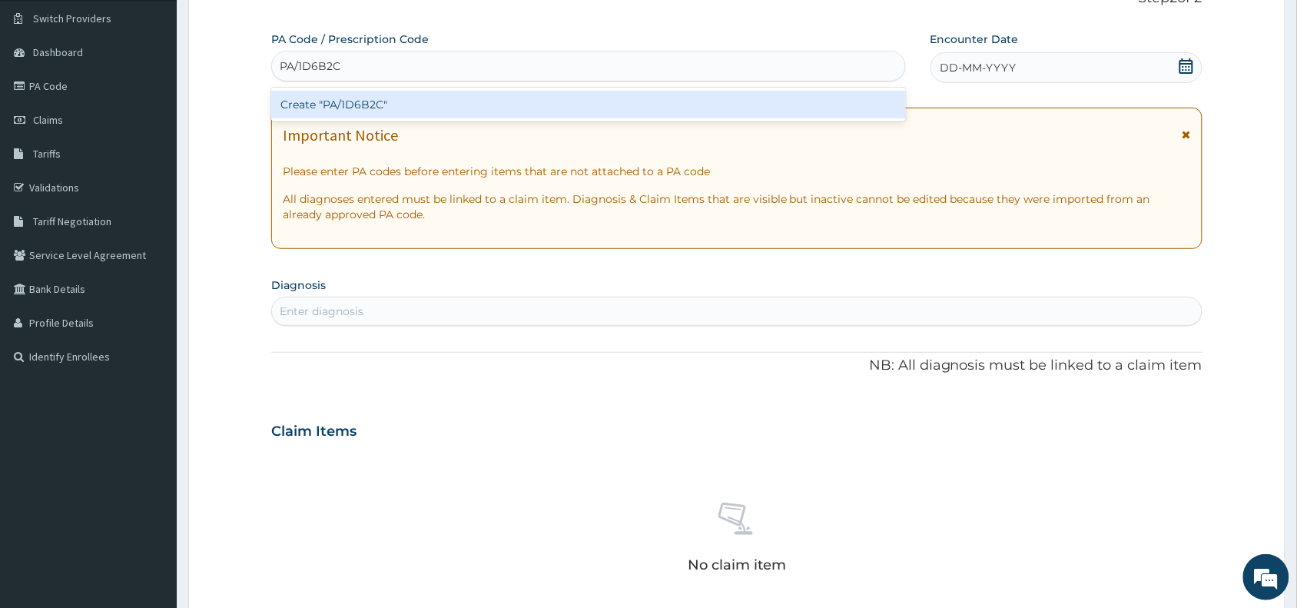
click at [411, 108] on div "Create "PA/1D6B2C"" at bounding box center [588, 105] width 635 height 28
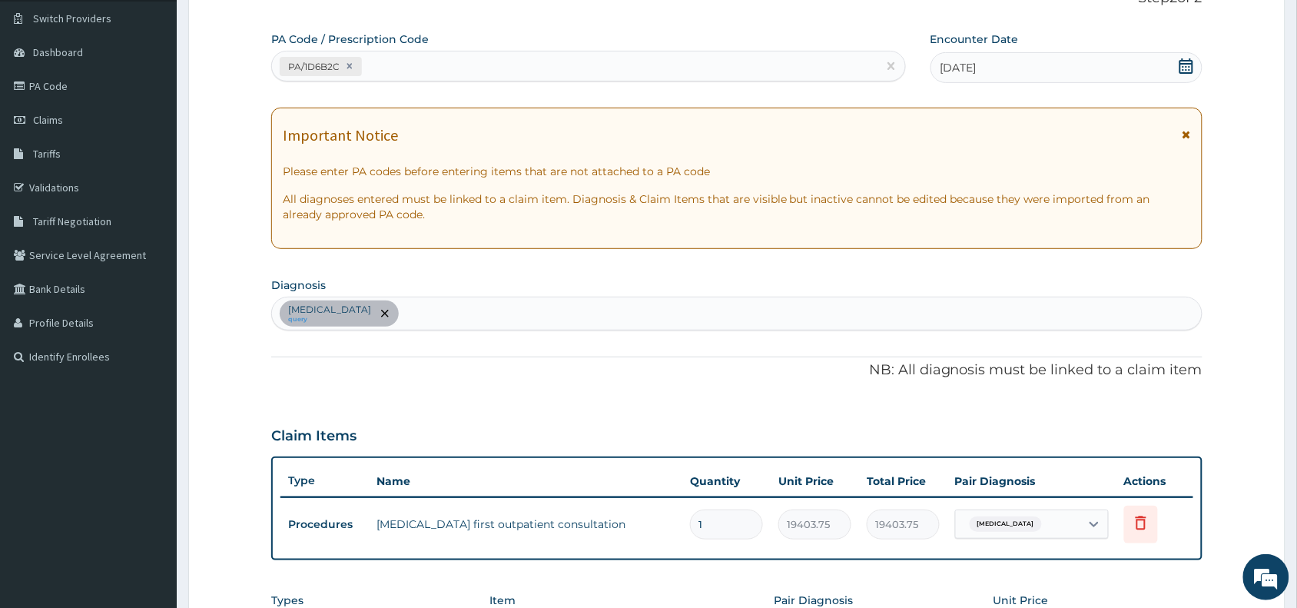
scroll to position [426, 0]
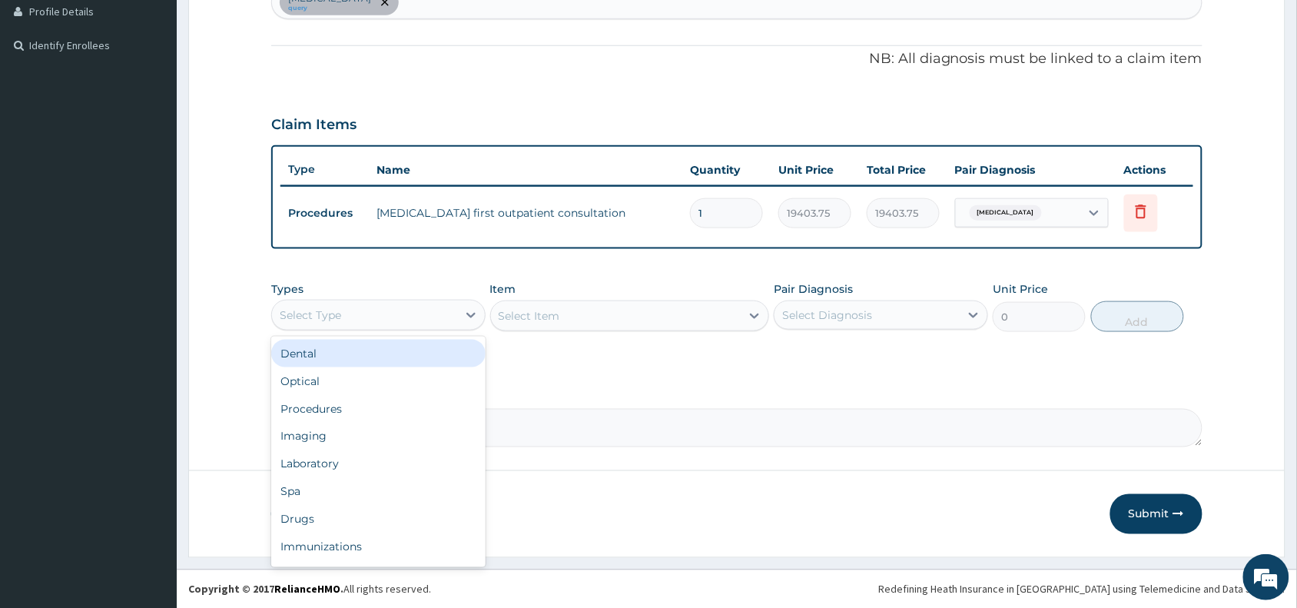
click at [343, 313] on div "Select Type" at bounding box center [364, 315] width 185 height 25
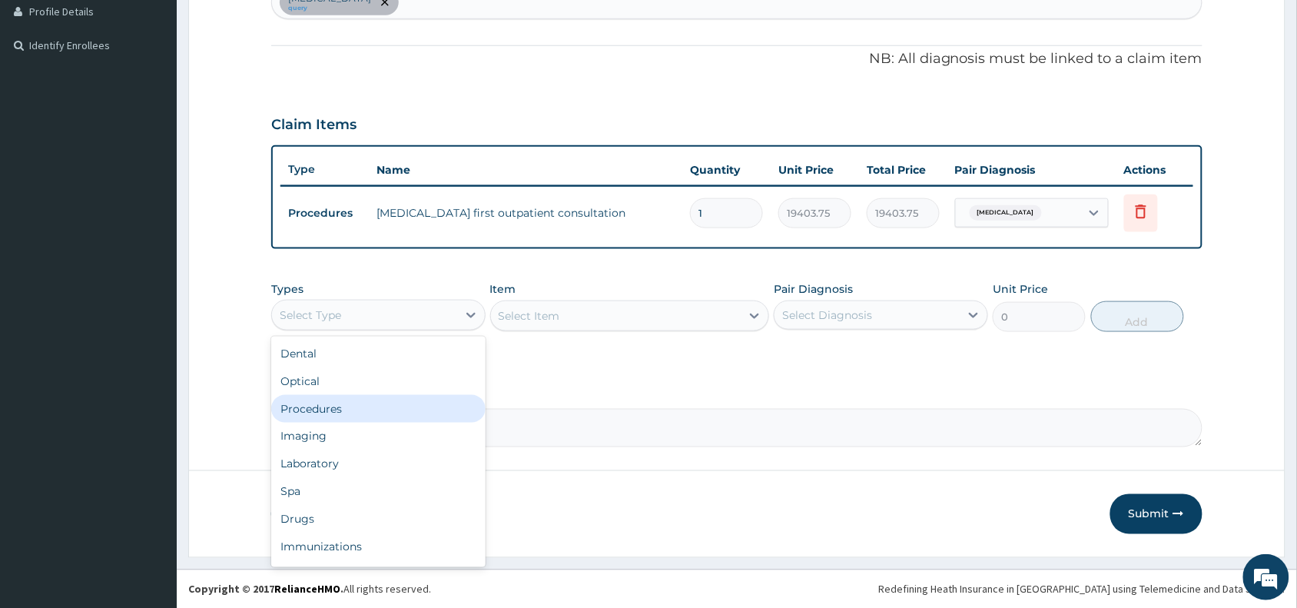
click at [338, 412] on div "Procedures" at bounding box center [378, 409] width 214 height 28
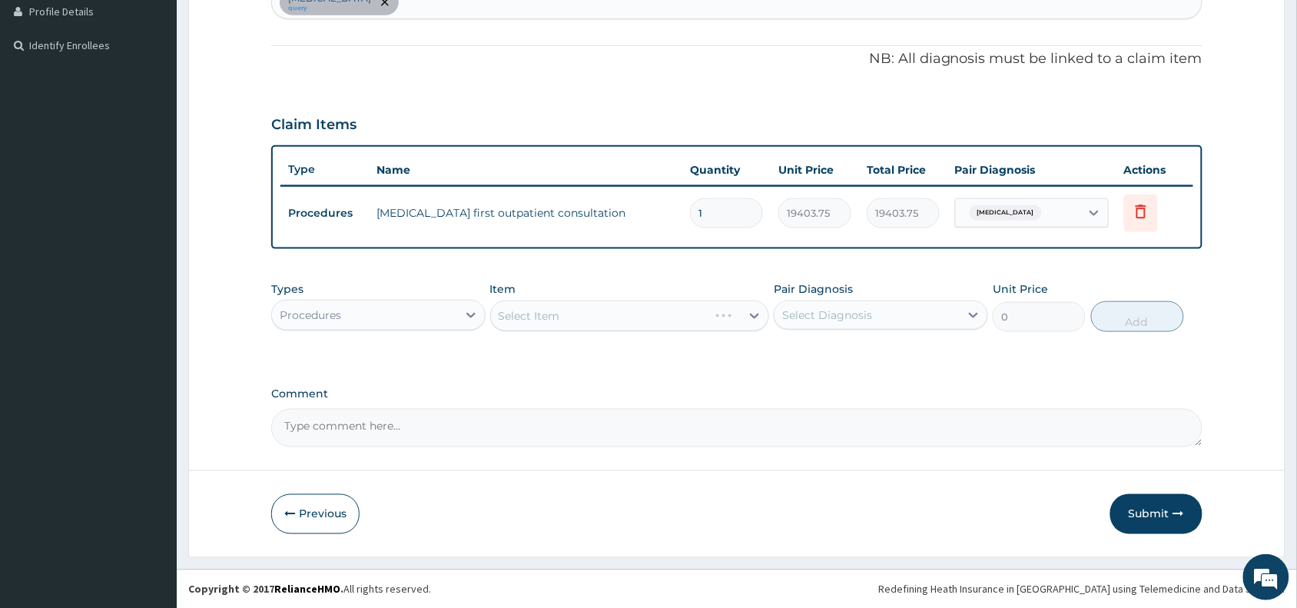
click at [367, 323] on div "Procedures" at bounding box center [364, 315] width 185 height 25
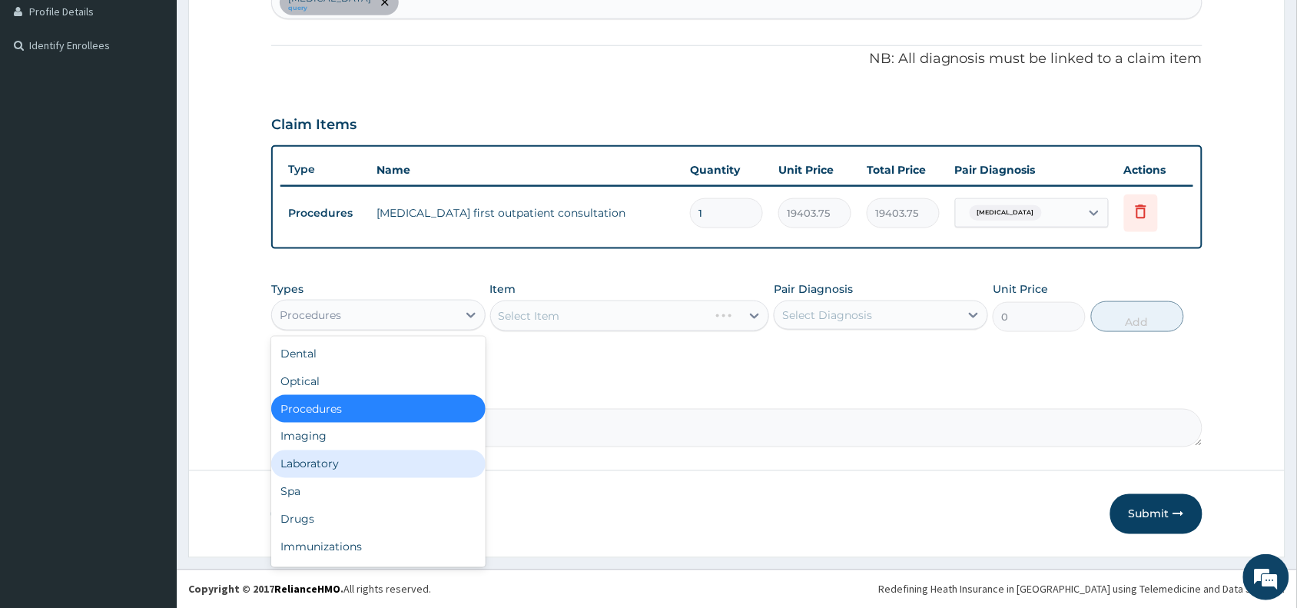
click at [343, 469] on div "Laboratory" at bounding box center [378, 464] width 214 height 28
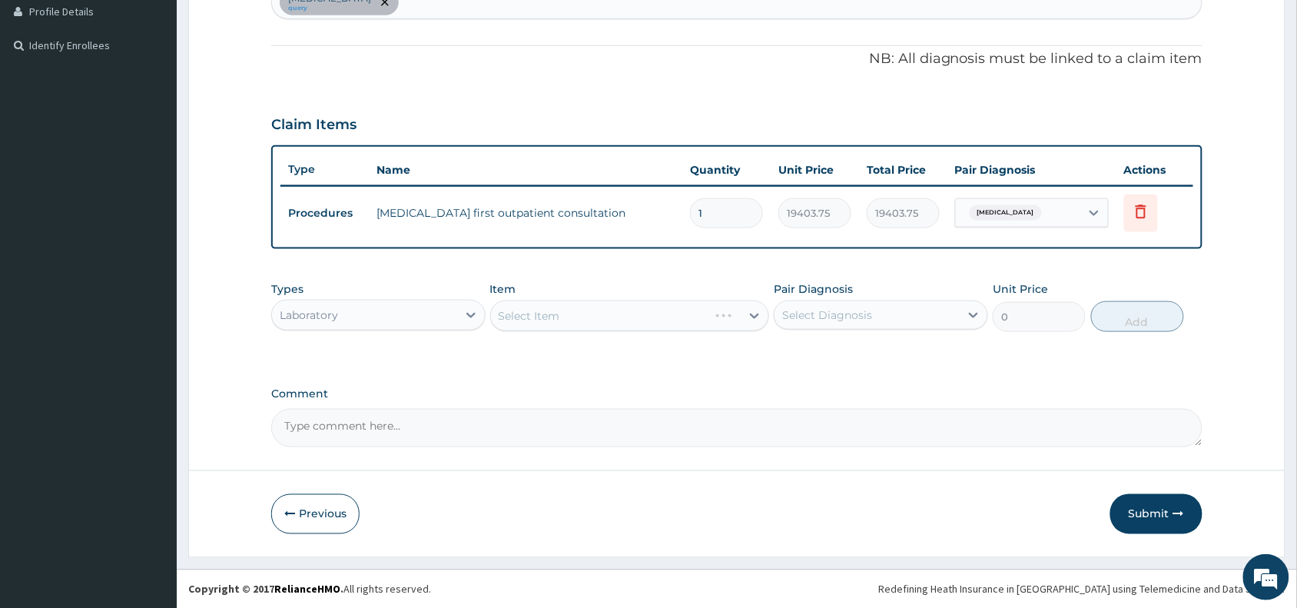
click at [520, 315] on div "Select Item" at bounding box center [630, 315] width 280 height 31
click at [521, 316] on div "Select Item" at bounding box center [630, 315] width 280 height 31
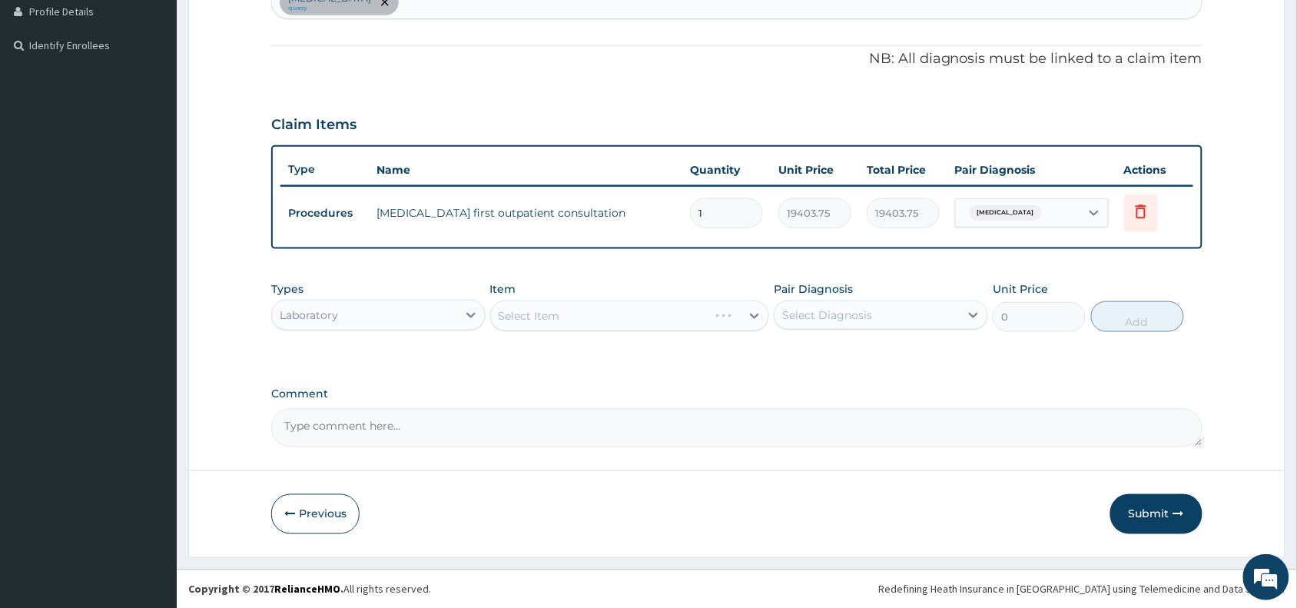
click at [521, 316] on div "Select Item" at bounding box center [630, 315] width 280 height 31
click at [521, 316] on div "Select Item" at bounding box center [529, 315] width 61 height 15
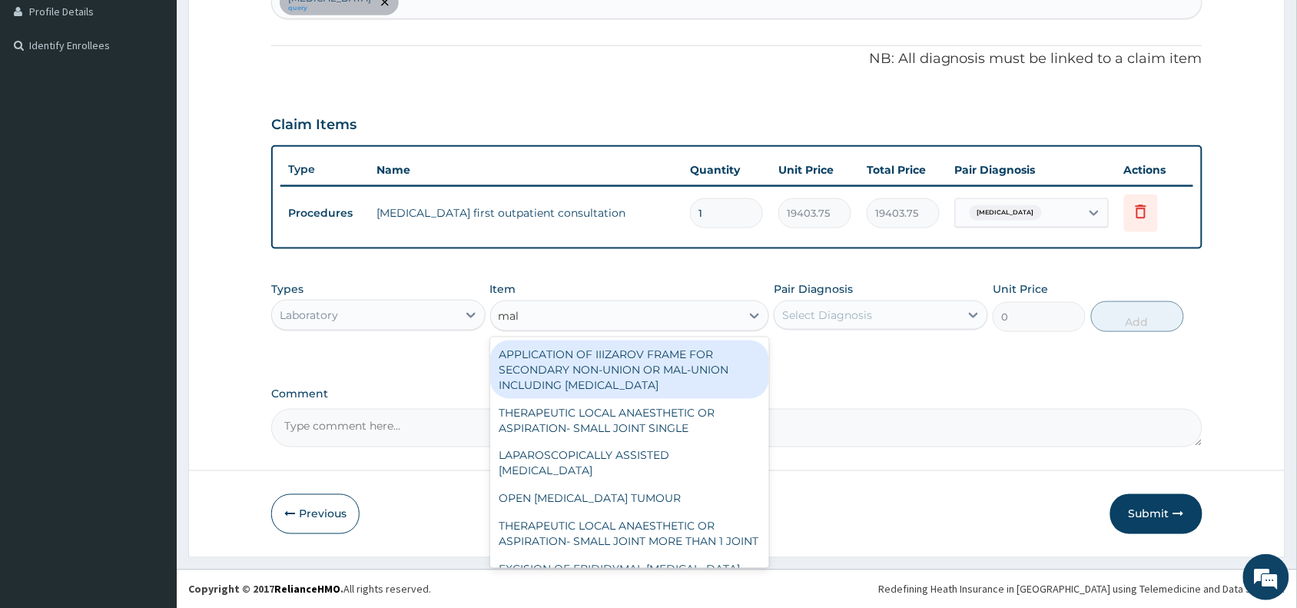
type input "mala"
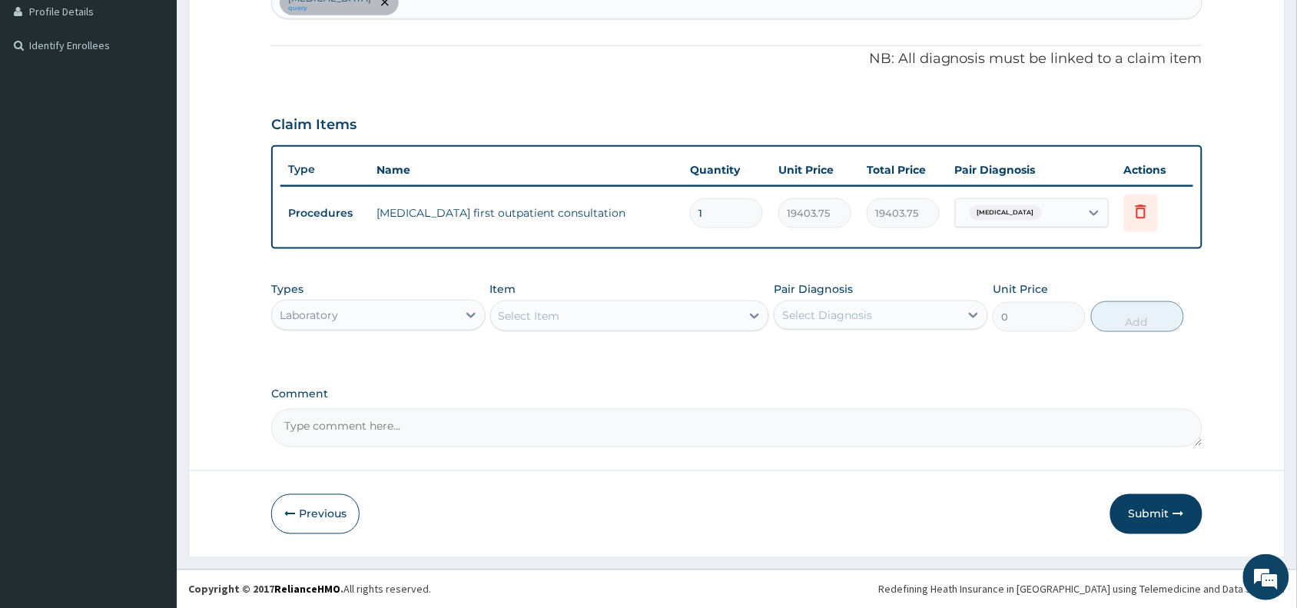
click at [538, 316] on div "Select Item" at bounding box center [616, 315] width 250 height 25
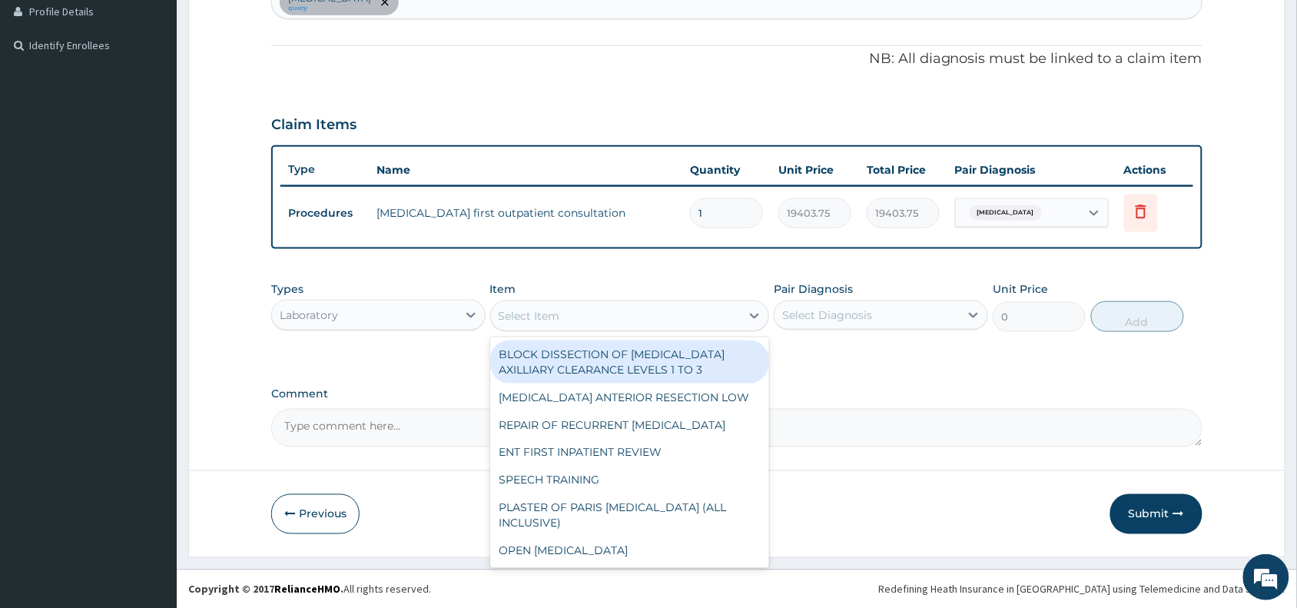
click at [538, 316] on div "Select Item" at bounding box center [529, 315] width 61 height 15
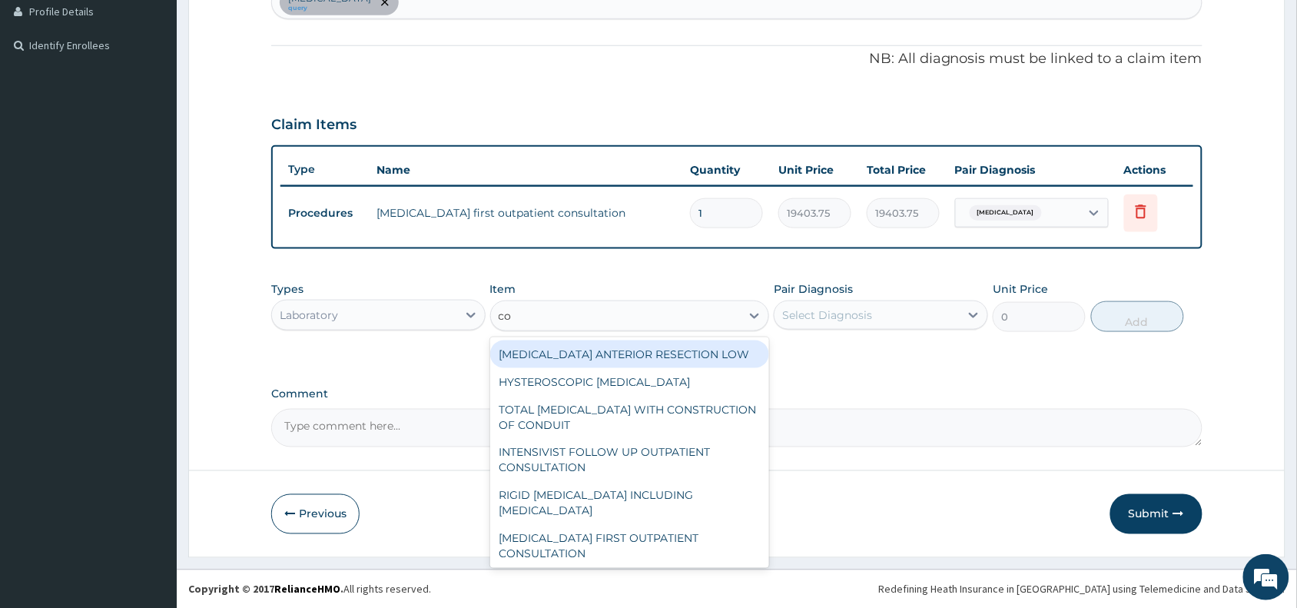
type input "co"
click at [408, 308] on div "Laboratory" at bounding box center [364, 315] width 185 height 25
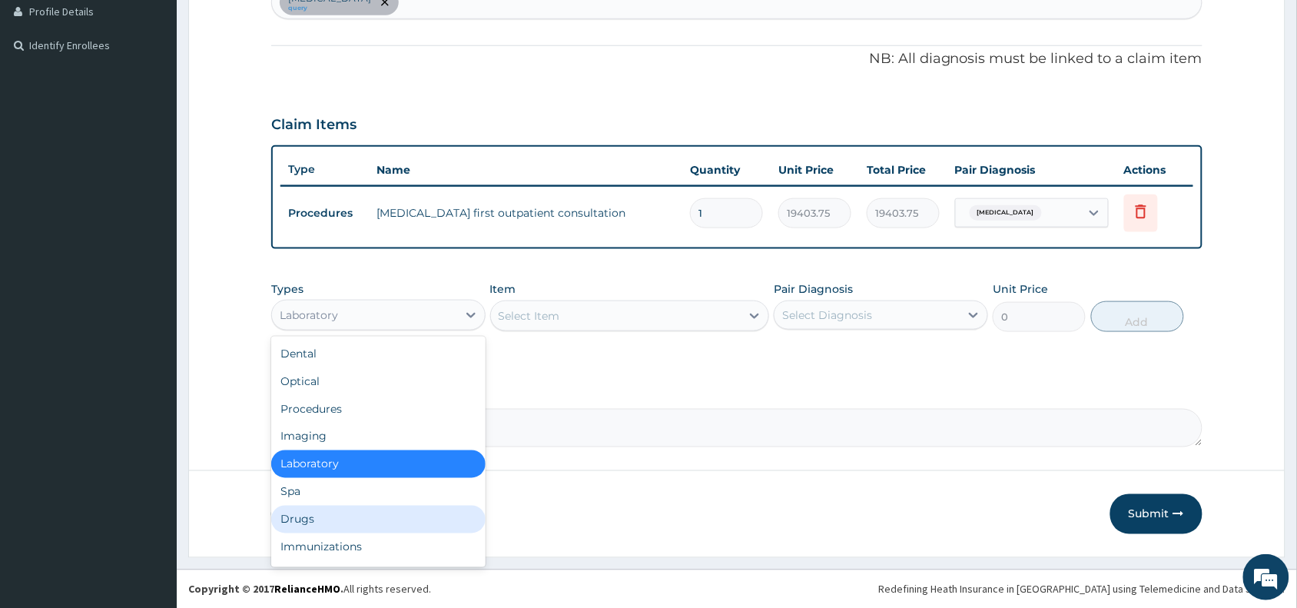
click at [301, 516] on div "Drugs" at bounding box center [378, 520] width 214 height 28
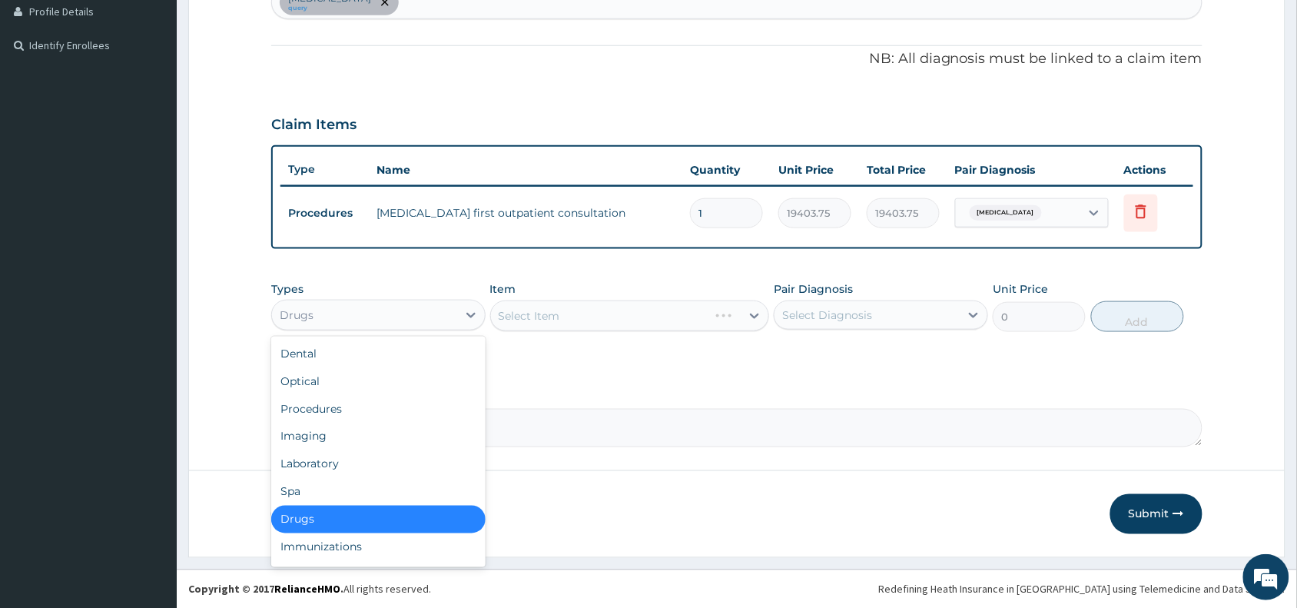
click at [350, 304] on div "Drugs" at bounding box center [364, 315] width 185 height 25
click at [315, 408] on div "Procedures" at bounding box center [378, 409] width 214 height 28
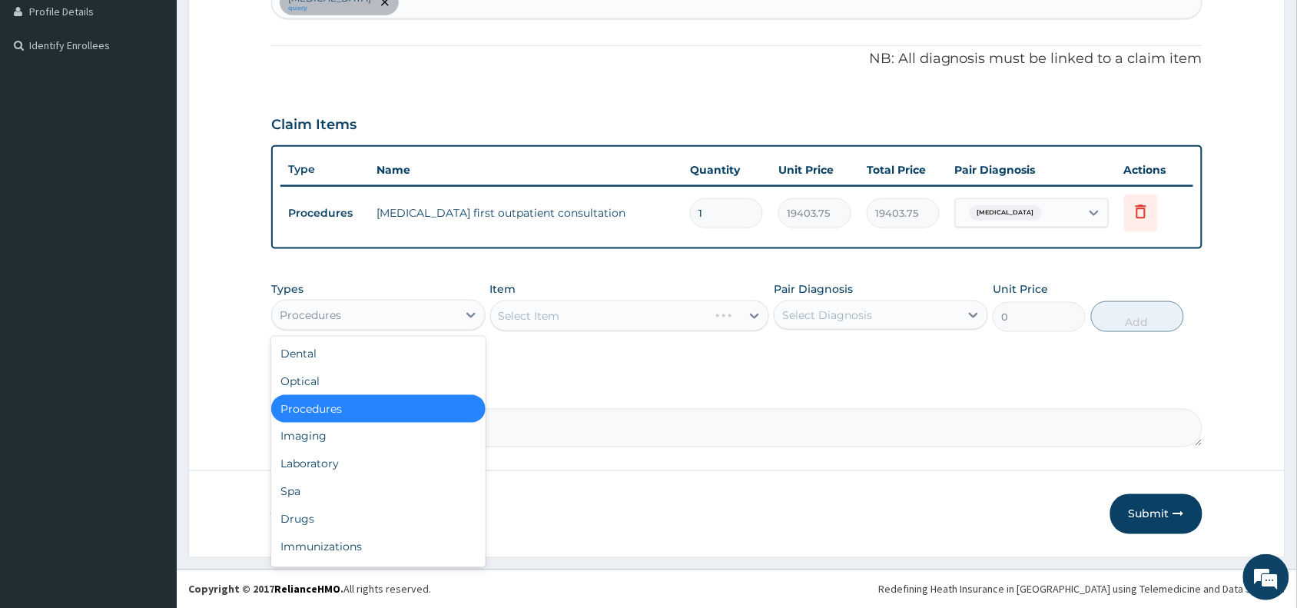
click at [379, 300] on div "Procedures" at bounding box center [378, 315] width 214 height 31
click at [337, 463] on div "Laboratory" at bounding box center [378, 464] width 214 height 28
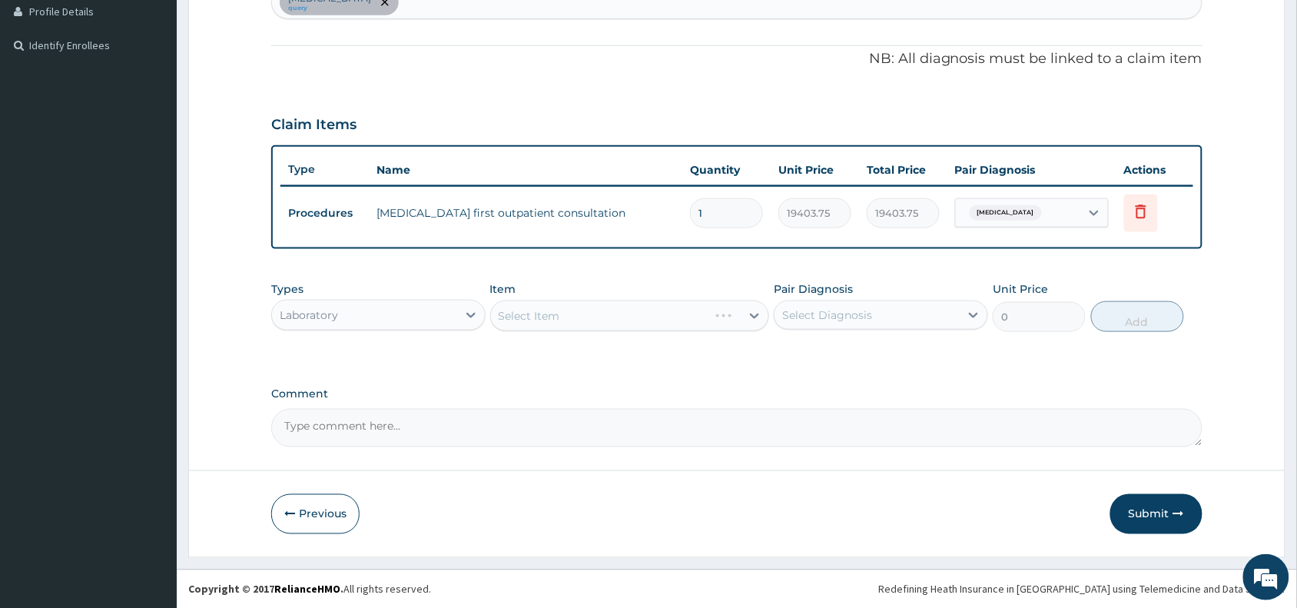
click at [590, 301] on div "Select Item" at bounding box center [630, 315] width 280 height 31
click at [594, 312] on div "Select Item" at bounding box center [630, 315] width 280 height 31
click at [594, 312] on div "Select Item" at bounding box center [616, 315] width 250 height 25
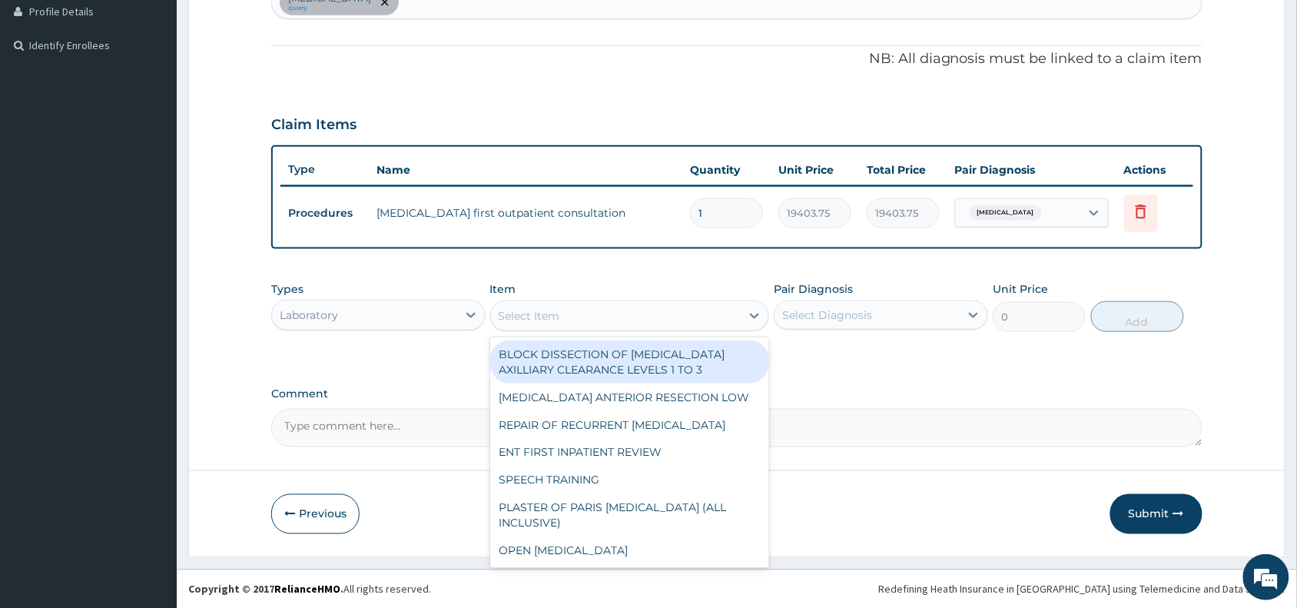
click at [594, 312] on div "Select Item" at bounding box center [616, 315] width 250 height 25
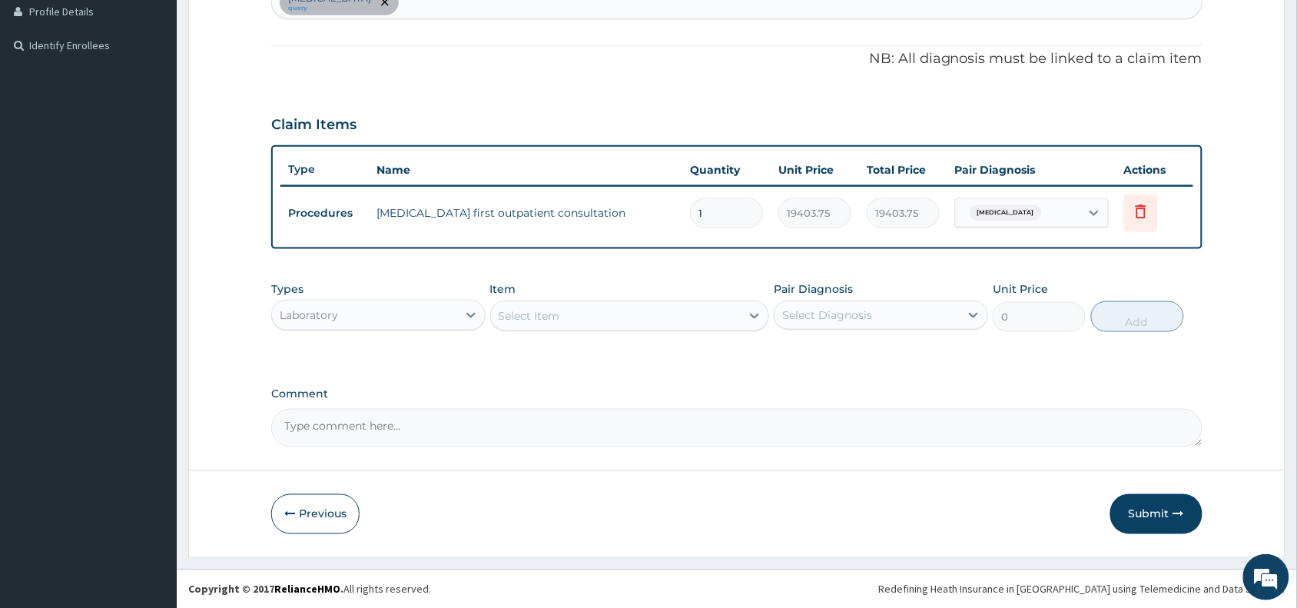
click at [528, 313] on div "Select Item" at bounding box center [529, 315] width 61 height 15
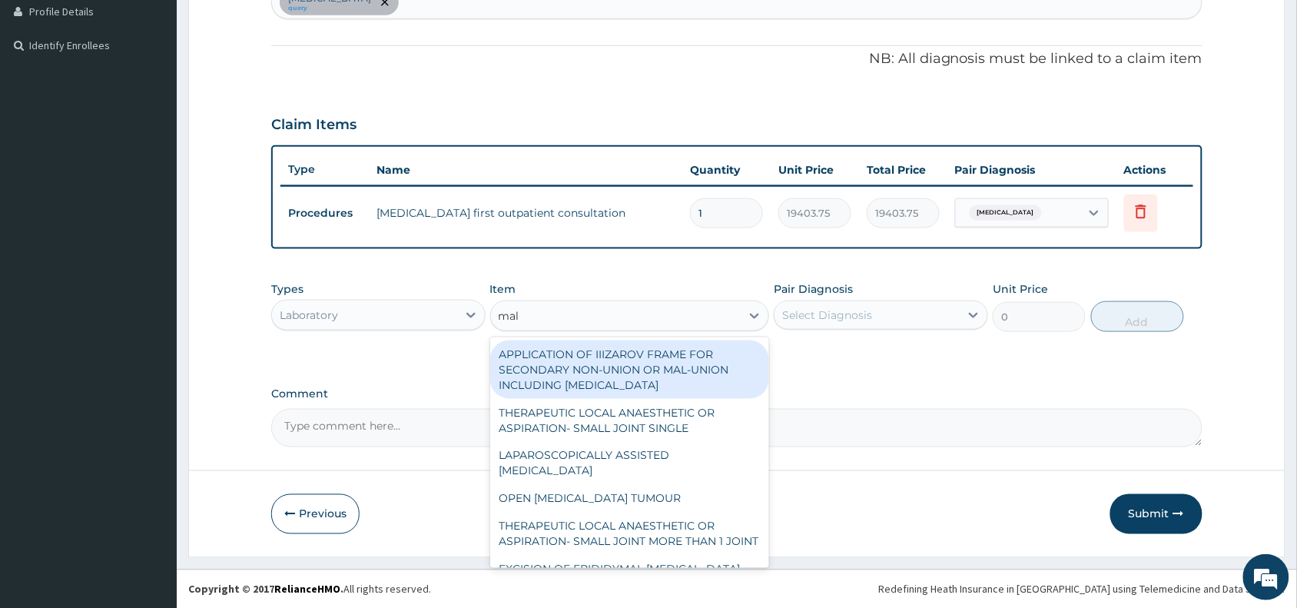
type input "mala"
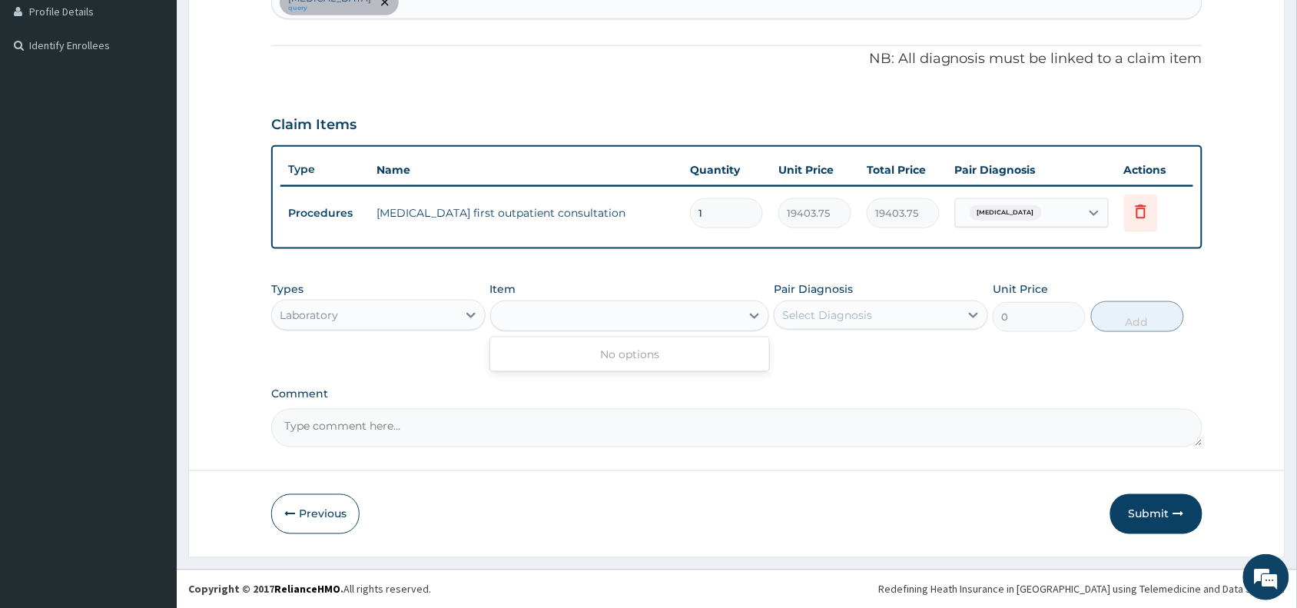
click at [600, 323] on div "mala" at bounding box center [616, 315] width 250 height 25
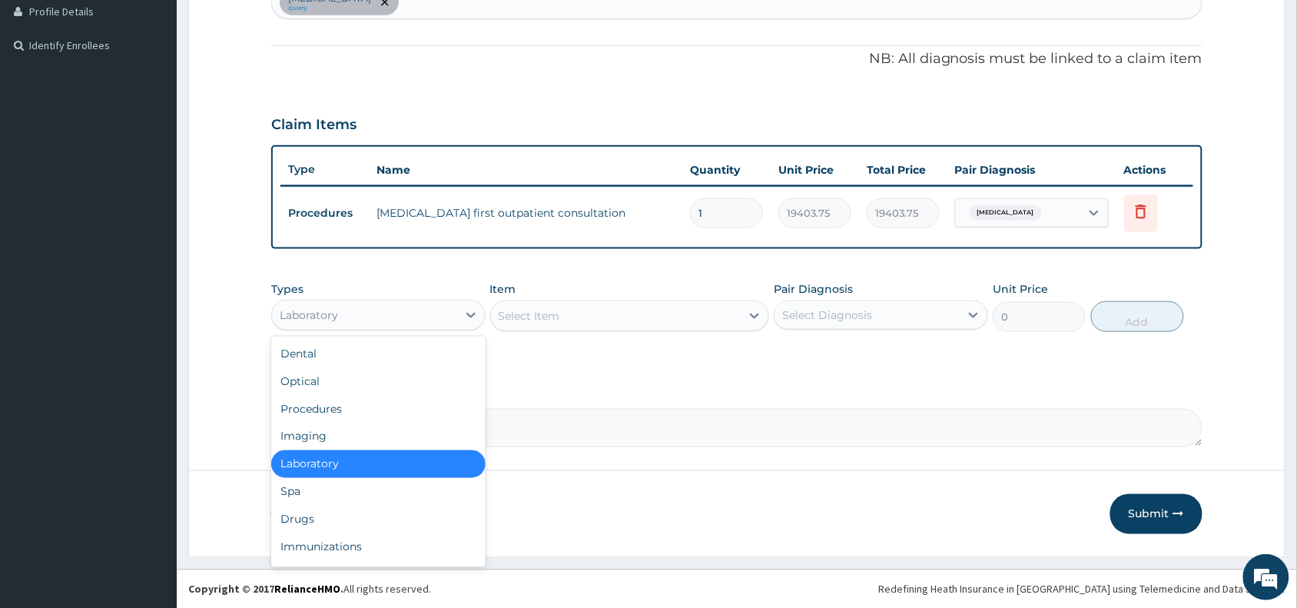
click at [362, 311] on div "Laboratory" at bounding box center [364, 315] width 185 height 25
click at [332, 413] on div "Procedures" at bounding box center [378, 409] width 214 height 28
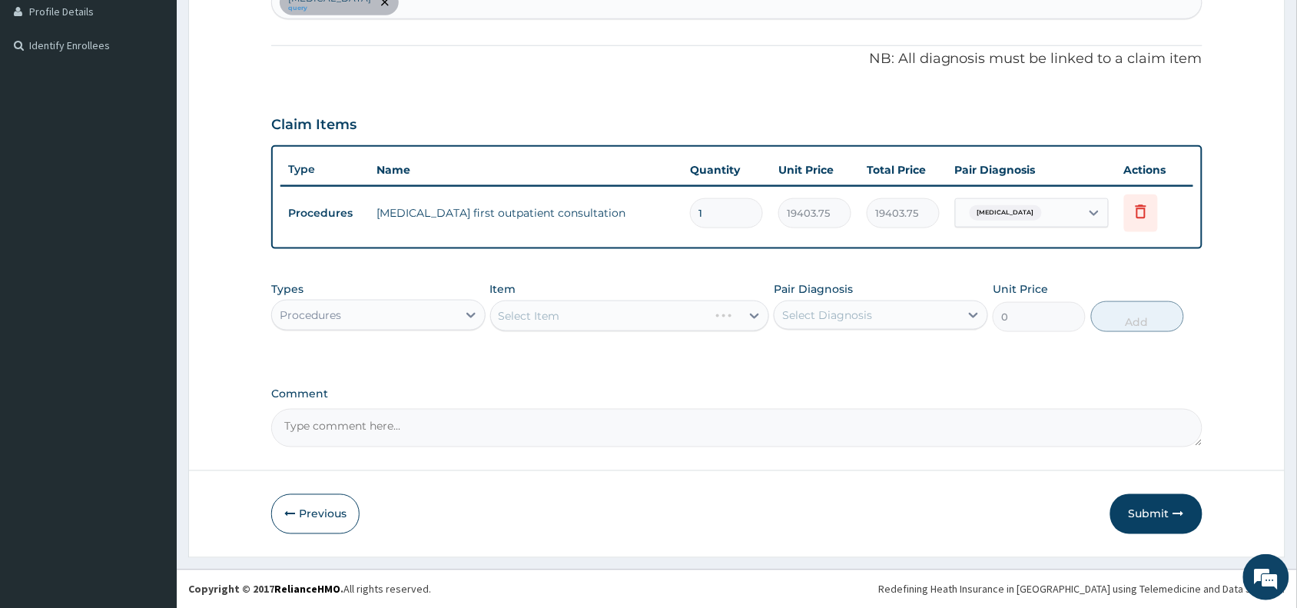
click at [532, 316] on div "Select Item" at bounding box center [630, 315] width 280 height 31
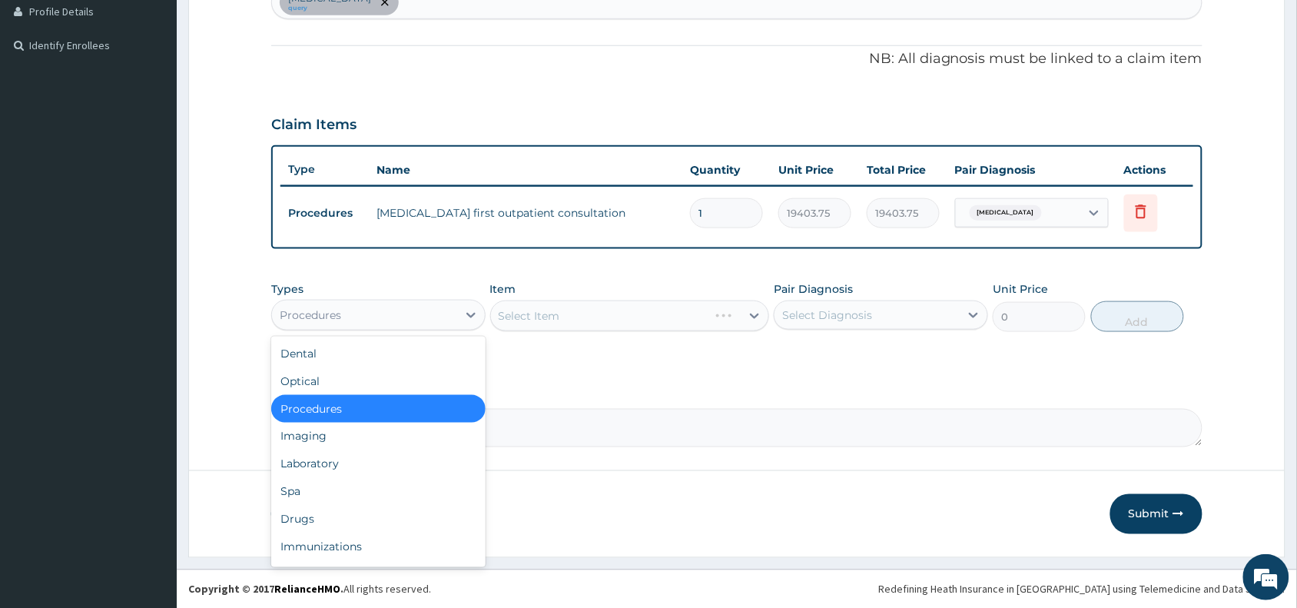
click at [420, 304] on div "Procedures" at bounding box center [364, 315] width 185 height 25
click at [304, 459] on div "Laboratory" at bounding box center [378, 464] width 214 height 28
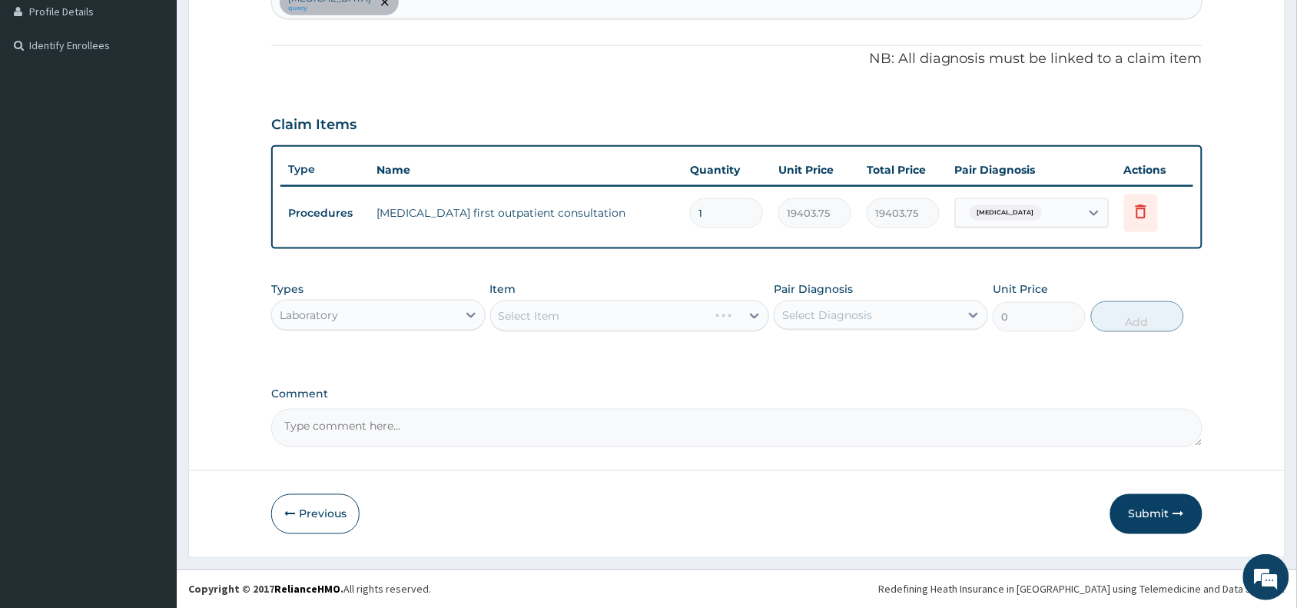
click at [627, 320] on div "Select Item" at bounding box center [630, 315] width 280 height 31
click at [596, 313] on div "Select Item" at bounding box center [630, 315] width 280 height 31
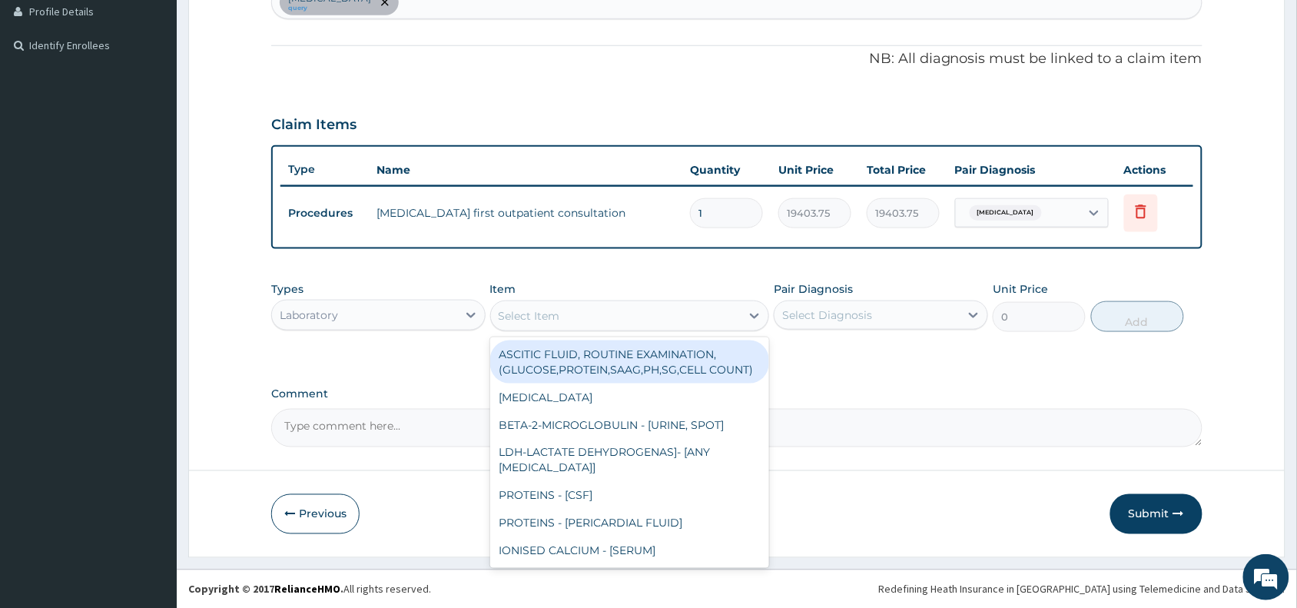
click at [596, 313] on div "Select Item" at bounding box center [616, 315] width 250 height 25
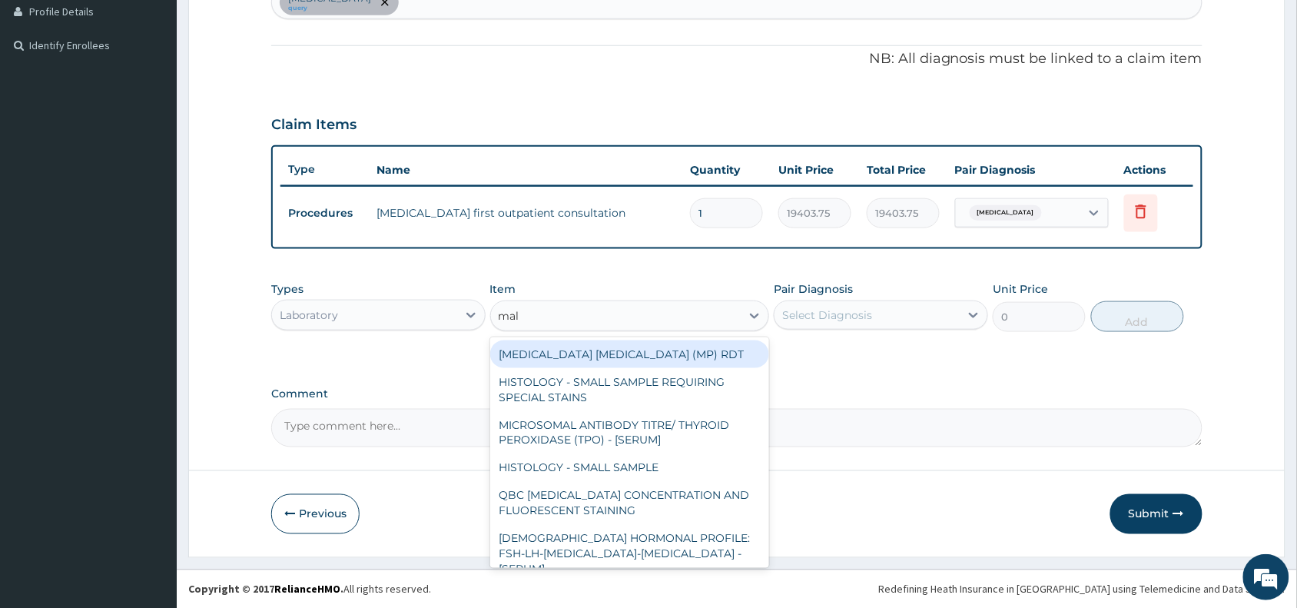
type input "mala"
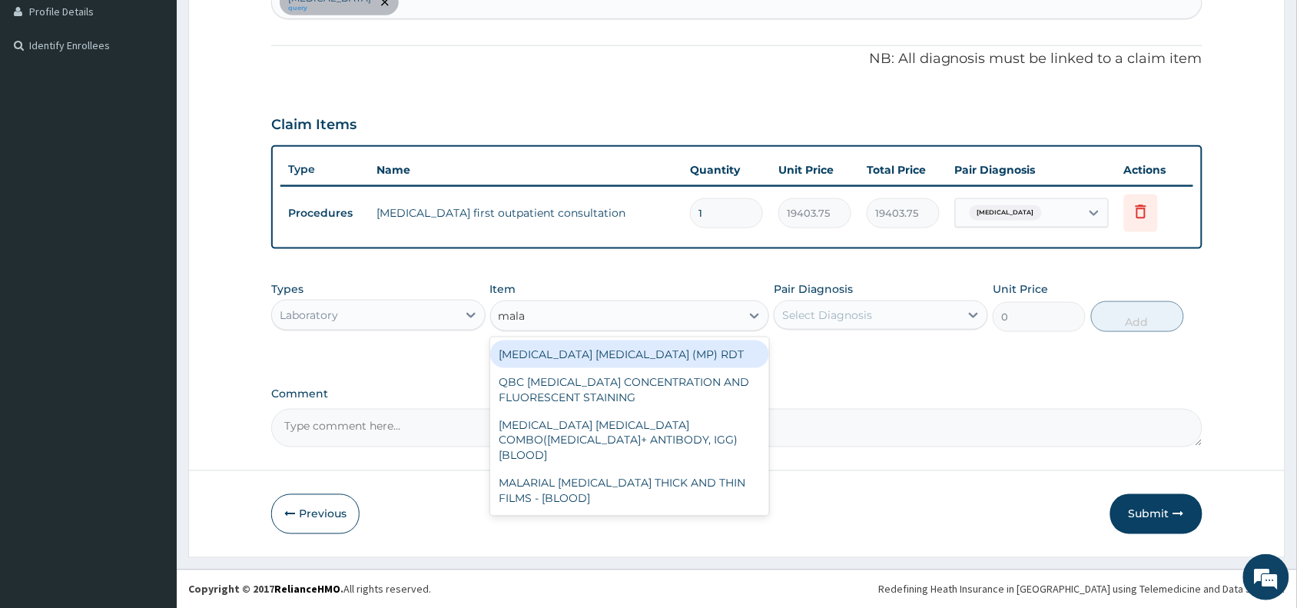
click at [612, 354] on div "[MEDICAL_DATA] [MEDICAL_DATA] (MP) RDT" at bounding box center [630, 354] width 280 height 28
type input "1531.875"
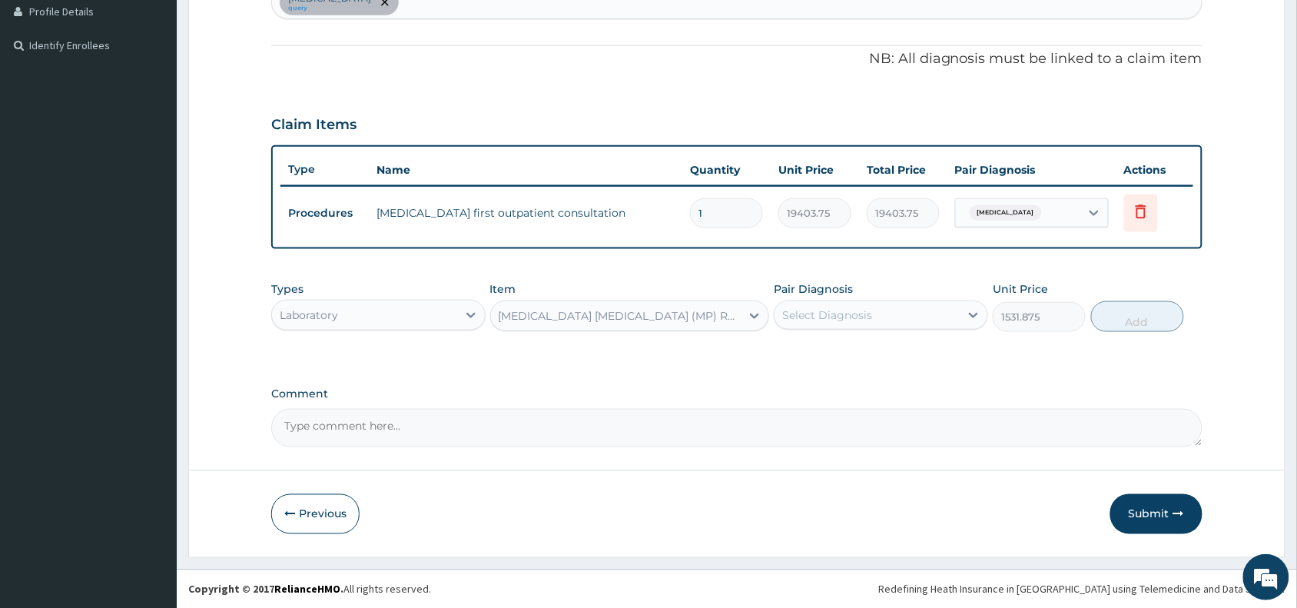
click at [822, 317] on div "Select Diagnosis" at bounding box center [827, 314] width 90 height 15
click at [831, 354] on label "[MEDICAL_DATA]" at bounding box center [846, 352] width 95 height 15
checkbox input "true"
click at [1119, 311] on button "Add" at bounding box center [1137, 316] width 93 height 31
type input "0"
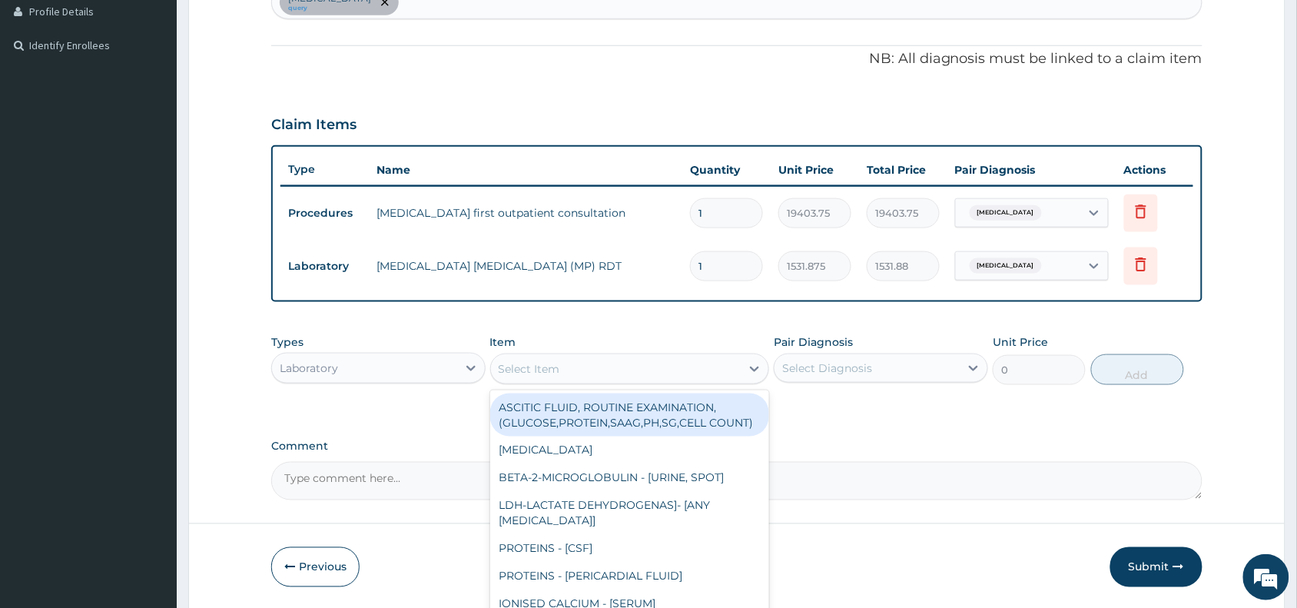
click at [546, 361] on div "Select Item" at bounding box center [529, 368] width 61 height 15
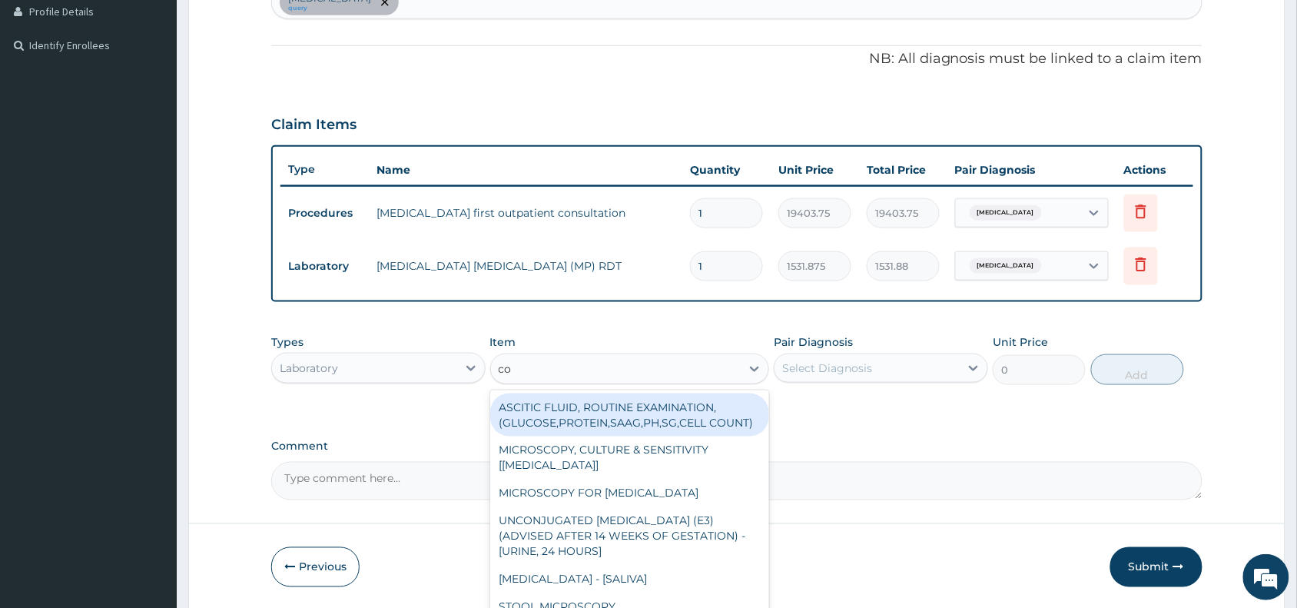
type input "com"
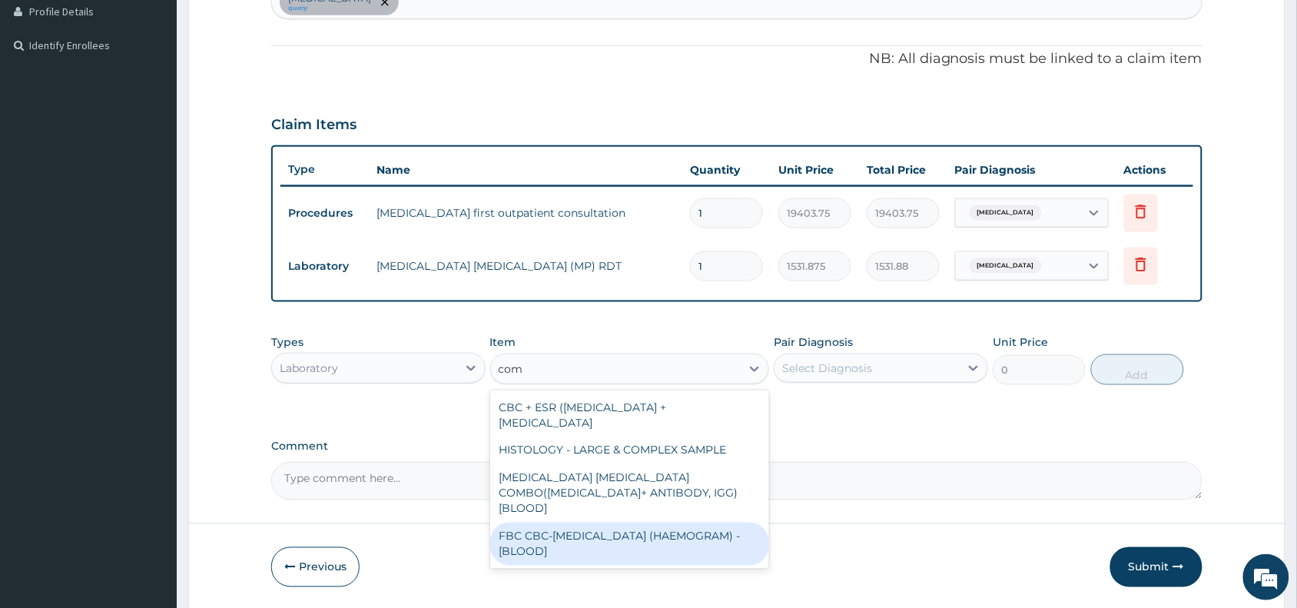
click at [617, 532] on div "FBC CBC-COMPLETE BLOOD COUNT (HAEMOGRAM) - [BLOOD]" at bounding box center [630, 543] width 280 height 43
type input "4085"
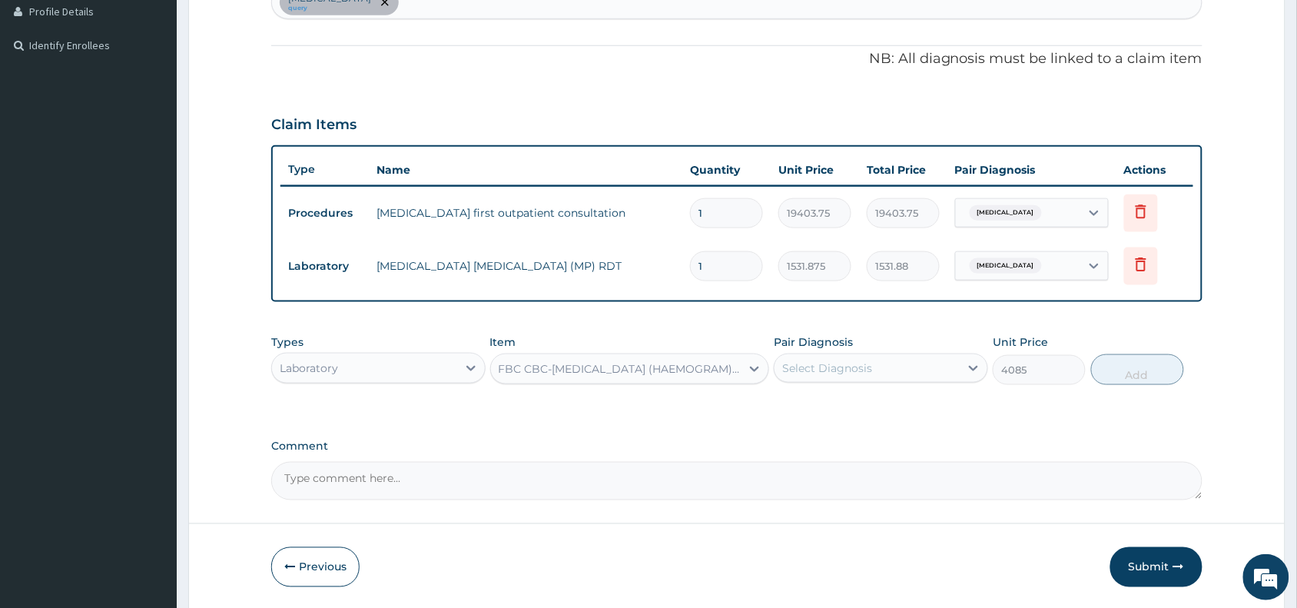
click at [888, 367] on div "Select Diagnosis" at bounding box center [866, 368] width 185 height 25
click at [880, 408] on label "Malaria, unspecified" at bounding box center [846, 405] width 95 height 15
checkbox input "true"
click at [1116, 358] on button "Add" at bounding box center [1137, 369] width 93 height 31
type input "0"
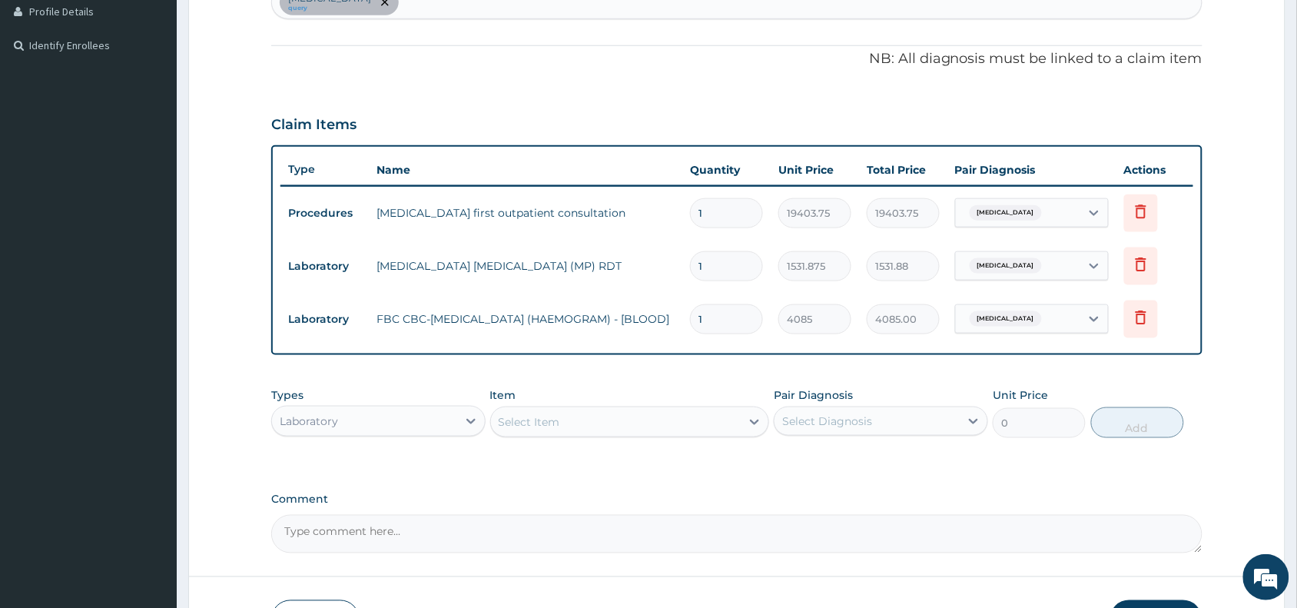
scroll to position [532, 0]
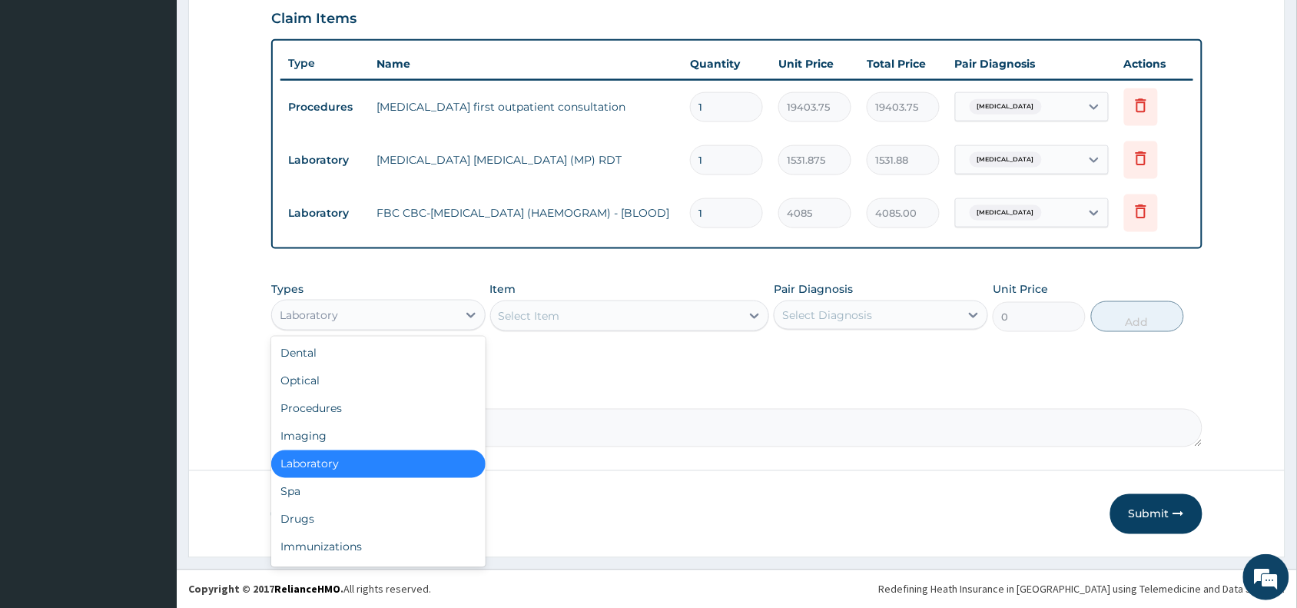
click at [340, 309] on div "Laboratory" at bounding box center [364, 315] width 185 height 25
click at [297, 515] on div "Drugs" at bounding box center [378, 520] width 214 height 28
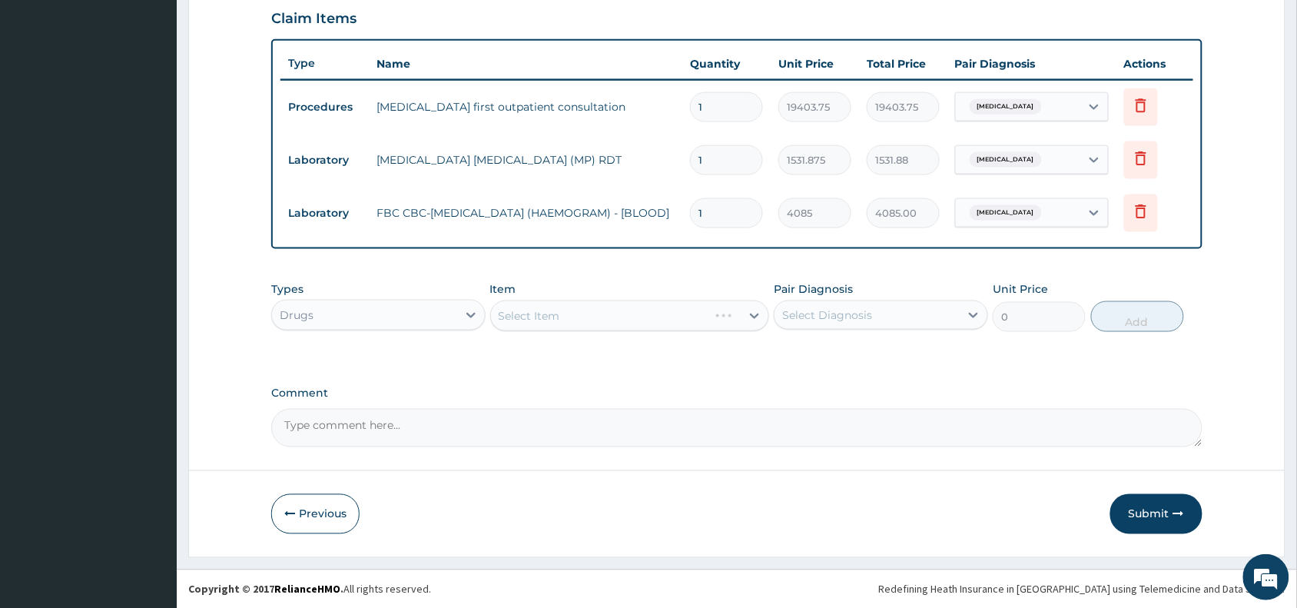
click at [558, 311] on div "Select Item" at bounding box center [630, 315] width 280 height 31
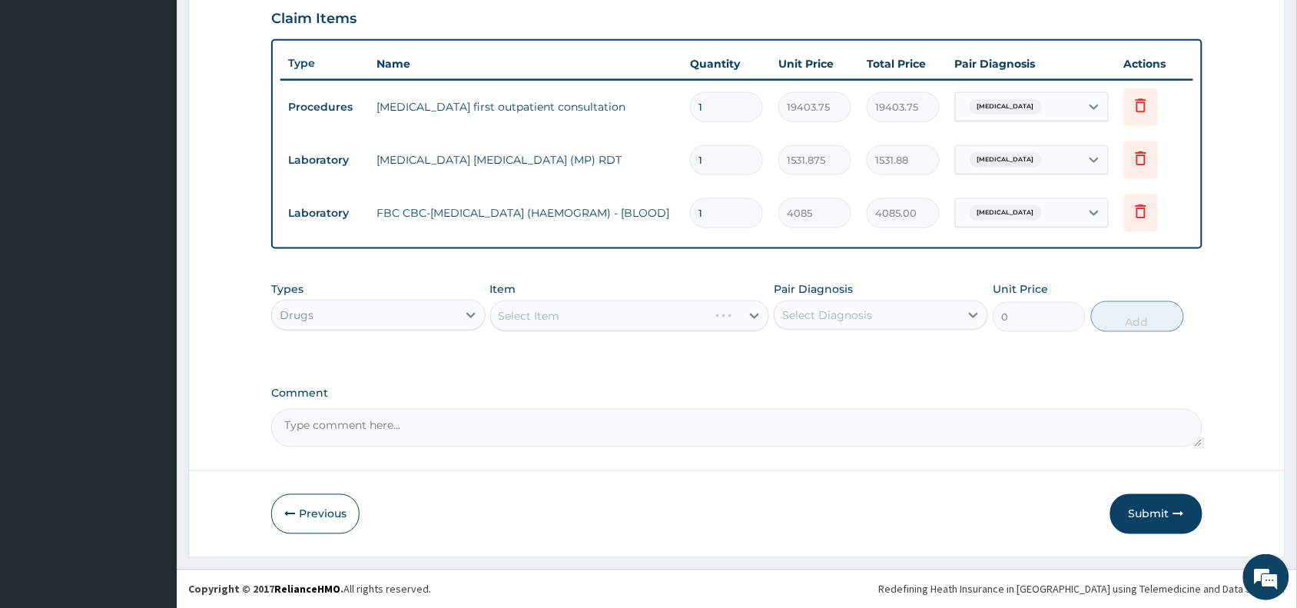
click at [558, 311] on div "Select Item" at bounding box center [630, 315] width 280 height 31
click at [558, 311] on div "Select Item" at bounding box center [529, 315] width 61 height 15
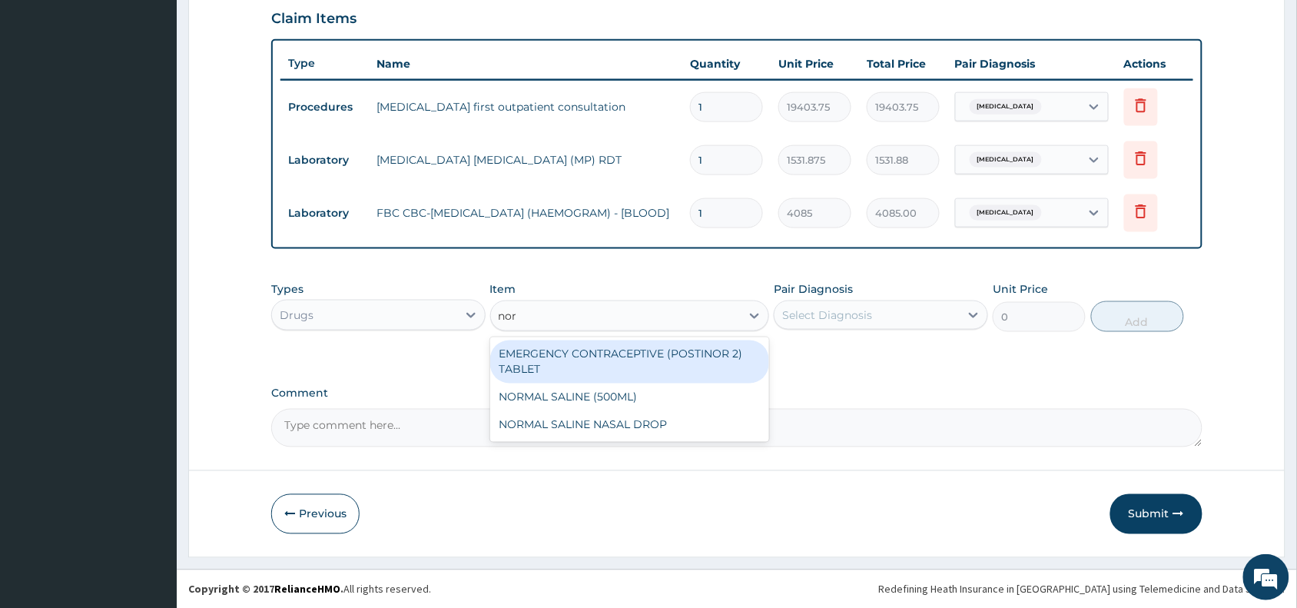
type input "nors"
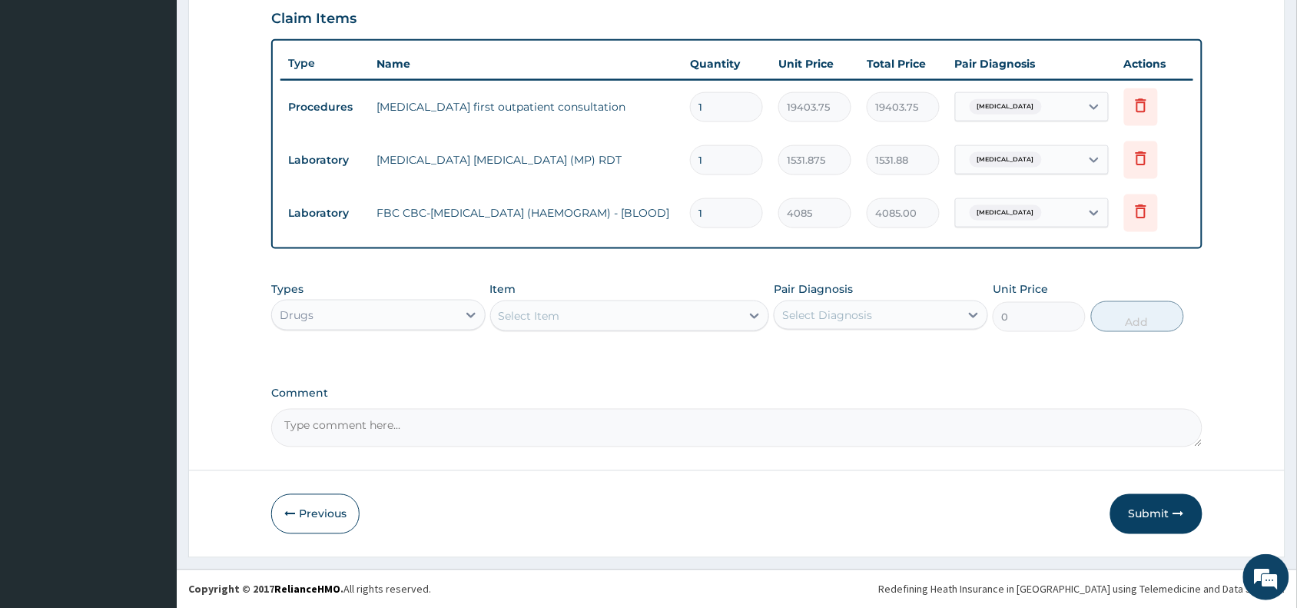
click at [535, 311] on div "Select Item" at bounding box center [616, 315] width 250 height 25
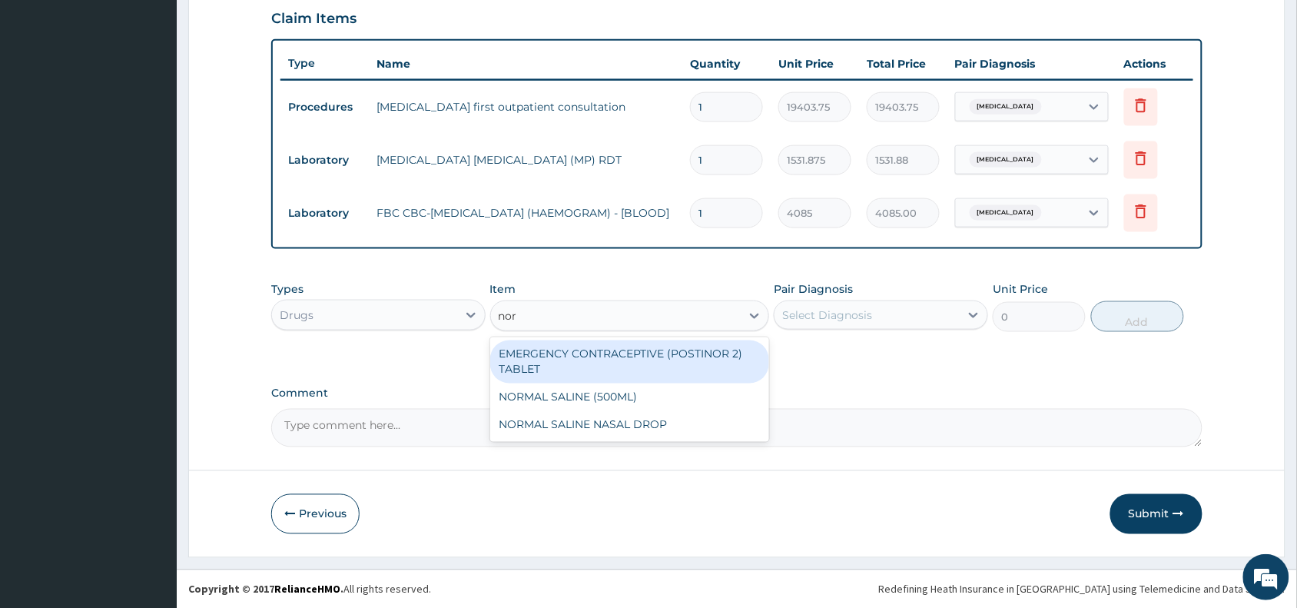
type input "norm"
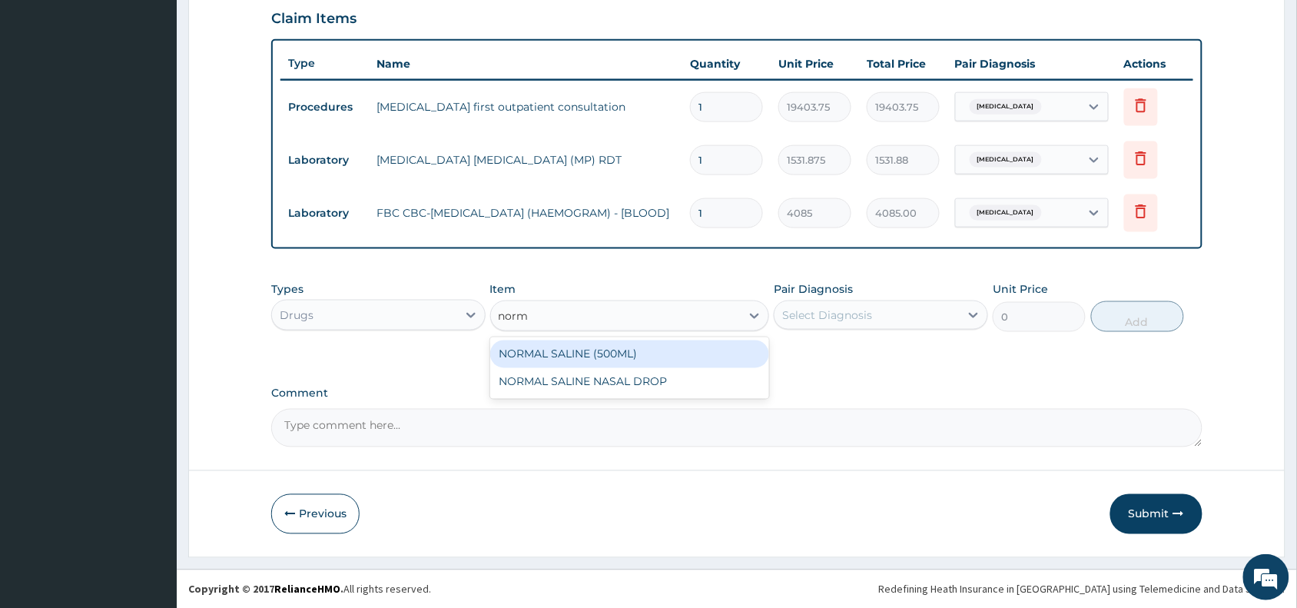
click at [584, 352] on div "NORMAL SALINE (500ML)" at bounding box center [630, 354] width 280 height 28
type input "1600"
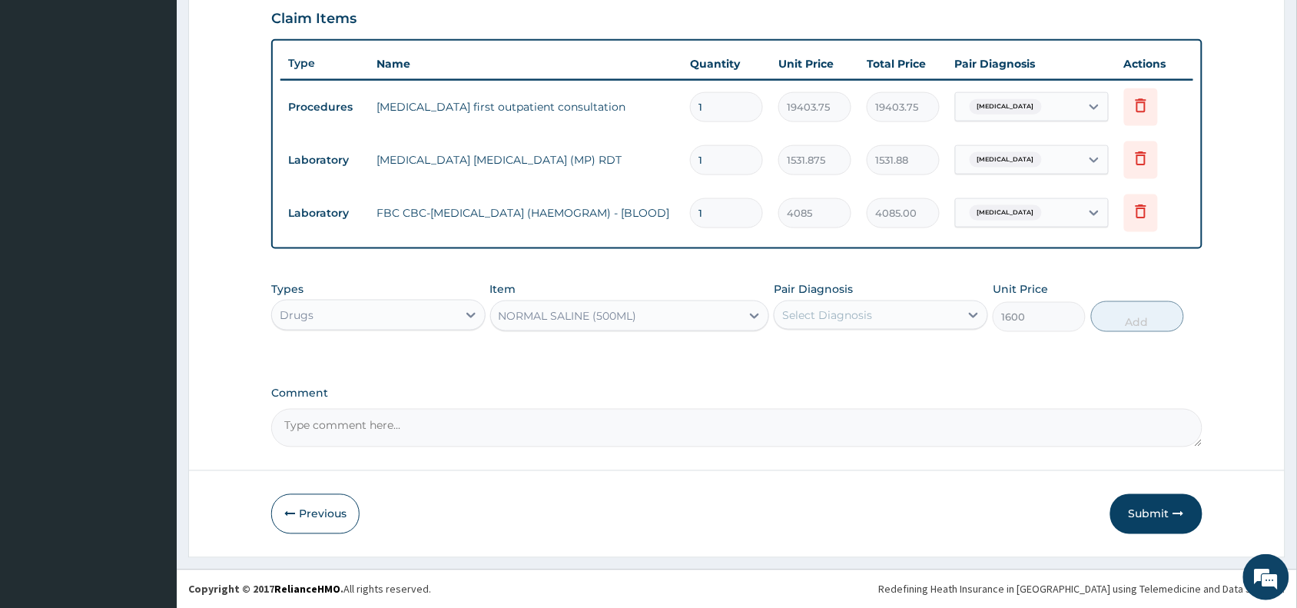
click at [880, 313] on div "Select Diagnosis" at bounding box center [866, 315] width 185 height 25
click at [847, 353] on label "[MEDICAL_DATA]" at bounding box center [846, 352] width 95 height 15
checkbox input "true"
click at [1131, 313] on button "Add" at bounding box center [1137, 316] width 93 height 31
type input "0"
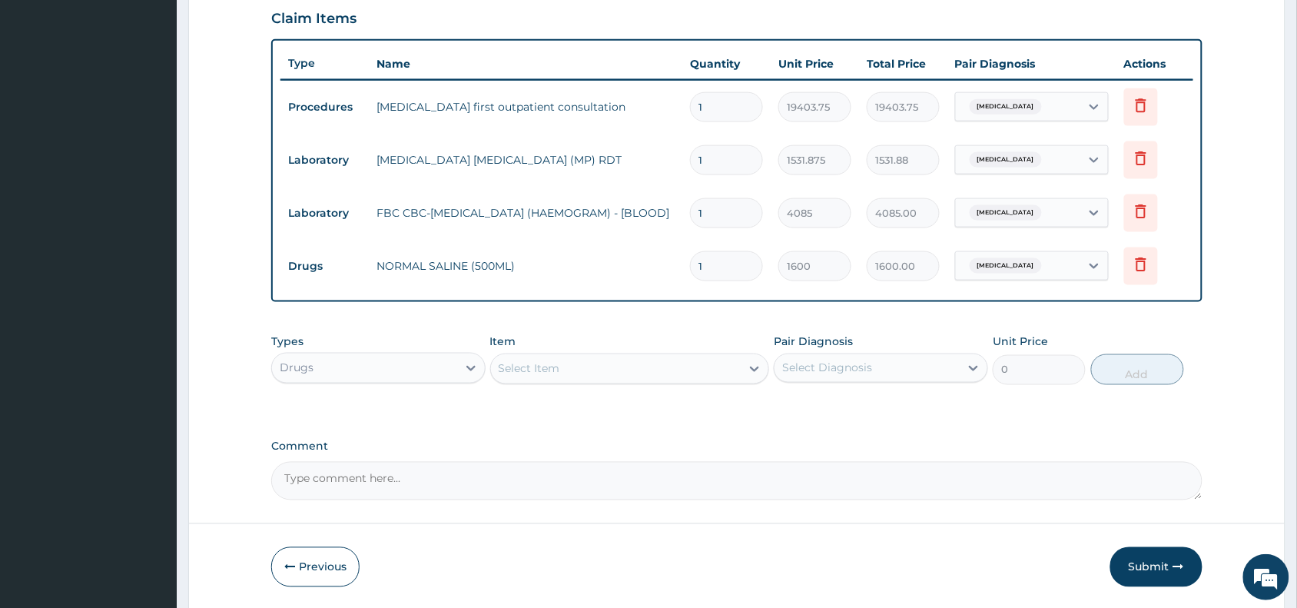
scroll to position [2, 0]
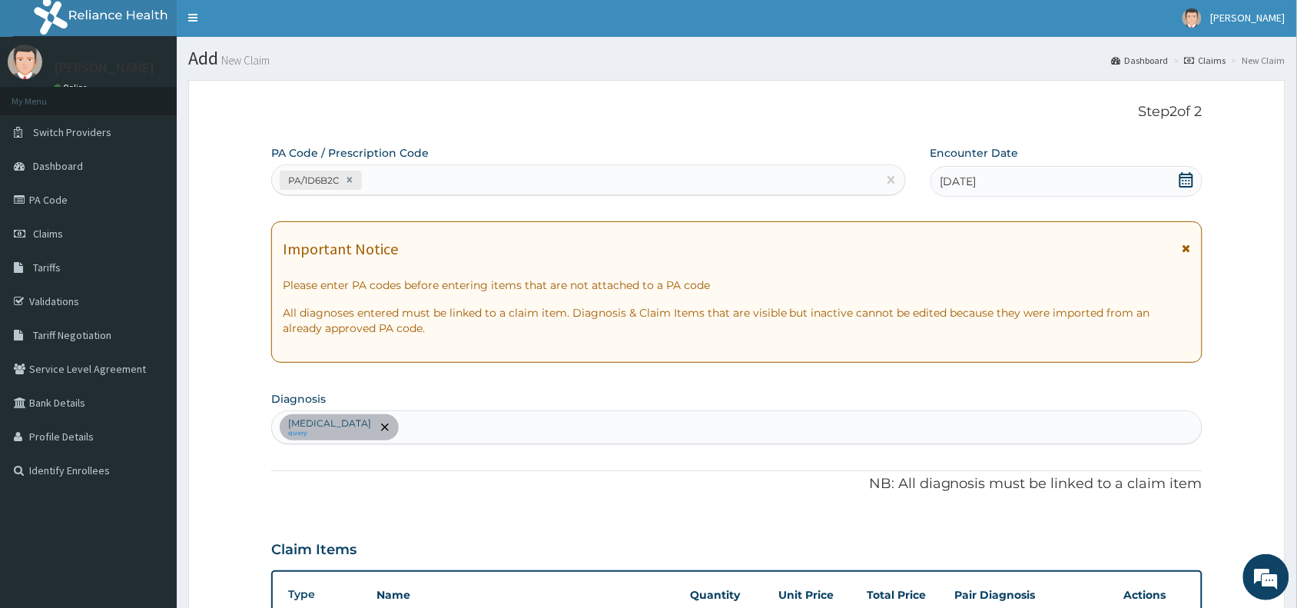
click at [449, 419] on div "Malaria, unspecified query" at bounding box center [737, 427] width 930 height 32
type input "bronchopneumonie"
click at [526, 438] on div "Malaria, unspecified query bronchopneumonie" at bounding box center [737, 427] width 930 height 32
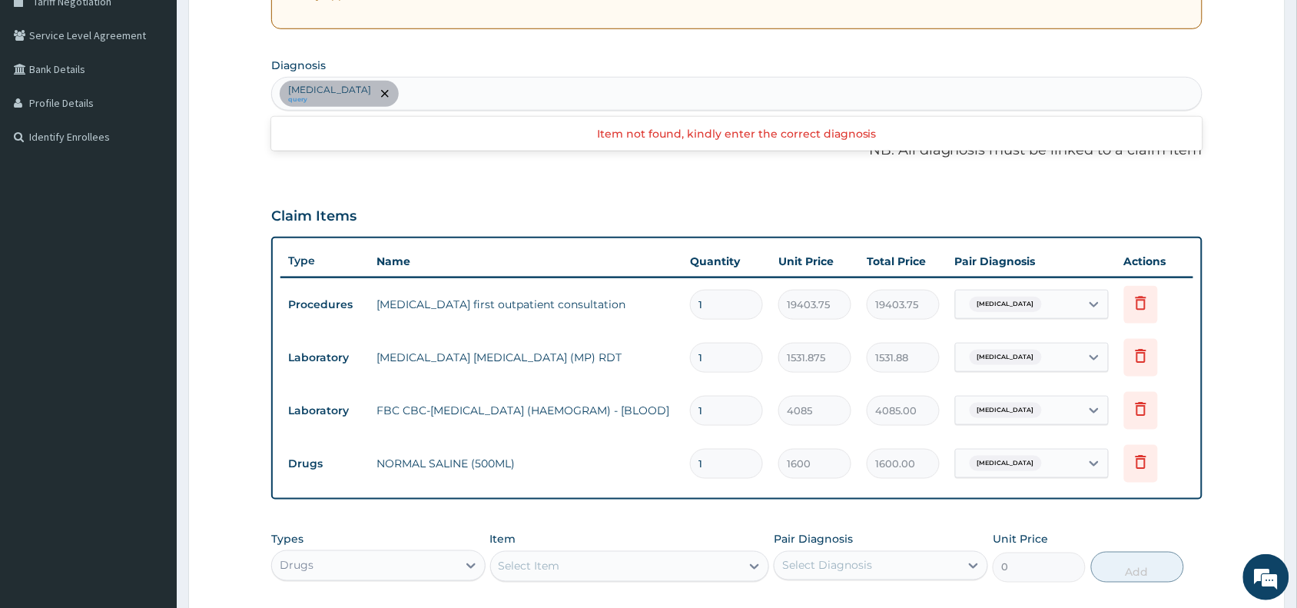
scroll to position [347, 0]
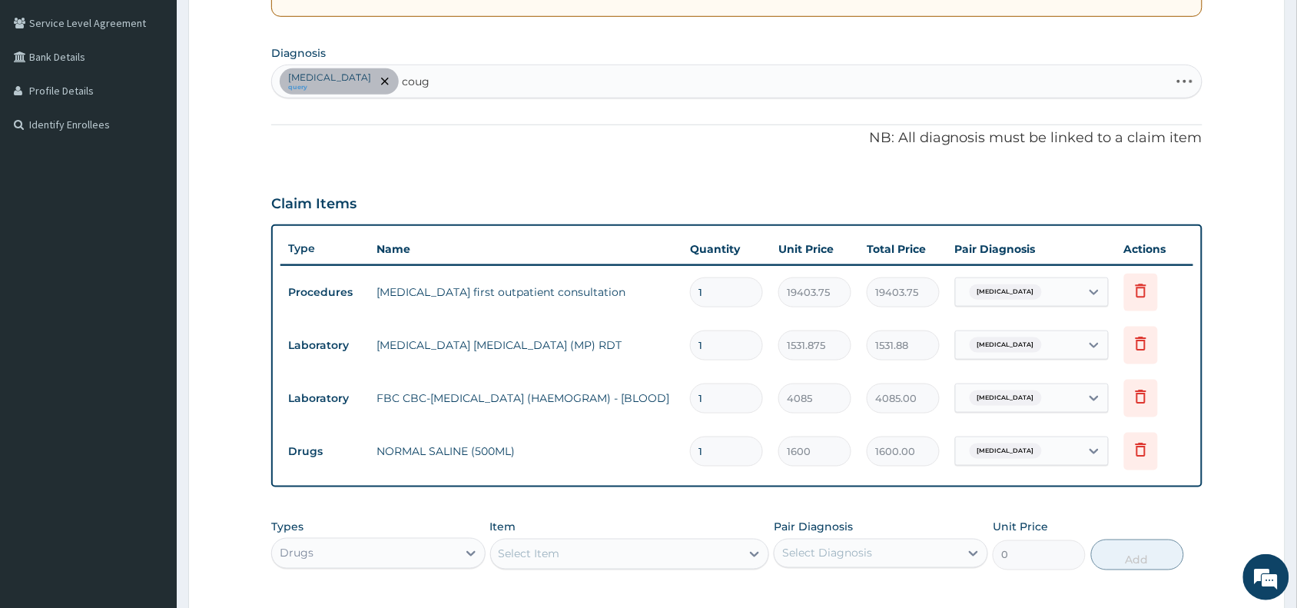
type input "cough"
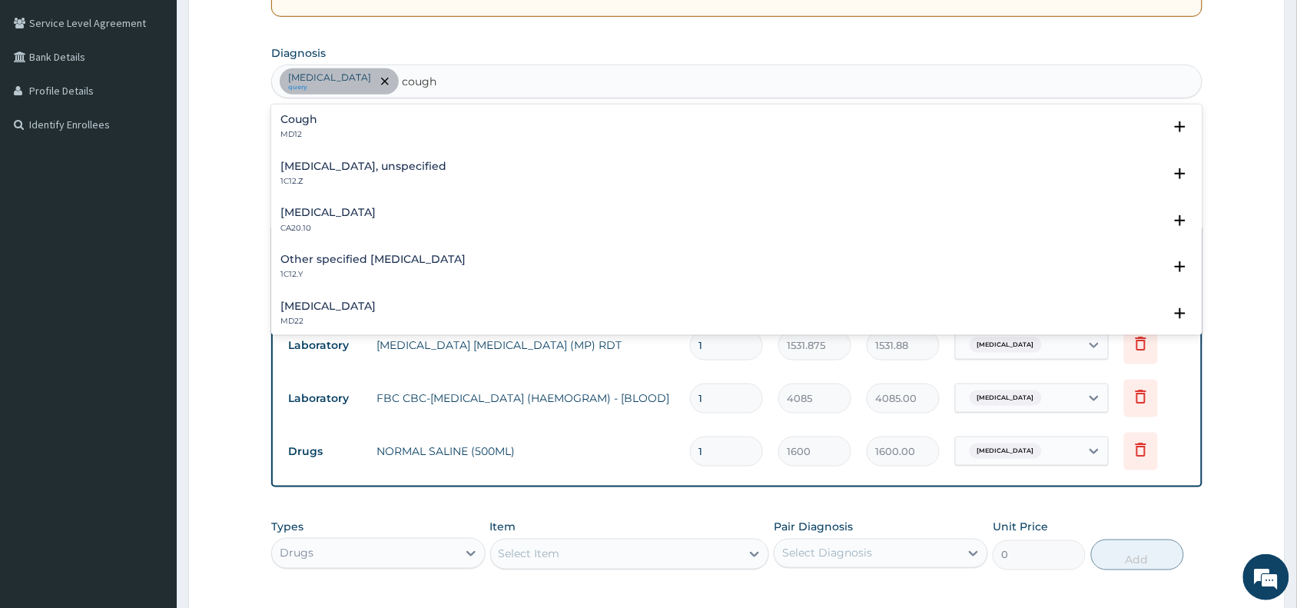
click at [308, 120] on h4 "Cough" at bounding box center [298, 120] width 37 height 12
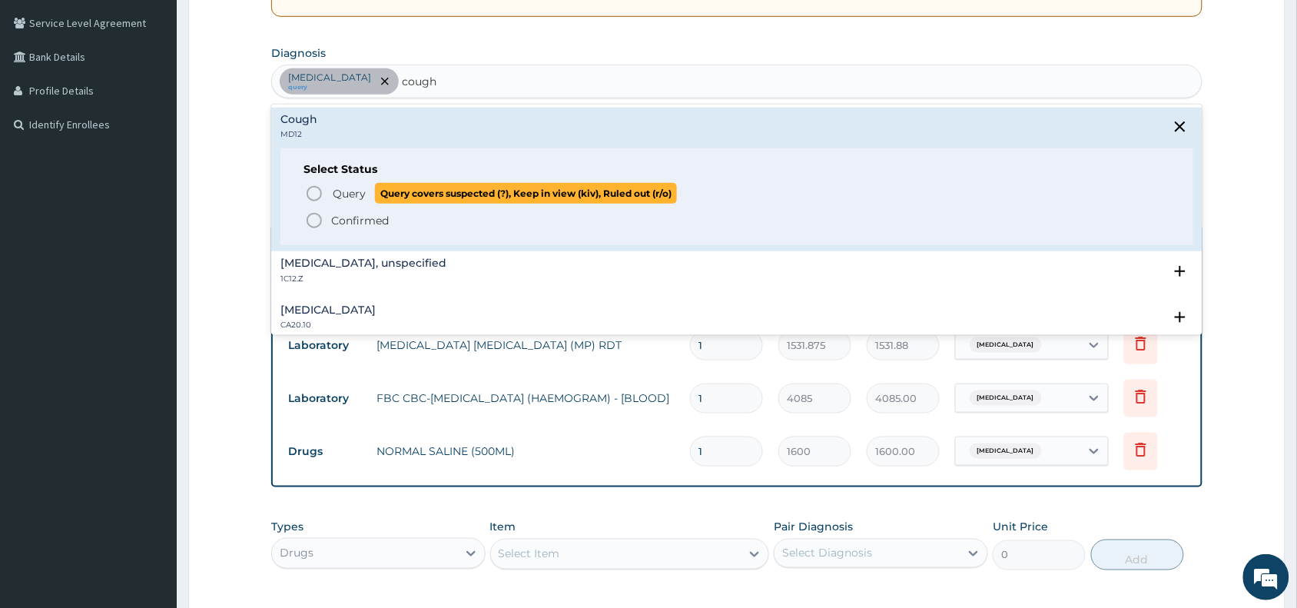
click at [313, 194] on icon "status option query" at bounding box center [314, 193] width 18 height 18
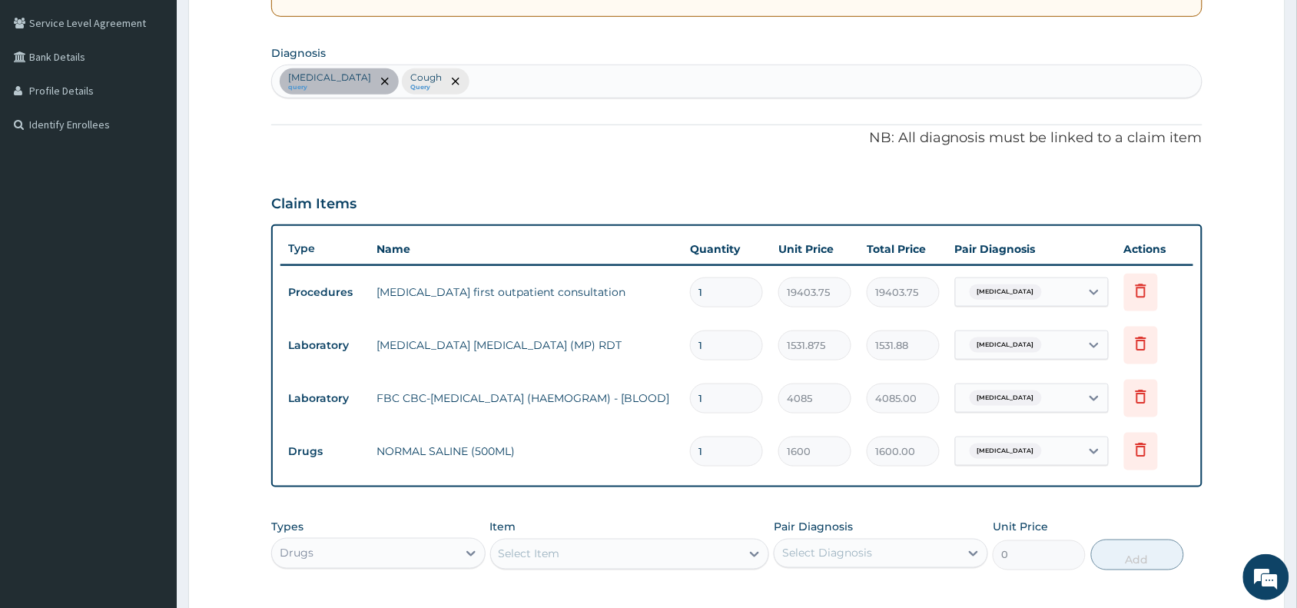
scroll to position [585, 0]
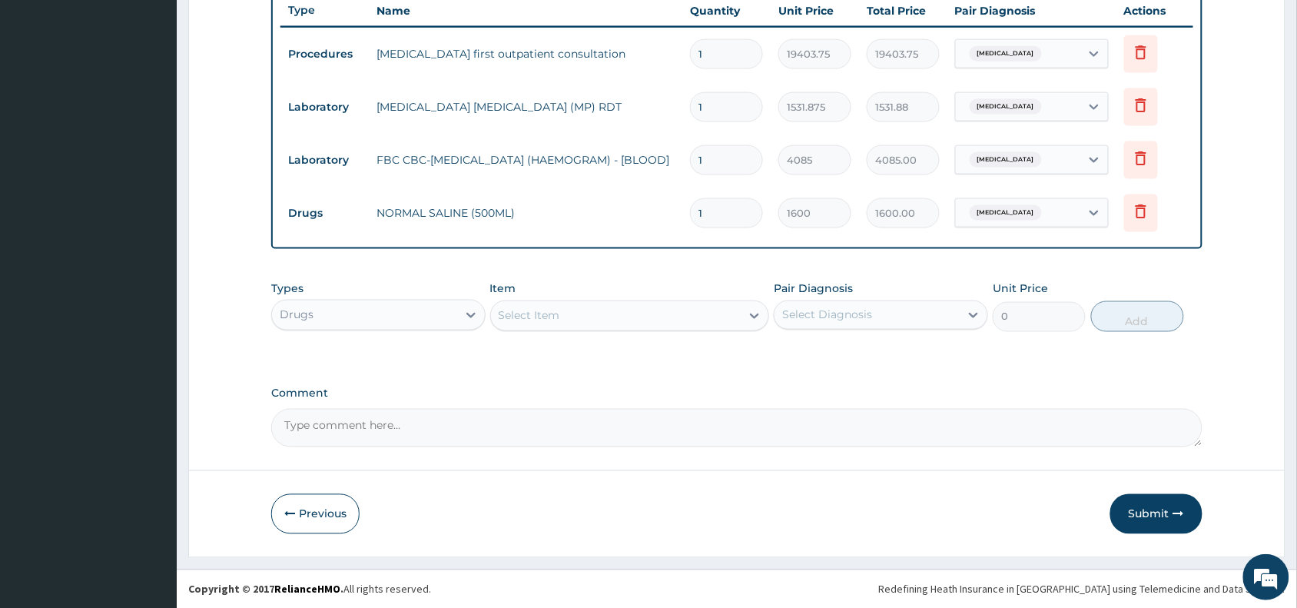
click at [519, 308] on div "Select Item" at bounding box center [529, 315] width 61 height 15
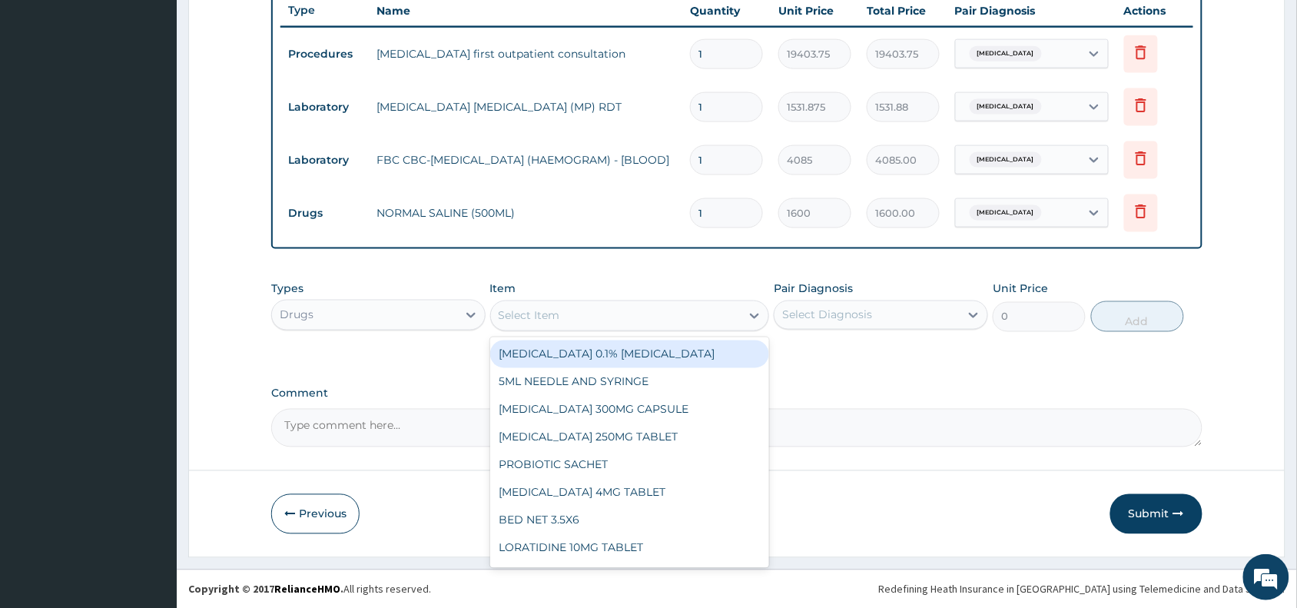
paste input "diclofenac"
type input "diclofenac"
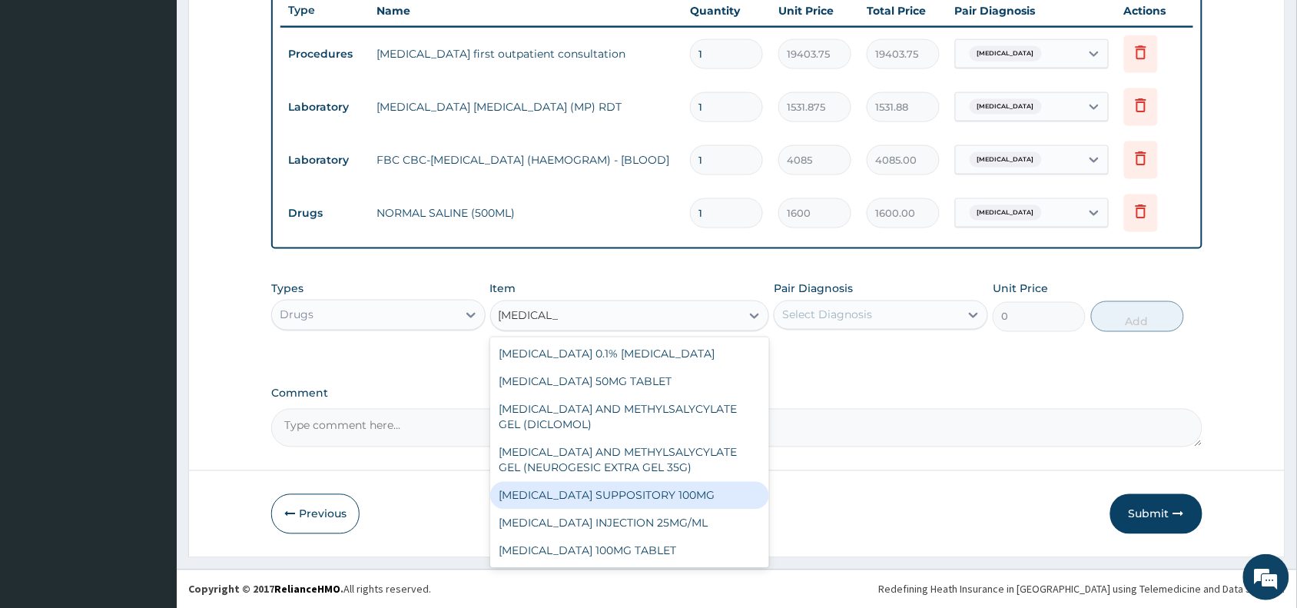
click at [617, 499] on div "[MEDICAL_DATA] SUPPOSITORY 100MG" at bounding box center [630, 496] width 280 height 28
type input "588"
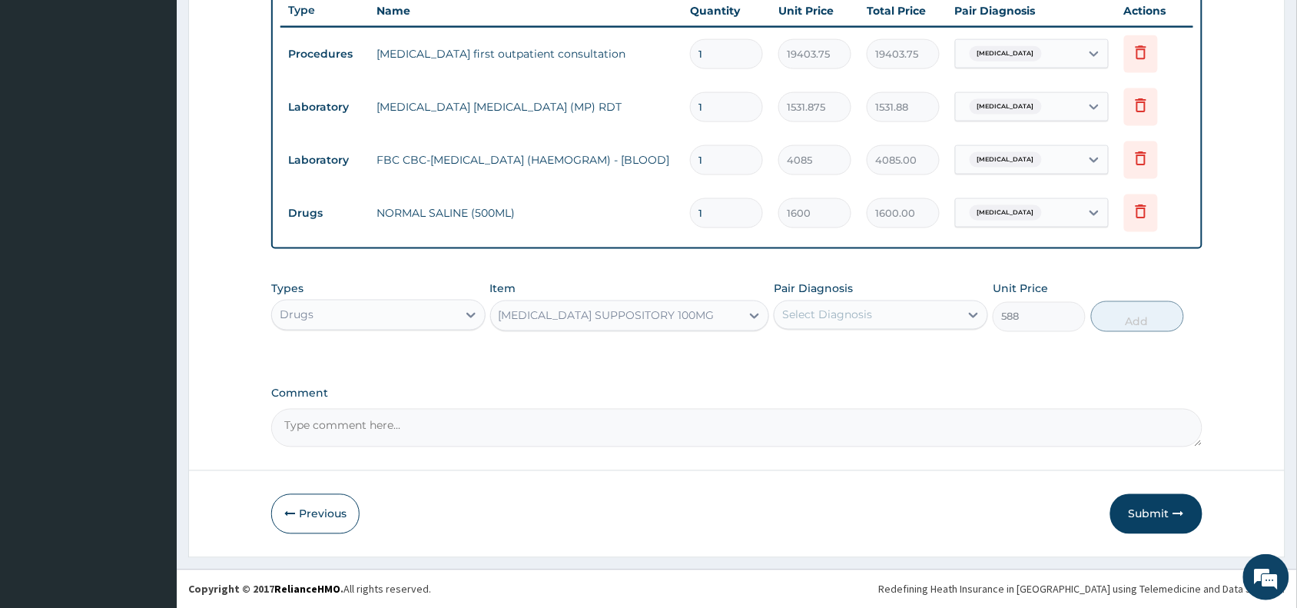
click at [839, 303] on div "Select Diagnosis" at bounding box center [866, 315] width 185 height 25
drag, startPoint x: 862, startPoint y: 355, endPoint x: 858, endPoint y: 381, distance: 26.4
click at [862, 359] on div "[MEDICAL_DATA]" at bounding box center [881, 355] width 214 height 32
checkbox input "true"
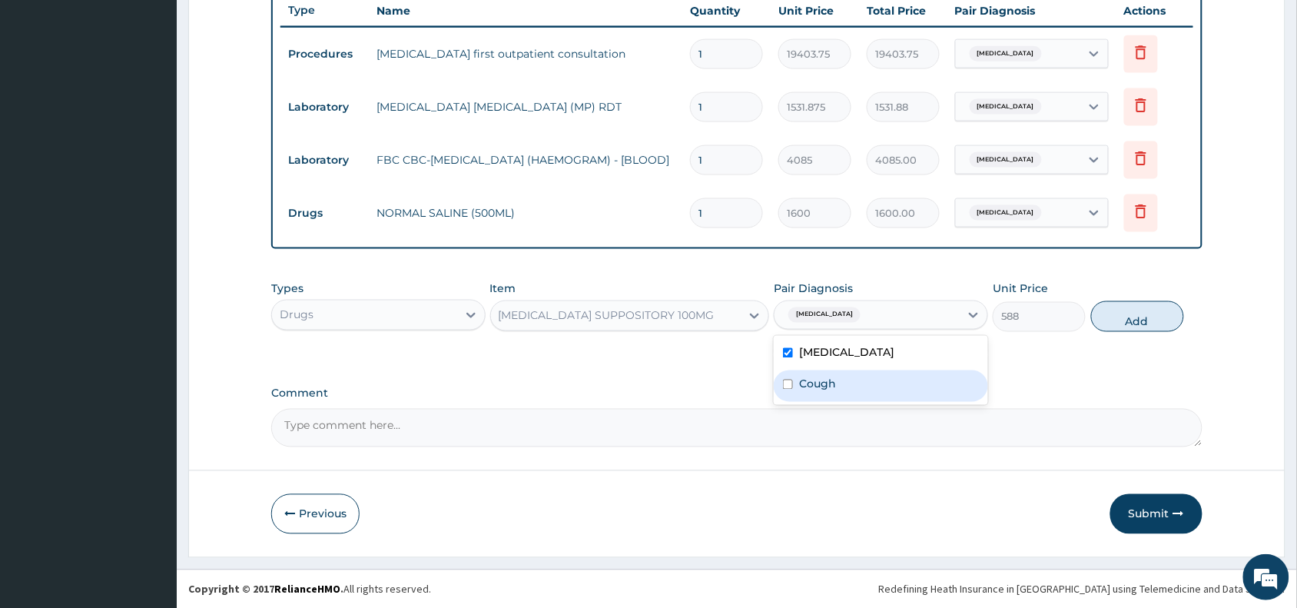
drag, startPoint x: 846, startPoint y: 393, endPoint x: 1066, endPoint y: 354, distance: 223.2
click at [849, 393] on div "Cough" at bounding box center [881, 386] width 214 height 32
checkbox input "true"
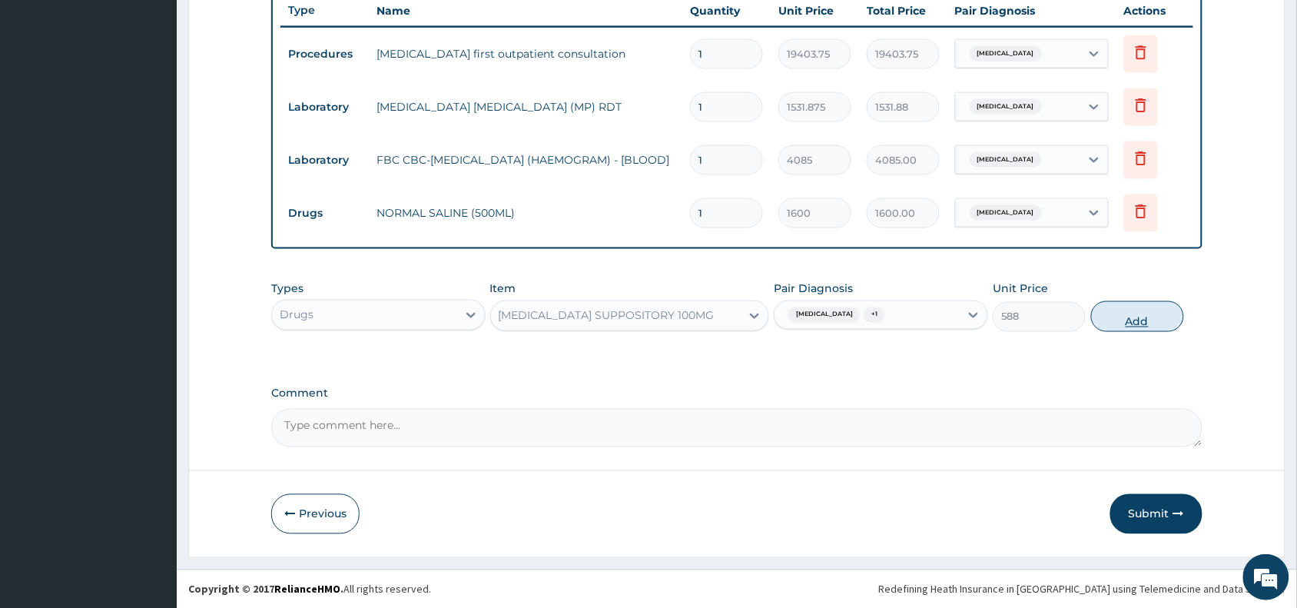
click at [1126, 315] on button "Add" at bounding box center [1137, 316] width 93 height 31
type input "0"
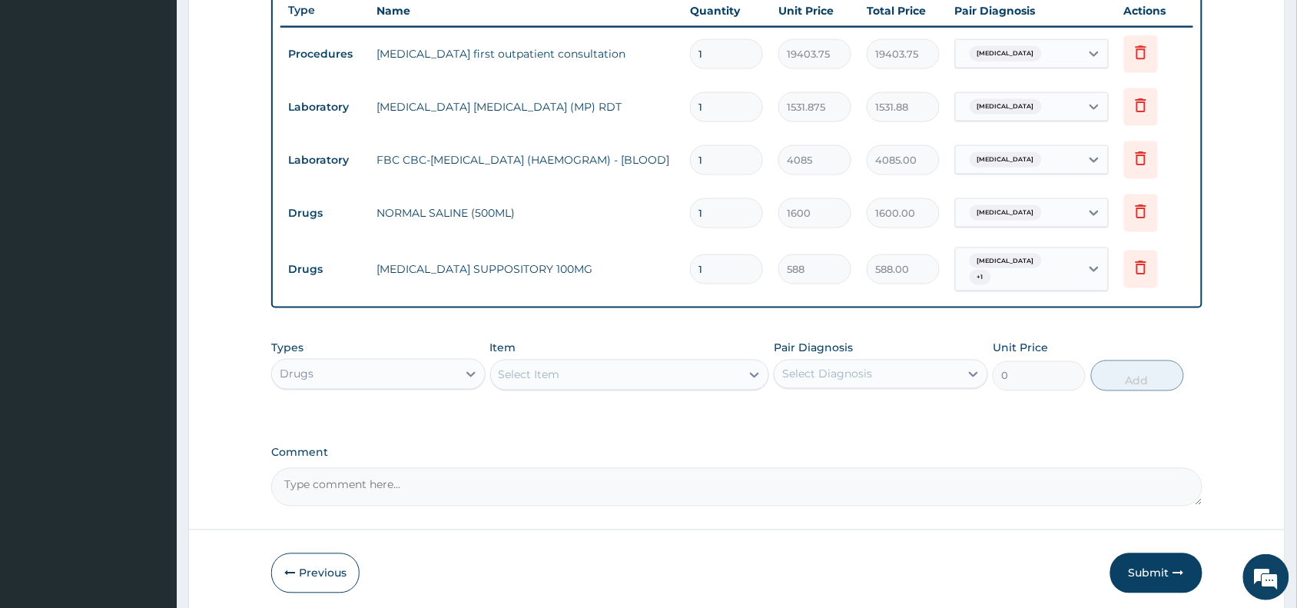
click at [528, 373] on div "Select Item" at bounding box center [529, 374] width 61 height 15
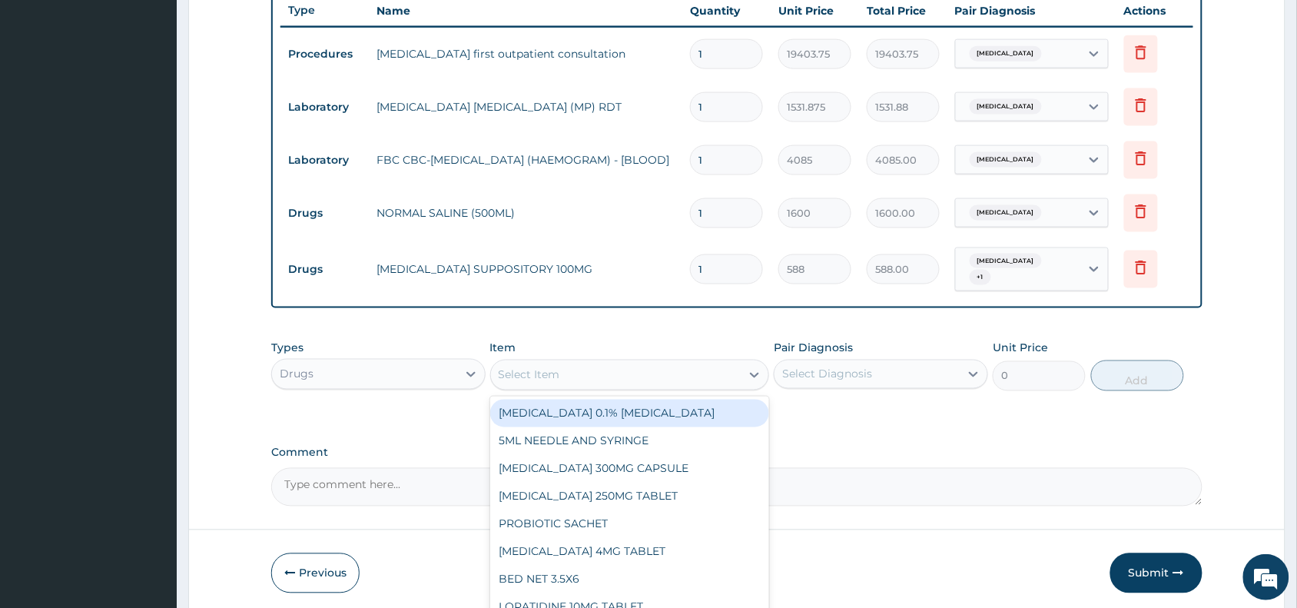
paste input "prednisolone"
type input "prednisolone"
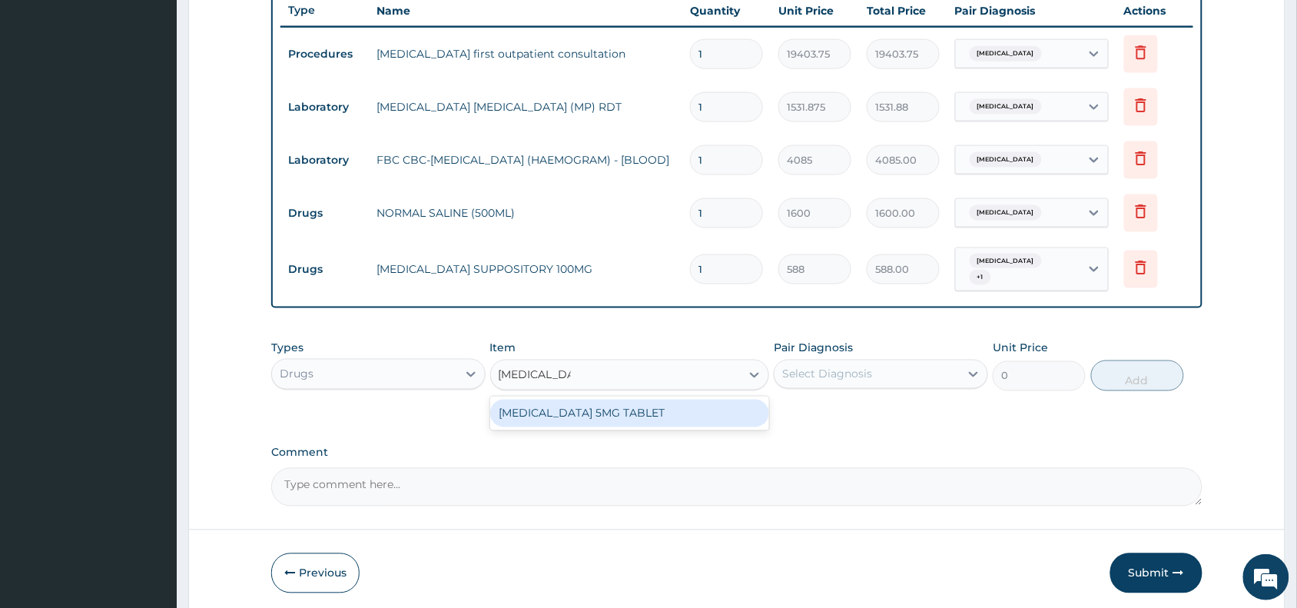
drag, startPoint x: 597, startPoint y: 416, endPoint x: 662, endPoint y: 412, distance: 65.5
click at [600, 415] on div "[MEDICAL_DATA] 5MG TABLET" at bounding box center [630, 414] width 280 height 28
type input "51.59999847412109"
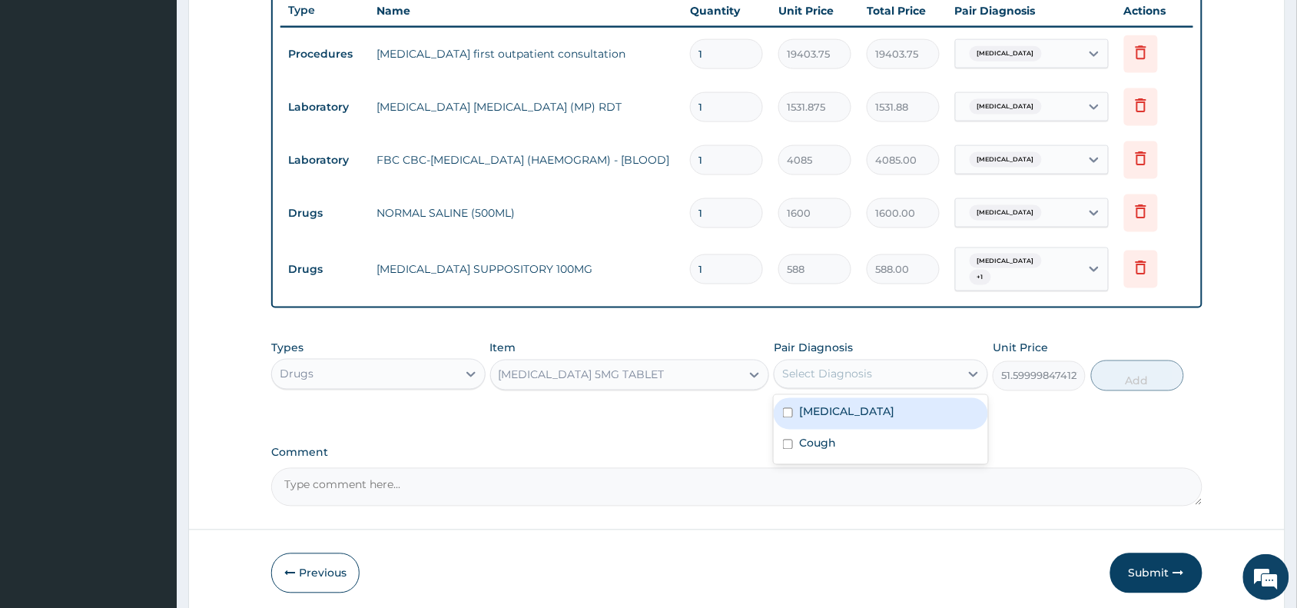
click at [841, 370] on div "Select Diagnosis" at bounding box center [827, 373] width 90 height 15
click at [850, 419] on label "[MEDICAL_DATA]" at bounding box center [846, 411] width 95 height 15
checkbox input "true"
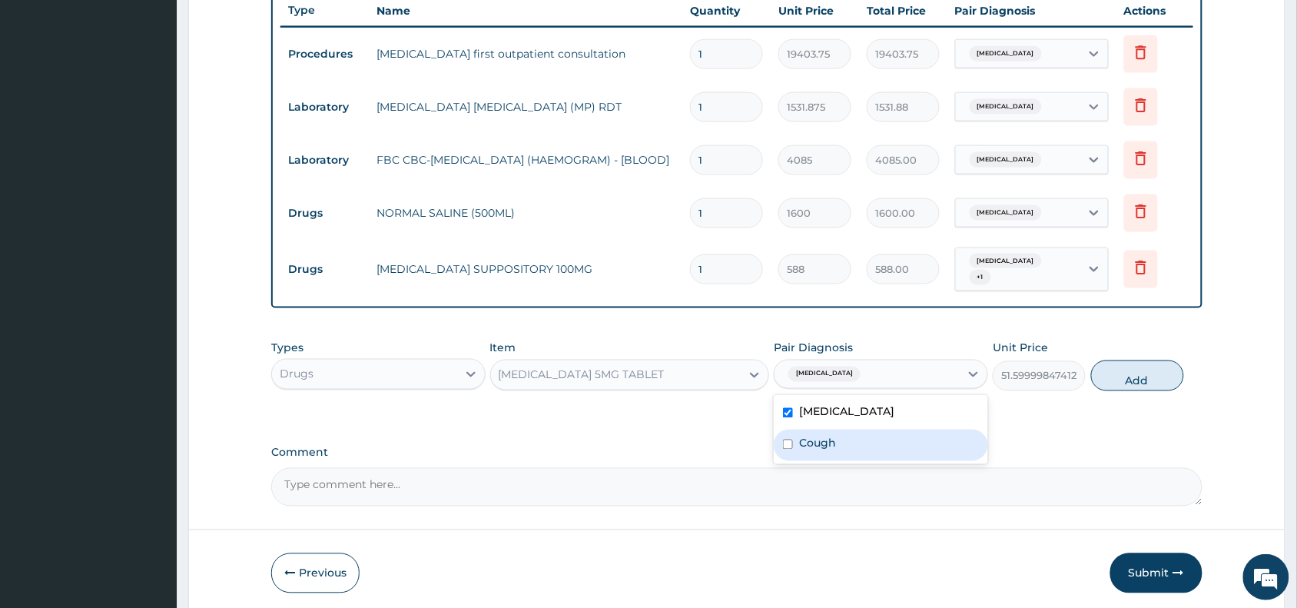
click at [847, 450] on div "Cough" at bounding box center [881, 445] width 214 height 32
checkbox input "true"
click at [1145, 366] on button "Add" at bounding box center [1137, 375] width 93 height 31
type input "0"
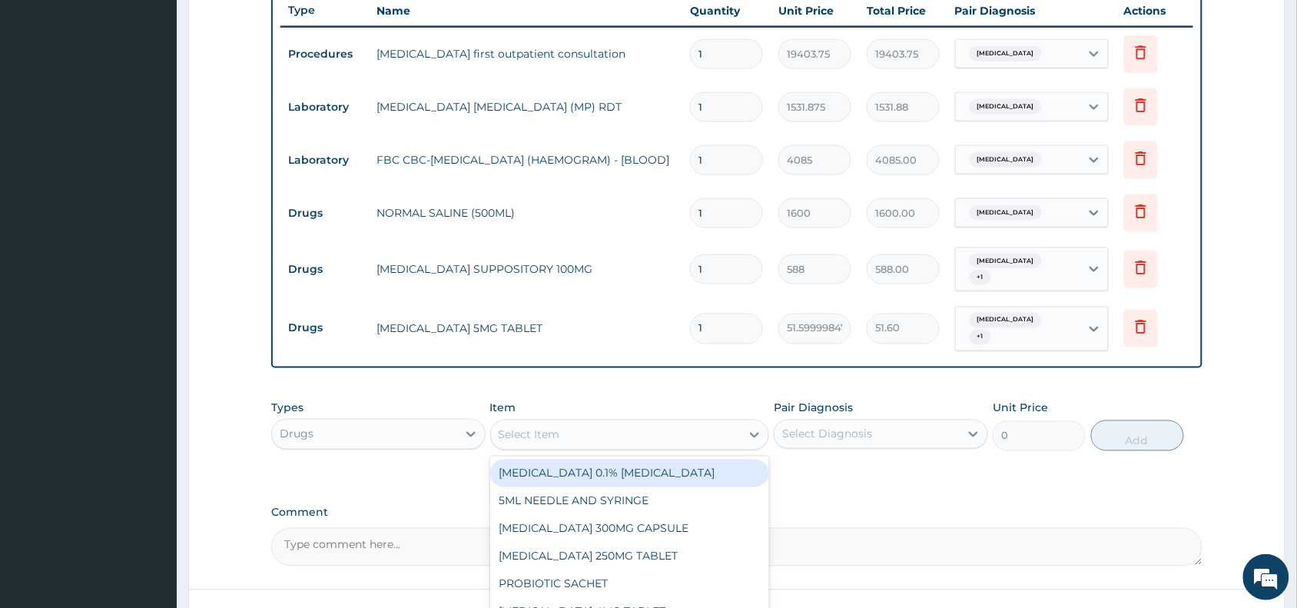
click at [552, 423] on div "Select Item" at bounding box center [616, 435] width 250 height 25
paste input "loratidine"
type input "loratidine"
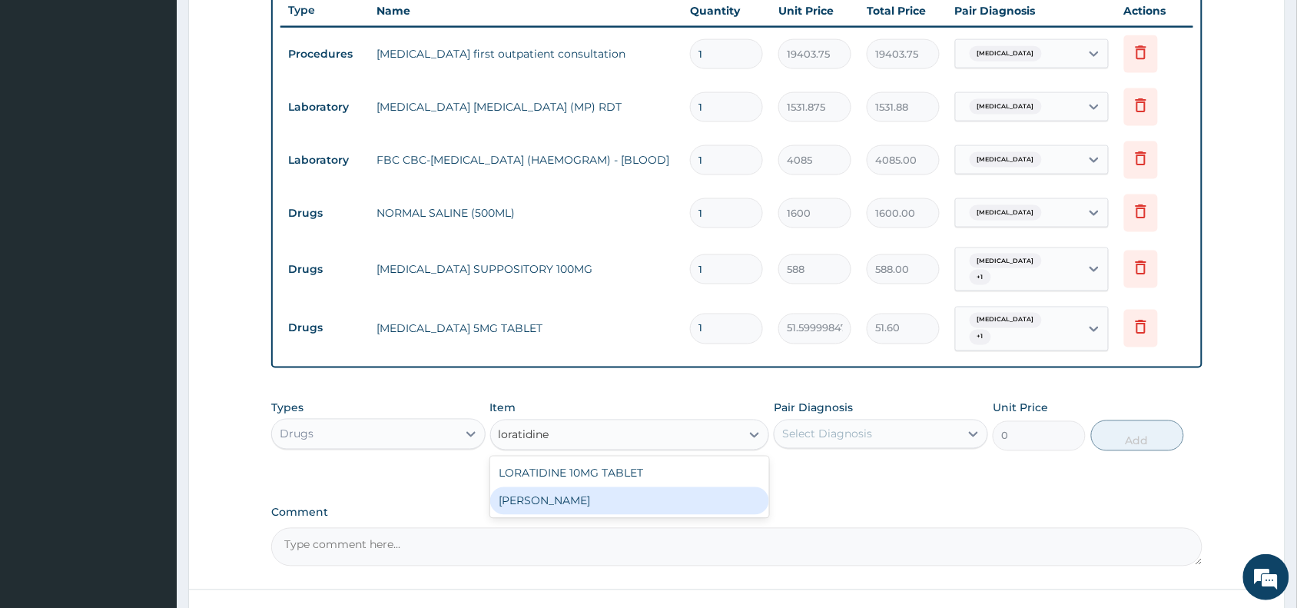
click at [589, 496] on div "[PERSON_NAME]" at bounding box center [630, 501] width 280 height 28
type input "1248"
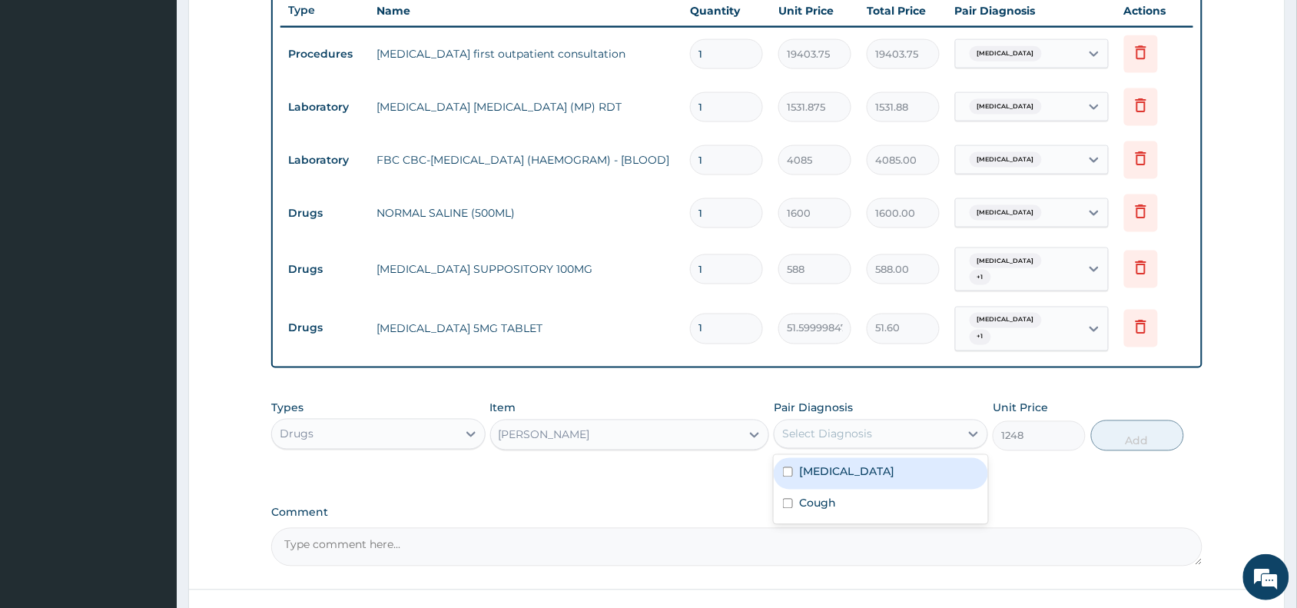
click at [807, 431] on div "Select Diagnosis" at bounding box center [827, 433] width 90 height 15
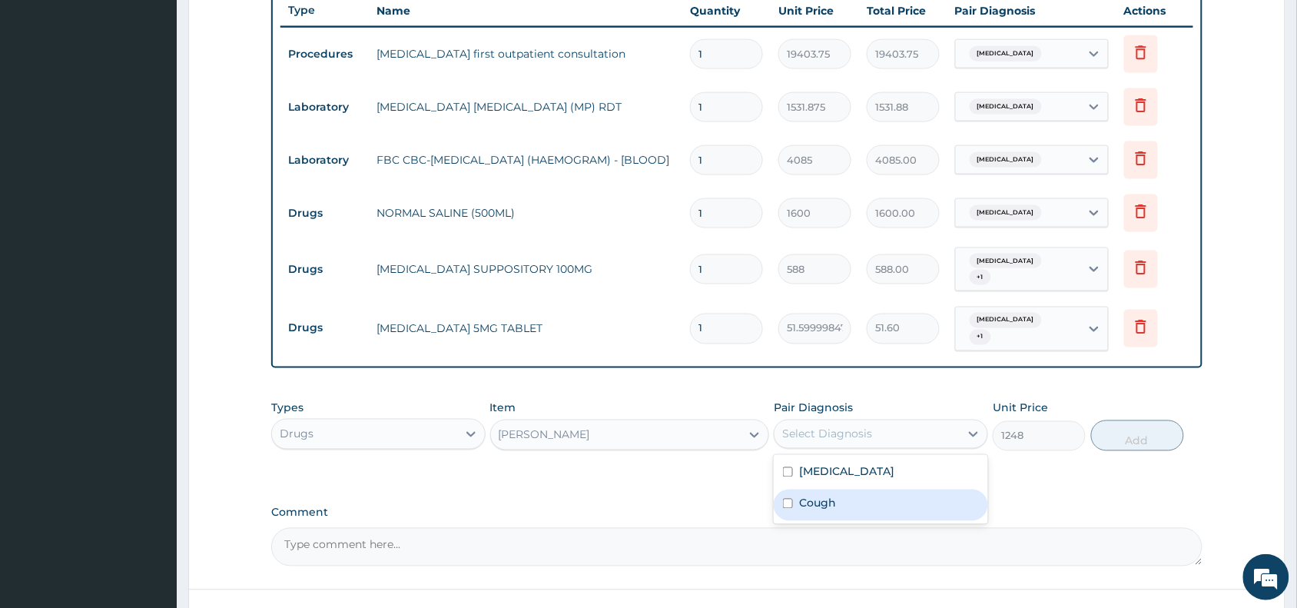
click at [824, 497] on label "Cough" at bounding box center [817, 503] width 37 height 15
checkbox input "true"
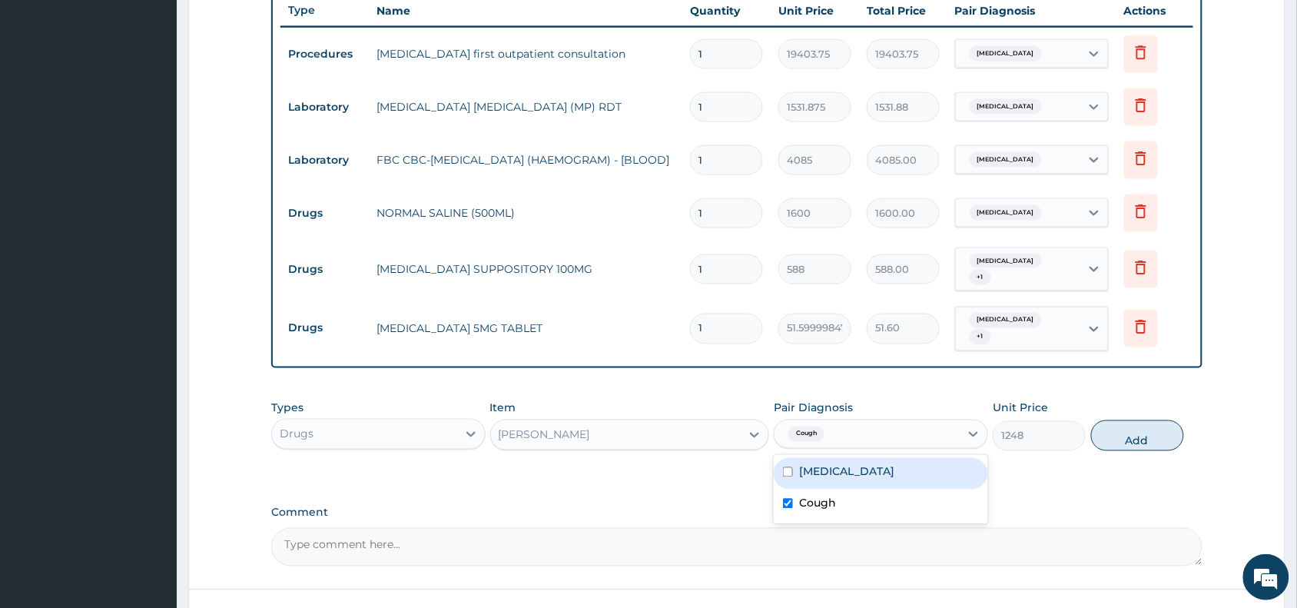
click at [858, 464] on label "[MEDICAL_DATA]" at bounding box center [846, 471] width 95 height 15
checkbox input "true"
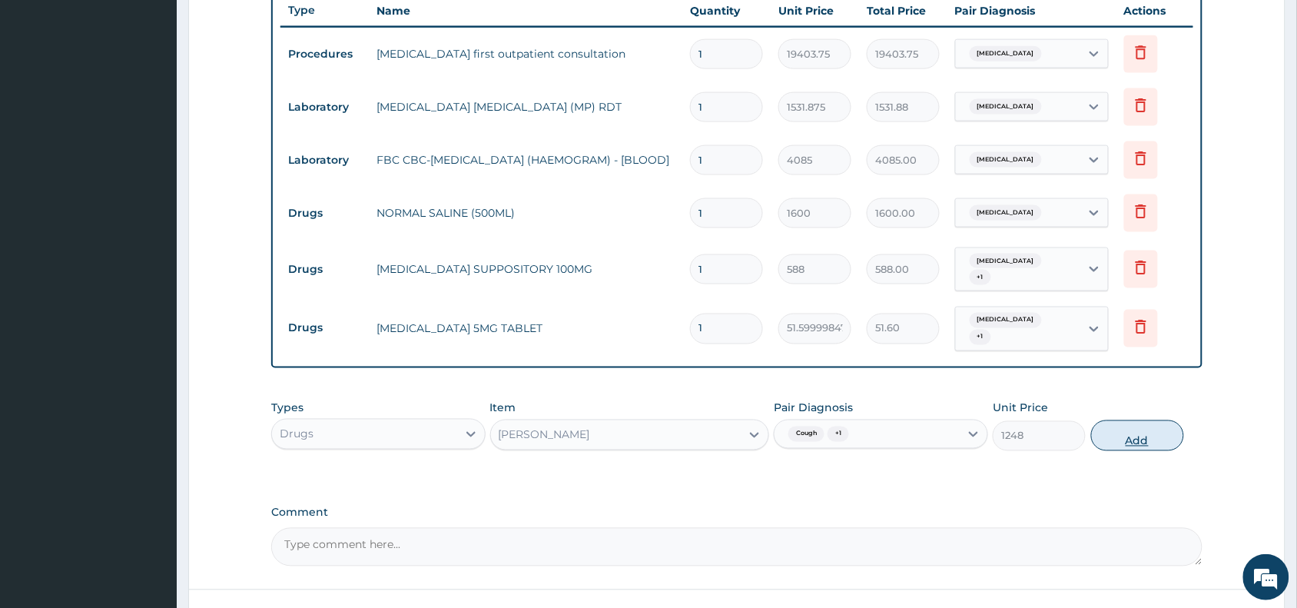
click at [1124, 428] on button "Add" at bounding box center [1137, 435] width 93 height 31
type input "0"
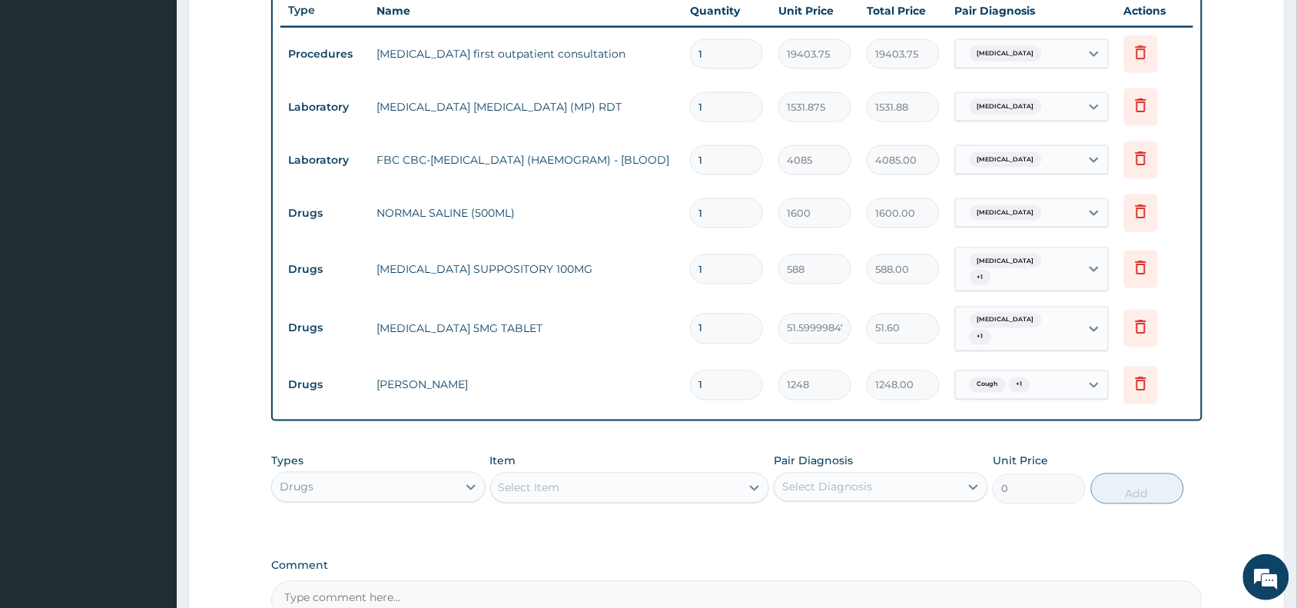
click at [567, 482] on div "Select Item" at bounding box center [616, 488] width 250 height 25
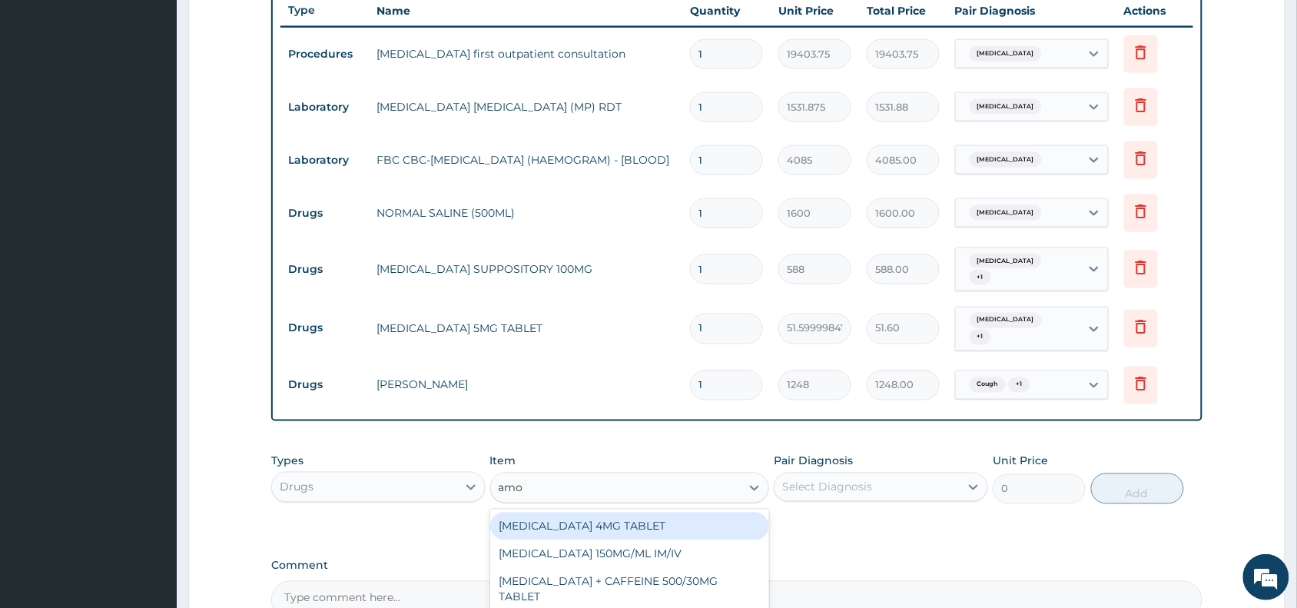
type input "amox"
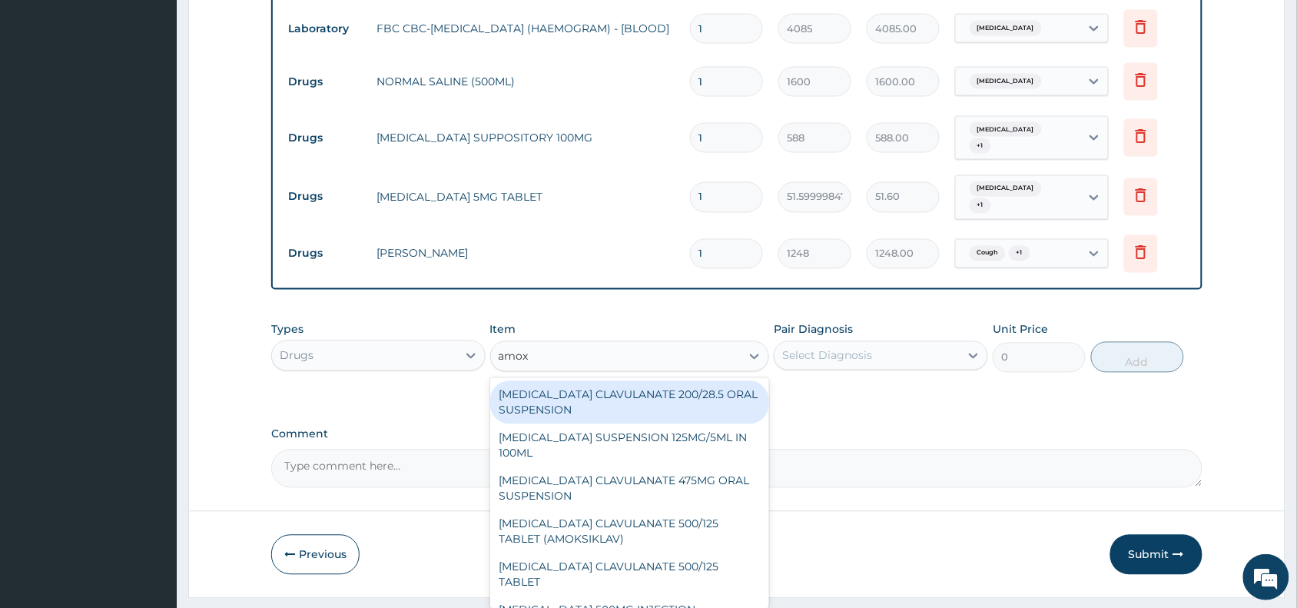
scroll to position [758, 0]
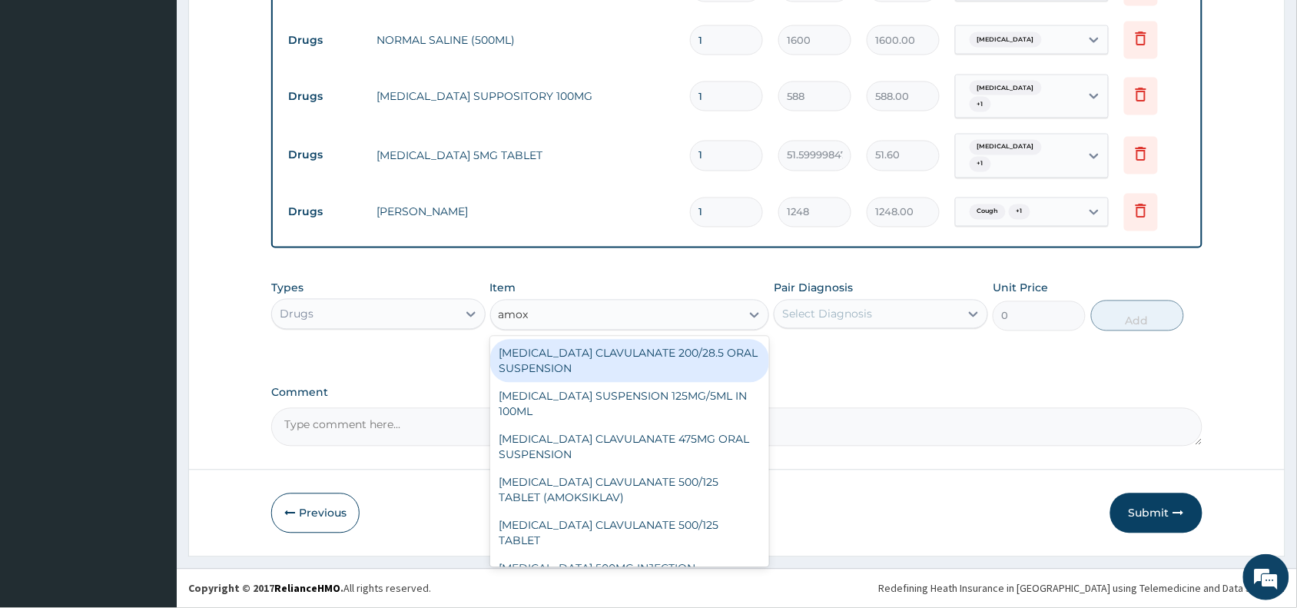
click at [627, 361] on div "[MEDICAL_DATA] CLAVULANATE 200/28.5 ORAL SUSPENSION" at bounding box center [630, 361] width 280 height 43
type input "2932.5"
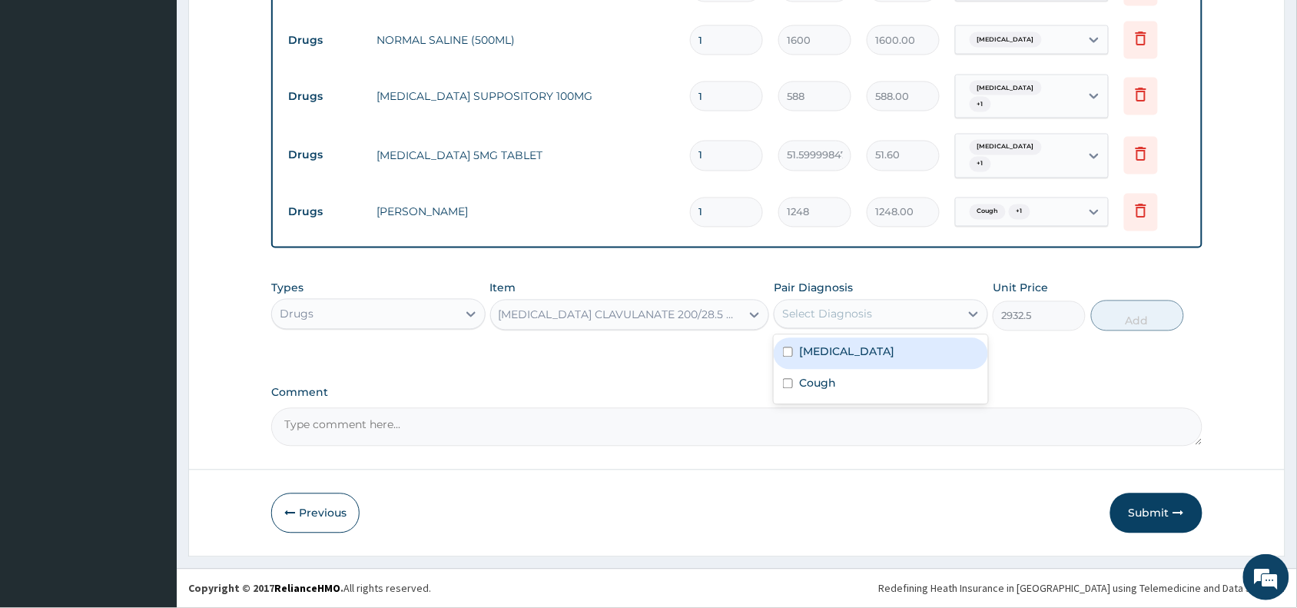
click at [864, 304] on div "Select Diagnosis" at bounding box center [866, 314] width 185 height 25
drag, startPoint x: 851, startPoint y: 353, endPoint x: 853, endPoint y: 389, distance: 35.4
click at [851, 356] on label "[MEDICAL_DATA]" at bounding box center [846, 351] width 95 height 15
checkbox input "true"
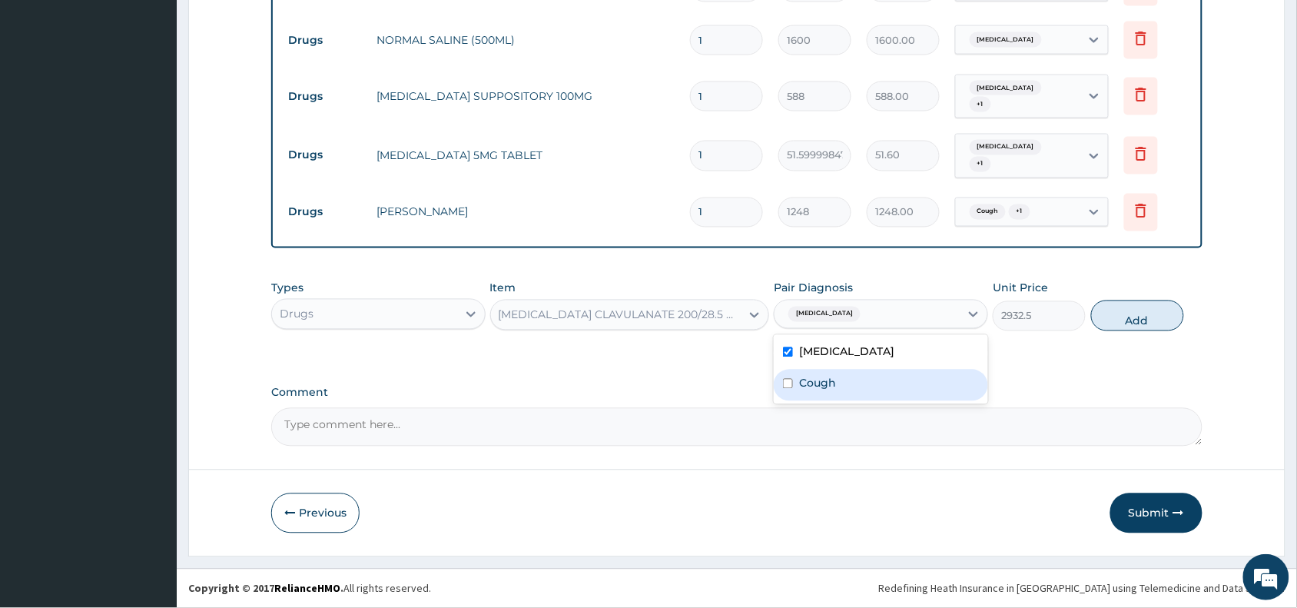
click at [851, 390] on div "Cough" at bounding box center [881, 386] width 214 height 32
checkbox input "true"
click at [1123, 319] on button "Add" at bounding box center [1137, 315] width 93 height 31
type input "0"
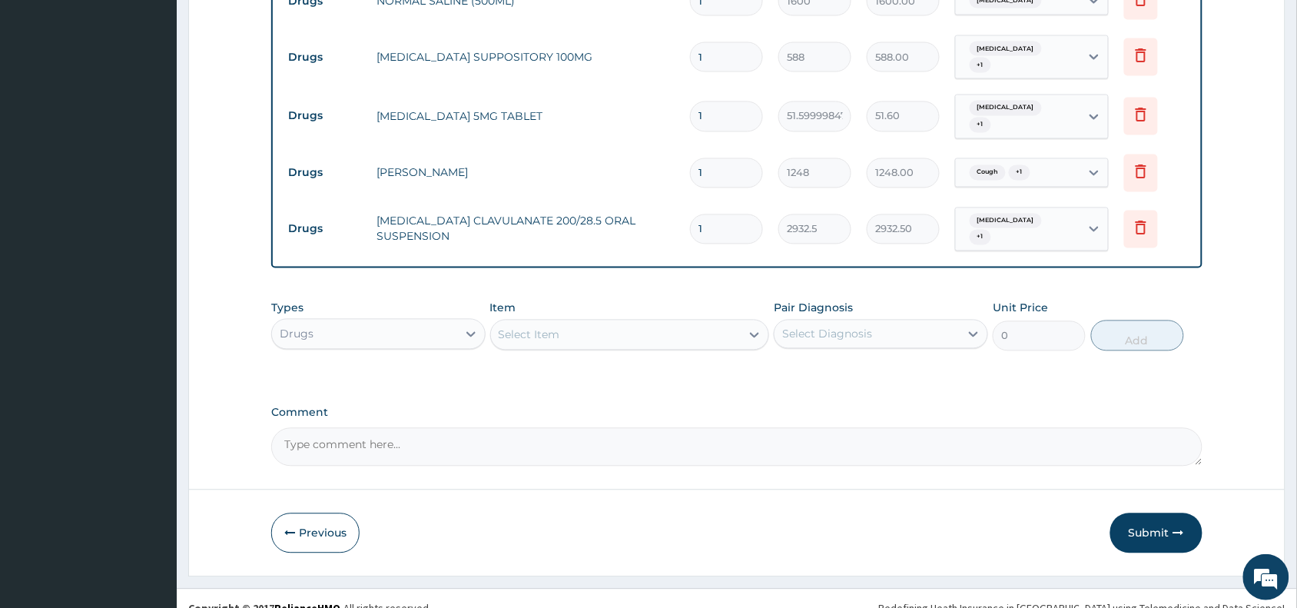
scroll to position [818, 0]
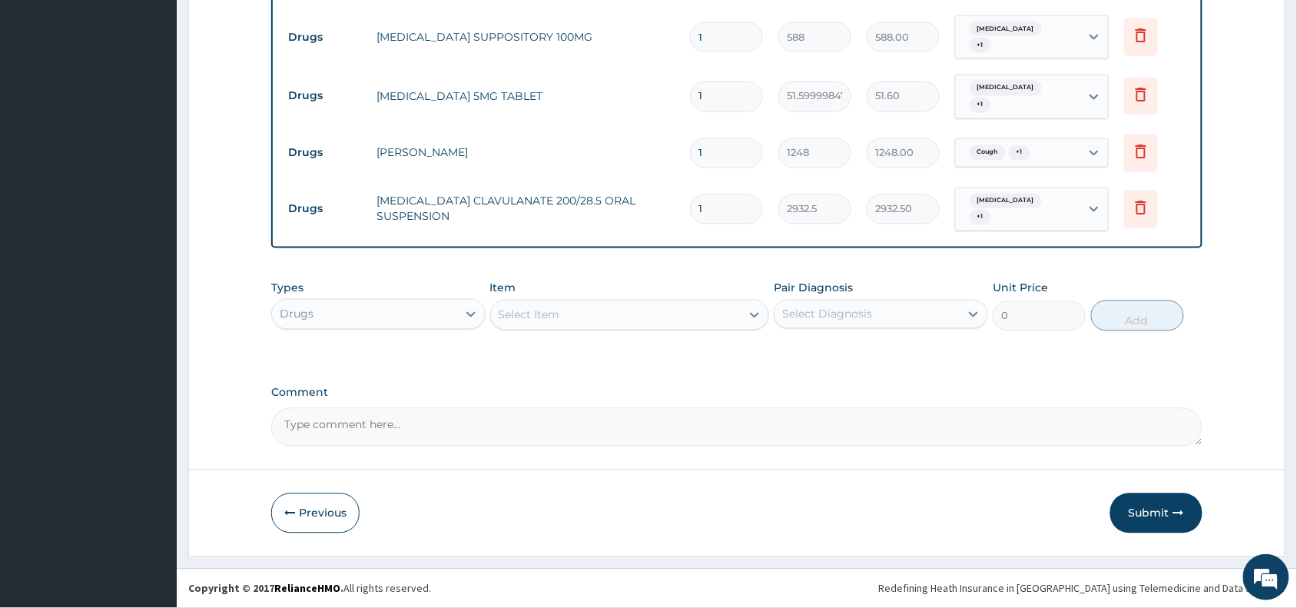
click at [548, 324] on div "Select Item" at bounding box center [616, 315] width 250 height 25
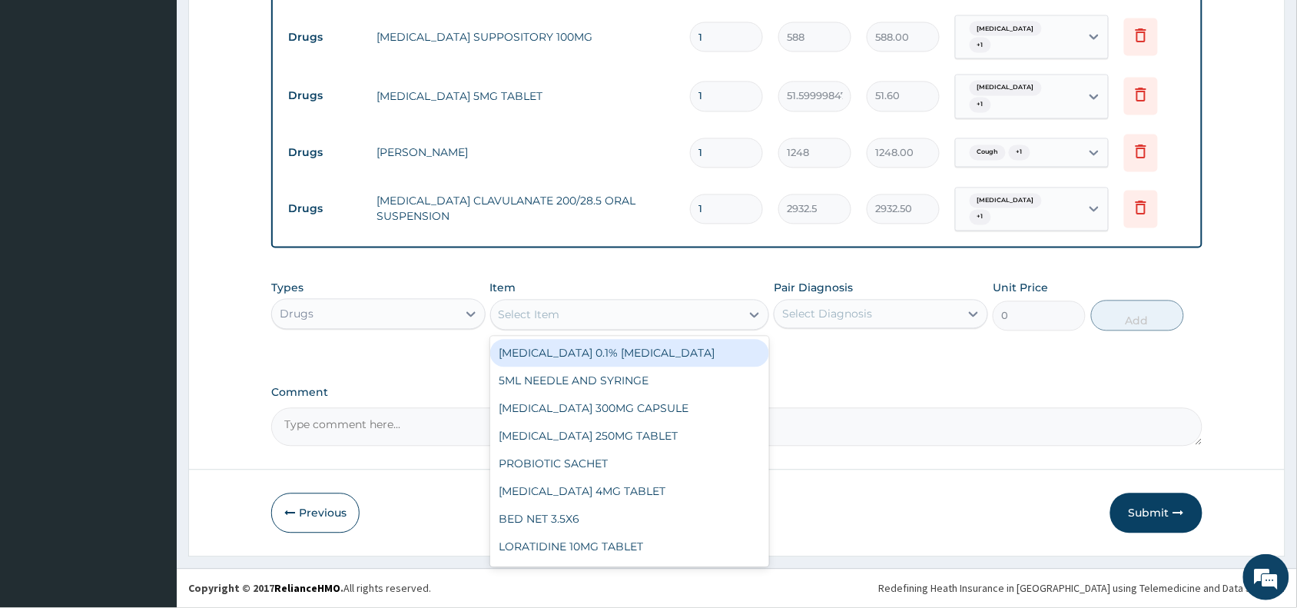
paste input "ibuprofen"
type input "ibuprofen"
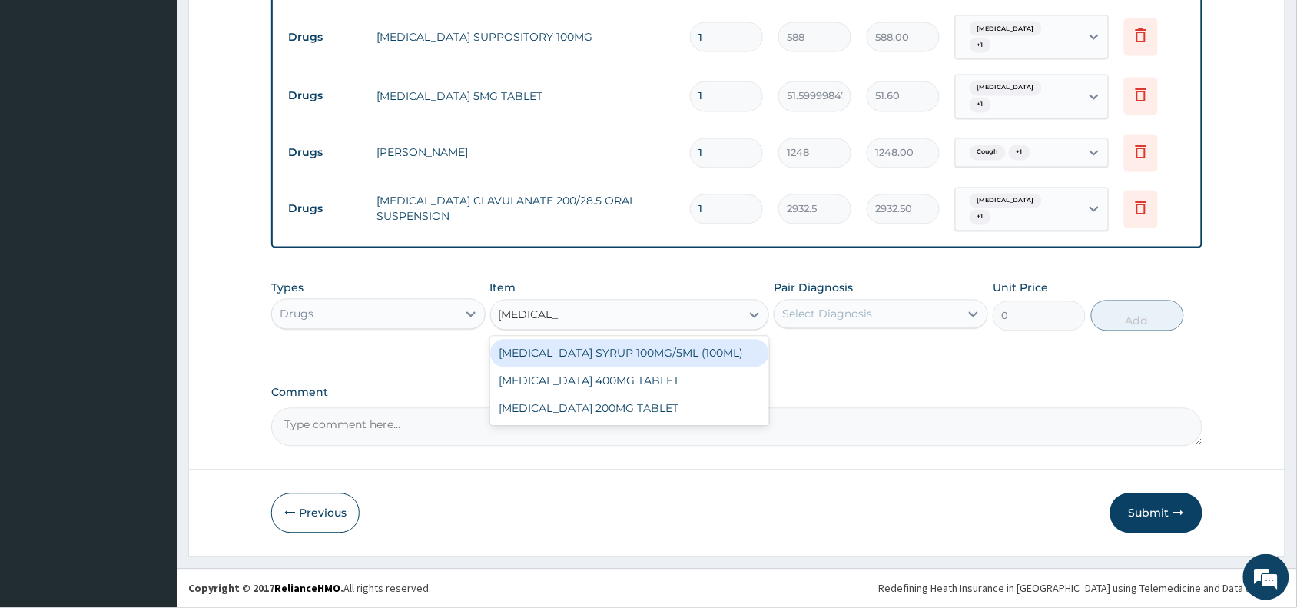
click at [617, 354] on div "[MEDICAL_DATA] SYRUP 100MG/5ML (100ML)" at bounding box center [630, 354] width 280 height 28
type input "1644.5"
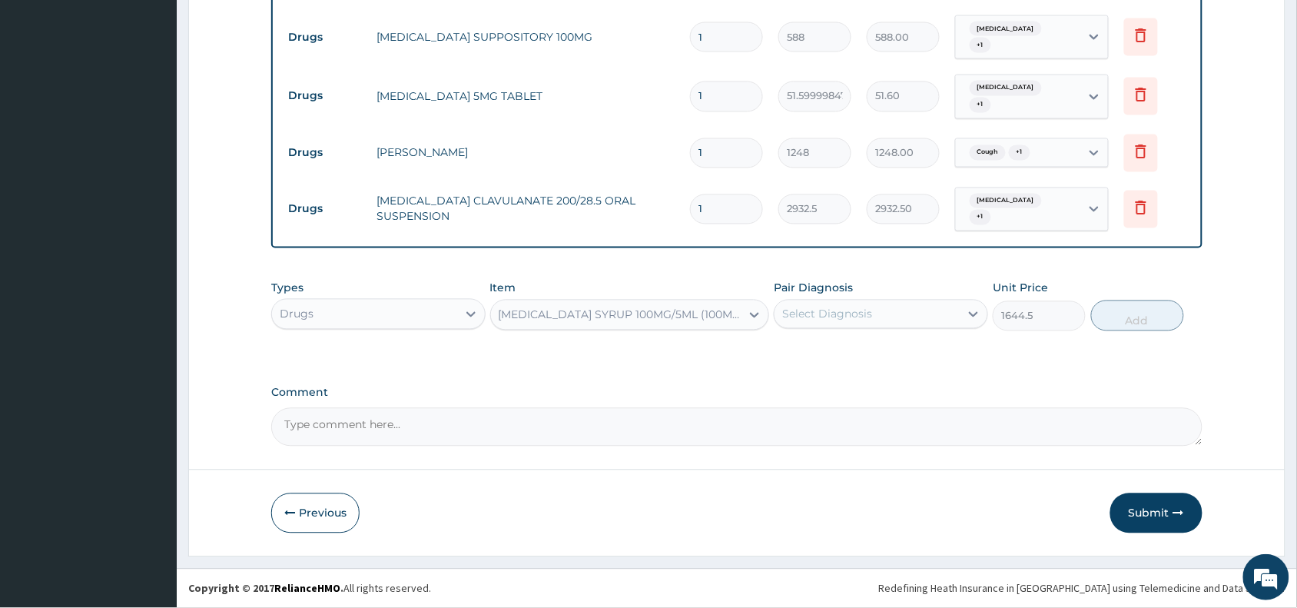
click at [835, 312] on div "Select Diagnosis" at bounding box center [827, 314] width 90 height 15
click at [846, 347] on label "[MEDICAL_DATA]" at bounding box center [846, 351] width 95 height 15
checkbox input "true"
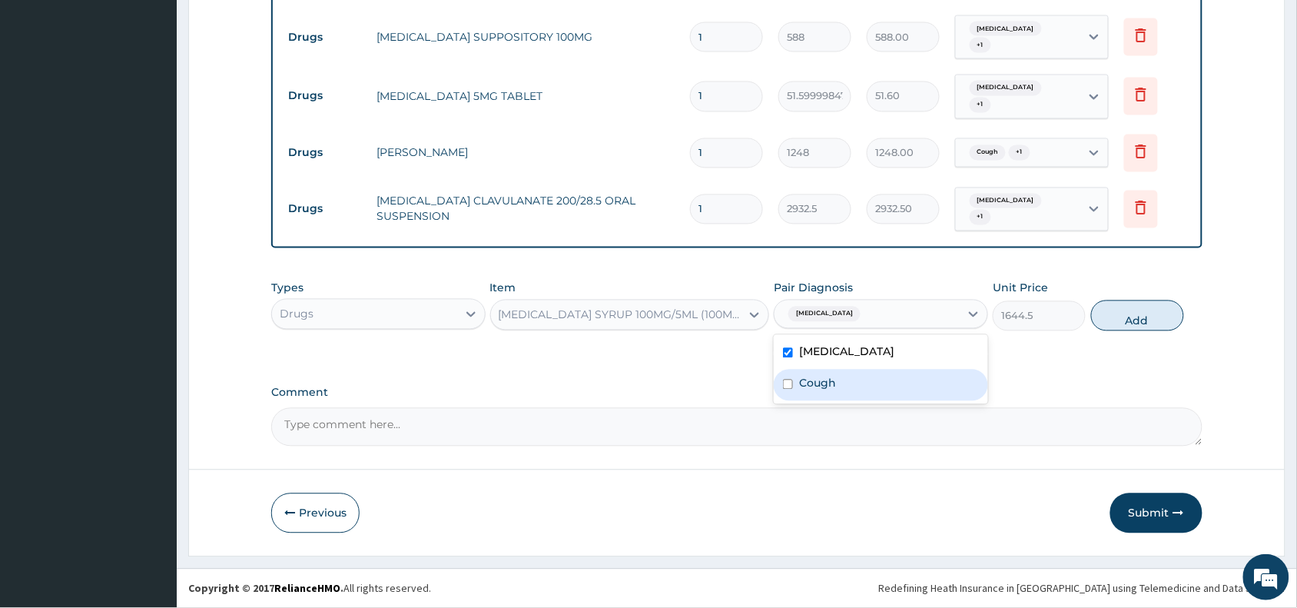
click at [842, 392] on div "Cough" at bounding box center [881, 386] width 214 height 32
checkbox input "true"
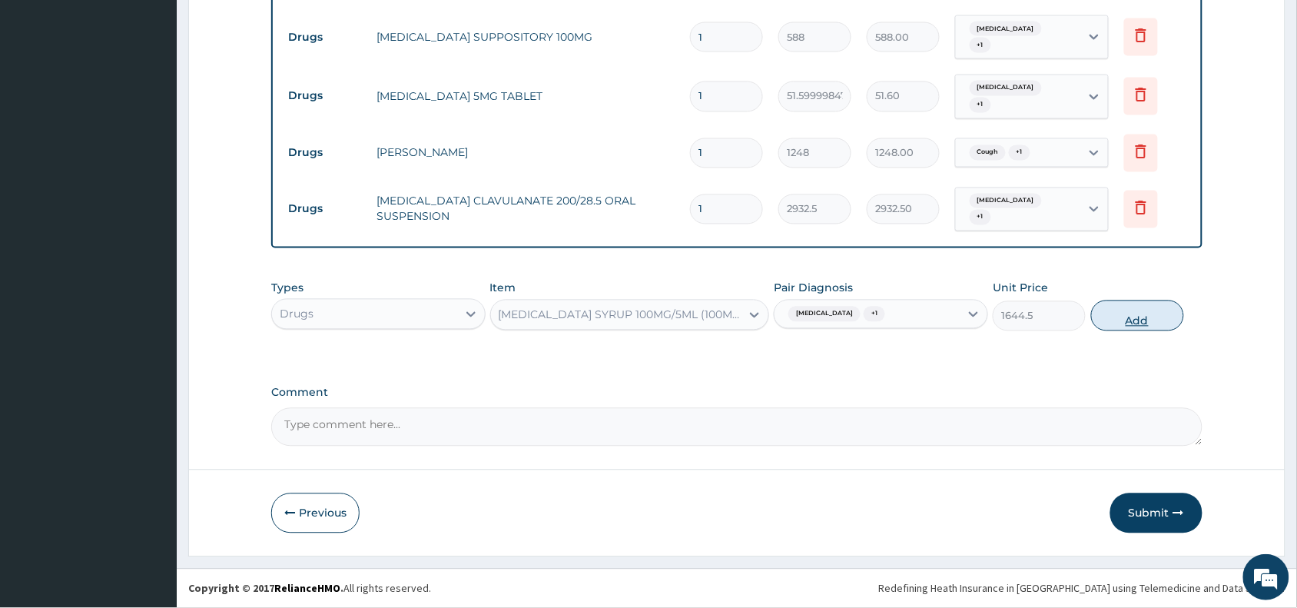
click at [1128, 321] on button "Add" at bounding box center [1137, 315] width 93 height 31
type input "0"
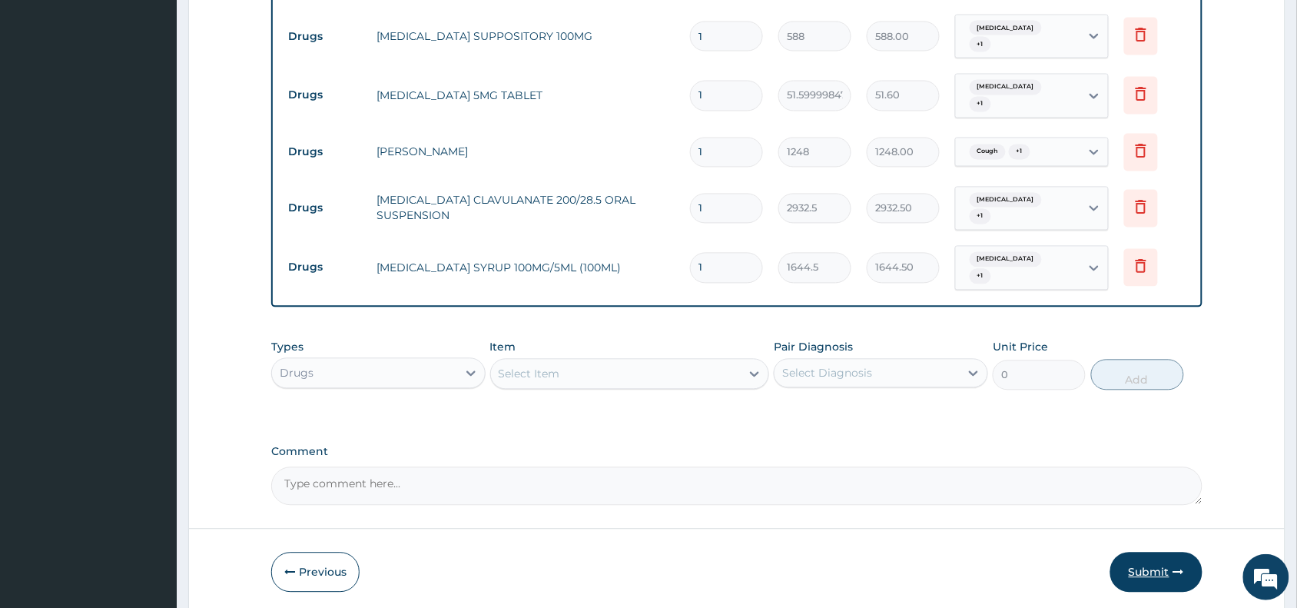
click at [1151, 571] on button "Submit" at bounding box center [1156, 572] width 92 height 40
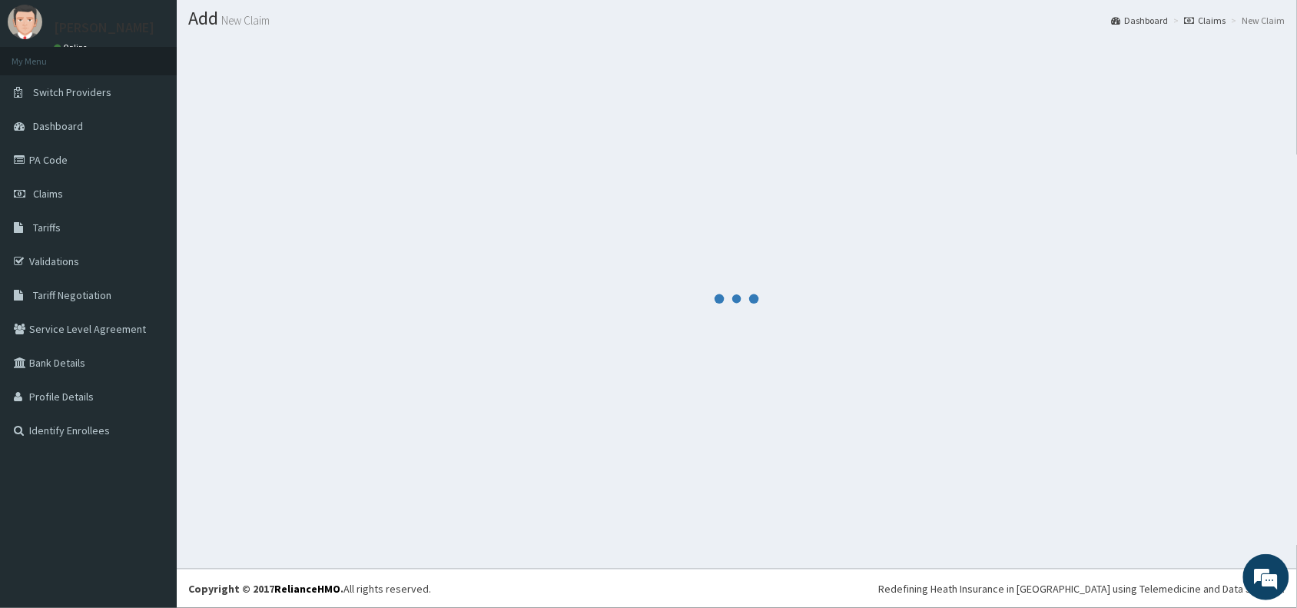
scroll to position [41, 0]
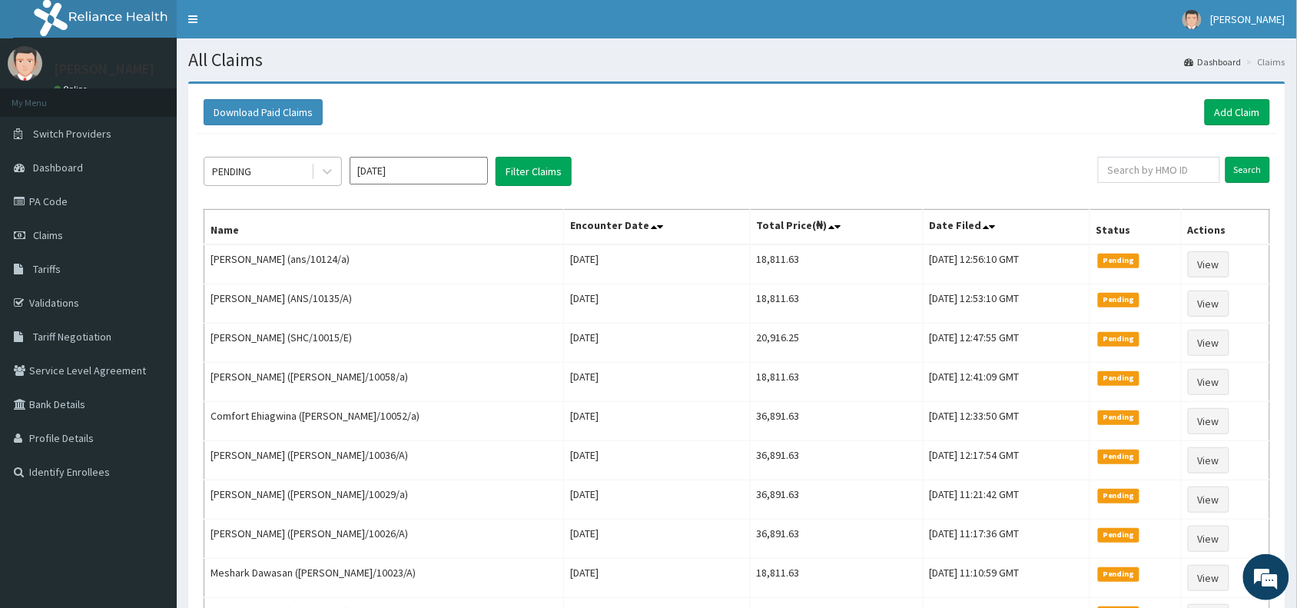
click at [257, 167] on div "PENDING" at bounding box center [257, 171] width 107 height 25
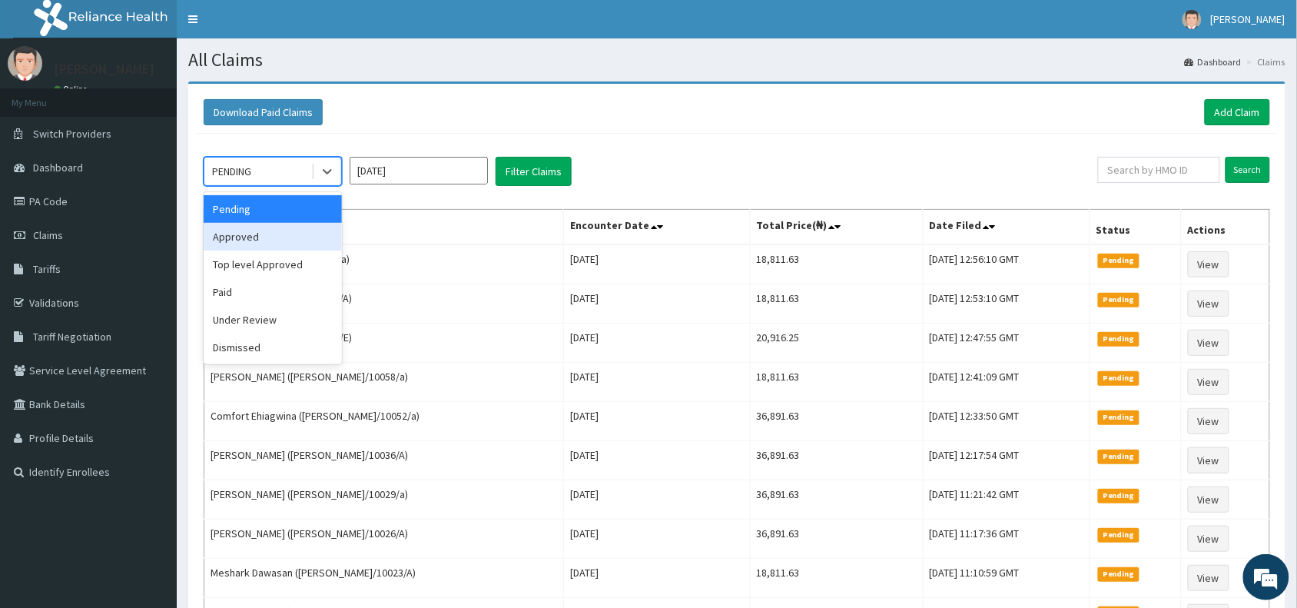
click at [277, 242] on div "Approved" at bounding box center [273, 237] width 138 height 28
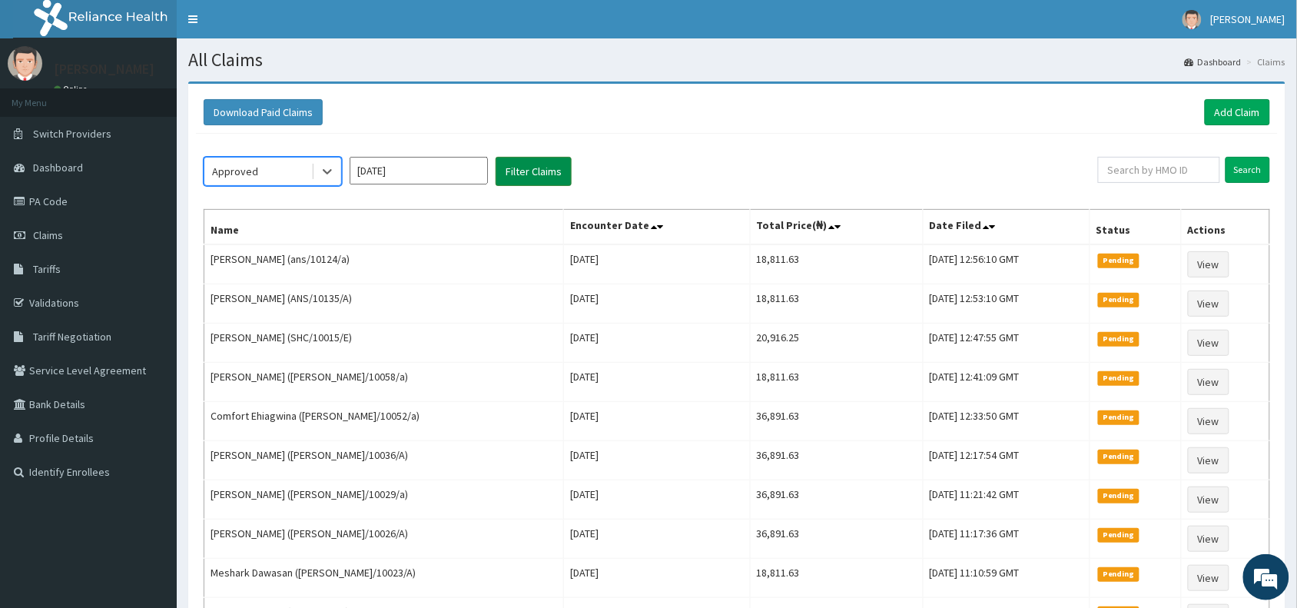
click at [549, 169] on button "Filter Claims" at bounding box center [534, 171] width 76 height 29
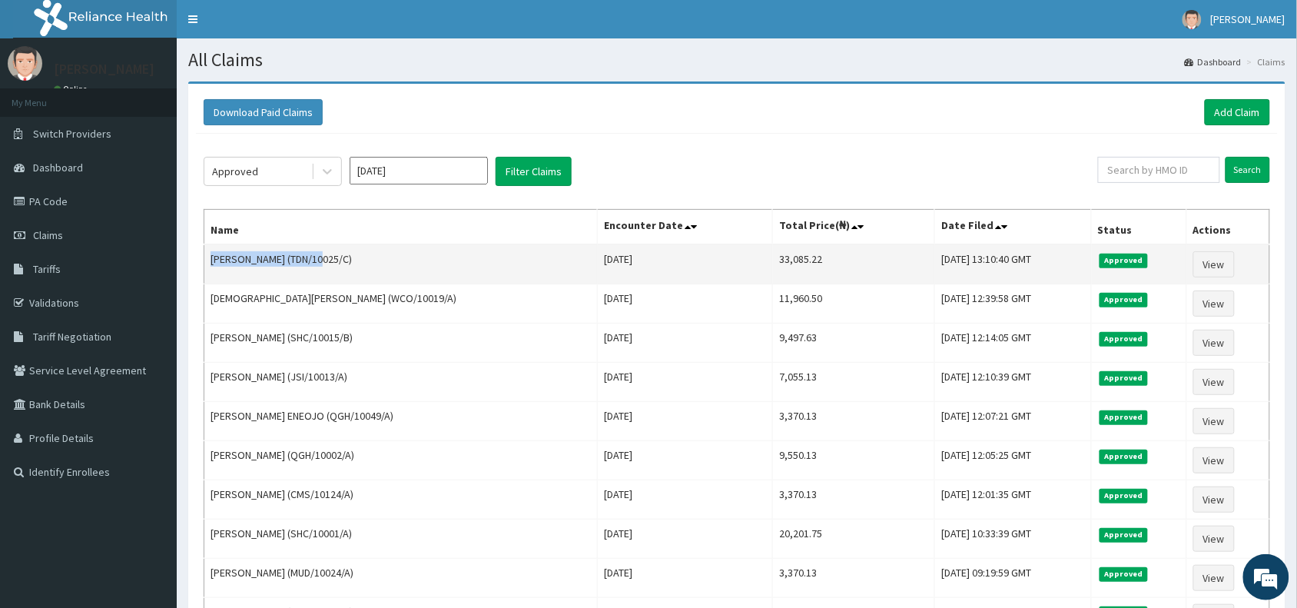
drag, startPoint x: 320, startPoint y: 260, endPoint x: 206, endPoint y: 255, distance: 114.6
click at [206, 255] on td "[PERSON_NAME] (TDN/10025/C)" at bounding box center [400, 264] width 393 height 40
copy td "Ojonuma [PERSON_NAME]"
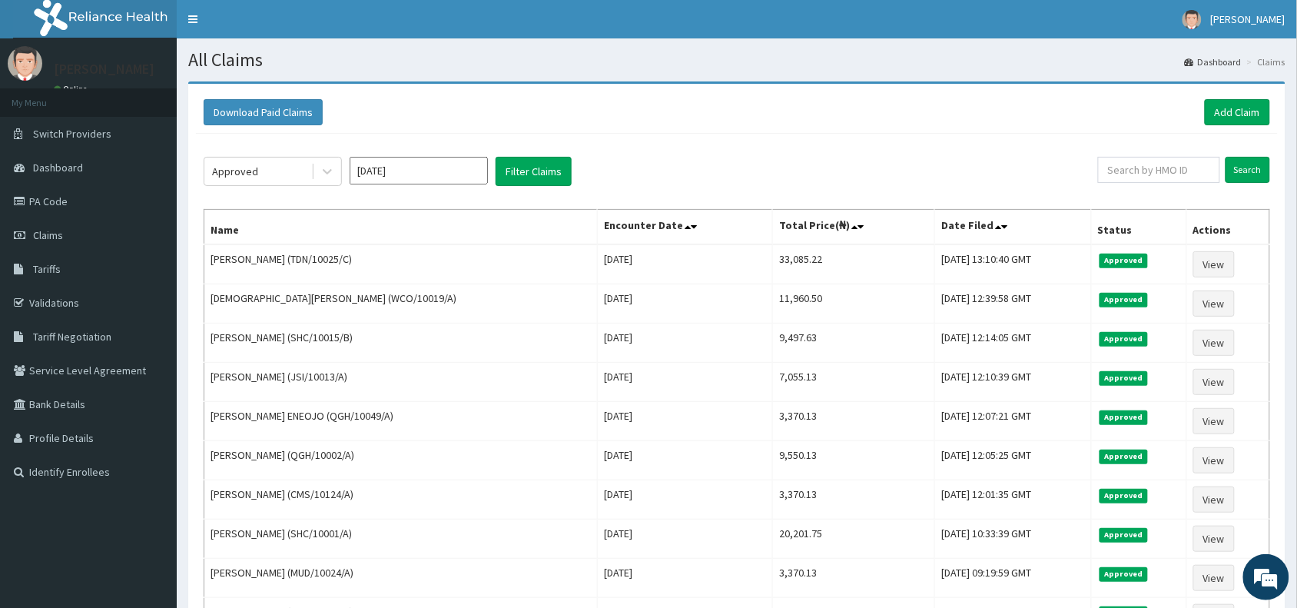
click at [672, 140] on div "Approved [DATE] Filter Claims Search Name Encounter Date Total Price(₦) Date Fi…" at bounding box center [737, 476] width 1082 height 685
click at [1242, 114] on link "Add Claim" at bounding box center [1237, 112] width 65 height 26
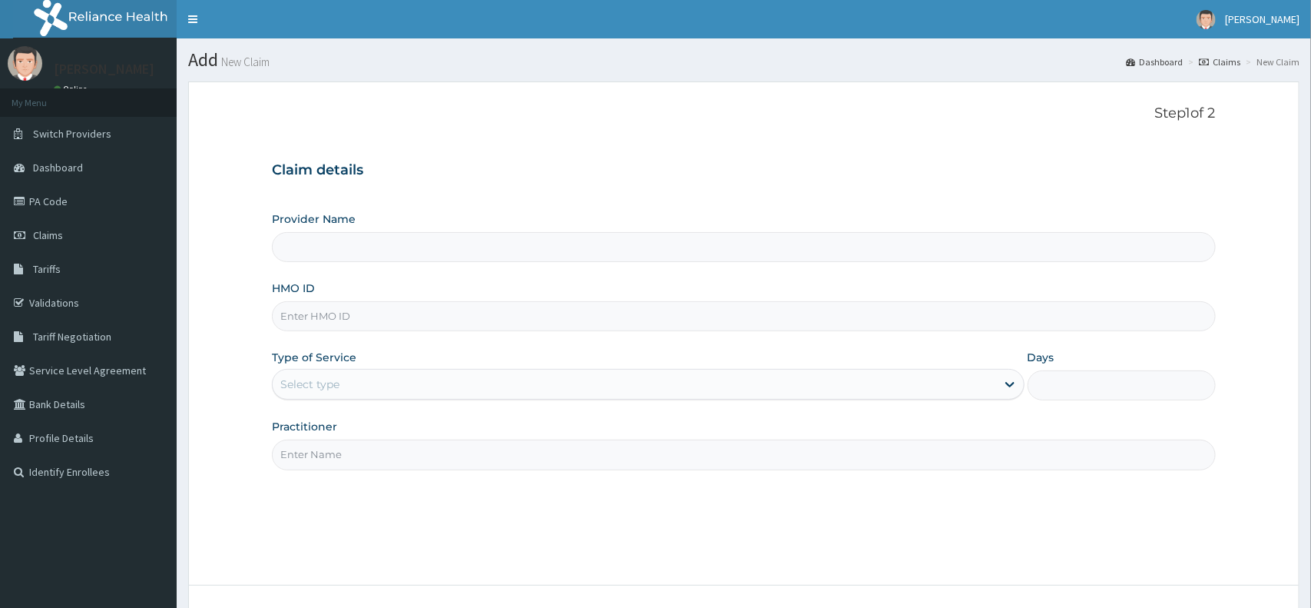
type input "Reliance Family Clinics (RFC) - [GEOGRAPHIC_DATA]"
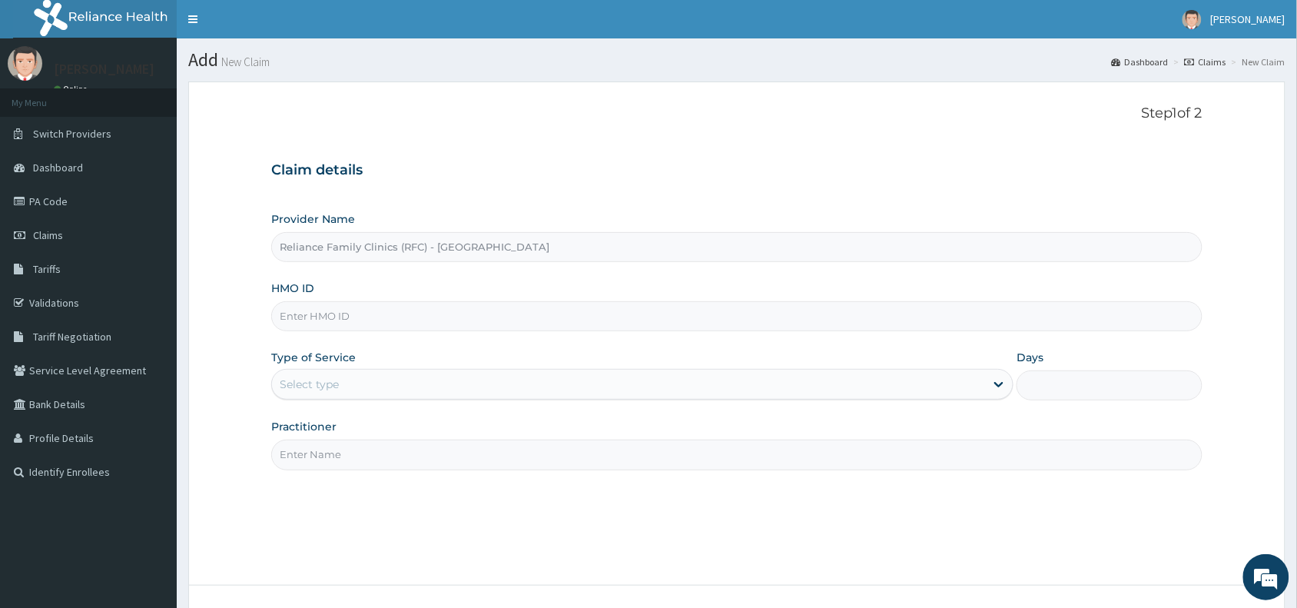
click at [297, 321] on input "HMO ID" at bounding box center [736, 316] width 931 height 30
paste input "TDN/10025/B"
click at [297, 321] on input "TDN/10025/B" at bounding box center [736, 316] width 931 height 30
type input "TDN/10025/B"
click at [297, 379] on div "Select type" at bounding box center [309, 383] width 59 height 15
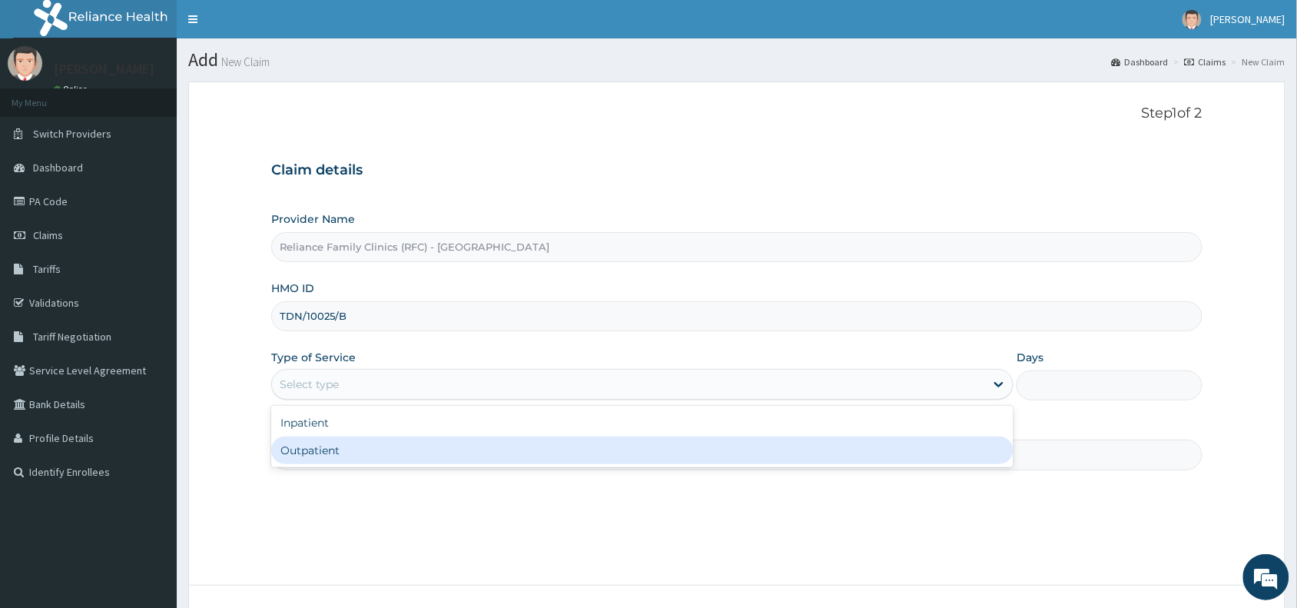
click at [297, 455] on div "Outpatient" at bounding box center [642, 450] width 742 height 28
type input "1"
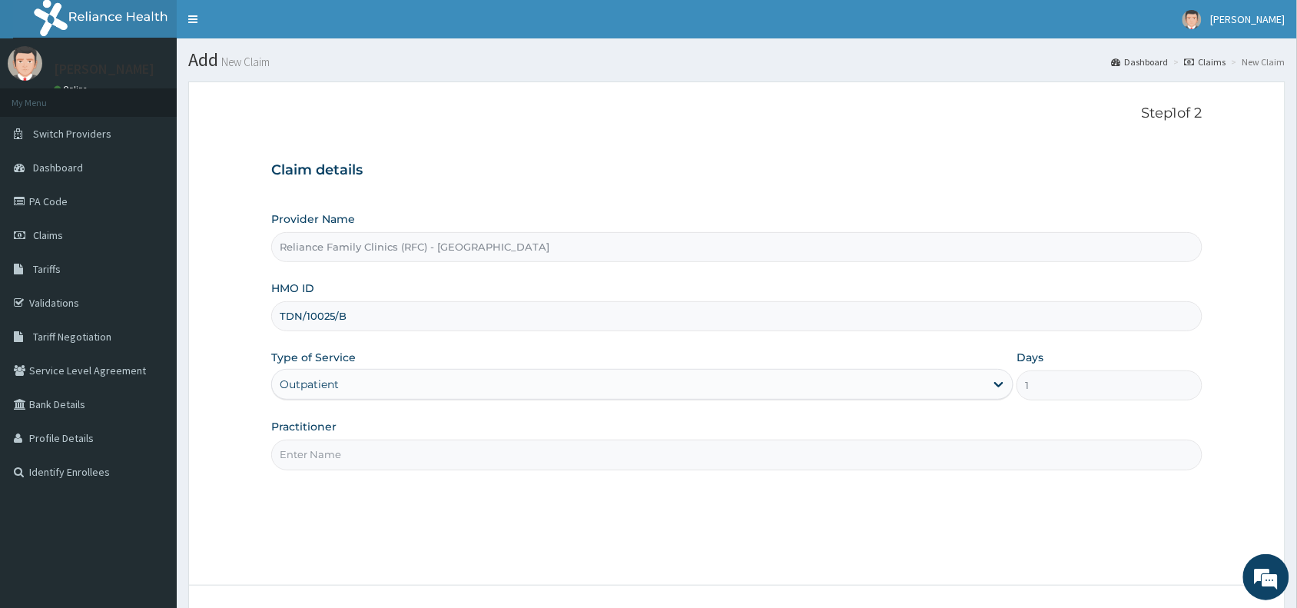
click at [300, 455] on input "Practitioner" at bounding box center [736, 454] width 931 height 30
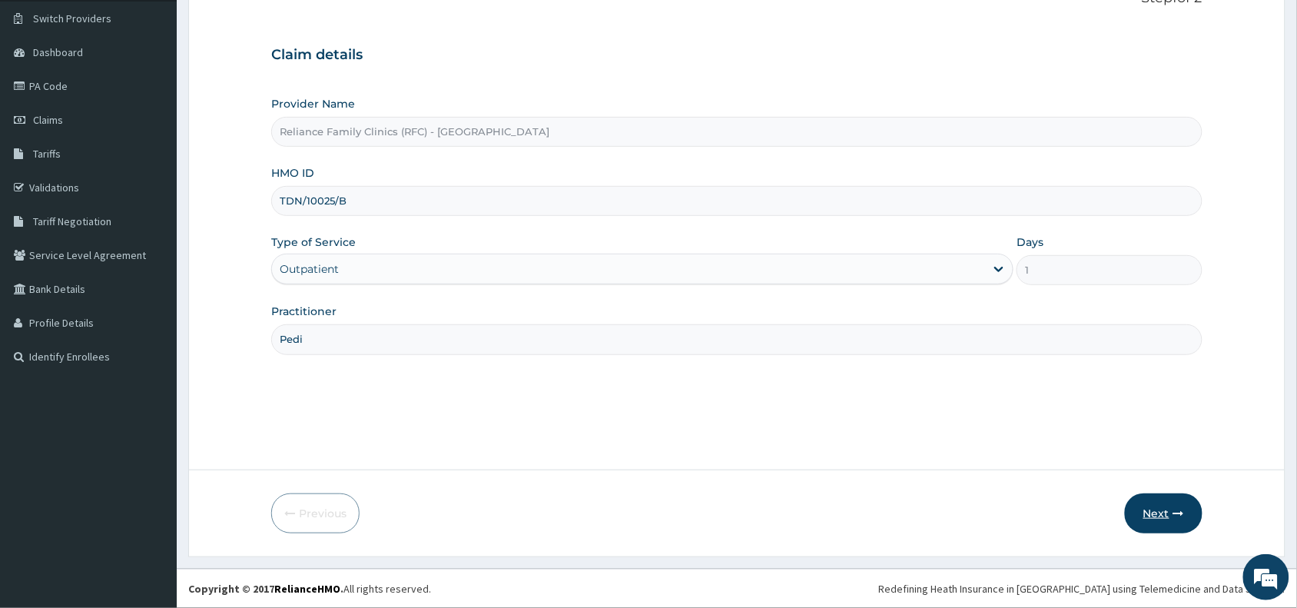
type input "Pedi"
click at [1172, 517] on button "Next" at bounding box center [1164, 513] width 78 height 40
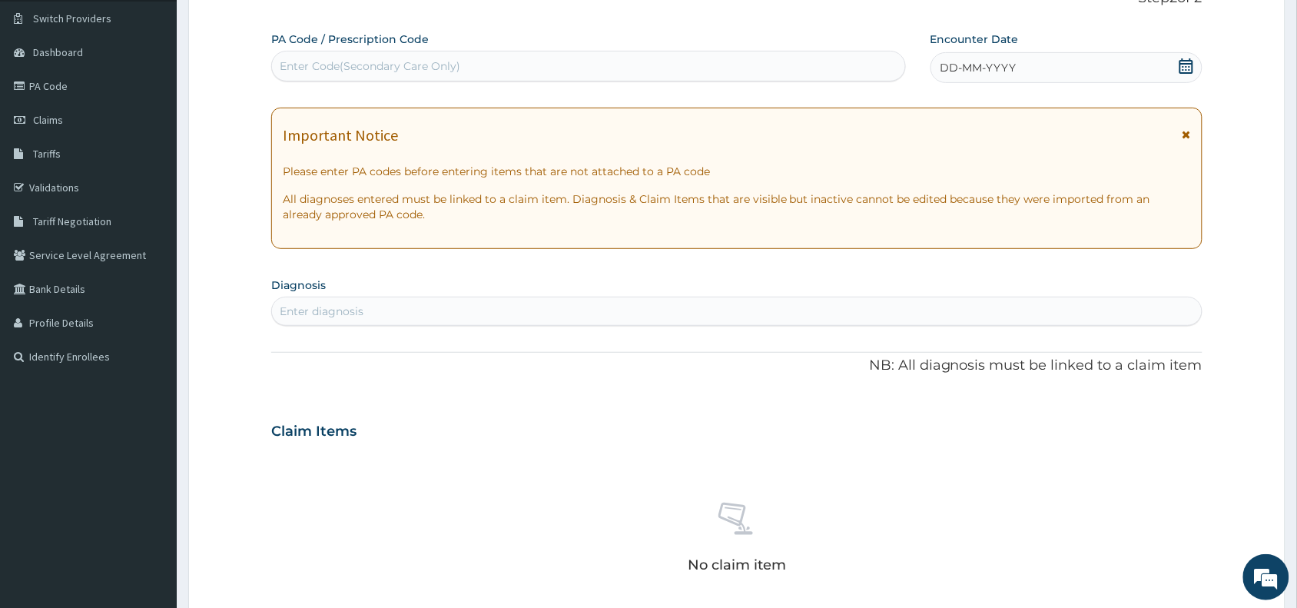
click at [410, 58] on div "Enter Code(Secondary Care Only)" at bounding box center [370, 65] width 181 height 15
paste input "PA/881909"
type input "PA/881909"
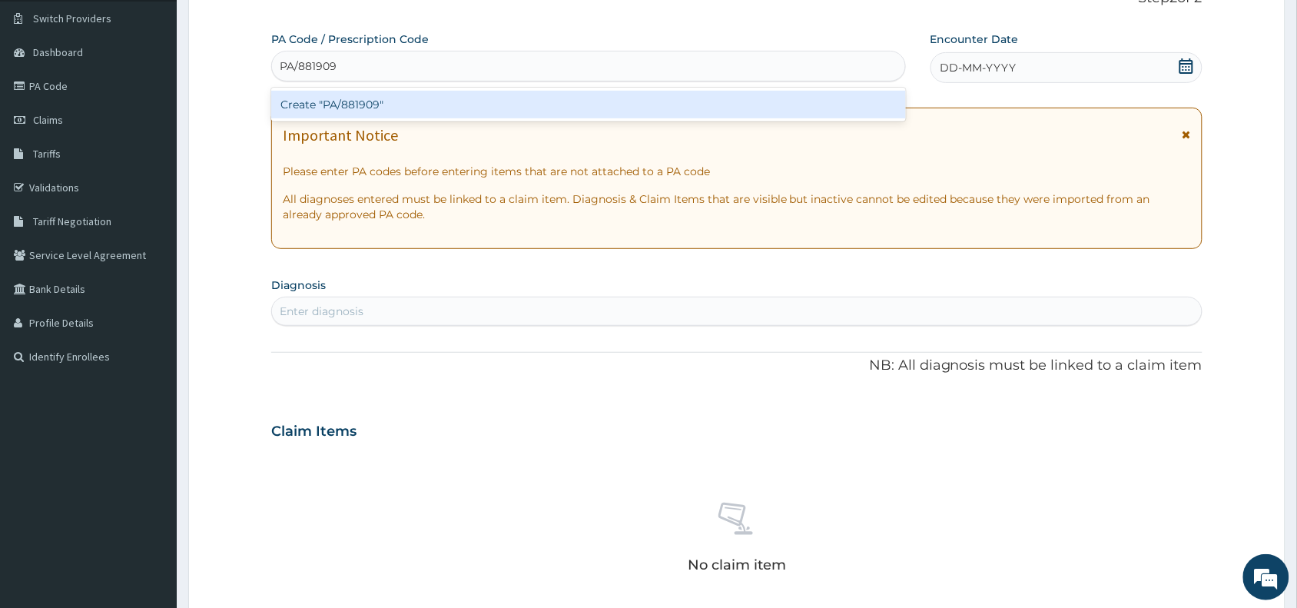
click at [394, 100] on div "Create "PA/881909"" at bounding box center [588, 105] width 635 height 28
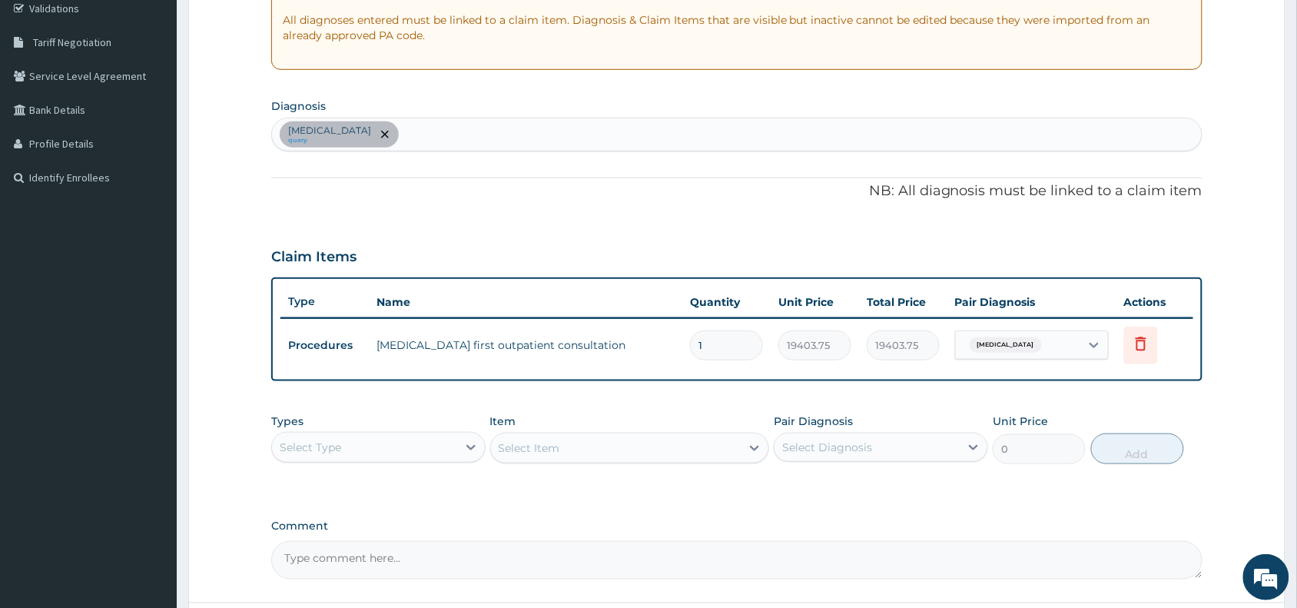
scroll to position [426, 0]
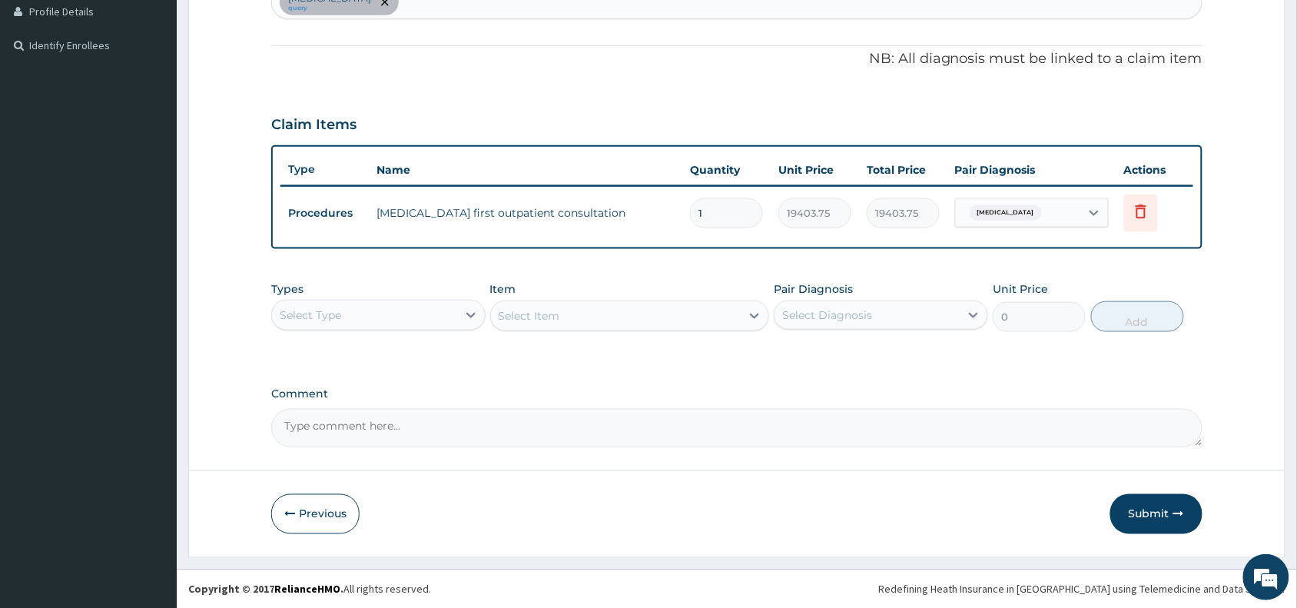
click at [425, 309] on div "Select Type" at bounding box center [364, 315] width 185 height 25
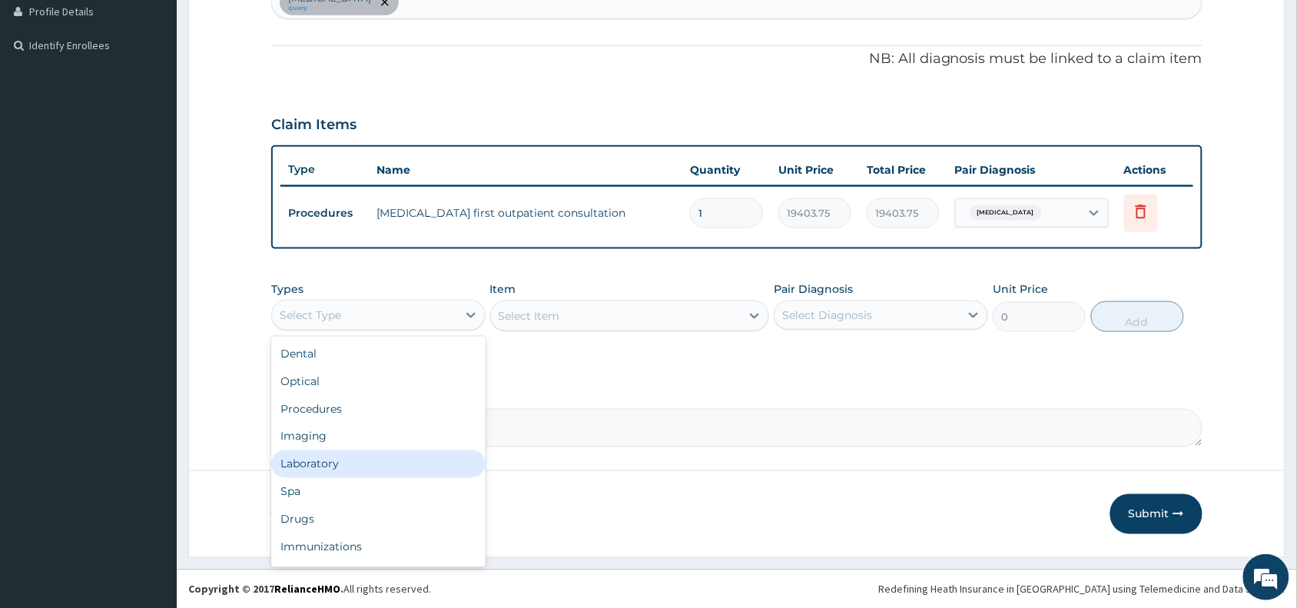
click at [320, 461] on div "Laboratory" at bounding box center [378, 464] width 214 height 28
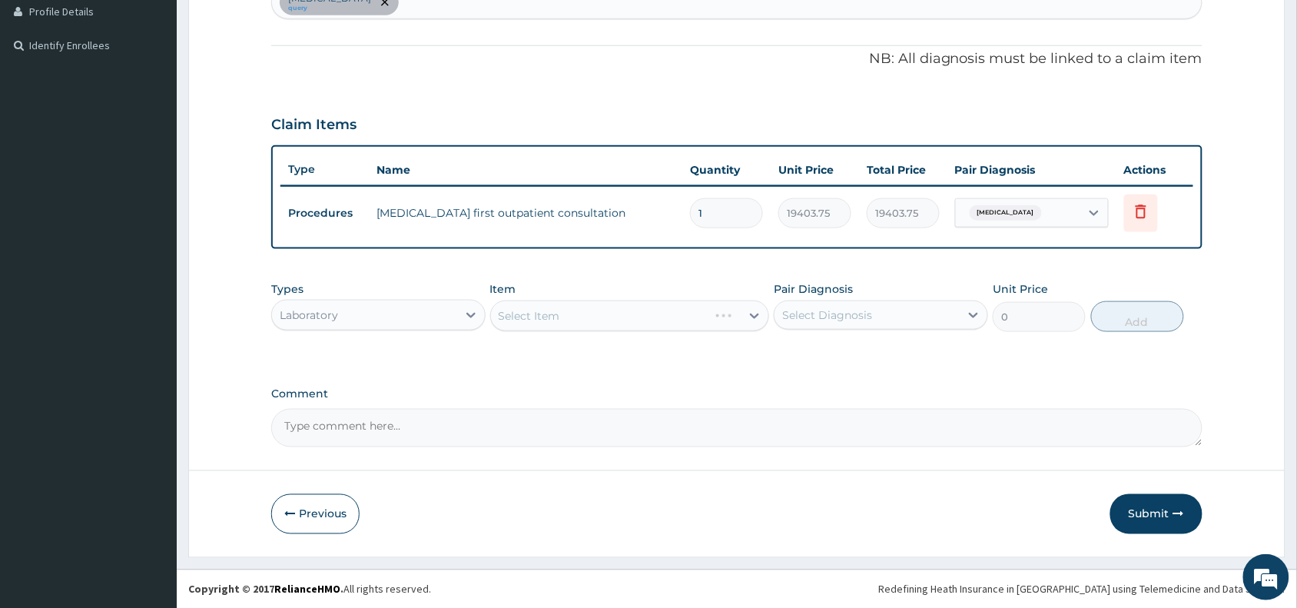
click at [563, 309] on div "Select Item" at bounding box center [630, 315] width 280 height 31
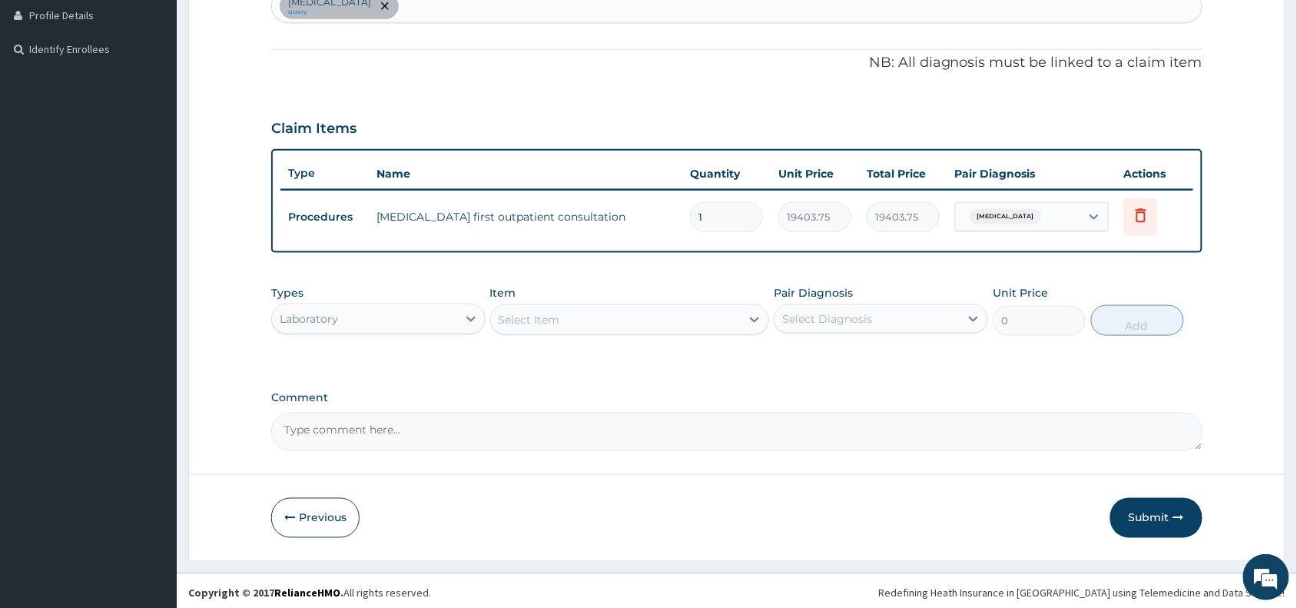
click at [428, 5] on div "Malaria, unspecified query" at bounding box center [737, 6] width 930 height 32
type input "cough"
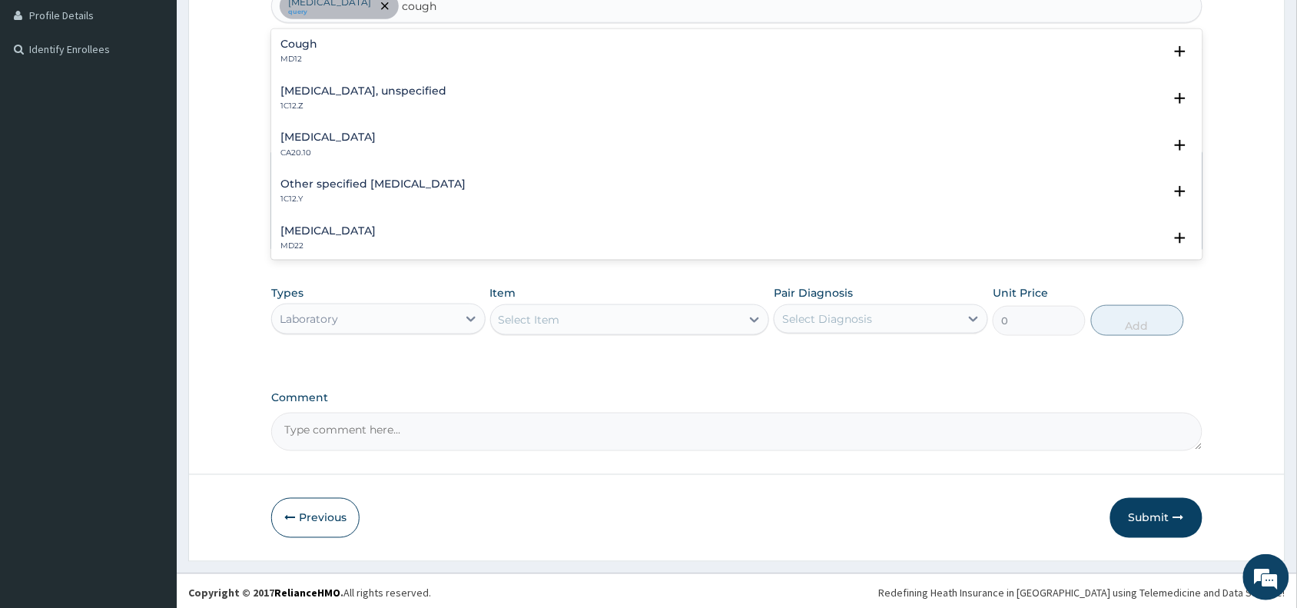
click at [301, 46] on h4 "Cough" at bounding box center [298, 44] width 37 height 12
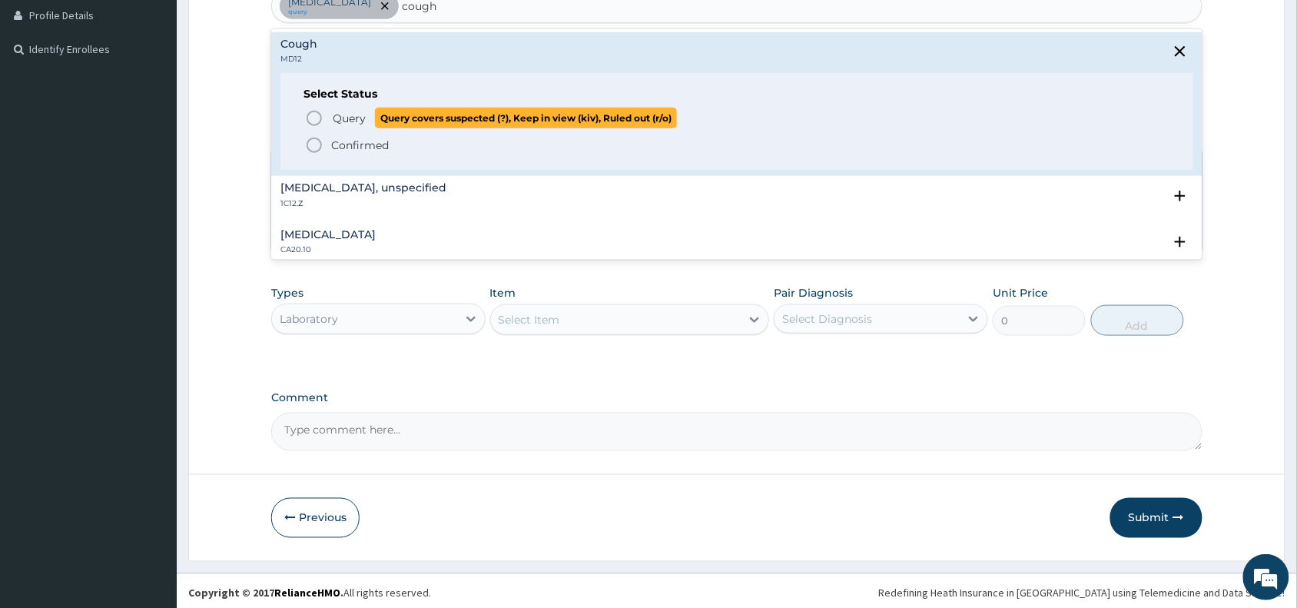
click at [313, 117] on icon "status option query" at bounding box center [314, 118] width 18 height 18
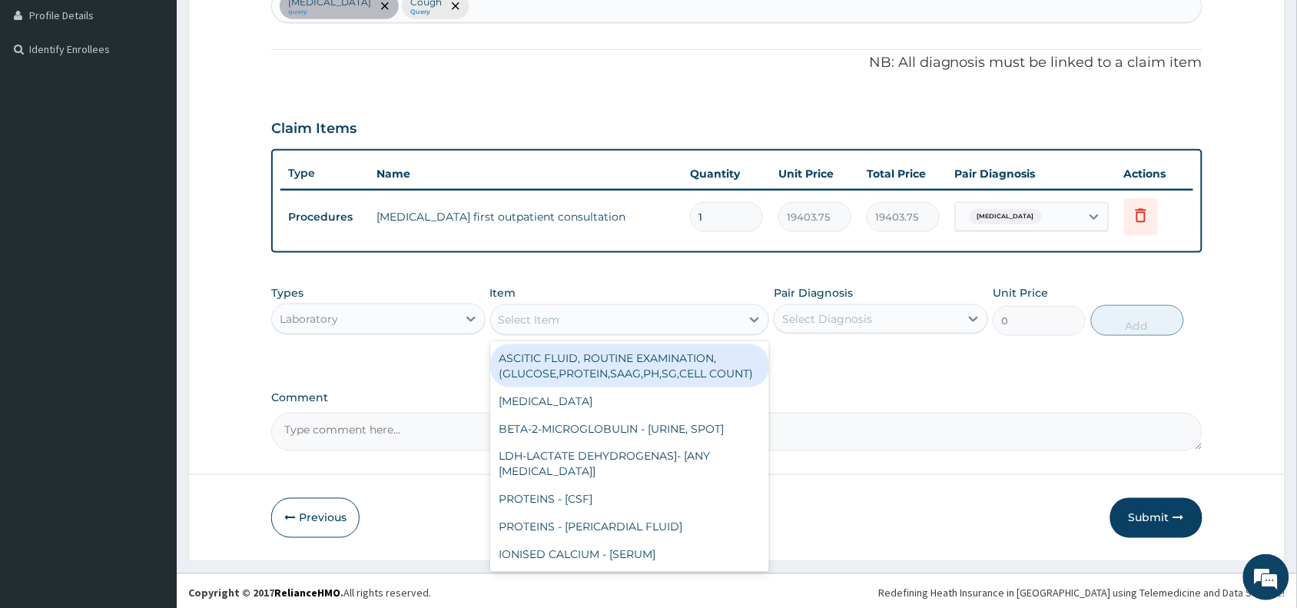
click at [571, 307] on div "Select Item" at bounding box center [616, 319] width 250 height 25
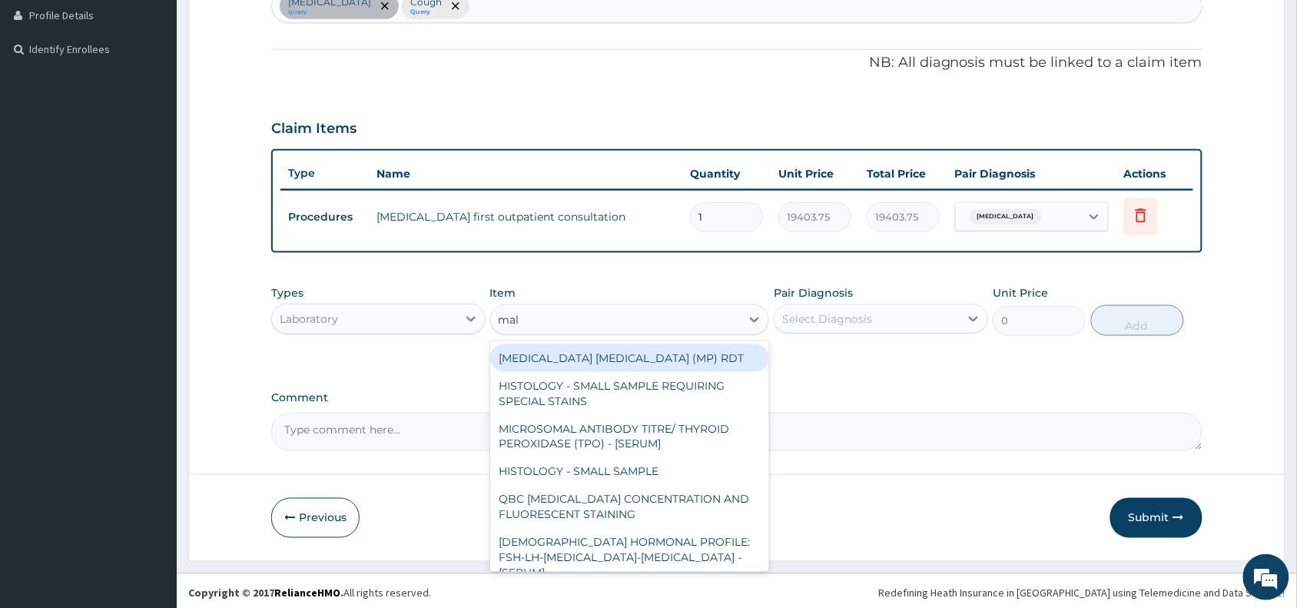
type input "mala"
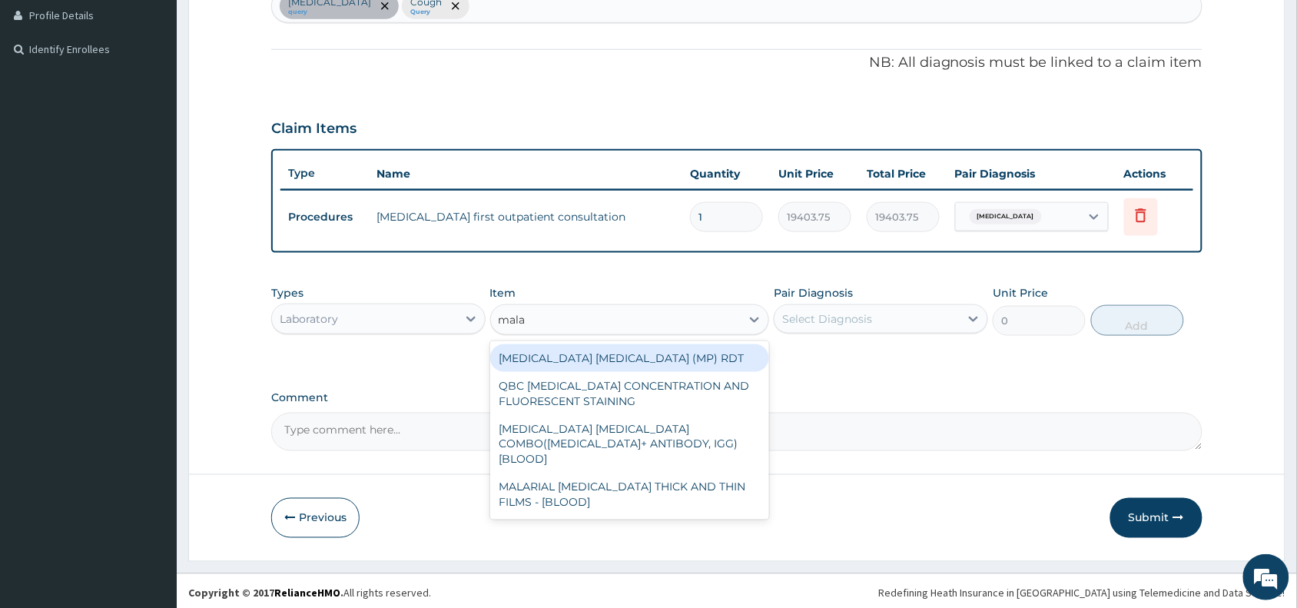
click at [613, 348] on div "MALARIA PARASITE (MP) RDT" at bounding box center [630, 358] width 280 height 28
type input "1531.875"
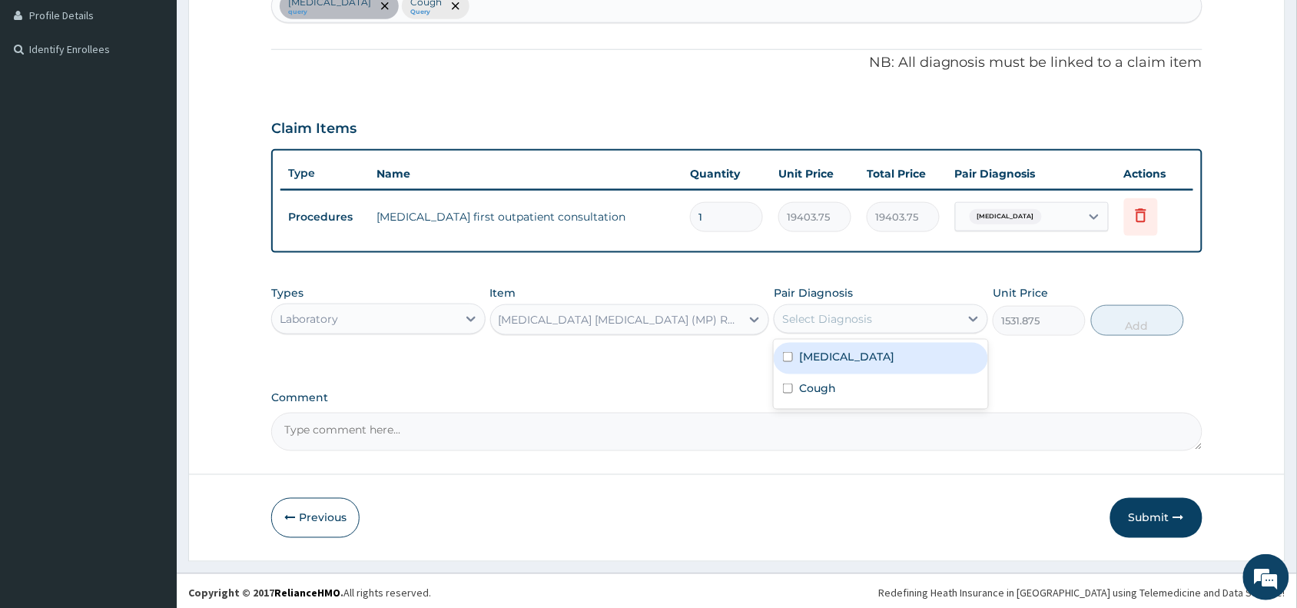
click at [823, 320] on div "Select Diagnosis" at bounding box center [827, 318] width 90 height 15
click at [831, 361] on label "[MEDICAL_DATA]" at bounding box center [846, 356] width 95 height 15
checkbox input "true"
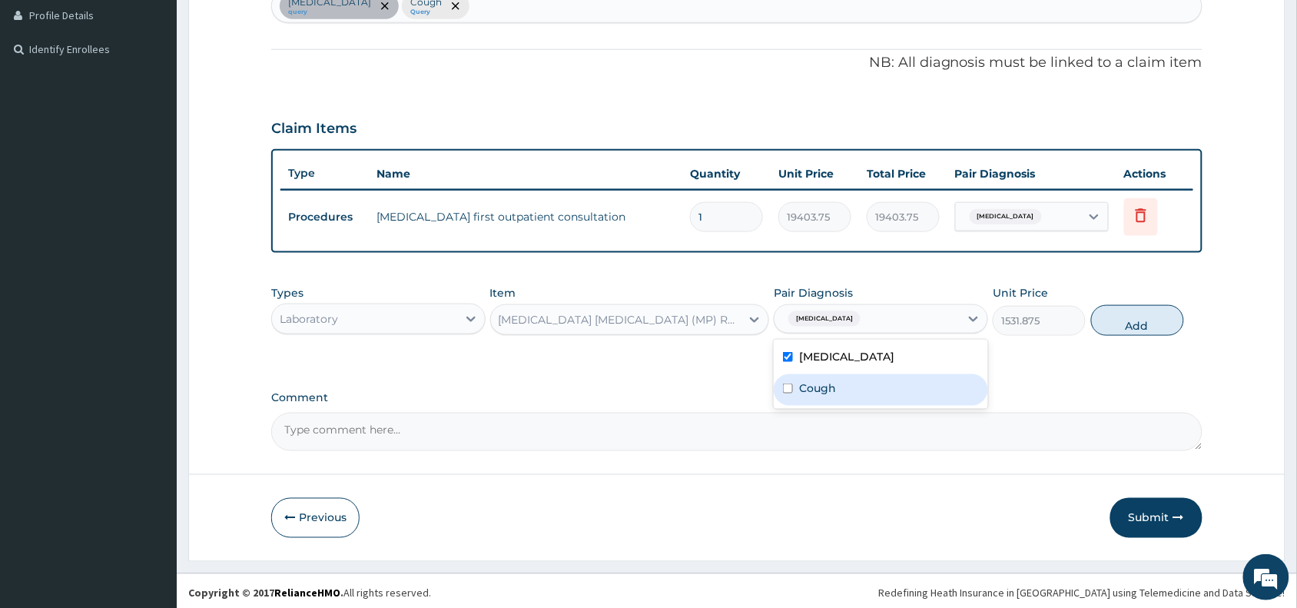
drag, startPoint x: 828, startPoint y: 385, endPoint x: 970, endPoint y: 353, distance: 145.6
click at [843, 381] on div "Cough" at bounding box center [881, 390] width 214 height 32
checkbox input "true"
click at [1127, 317] on button "Add" at bounding box center [1137, 320] width 93 height 31
type input "0"
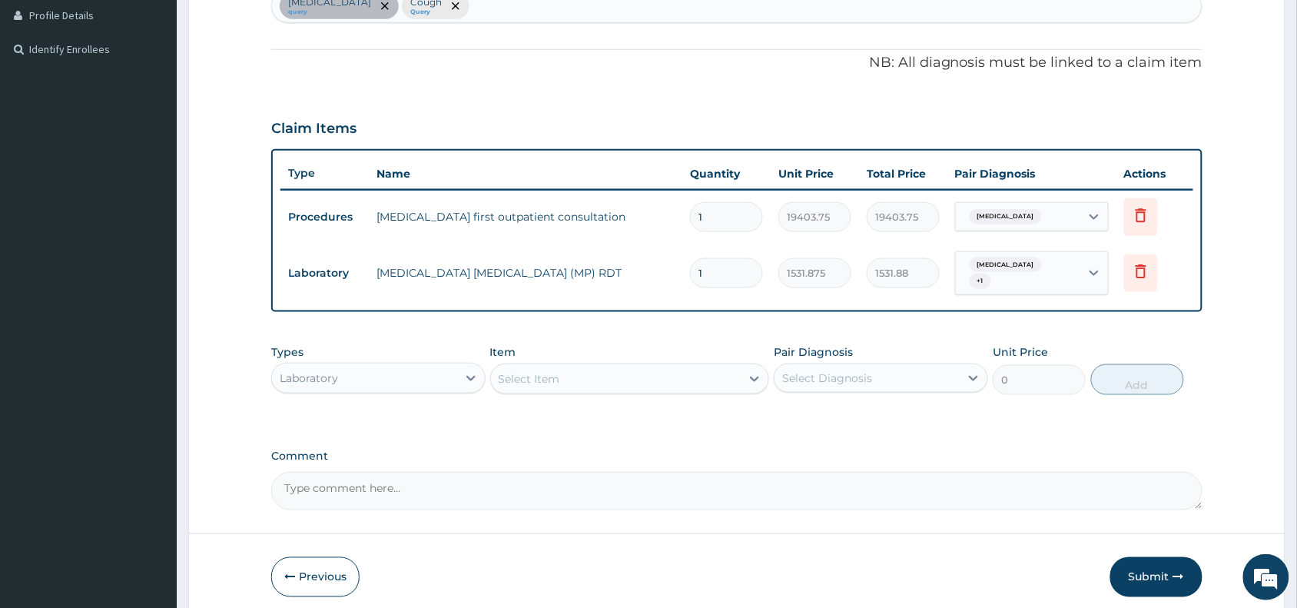
click at [562, 363] on div "Select Item" at bounding box center [630, 378] width 280 height 31
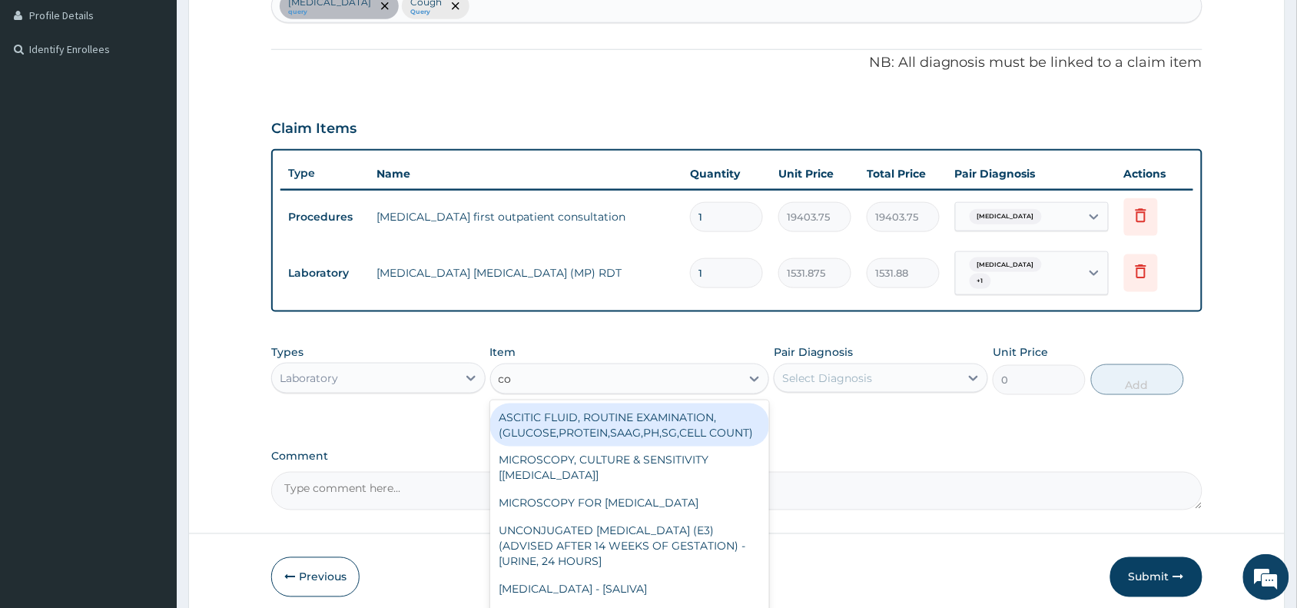
type input "com"
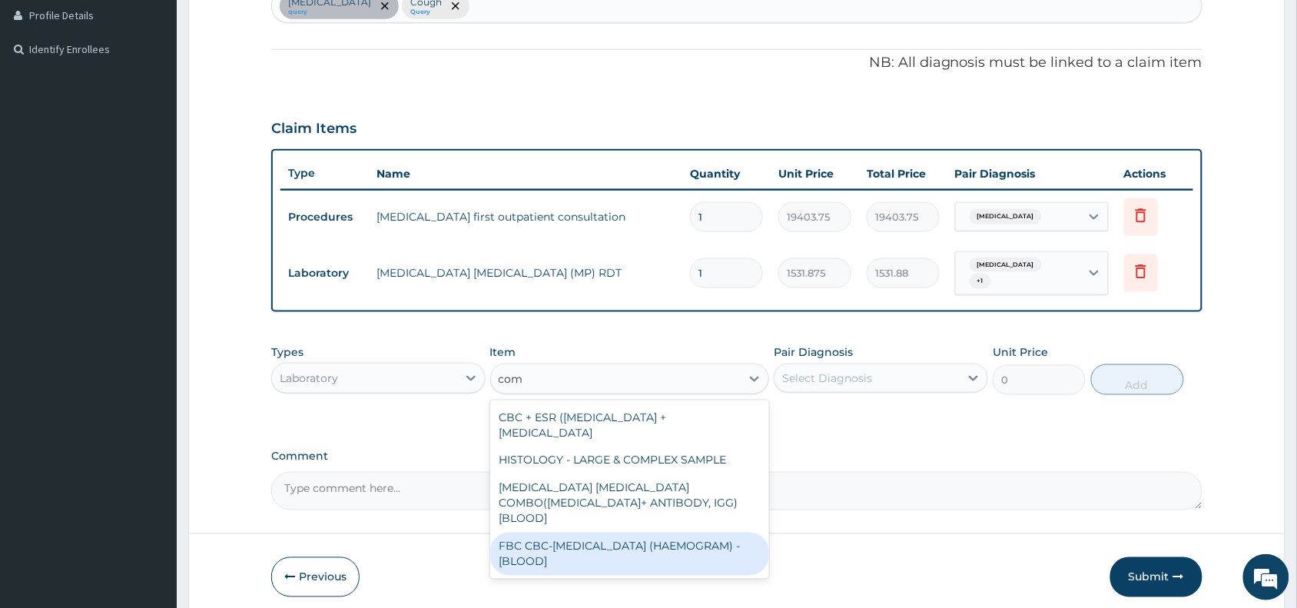
drag, startPoint x: 604, startPoint y: 538, endPoint x: 808, endPoint y: 443, distance: 225.2
click at [623, 538] on div "FBC CBC-COMPLETE BLOOD COUNT (HAEMOGRAM) - [BLOOD]" at bounding box center [630, 553] width 280 height 43
type input "4085"
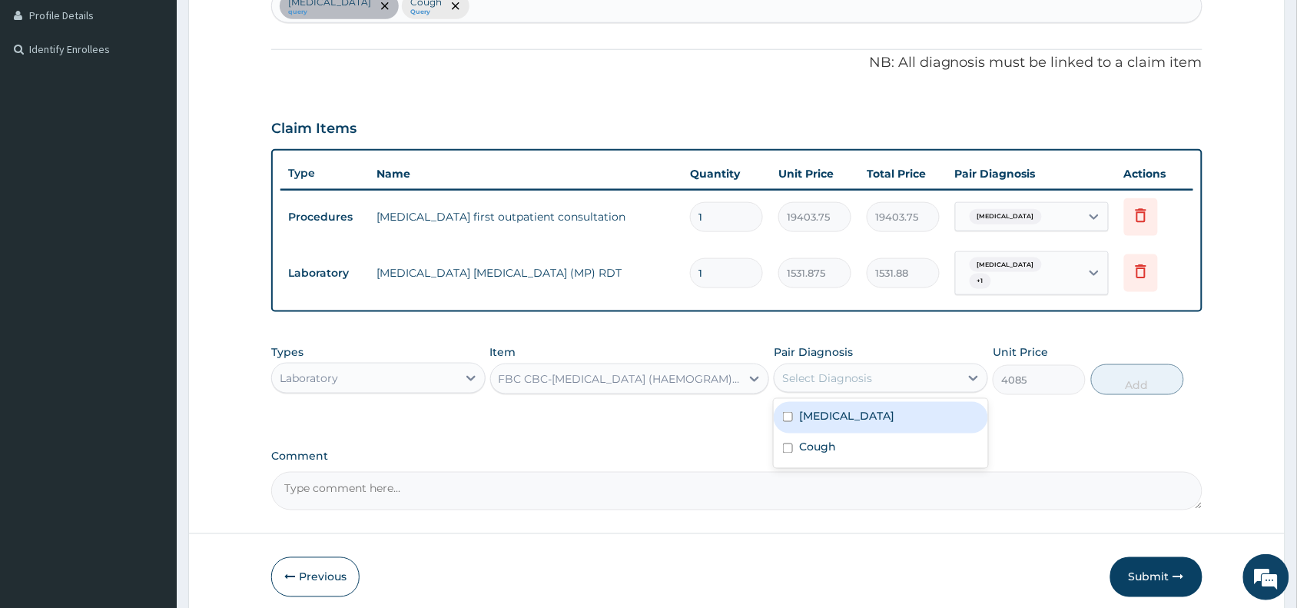
click at [832, 378] on div "Select Diagnosis" at bounding box center [827, 377] width 90 height 15
drag, startPoint x: 855, startPoint y: 419, endPoint x: 858, endPoint y: 436, distance: 16.4
click at [857, 420] on label "[MEDICAL_DATA]" at bounding box center [846, 415] width 95 height 15
checkbox input "true"
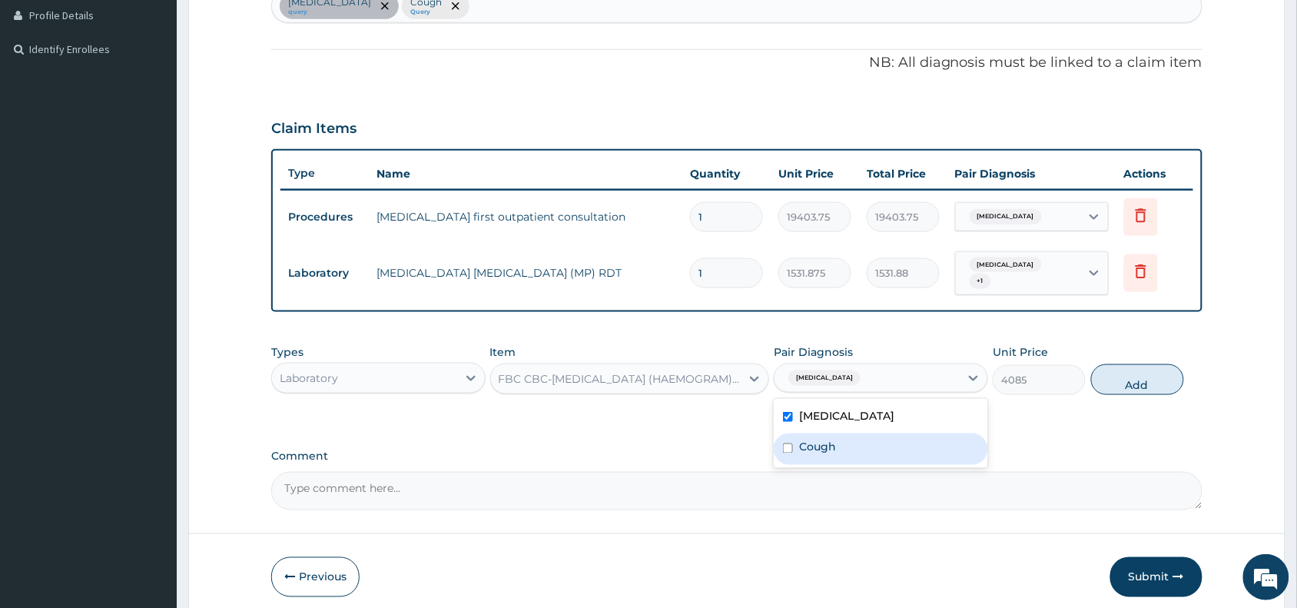
drag, startPoint x: 854, startPoint y: 455, endPoint x: 1078, endPoint y: 459, distance: 224.4
click at [855, 456] on div "Cough" at bounding box center [881, 449] width 214 height 32
checkbox input "true"
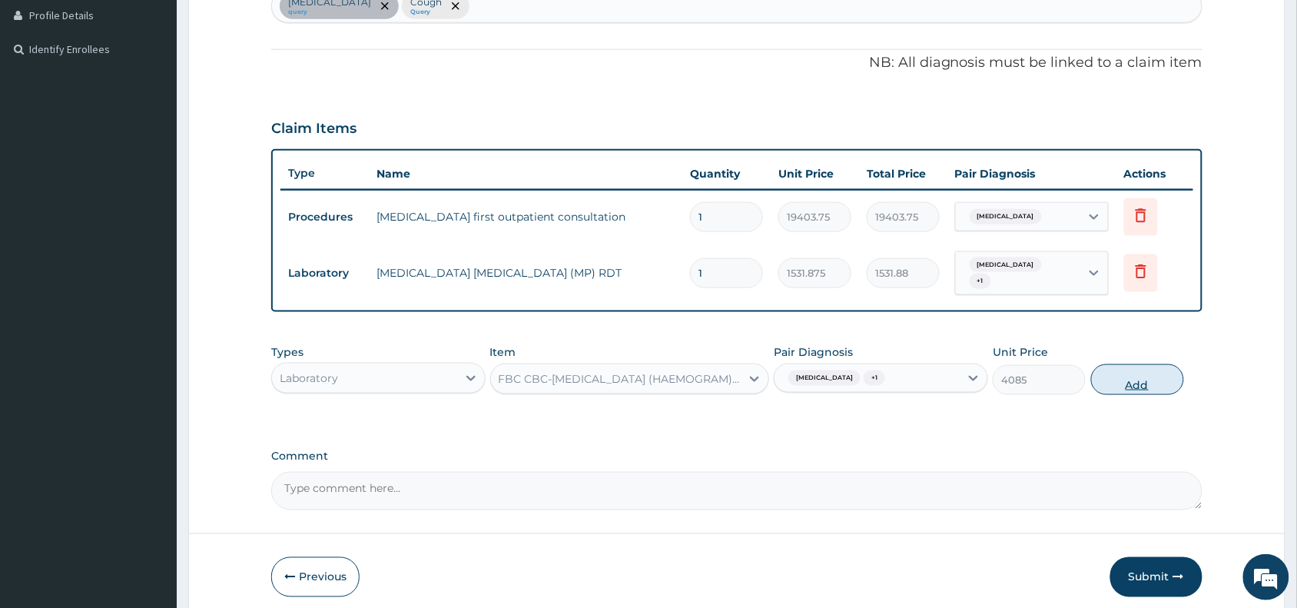
click at [1123, 379] on button "Add" at bounding box center [1137, 379] width 93 height 31
type input "0"
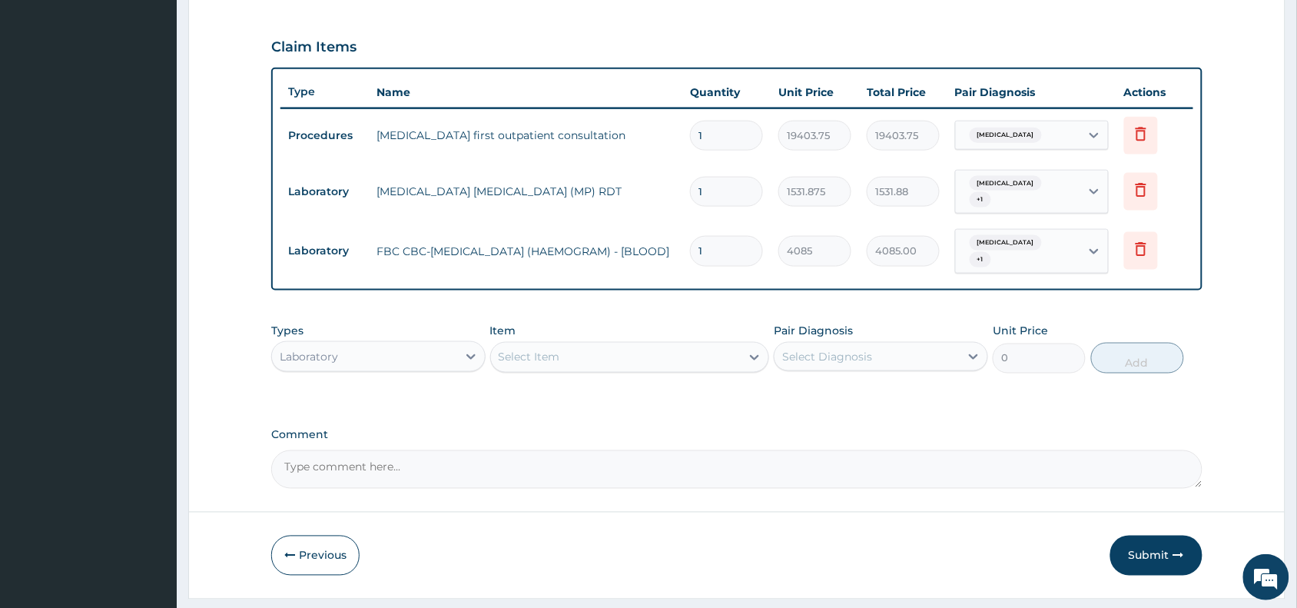
scroll to position [546, 0]
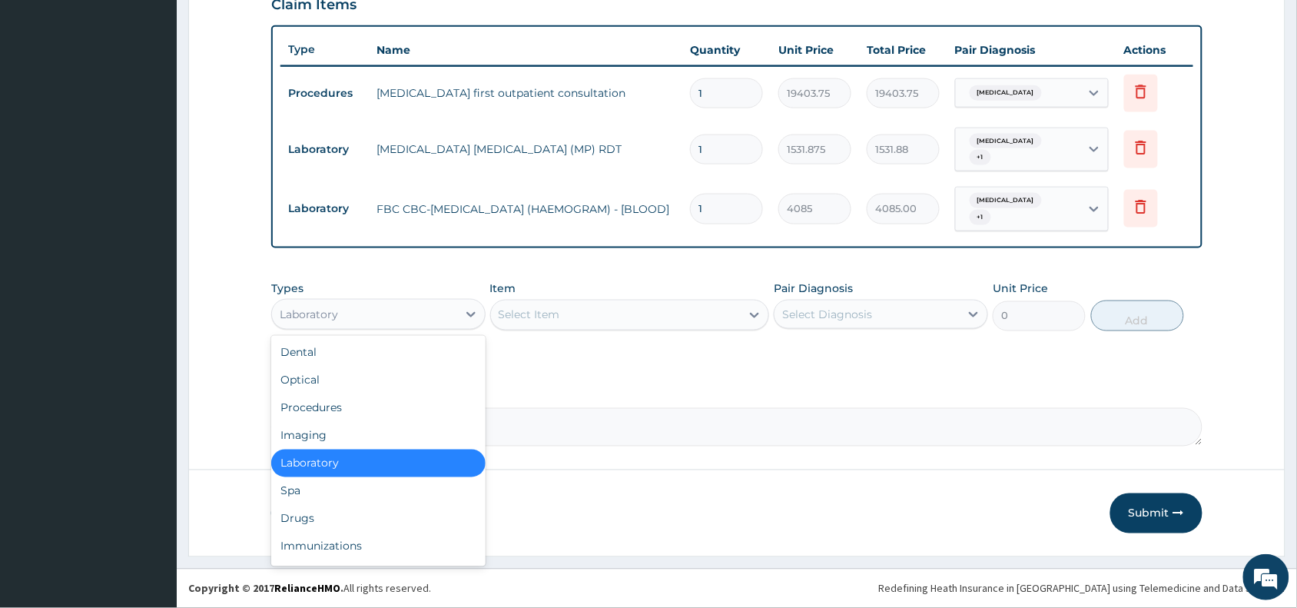
click at [394, 311] on div "Laboratory" at bounding box center [364, 314] width 185 height 25
click at [312, 512] on div "Drugs" at bounding box center [378, 519] width 214 height 28
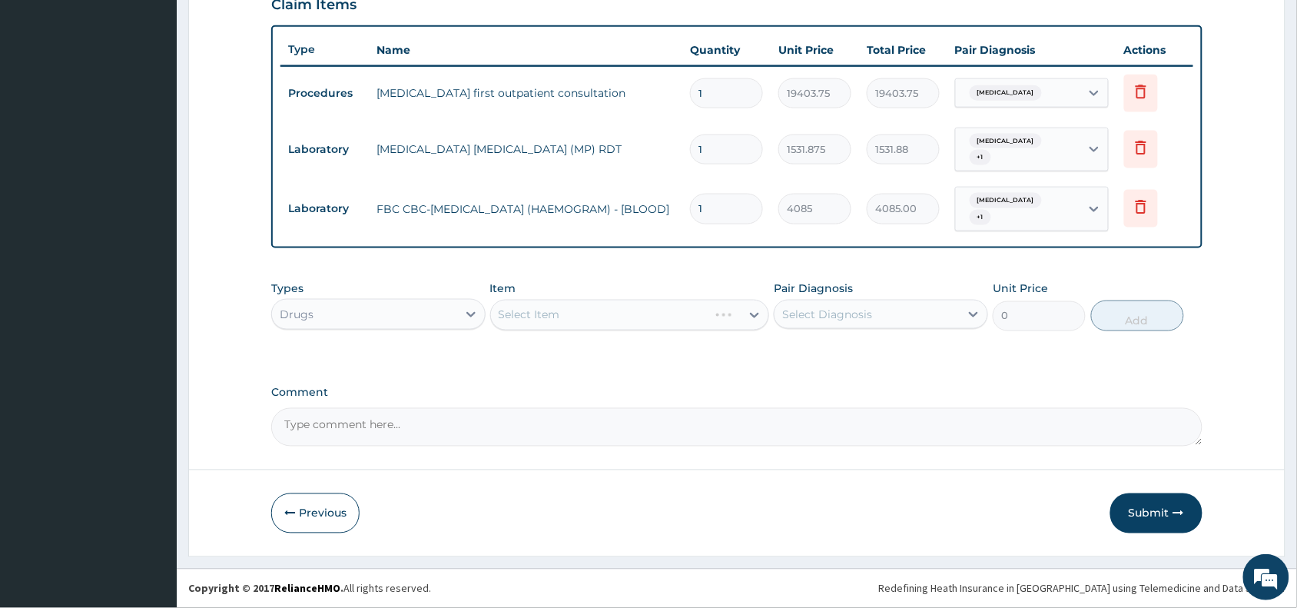
click at [539, 321] on div "Select Item" at bounding box center [630, 315] width 280 height 31
click at [579, 317] on div "Select Item" at bounding box center [630, 315] width 280 height 31
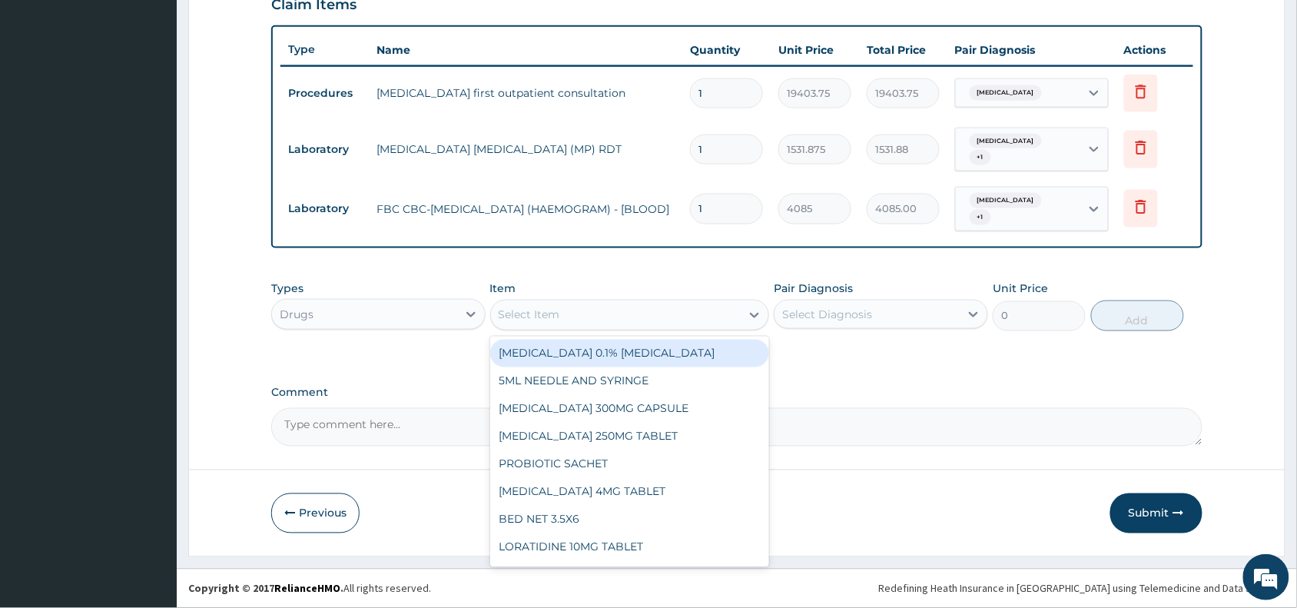
click at [579, 317] on div "Select Item" at bounding box center [616, 315] width 250 height 25
paste input "loratidine"
type input "loratidine"
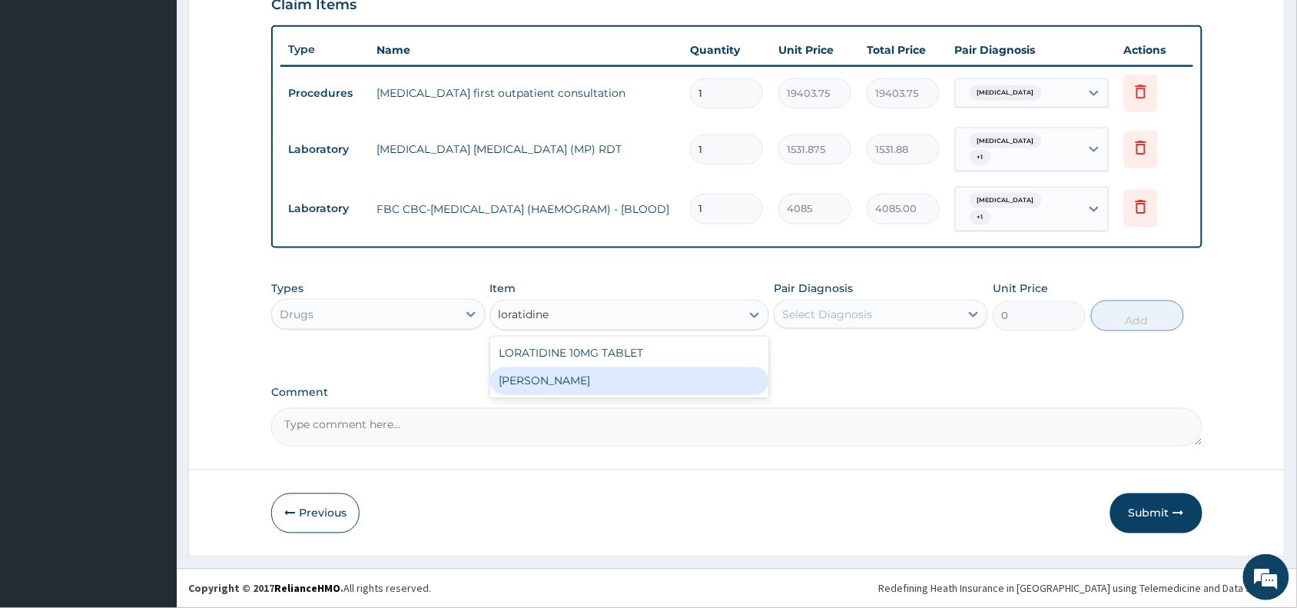
drag, startPoint x: 620, startPoint y: 380, endPoint x: 823, endPoint y: 316, distance: 212.9
click at [621, 379] on div "[PERSON_NAME]" at bounding box center [630, 381] width 280 height 28
type input "1248"
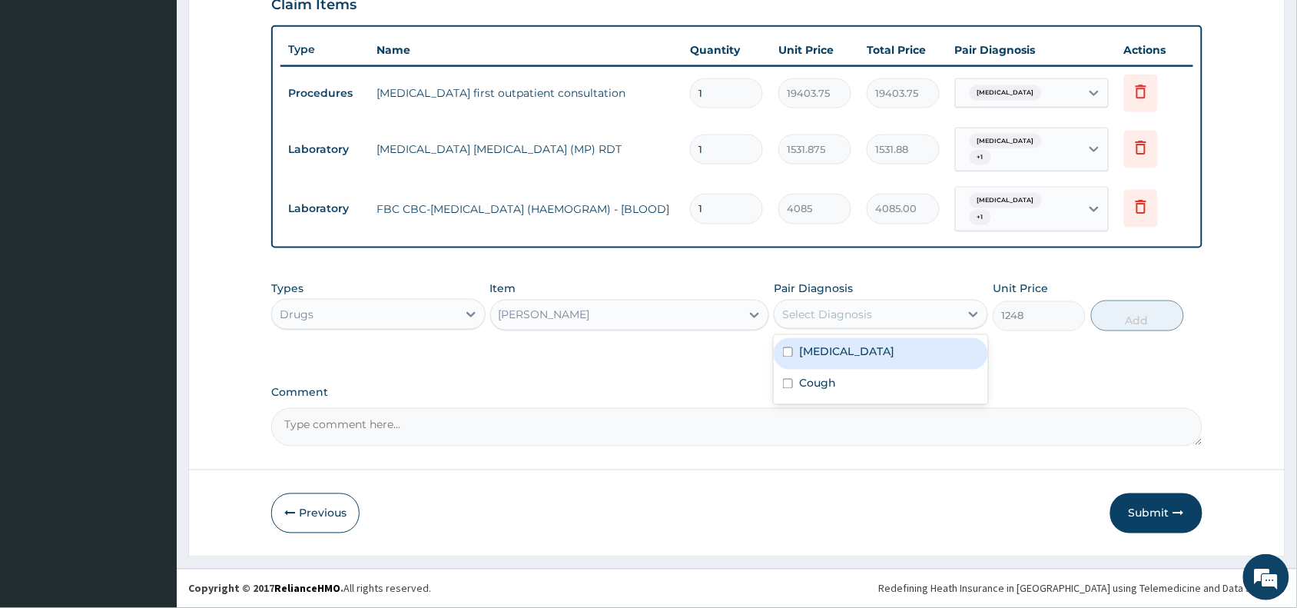
click at [841, 303] on div "Select Diagnosis" at bounding box center [866, 314] width 185 height 25
click at [841, 348] on label "[MEDICAL_DATA]" at bounding box center [846, 351] width 95 height 15
checkbox input "true"
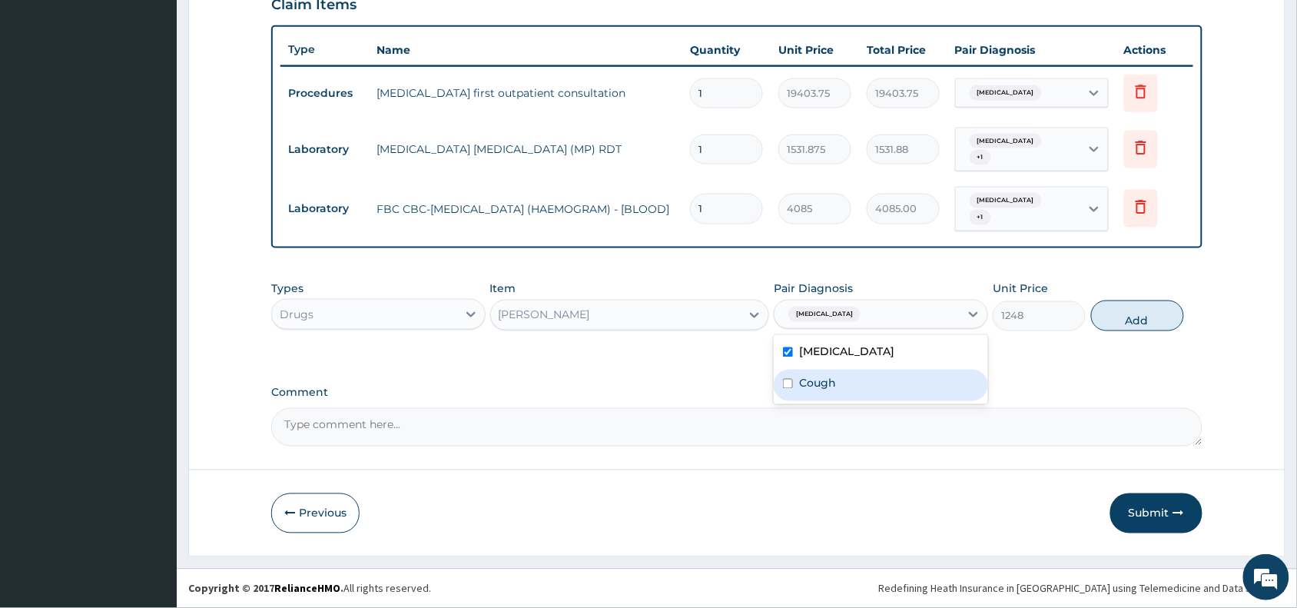
drag, startPoint x: 835, startPoint y: 386, endPoint x: 920, endPoint y: 366, distance: 86.7
click at [850, 378] on div "Cough" at bounding box center [881, 386] width 214 height 32
checkbox input "true"
click at [1119, 309] on button "Add" at bounding box center [1137, 315] width 93 height 31
type input "0"
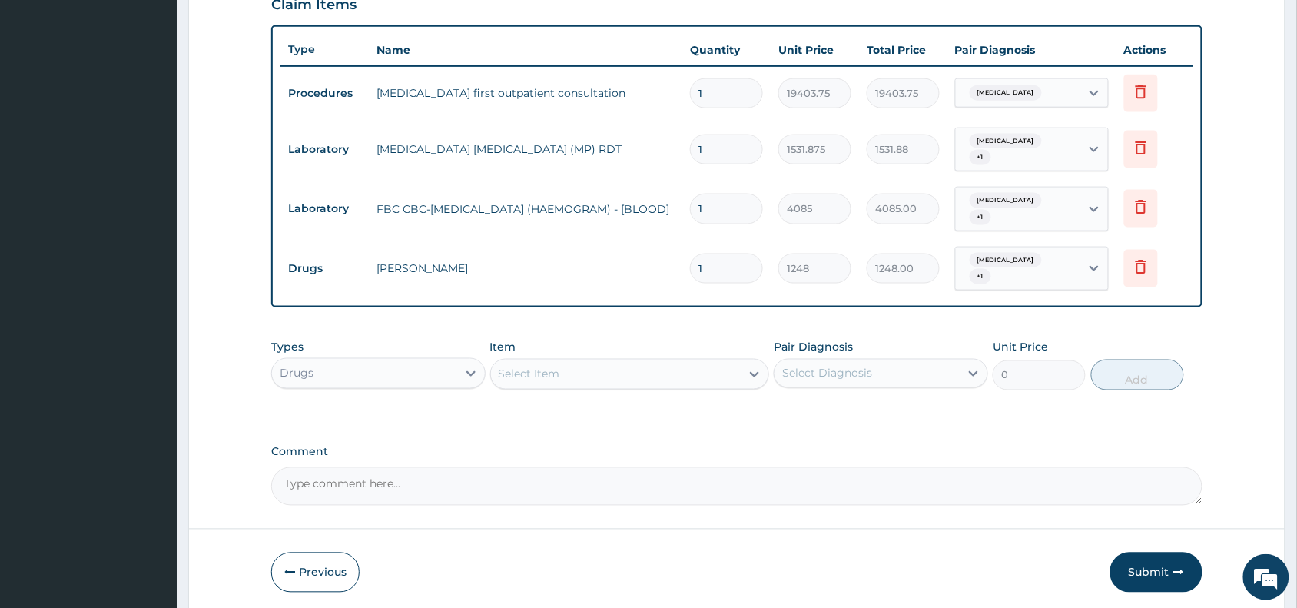
click at [523, 376] on div "Select Item" at bounding box center [529, 373] width 61 height 15
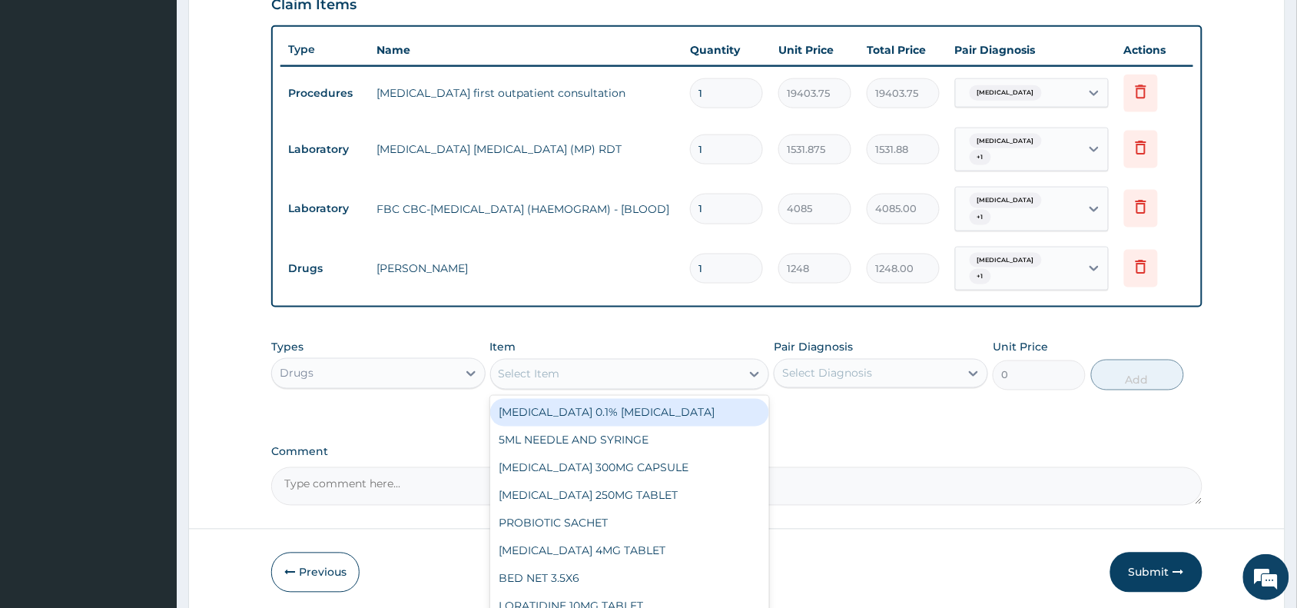
paste input "vitamin"
type input "vitamin"
click at [592, 419] on div "VITAMIN C SYRUP" at bounding box center [630, 413] width 280 height 28
type input "906"
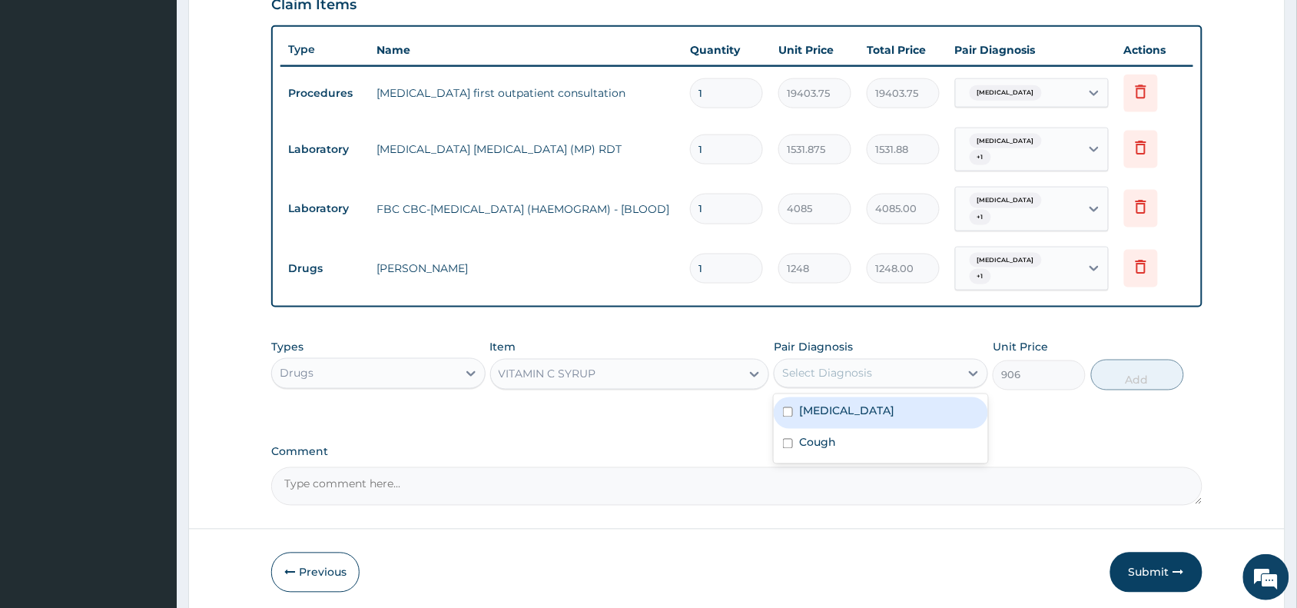
click at [835, 366] on div "Select Diagnosis" at bounding box center [827, 373] width 90 height 15
click at [844, 402] on div "Malaria, unspecified" at bounding box center [881, 413] width 214 height 32
checkbox input "true"
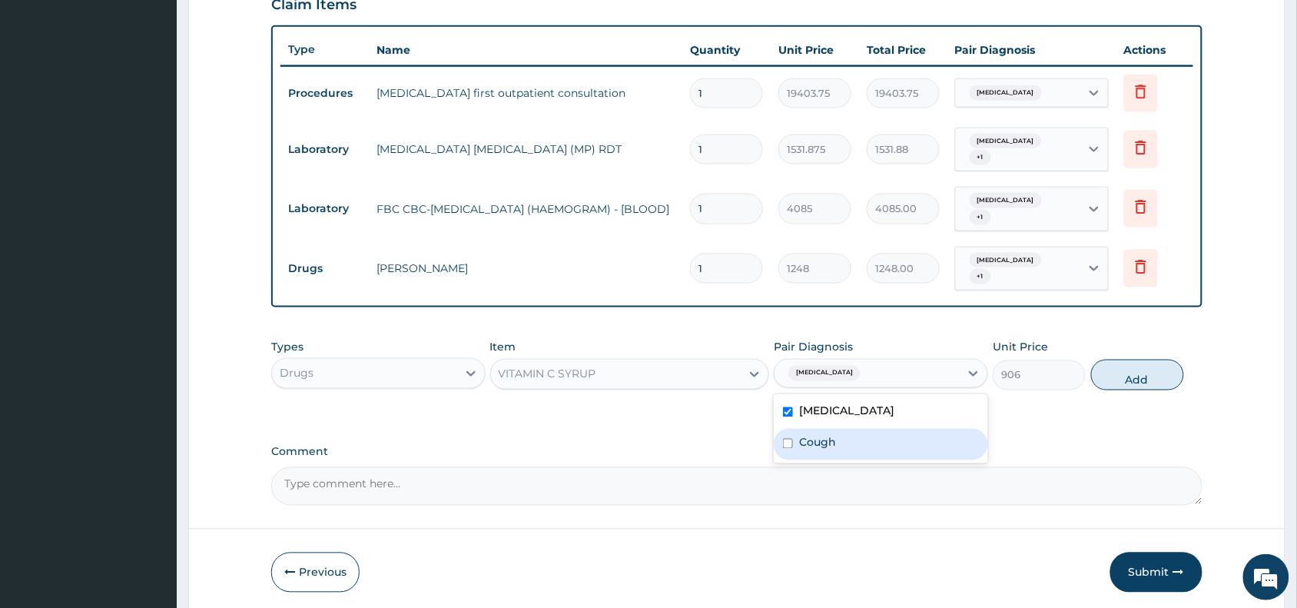
drag, startPoint x: 820, startPoint y: 443, endPoint x: 1086, endPoint y: 417, distance: 267.0
click at [822, 443] on label "Cough" at bounding box center [817, 442] width 37 height 15
checkbox input "true"
click at [1138, 379] on button "Add" at bounding box center [1137, 375] width 93 height 31
type input "0"
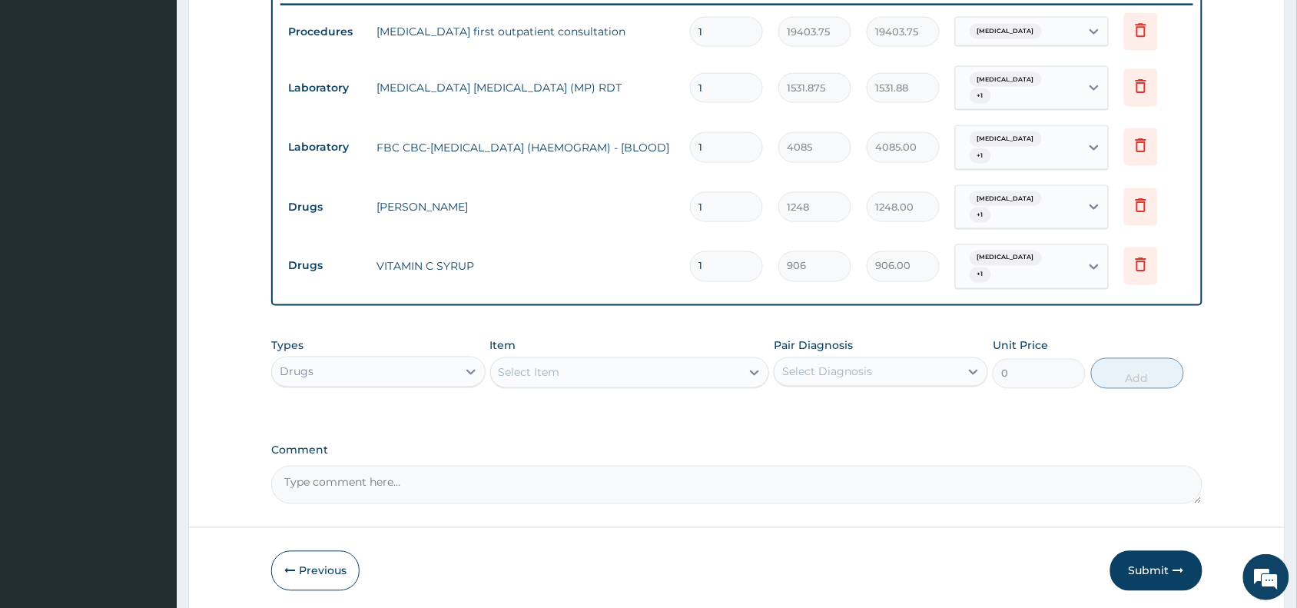
scroll to position [666, 0]
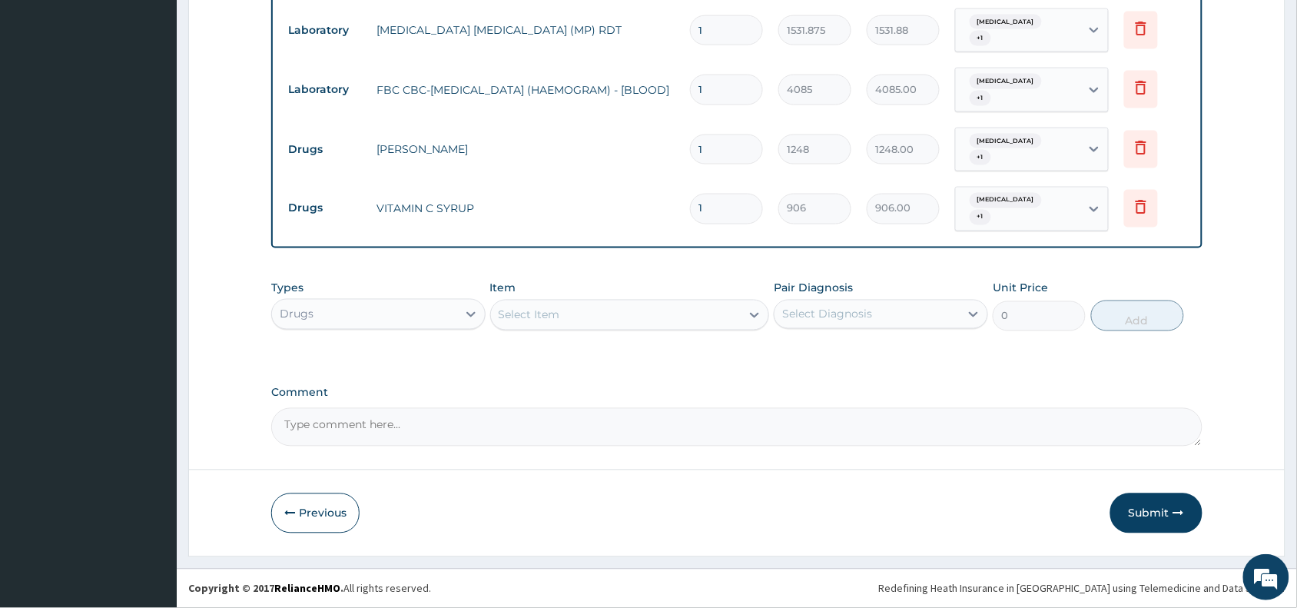
click at [567, 312] on div "Select Item" at bounding box center [616, 315] width 250 height 25
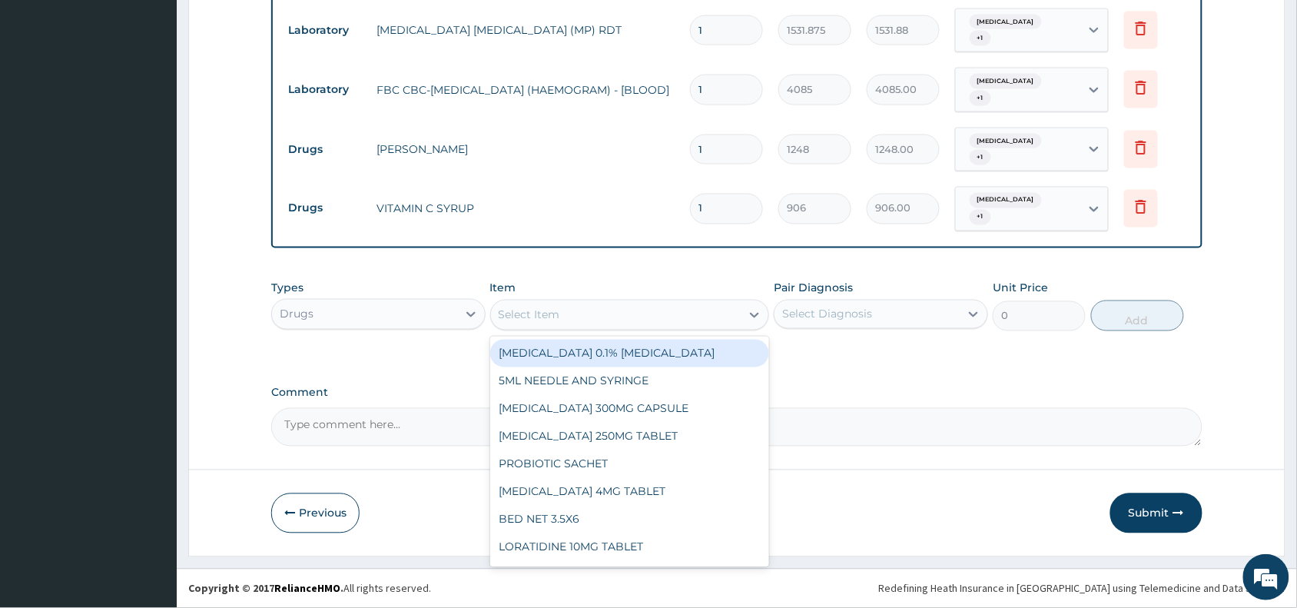
paste input "ibuprofen"
type input "ibuprofen"
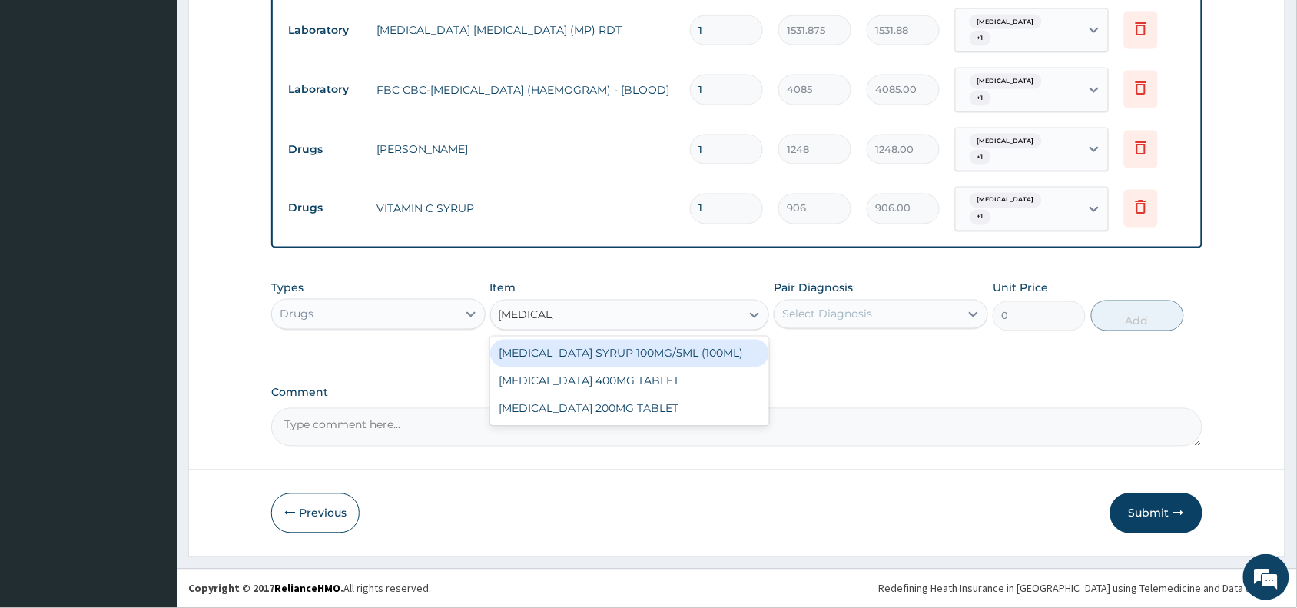
click at [625, 350] on div "IBUPROFEN SYRUP 100MG/5ML (100ML)" at bounding box center [630, 354] width 280 height 28
type input "1644.5"
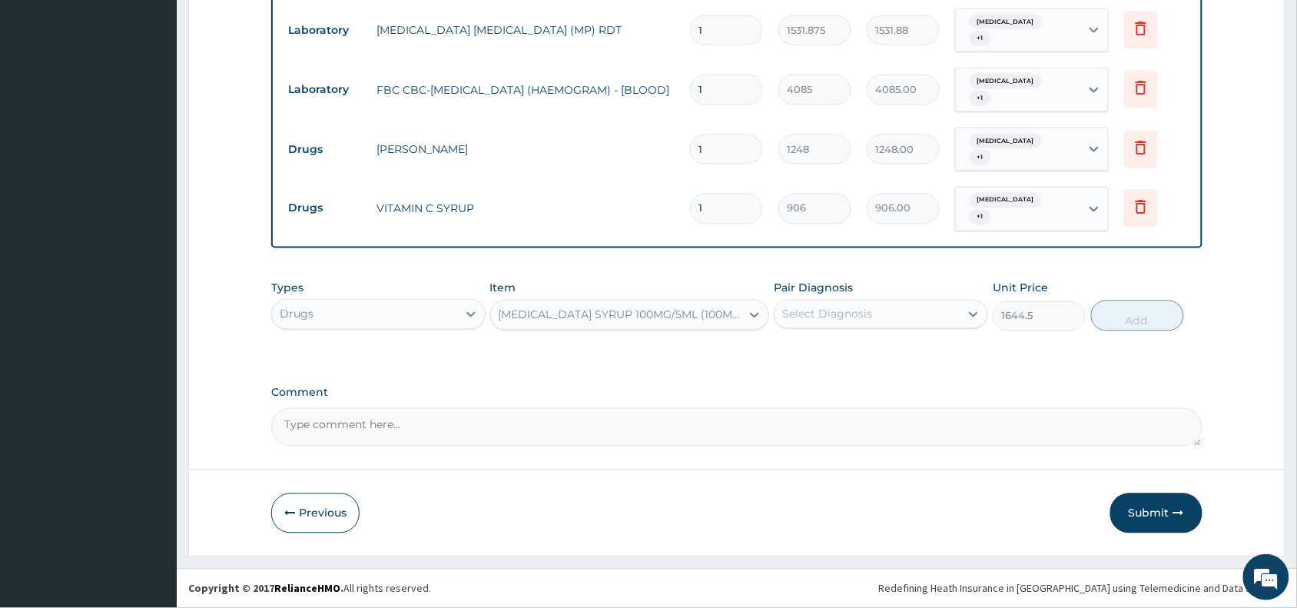
click at [834, 310] on div "Select Diagnosis" at bounding box center [827, 314] width 90 height 15
click at [854, 350] on label "Malaria, unspecified" at bounding box center [846, 351] width 95 height 15
checkbox input "true"
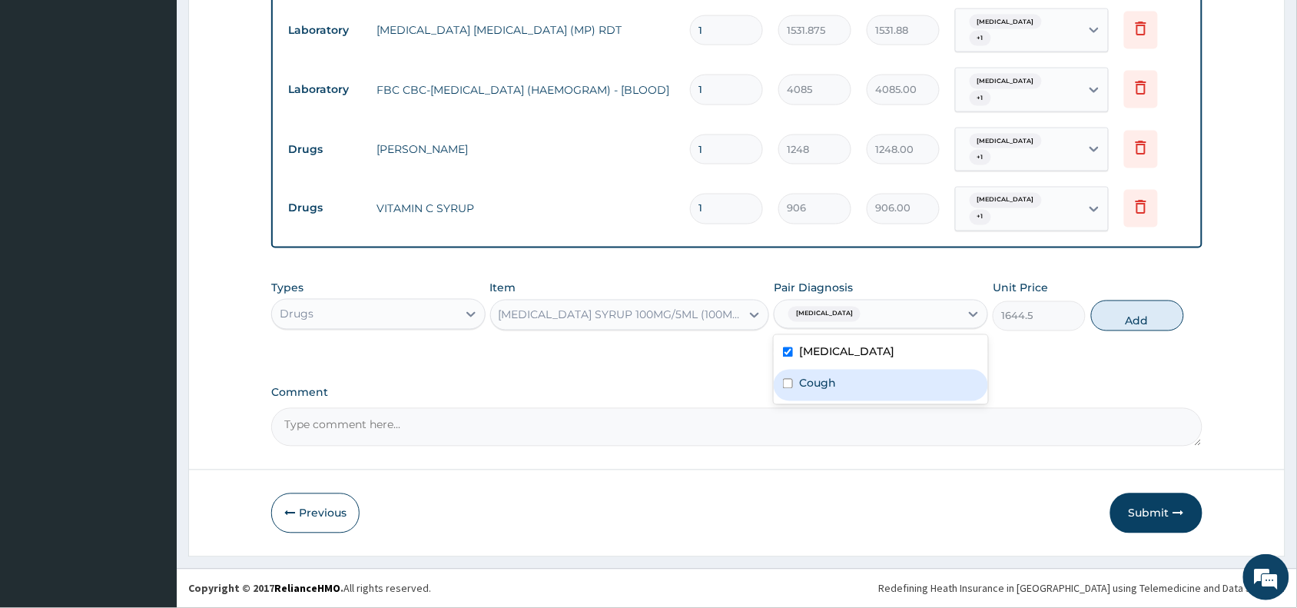
click at [850, 377] on div "Cough" at bounding box center [881, 386] width 214 height 32
checkbox input "true"
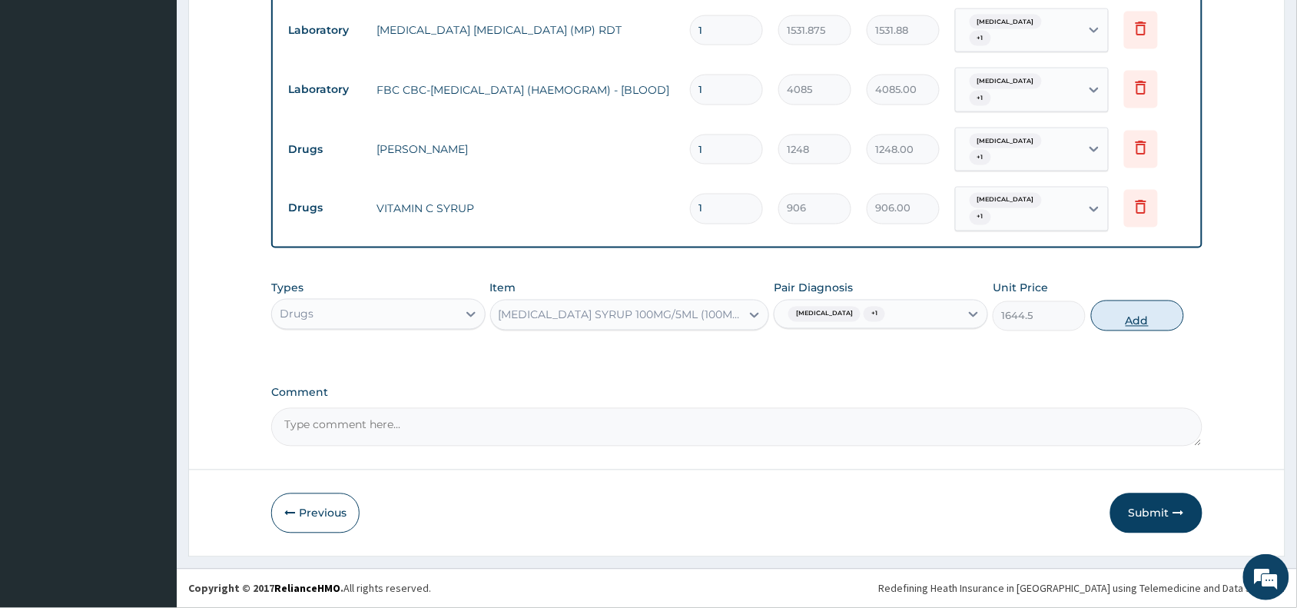
click at [1132, 306] on button "Add" at bounding box center [1137, 315] width 93 height 31
type input "0"
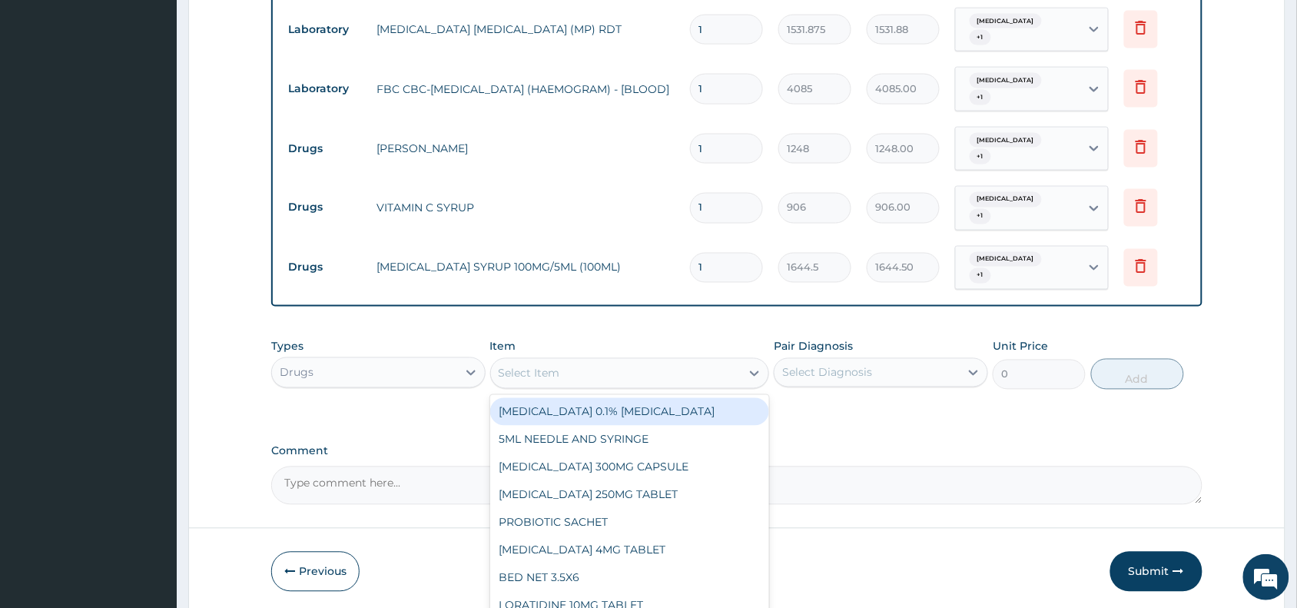
click at [543, 369] on div "Select Item" at bounding box center [529, 373] width 61 height 15
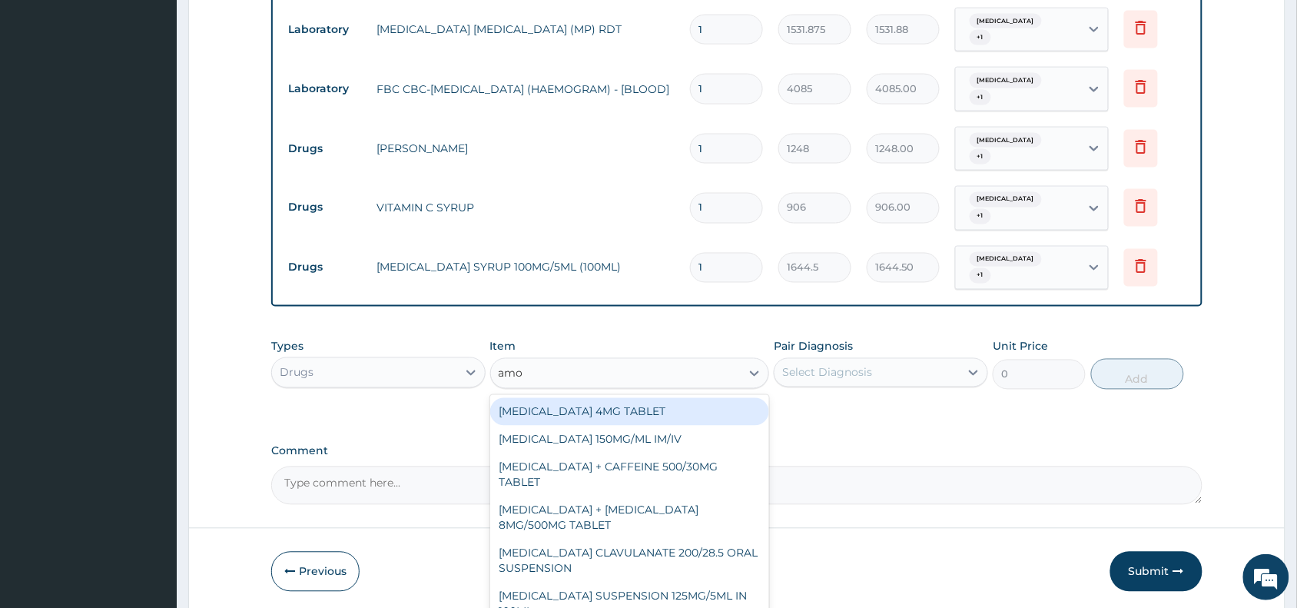
type input "amox"
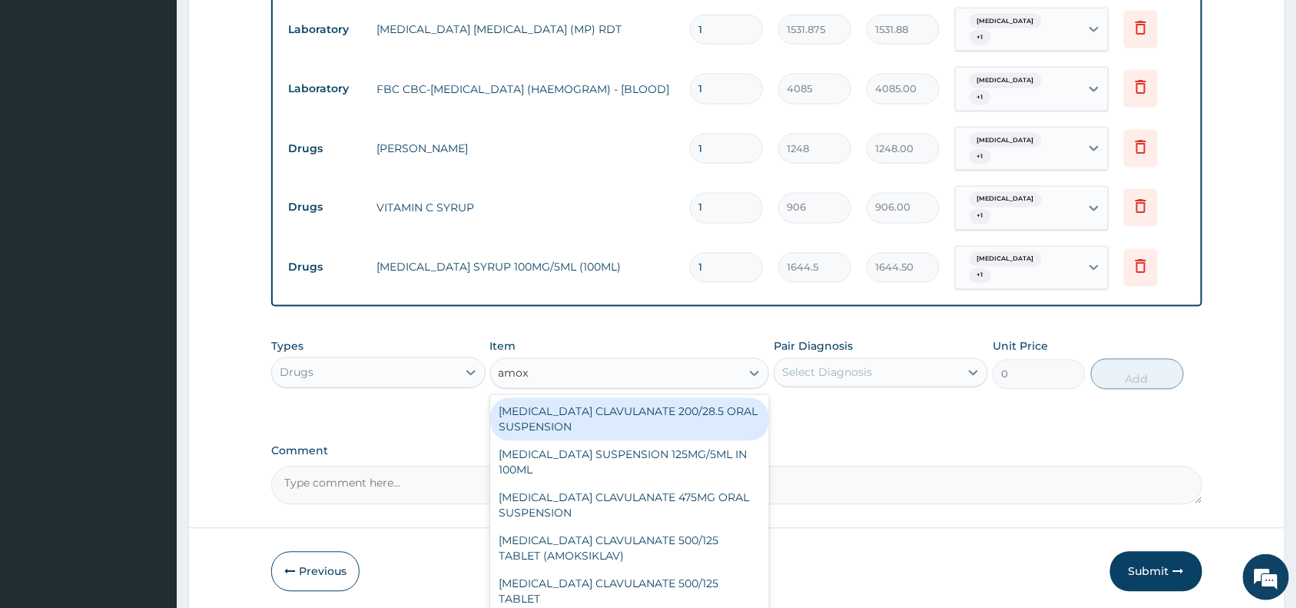
click at [615, 420] on div "AMOXICILLIN CLAVULANATE 200/28.5 ORAL SUSPENSION" at bounding box center [630, 419] width 280 height 43
type input "2932.5"
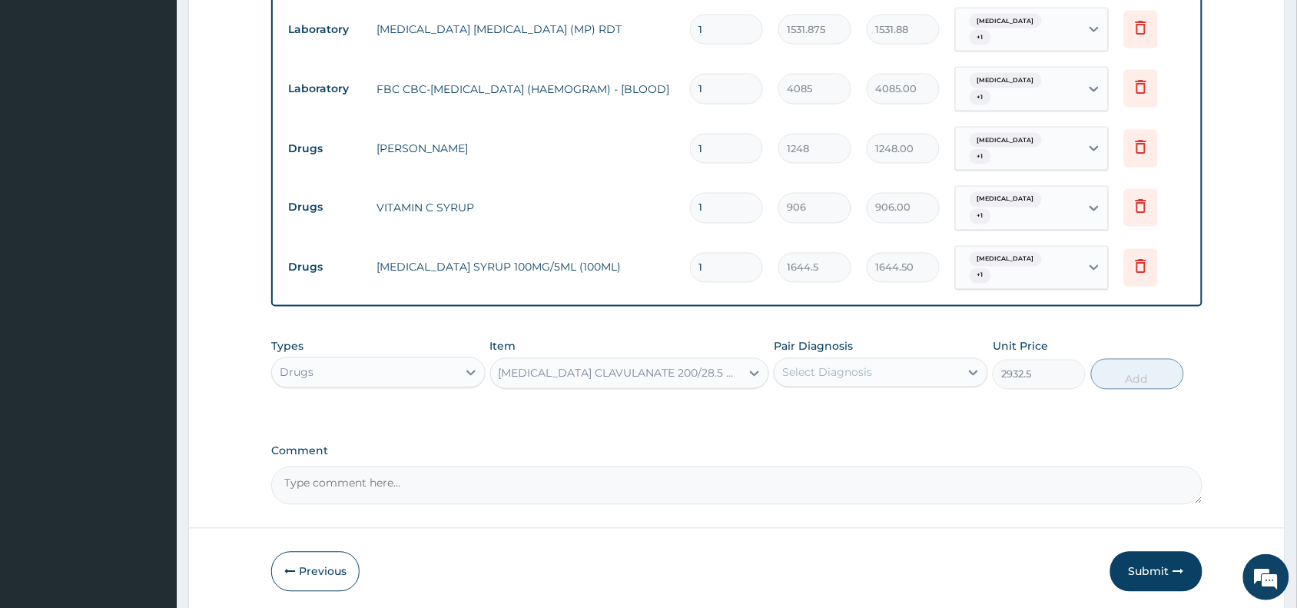
click at [895, 373] on div "Select Diagnosis" at bounding box center [866, 372] width 185 height 25
click at [884, 407] on label "Malaria, unspecified" at bounding box center [846, 410] width 95 height 15
checkbox input "true"
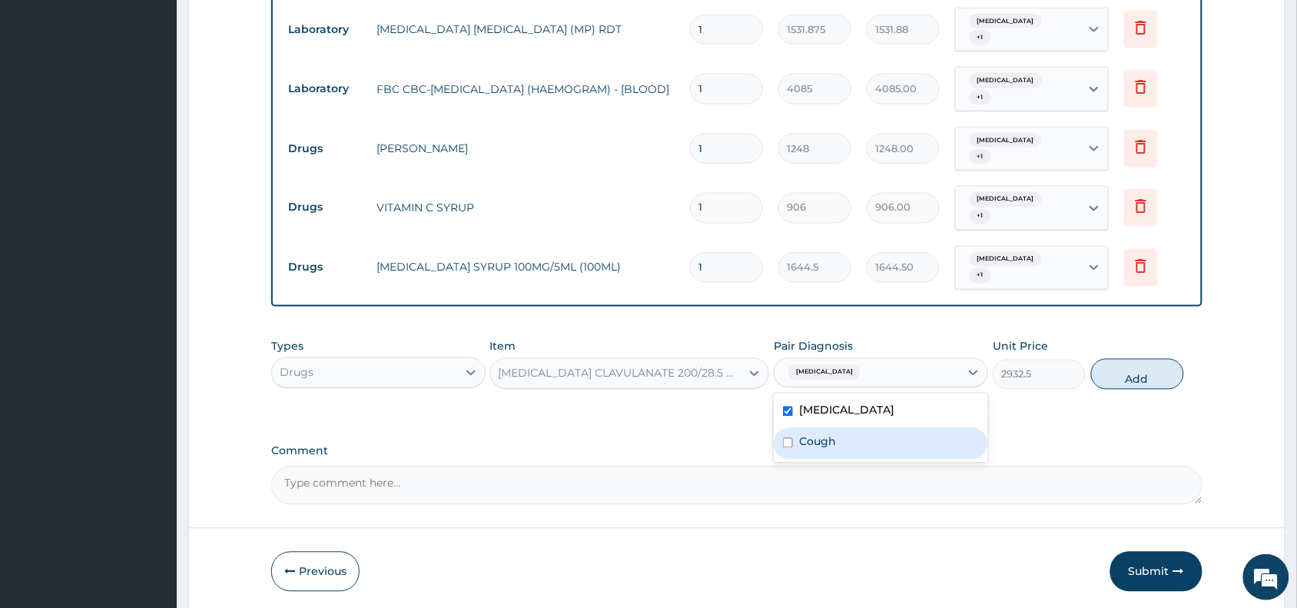
click at [857, 446] on div "Cough" at bounding box center [881, 444] width 214 height 32
checkbox input "true"
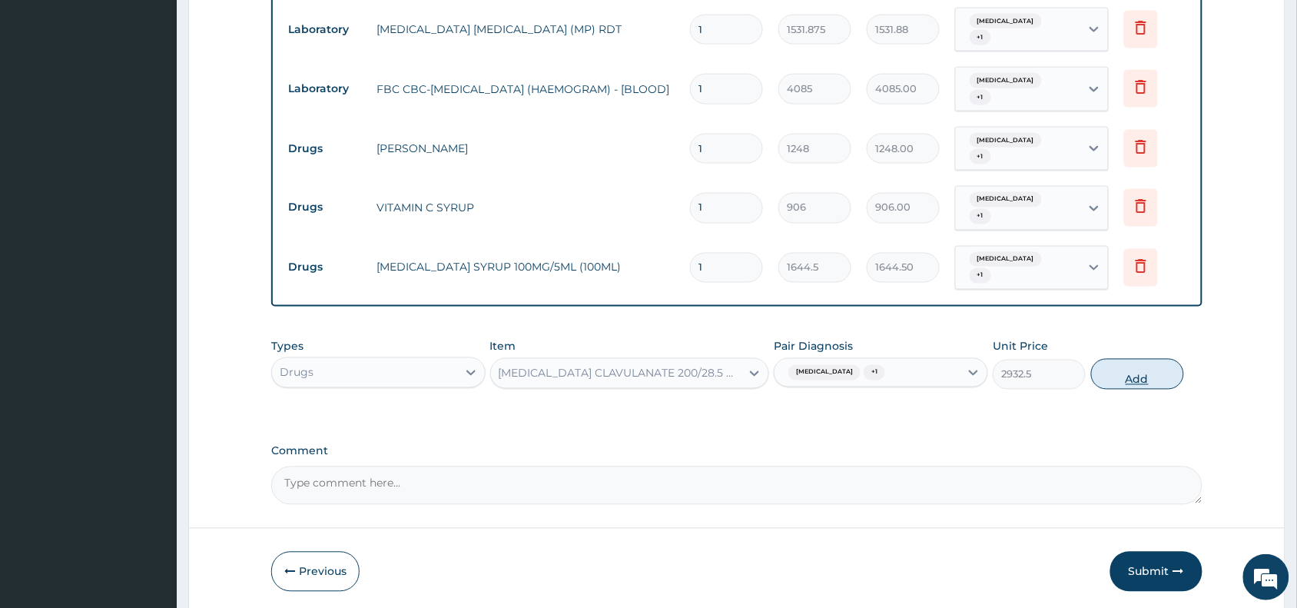
click at [1156, 371] on button "Add" at bounding box center [1137, 374] width 93 height 31
type input "0"
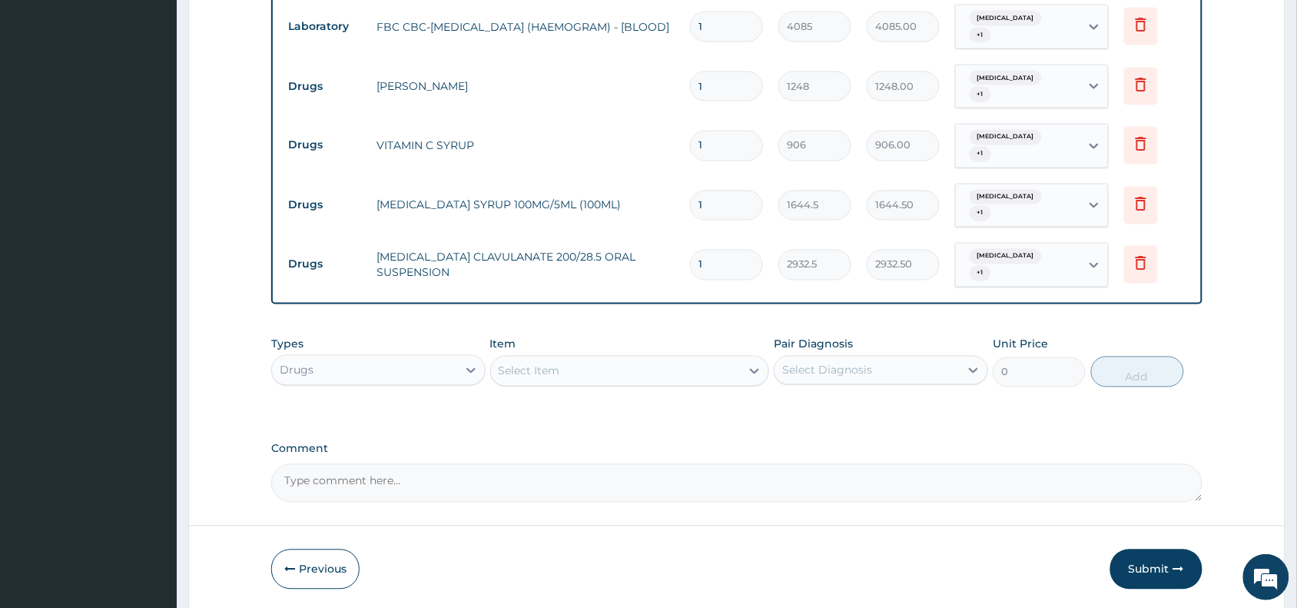
scroll to position [785, 0]
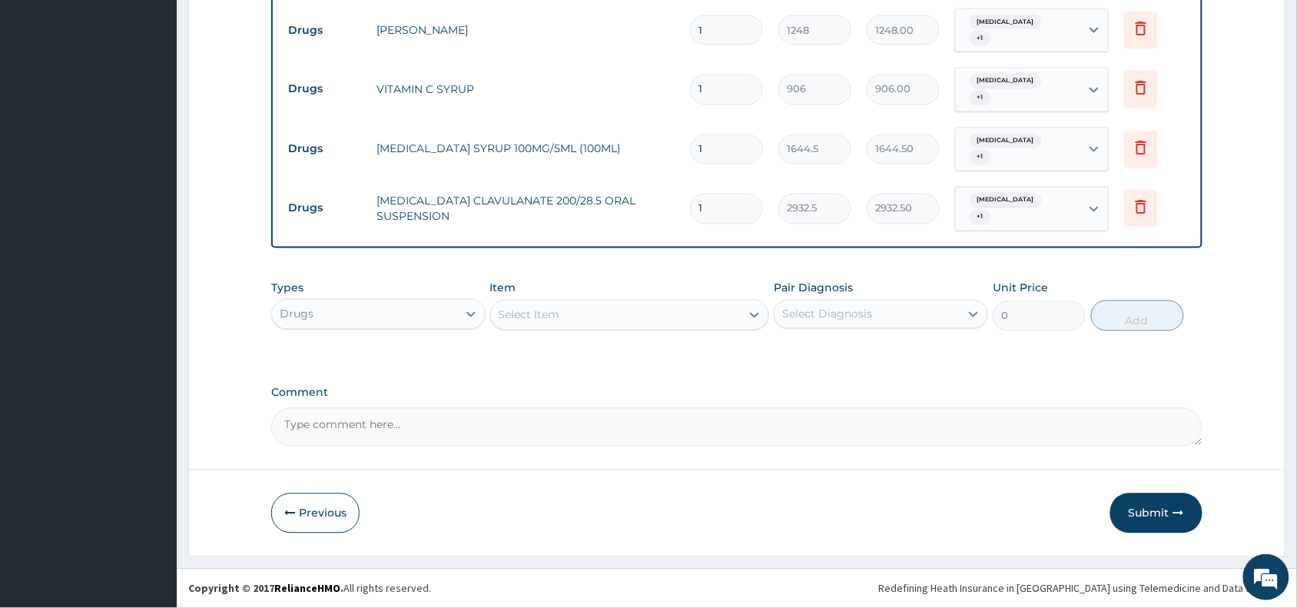
click at [542, 312] on div "Select Item" at bounding box center [529, 314] width 61 height 15
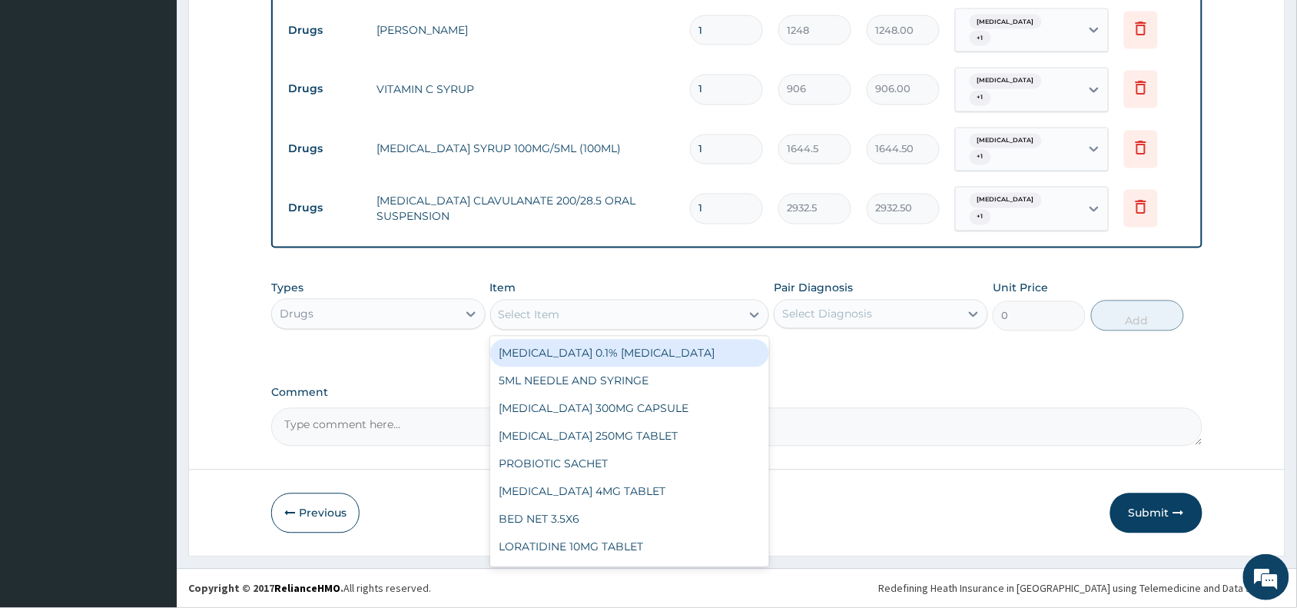
paste input "coartem"
type input "coartem"
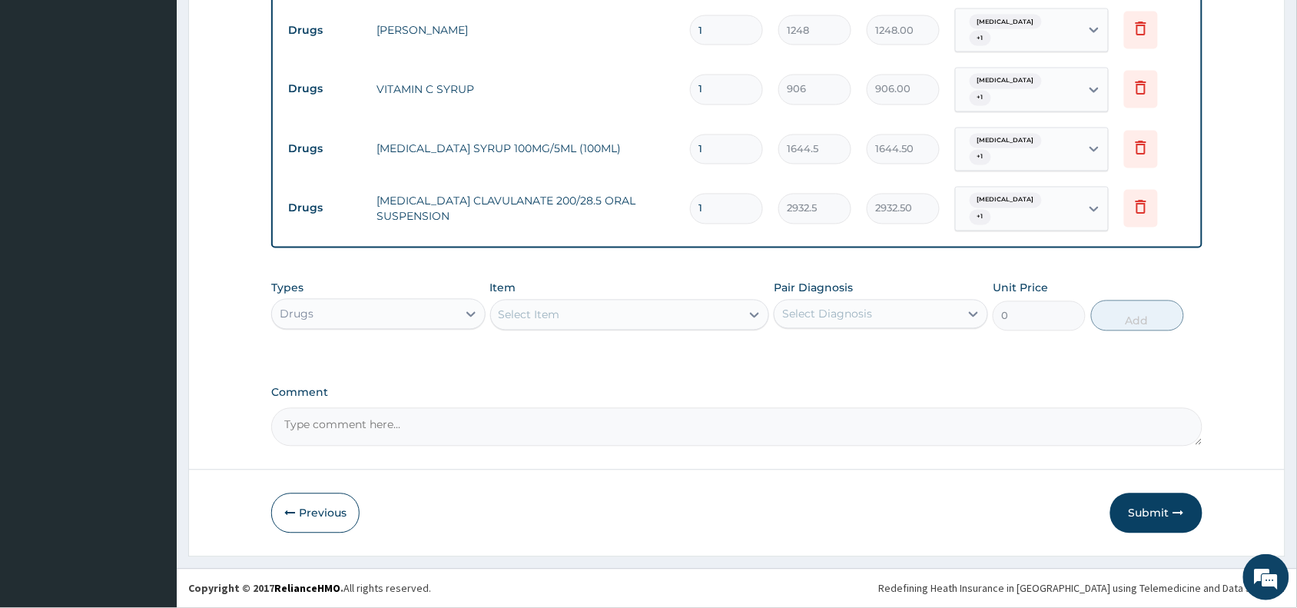
drag, startPoint x: 550, startPoint y: 312, endPoint x: 602, endPoint y: 302, distance: 52.4
click at [554, 312] on div "Select Item" at bounding box center [616, 315] width 250 height 25
click at [1143, 512] on button "Submit" at bounding box center [1156, 513] width 92 height 40
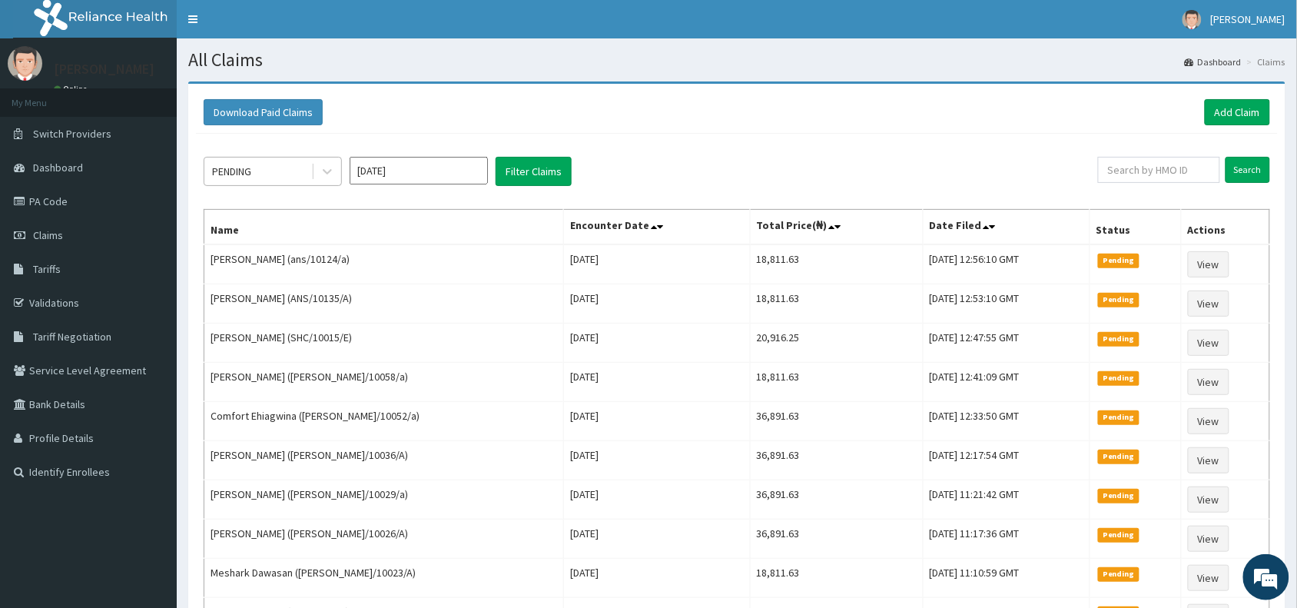
click at [267, 165] on div "PENDING" at bounding box center [257, 171] width 107 height 25
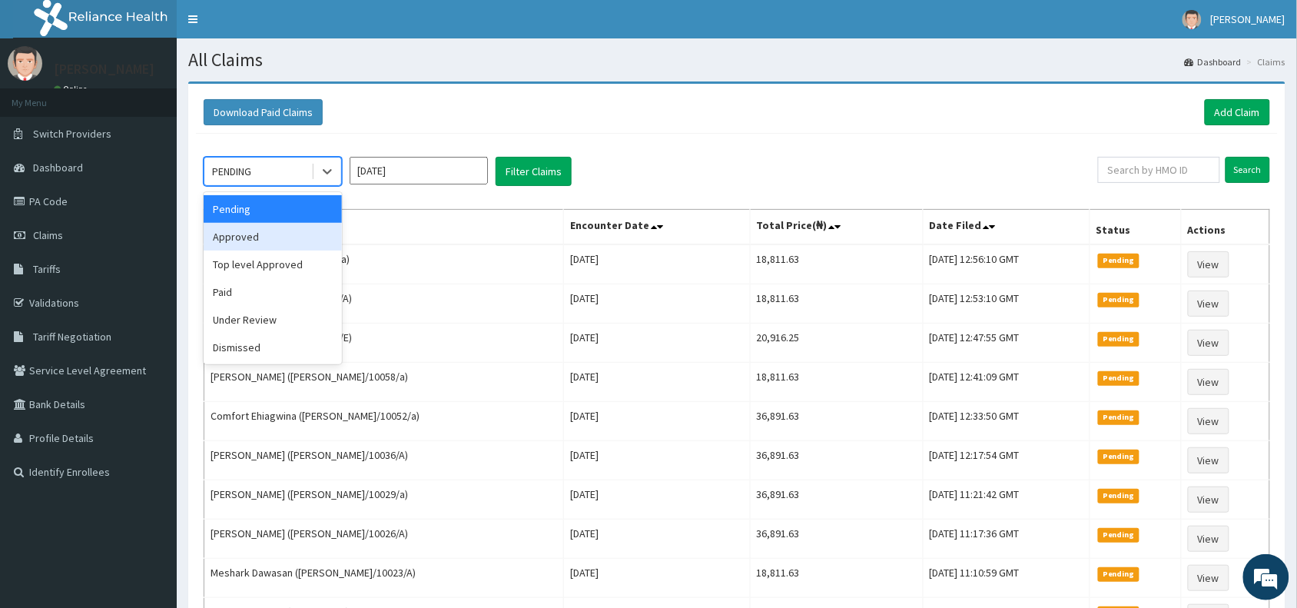
click at [258, 240] on div "Approved" at bounding box center [273, 237] width 138 height 28
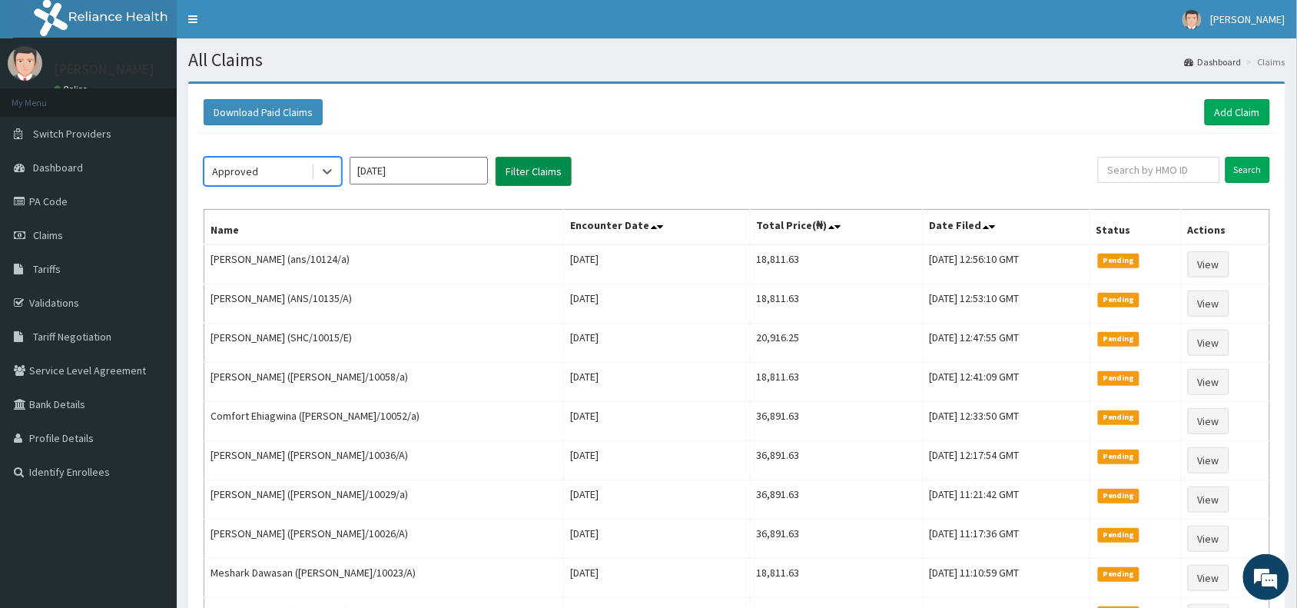
click at [536, 162] on button "Filter Claims" at bounding box center [534, 171] width 76 height 29
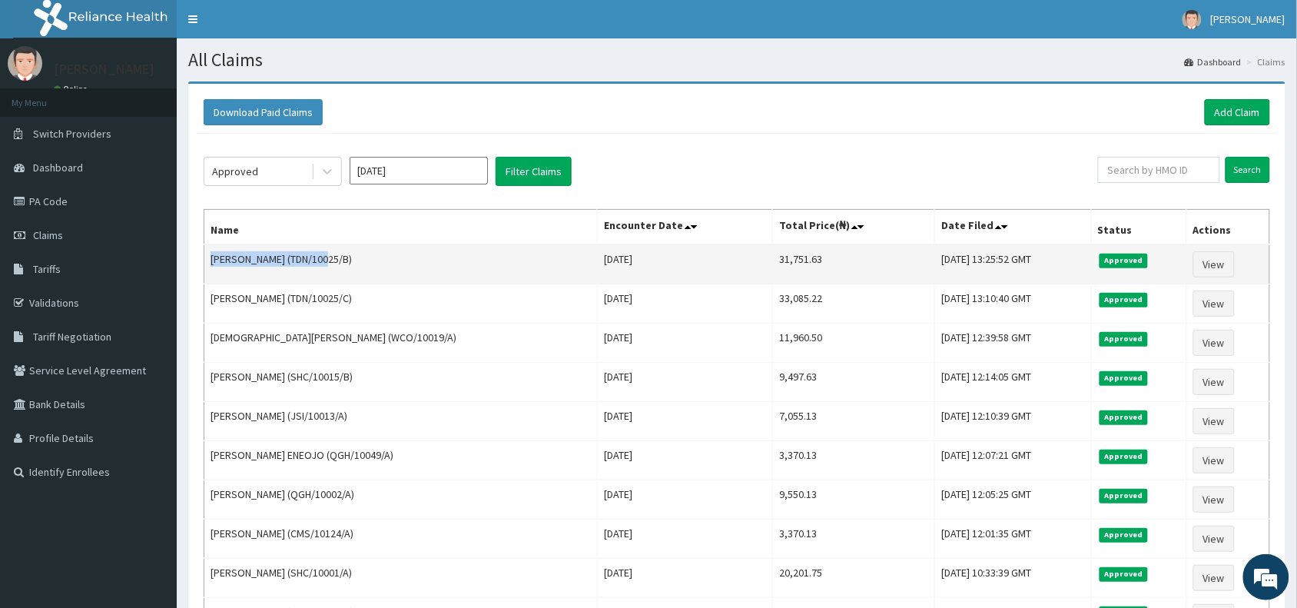
drag, startPoint x: 317, startPoint y: 258, endPoint x: 211, endPoint y: 267, distance: 105.7
click at [211, 267] on td "[PERSON_NAME] (TDN/10025/B)" at bounding box center [400, 264] width 393 height 40
copy td "[PERSON_NAME]"
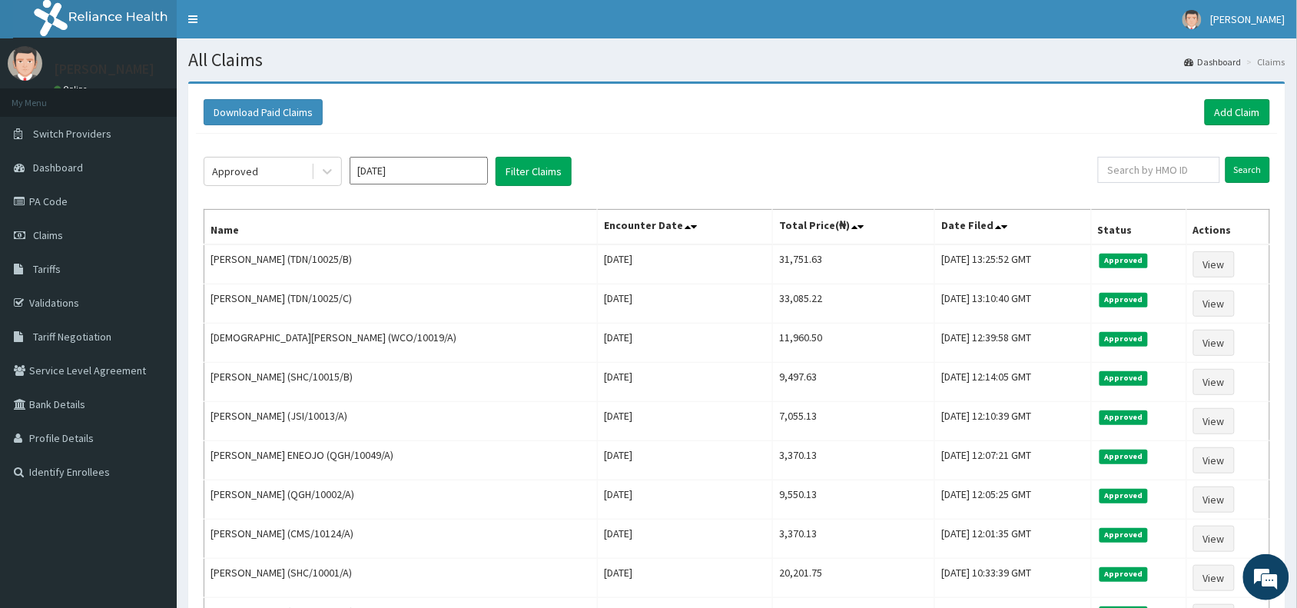
click at [639, 165] on div "Approved [DATE] Filter Claims" at bounding box center [651, 171] width 894 height 29
click at [1232, 108] on link "Add Claim" at bounding box center [1237, 112] width 65 height 26
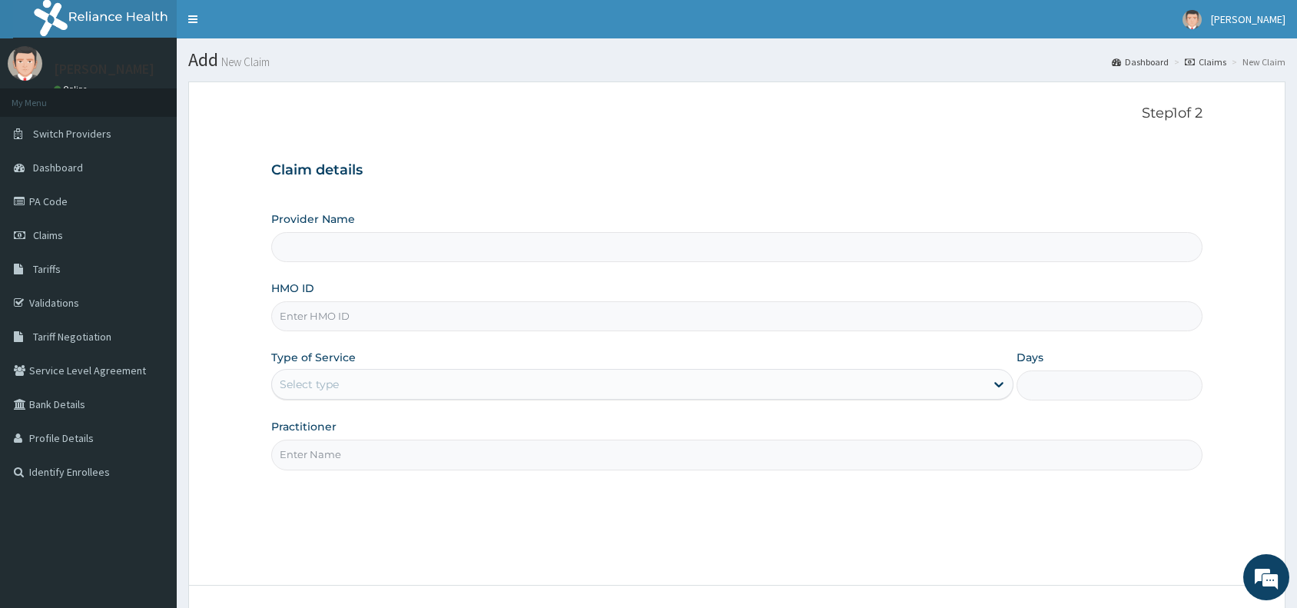
type input "Reliance Family Clinics (RFC) - [GEOGRAPHIC_DATA]"
click at [365, 328] on input "HMO ID" at bounding box center [736, 316] width 931 height 30
paste input "QGH/10050/A"
type input "QGH/10050/A"
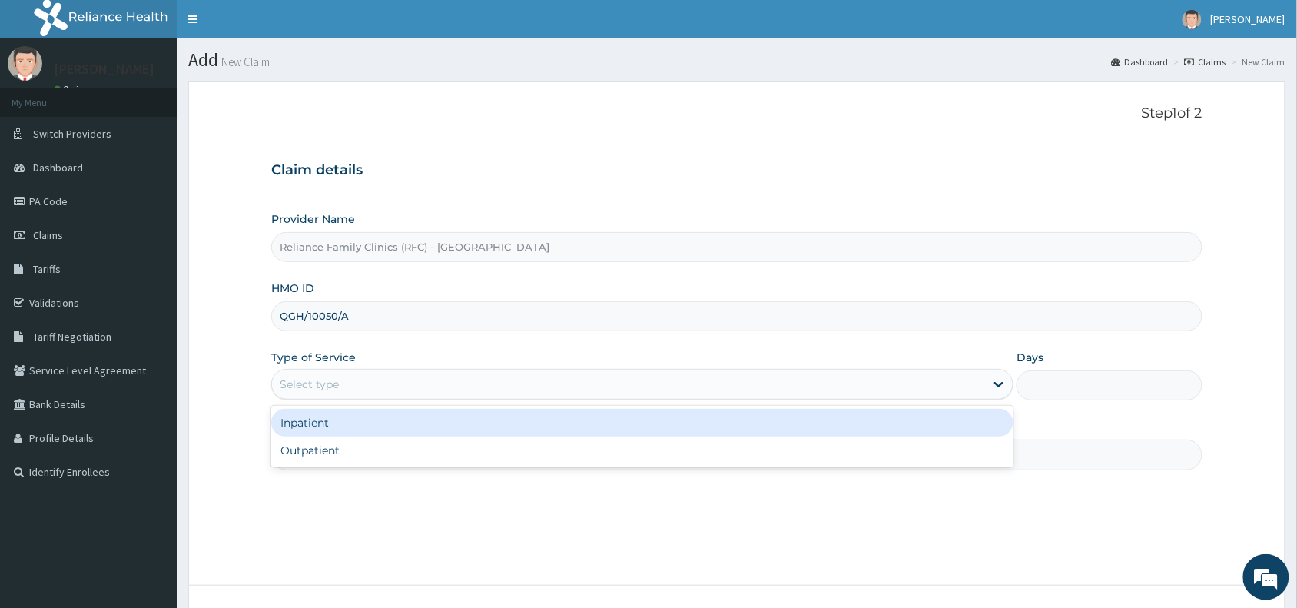
click at [347, 392] on div "Select type" at bounding box center [628, 384] width 713 height 25
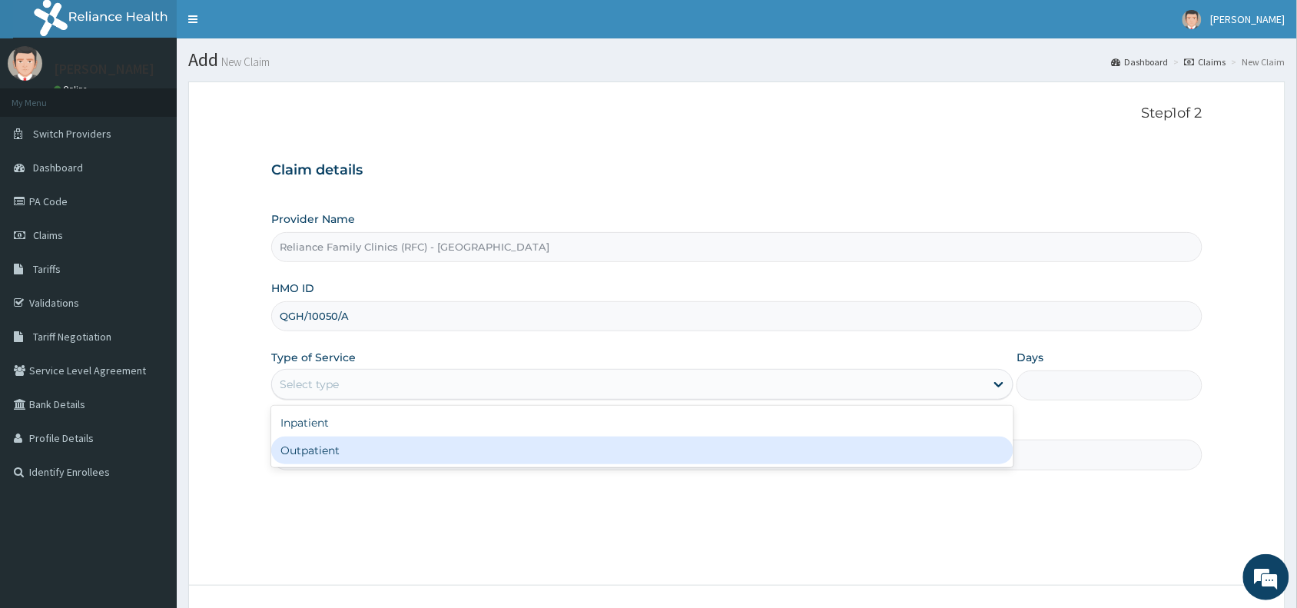
click at [317, 459] on div "Outpatient" at bounding box center [642, 450] width 742 height 28
type input "1"
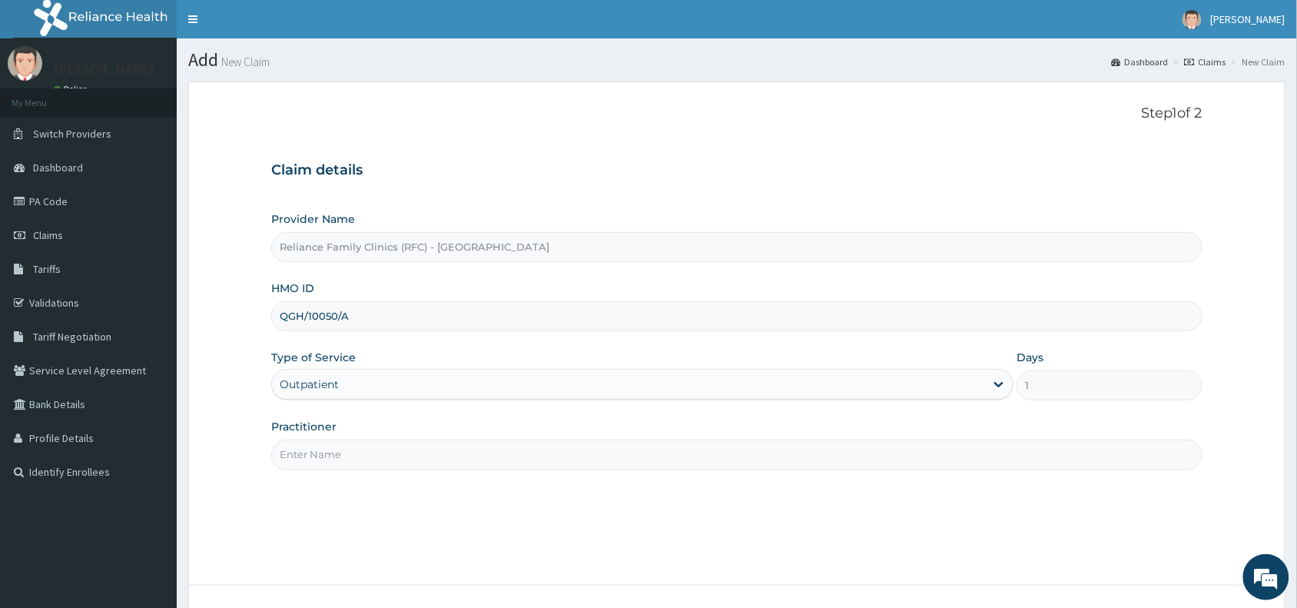
click at [317, 459] on input "Practitioner" at bounding box center [736, 454] width 931 height 30
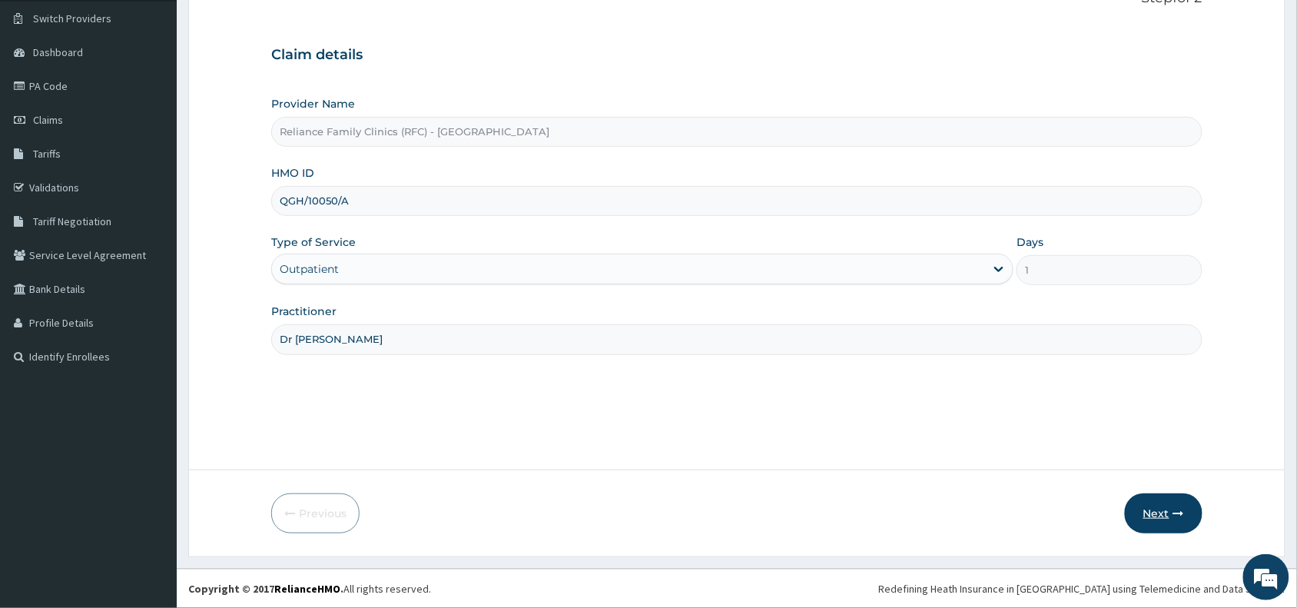
type input "Dr [PERSON_NAME]"
click at [1153, 512] on button "Next" at bounding box center [1164, 513] width 78 height 40
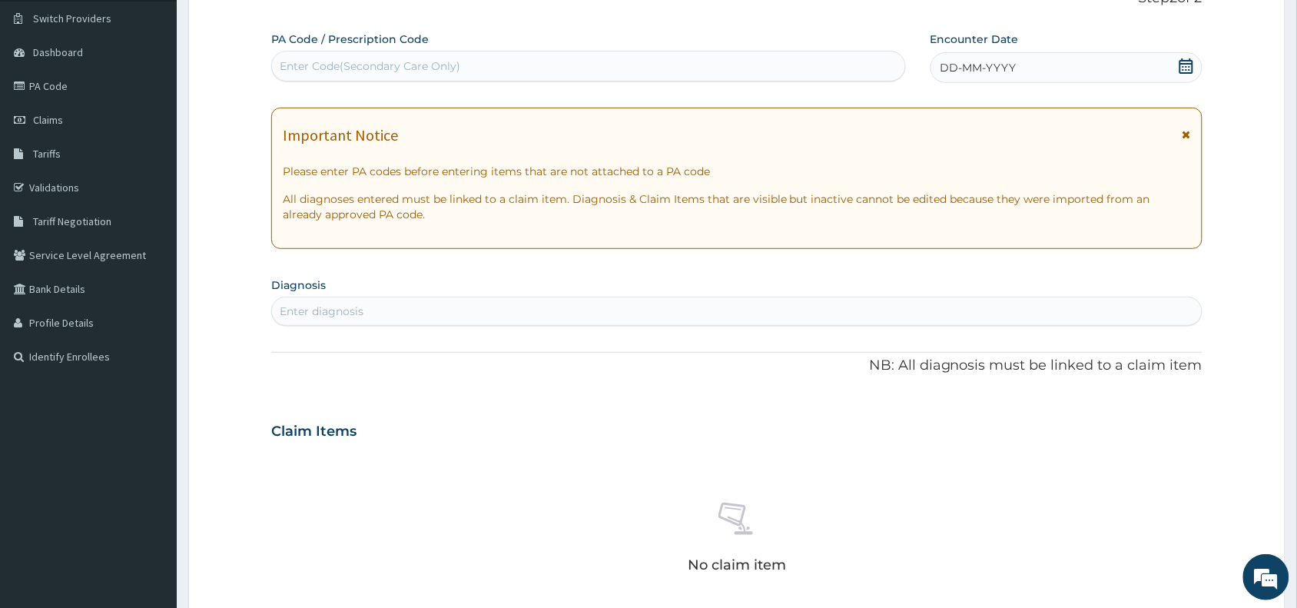
click at [959, 61] on span "DD-MM-YYYY" at bounding box center [978, 67] width 76 height 15
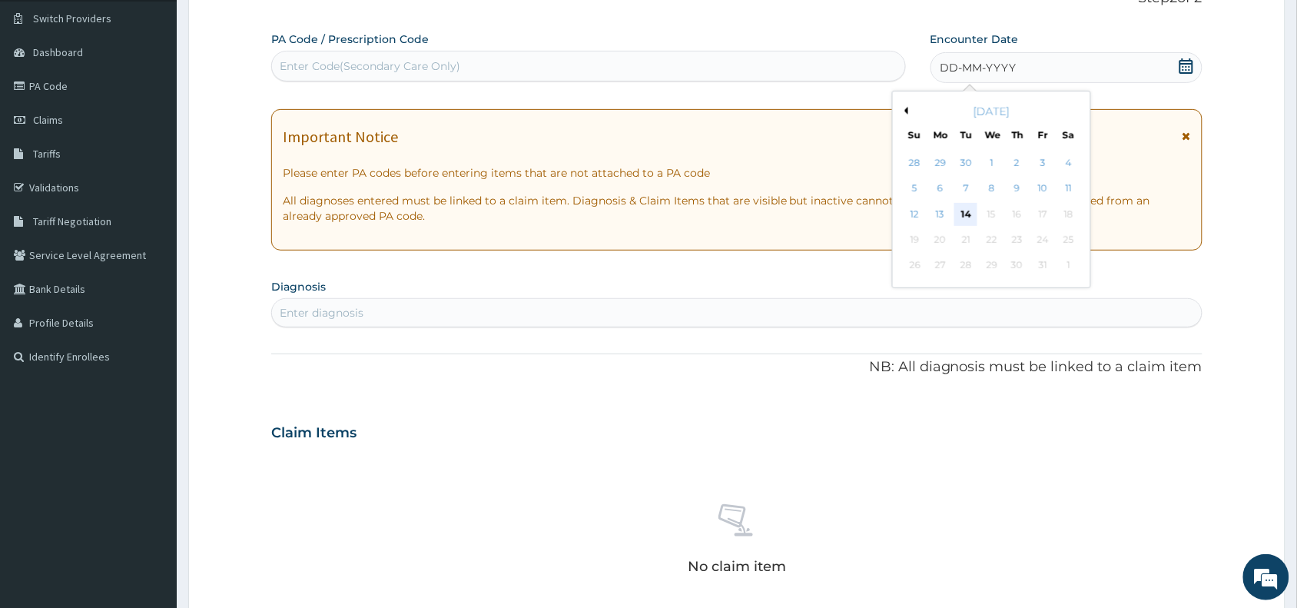
click at [961, 210] on div "14" at bounding box center [965, 214] width 23 height 23
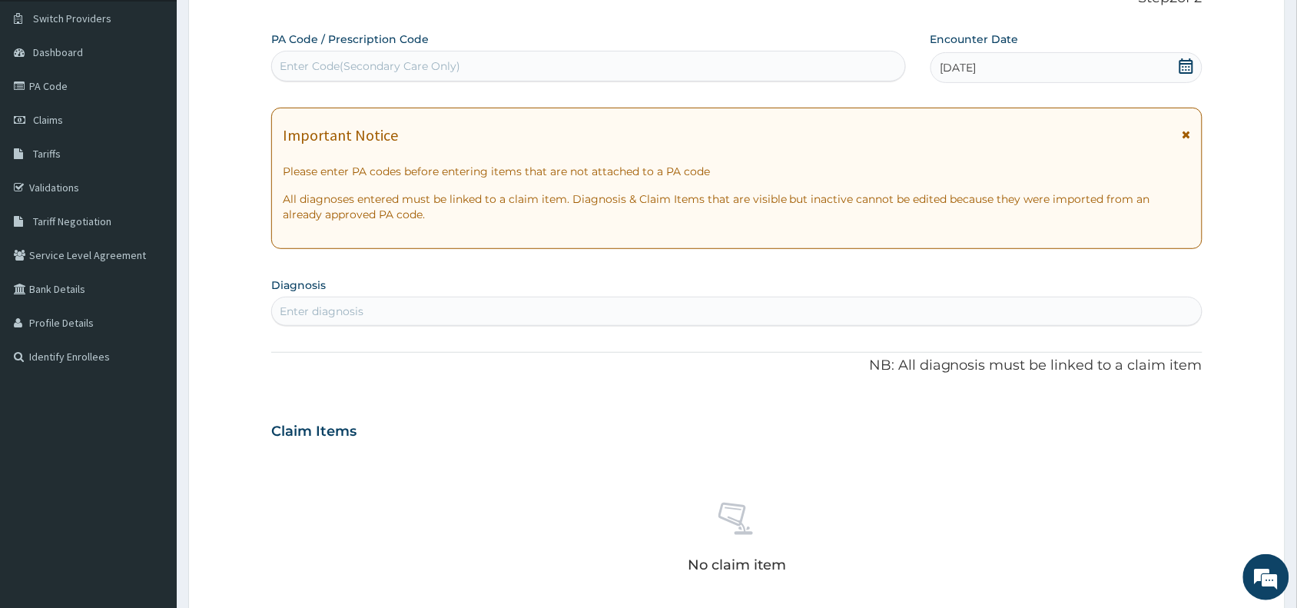
click at [362, 320] on div "Enter diagnosis" at bounding box center [737, 311] width 930 height 25
type input "sti"
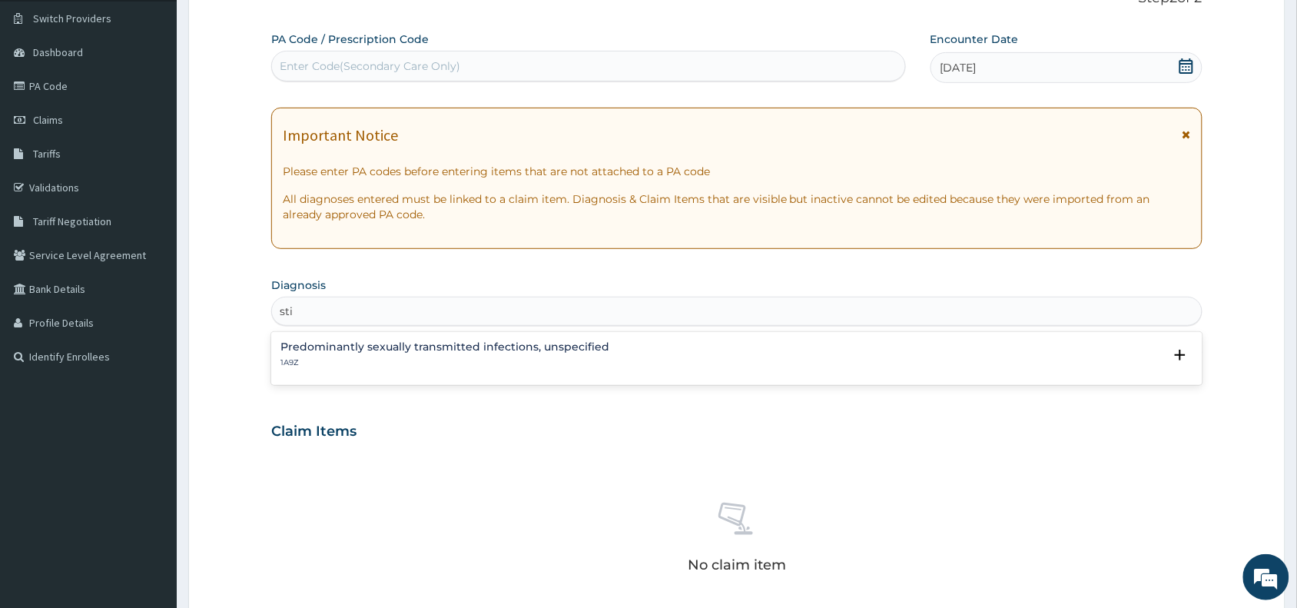
click at [325, 347] on h4 "Predominantly sexually transmitted infections, unspecified" at bounding box center [444, 347] width 329 height 12
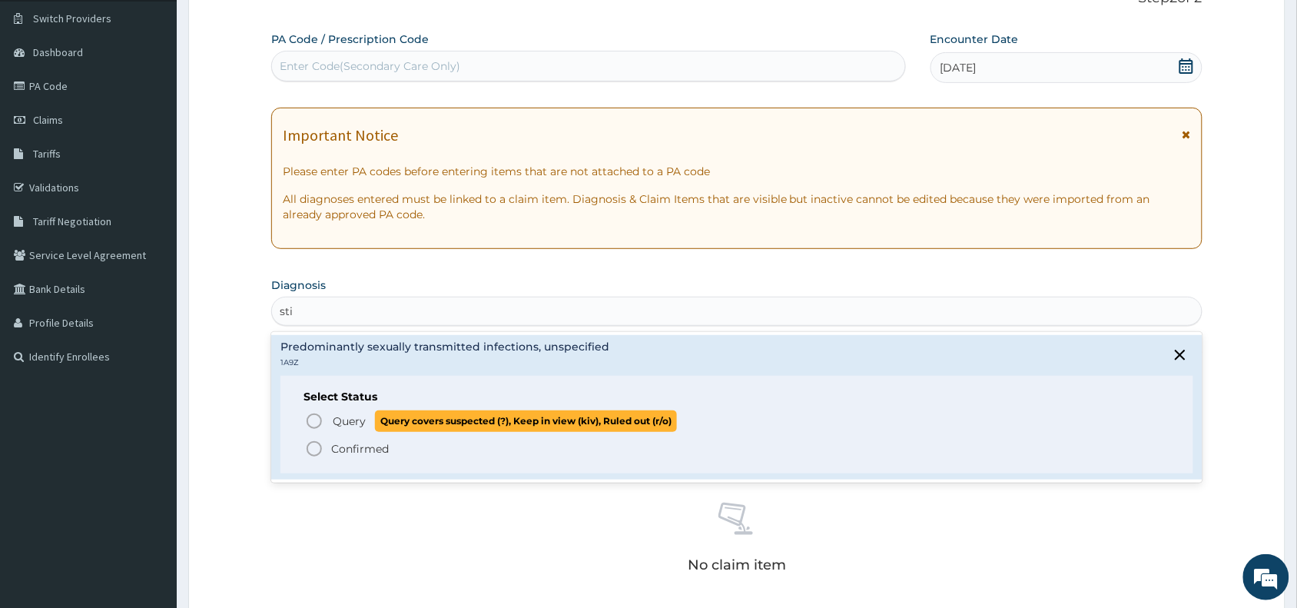
click at [307, 419] on circle "status option query" at bounding box center [314, 421] width 14 height 14
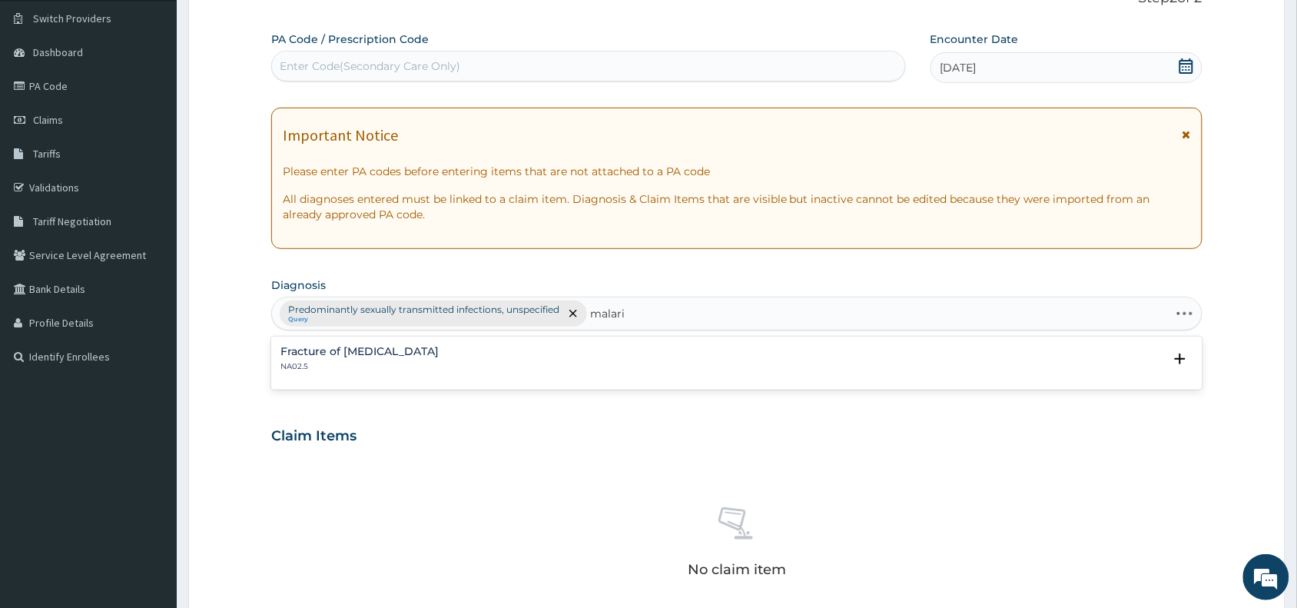
type input "[MEDICAL_DATA]"
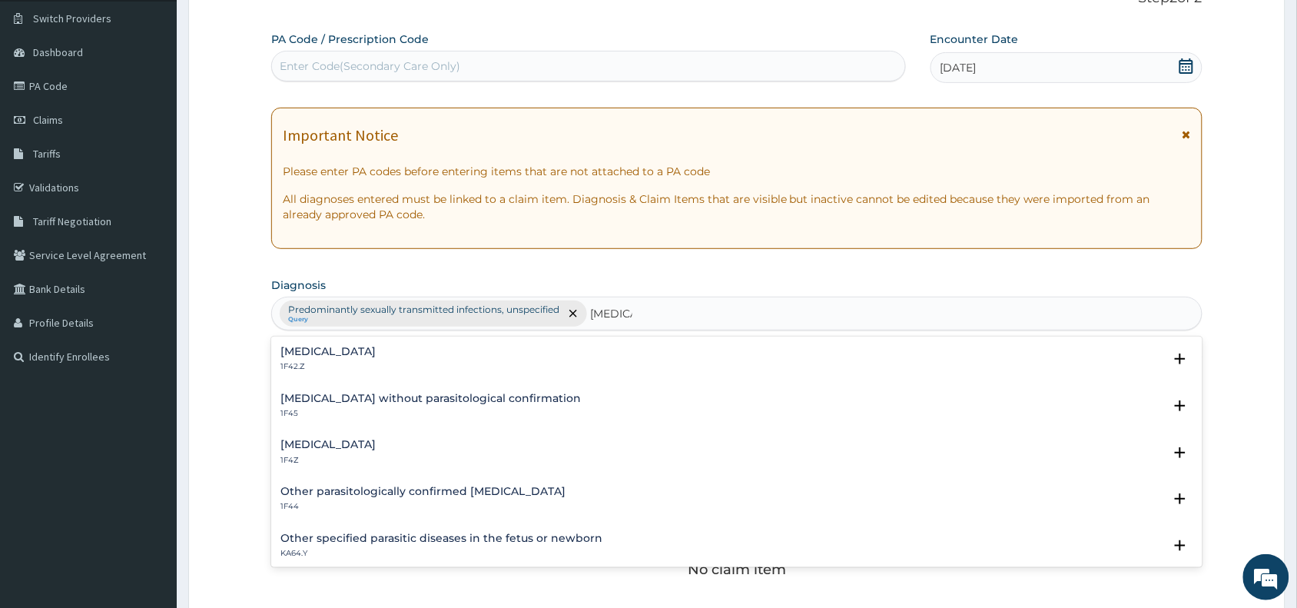
click at [294, 443] on h4 "[MEDICAL_DATA]" at bounding box center [327, 445] width 95 height 12
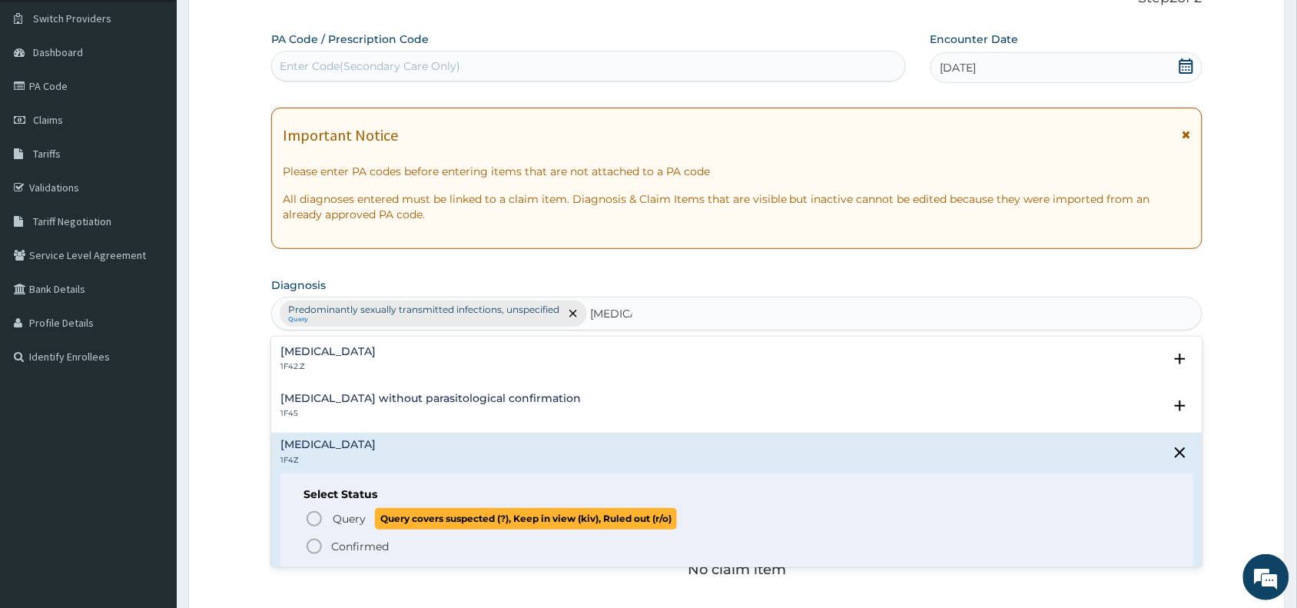
click at [310, 517] on icon "status option query" at bounding box center [314, 518] width 18 height 18
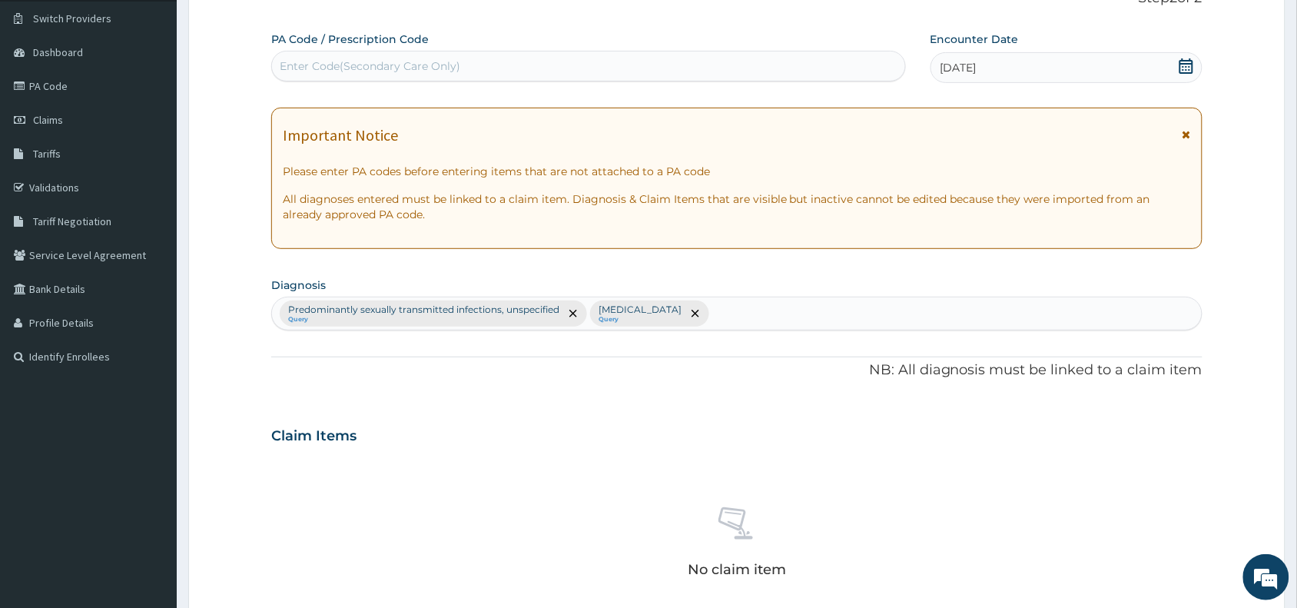
scroll to position [501, 0]
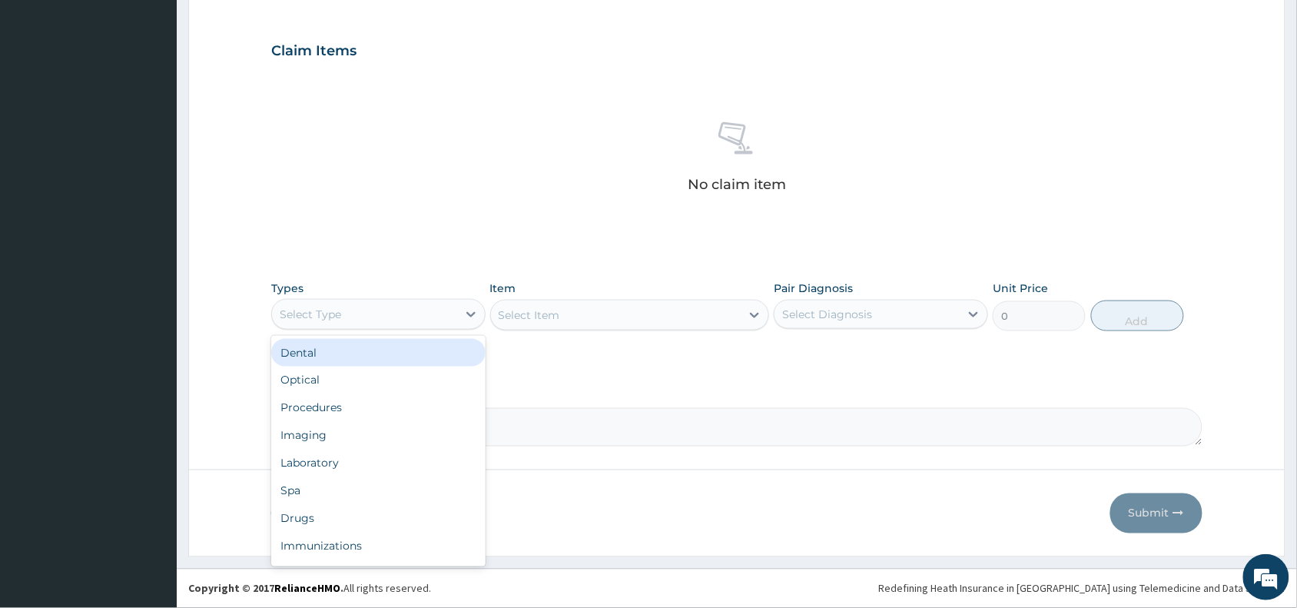
click at [328, 307] on div "Select Type" at bounding box center [310, 314] width 61 height 15
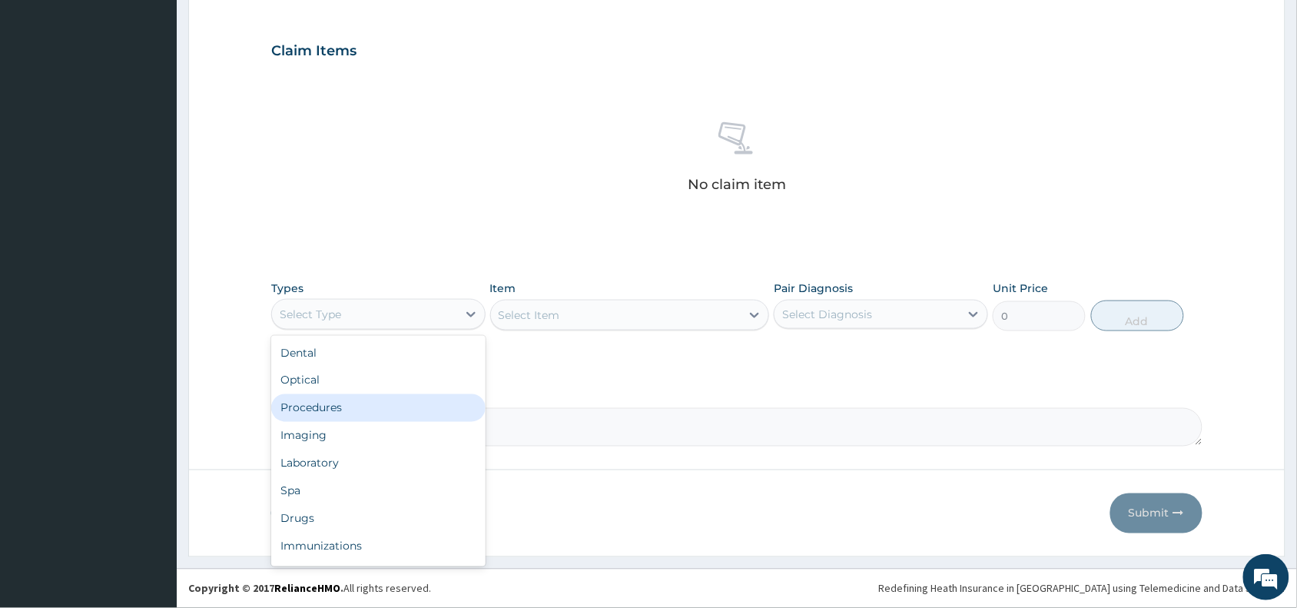
click at [323, 408] on div "Procedures" at bounding box center [378, 408] width 214 height 28
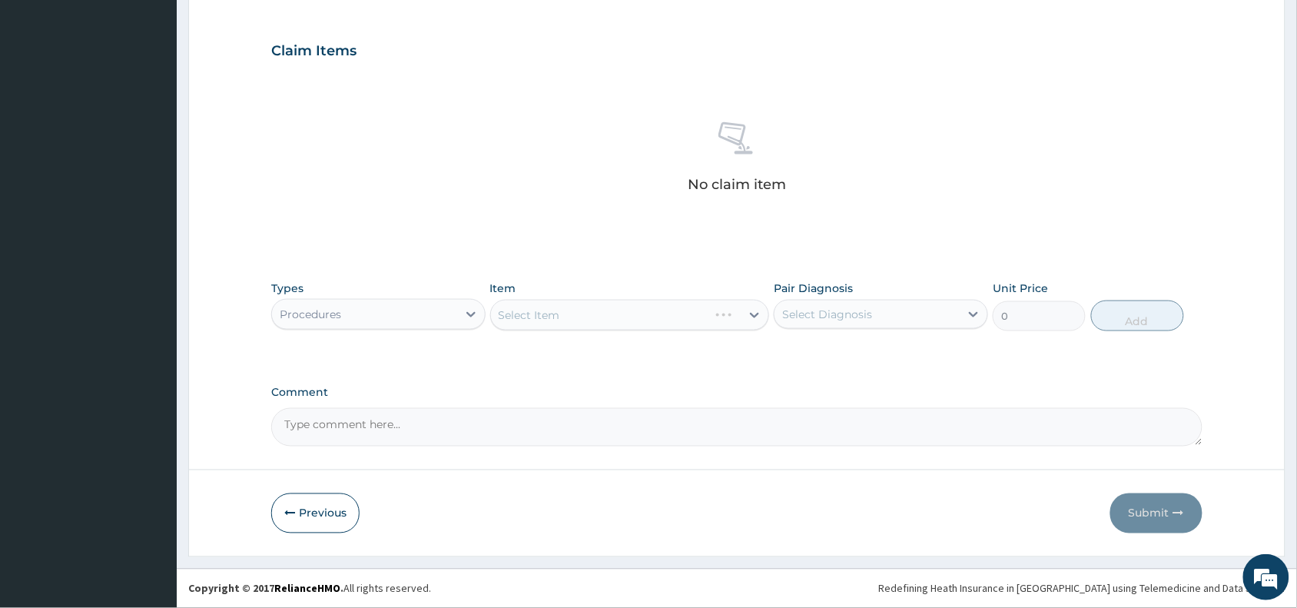
click at [565, 311] on div "Select Item" at bounding box center [630, 315] width 280 height 31
click at [570, 307] on div "Select Item" at bounding box center [630, 315] width 280 height 31
click at [571, 306] on div "Select Item" at bounding box center [616, 315] width 250 height 25
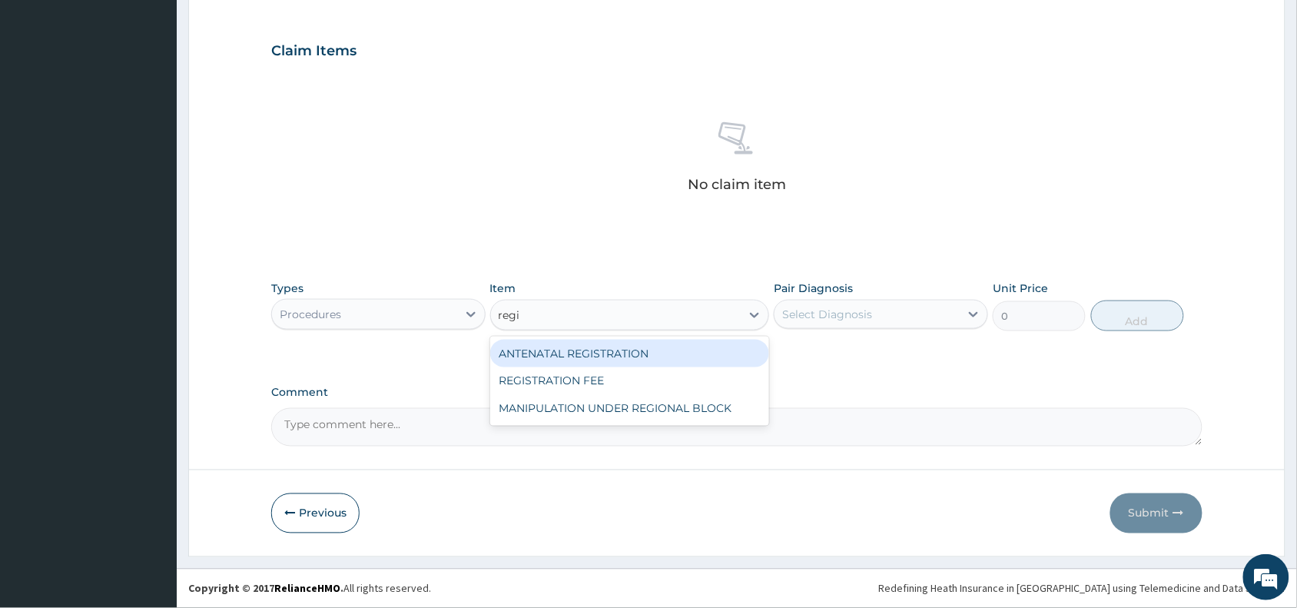
type input "regis"
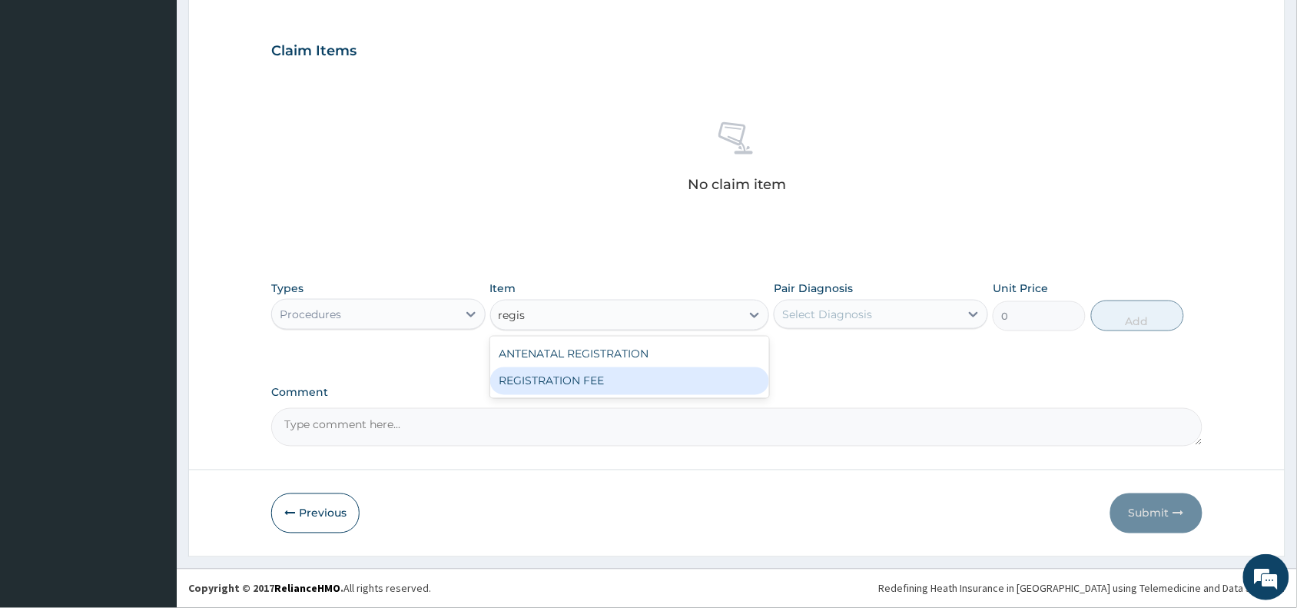
click at [570, 379] on div "REGISTRATION FEE" at bounding box center [630, 381] width 280 height 28
type input "2042.5"
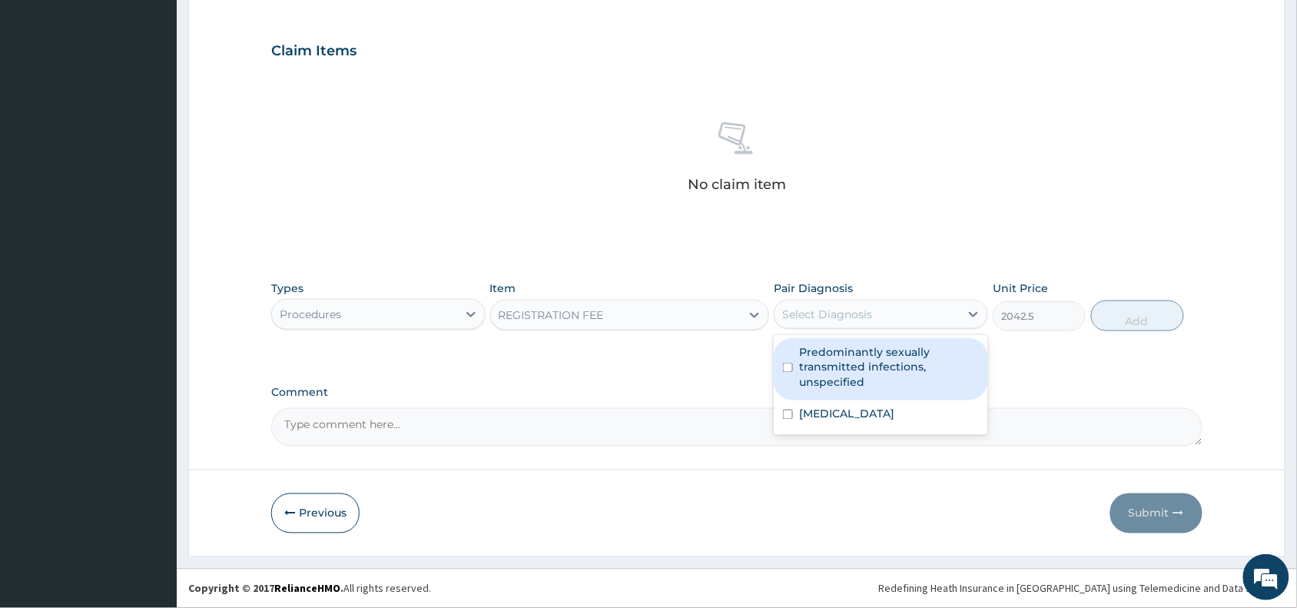
click at [868, 304] on div "Select Diagnosis" at bounding box center [866, 314] width 185 height 25
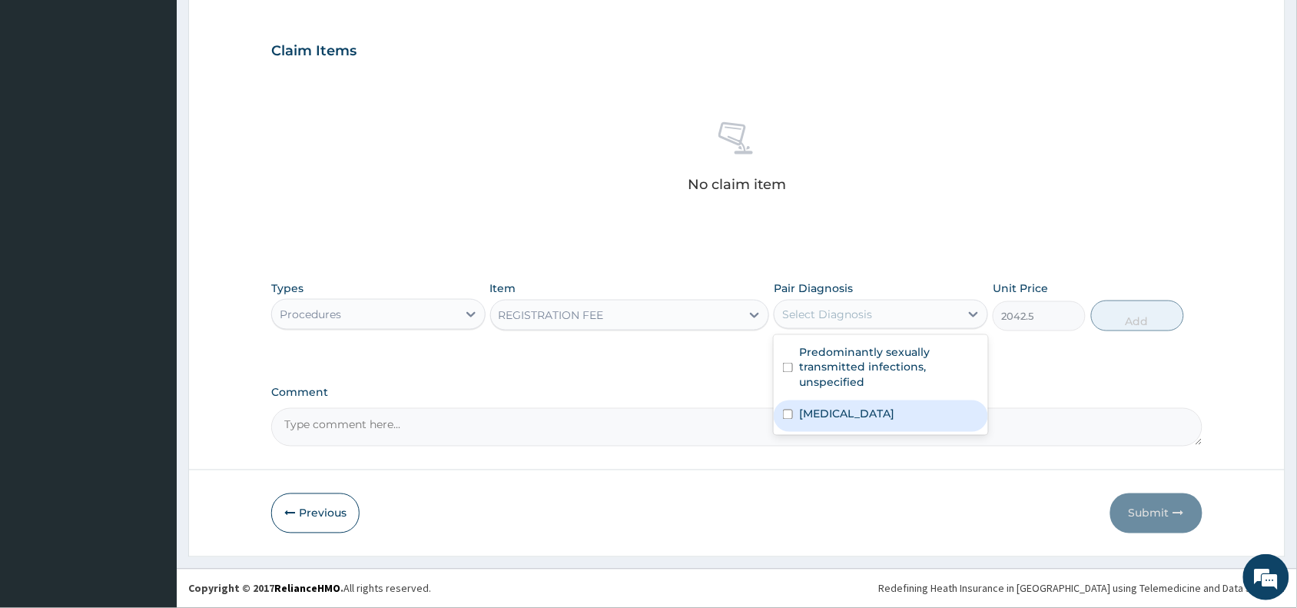
drag, startPoint x: 854, startPoint y: 416, endPoint x: 893, endPoint y: 357, distance: 70.3
click at [854, 415] on label "[MEDICAL_DATA]" at bounding box center [846, 413] width 95 height 15
checkbox input "true"
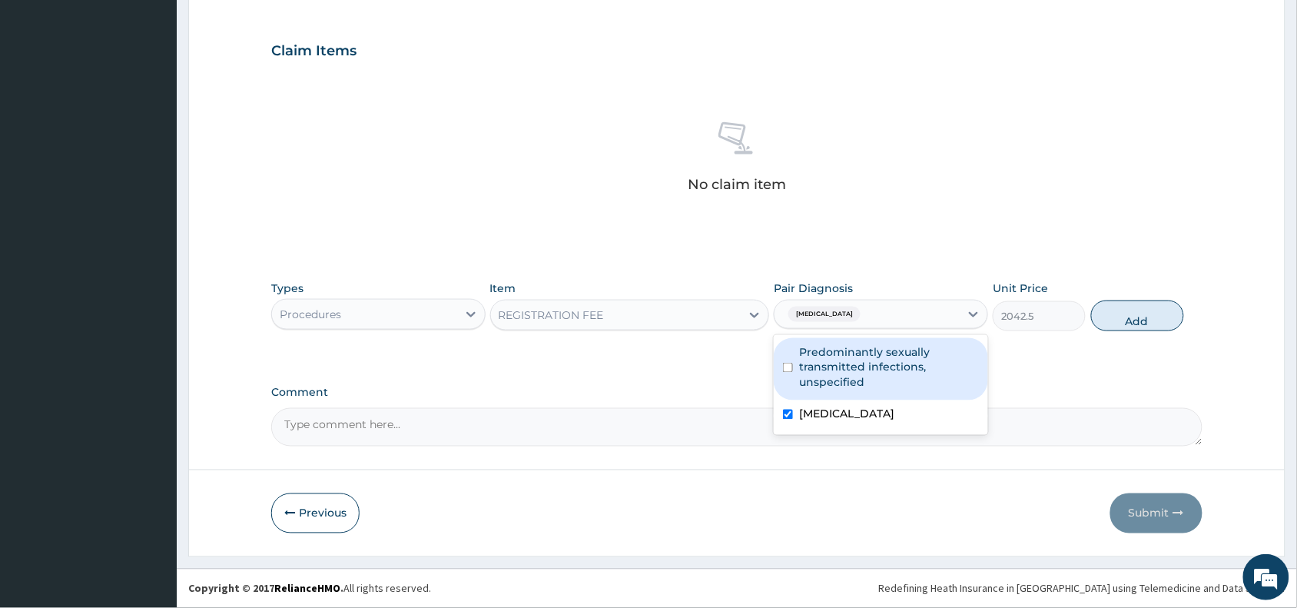
click at [895, 347] on label "Predominantly sexually transmitted infections, unspecified" at bounding box center [889, 367] width 180 height 46
checkbox input "true"
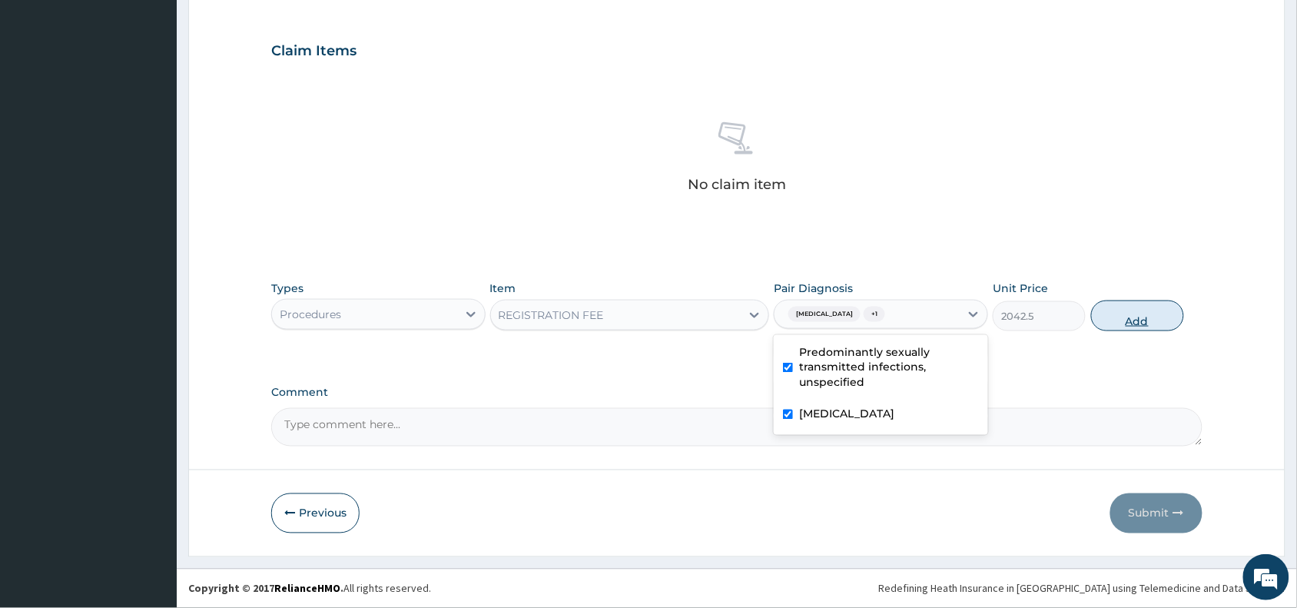
click at [1129, 315] on button "Add" at bounding box center [1137, 315] width 93 height 31
type input "0"
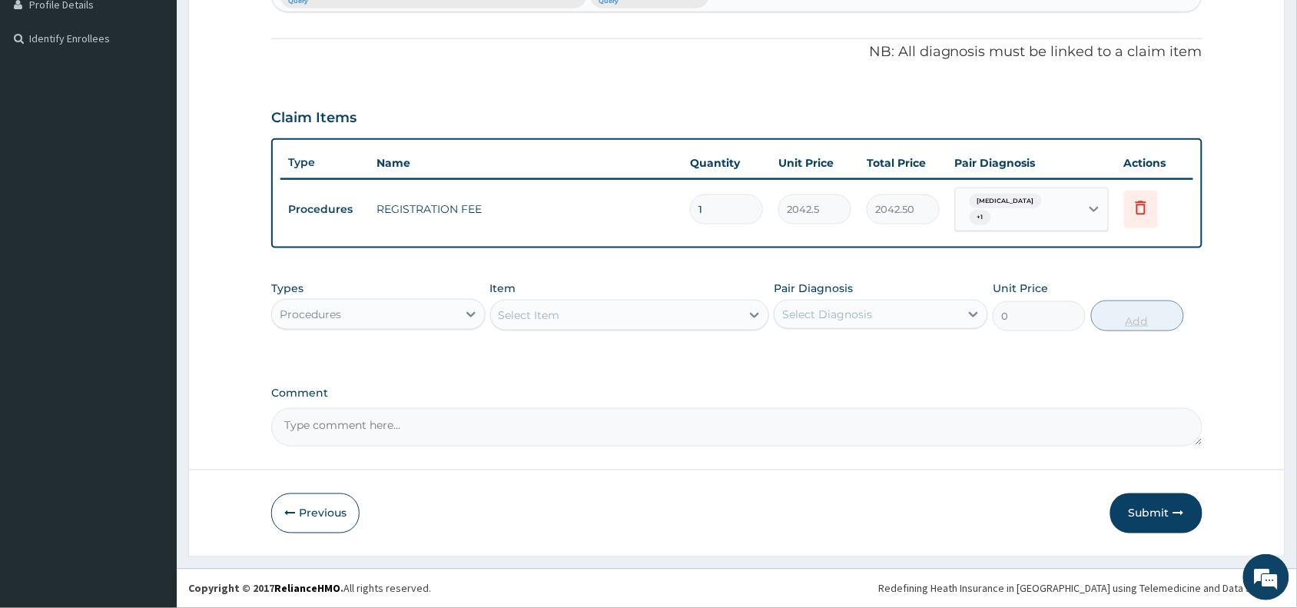
scroll to position [433, 0]
click at [549, 313] on div "Select Item" at bounding box center [529, 315] width 61 height 15
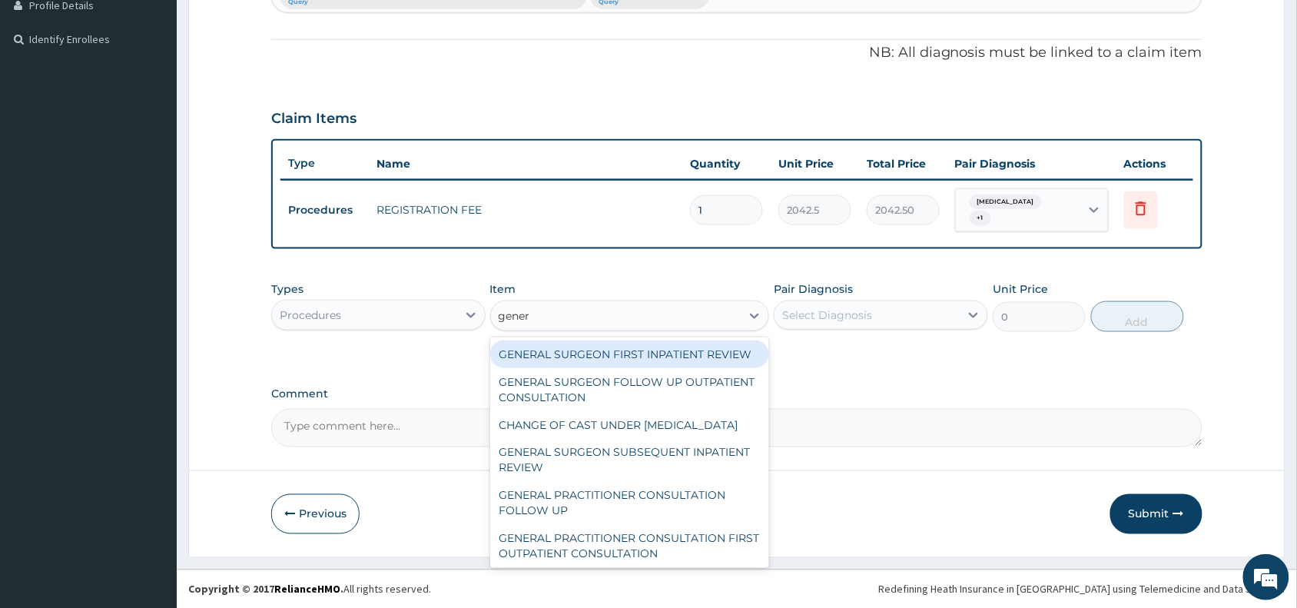
type input "genera"
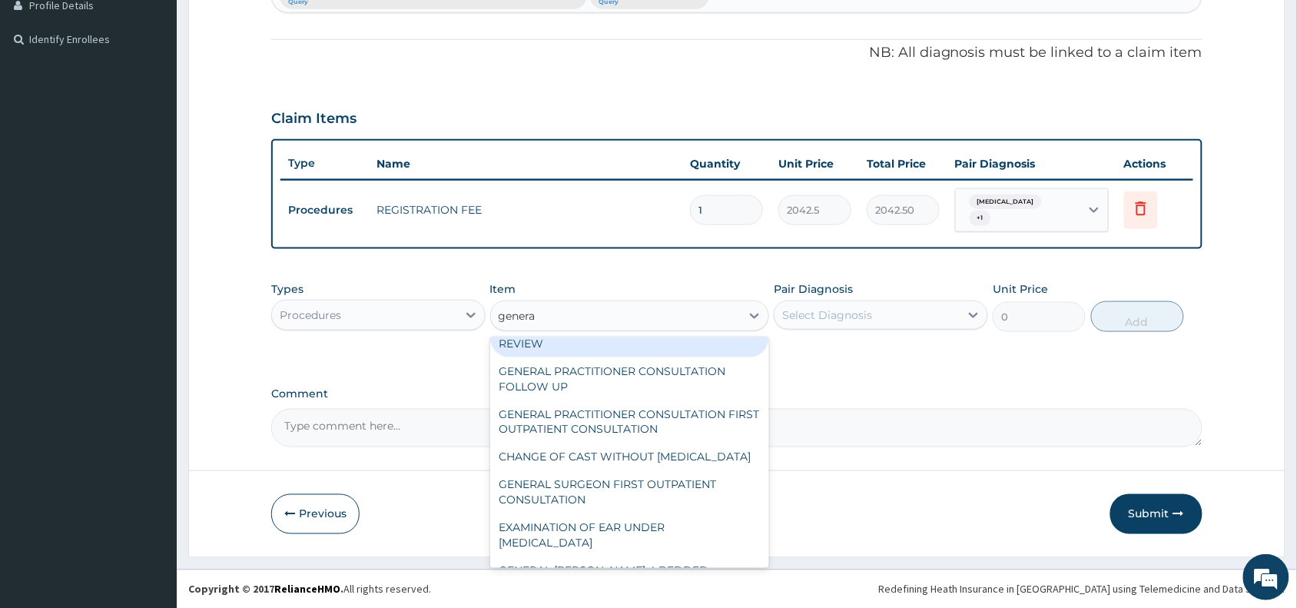
scroll to position [190, 0]
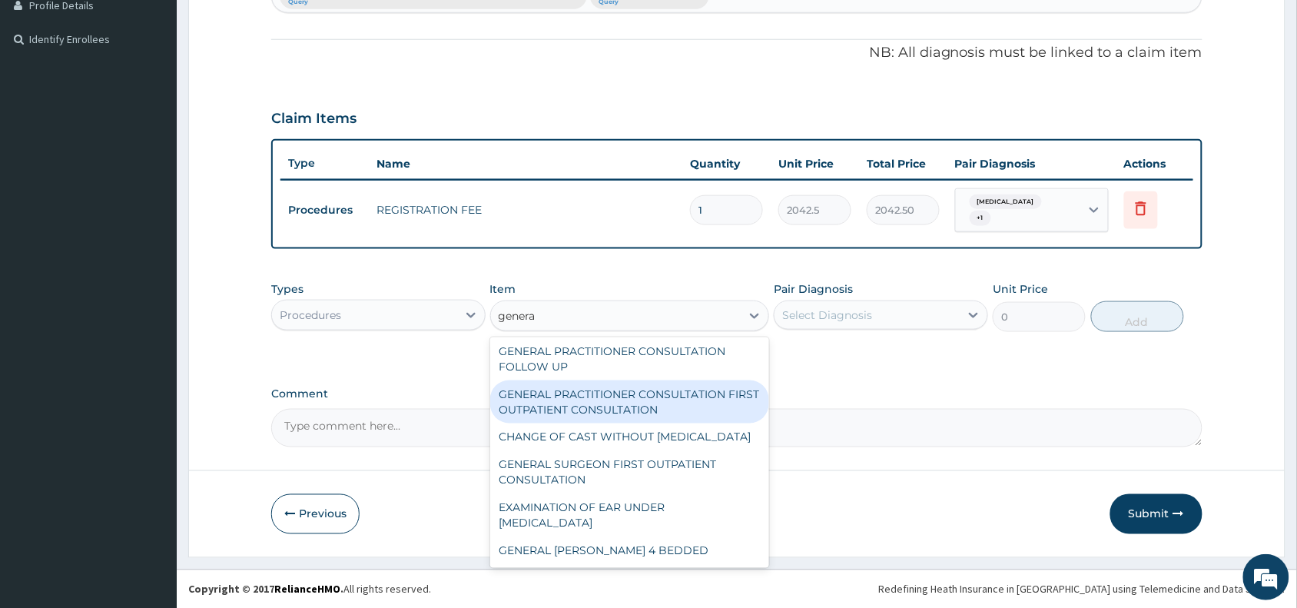
drag, startPoint x: 618, startPoint y: 388, endPoint x: 642, endPoint y: 377, distance: 25.4
click at [617, 388] on div "GENERAL PRACTITIONER CONSULTATION FIRST OUTPATIENT CONSULTATION" at bounding box center [630, 401] width 280 height 43
type input "3370.125"
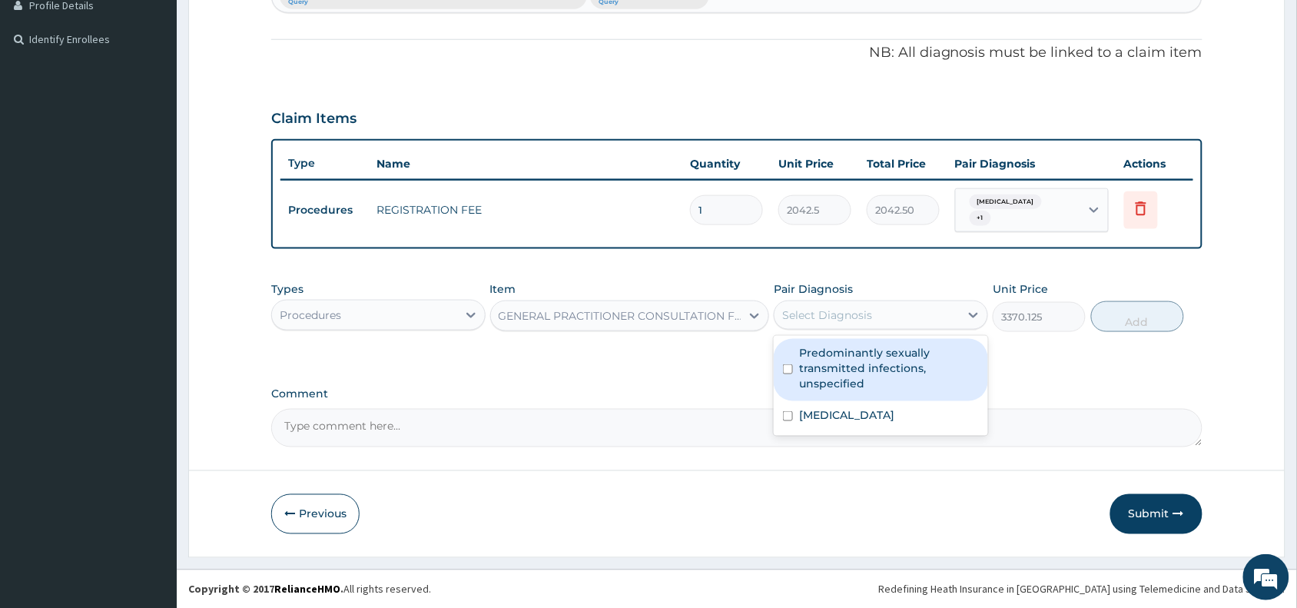
click at [854, 309] on div "Select Diagnosis" at bounding box center [827, 314] width 90 height 15
click at [878, 353] on label "Predominantly sexually transmitted infections, unspecified" at bounding box center [889, 368] width 180 height 46
checkbox input "true"
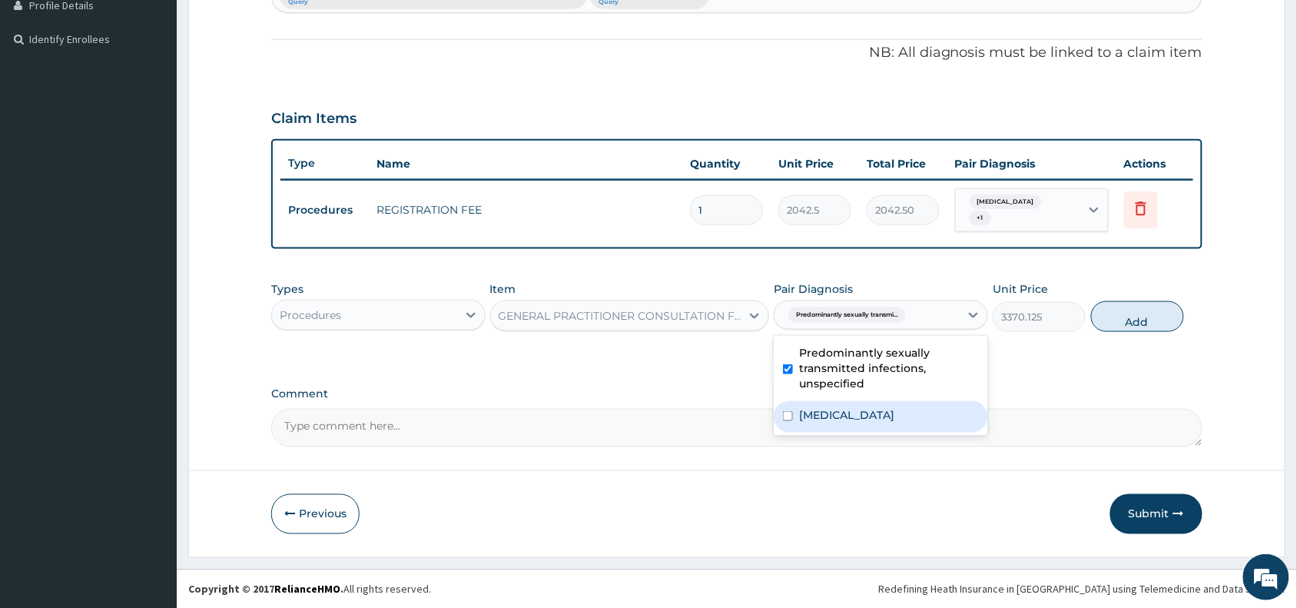
click at [884, 416] on label "[MEDICAL_DATA]" at bounding box center [846, 414] width 95 height 15
checkbox input "true"
click at [1137, 320] on button "Add" at bounding box center [1137, 316] width 93 height 31
type input "0"
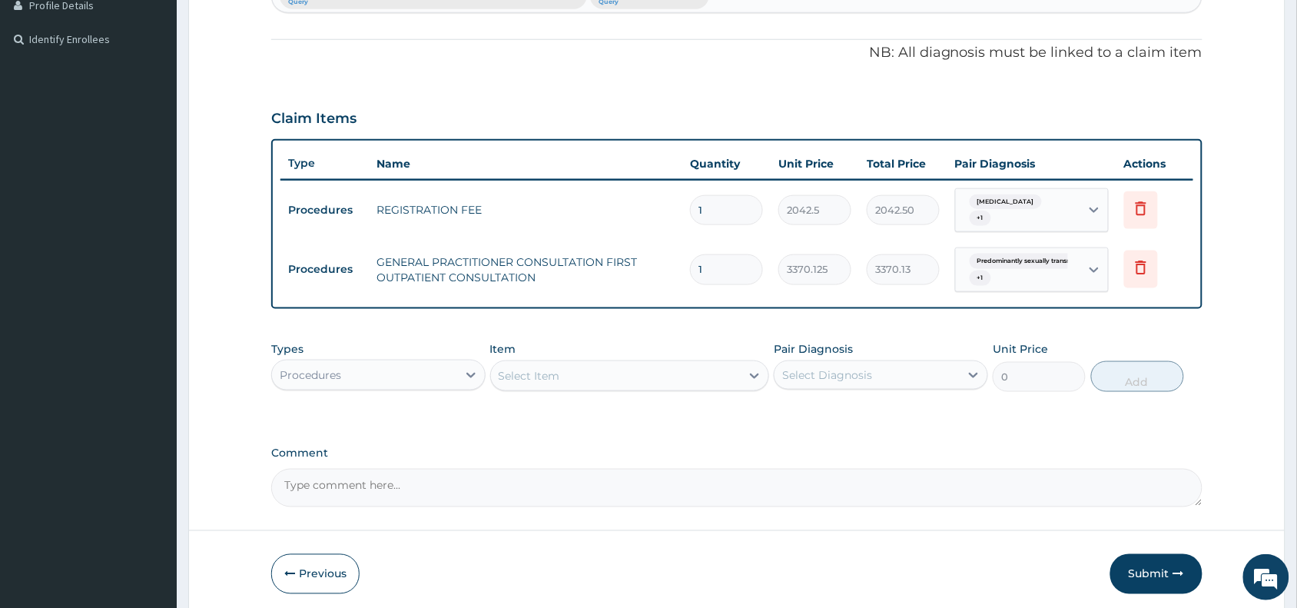
scroll to position [493, 0]
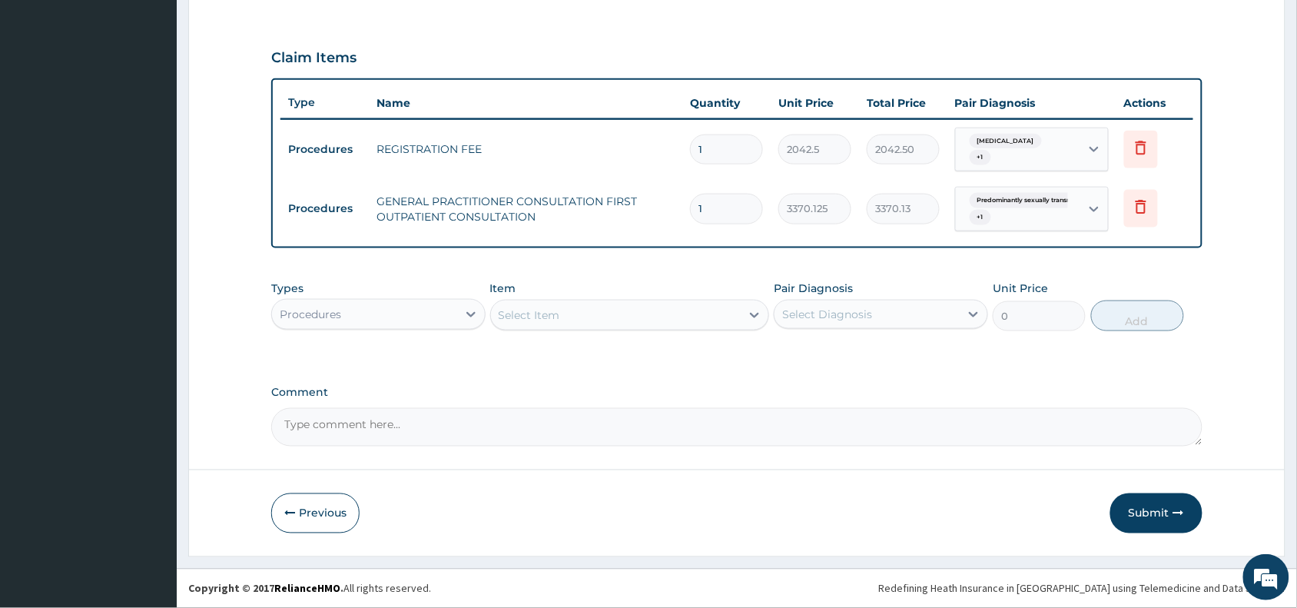
click at [343, 305] on div "Procedures" at bounding box center [364, 314] width 185 height 25
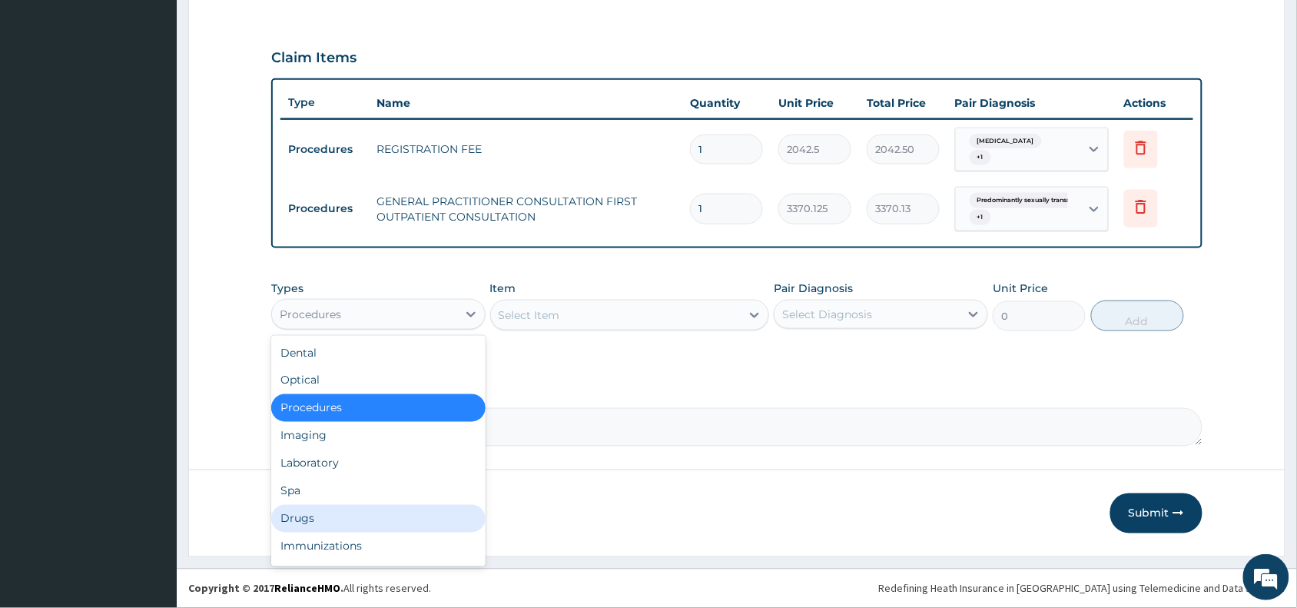
click at [294, 516] on div "Drugs" at bounding box center [378, 519] width 214 height 28
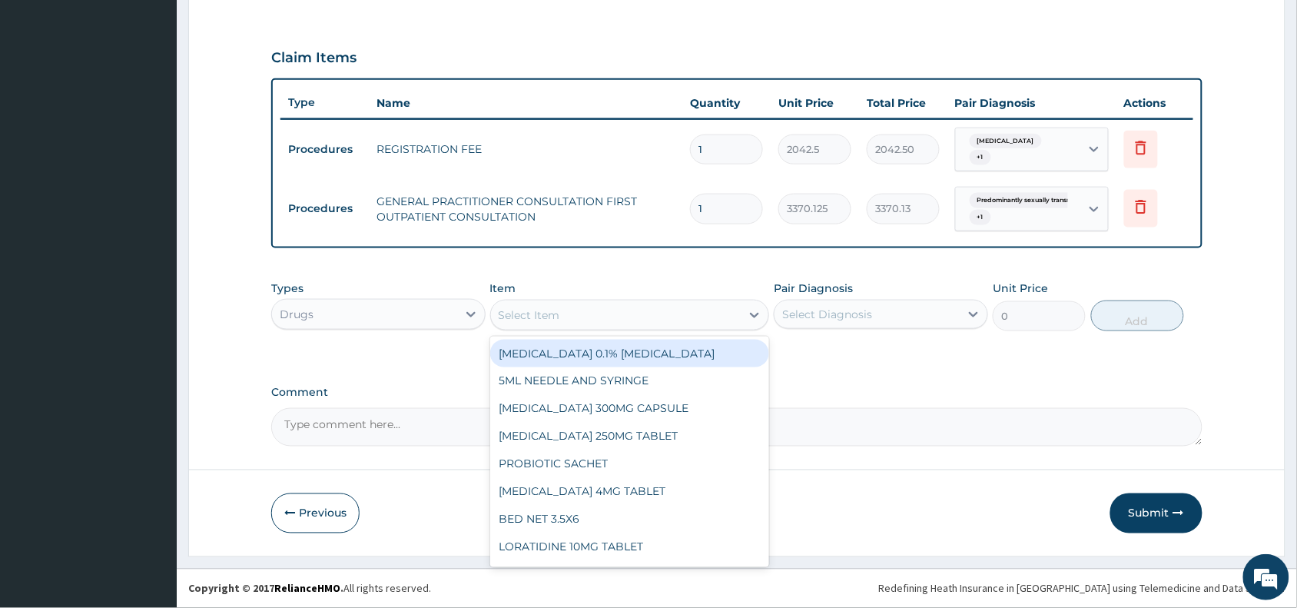
click at [547, 316] on div "Select Item" at bounding box center [529, 314] width 61 height 15
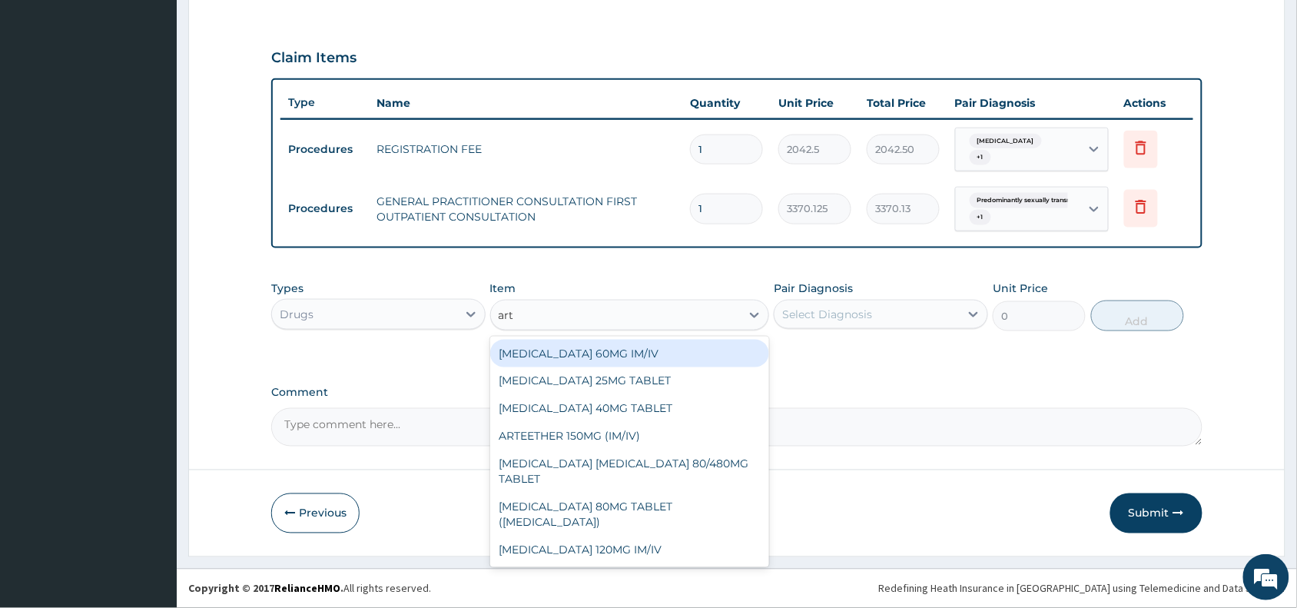
type input "arte"
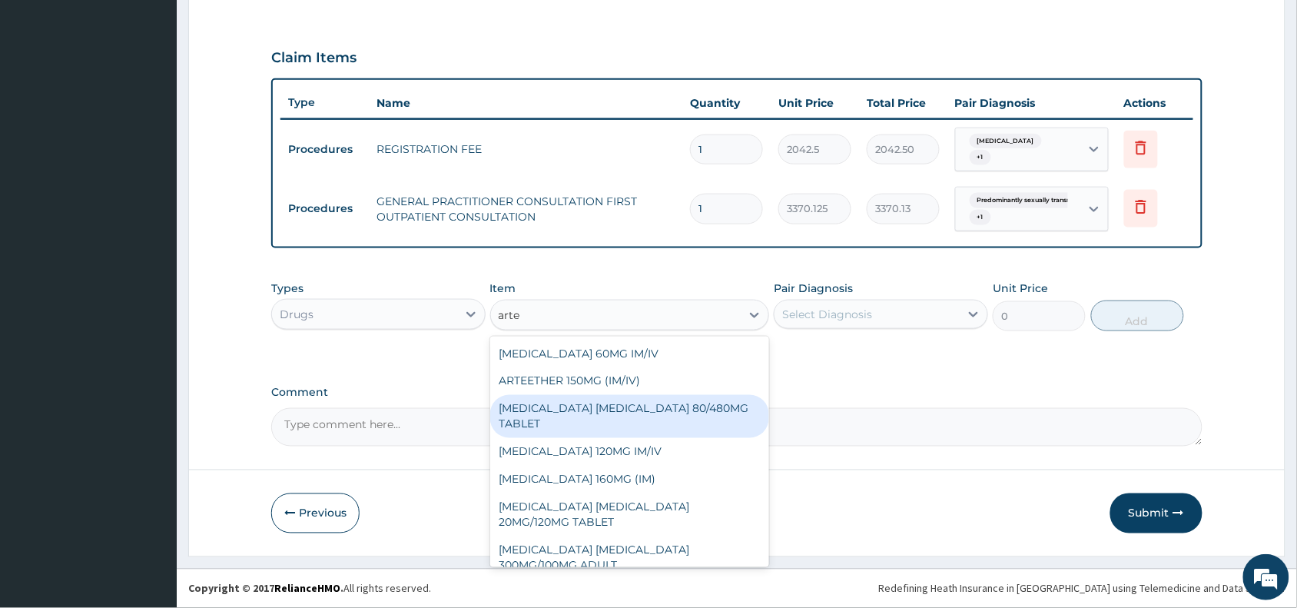
drag, startPoint x: 578, startPoint y: 419, endPoint x: 797, endPoint y: 375, distance: 223.3
click at [584, 419] on div "[MEDICAL_DATA] [MEDICAL_DATA] 80/480MG TABLET" at bounding box center [630, 416] width 280 height 43
type input "450"
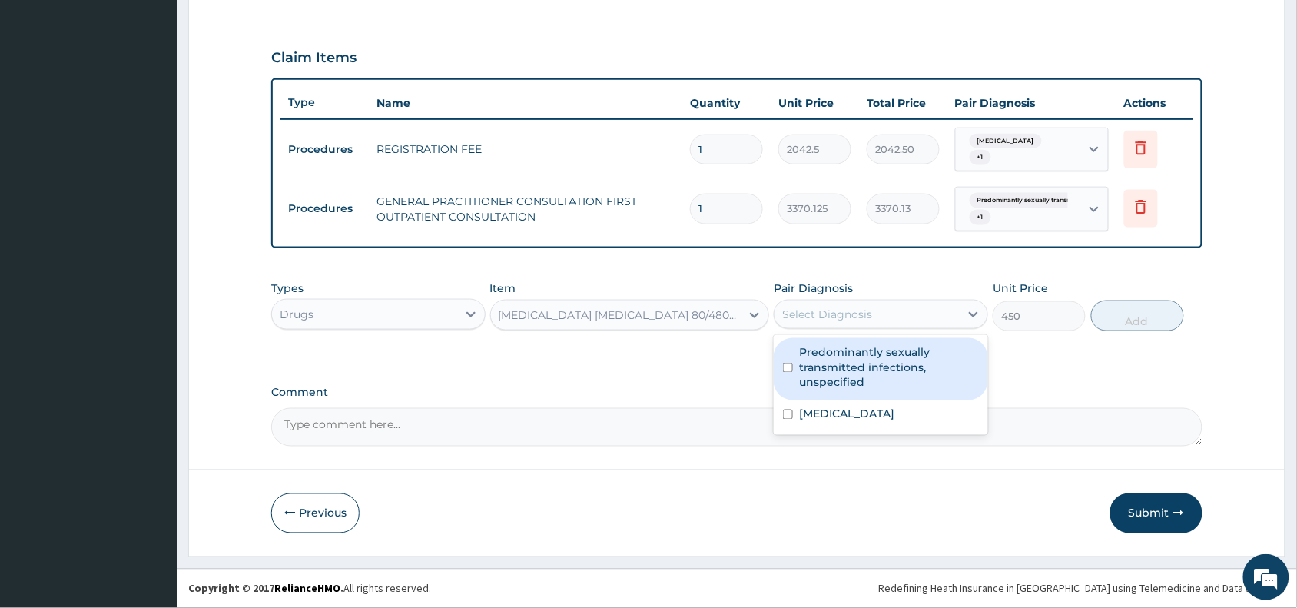
click at [845, 317] on div "Select Diagnosis" at bounding box center [827, 314] width 90 height 15
click at [854, 358] on label "Predominantly sexually transmitted infections, unspecified" at bounding box center [889, 367] width 180 height 46
checkbox input "true"
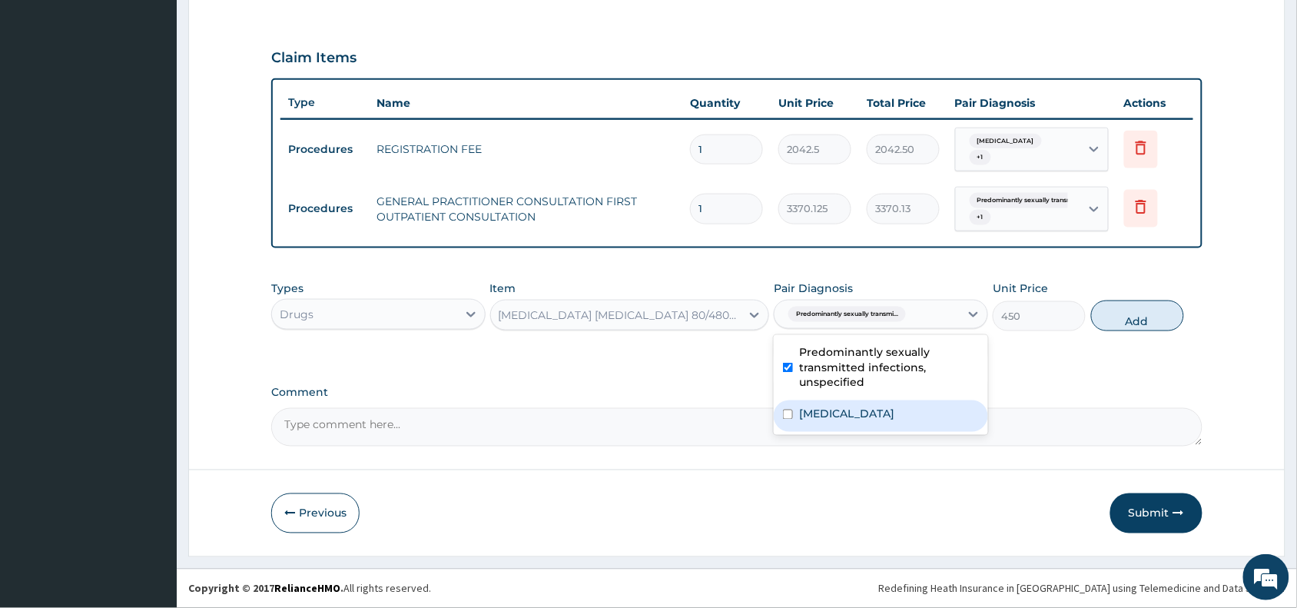
drag, startPoint x: 861, startPoint y: 423, endPoint x: 866, endPoint y: 413, distance: 10.3
click at [863, 419] on div "[MEDICAL_DATA]" at bounding box center [881, 416] width 214 height 32
checkbox input "true"
drag, startPoint x: 874, startPoint y: 370, endPoint x: 1064, endPoint y: 361, distance: 190.7
click at [874, 369] on label "Predominantly sexually transmitted infections, unspecified" at bounding box center [889, 367] width 180 height 46
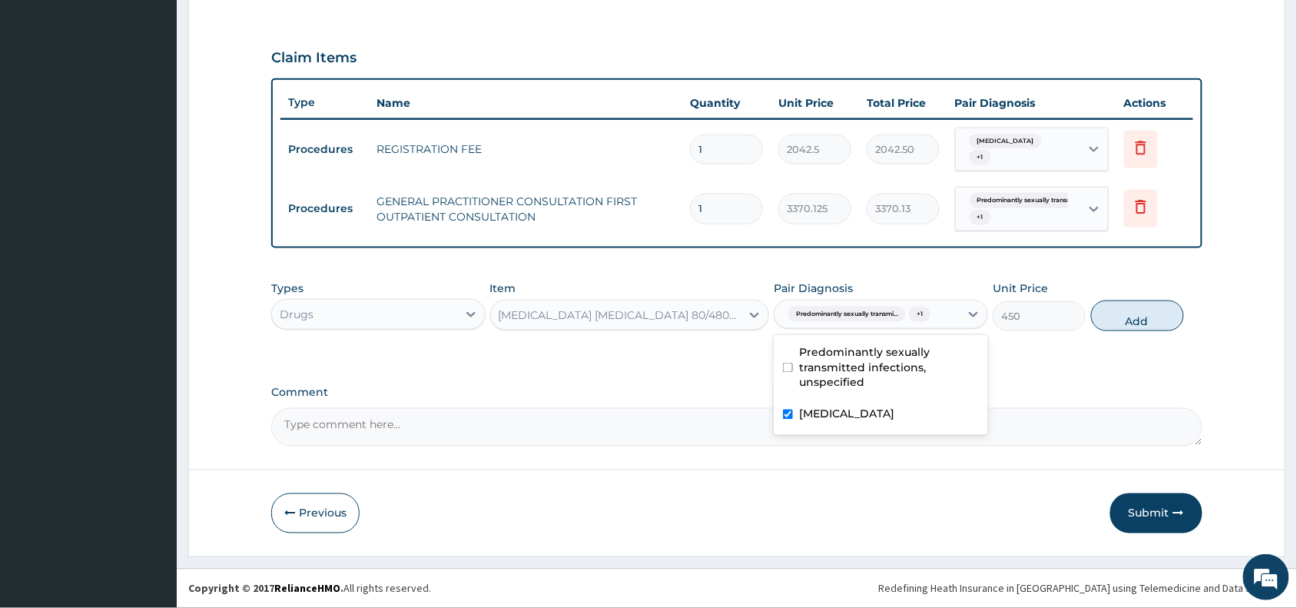
checkbox input "false"
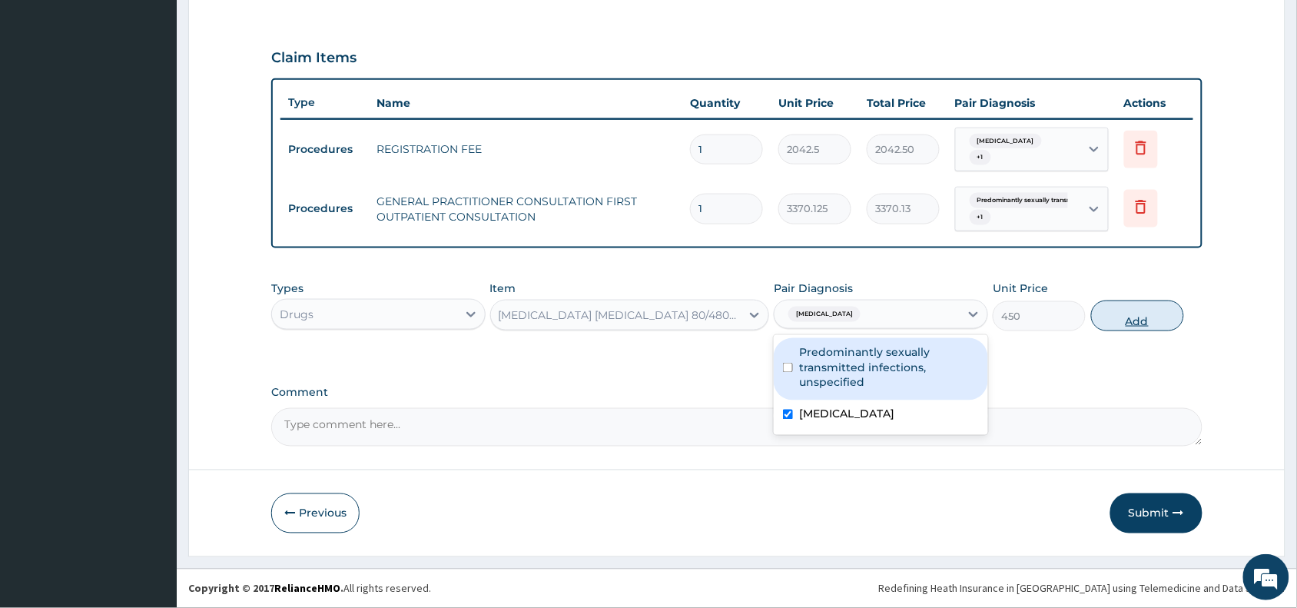
click at [1119, 310] on button "Add" at bounding box center [1137, 315] width 93 height 31
type input "0"
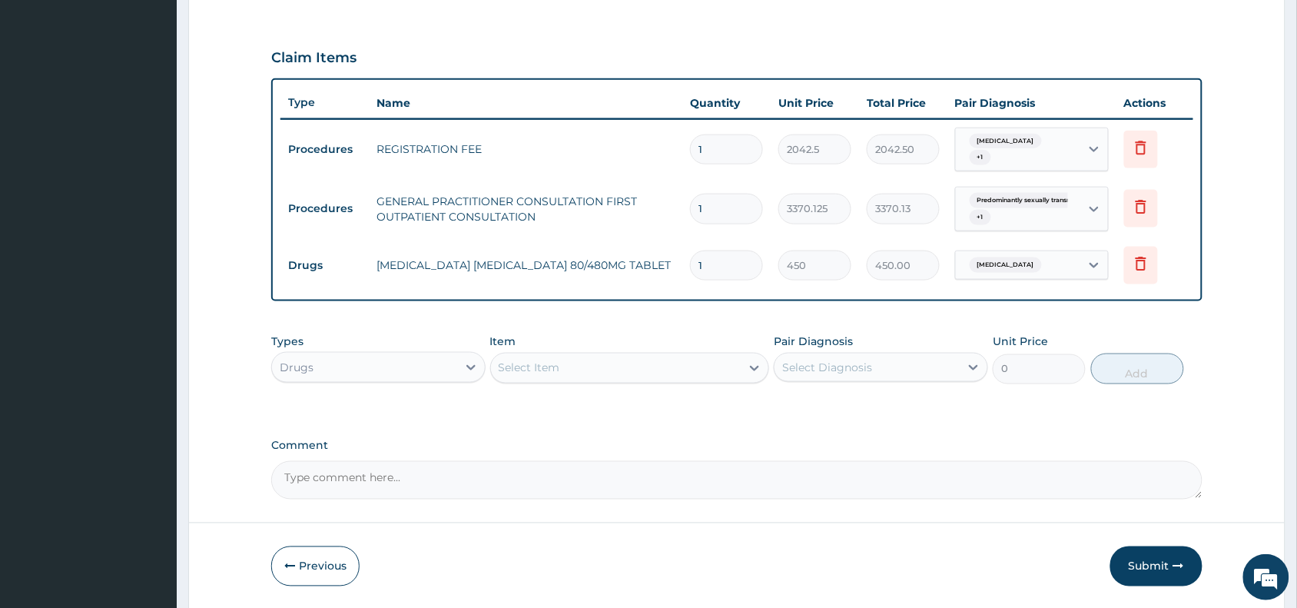
click at [715, 265] on input "1" at bounding box center [726, 265] width 73 height 30
type input "0.00"
type input "6"
type input "2700.00"
type input "6"
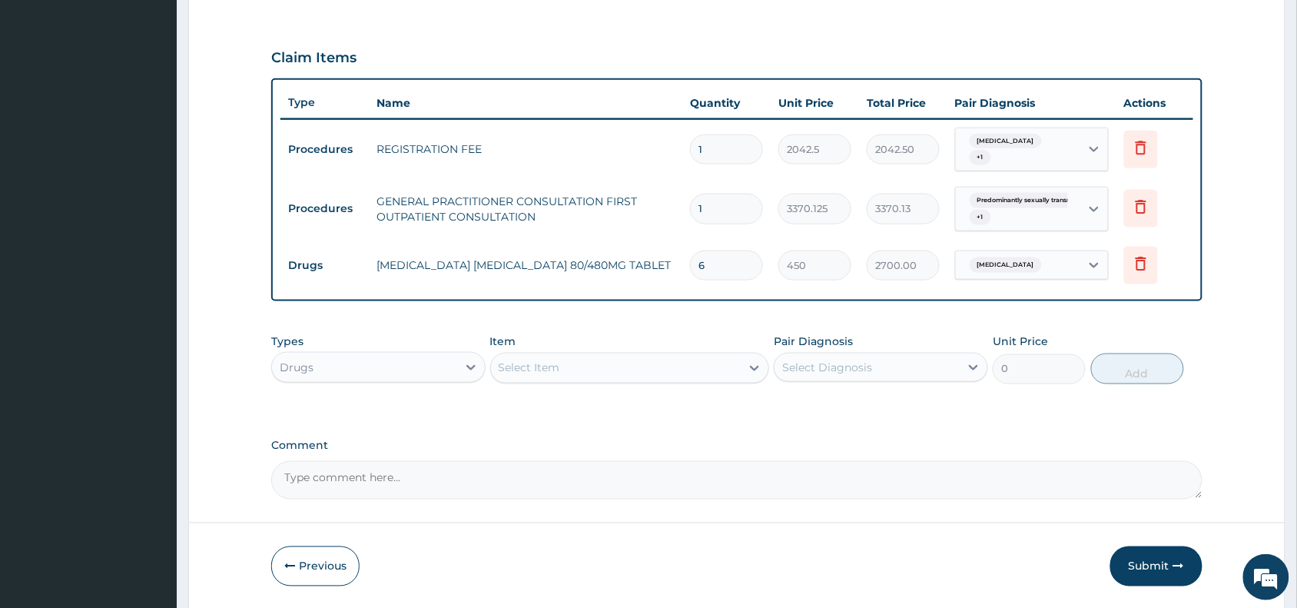
click at [534, 367] on div "Select Item" at bounding box center [529, 367] width 61 height 15
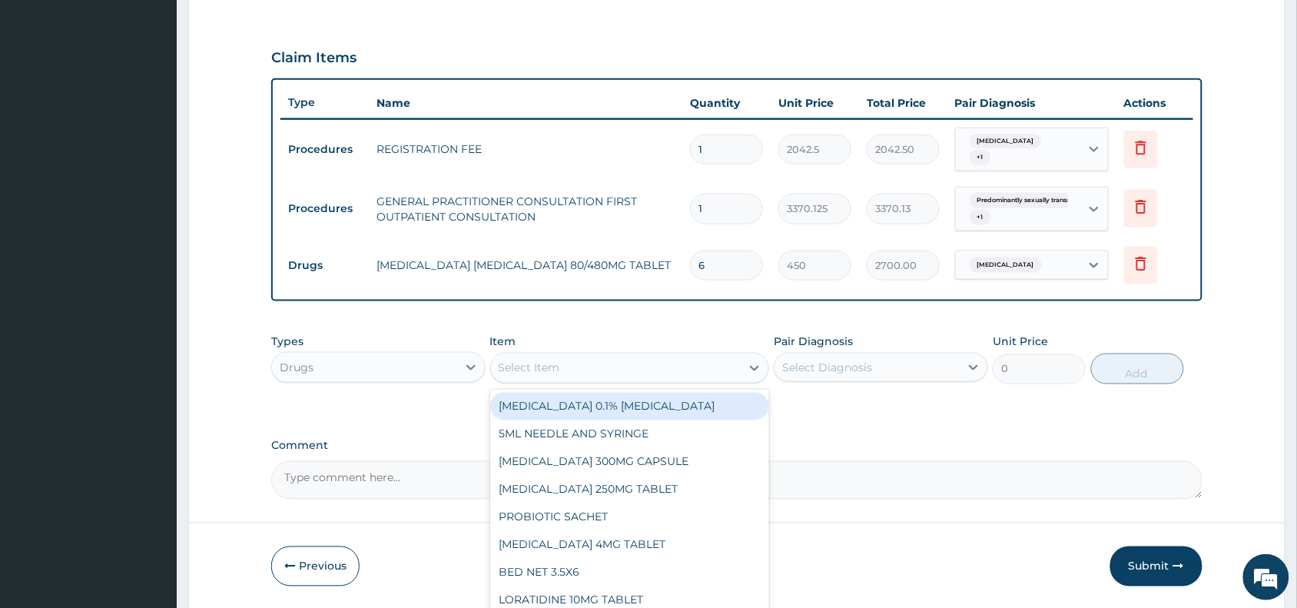
paste input "[MEDICAL_DATA]"
type input "[MEDICAL_DATA]"
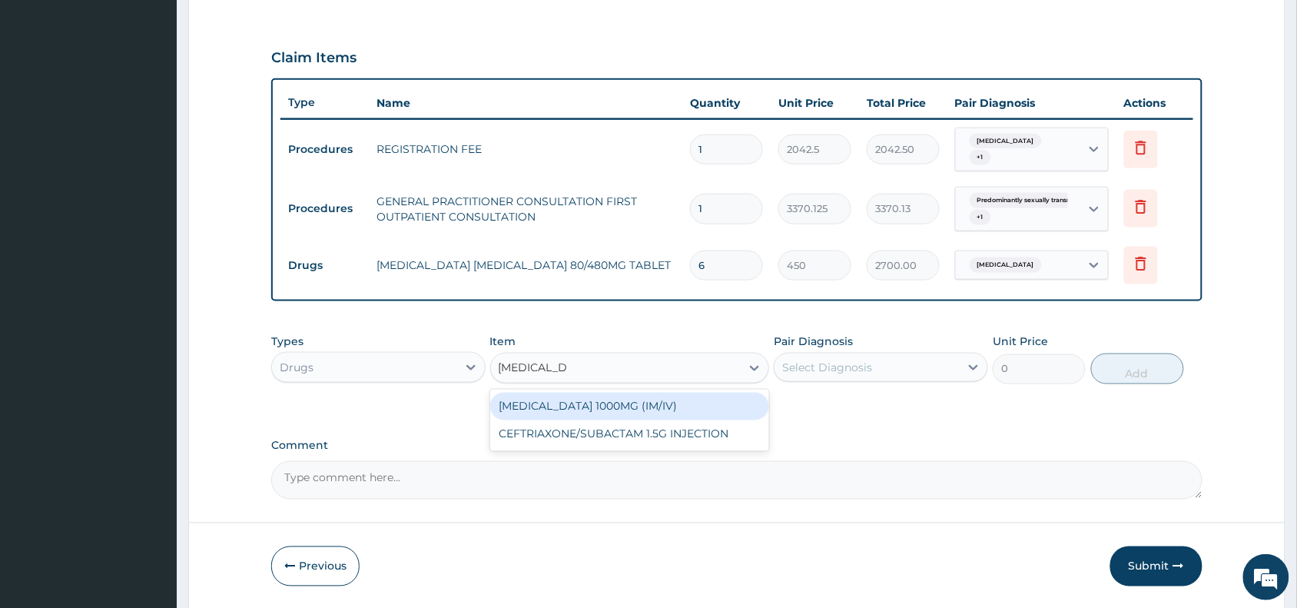
click at [617, 406] on div "[MEDICAL_DATA] 1000MG (IM/IV)" at bounding box center [630, 407] width 280 height 28
type input "2415"
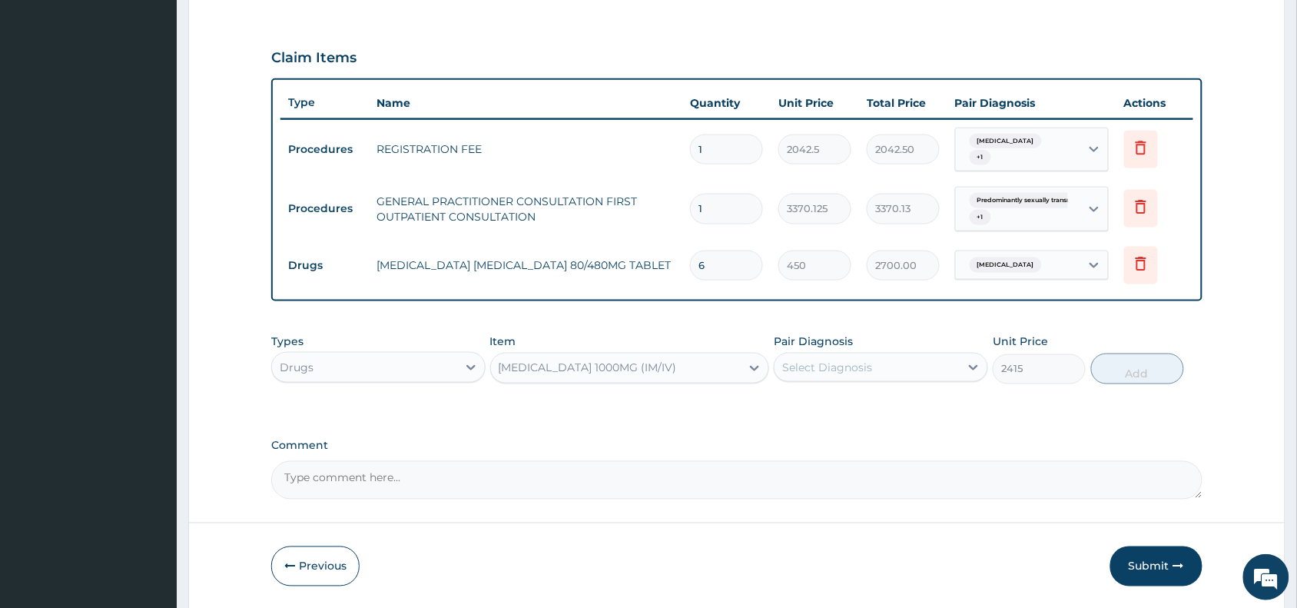
click at [862, 366] on div "Select Diagnosis" at bounding box center [827, 367] width 90 height 15
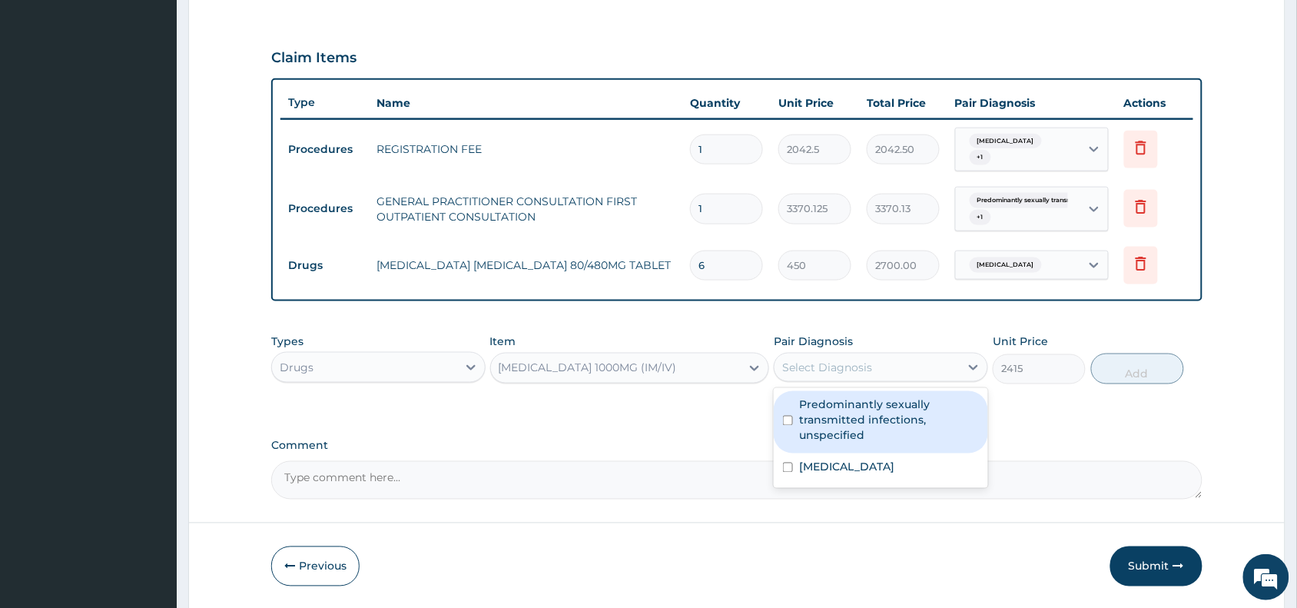
click at [877, 412] on label "Predominantly sexually transmitted infections, unspecified" at bounding box center [889, 420] width 180 height 46
checkbox input "true"
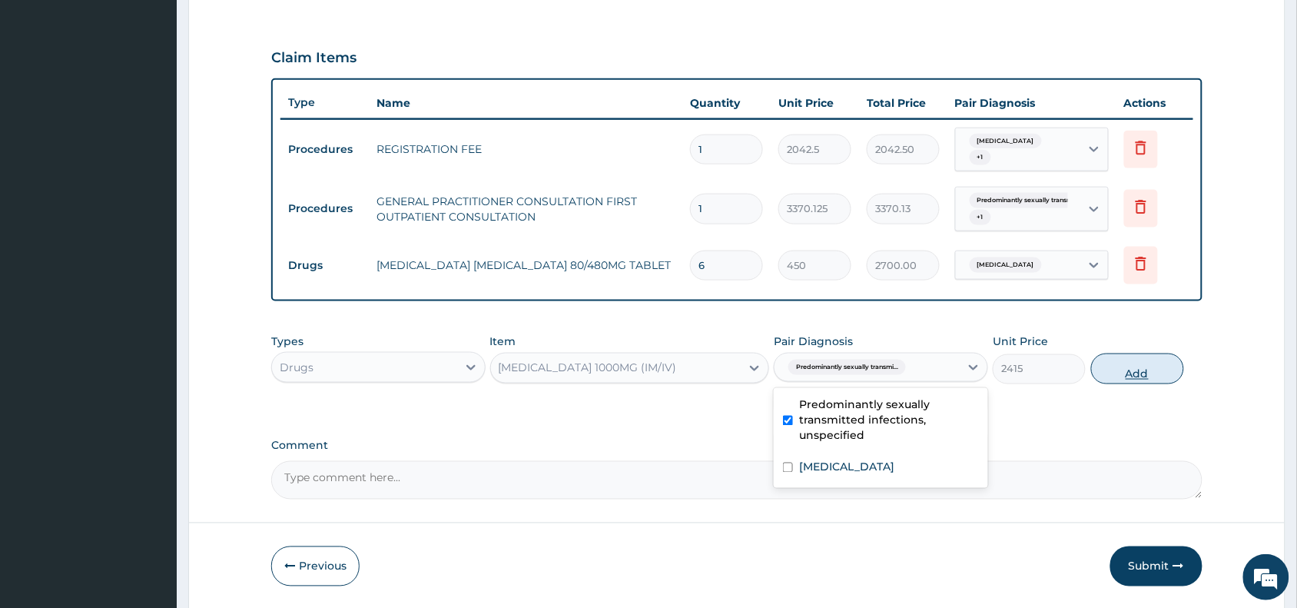
click at [1153, 370] on button "Add" at bounding box center [1137, 368] width 93 height 31
type input "0"
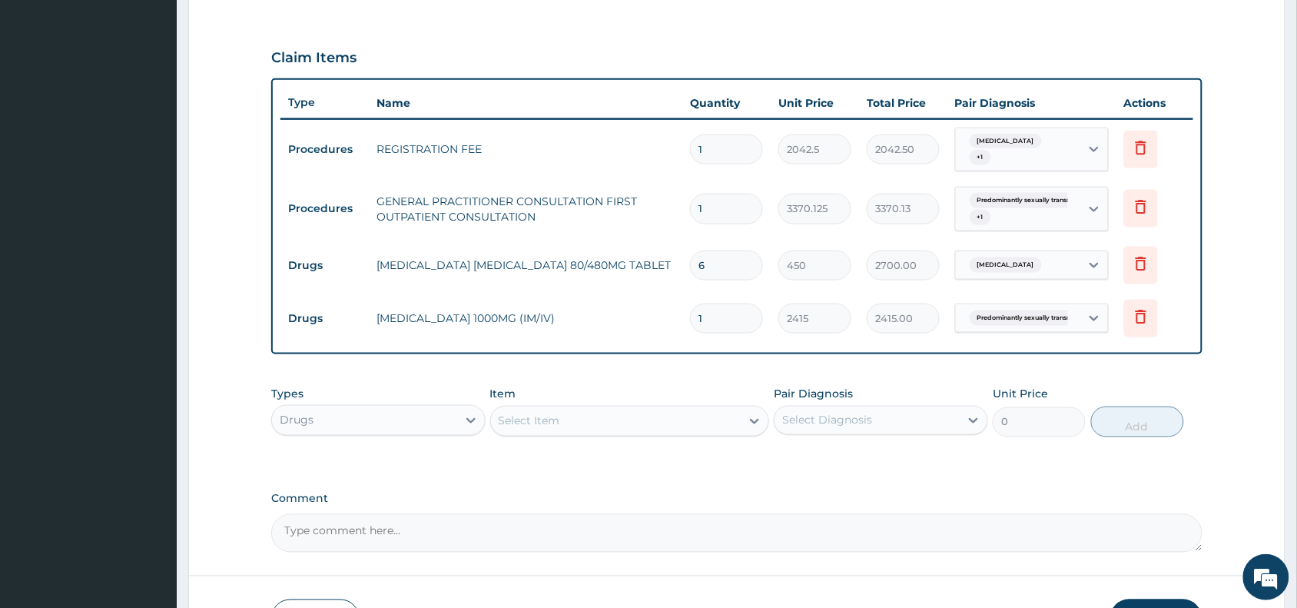
scroll to position [599, 0]
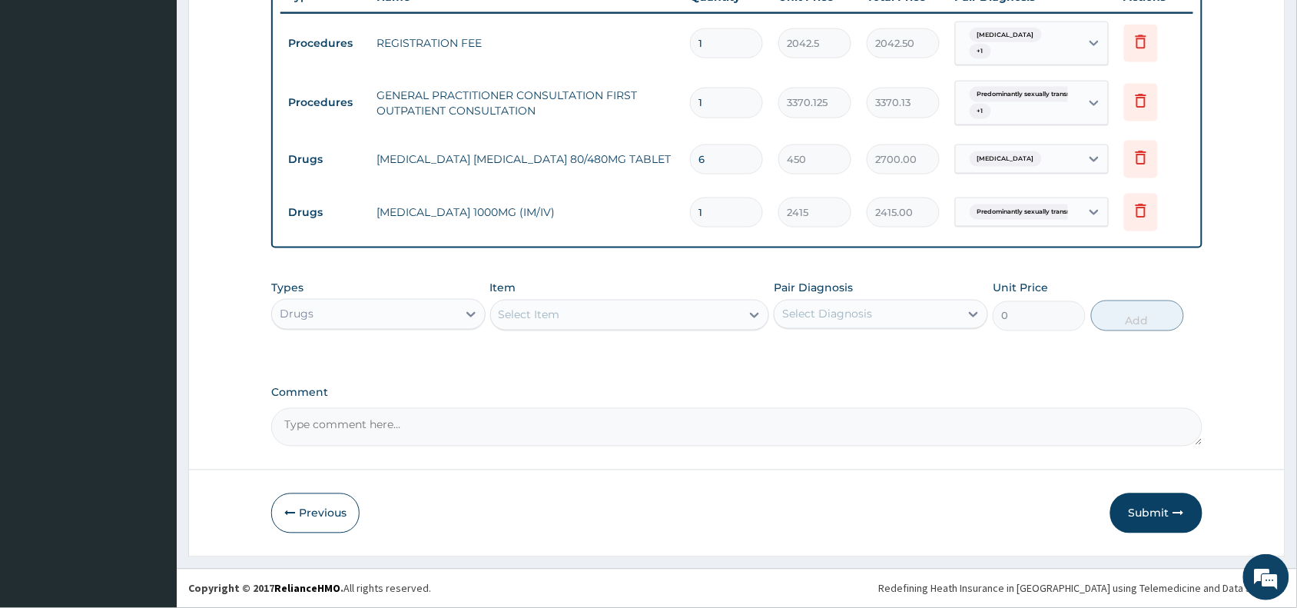
click at [542, 317] on div "Select Item" at bounding box center [529, 314] width 61 height 15
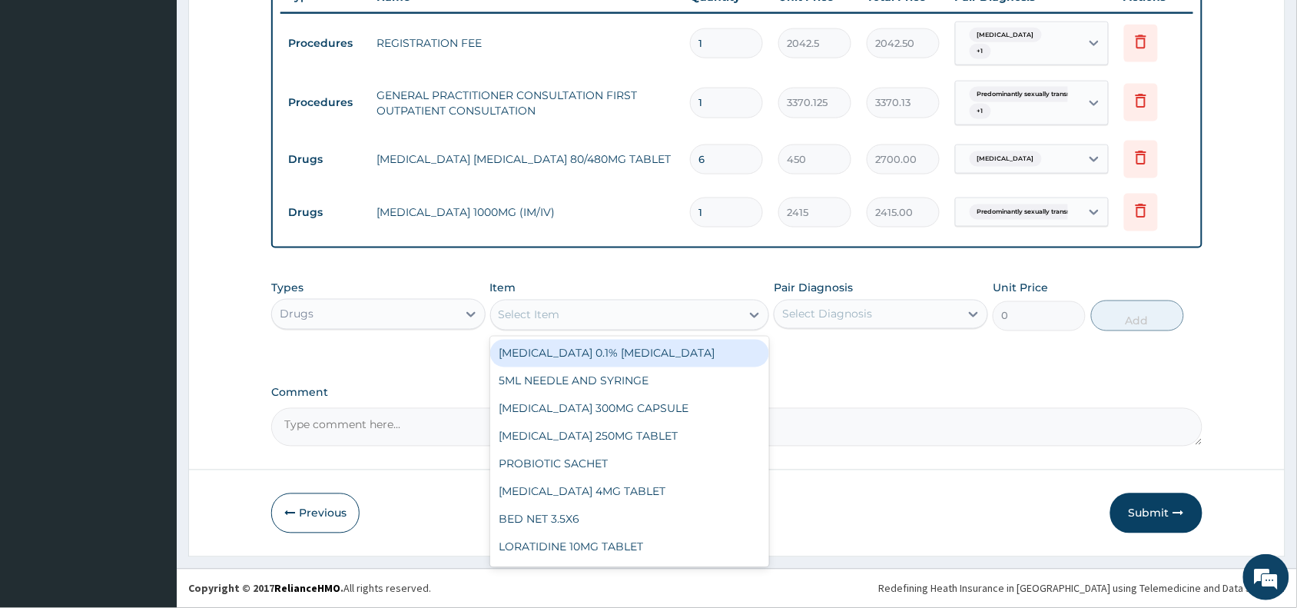
paste input "[MEDICAL_DATA]"
type input "[MEDICAL_DATA]"
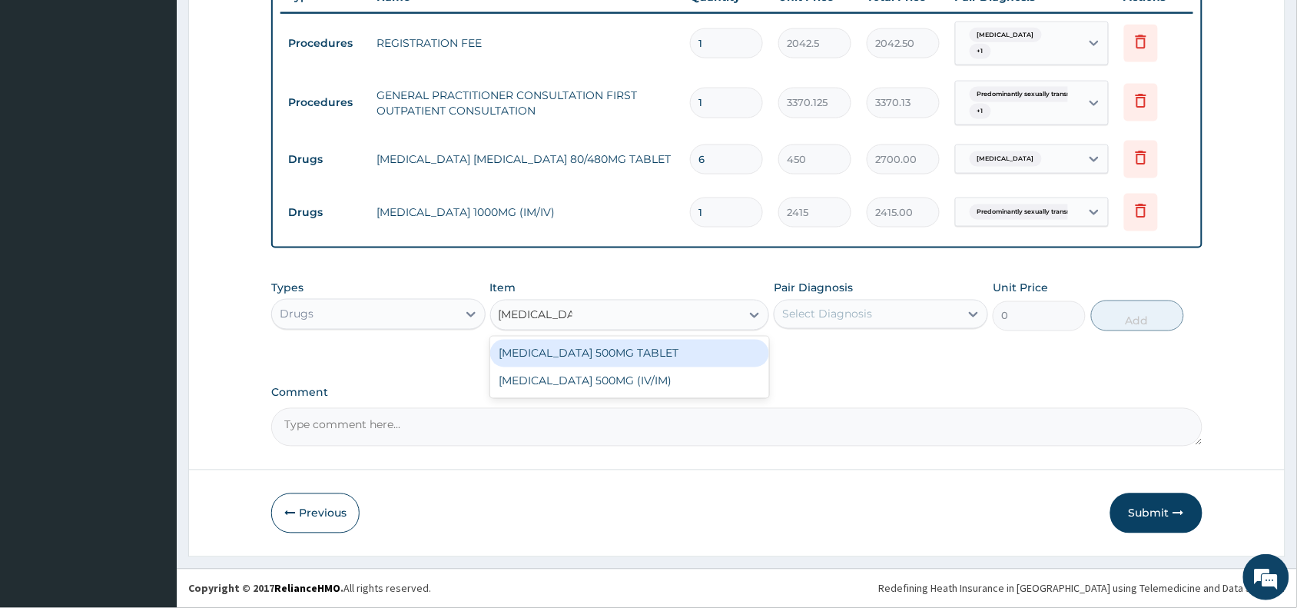
click at [586, 352] on div "[MEDICAL_DATA] 500MG TABLET" at bounding box center [630, 354] width 280 height 28
type input "350"
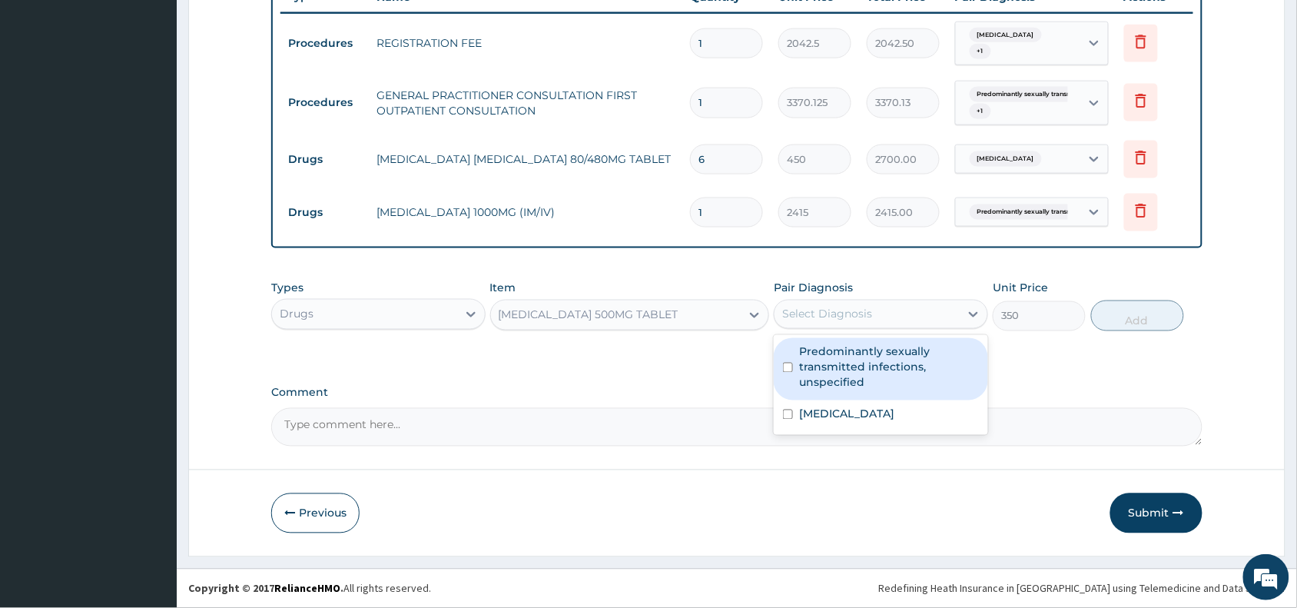
click at [849, 304] on div "Select Diagnosis" at bounding box center [866, 314] width 185 height 25
click at [855, 353] on label "Predominantly sexually transmitted infections, unspecified" at bounding box center [889, 367] width 180 height 46
checkbox input "true"
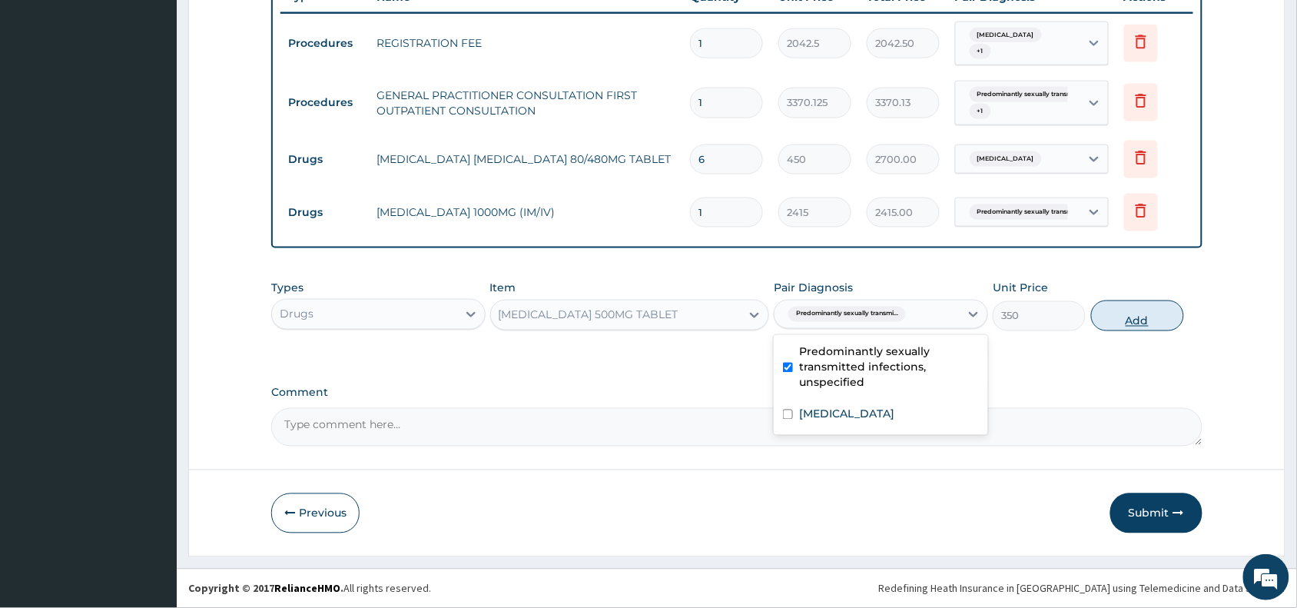
click at [1130, 312] on button "Add" at bounding box center [1137, 315] width 93 height 31
type input "0"
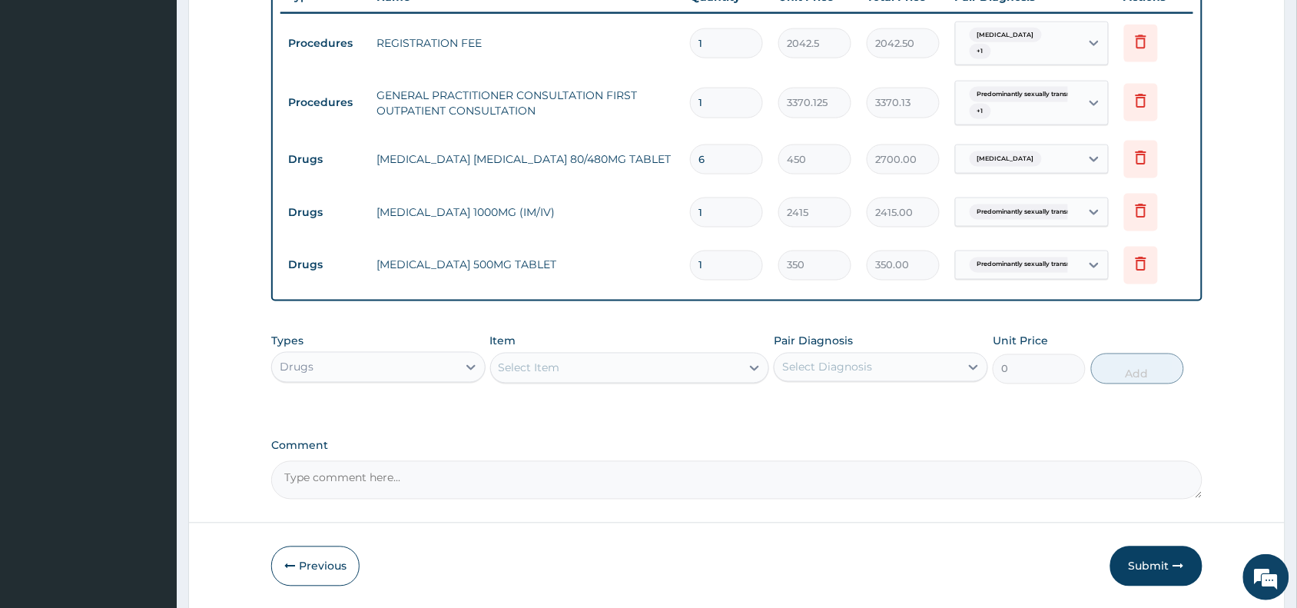
click at [717, 214] on input "1" at bounding box center [726, 212] width 73 height 30
type input "0.00"
type input "5"
type input "12075.00"
type input "5"
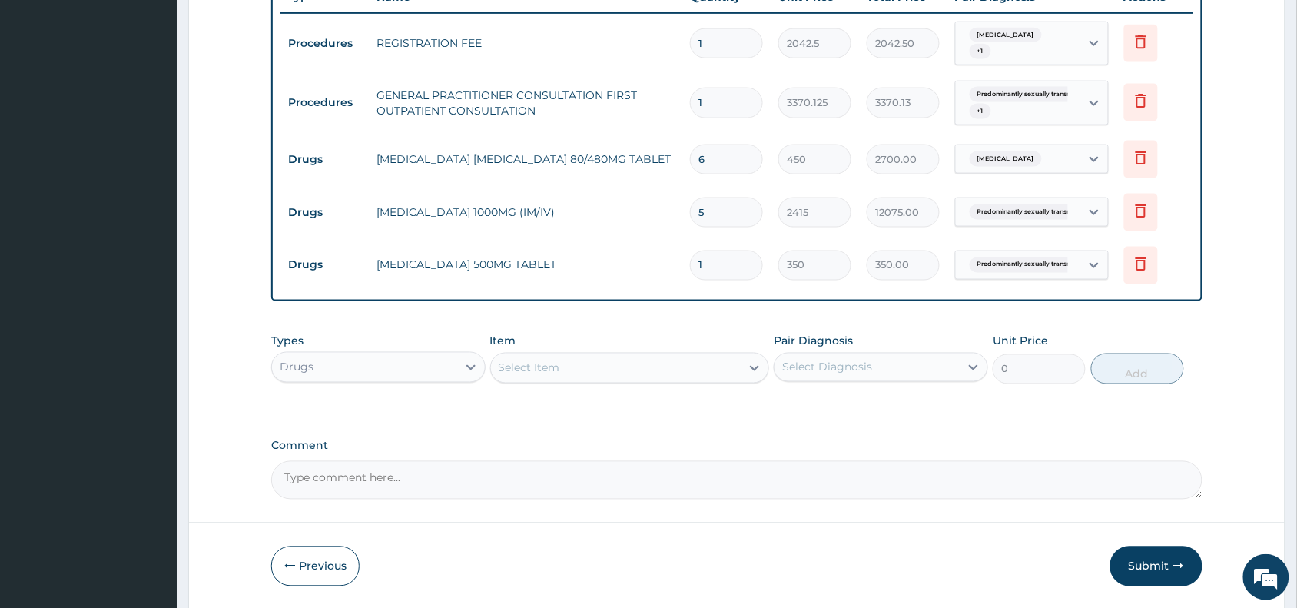
click at [727, 264] on input "1" at bounding box center [726, 265] width 73 height 30
type input "0.00"
type input "7"
type input "2450.00"
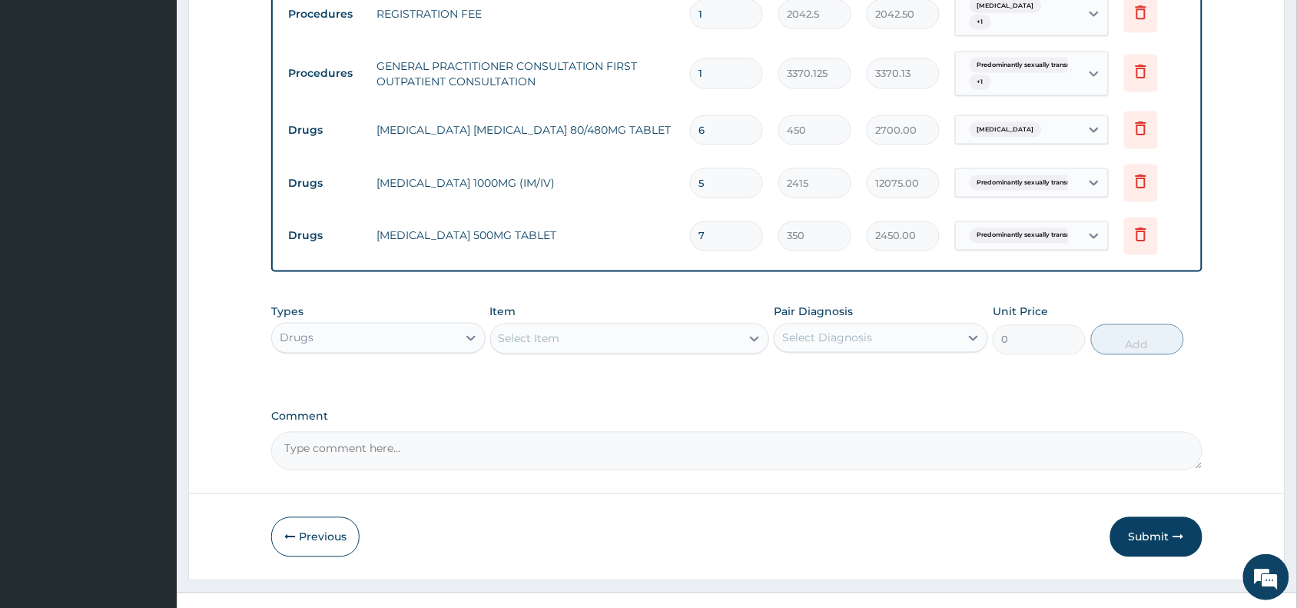
scroll to position [652, 0]
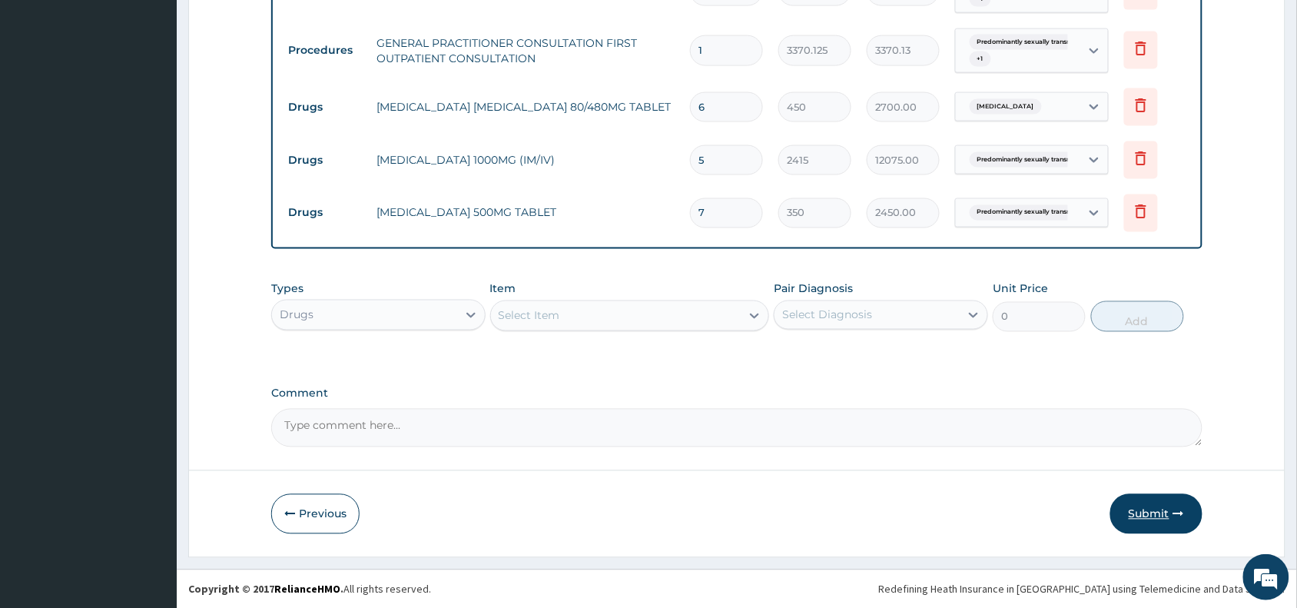
type input "7"
click at [1139, 507] on button "Submit" at bounding box center [1156, 514] width 92 height 40
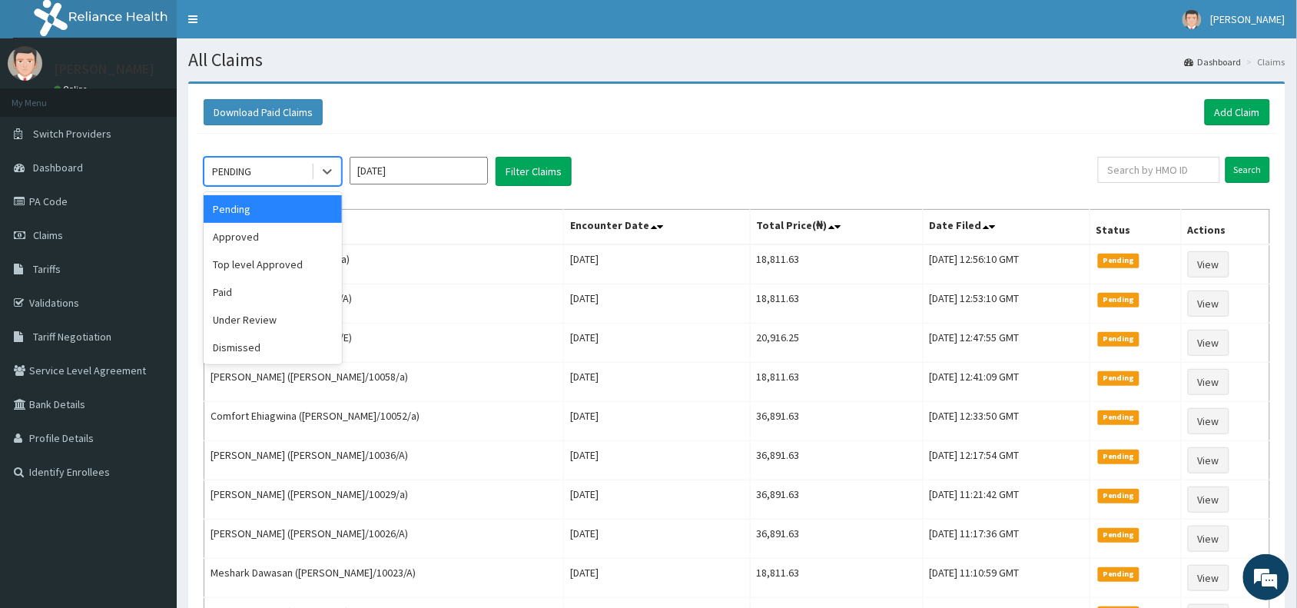
click at [251, 167] on div "PENDING" at bounding box center [231, 171] width 39 height 15
click at [240, 237] on div "Approved" at bounding box center [273, 237] width 138 height 28
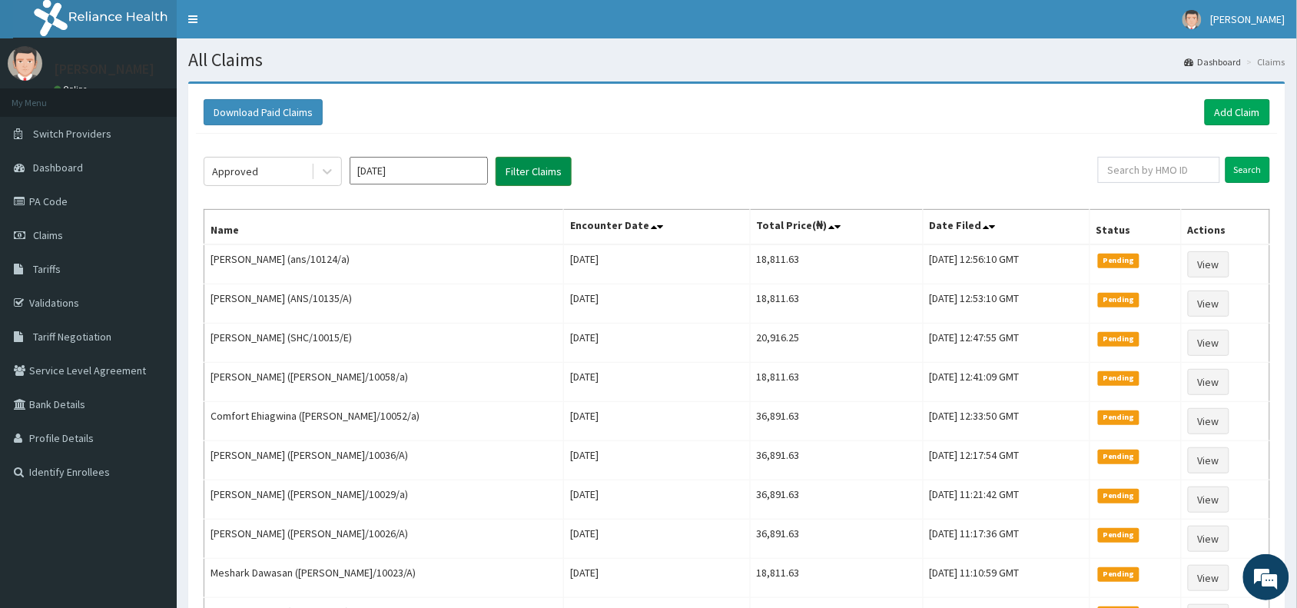
click at [522, 169] on button "Filter Claims" at bounding box center [534, 171] width 76 height 29
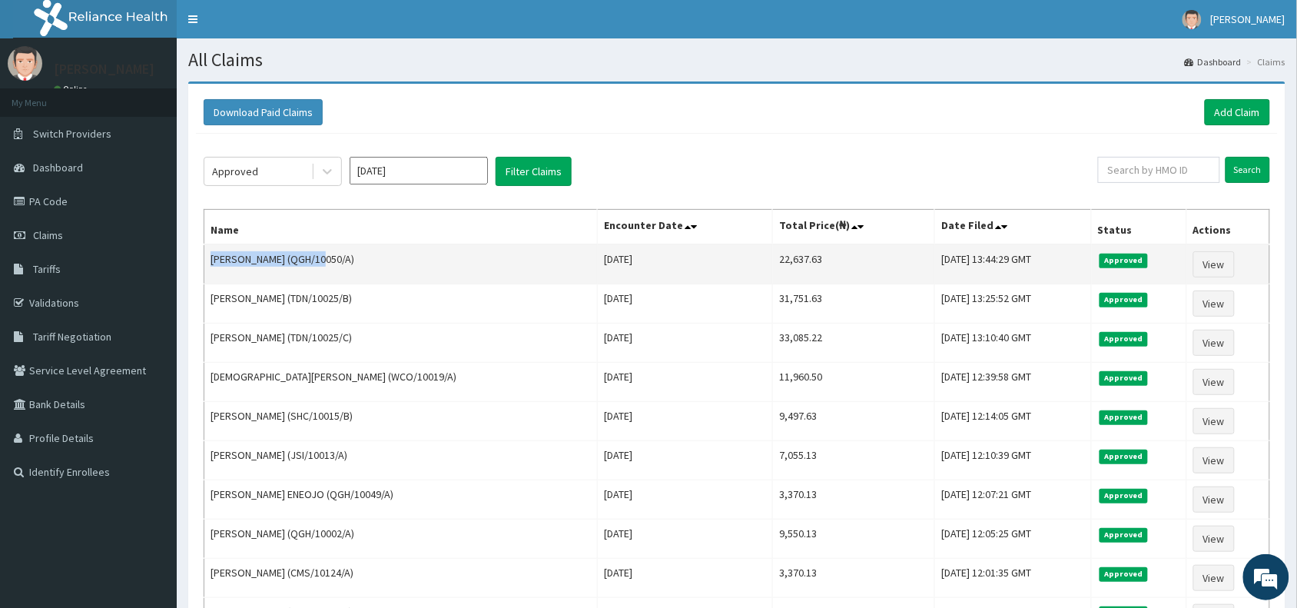
drag, startPoint x: 327, startPoint y: 260, endPoint x: 209, endPoint y: 262, distance: 117.6
click at [209, 262] on td "[PERSON_NAME] (QGH/10050/A)" at bounding box center [400, 264] width 393 height 40
copy td "[PERSON_NAME]"
